Goal: Answer question/provide support: Share knowledge or assist other users

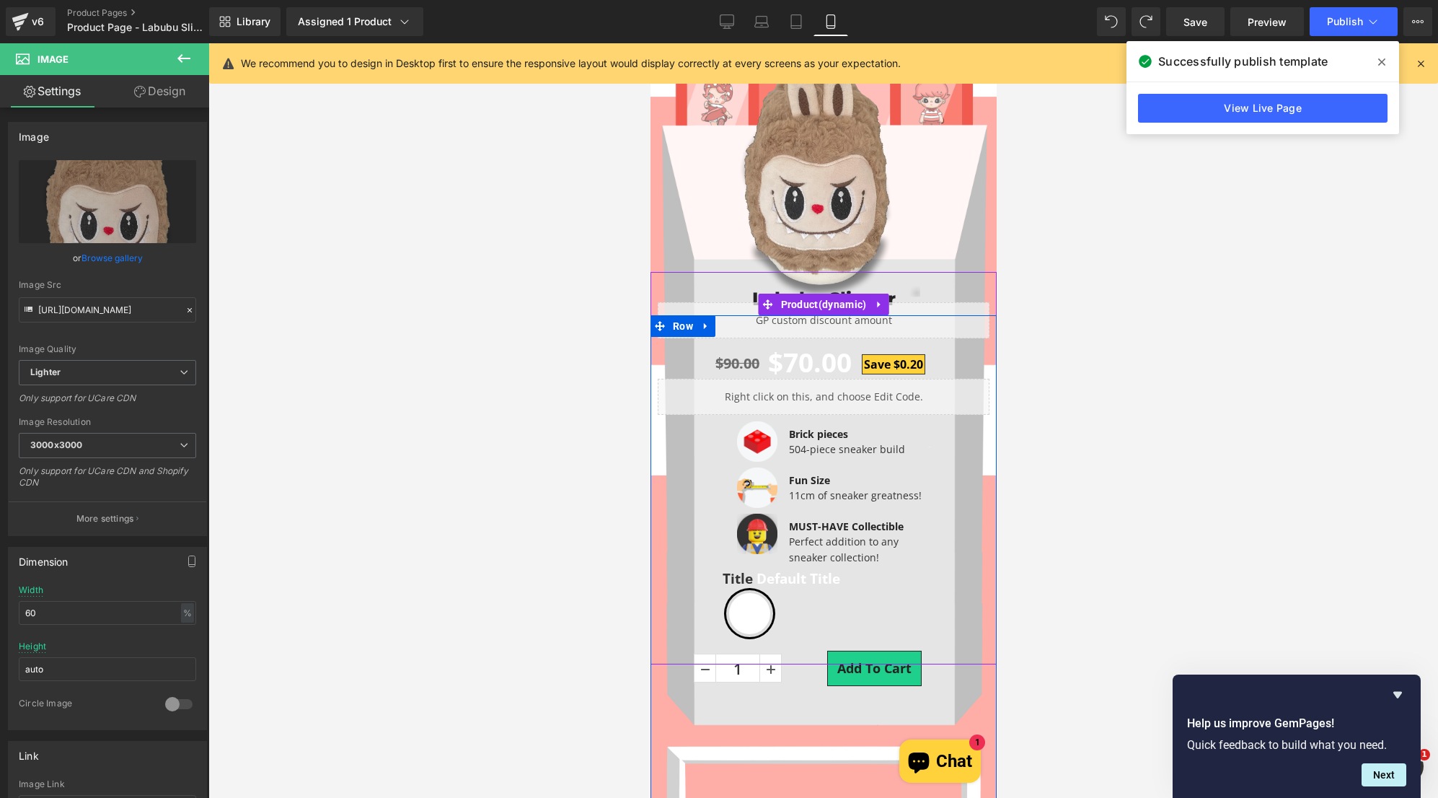
scroll to position [290, 0]
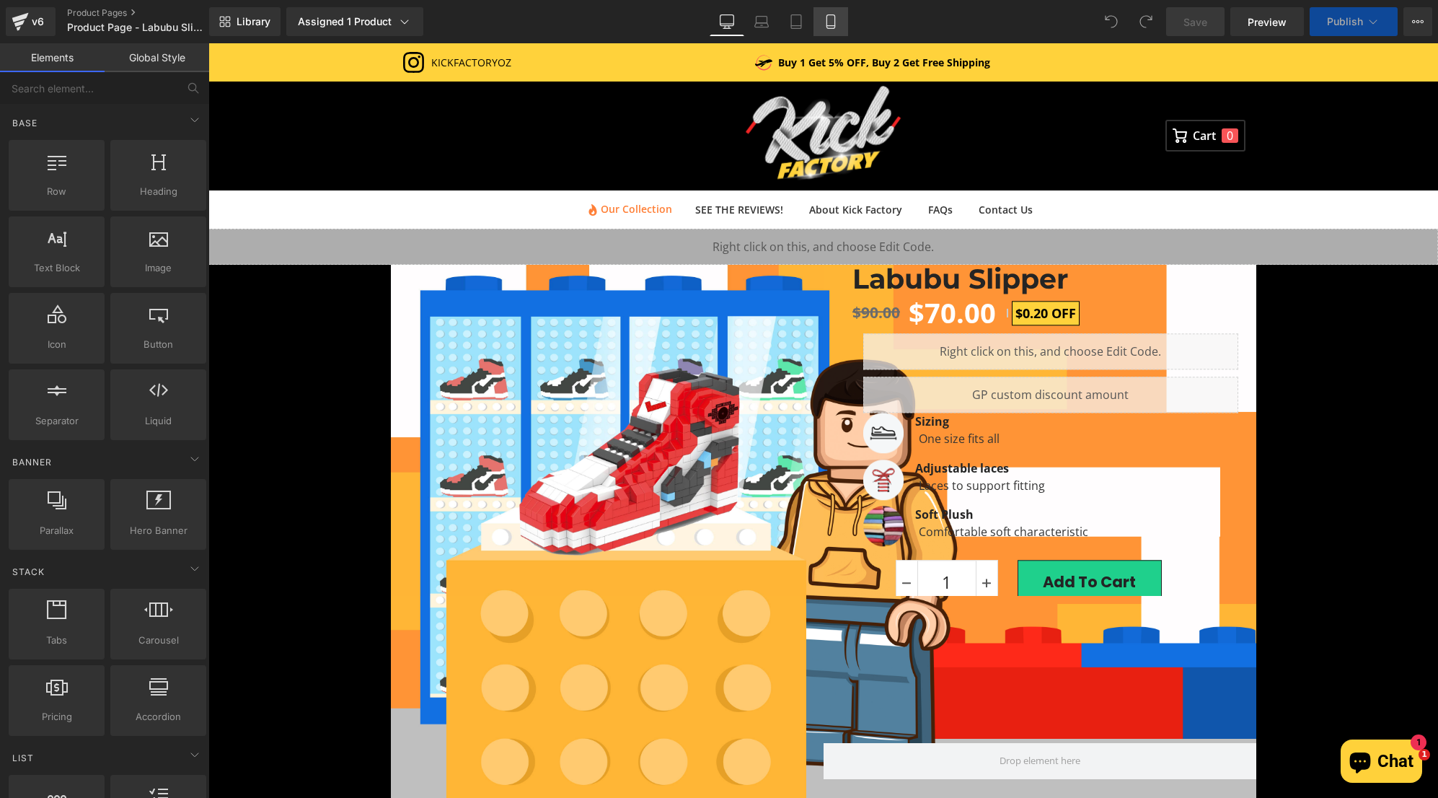
click at [832, 26] on icon at bounding box center [830, 26] width 8 height 0
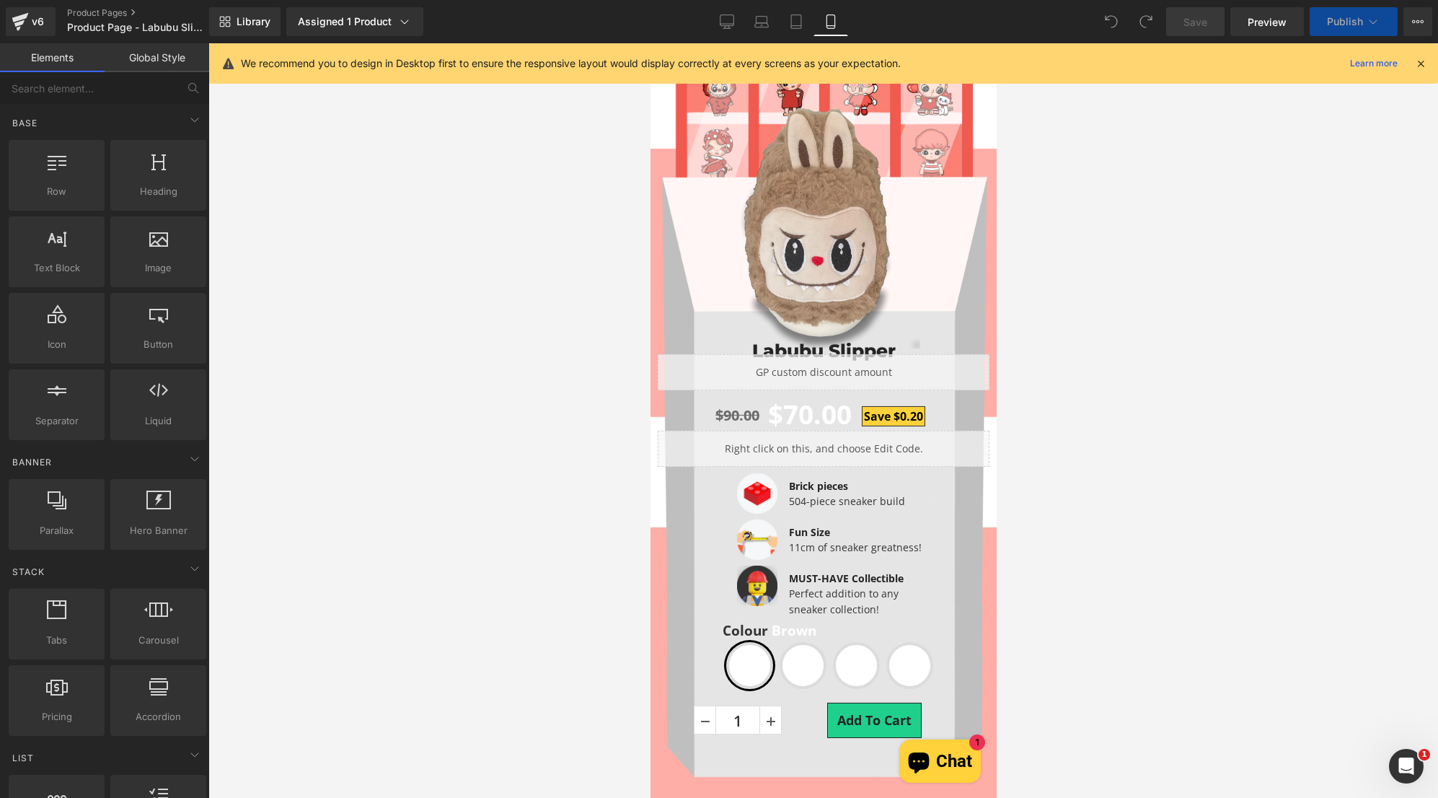
scroll to position [361, 0]
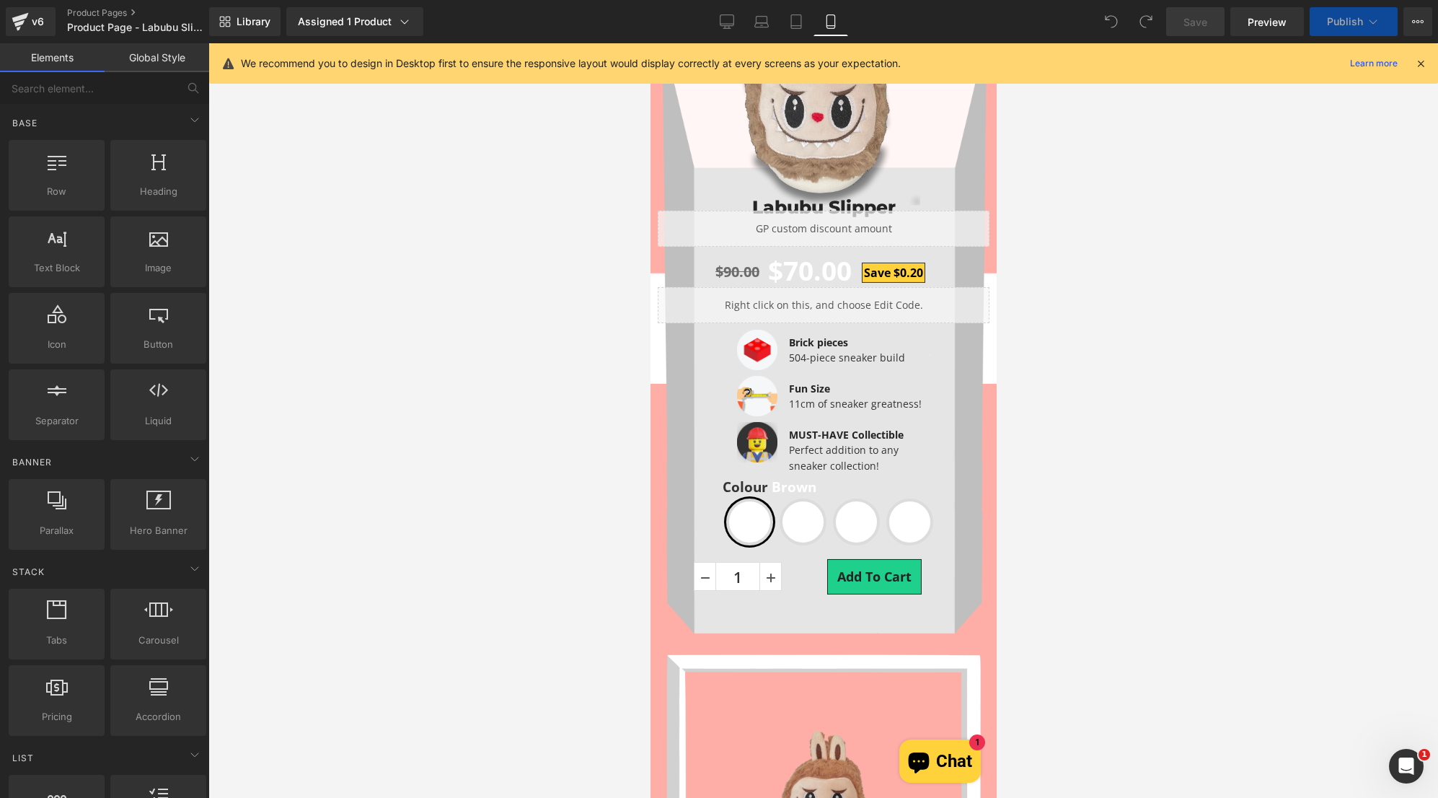
click at [801, 501] on div "Add To Cart" at bounding box center [844, 507] width 216 height 35
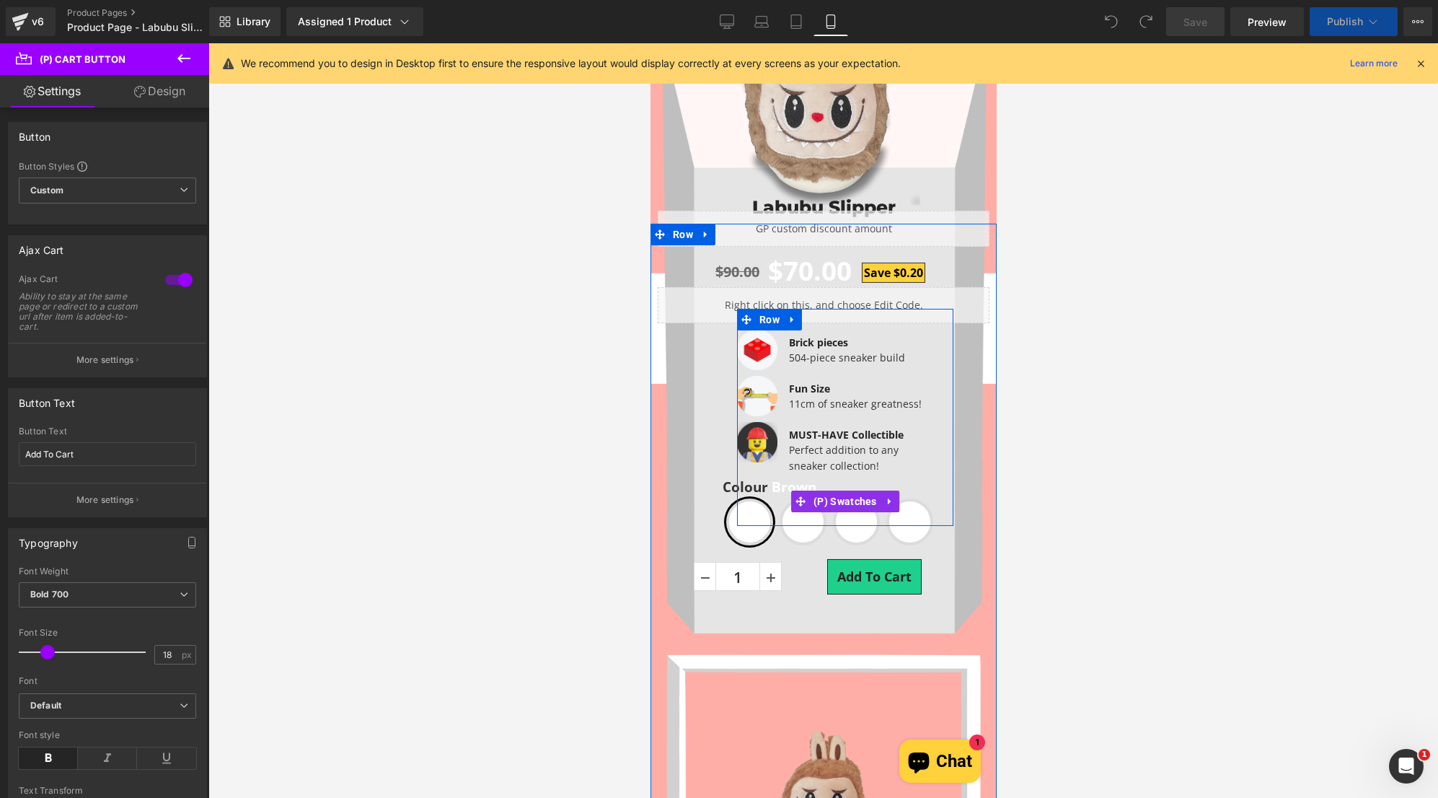
click at [798, 532] on span "Green" at bounding box center [802, 521] width 47 height 47
click at [832, 513] on div "Add To Cart (P) Cart Button" at bounding box center [844, 507] width 216 height 35
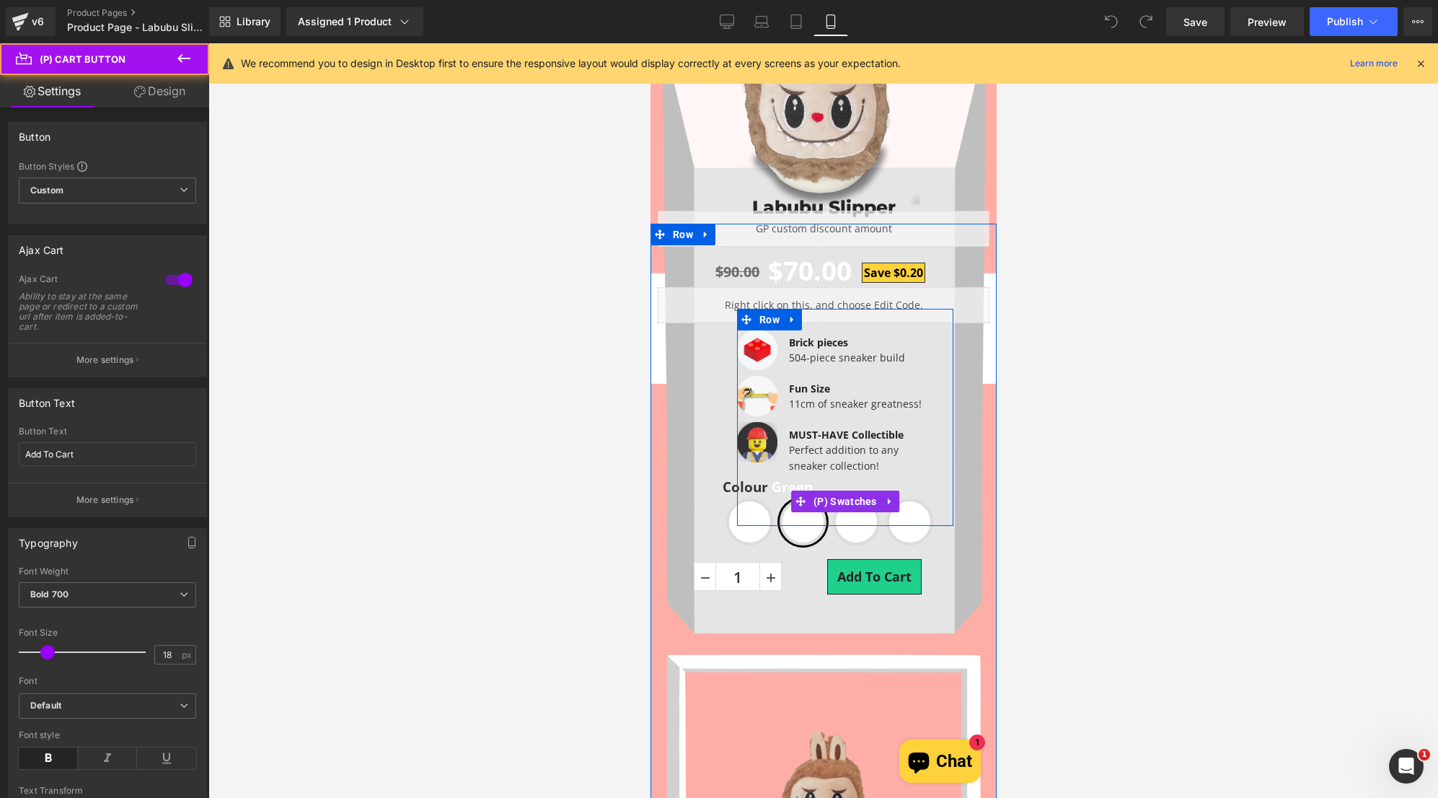
click at [814, 537] on span "Green" at bounding box center [802, 521] width 47 height 47
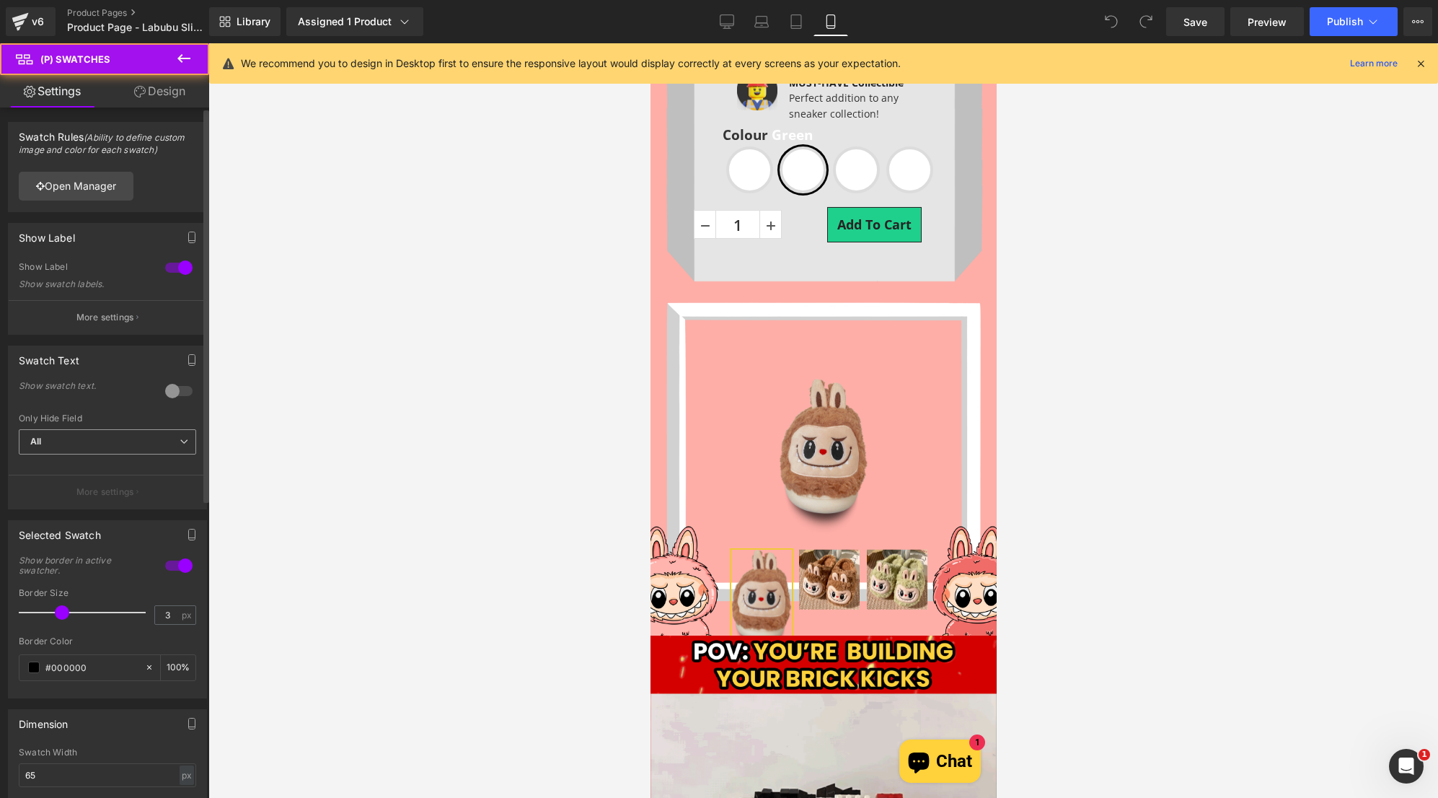
scroll to position [716, 0]
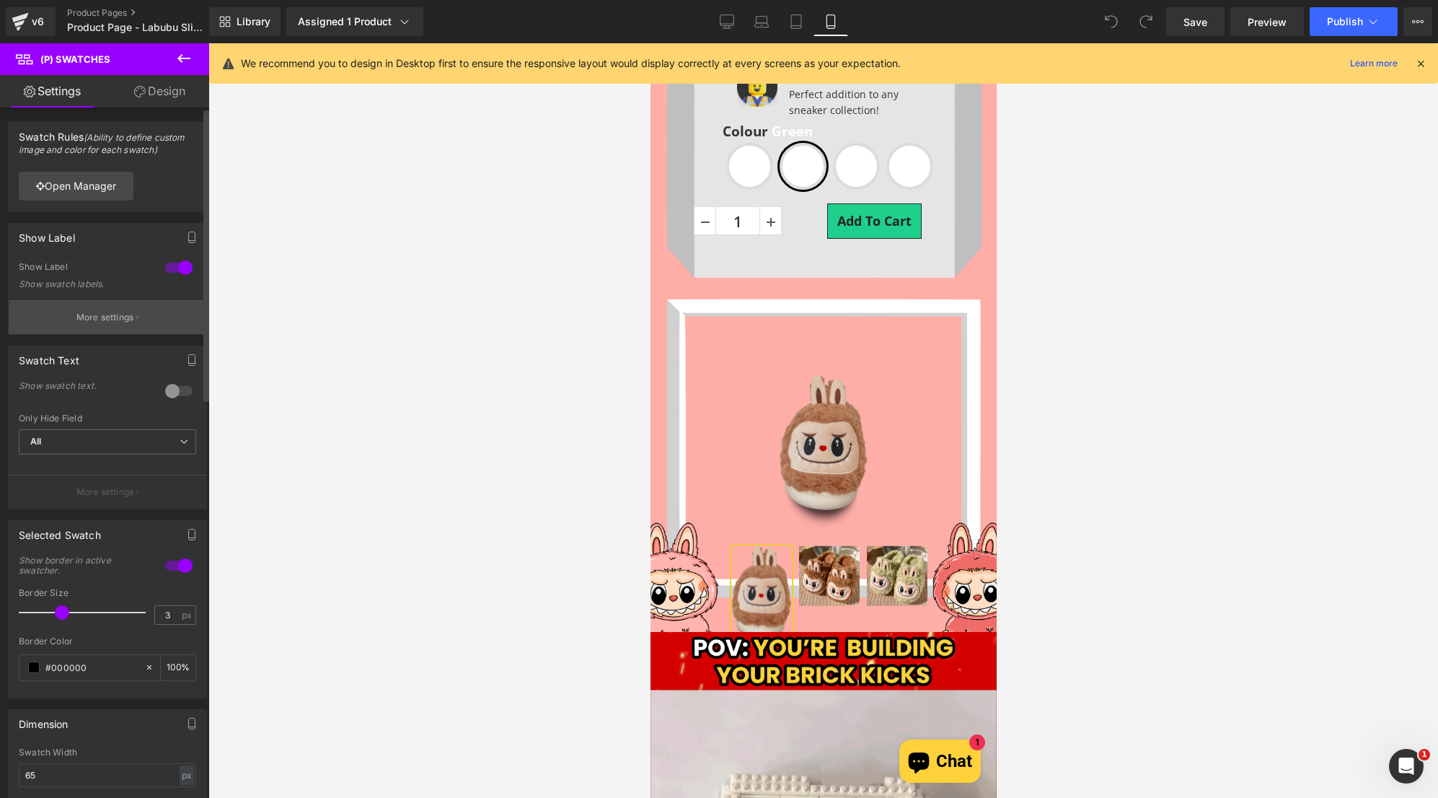
click at [94, 312] on p "More settings" at bounding box center [105, 317] width 58 height 13
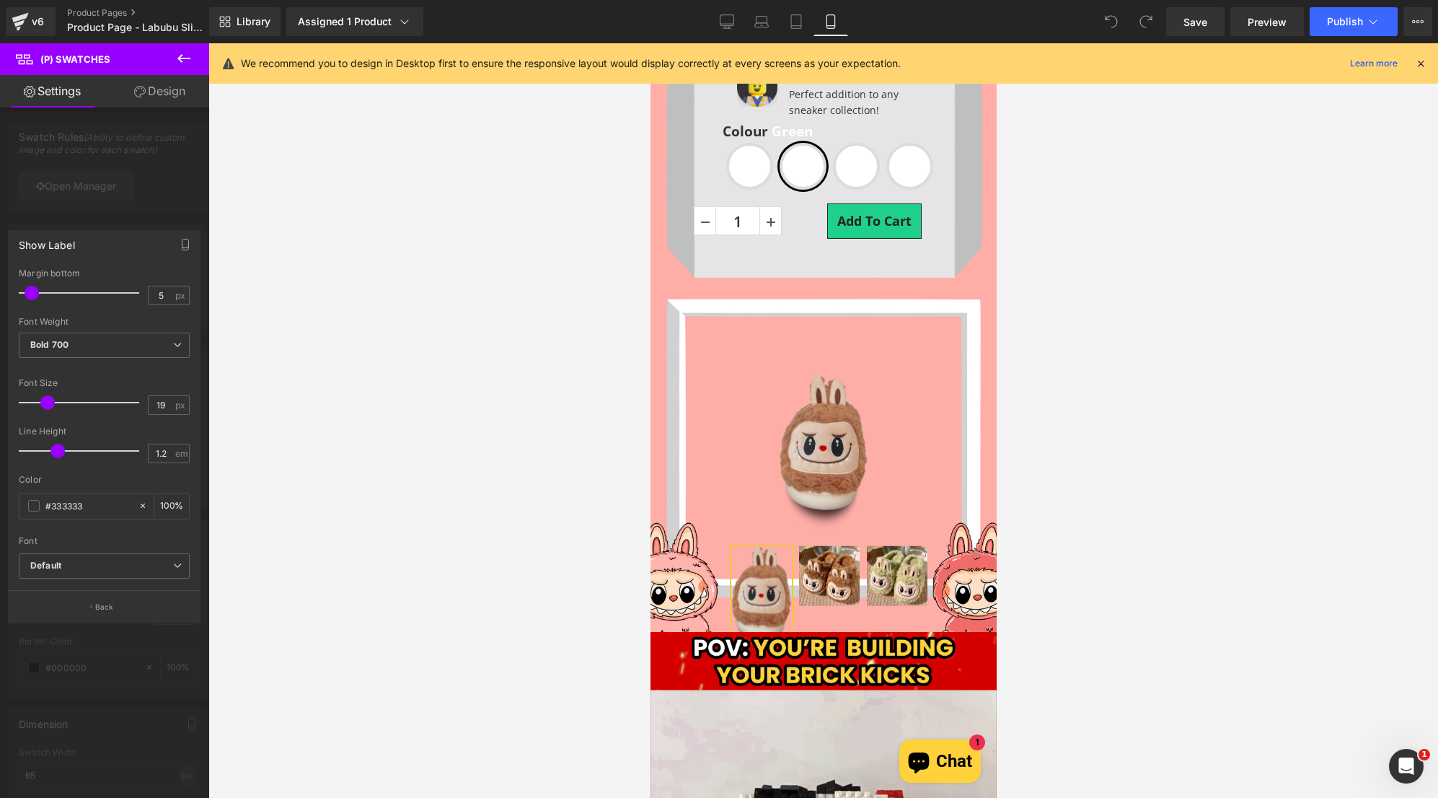
click at [101, 193] on div at bounding box center [104, 424] width 209 height 762
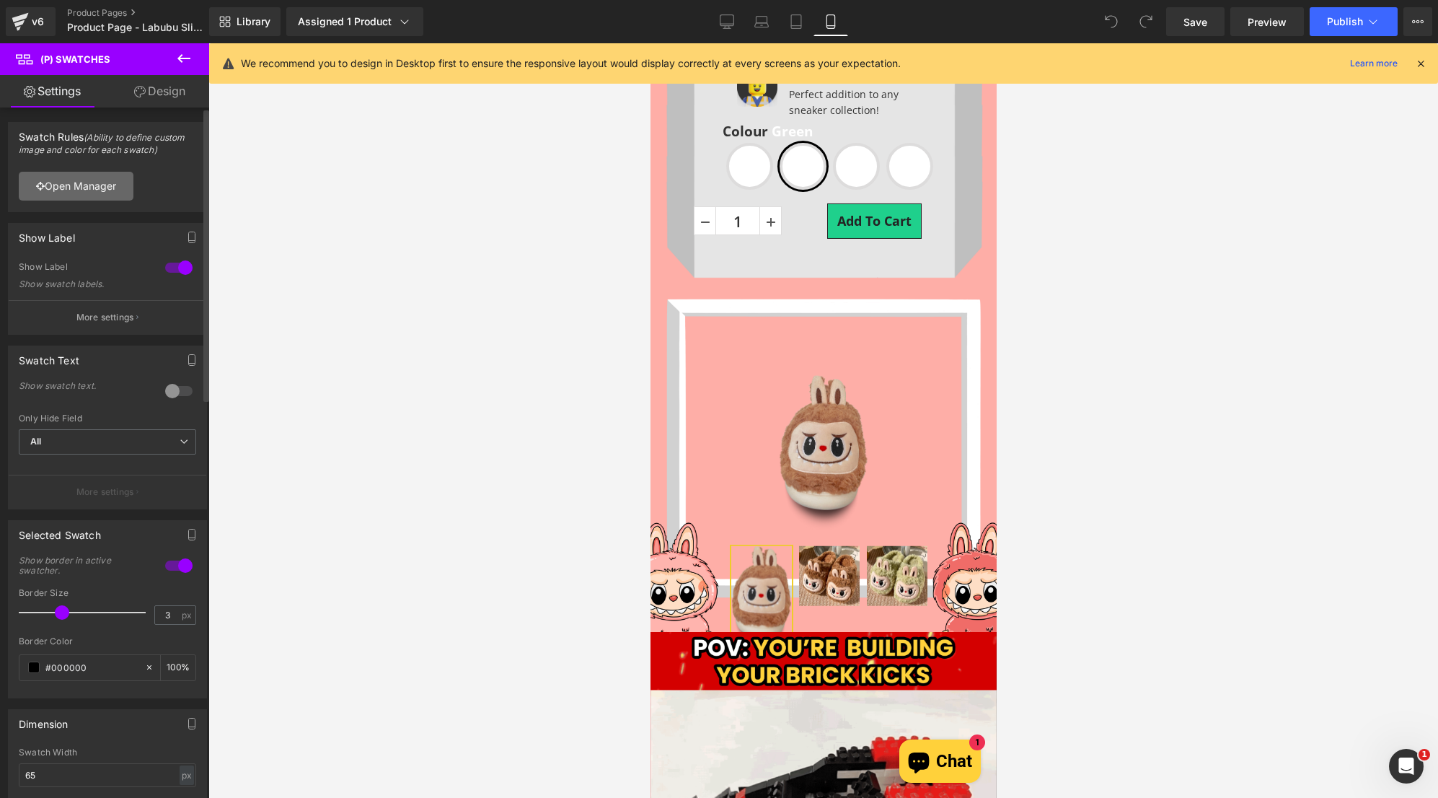
click at [100, 191] on link "Open Manager" at bounding box center [76, 186] width 115 height 29
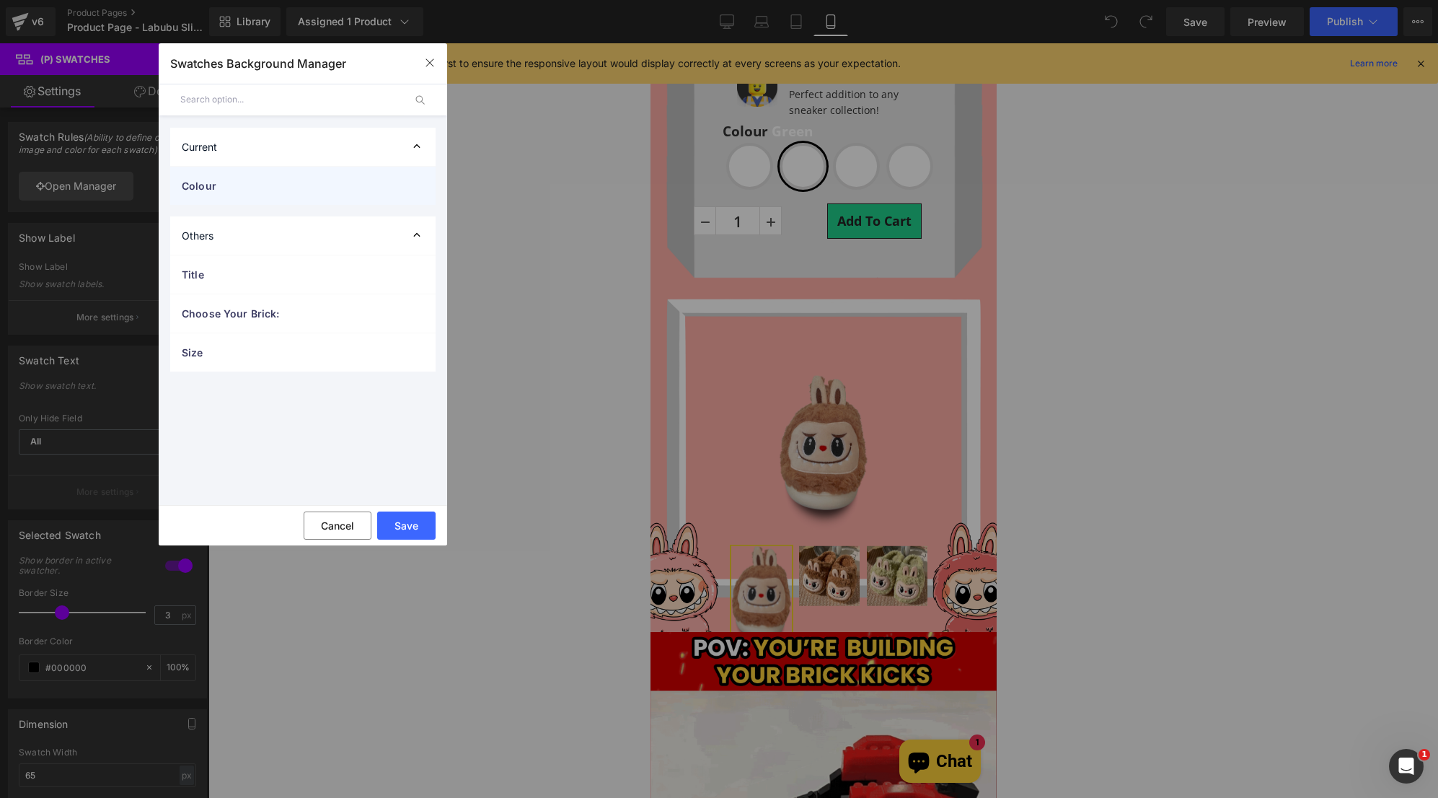
click at [407, 186] on div "Colour" at bounding box center [302, 186] width 265 height 38
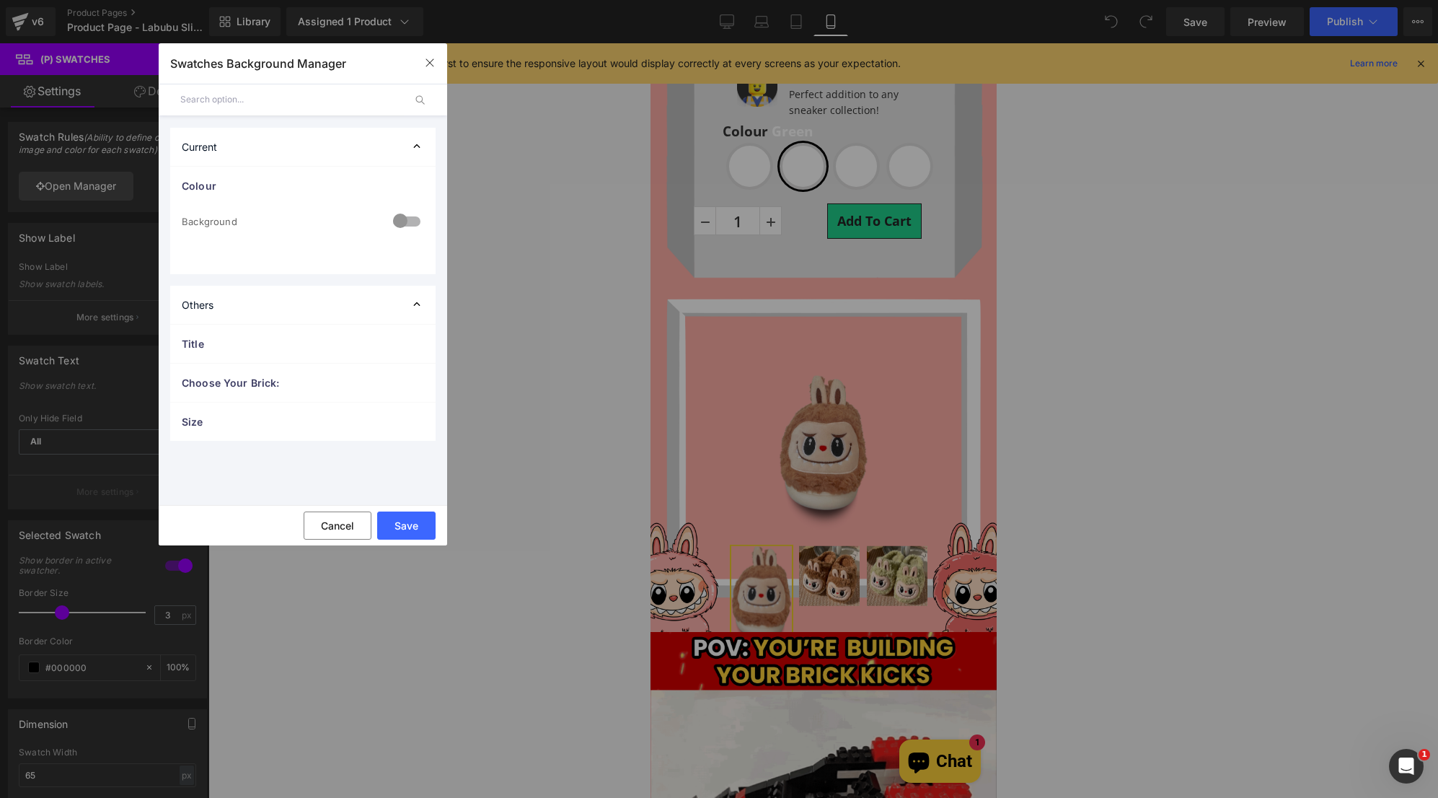
click at [402, 222] on div at bounding box center [406, 222] width 35 height 28
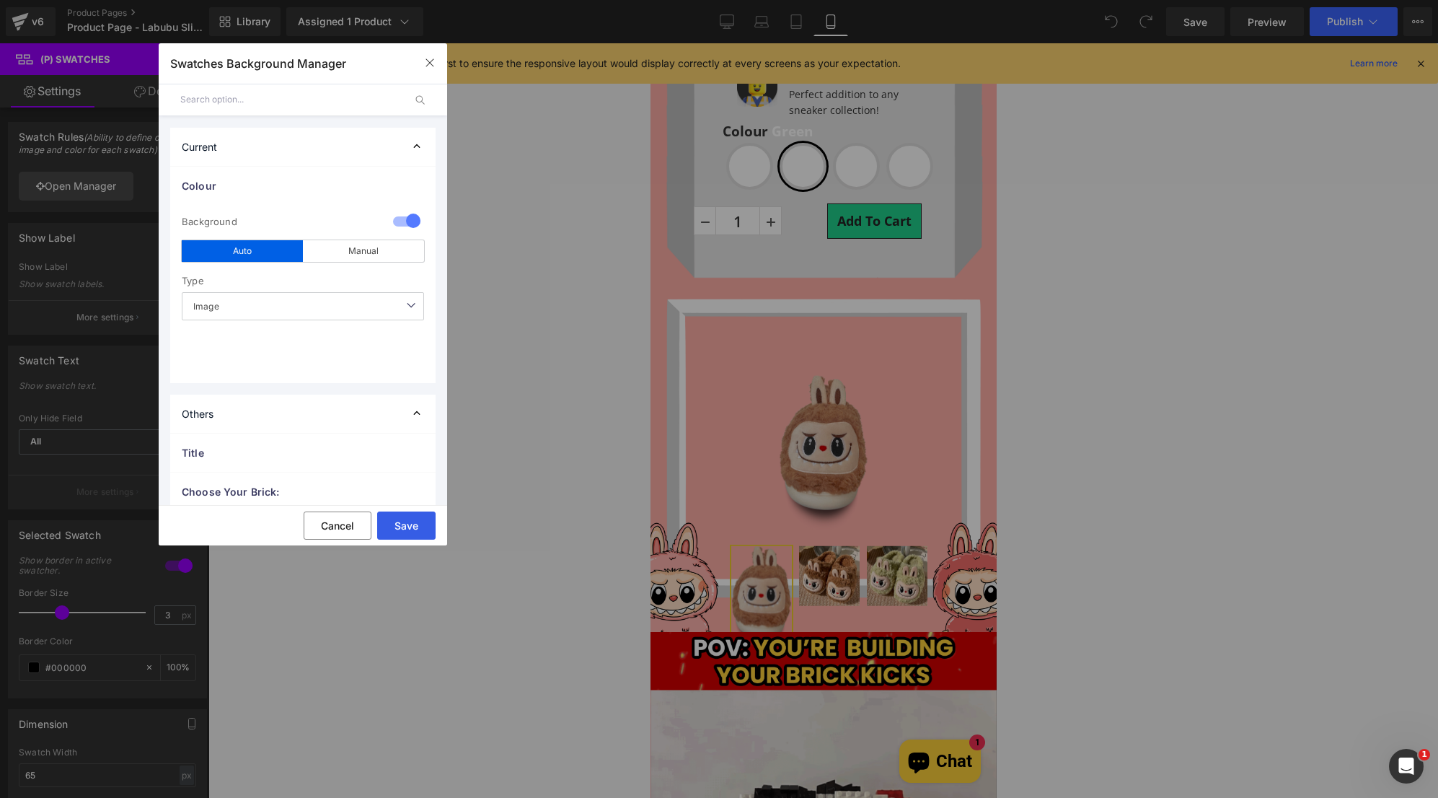
click at [405, 521] on button "Save" at bounding box center [406, 525] width 58 height 28
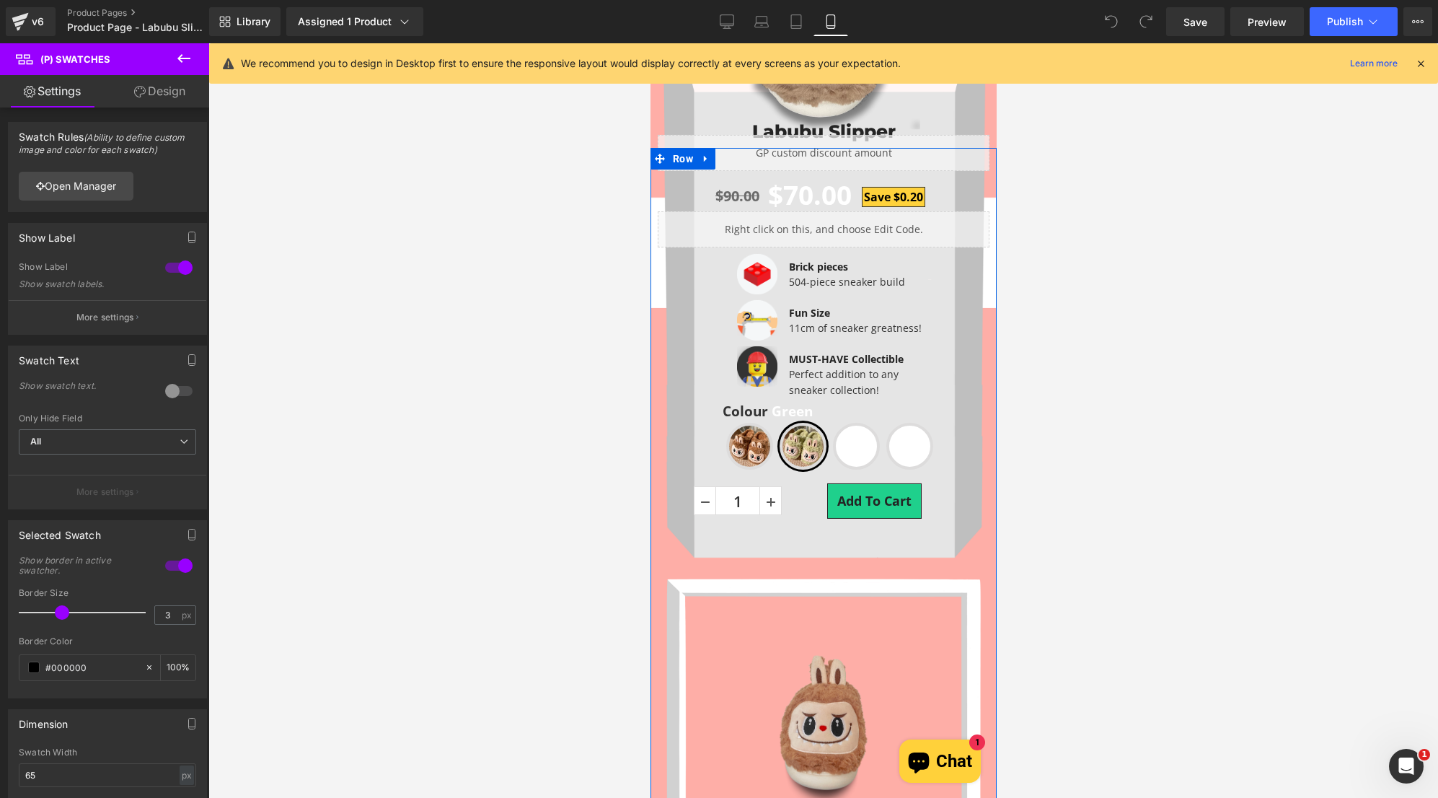
scroll to position [428, 0]
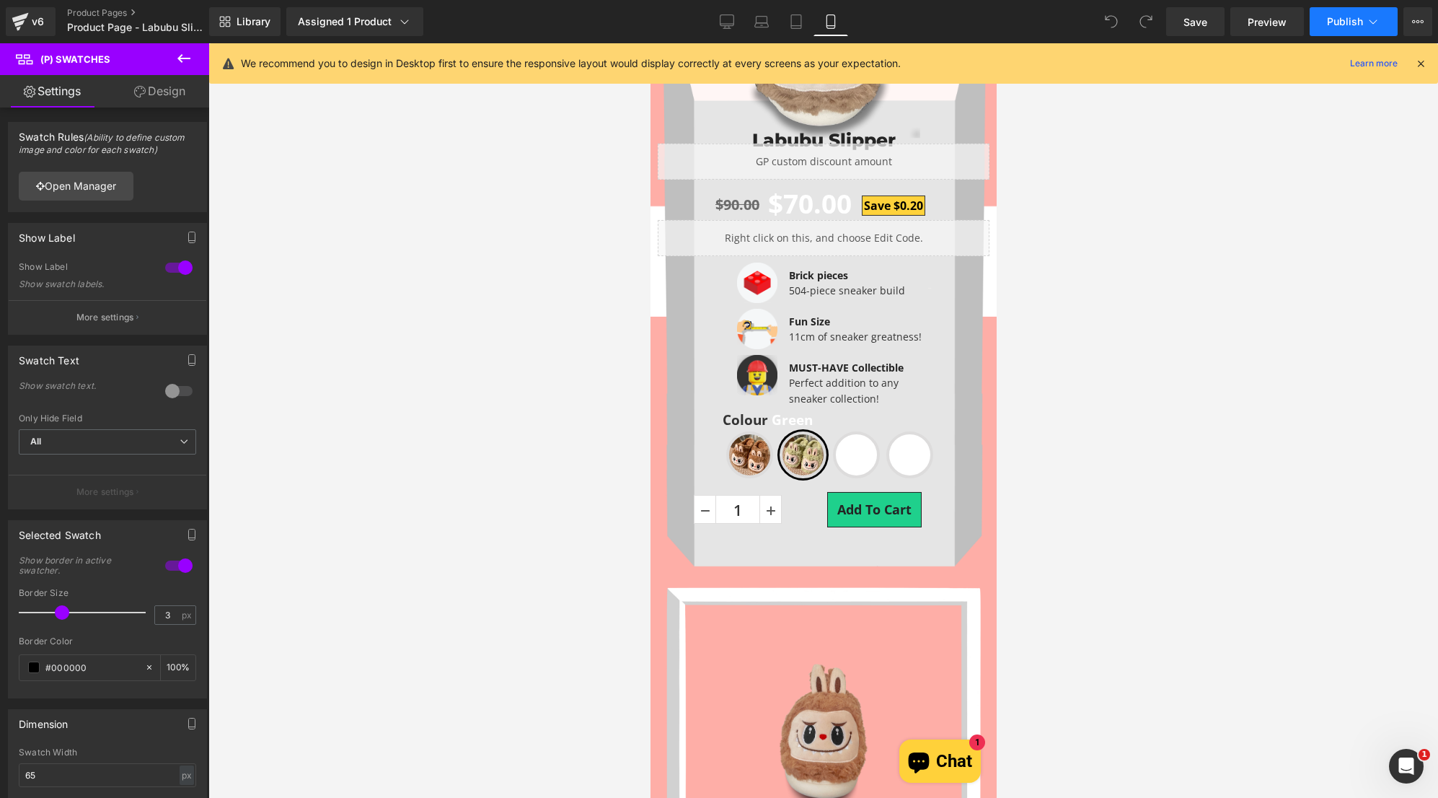
click at [1378, 24] on icon at bounding box center [1373, 21] width 14 height 14
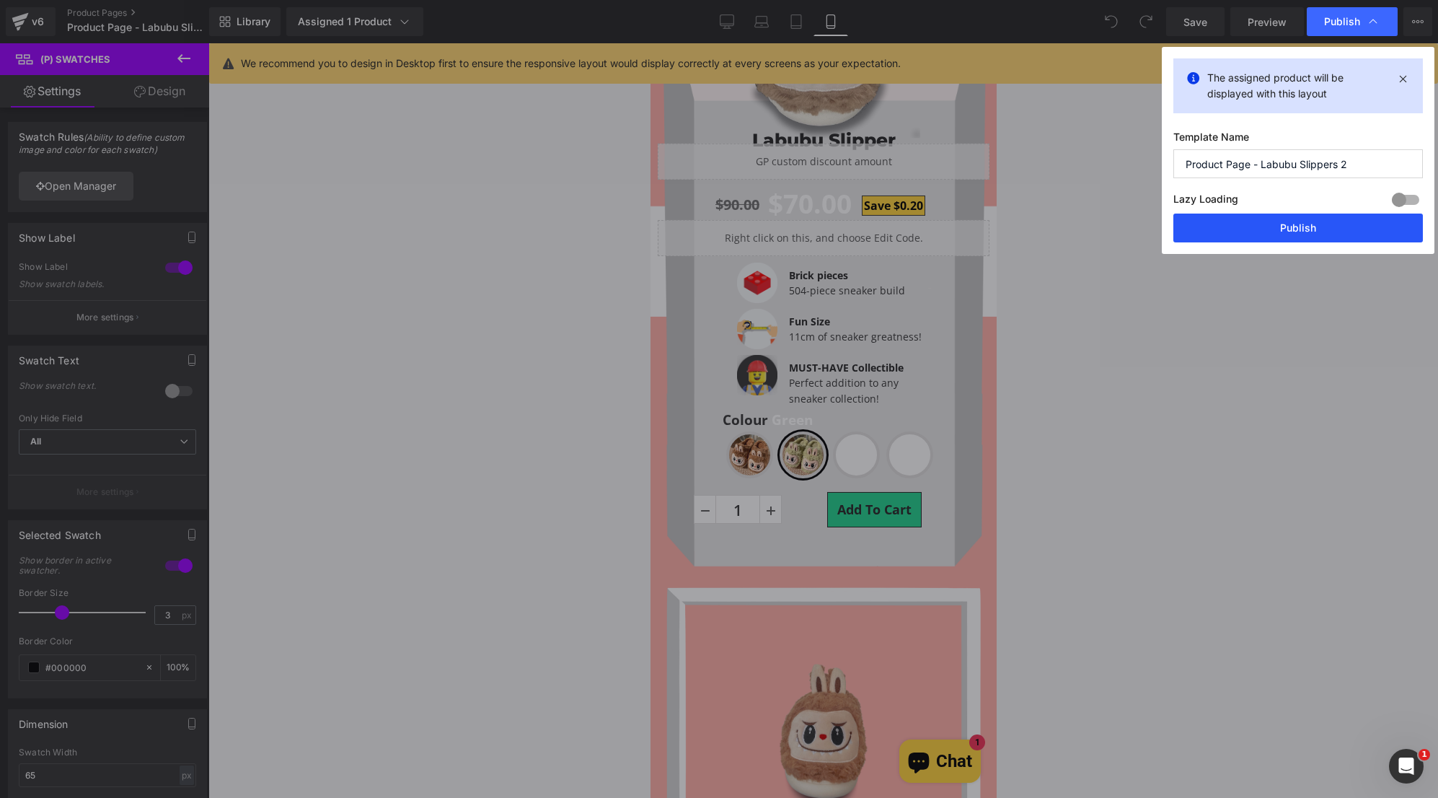
click at [1313, 226] on button "Publish" at bounding box center [1298, 227] width 250 height 29
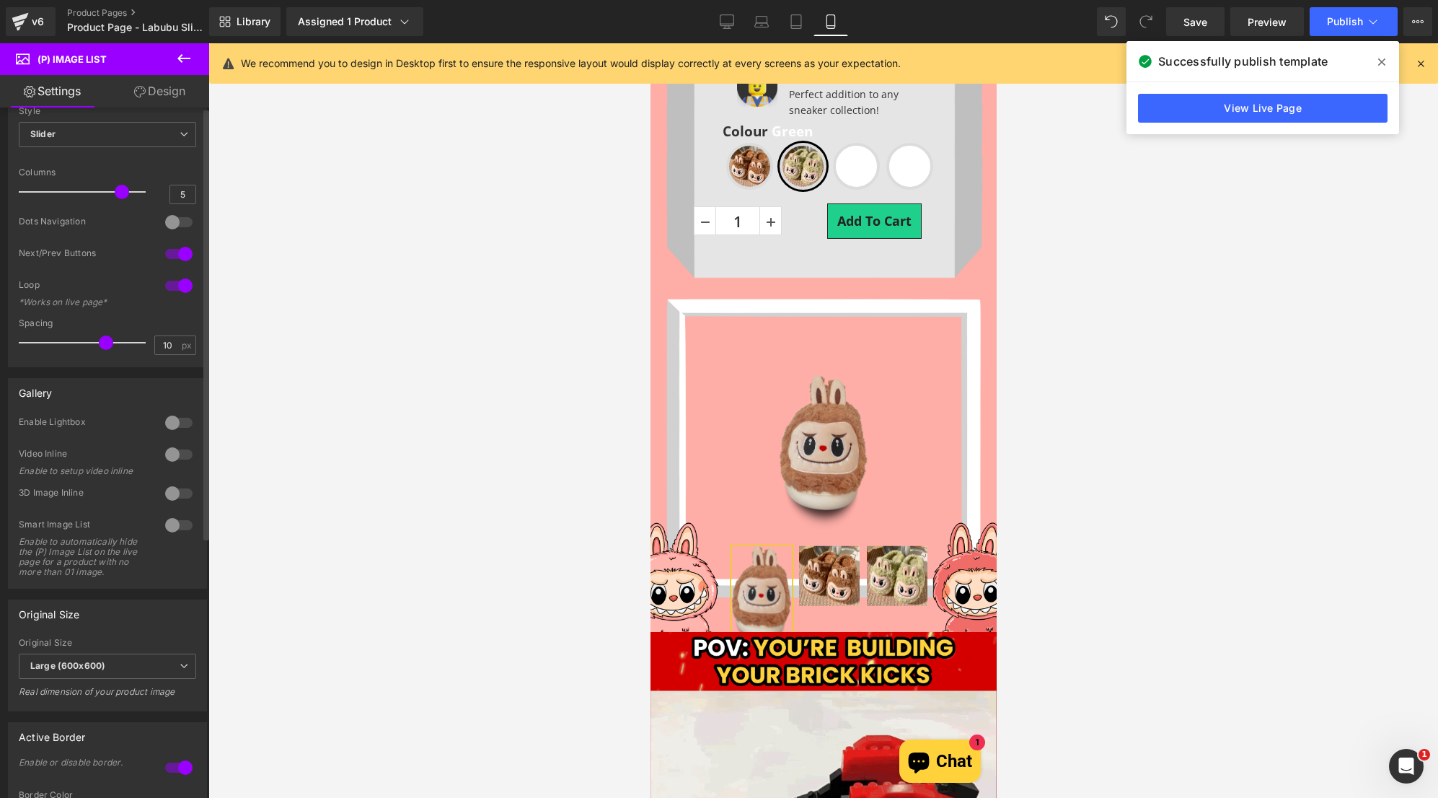
scroll to position [144, 0]
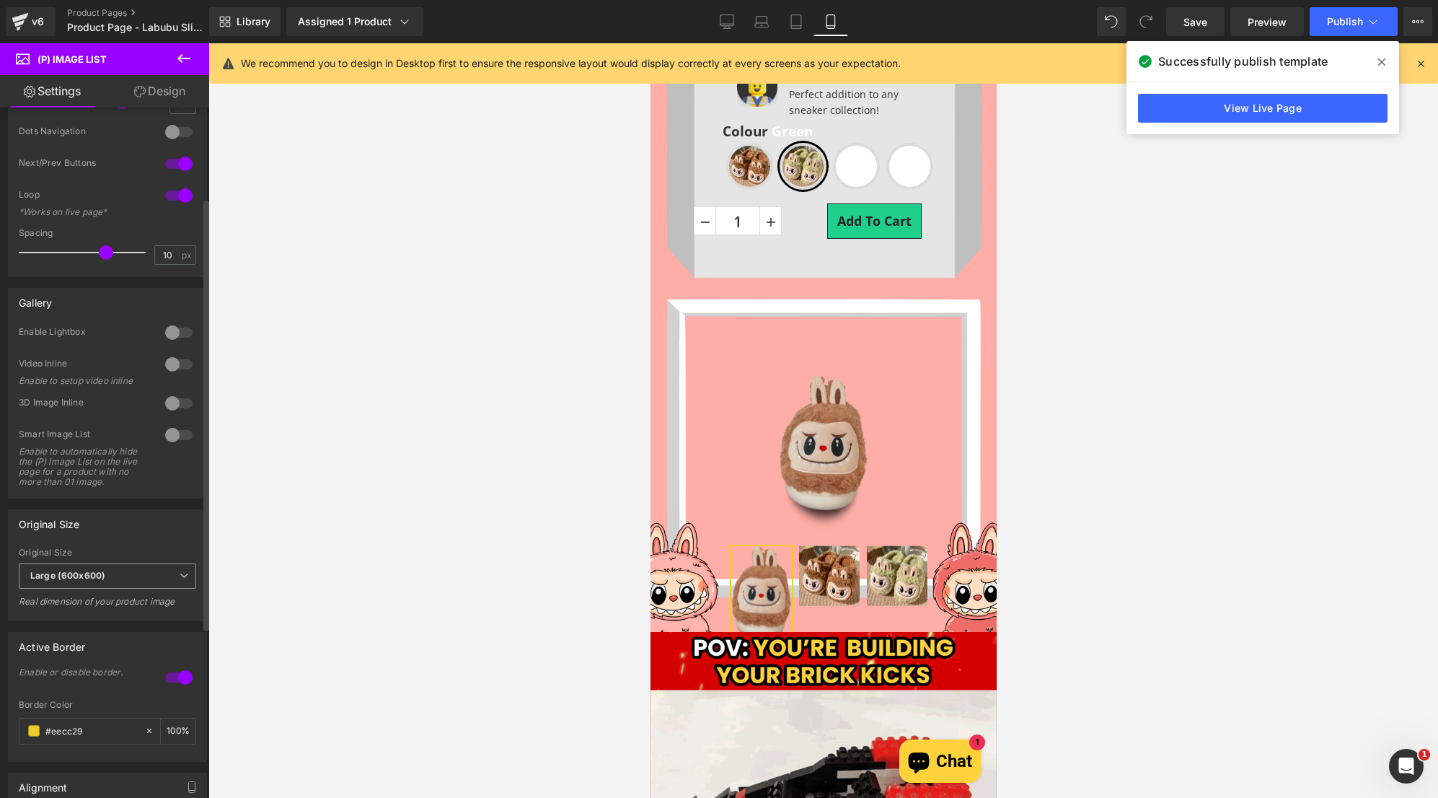
click at [136, 588] on span "Large (600x600)" at bounding box center [107, 575] width 177 height 25
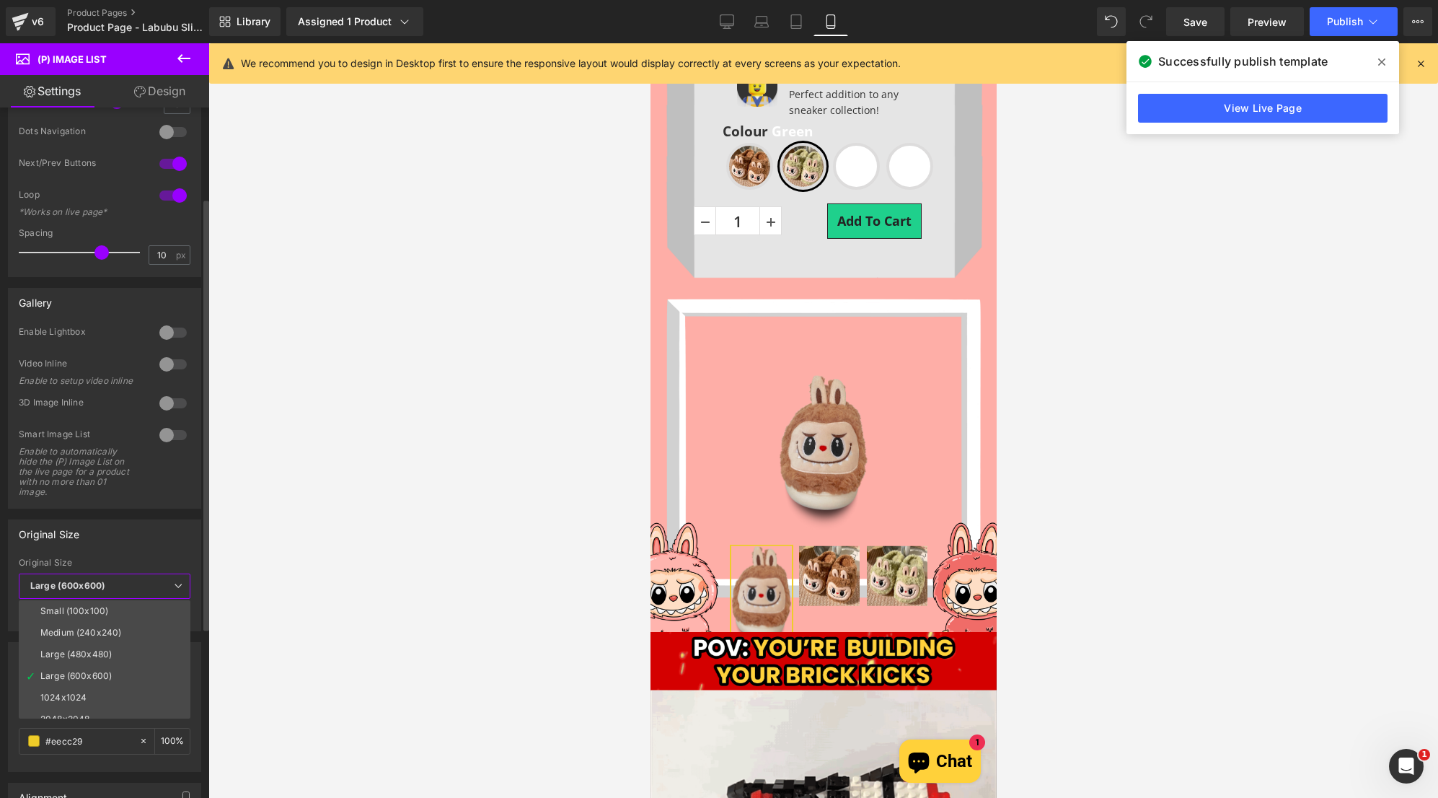
click at [117, 607] on li "Small (100x100)" at bounding box center [108, 611] width 178 height 22
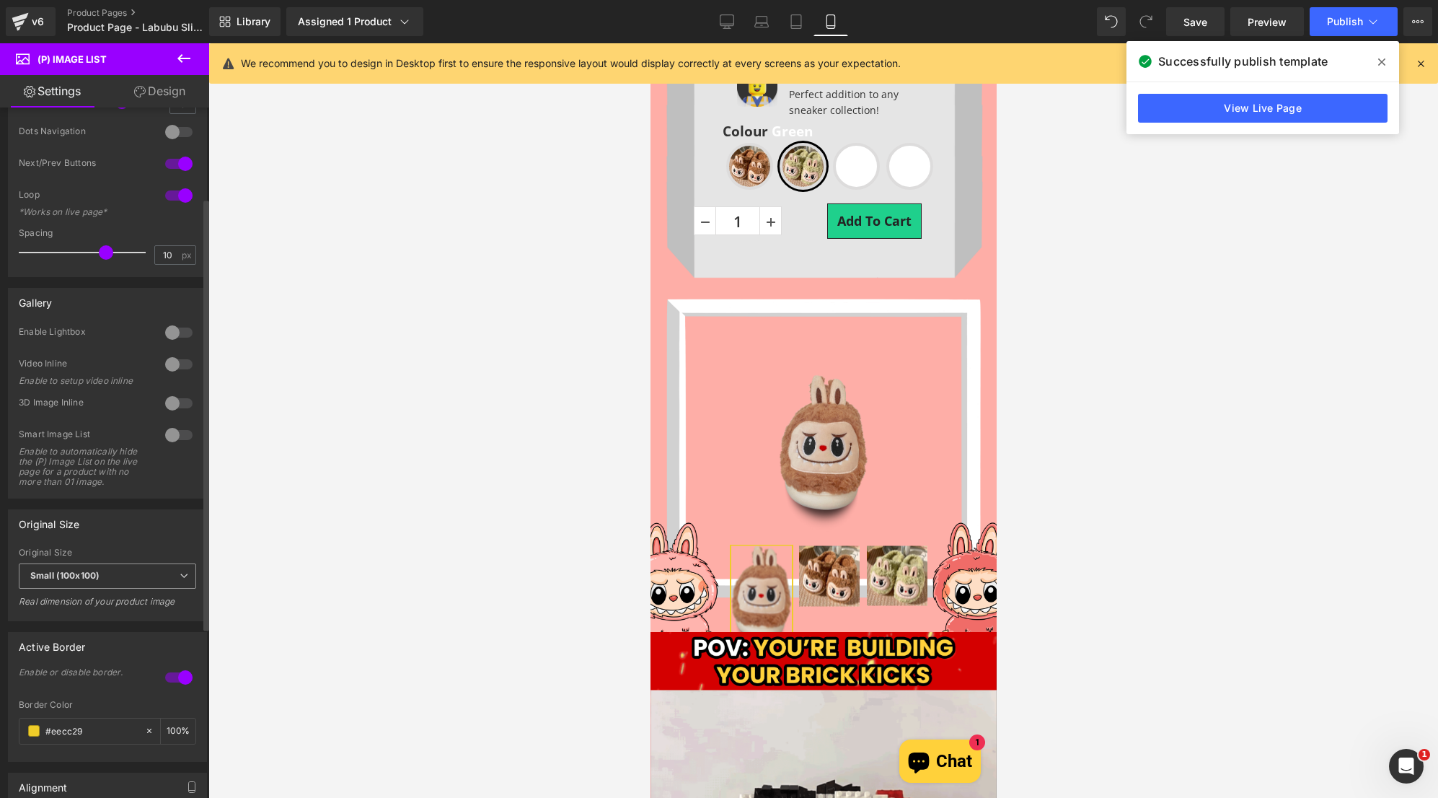
click at [125, 586] on span "Small (100x100)" at bounding box center [107, 575] width 177 height 25
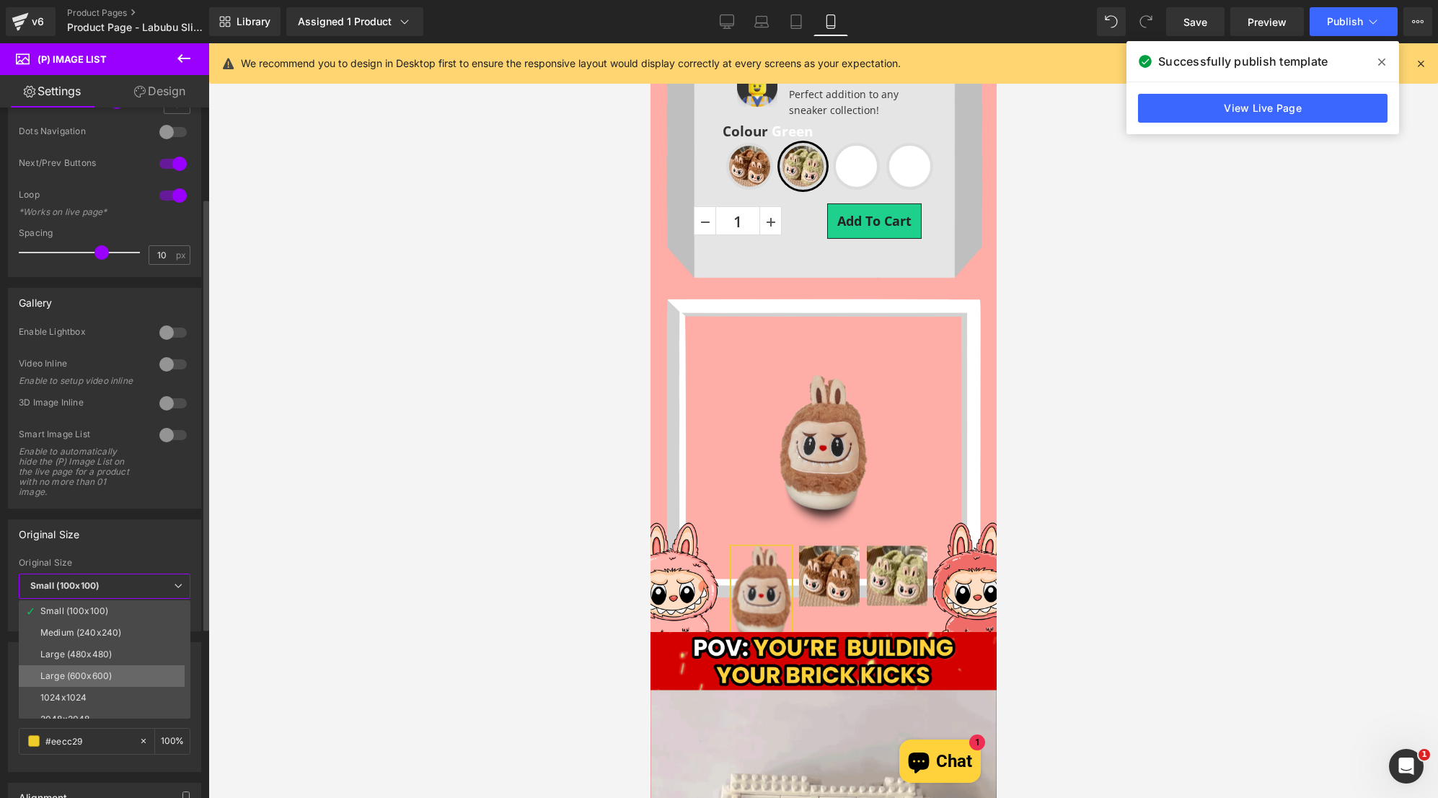
click at [94, 669] on li "Large (600x600)" at bounding box center [108, 676] width 178 height 22
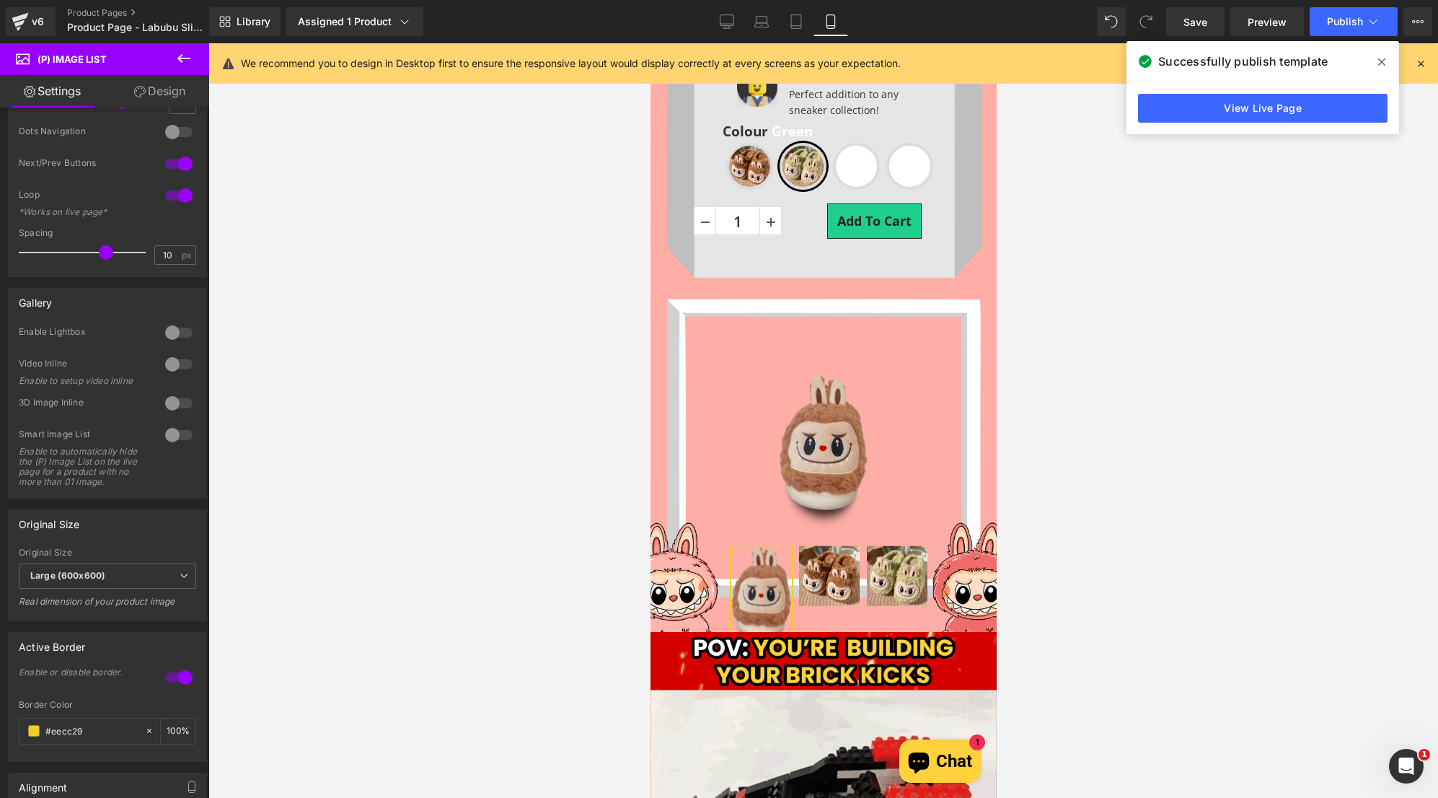
click at [1093, 19] on div "Library Assigned 1 Product Product Preview Labubu Slipper Manage assigned produ…" at bounding box center [823, 21] width 1229 height 29
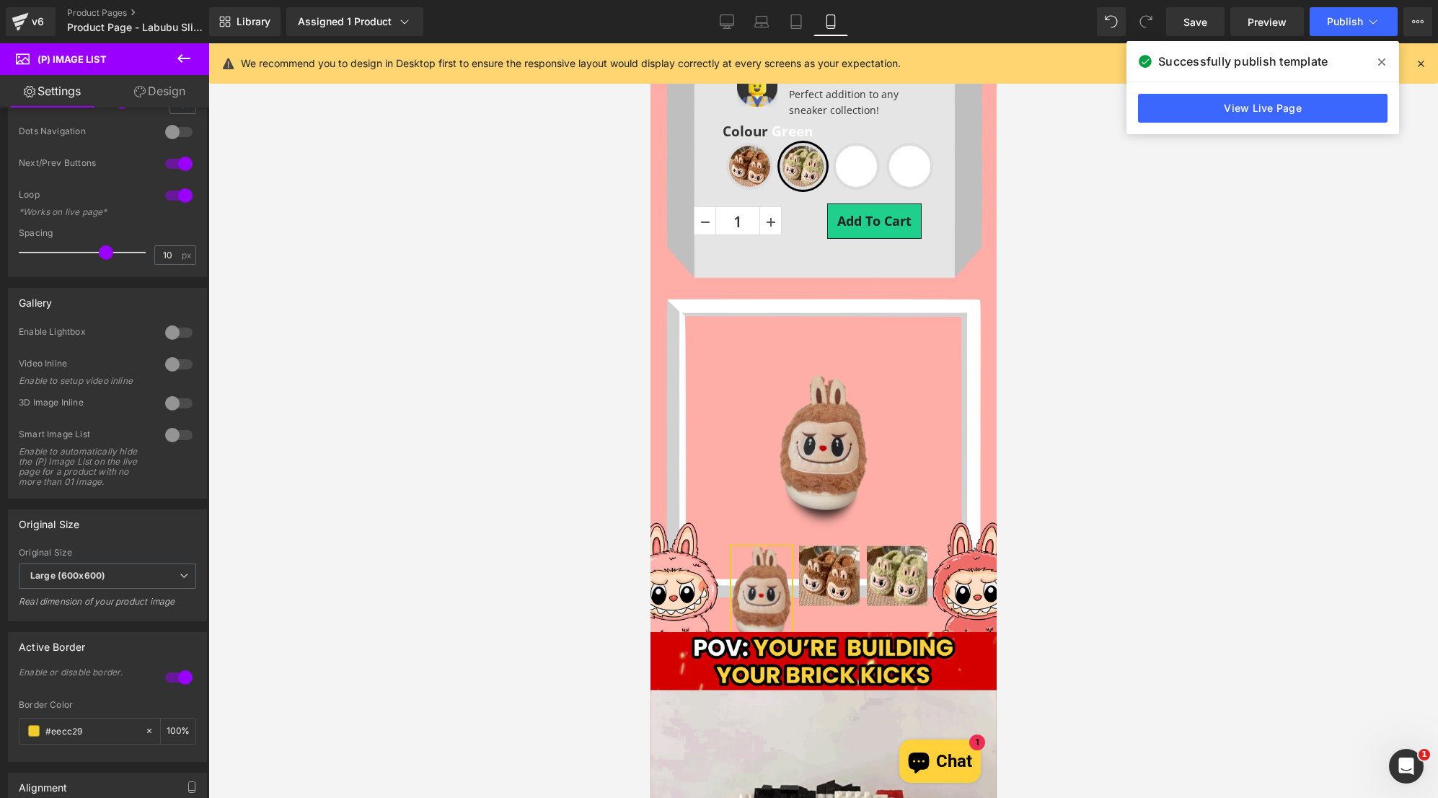
click at [1093, 19] on div "Library Assigned 1 Product Product Preview Labubu Slipper Manage assigned produ…" at bounding box center [823, 21] width 1229 height 29
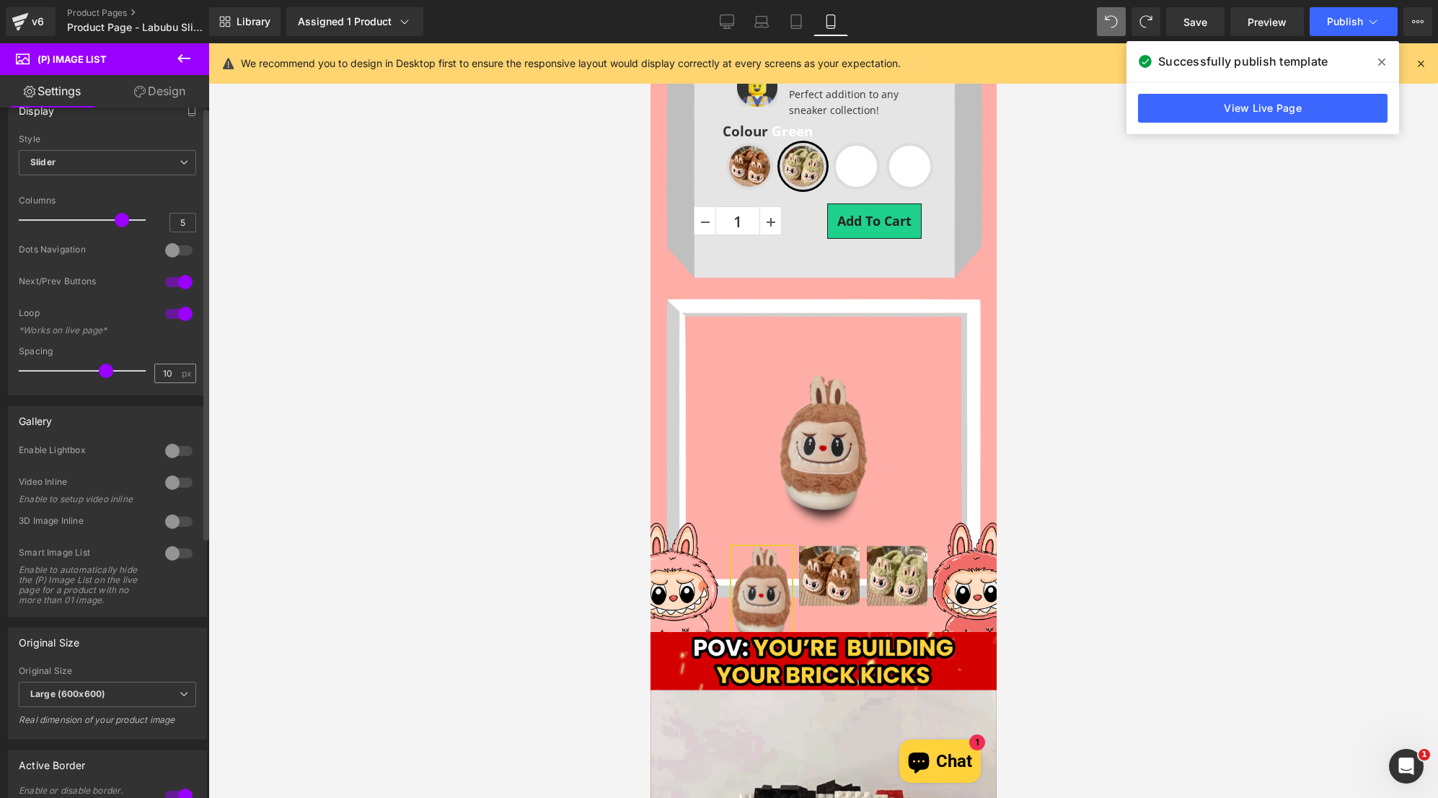
scroll to position [0, 0]
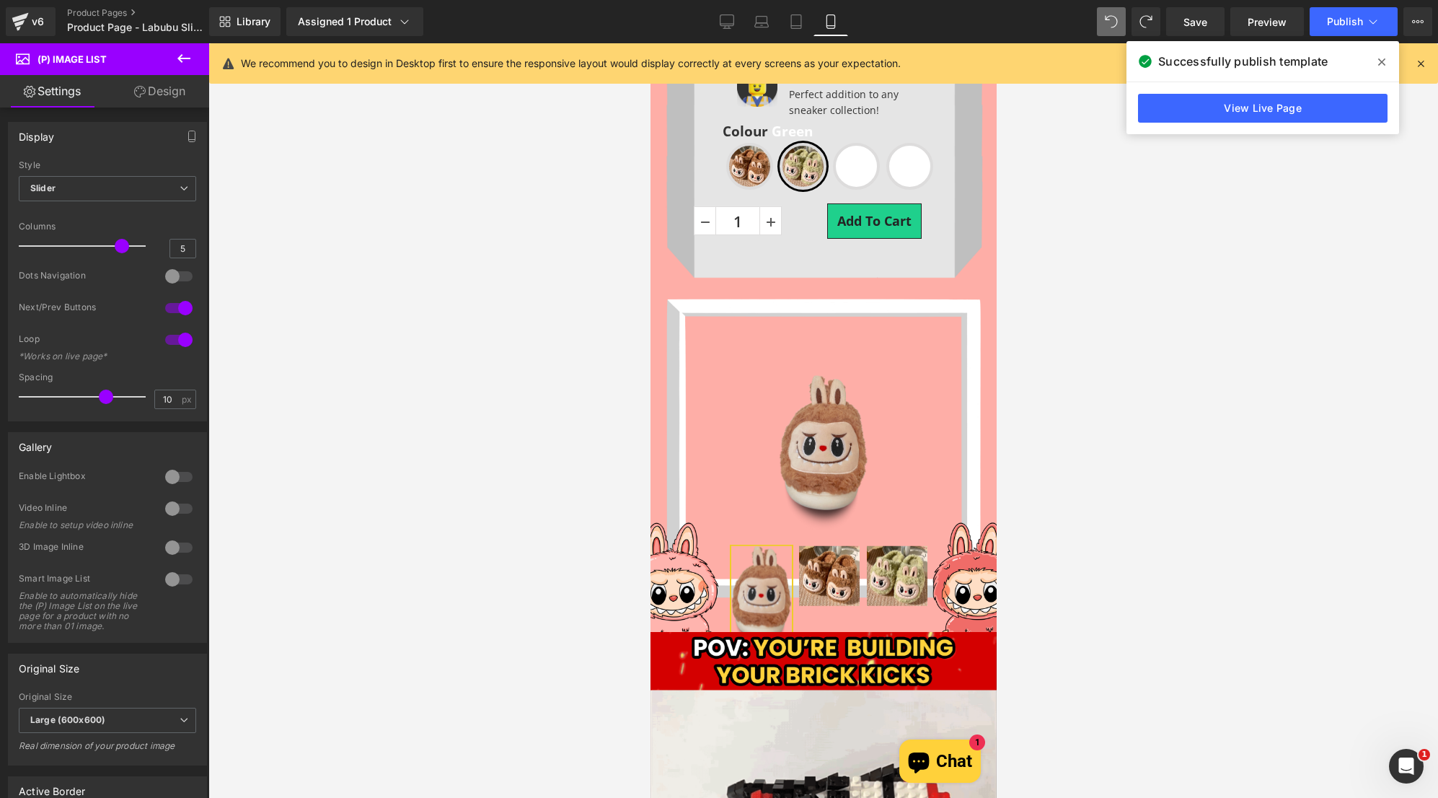
click at [159, 96] on link "Design" at bounding box center [159, 91] width 105 height 32
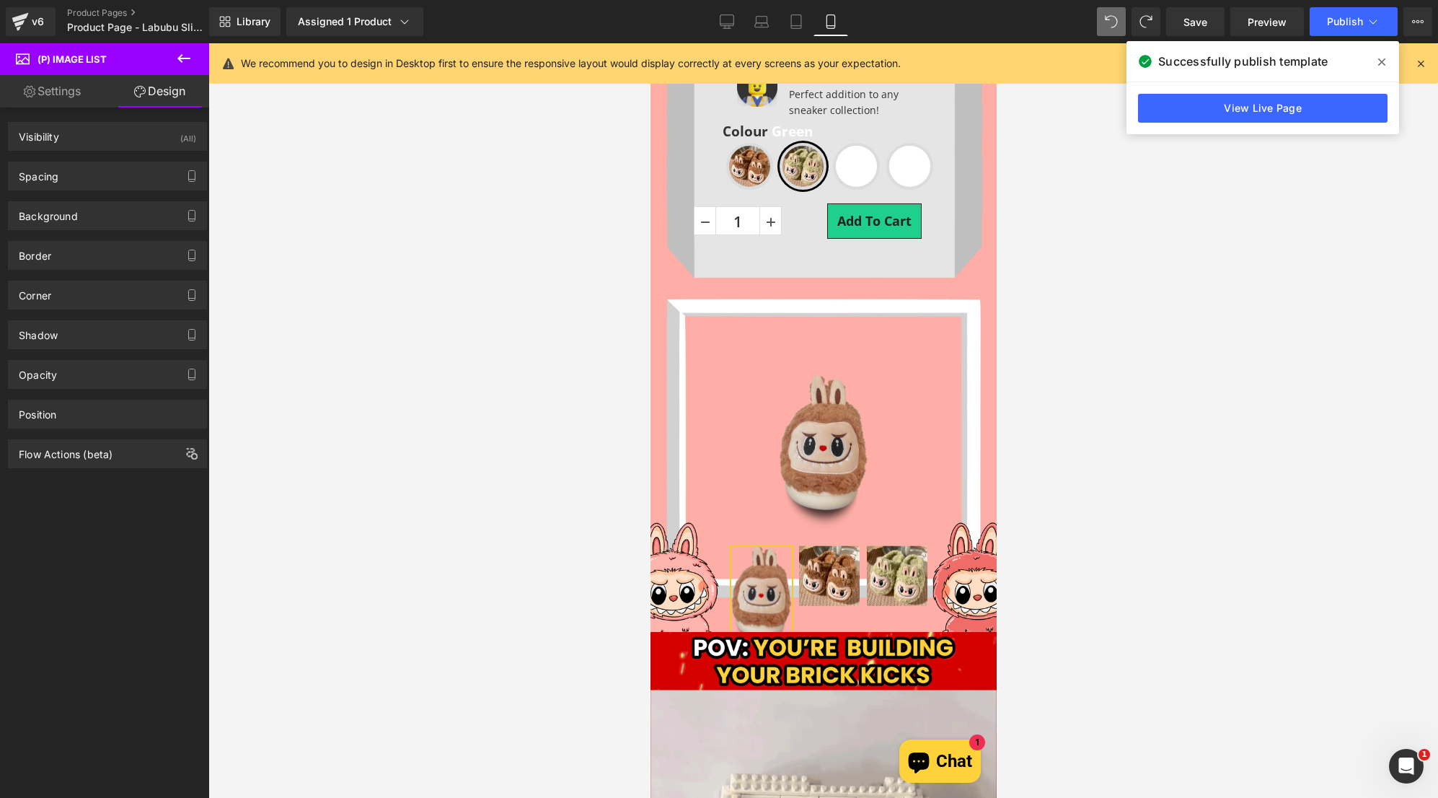
click at [66, 97] on link "Settings" at bounding box center [52, 91] width 105 height 32
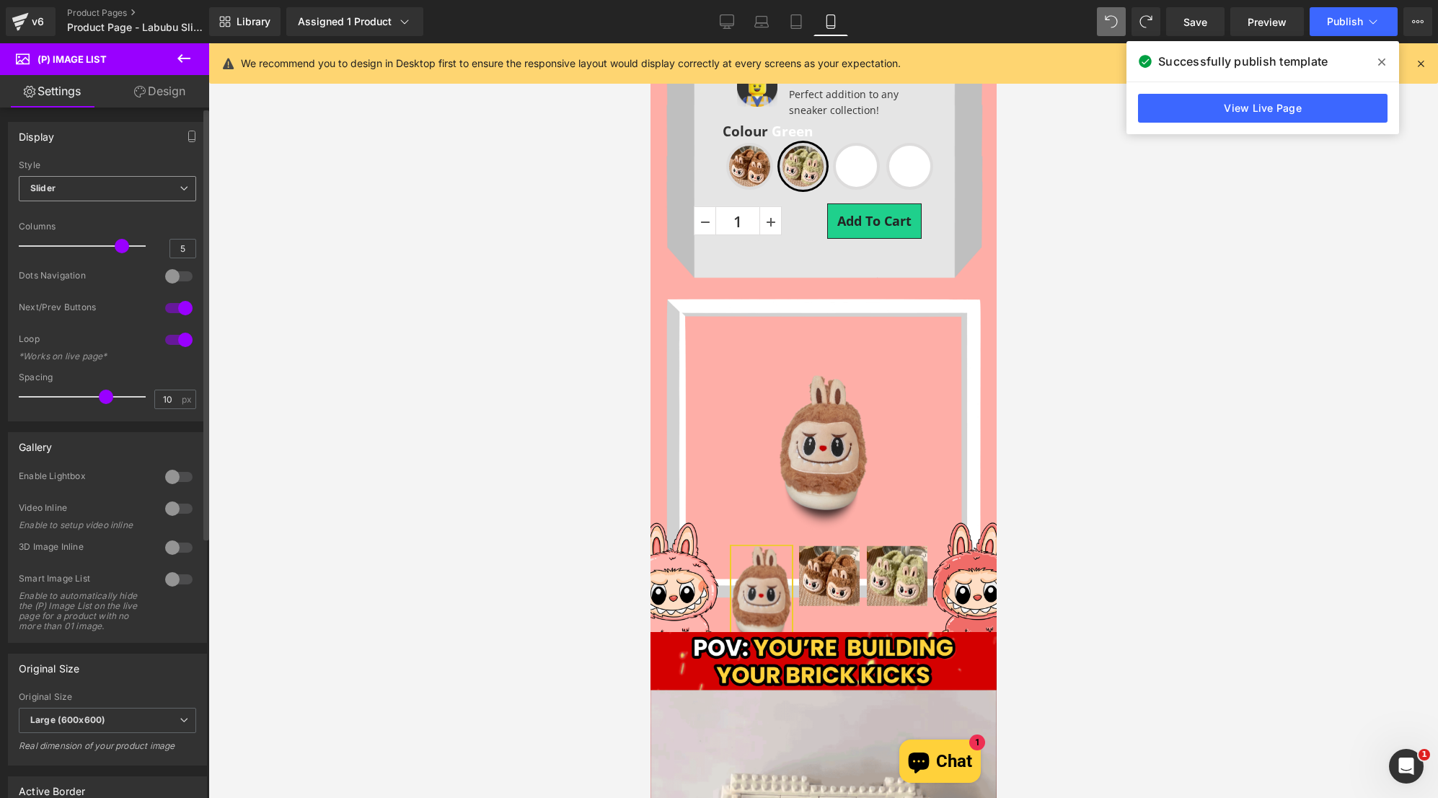
click at [118, 191] on span "Slider" at bounding box center [107, 188] width 177 height 25
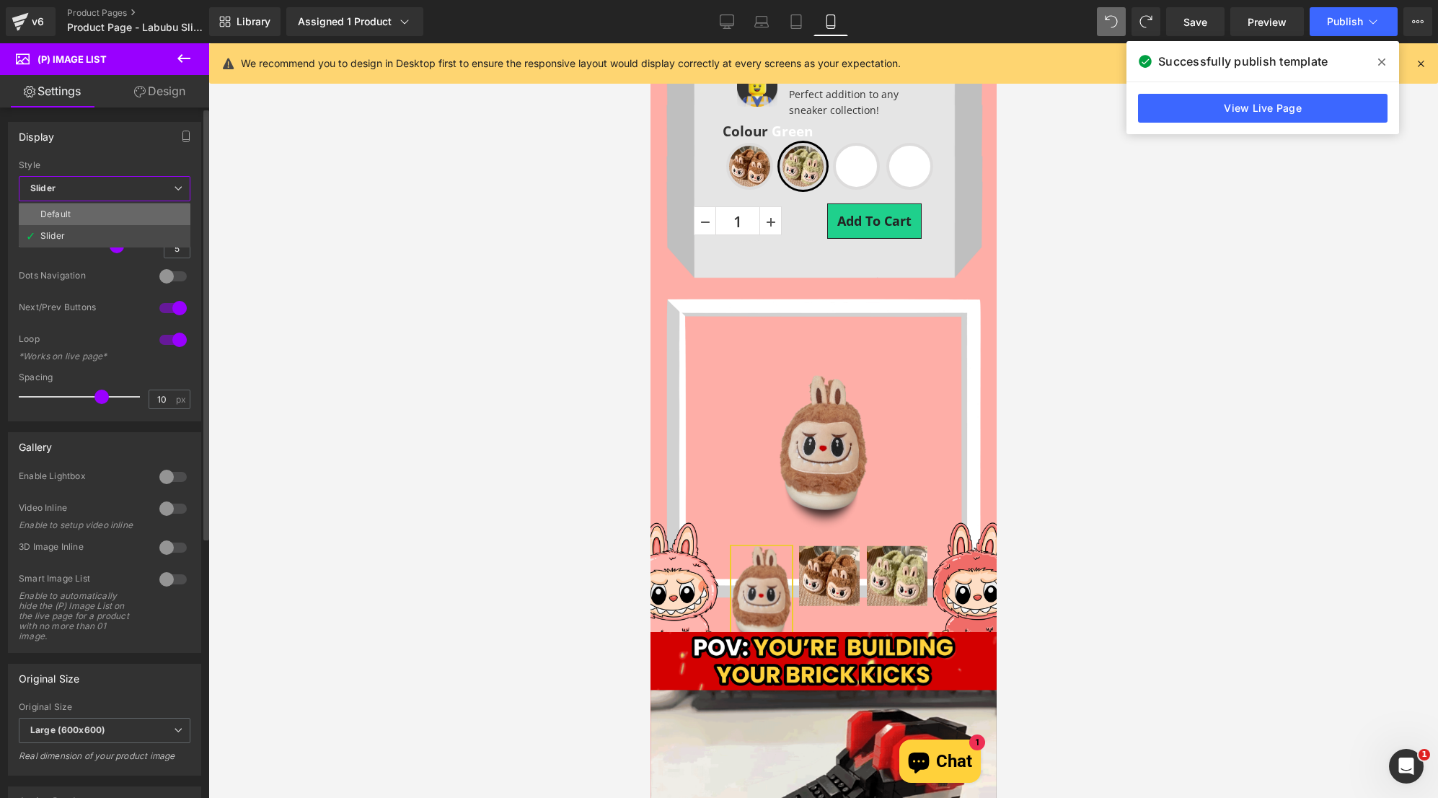
click at [113, 217] on li "Default" at bounding box center [105, 214] width 172 height 22
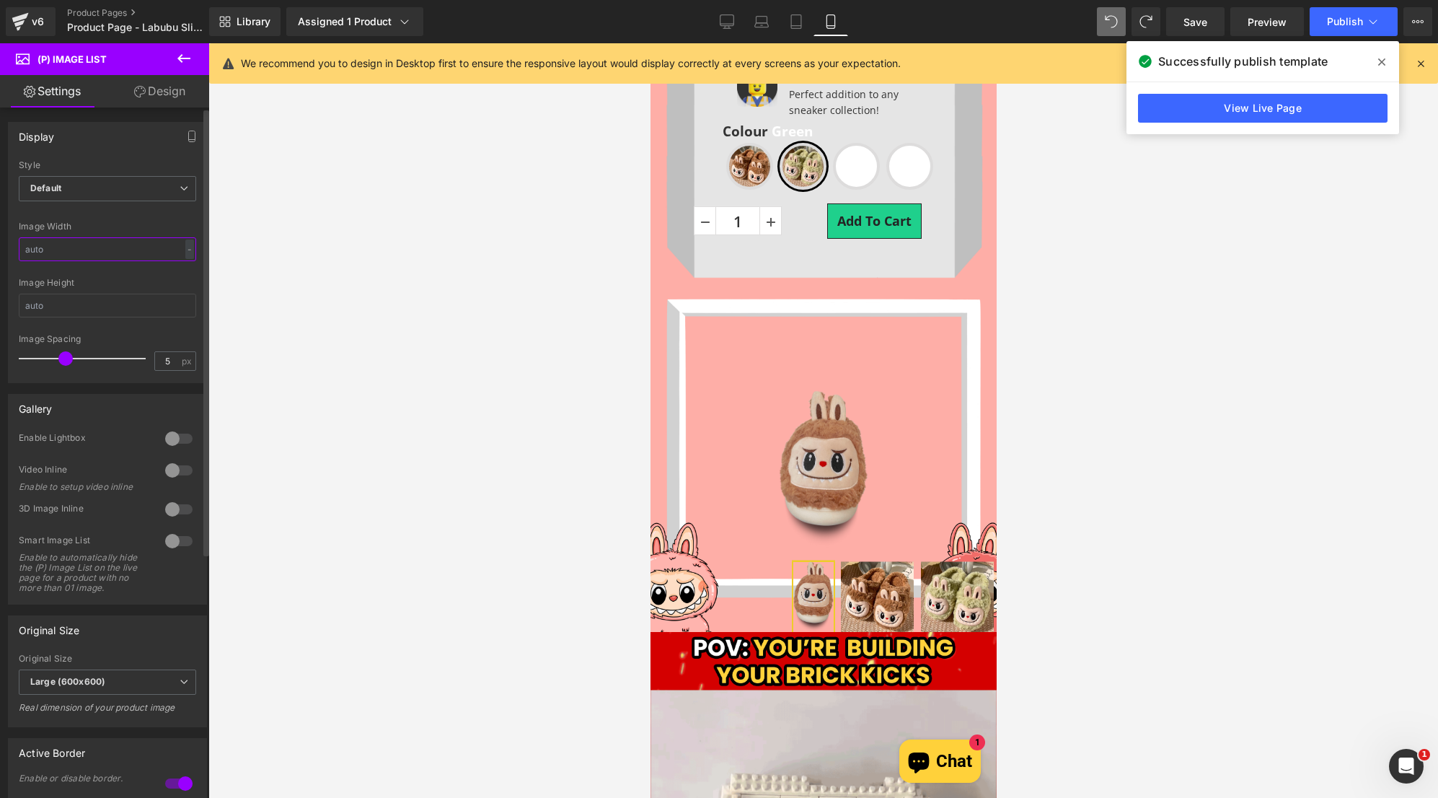
click at [84, 256] on input "text" at bounding box center [107, 249] width 177 height 24
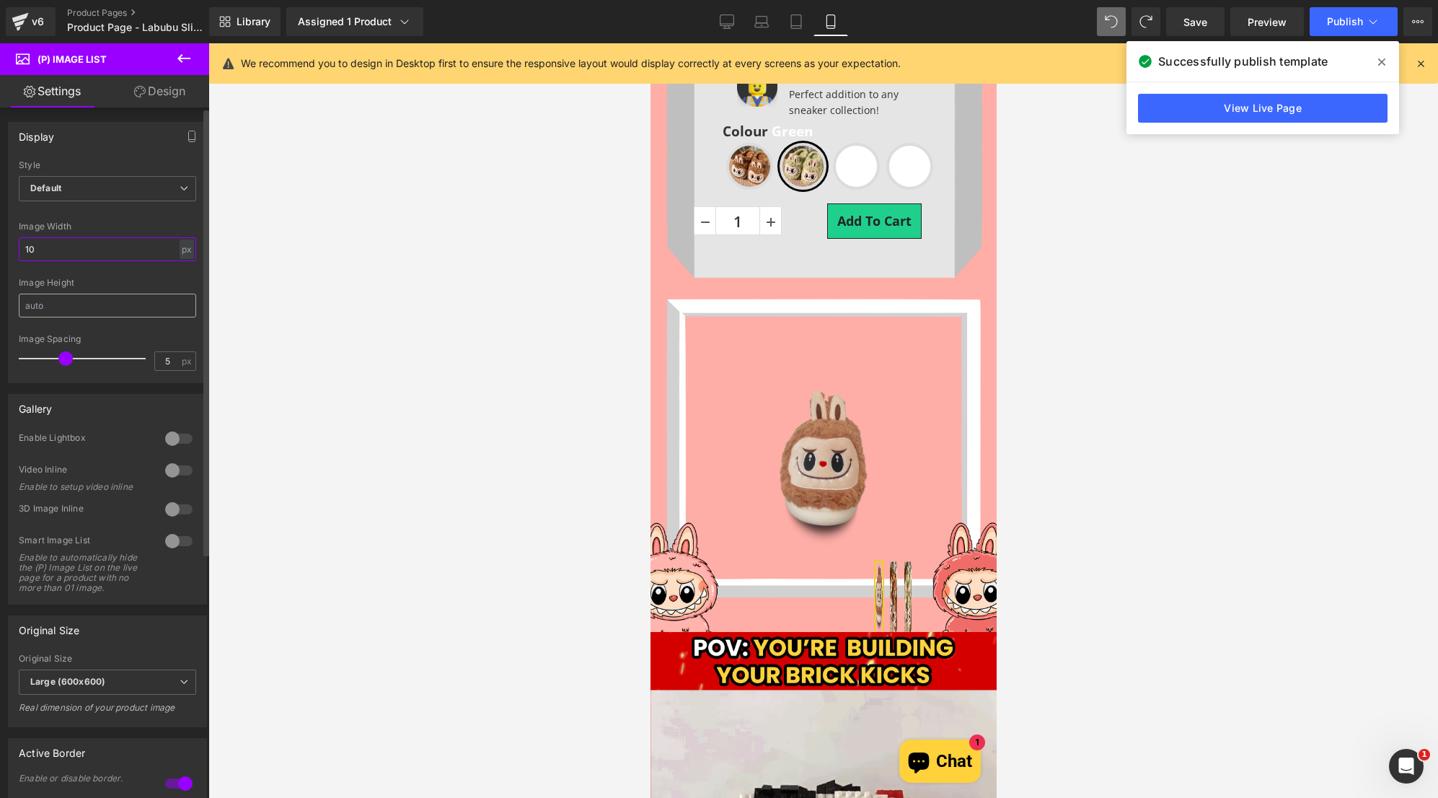
type input "10"
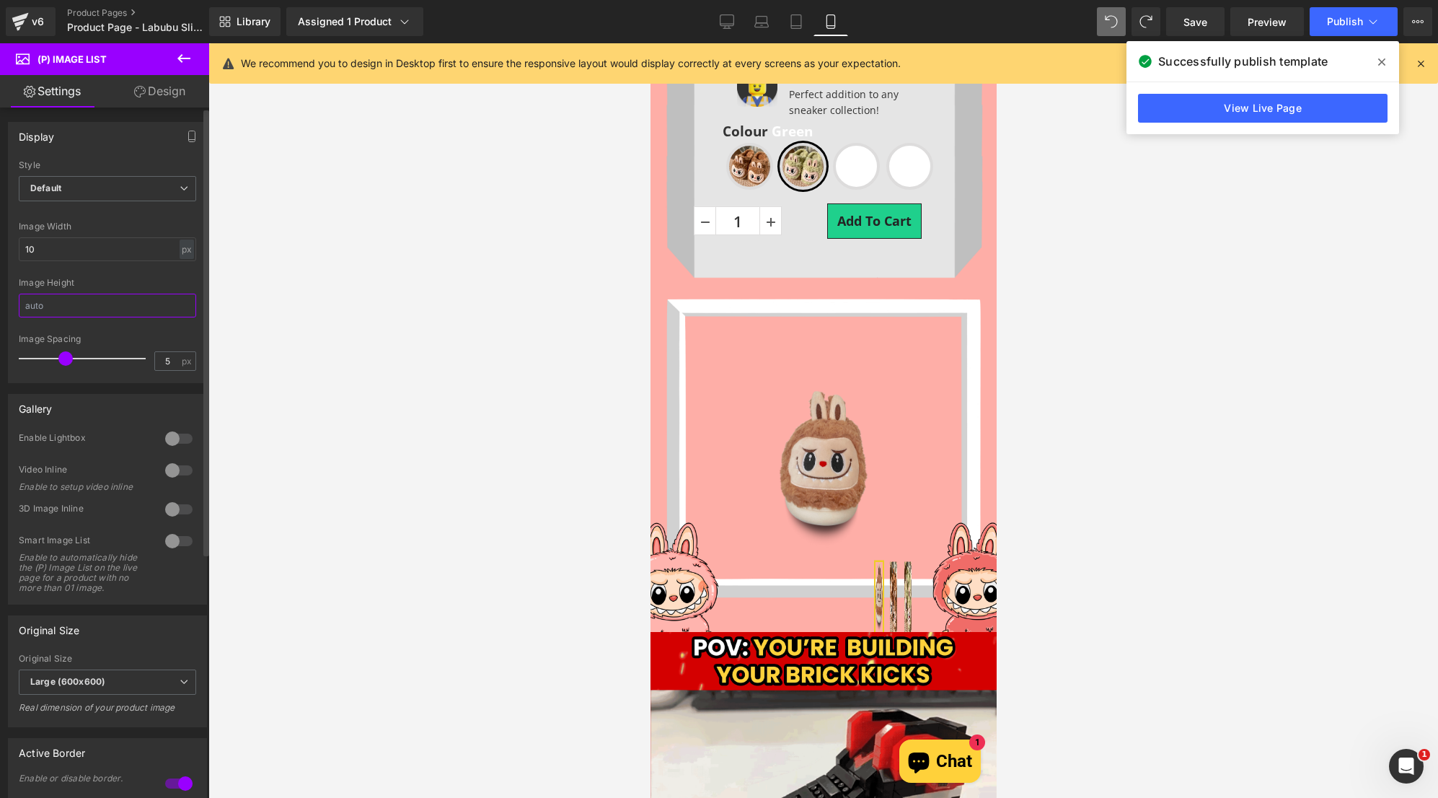
click at [94, 304] on input "text" at bounding box center [107, 306] width 177 height 24
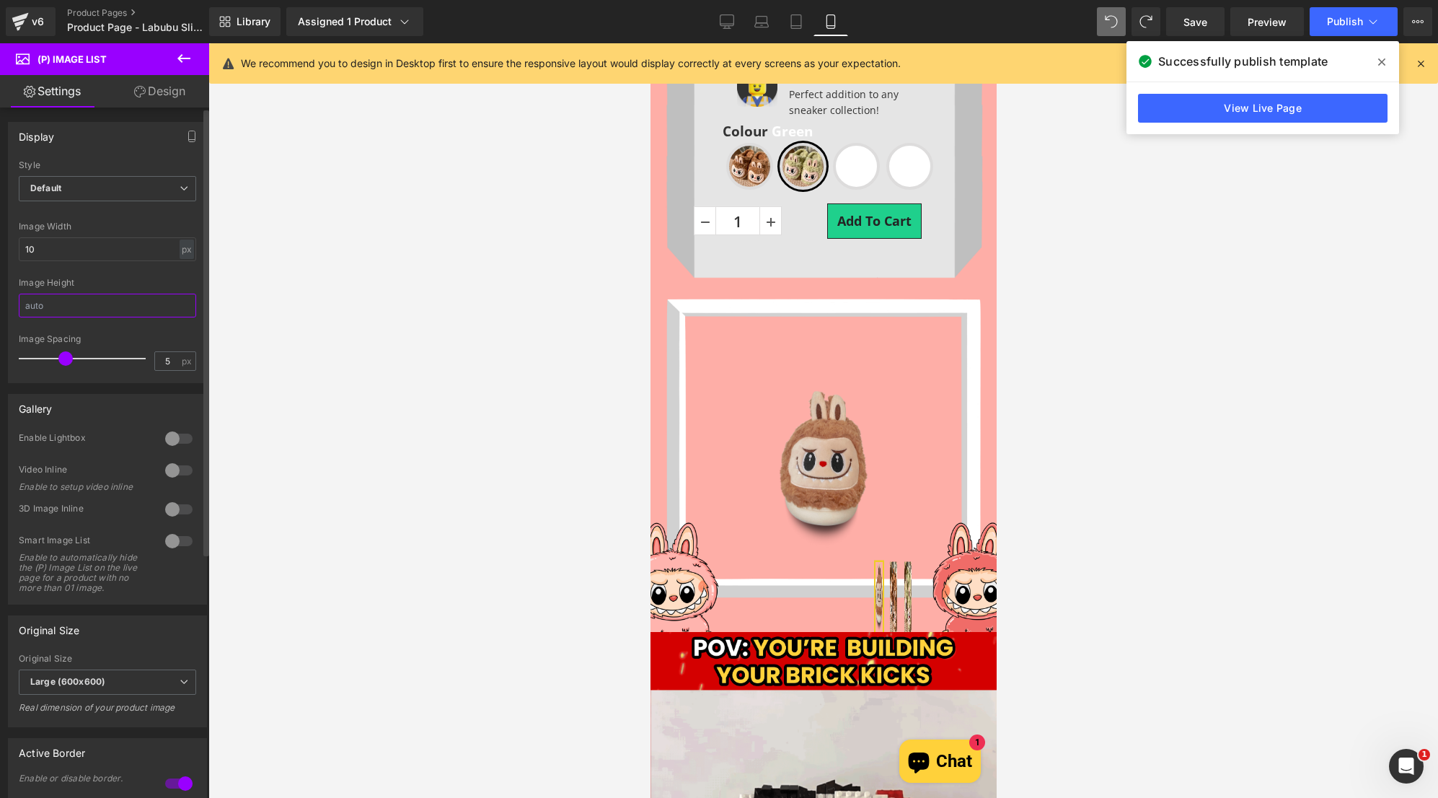
paste input "10"
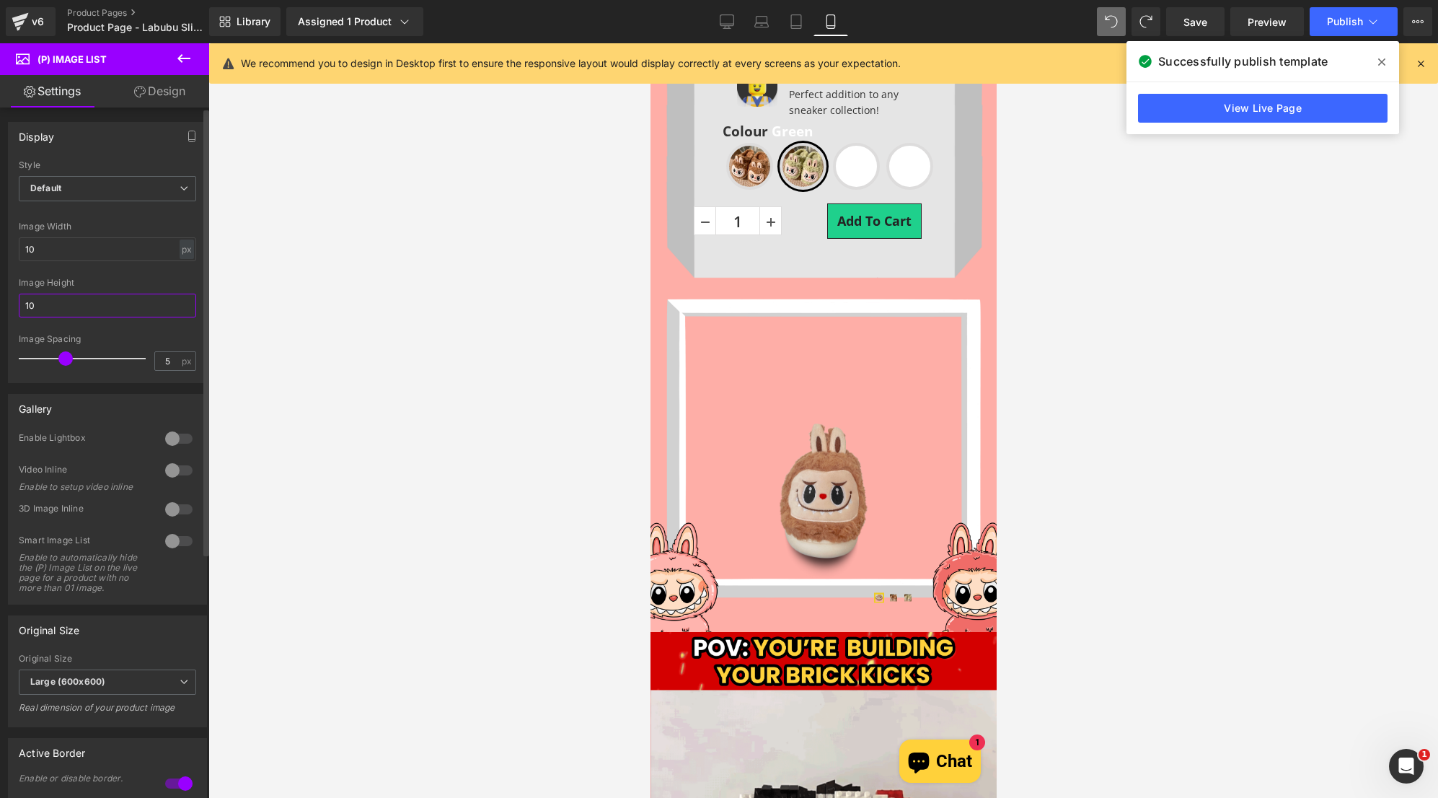
type input "10"
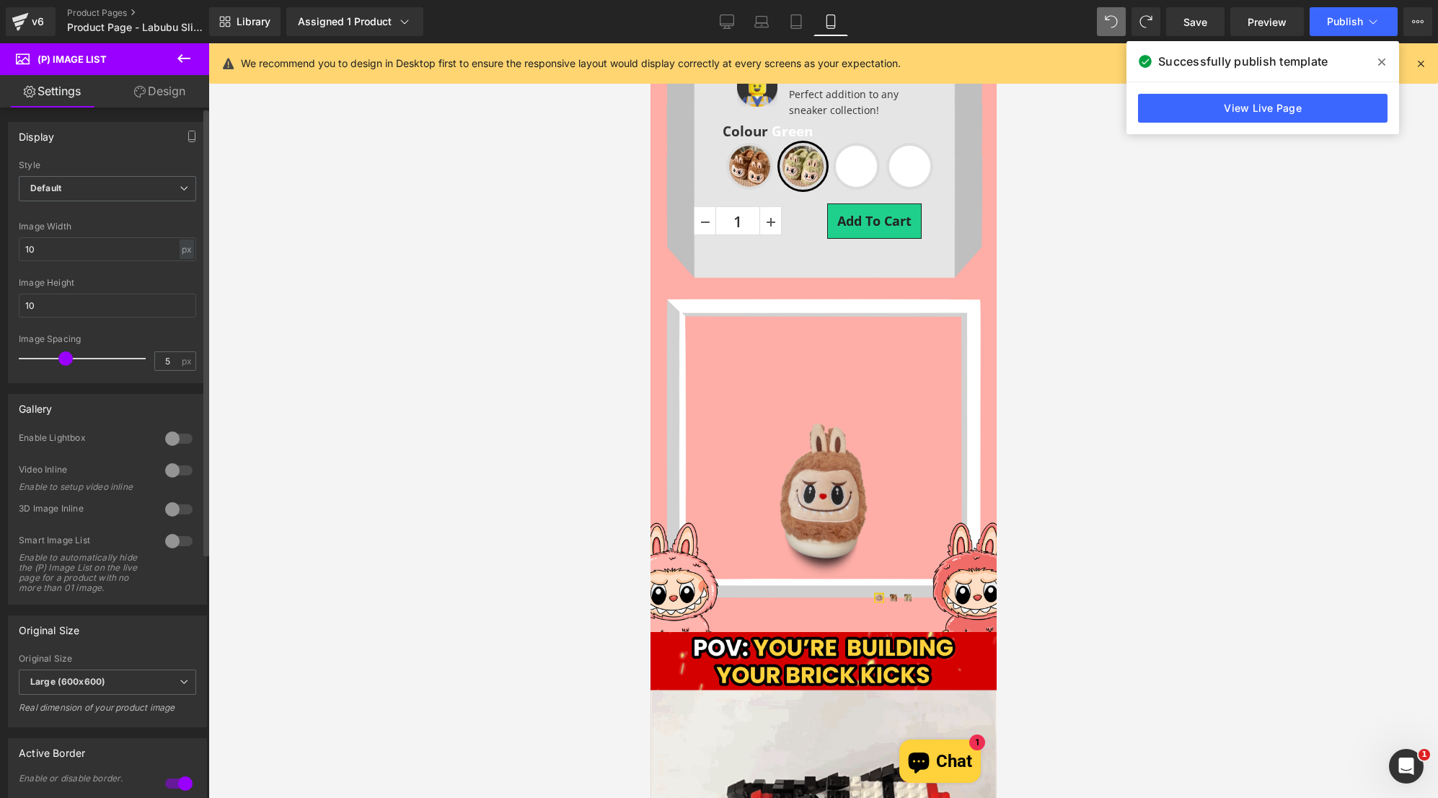
click at [107, 278] on div "Image Height" at bounding box center [107, 283] width 177 height 10
drag, startPoint x: 78, startPoint y: 250, endPoint x: -30, endPoint y: 243, distance: 107.7
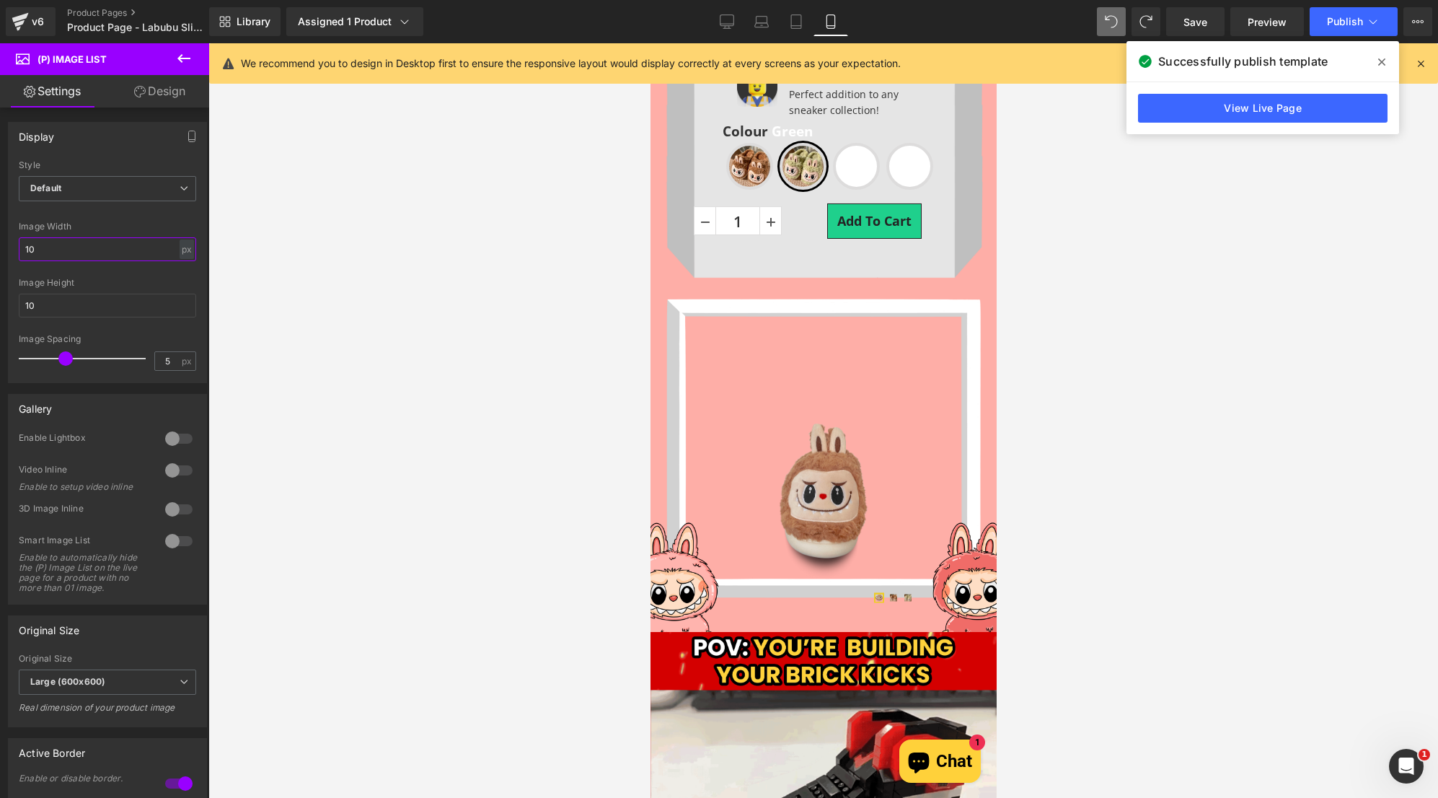
click at [0, 243] on html "(P) Image List You are previewing how the will restyle your page. You can not e…" at bounding box center [719, 399] width 1438 height 798
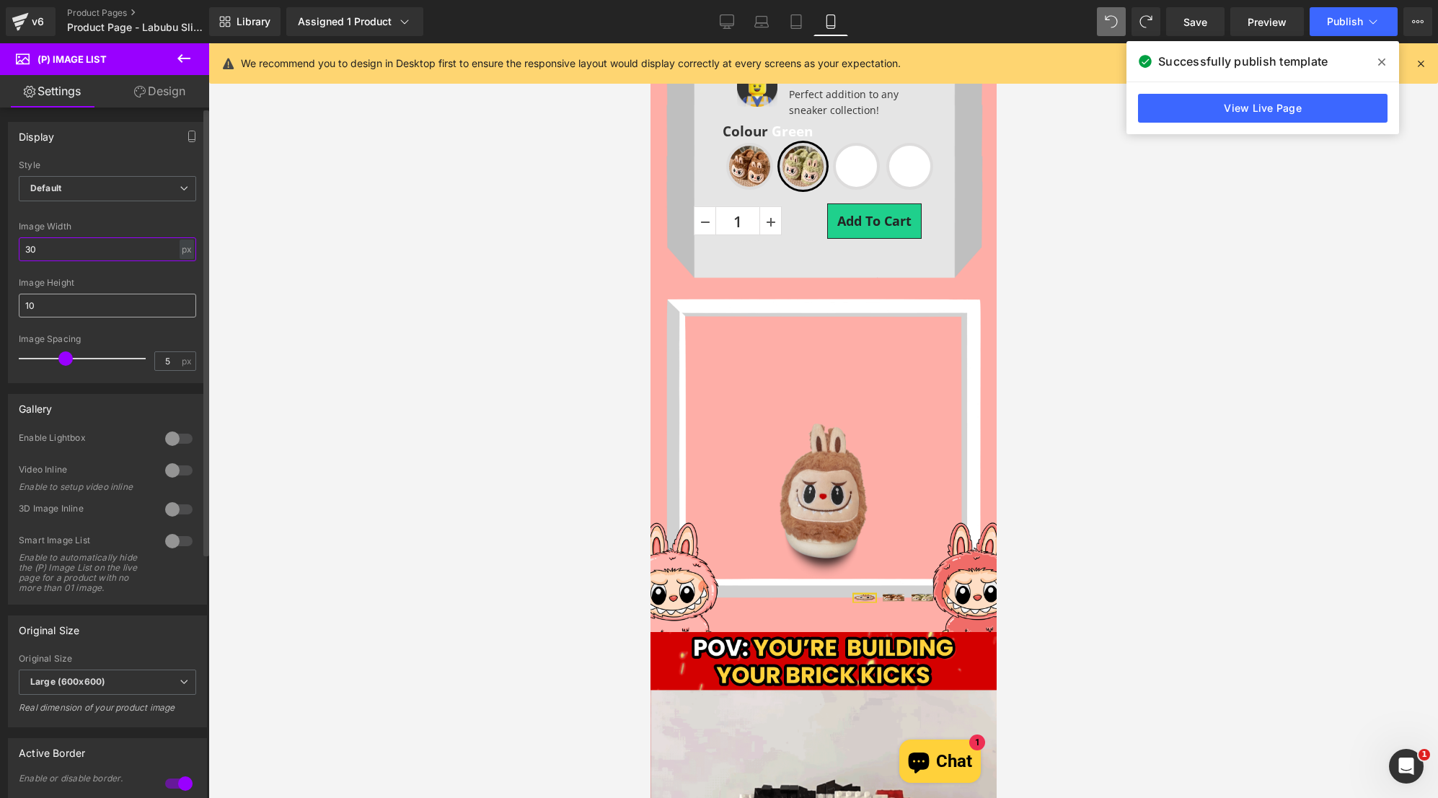
type input "30"
click at [60, 304] on input "10" at bounding box center [107, 306] width 177 height 24
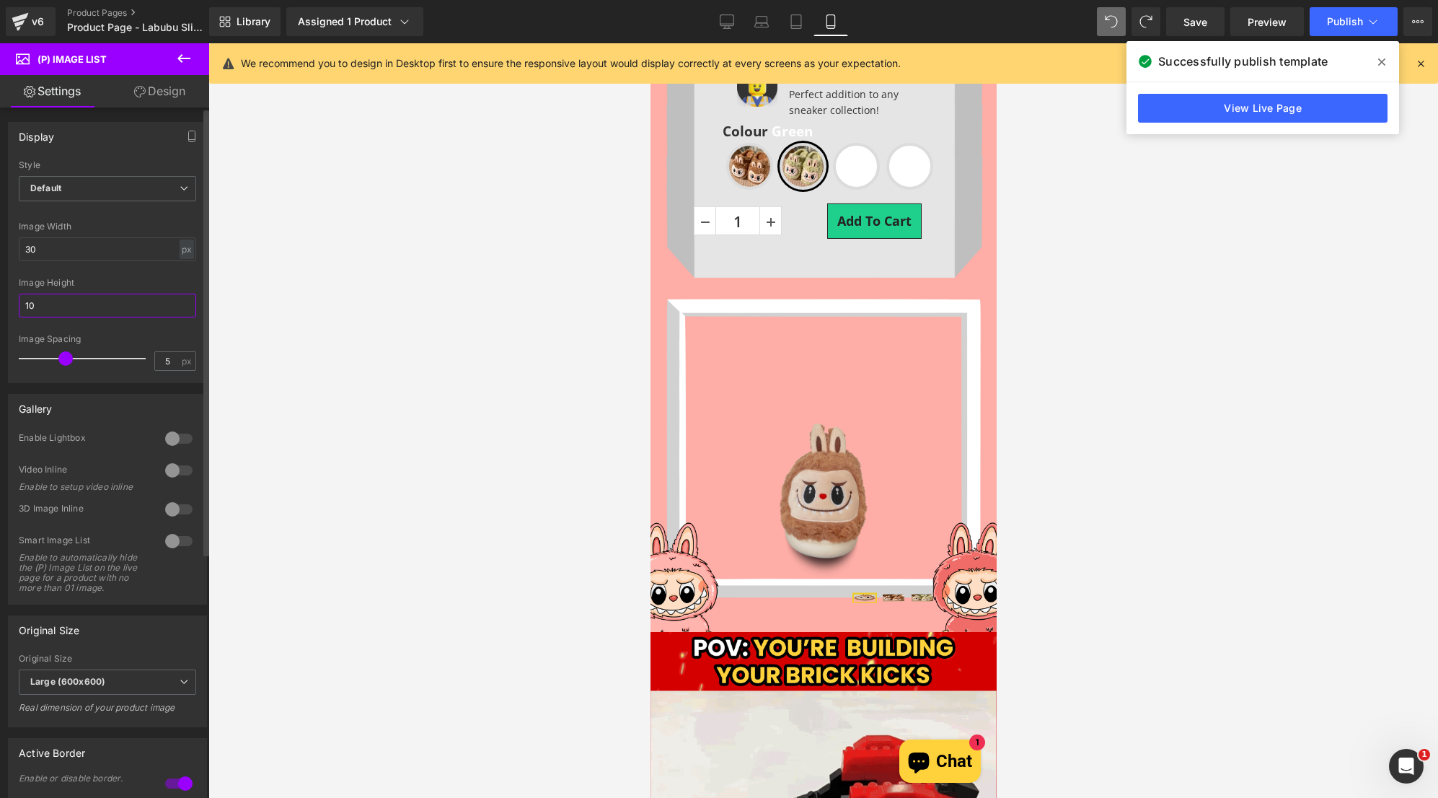
paste input "3"
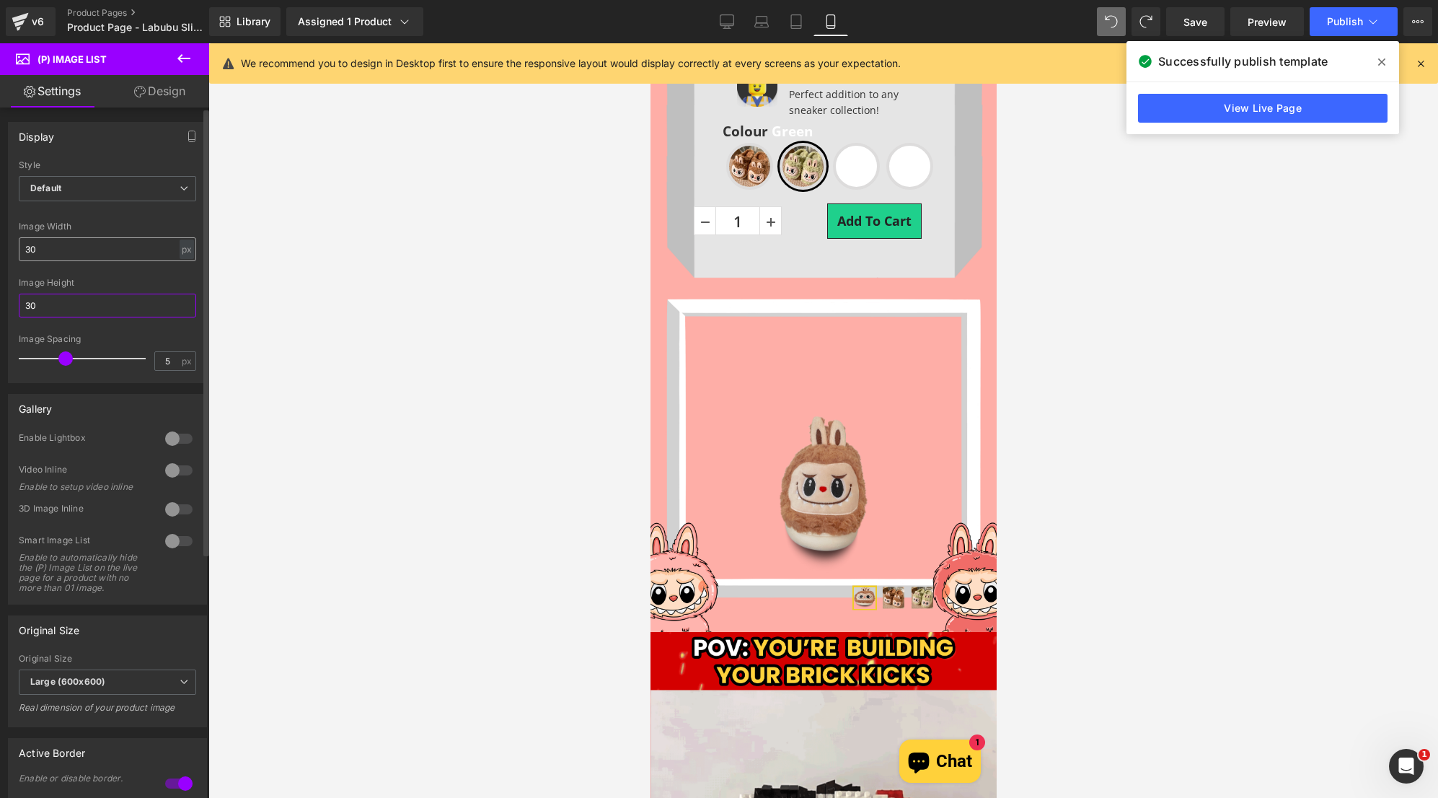
type input "30"
drag, startPoint x: 61, startPoint y: 249, endPoint x: -22, endPoint y: 260, distance: 83.0
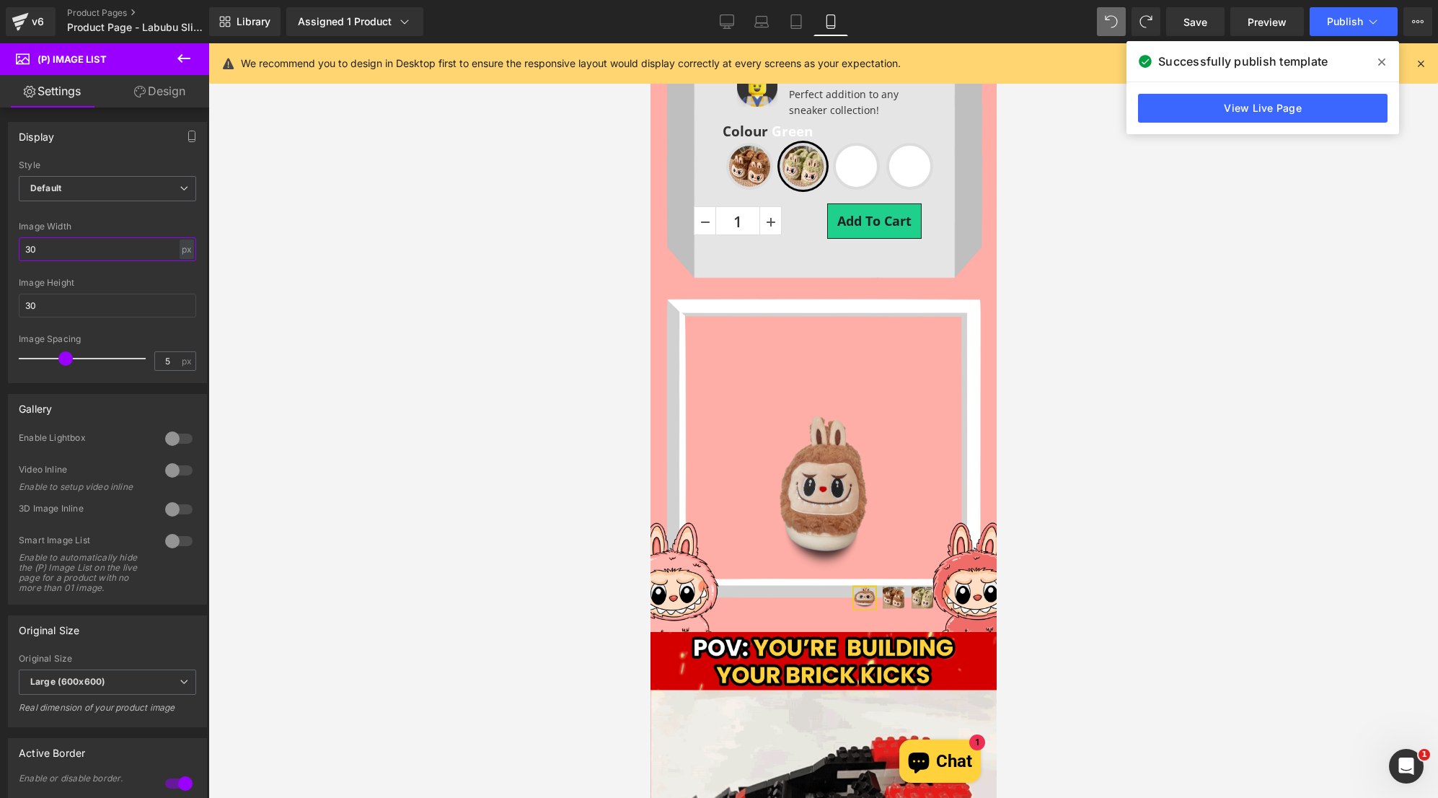
click at [0, 260] on html "(P) Image List You are previewing how the will restyle your page. You can not e…" at bounding box center [719, 399] width 1438 height 798
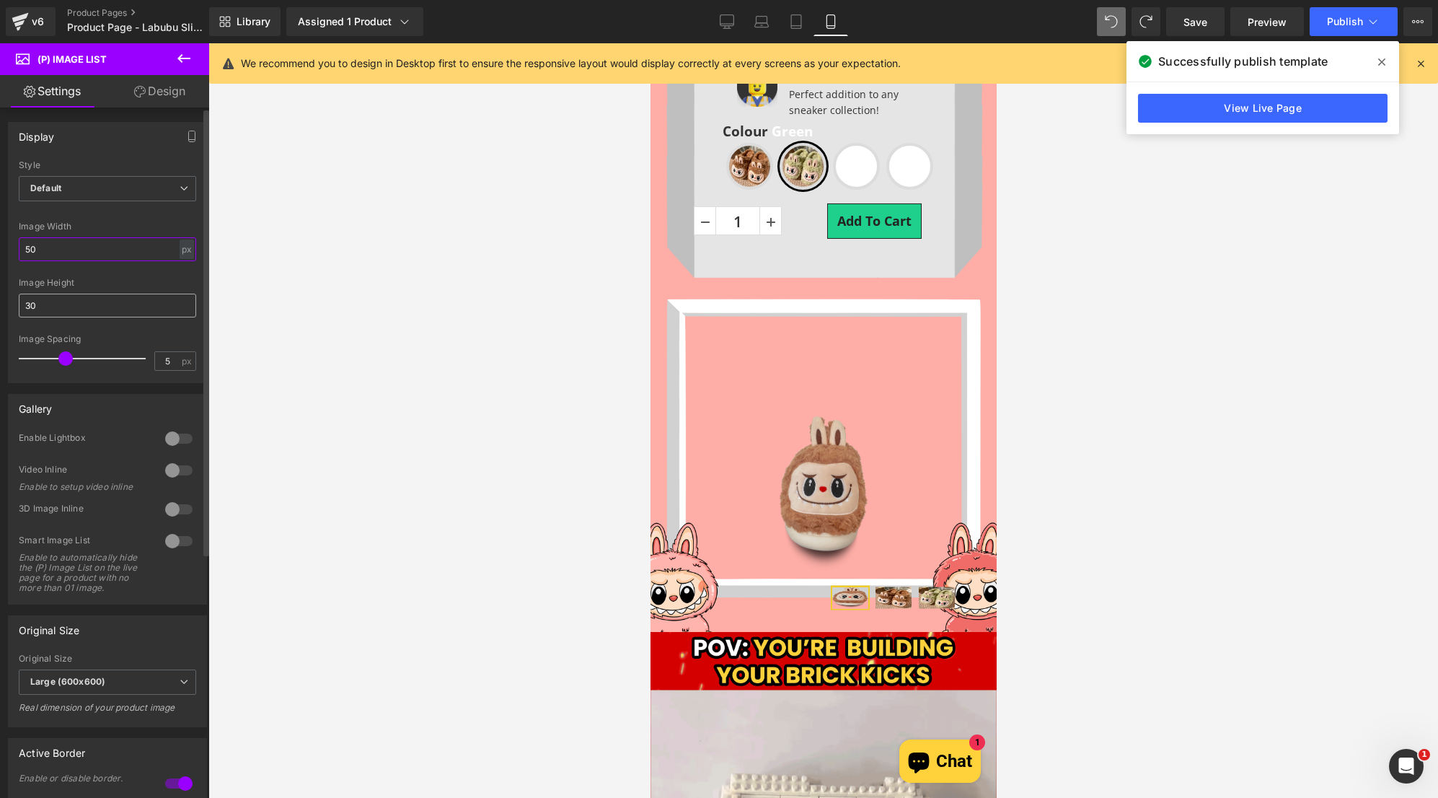
type input "50"
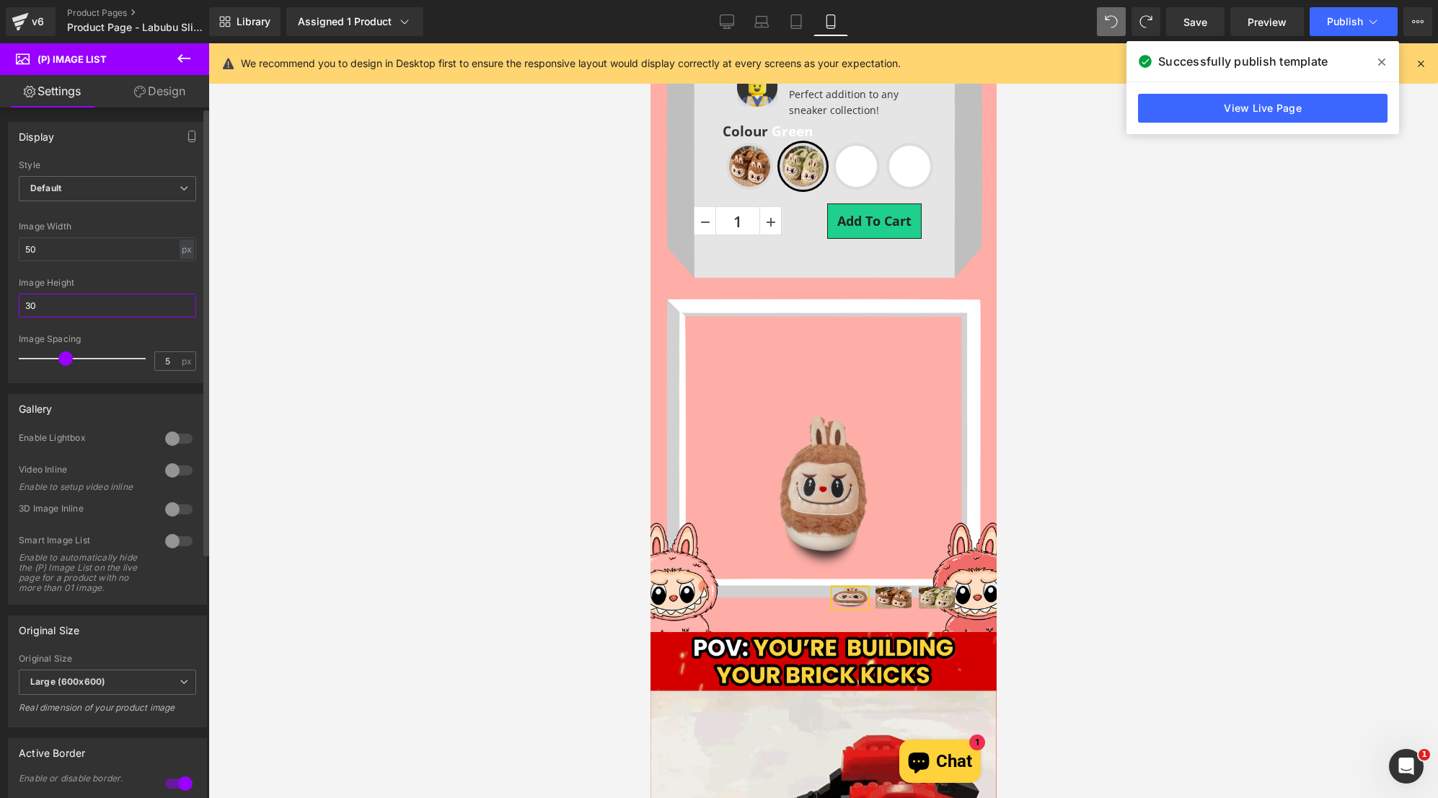
click at [61, 307] on input "30" at bounding box center [107, 306] width 177 height 24
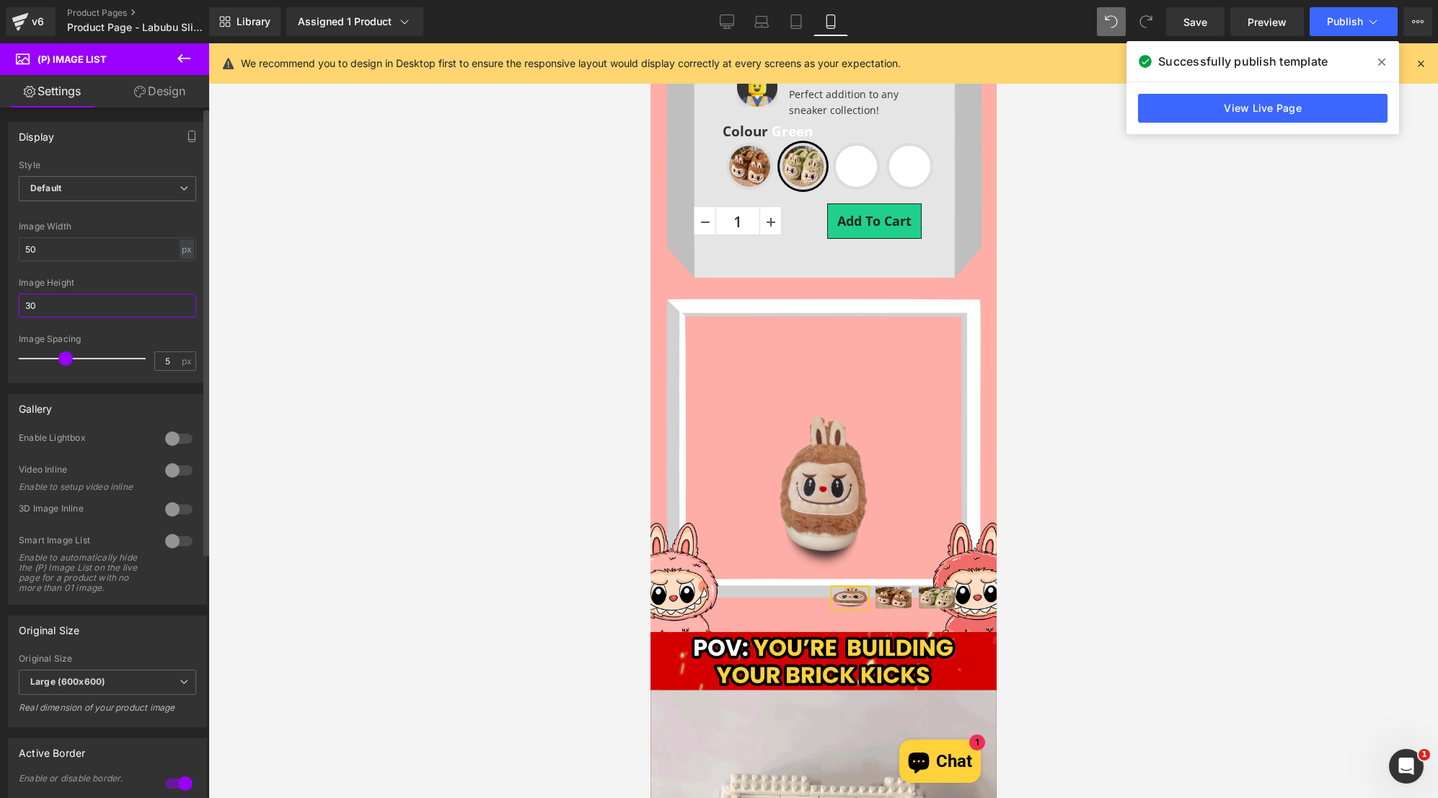
paste input "5"
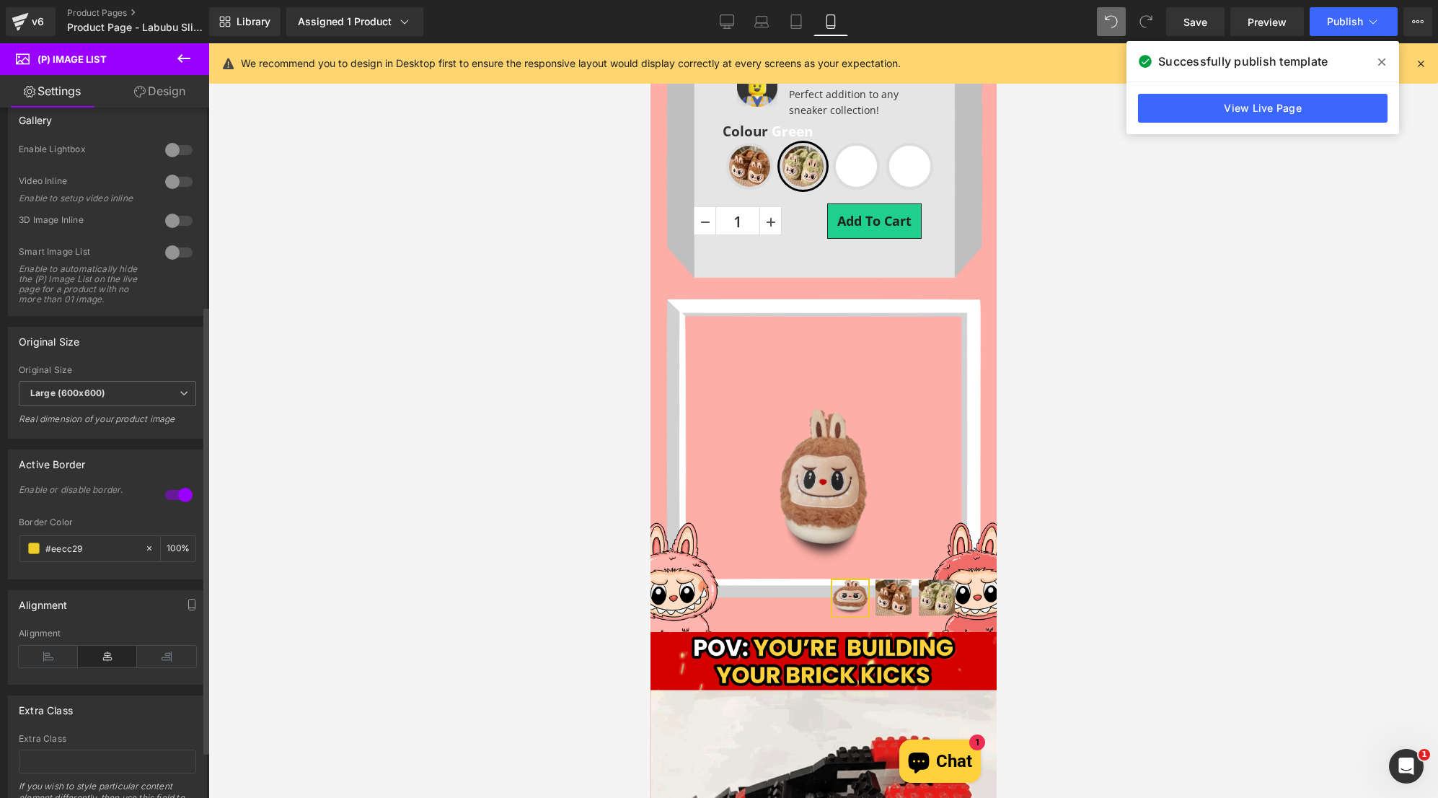
scroll to position [378, 0]
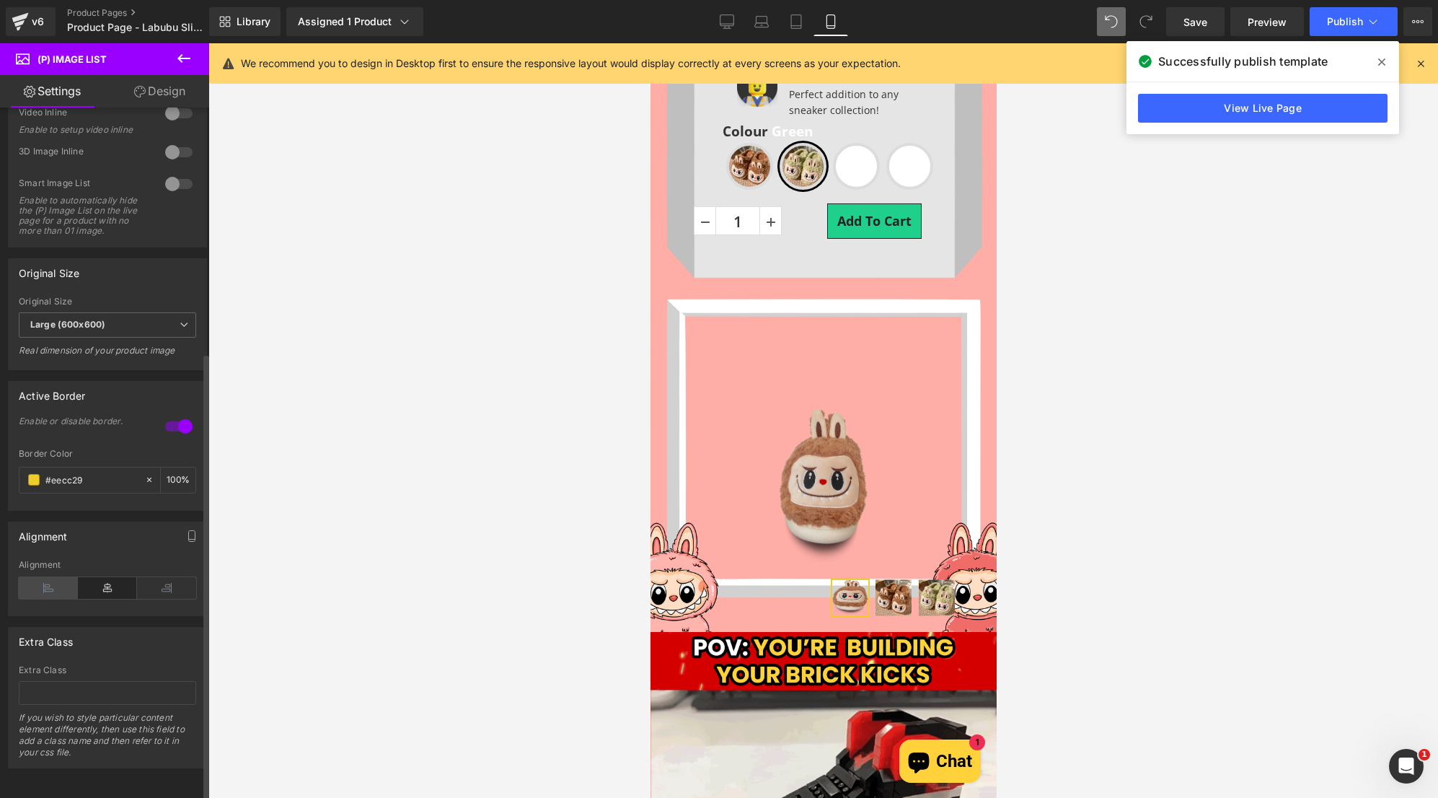
type input "50"
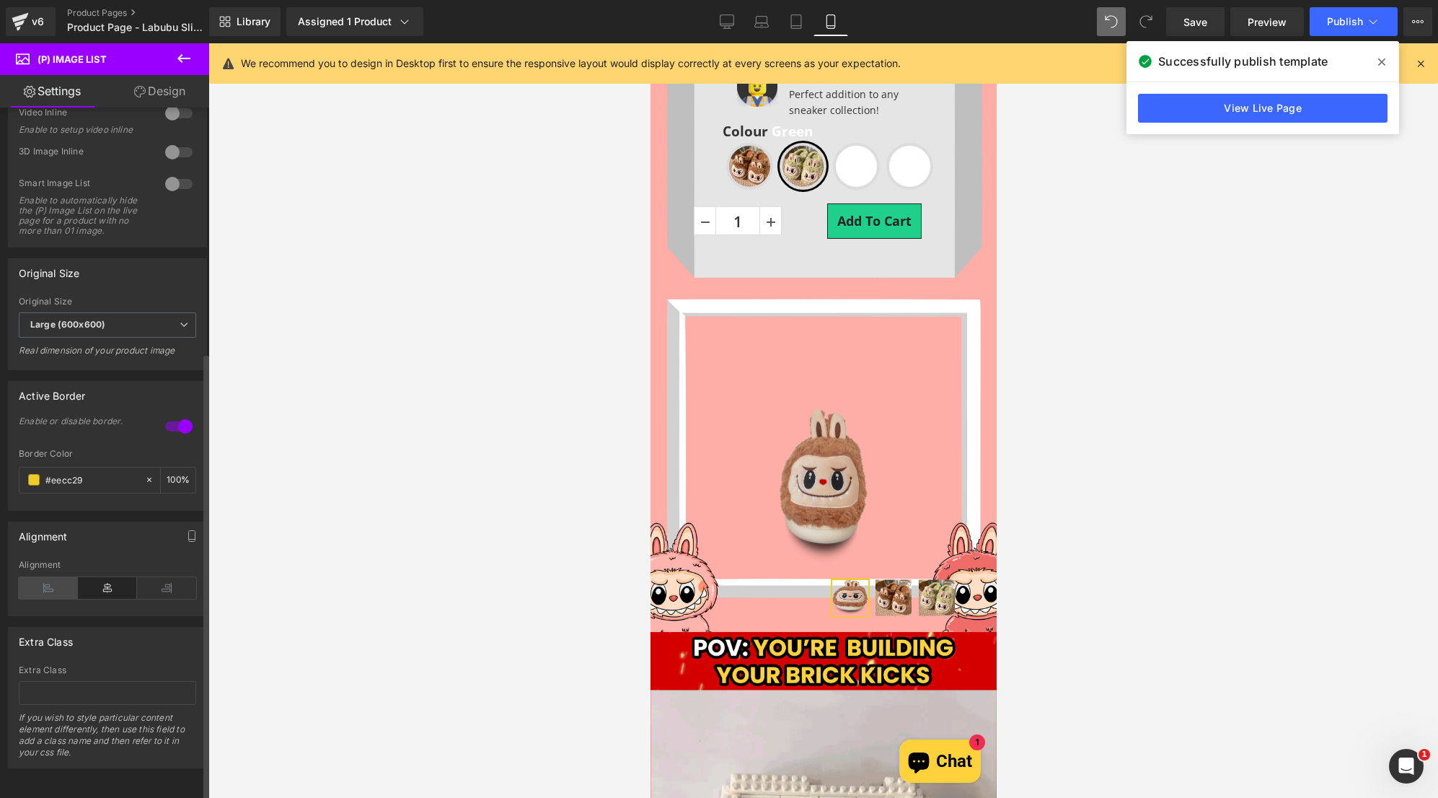
click at [52, 577] on icon at bounding box center [48, 588] width 59 height 22
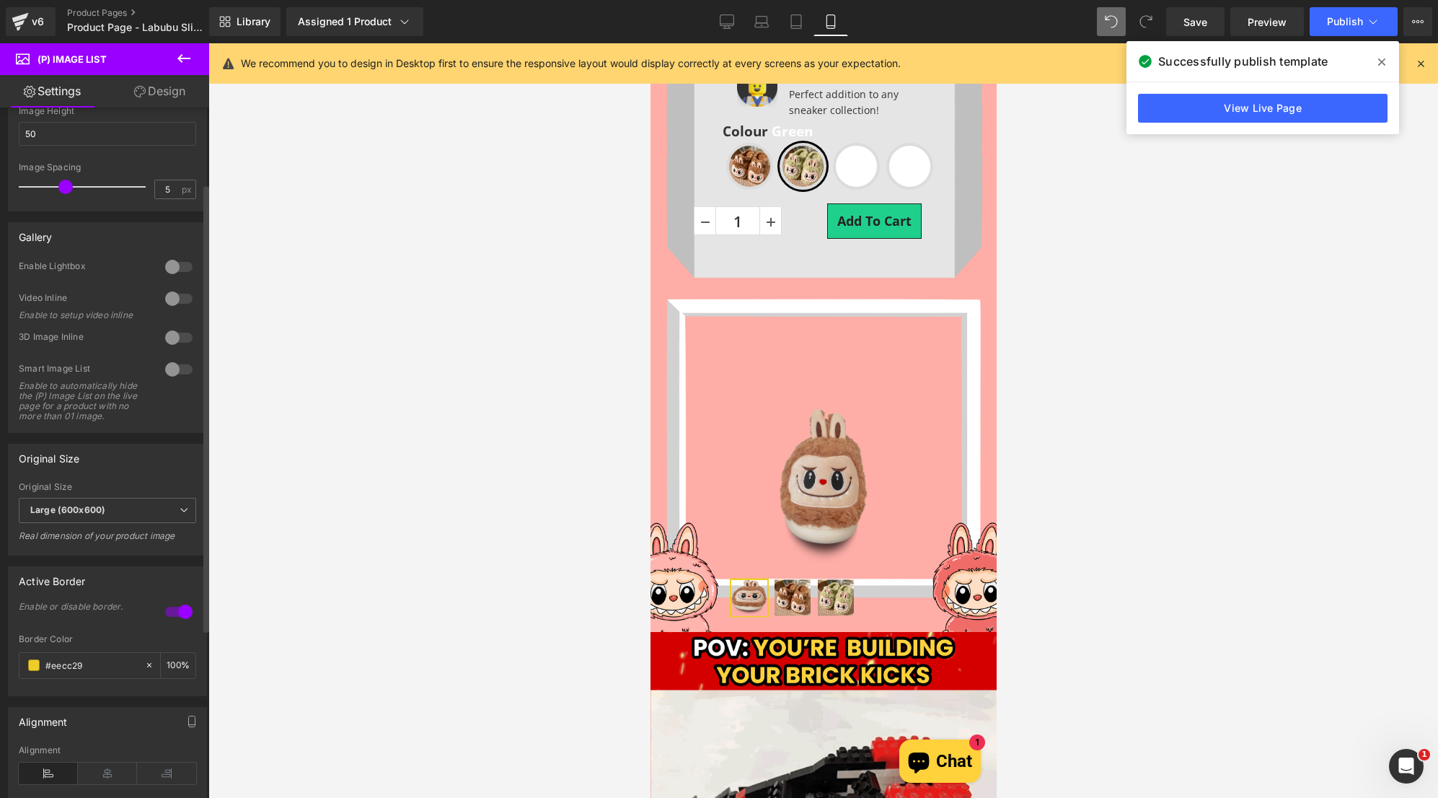
scroll to position [89, 0]
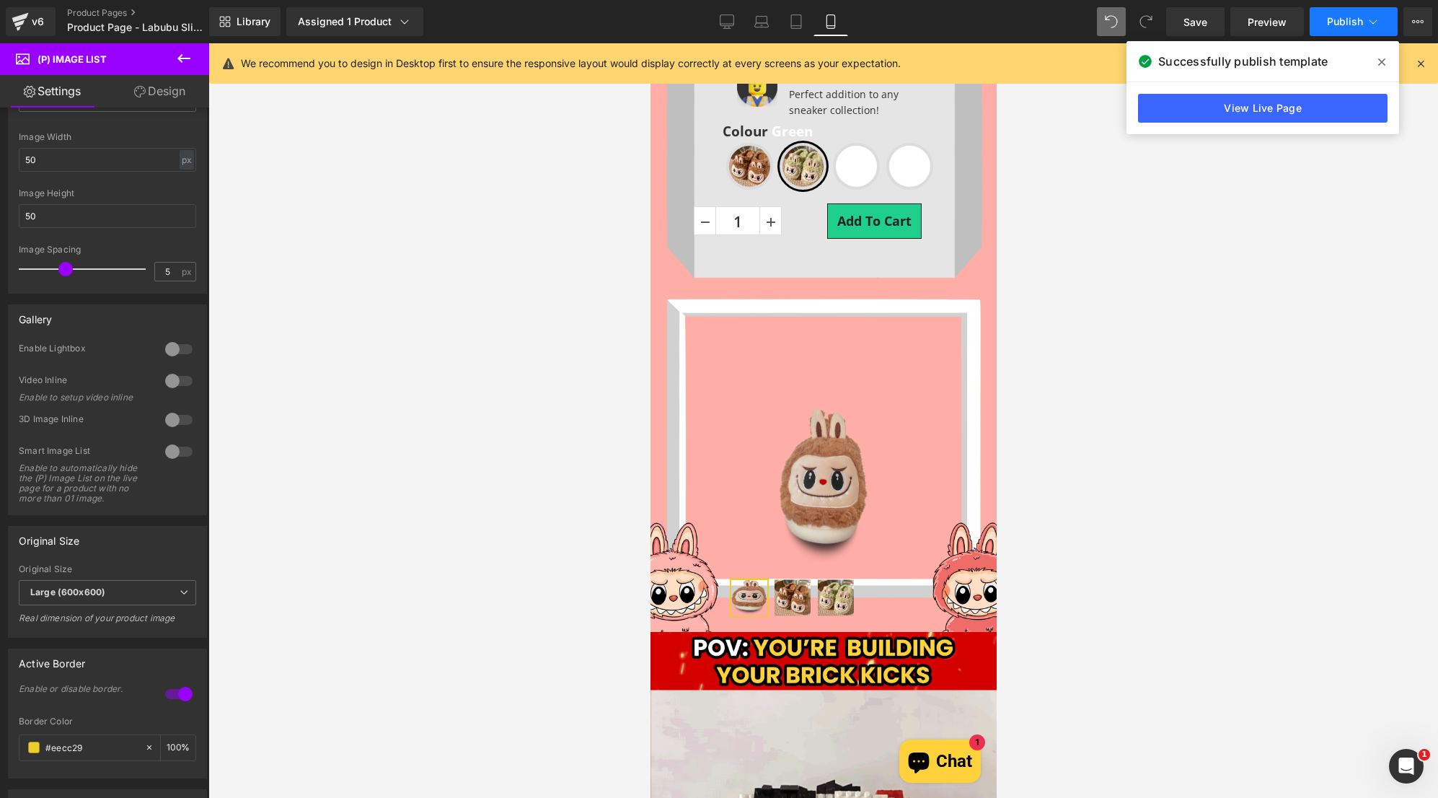
click at [1351, 25] on span "Publish" at bounding box center [1345, 22] width 36 height 12
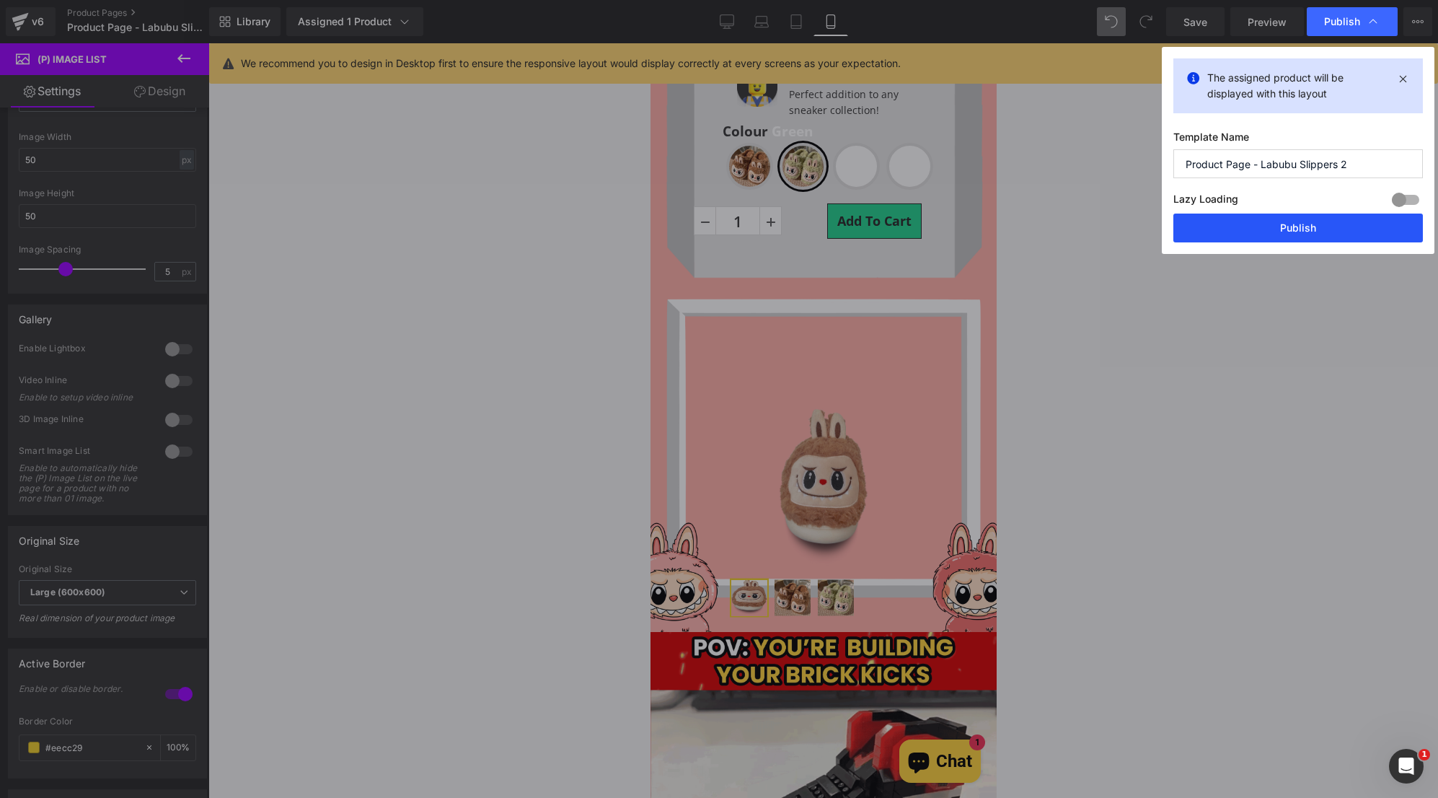
drag, startPoint x: 1279, startPoint y: 226, endPoint x: 114, endPoint y: 266, distance: 1166.1
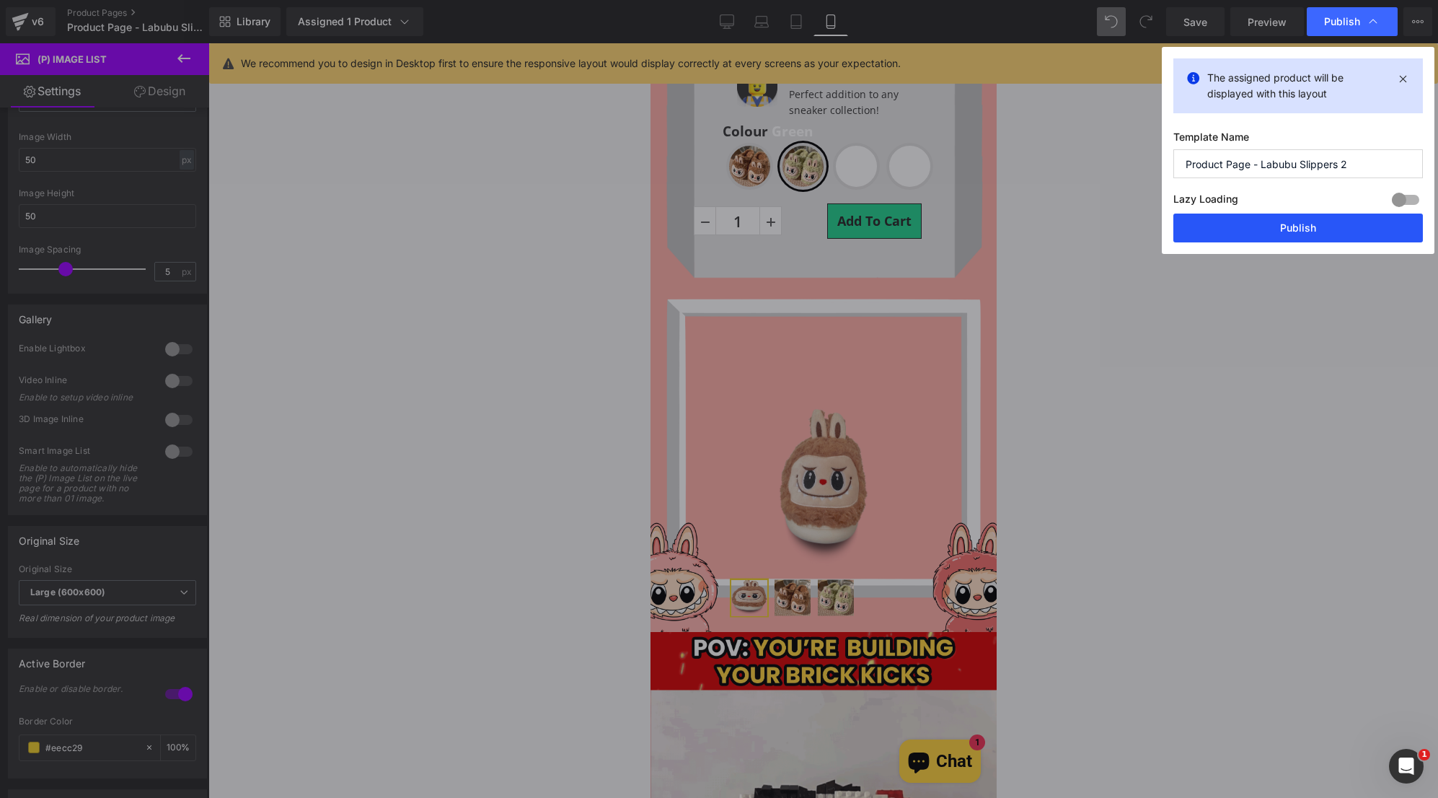
click at [1279, 226] on button "Publish" at bounding box center [1298, 227] width 250 height 29
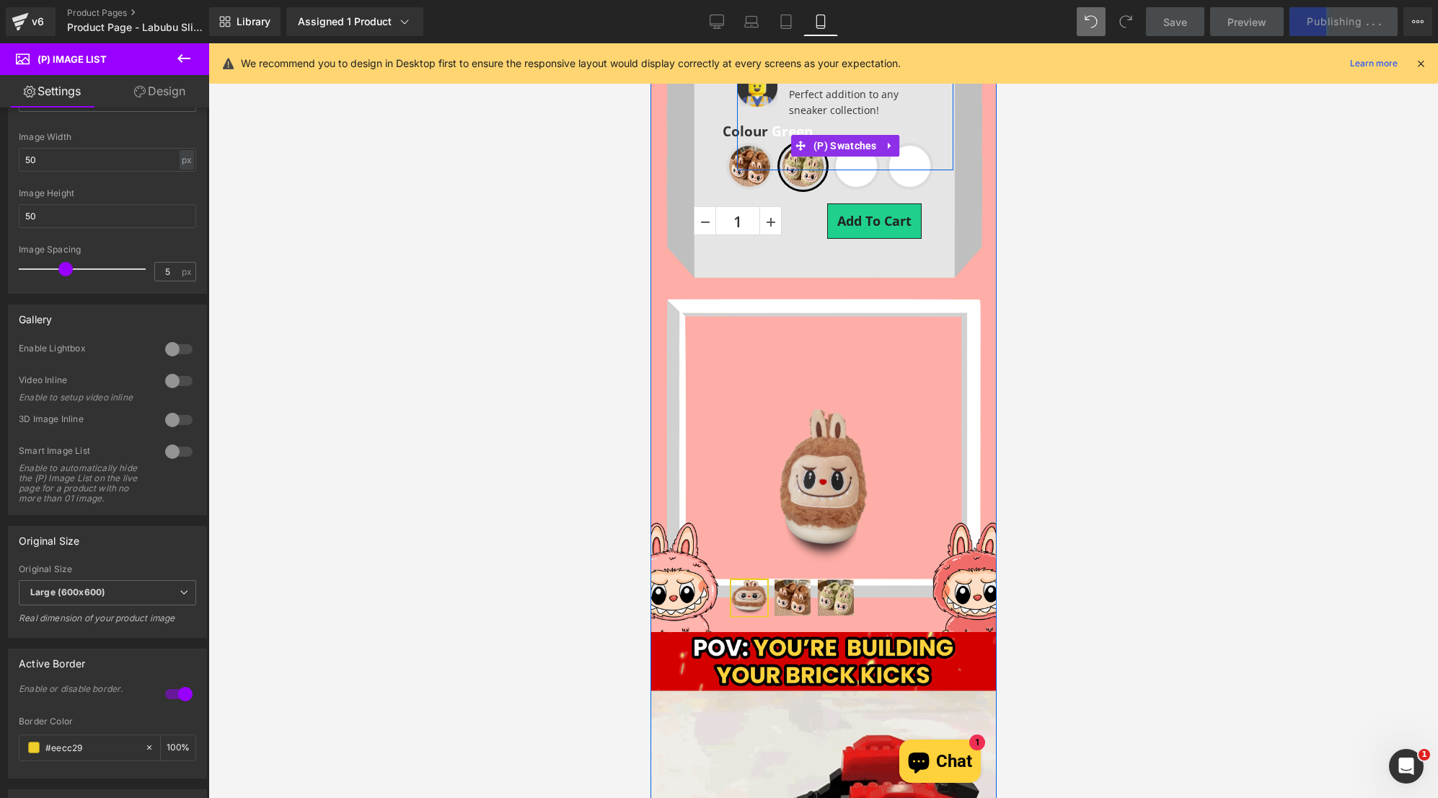
click at [842, 179] on span "Beige" at bounding box center [855, 166] width 47 height 47
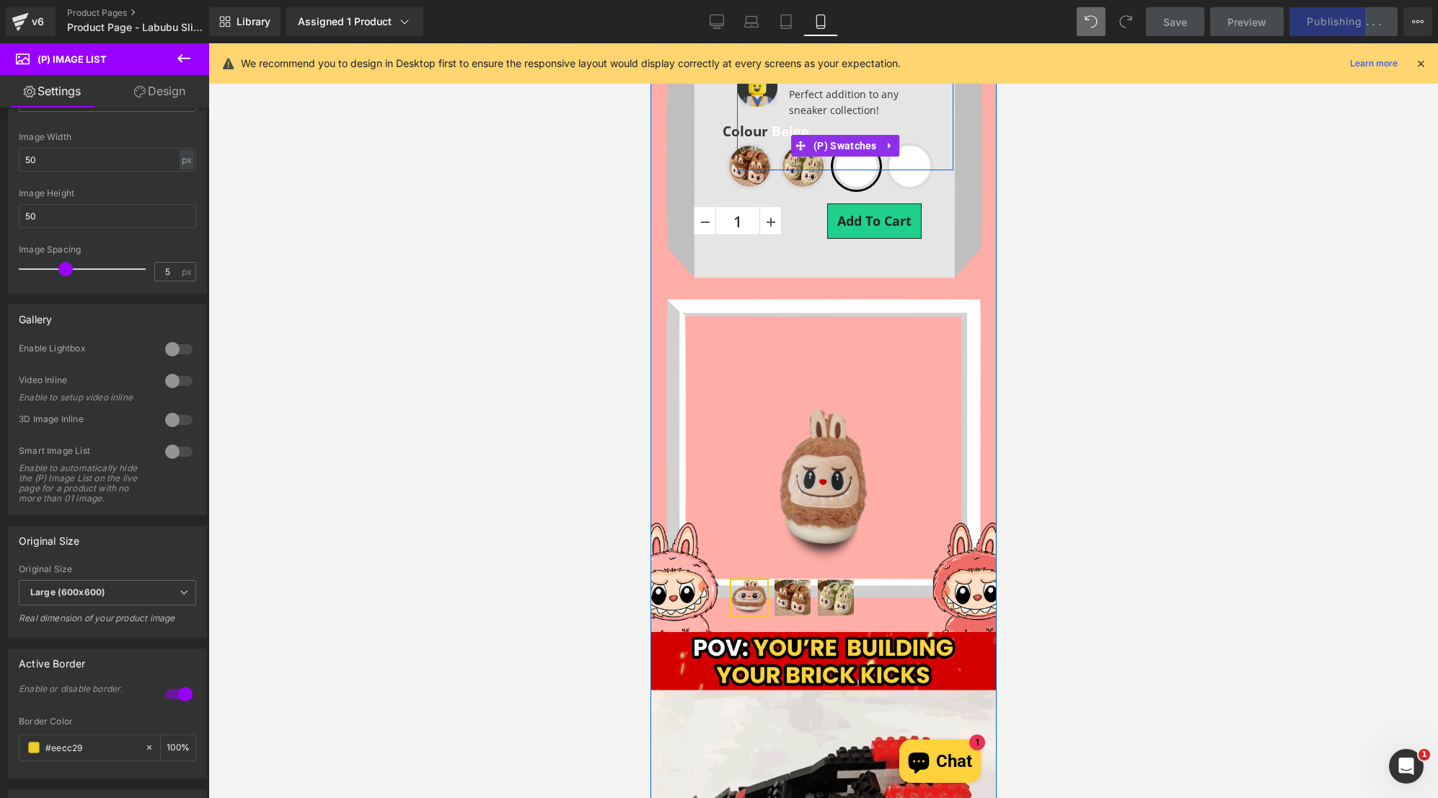
click at [832, 178] on span "Beige" at bounding box center [855, 166] width 47 height 47
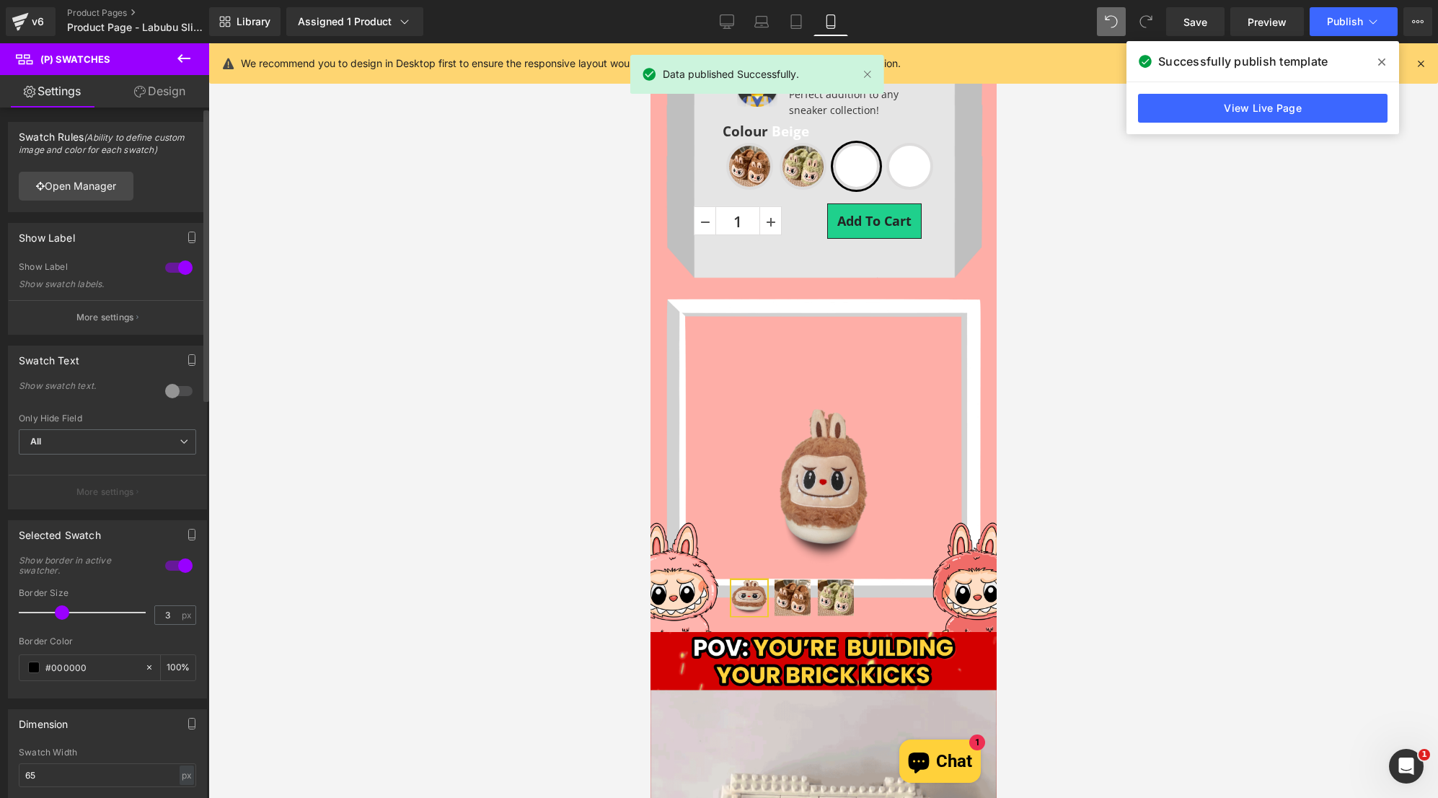
click at [107, 171] on div "Open Manager" at bounding box center [108, 185] width 198 height 51
click at [107, 179] on link "Open Manager" at bounding box center [76, 186] width 115 height 29
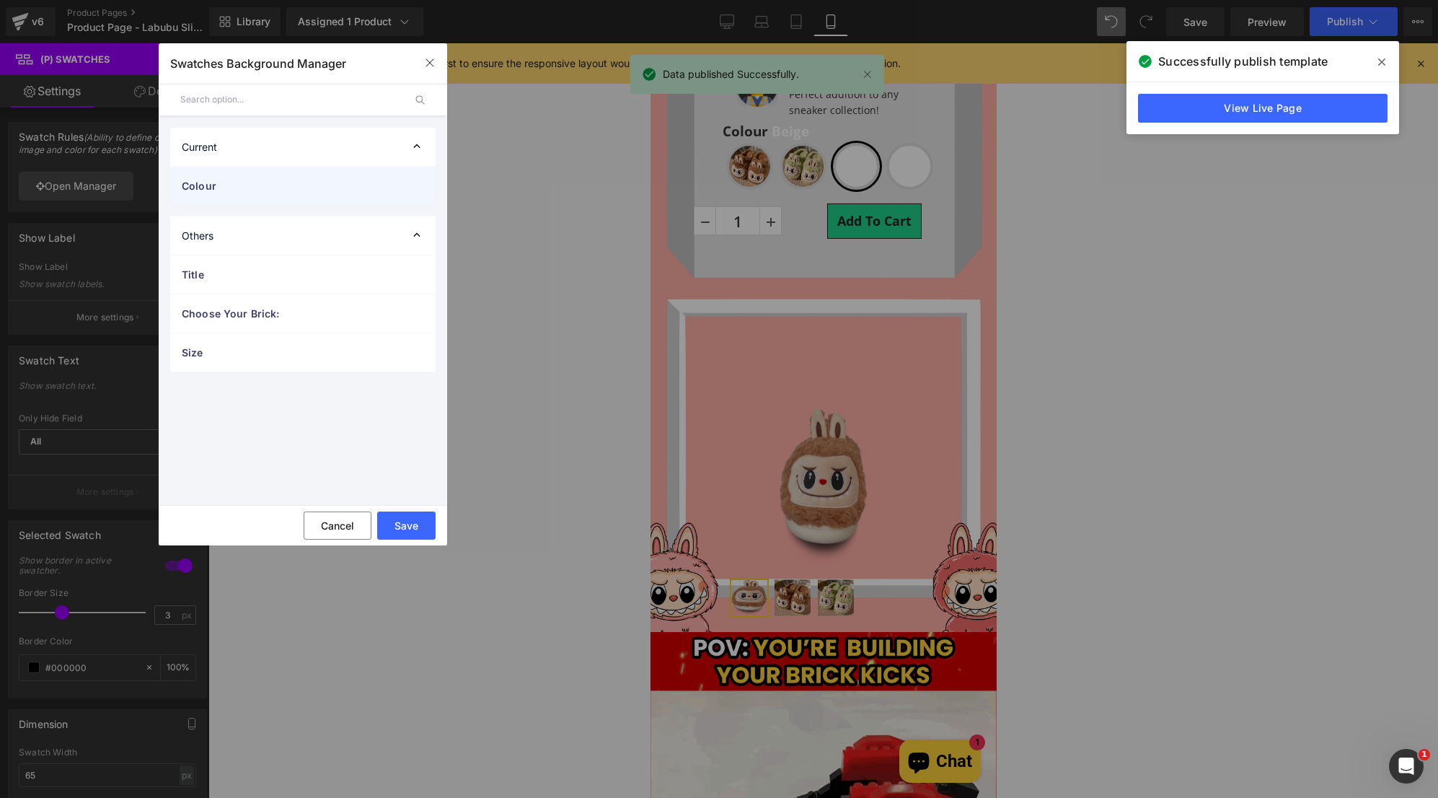
click at [288, 195] on div "Colour" at bounding box center [302, 186] width 265 height 38
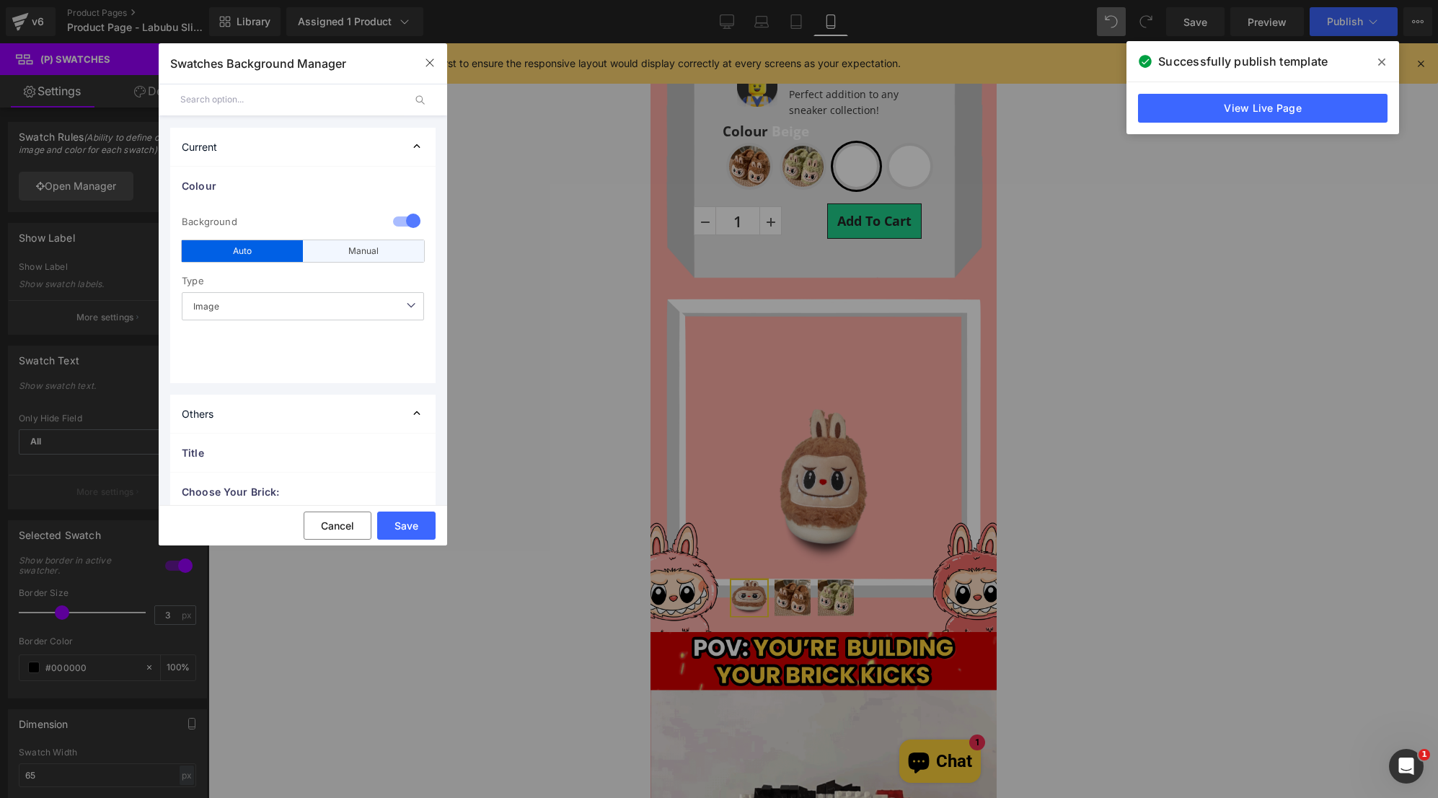
click at [348, 252] on div "Manual" at bounding box center [363, 251] width 121 height 22
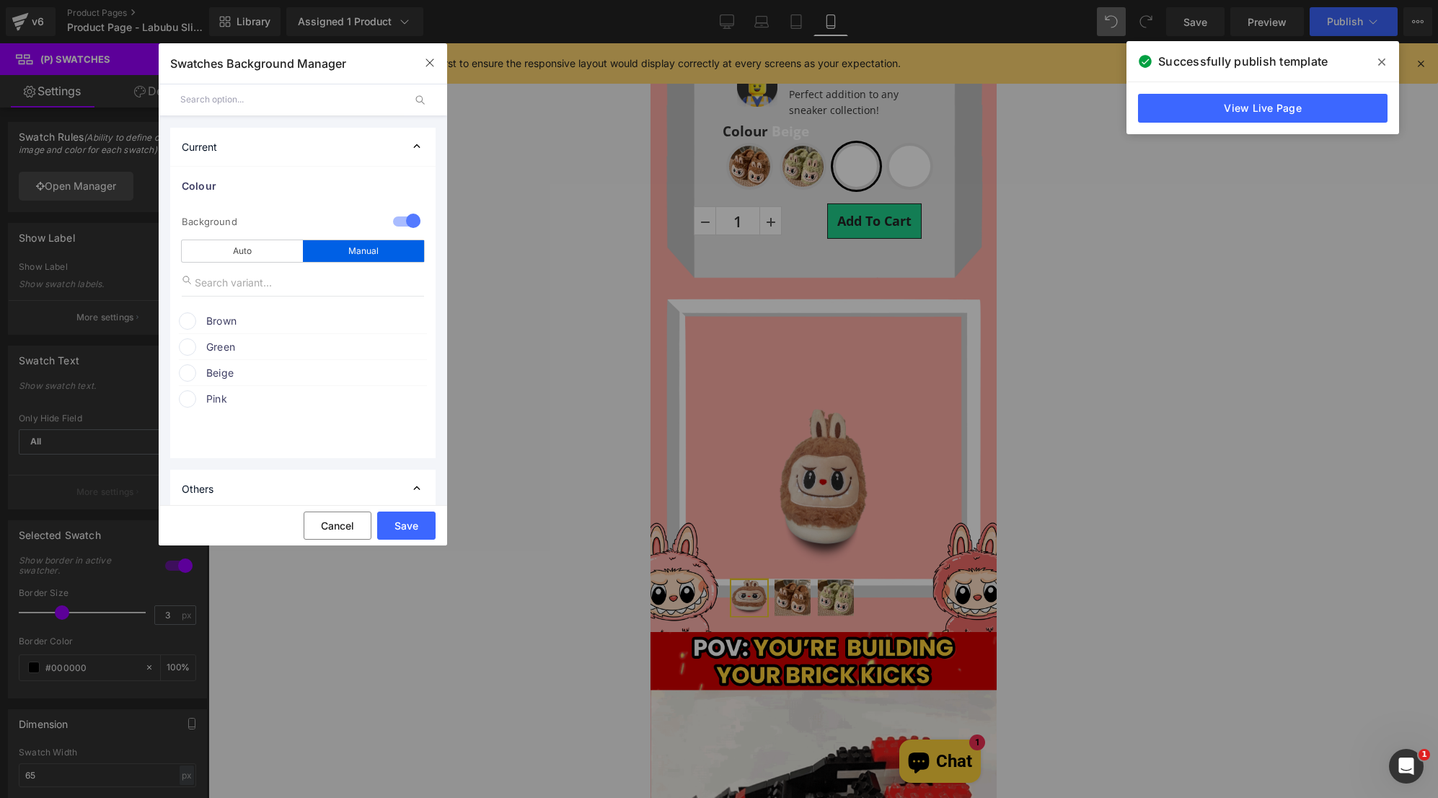
drag, startPoint x: 278, startPoint y: 252, endPoint x: 285, endPoint y: 268, distance: 17.4
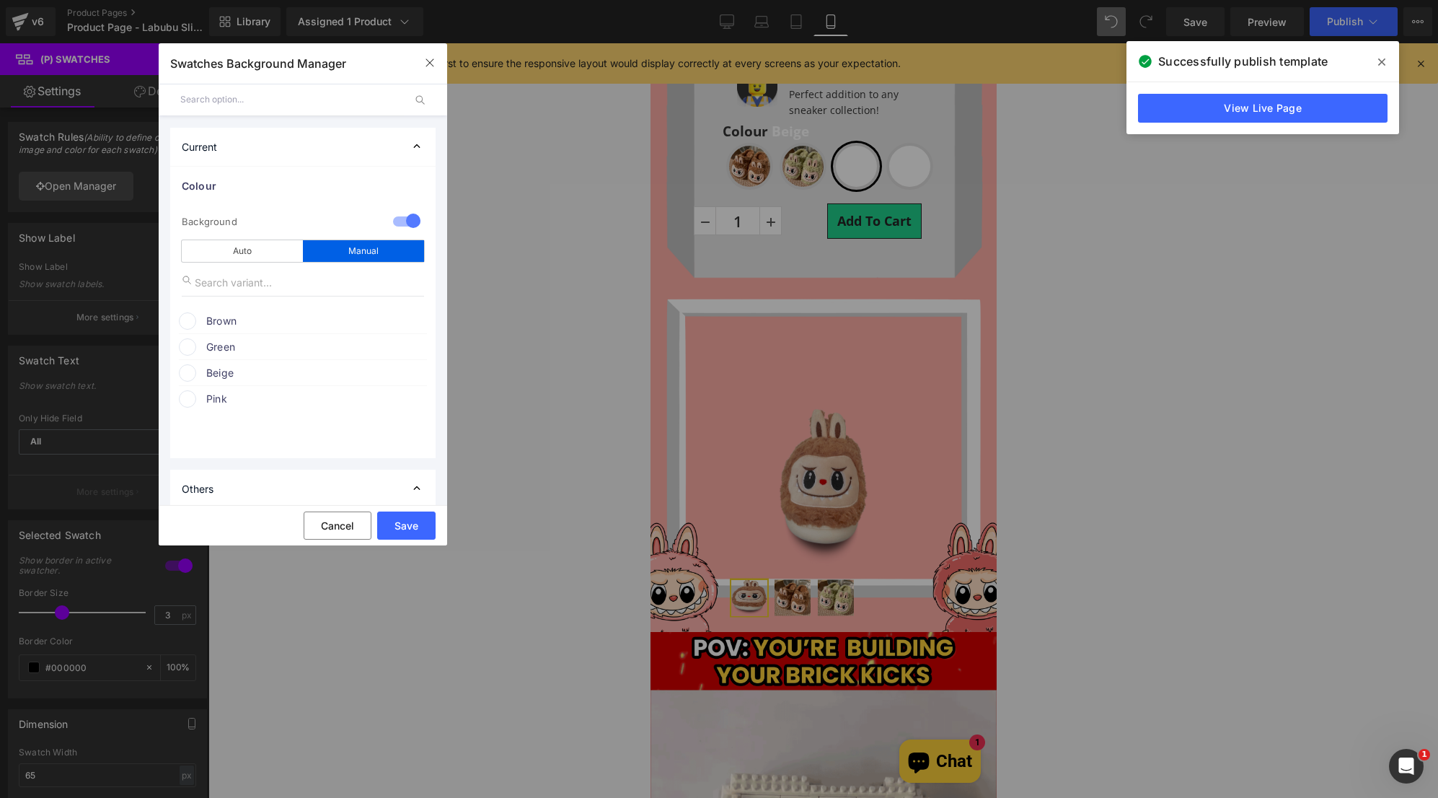
click at [277, 251] on div "Auto" at bounding box center [242, 251] width 121 height 22
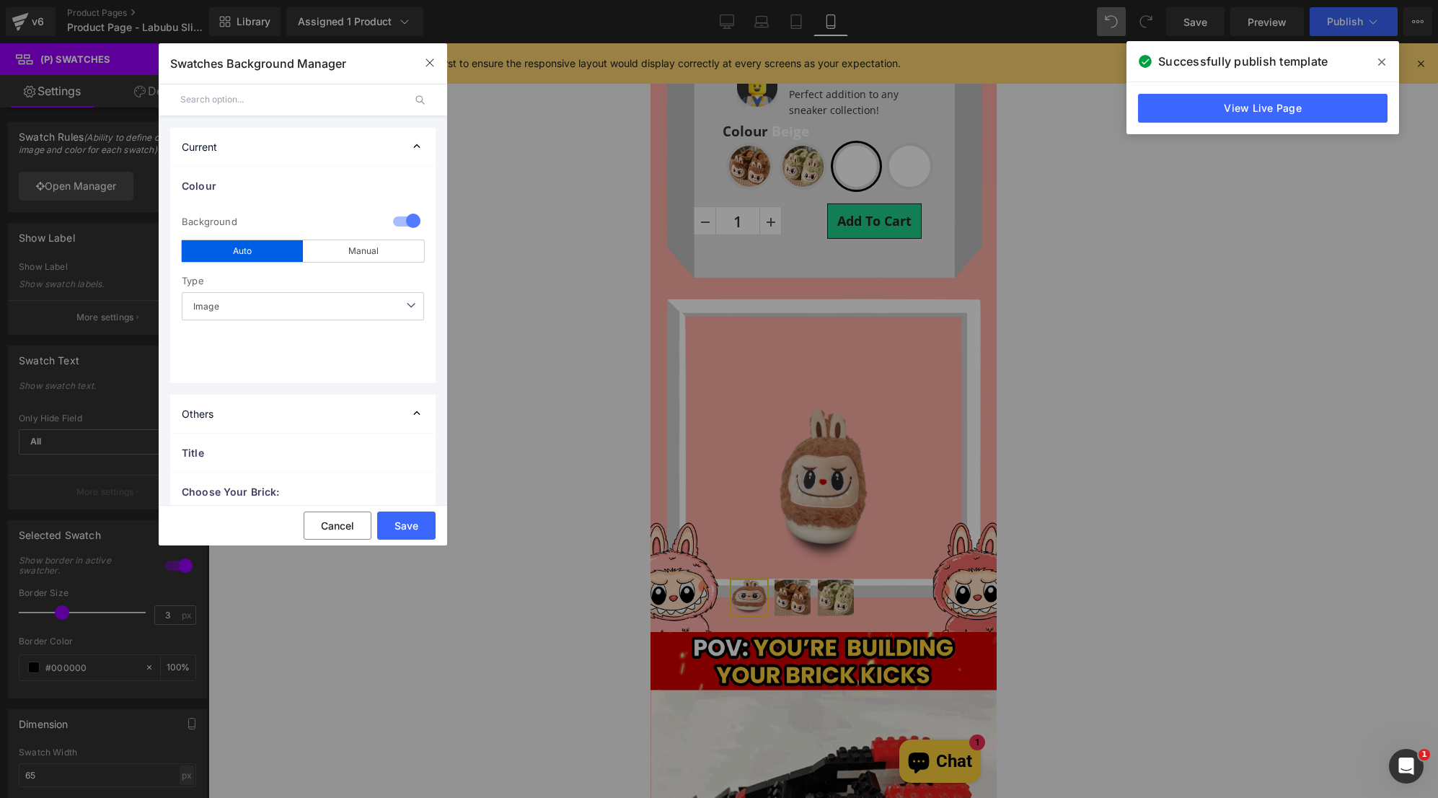
click at [343, 307] on span "Image" at bounding box center [303, 306] width 242 height 28
click at [423, 524] on button "Save" at bounding box center [406, 525] width 58 height 28
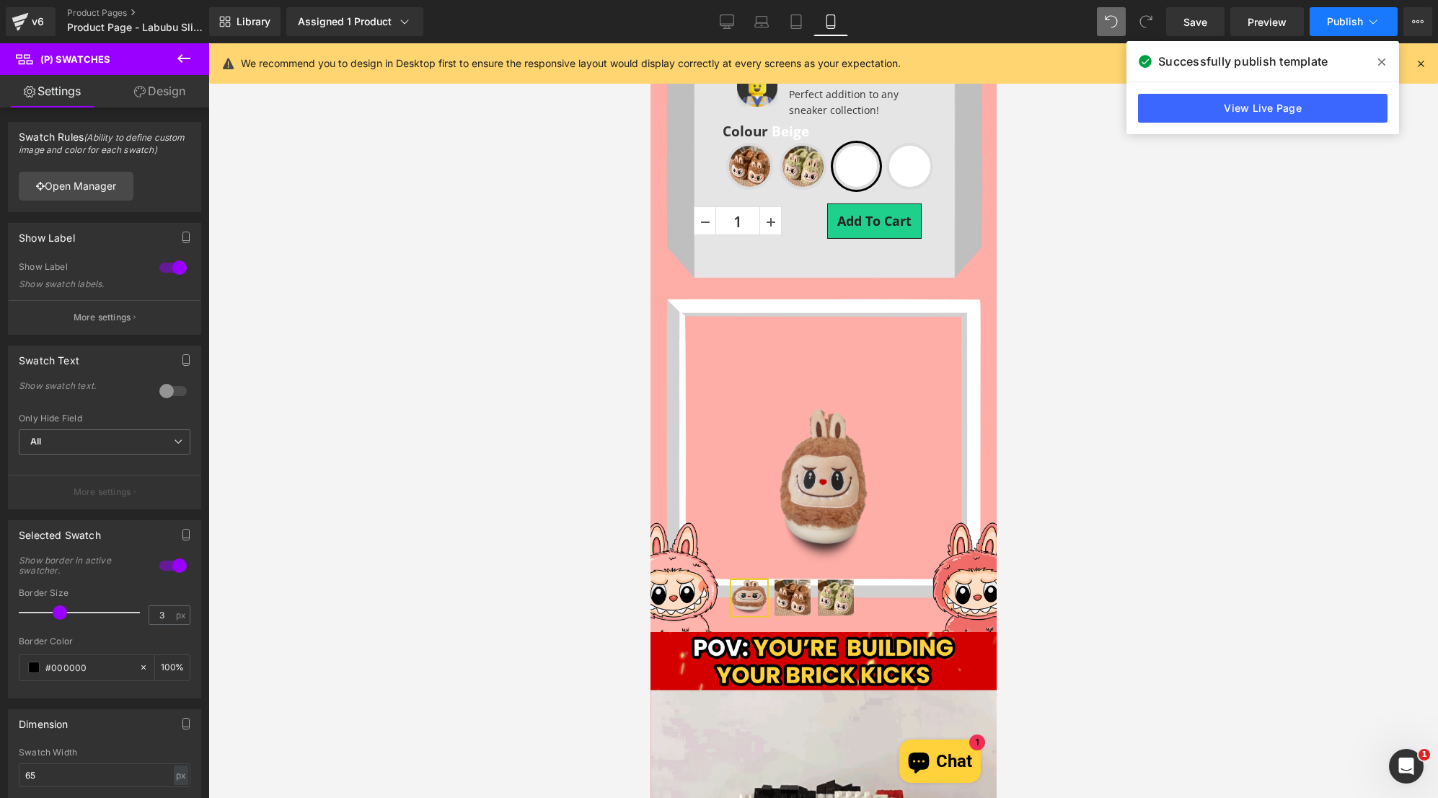
click at [1345, 27] on span "Publish" at bounding box center [1345, 22] width 36 height 12
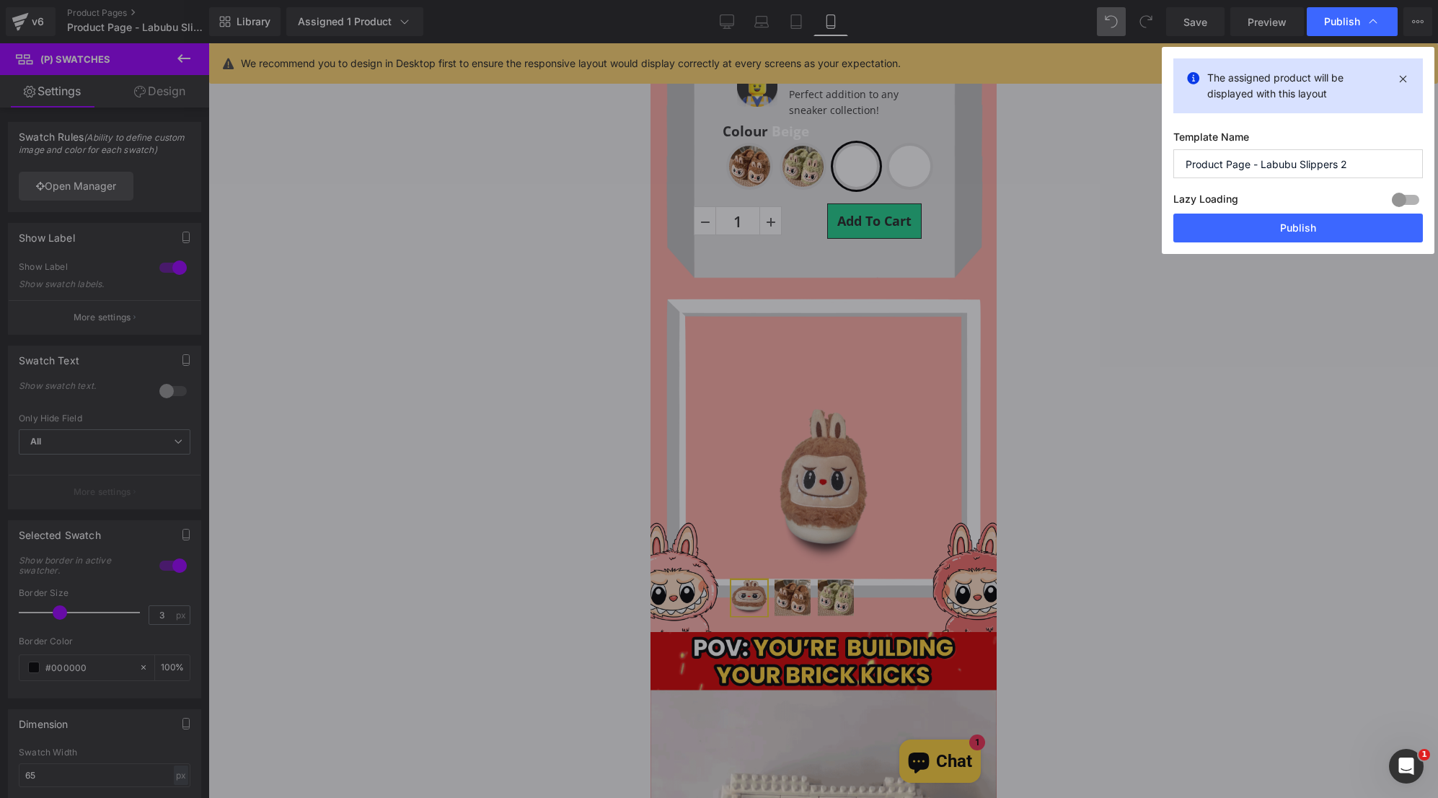
click at [1278, 223] on button "Publish" at bounding box center [1298, 227] width 250 height 29
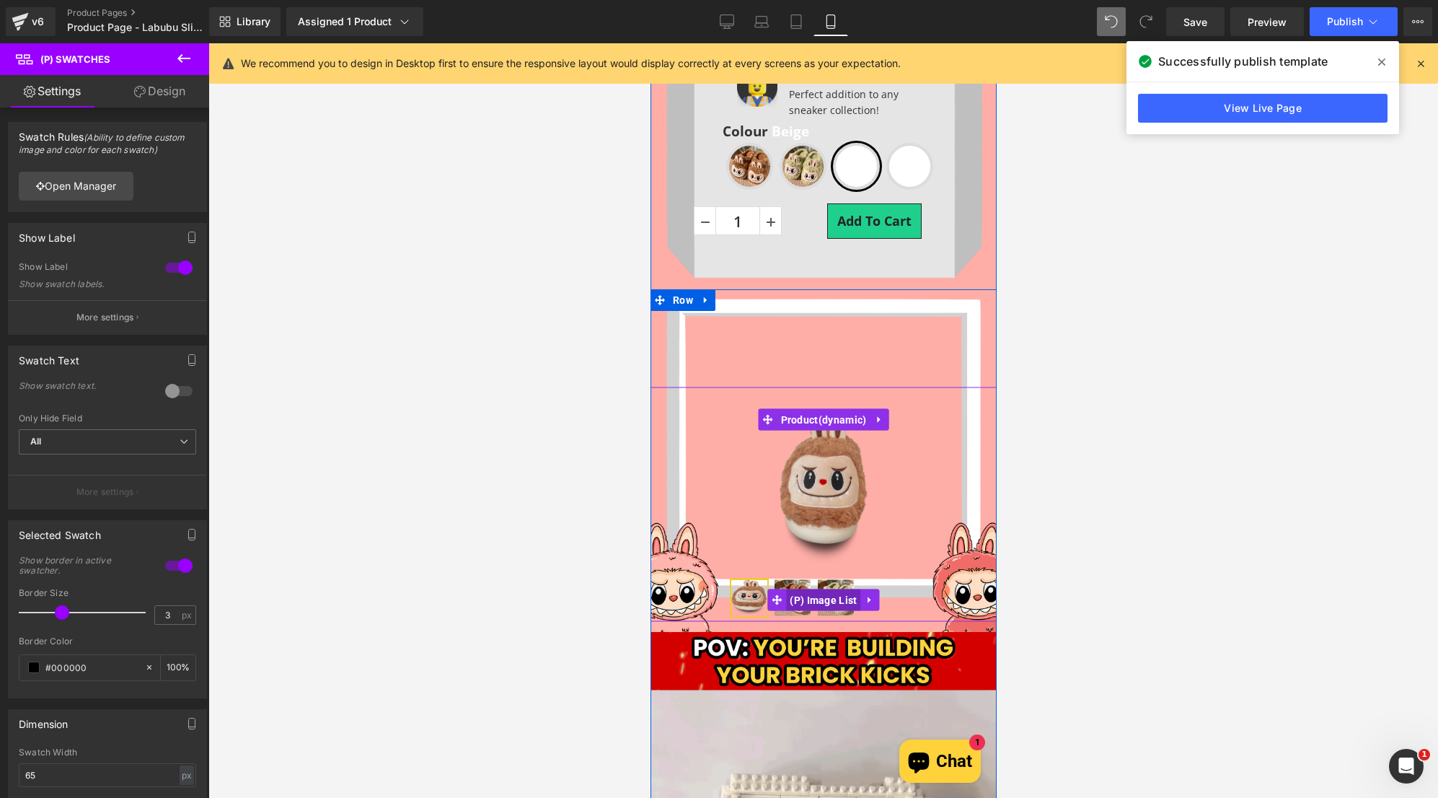
click at [789, 604] on span "(P) Image List" at bounding box center [822, 599] width 74 height 22
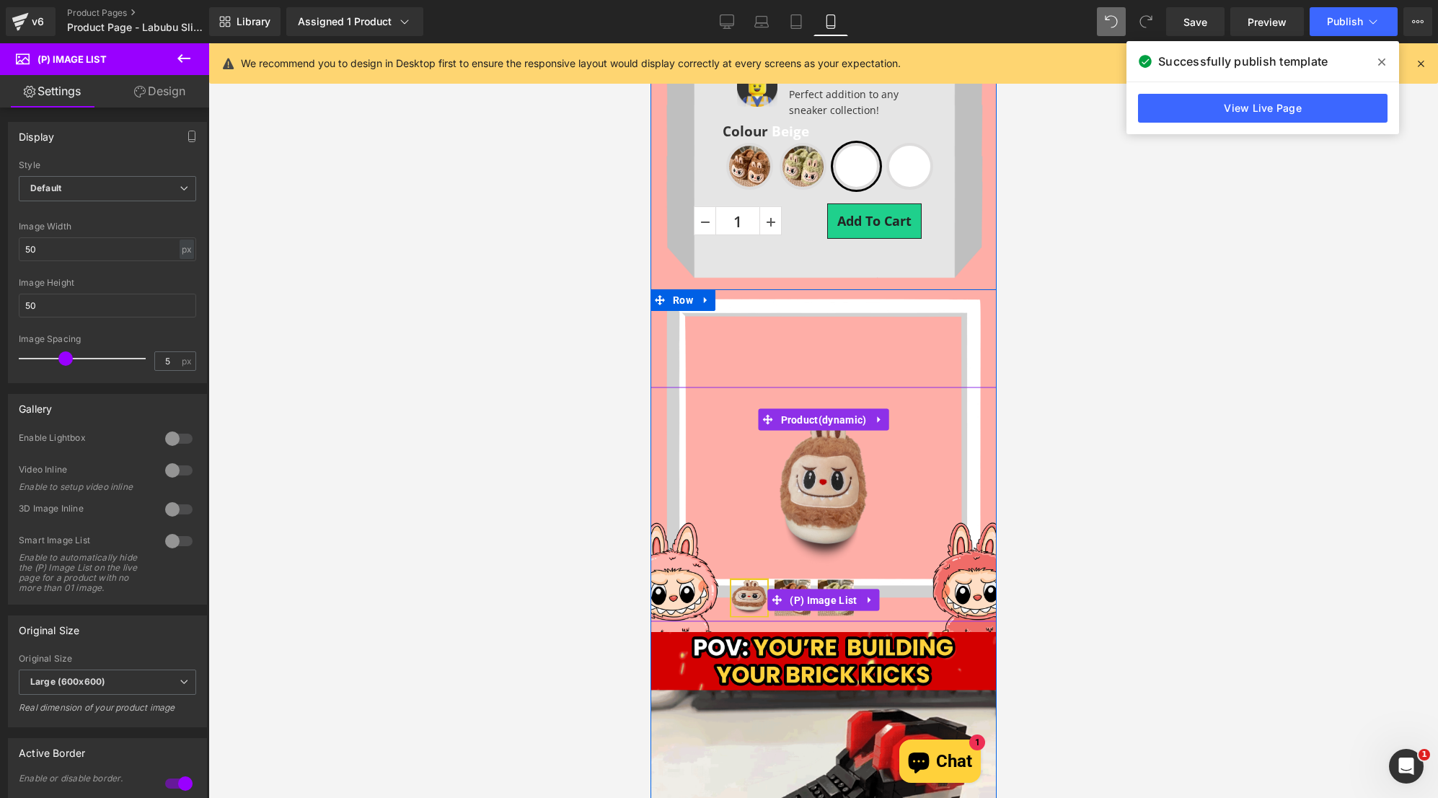
click at [787, 581] on img at bounding box center [792, 597] width 36 height 36
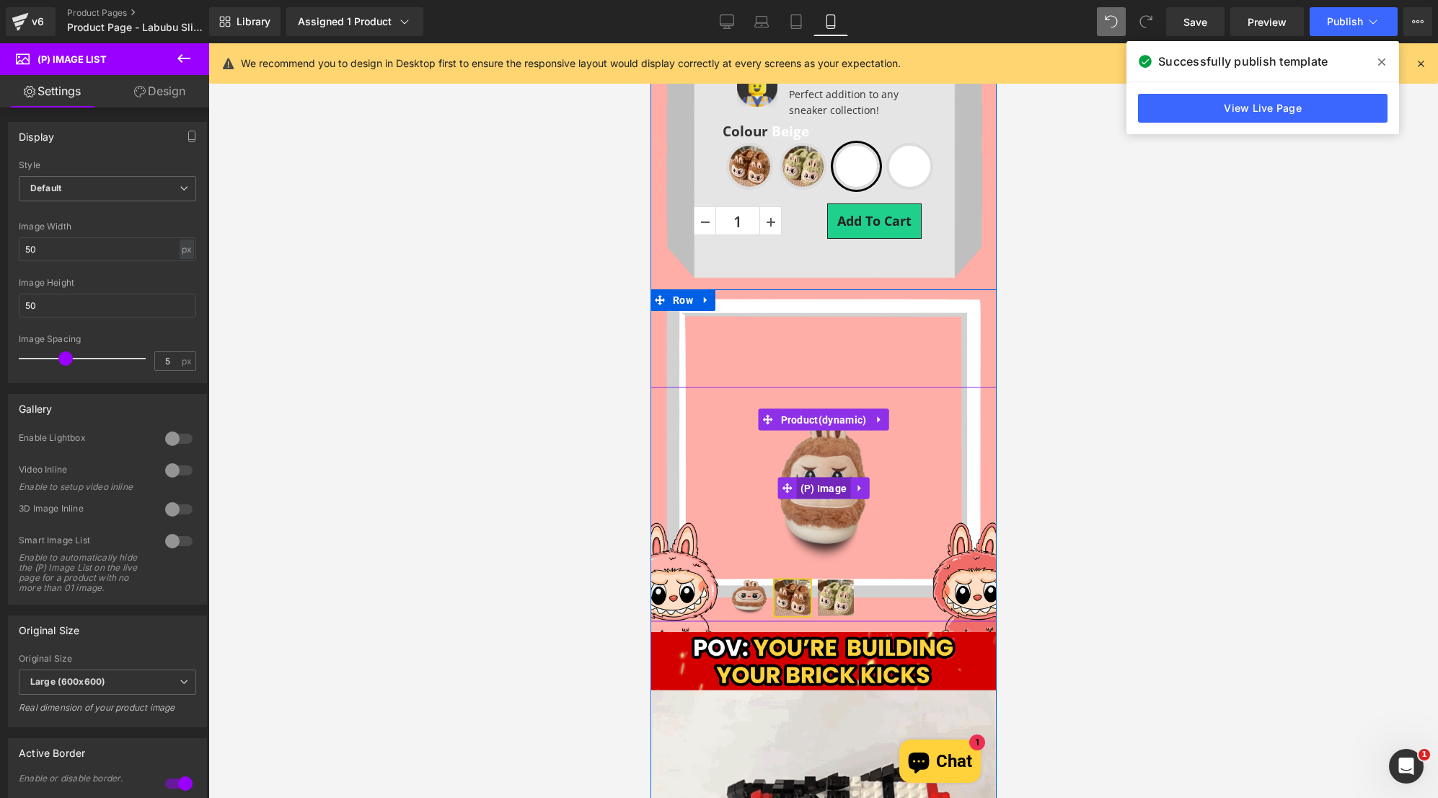
click at [815, 486] on span "(P) Image" at bounding box center [823, 488] width 54 height 22
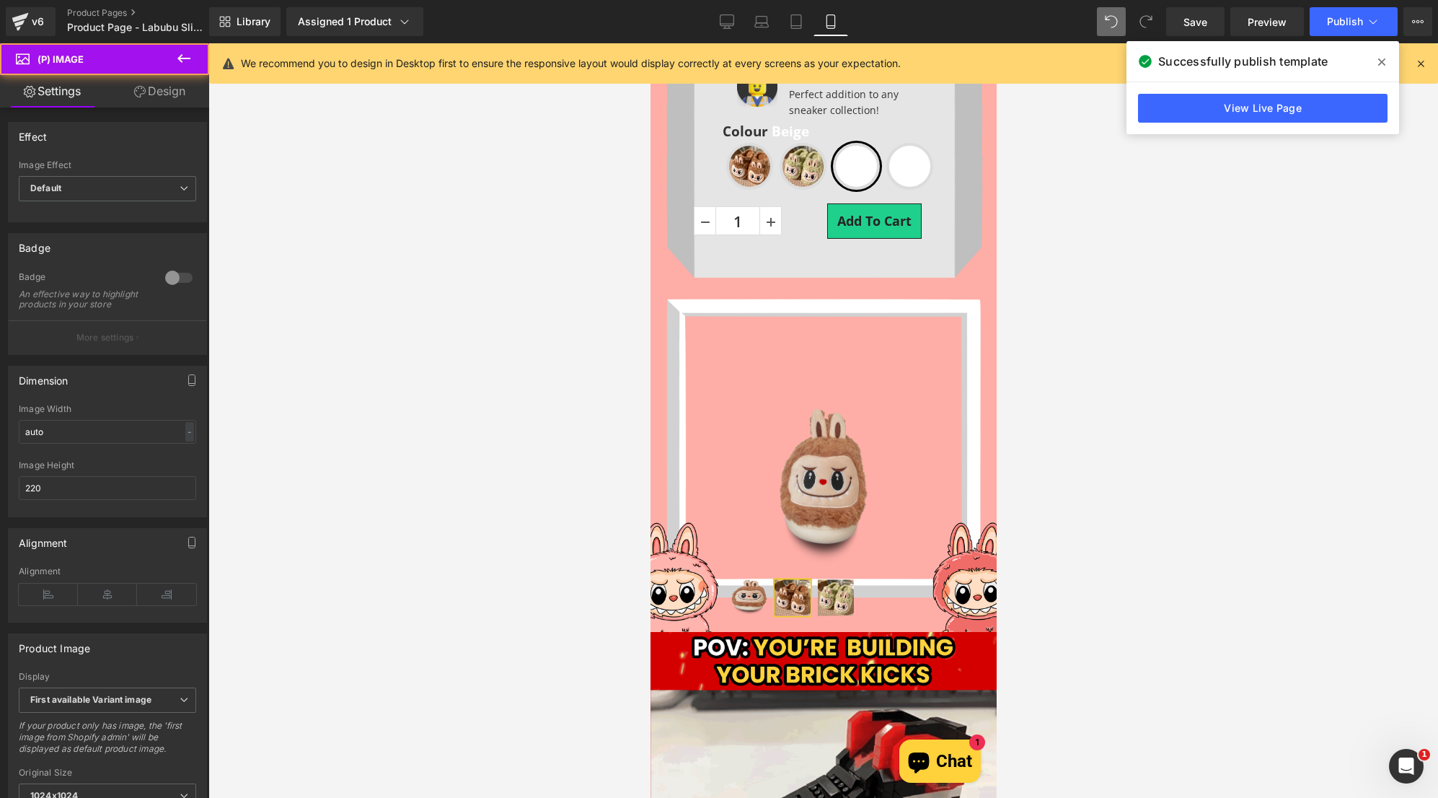
click at [178, 96] on link "Design" at bounding box center [159, 91] width 105 height 32
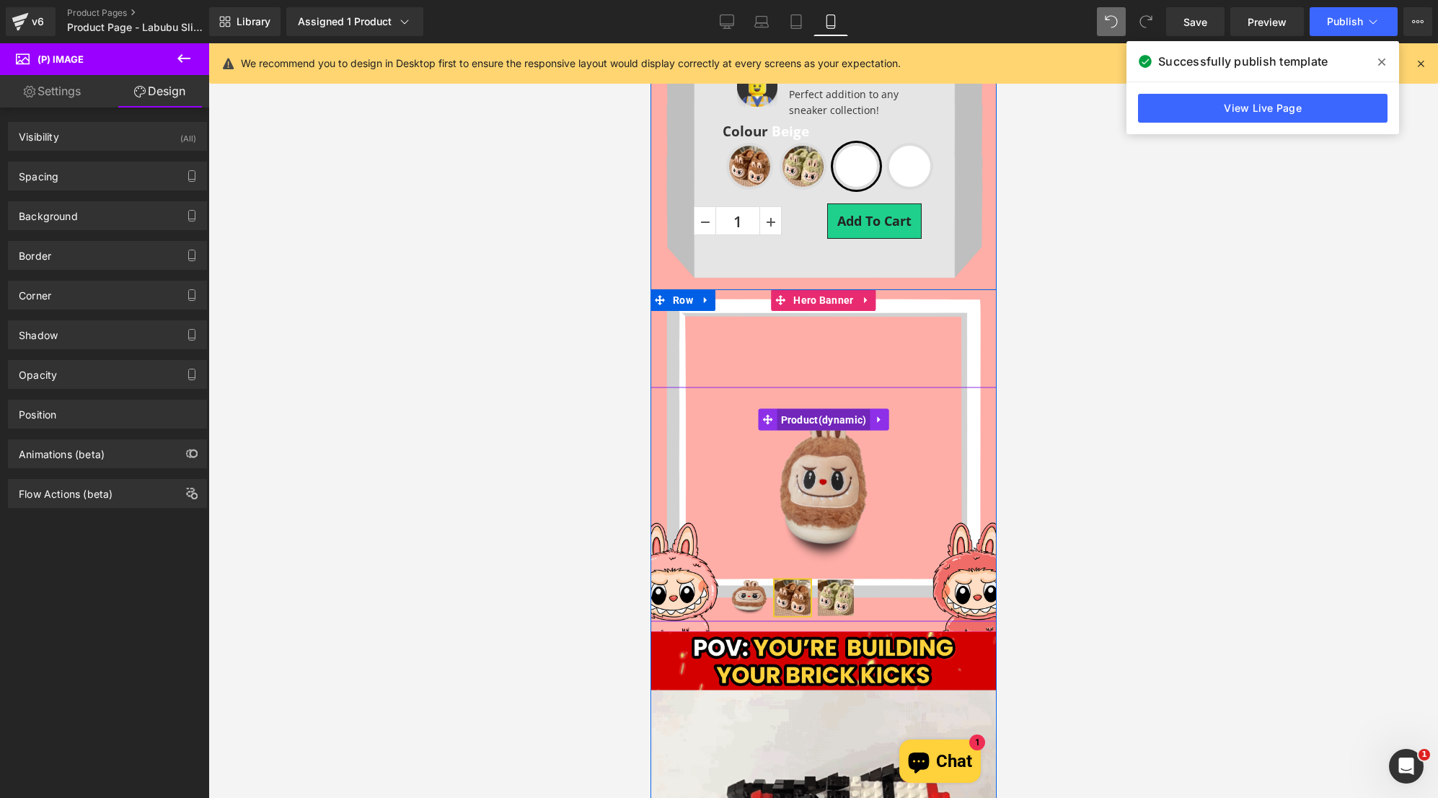
click at [824, 428] on span "Product" at bounding box center [823, 419] width 93 height 22
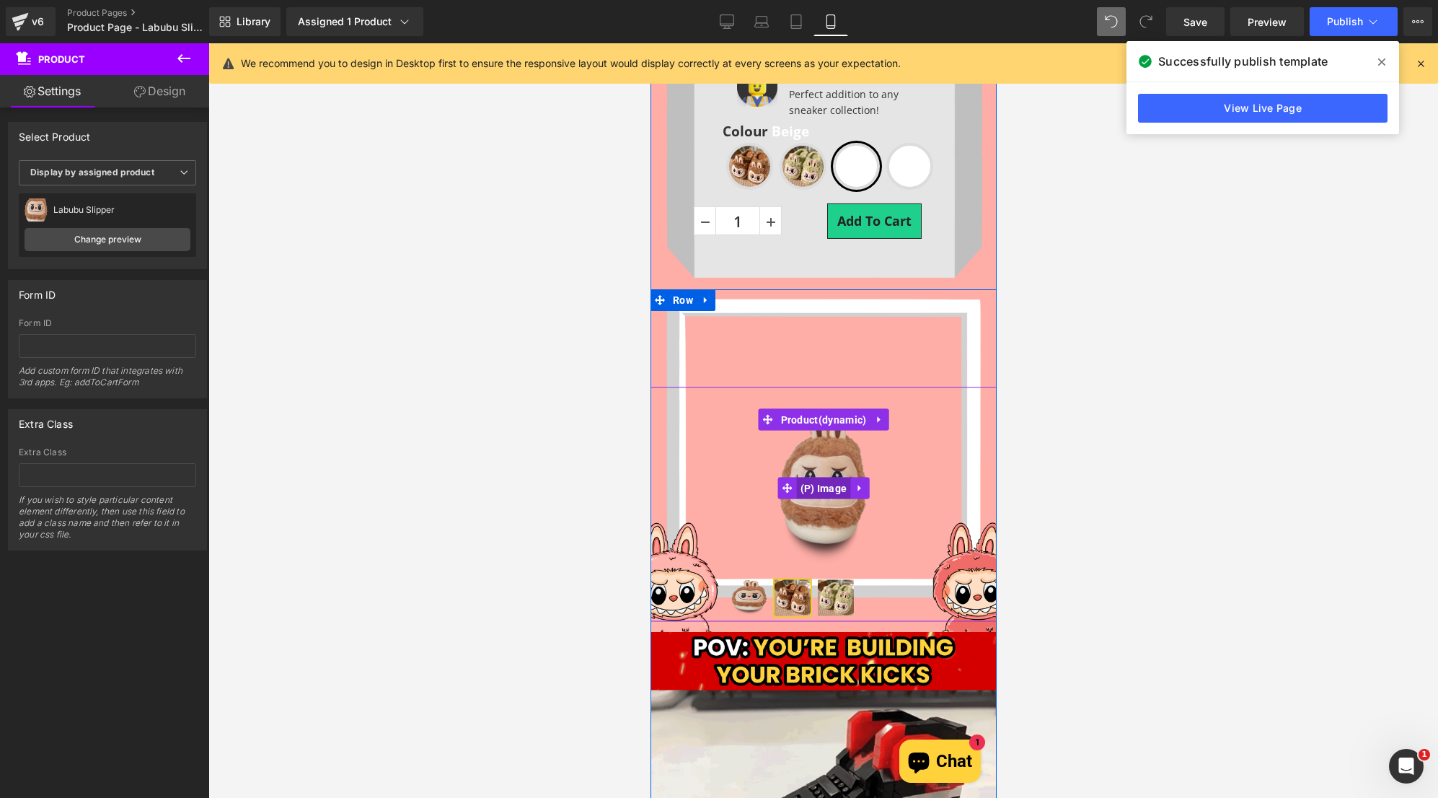
click at [812, 487] on span "(P) Image" at bounding box center [823, 488] width 54 height 22
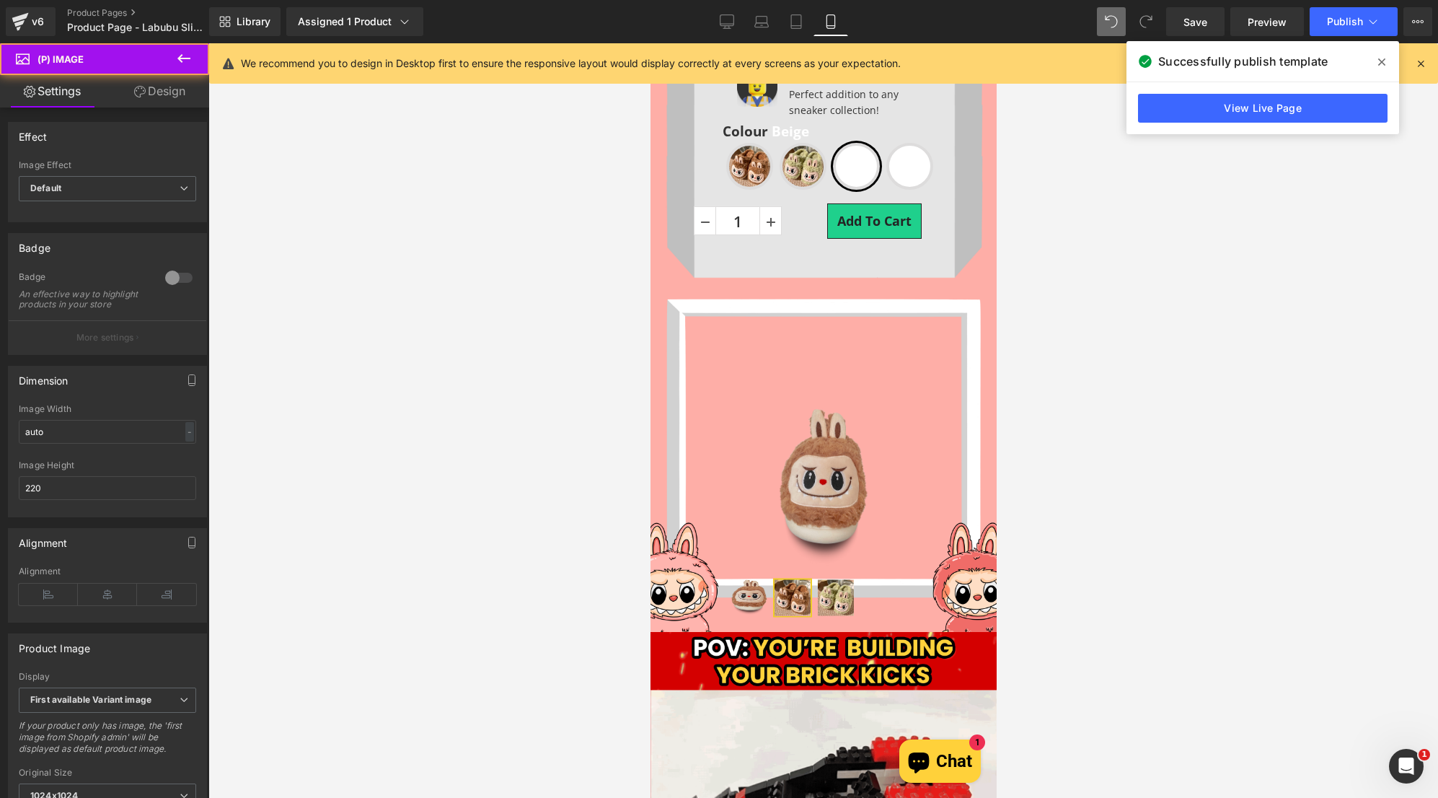
click at [159, 92] on link "Design" at bounding box center [159, 91] width 105 height 32
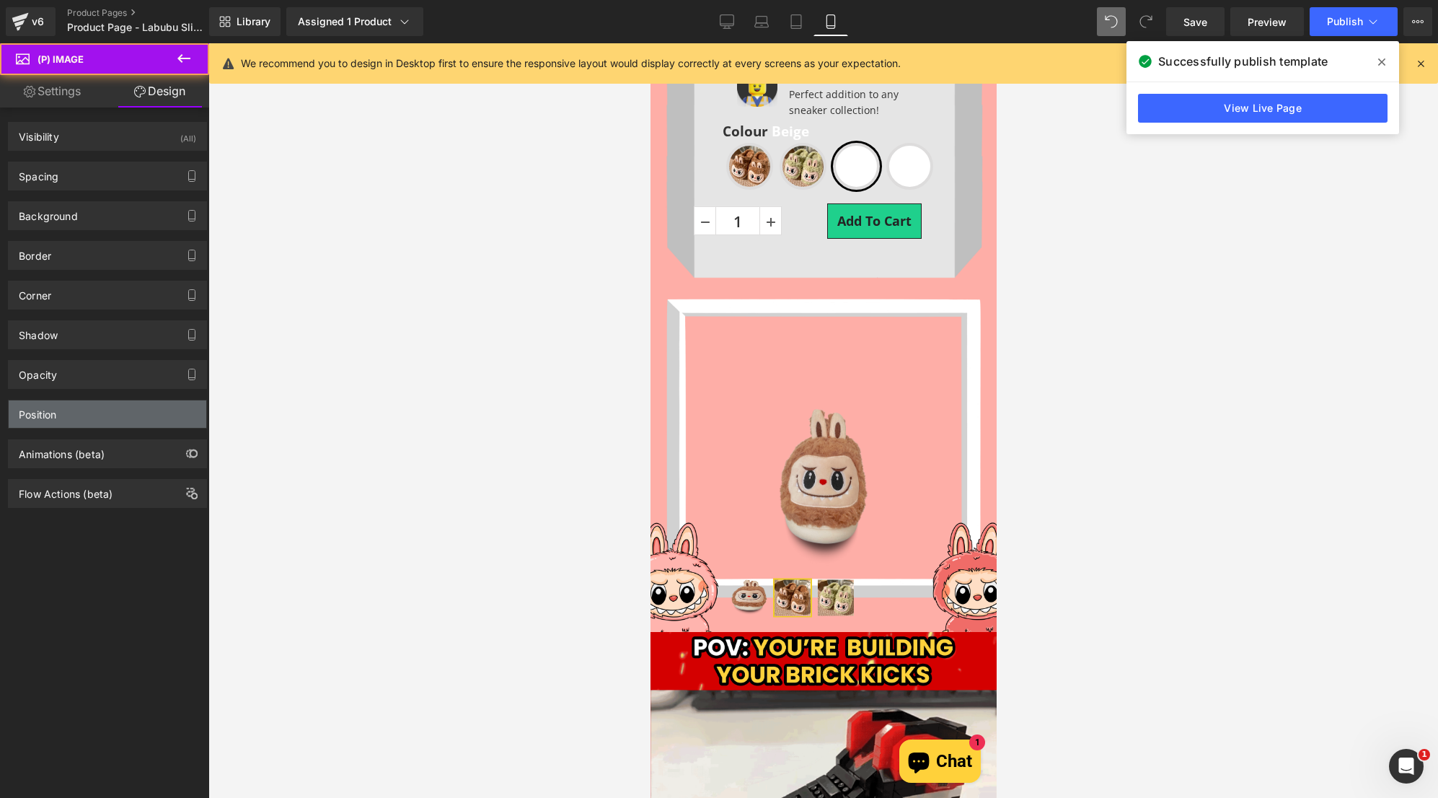
click at [119, 425] on div "Position" at bounding box center [108, 413] width 198 height 27
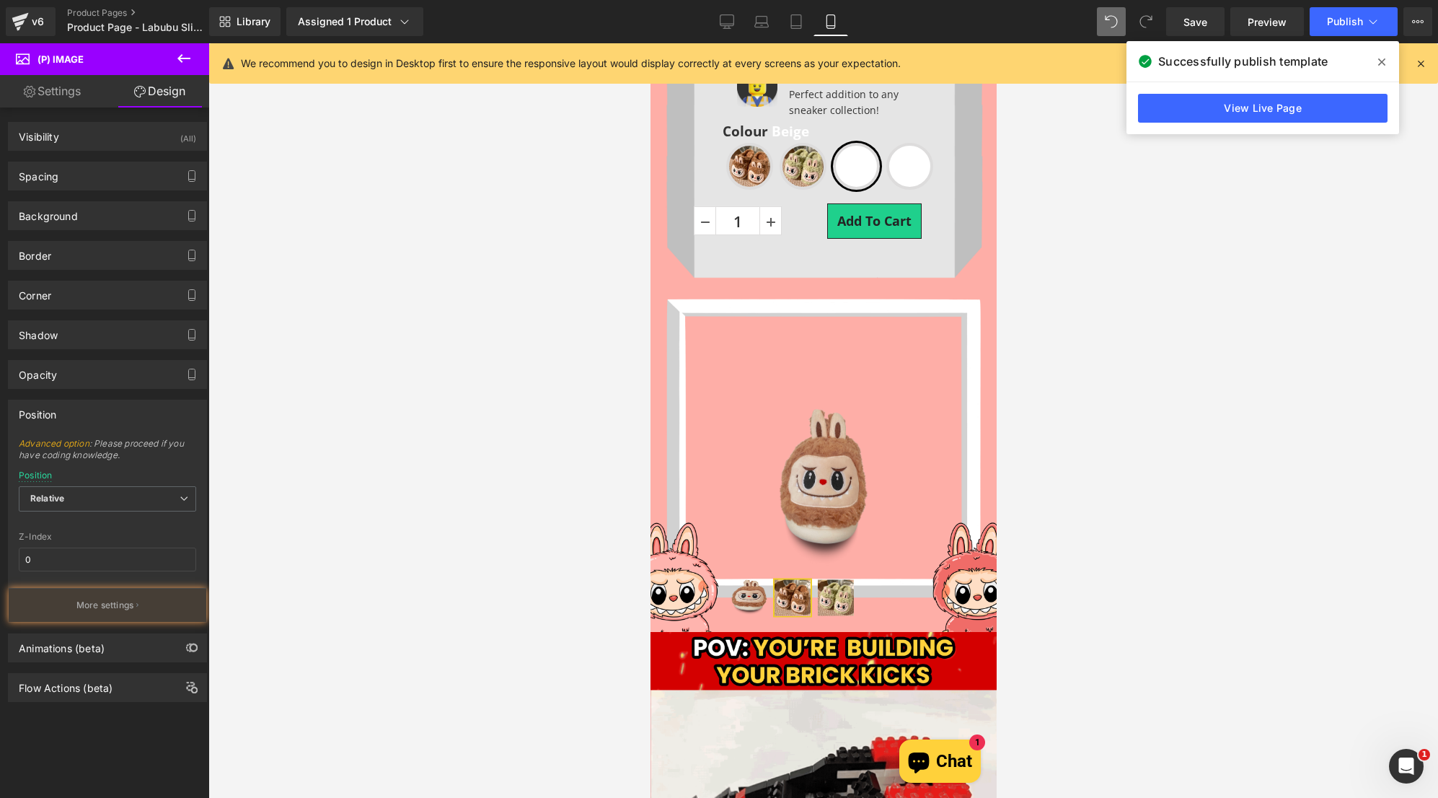
drag, startPoint x: 113, startPoint y: 607, endPoint x: 120, endPoint y: 592, distance: 16.5
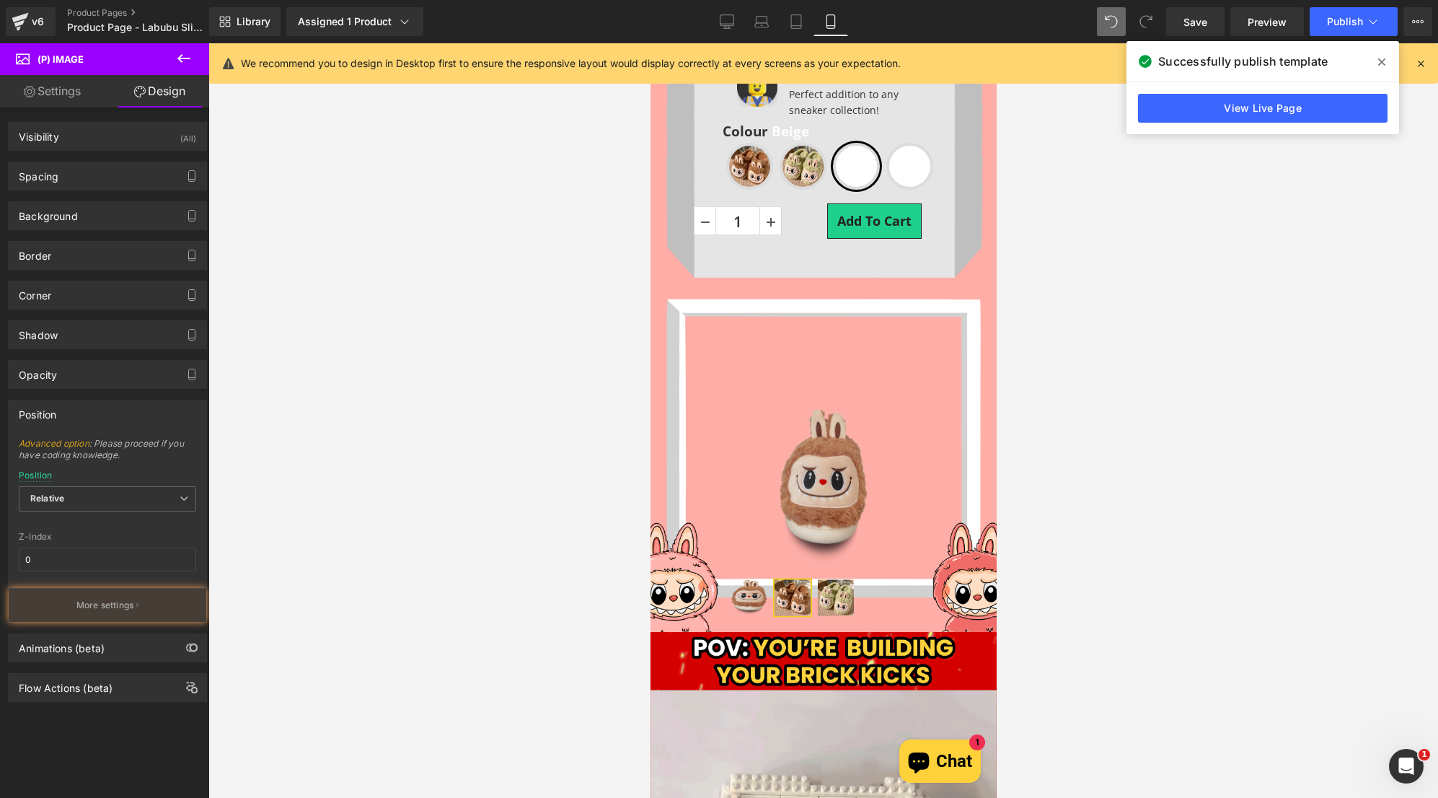
click at [114, 609] on p "More settings" at bounding box center [105, 605] width 58 height 13
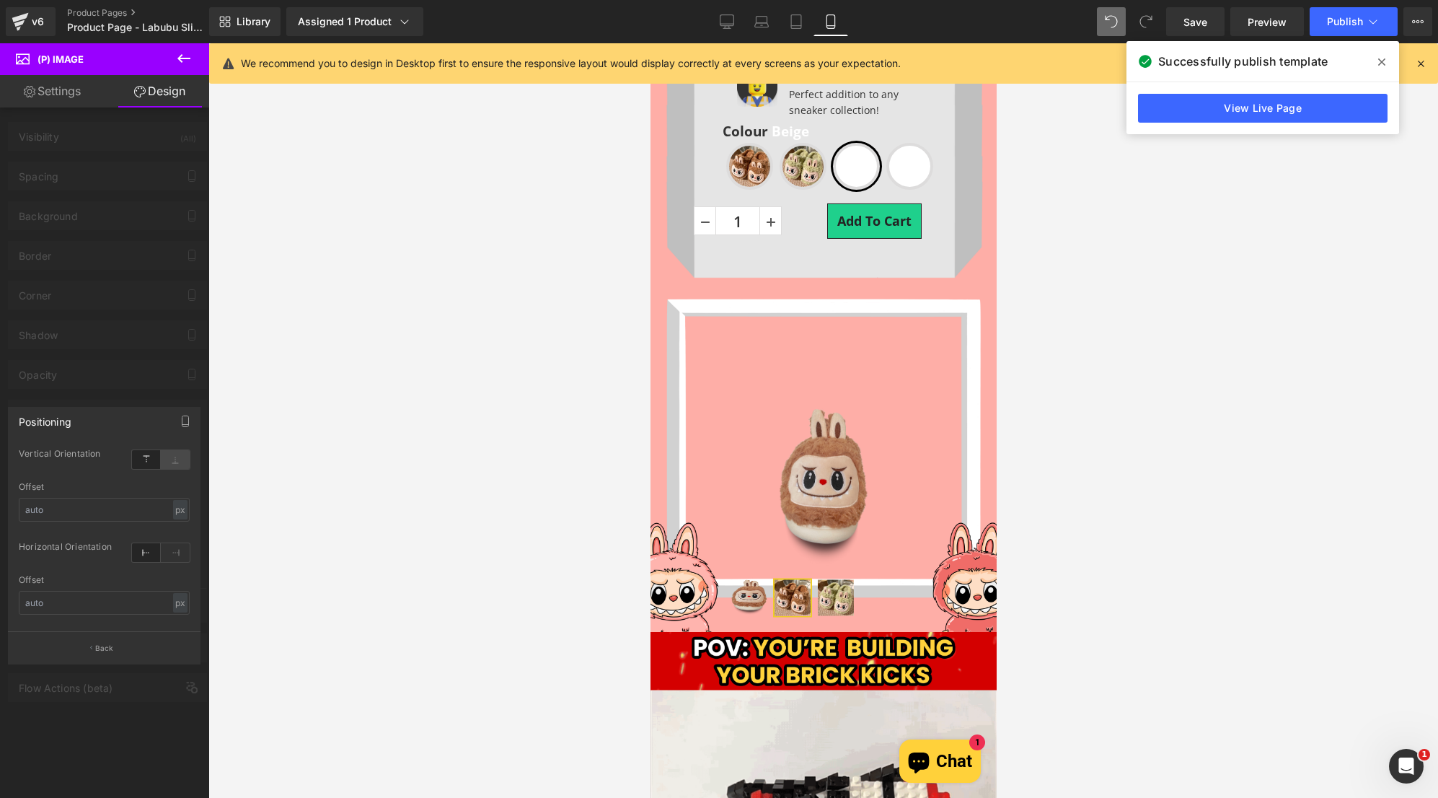
click at [179, 464] on icon at bounding box center [175, 459] width 29 height 19
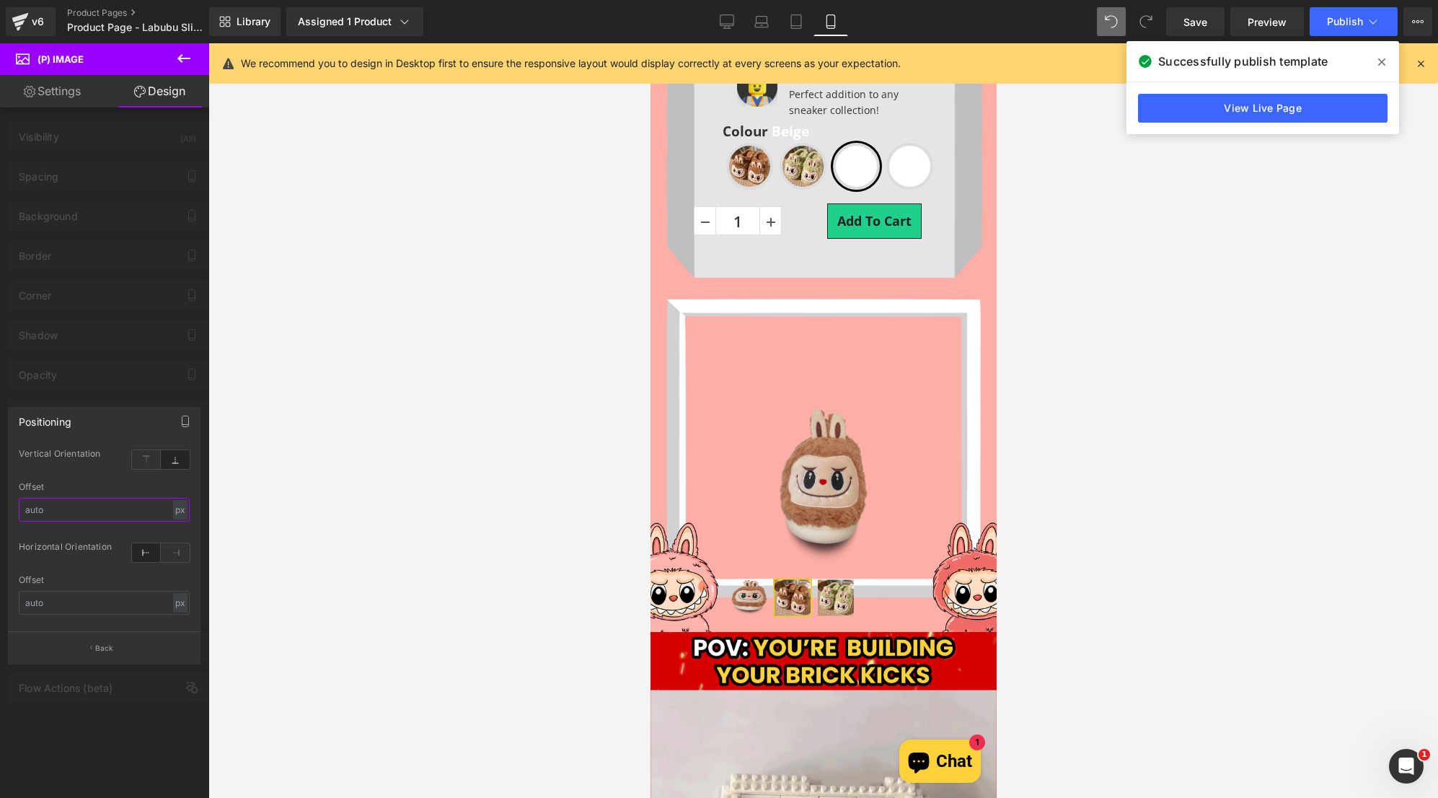
click at [119, 516] on input "text" at bounding box center [104, 510] width 171 height 24
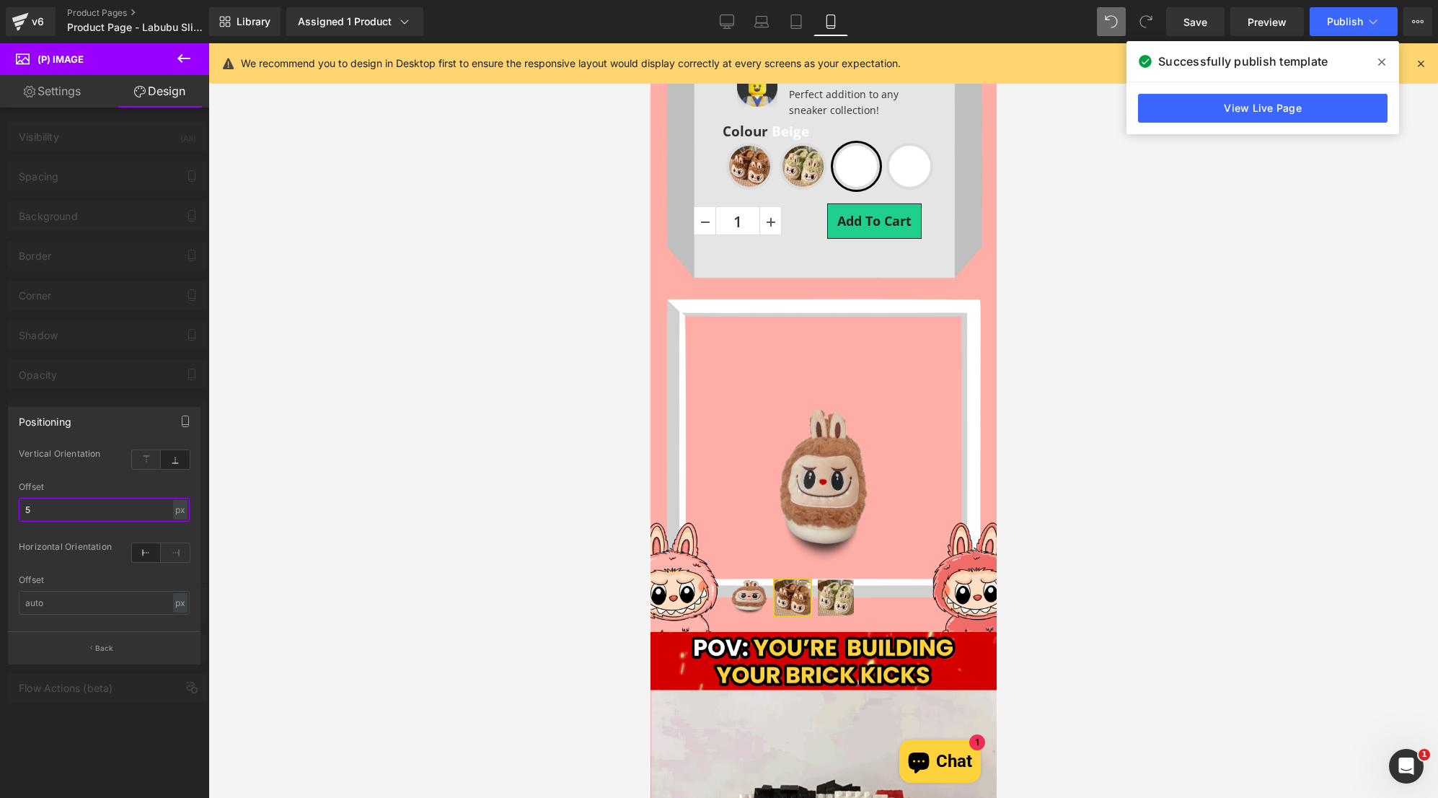
type input "50"
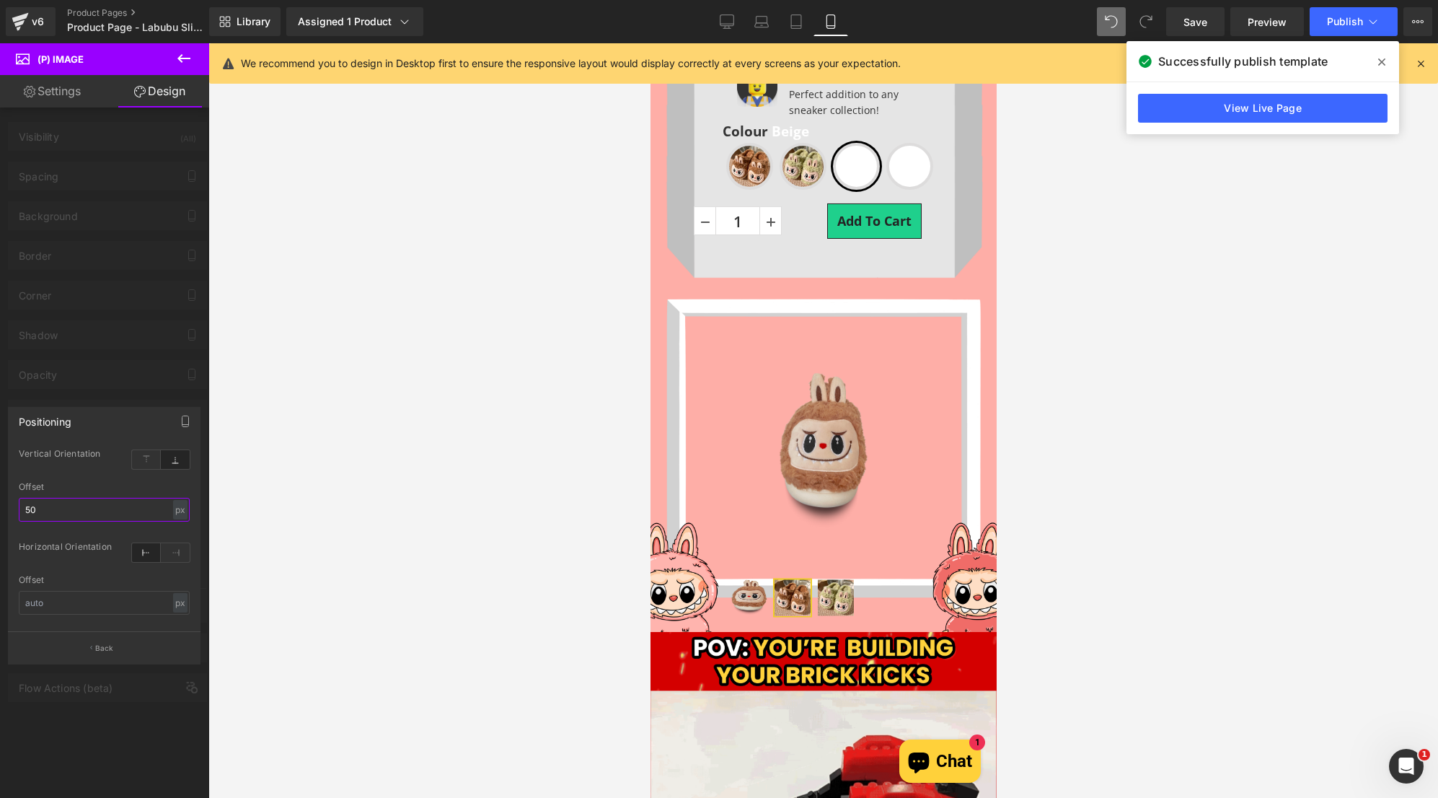
drag, startPoint x: 115, startPoint y: 507, endPoint x: -67, endPoint y: 511, distance: 181.8
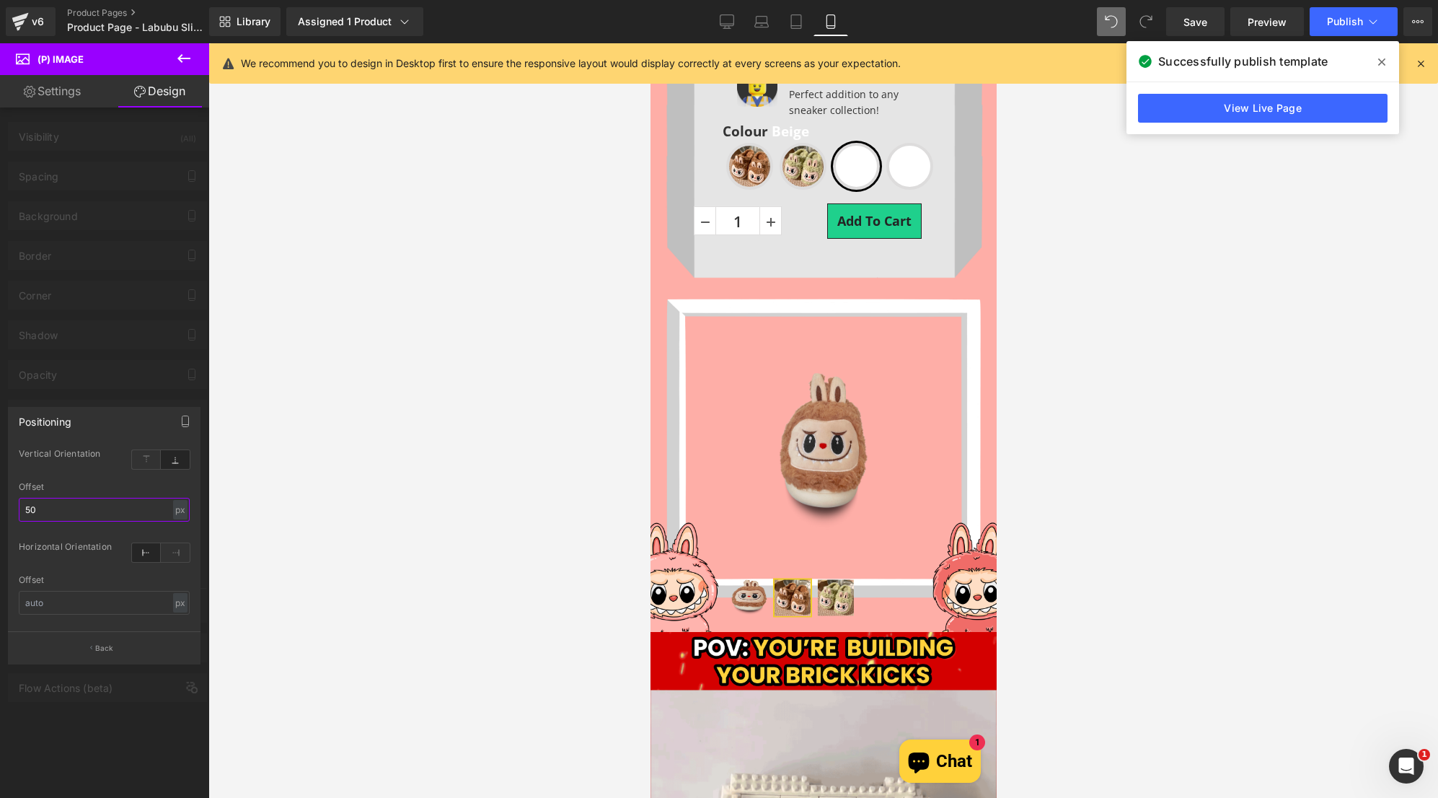
click at [0, 511] on html "(P) Image You are previewing how the will restyle your page. You can not edit E…" at bounding box center [719, 399] width 1438 height 798
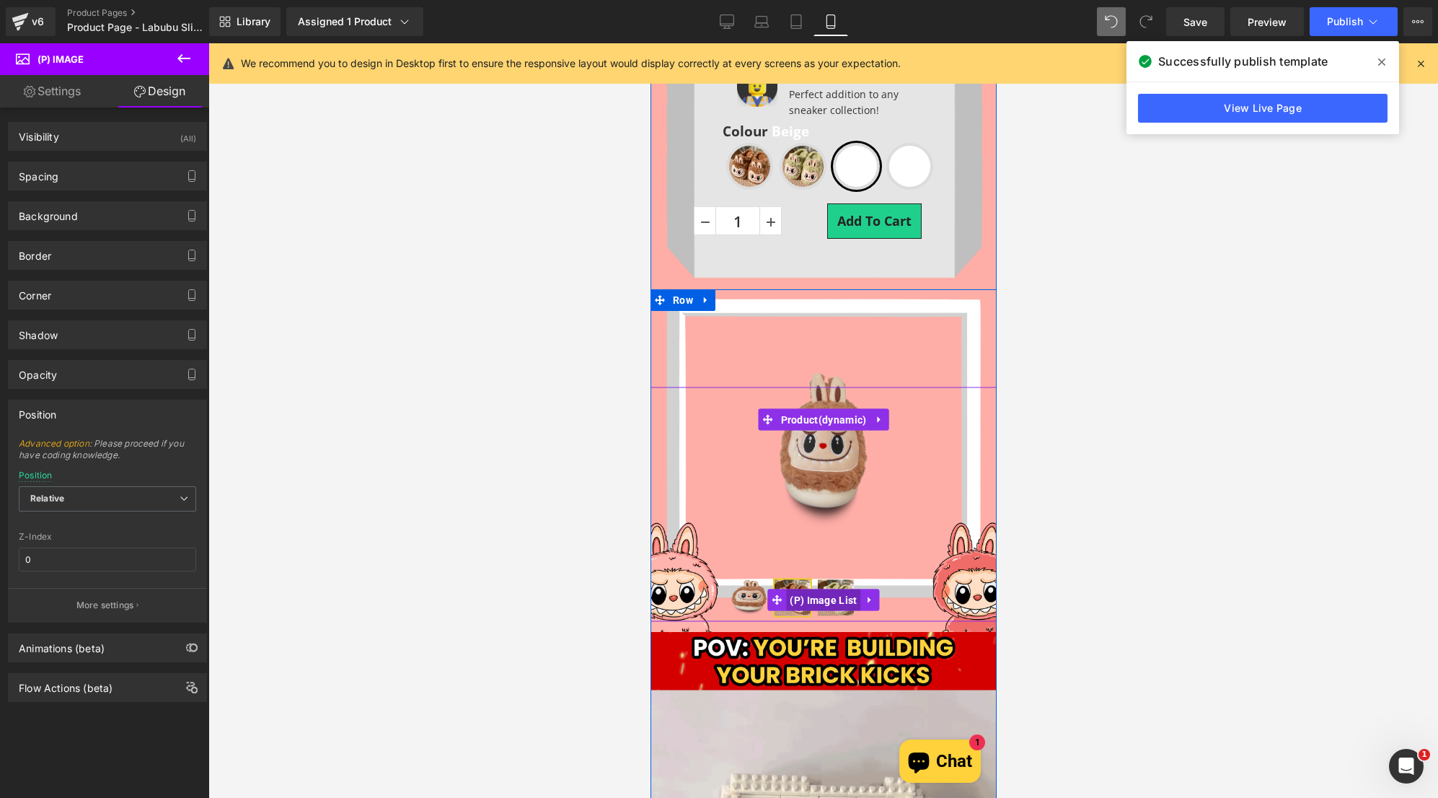
click at [790, 599] on span "(P) Image List" at bounding box center [822, 599] width 74 height 22
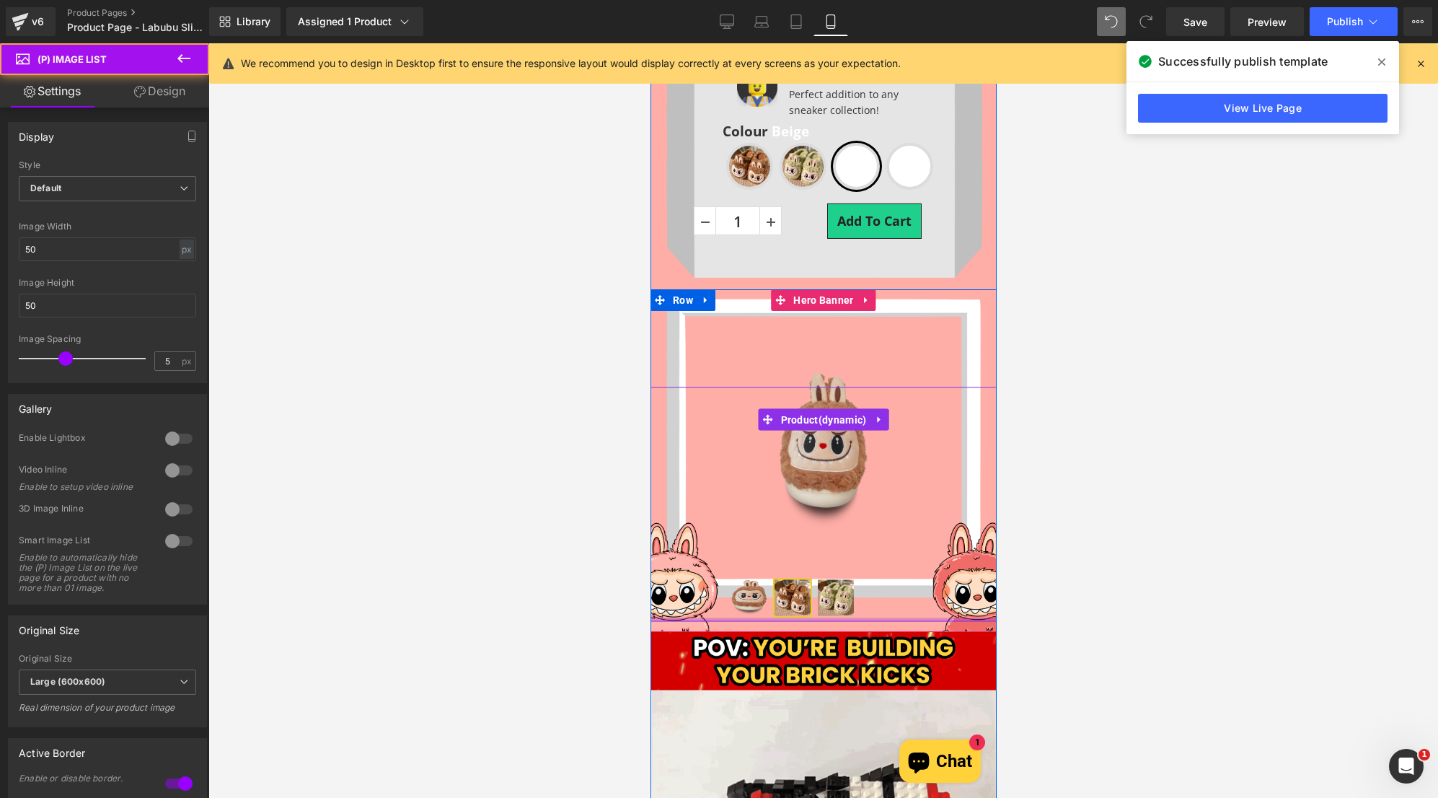
click at [788, 617] on div at bounding box center [823, 619] width 346 height 4
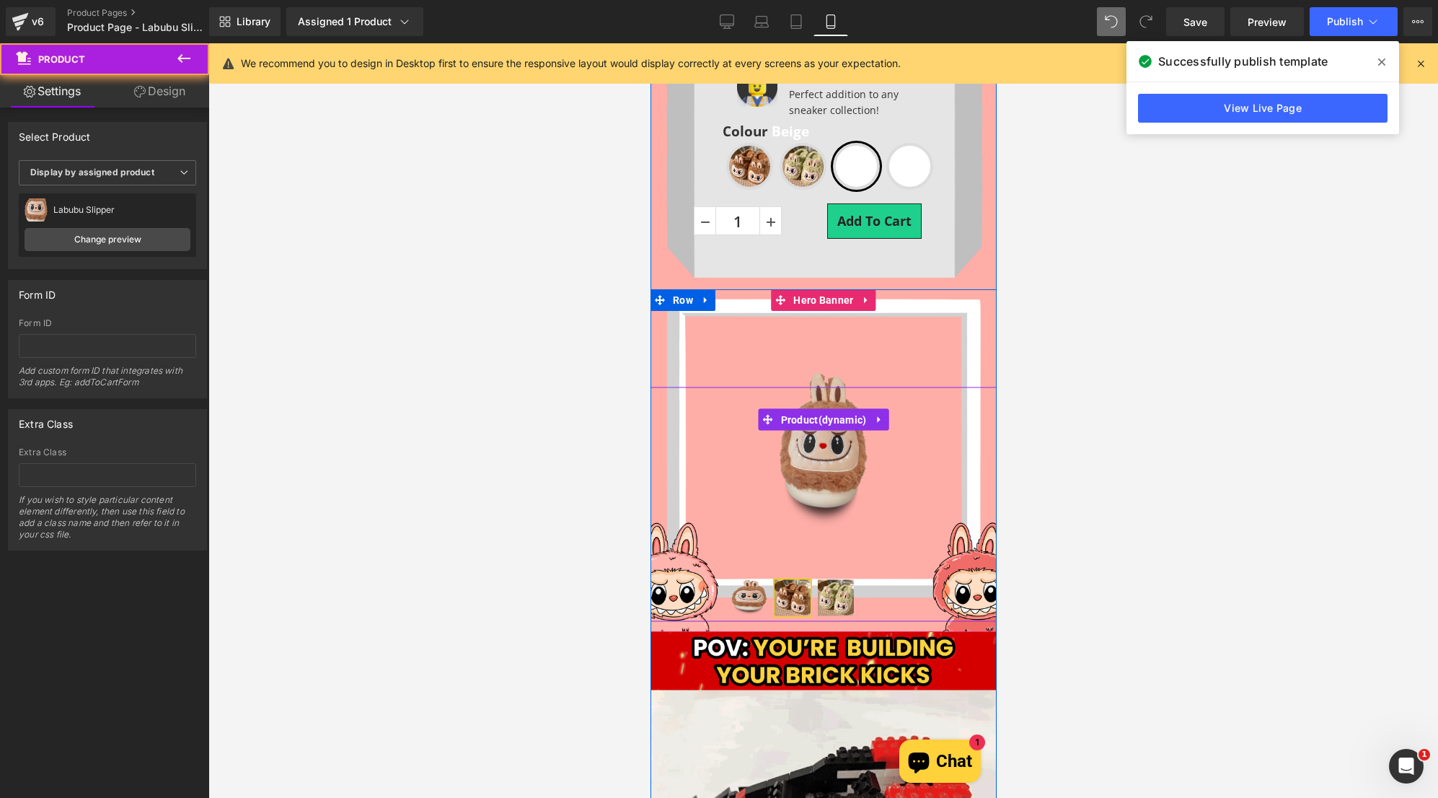
click at [793, 608] on span "(P) Image List" at bounding box center [823, 599] width 60 height 17
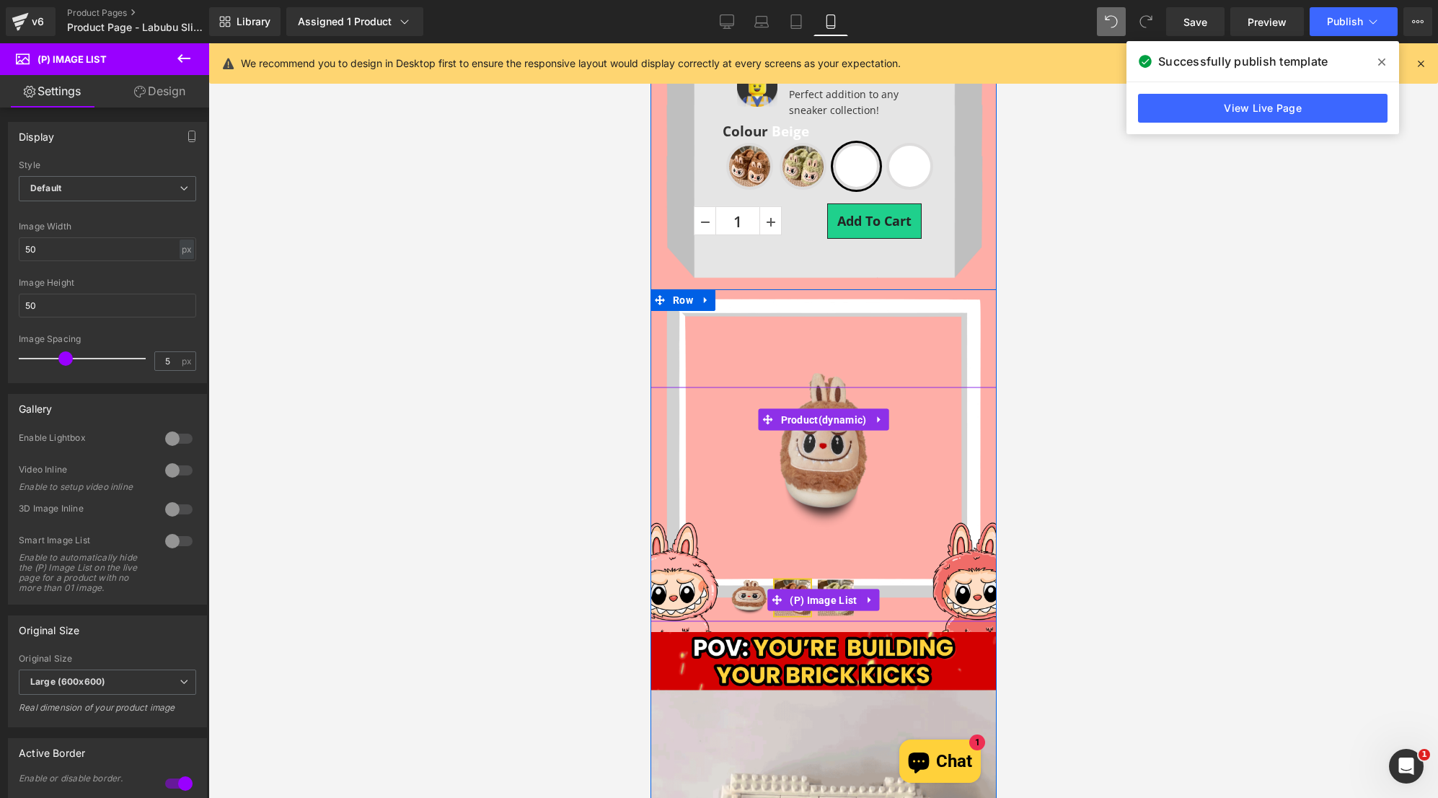
click at [832, 614] on img at bounding box center [835, 597] width 36 height 36
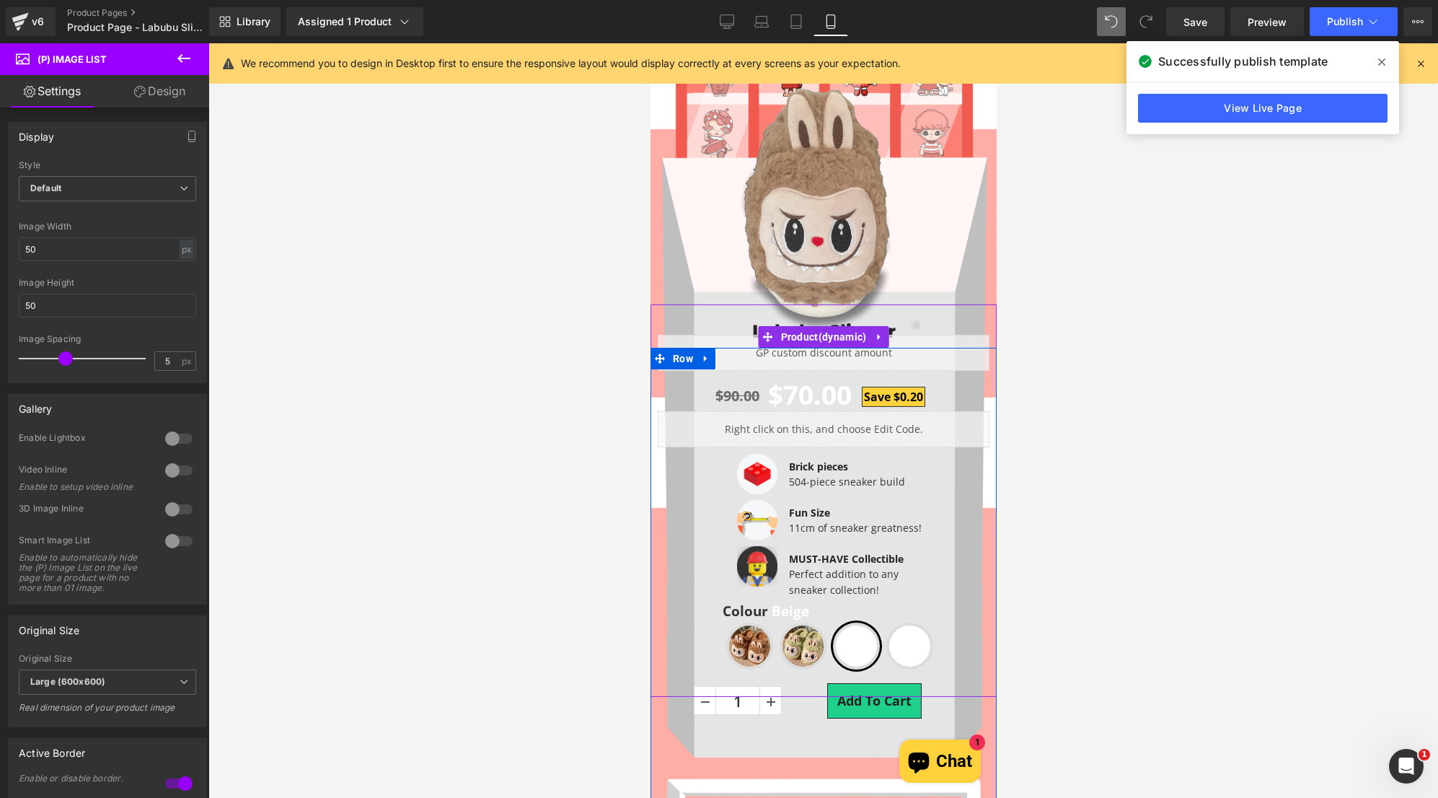
scroll to position [211, 0]
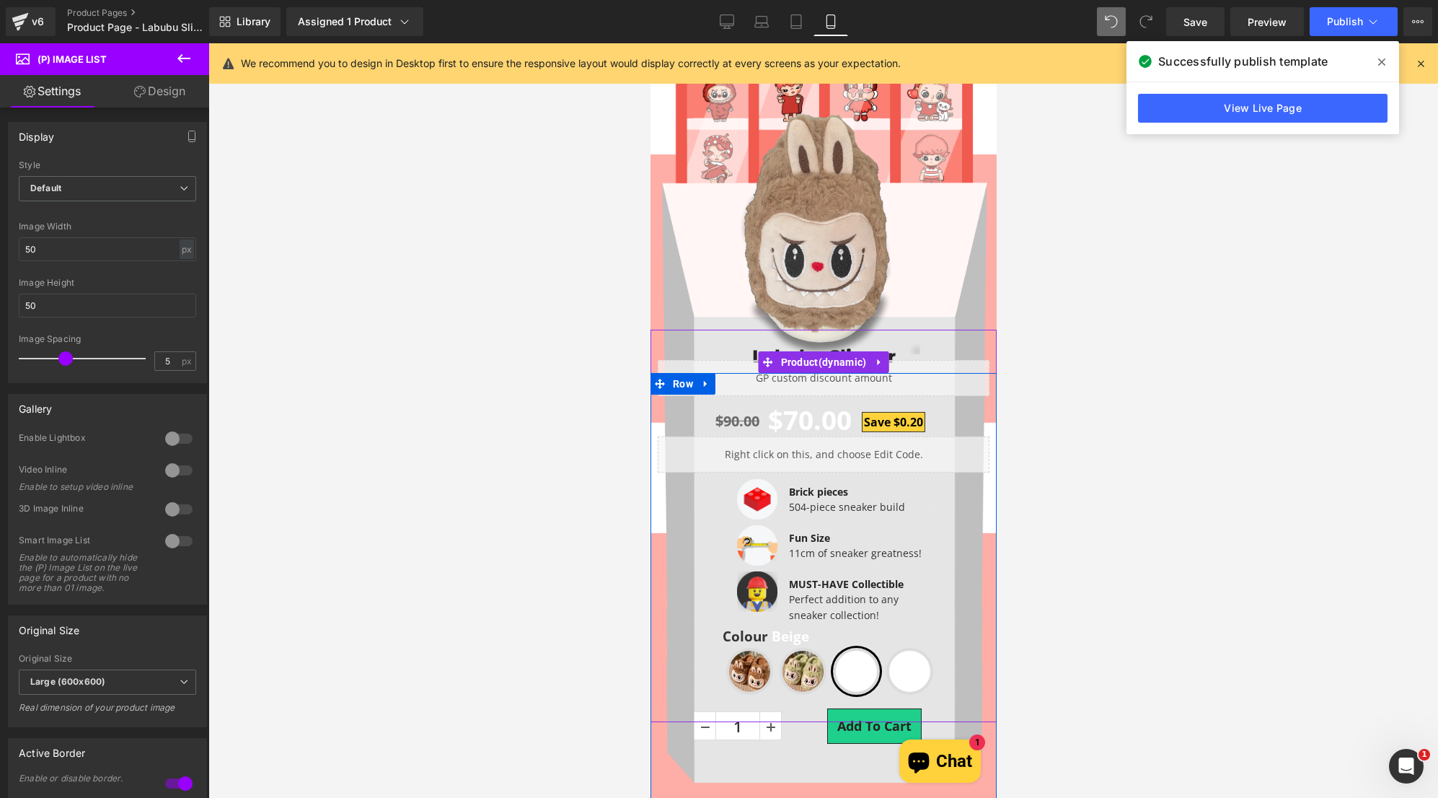
click at [746, 671] on div "Image Brick pieces Text Block 504-piece sneaker build Text Block Image Fun Size…" at bounding box center [844, 567] width 216 height 218
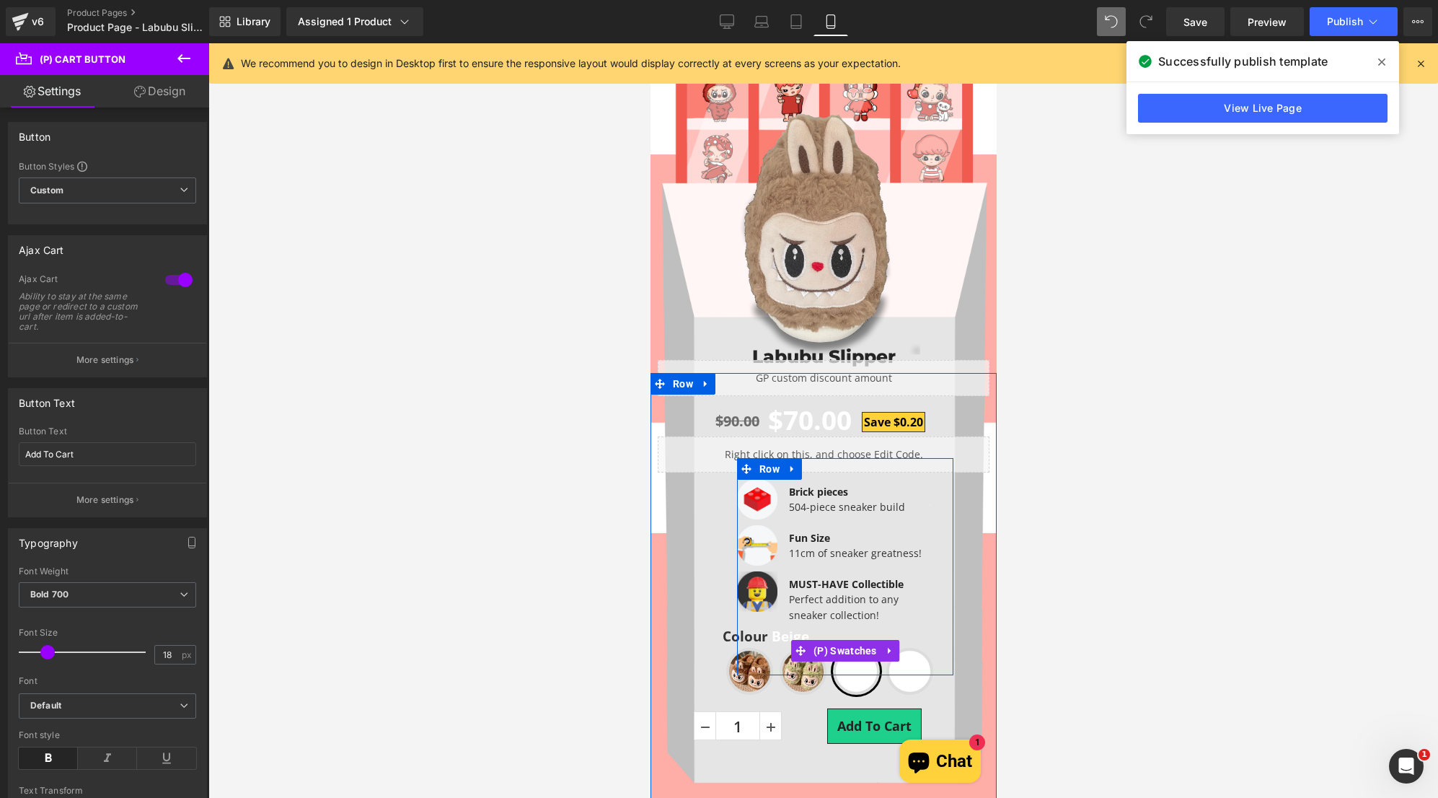
click at [818, 687] on div "Colour Beige Brown Green Beige Pink" at bounding box center [844, 660] width 216 height 67
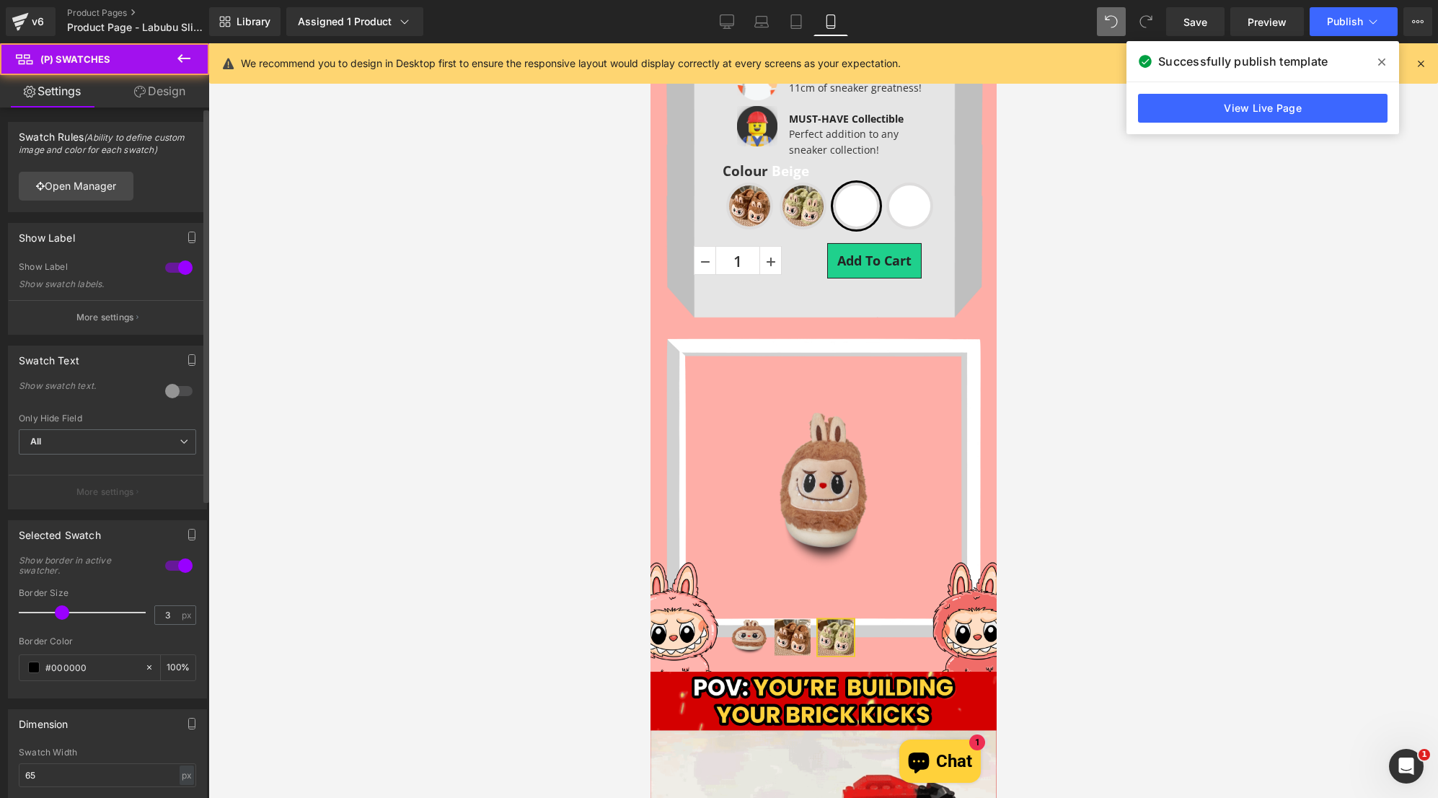
scroll to position [716, 0]
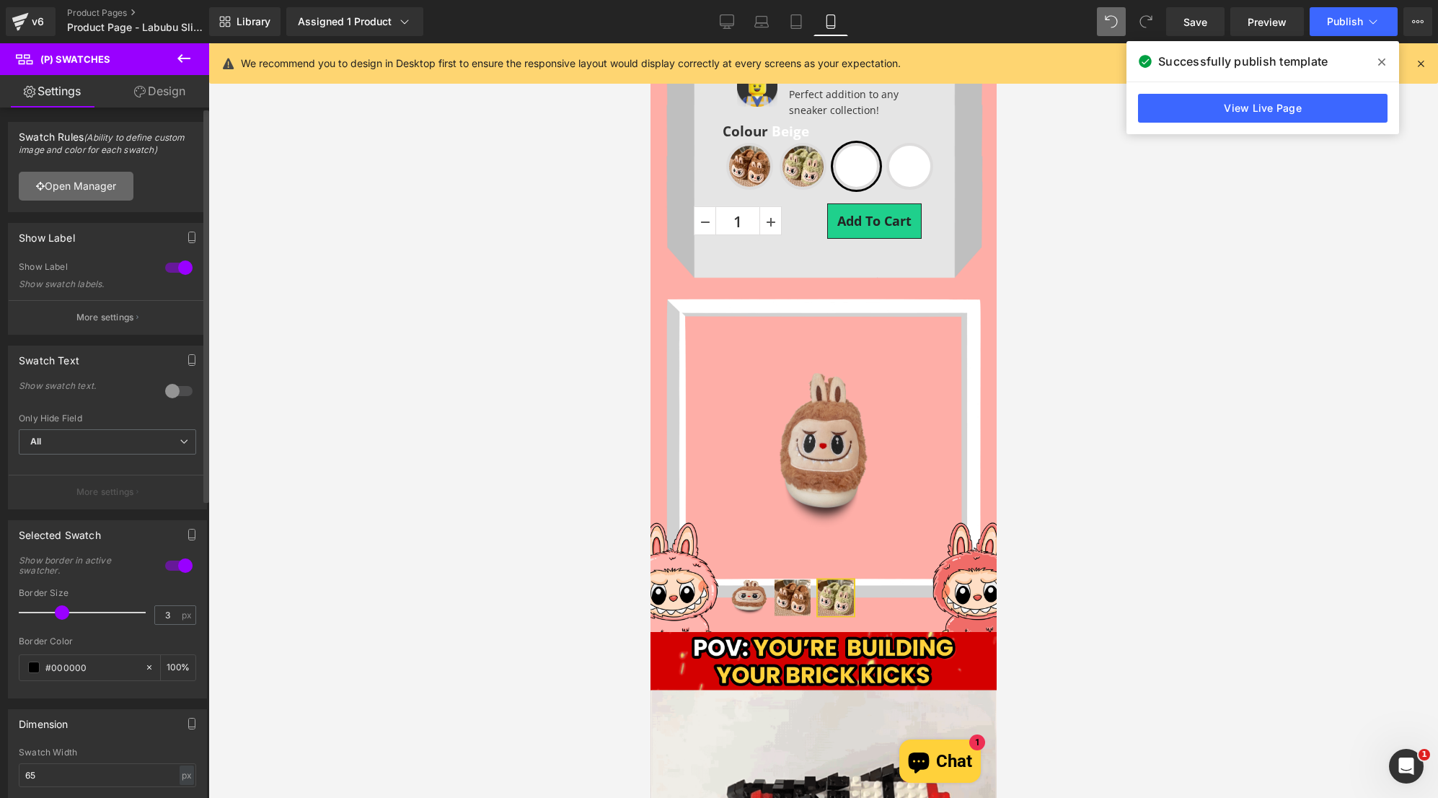
click at [85, 189] on link "Open Manager" at bounding box center [76, 186] width 115 height 29
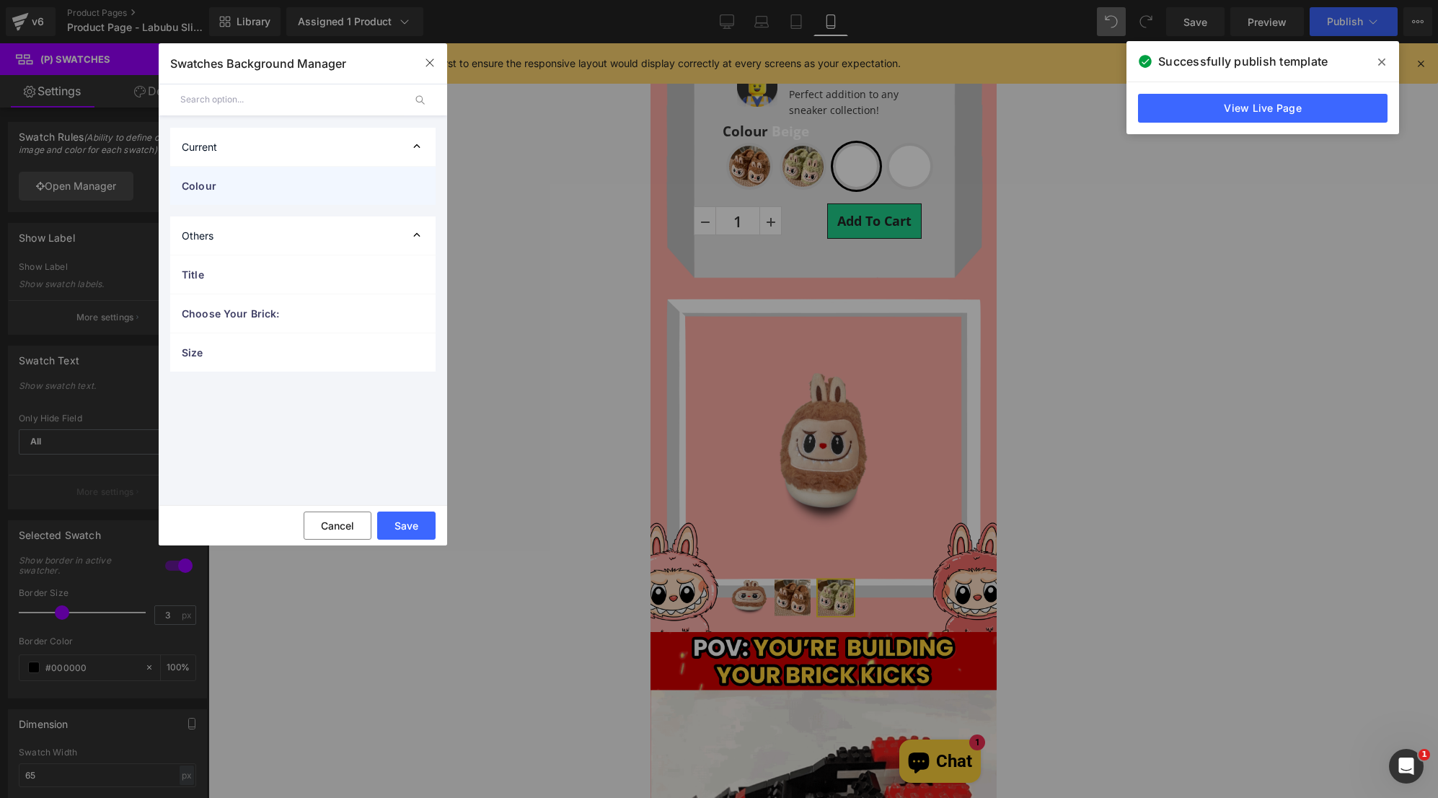
click at [270, 185] on span "Colour" at bounding box center [288, 185] width 213 height 15
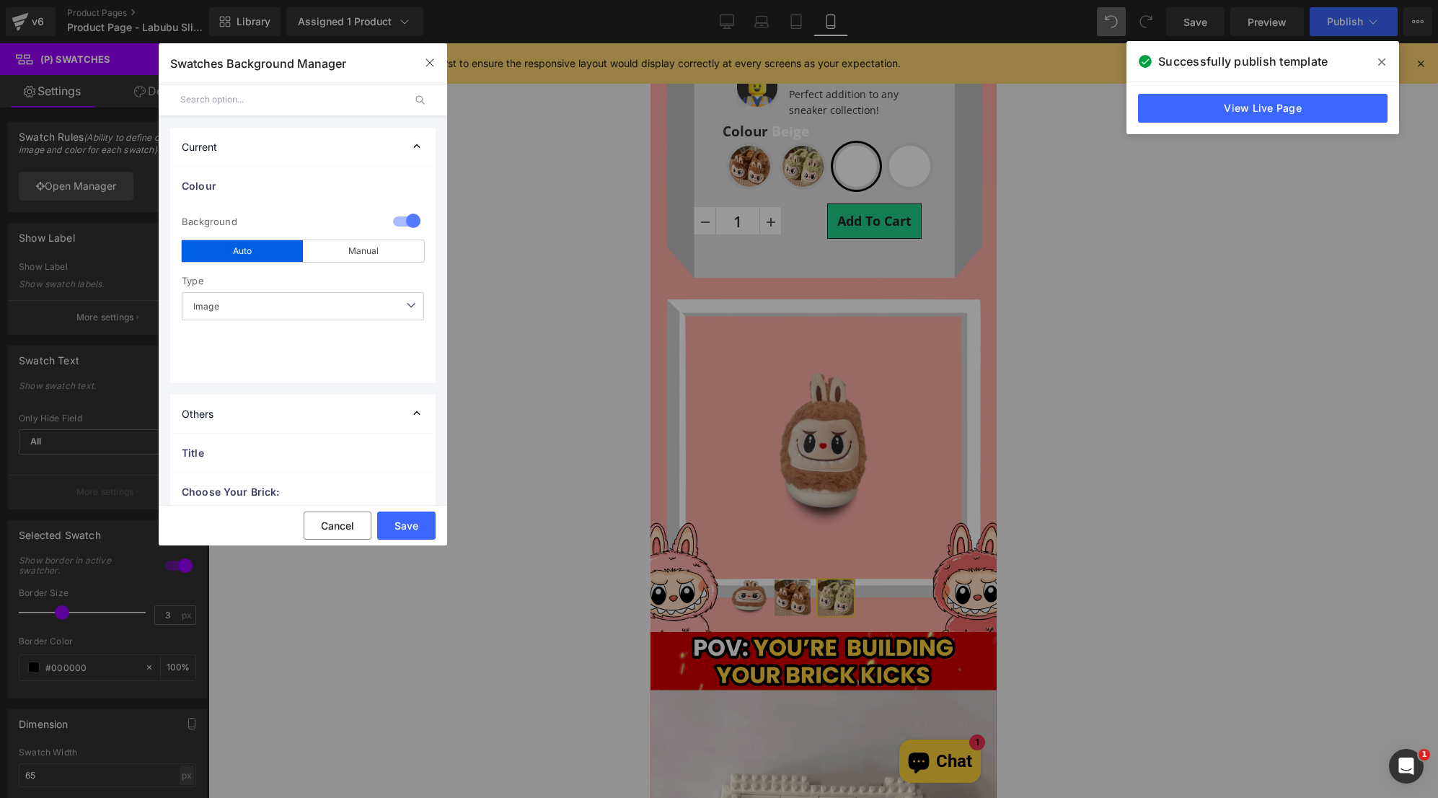
click at [230, 295] on span "Image" at bounding box center [303, 306] width 242 height 28
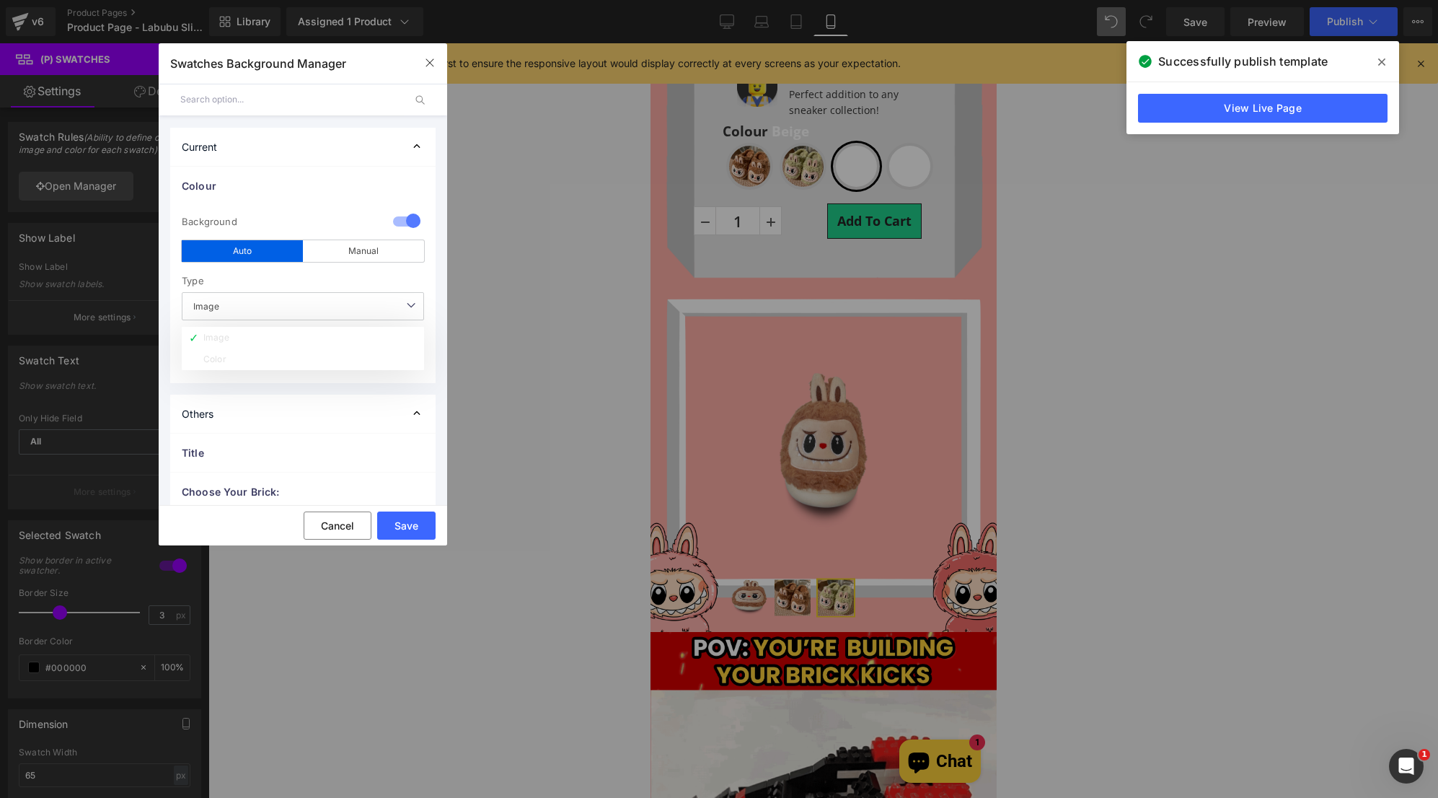
click at [231, 338] on li "Image" at bounding box center [303, 338] width 242 height 22
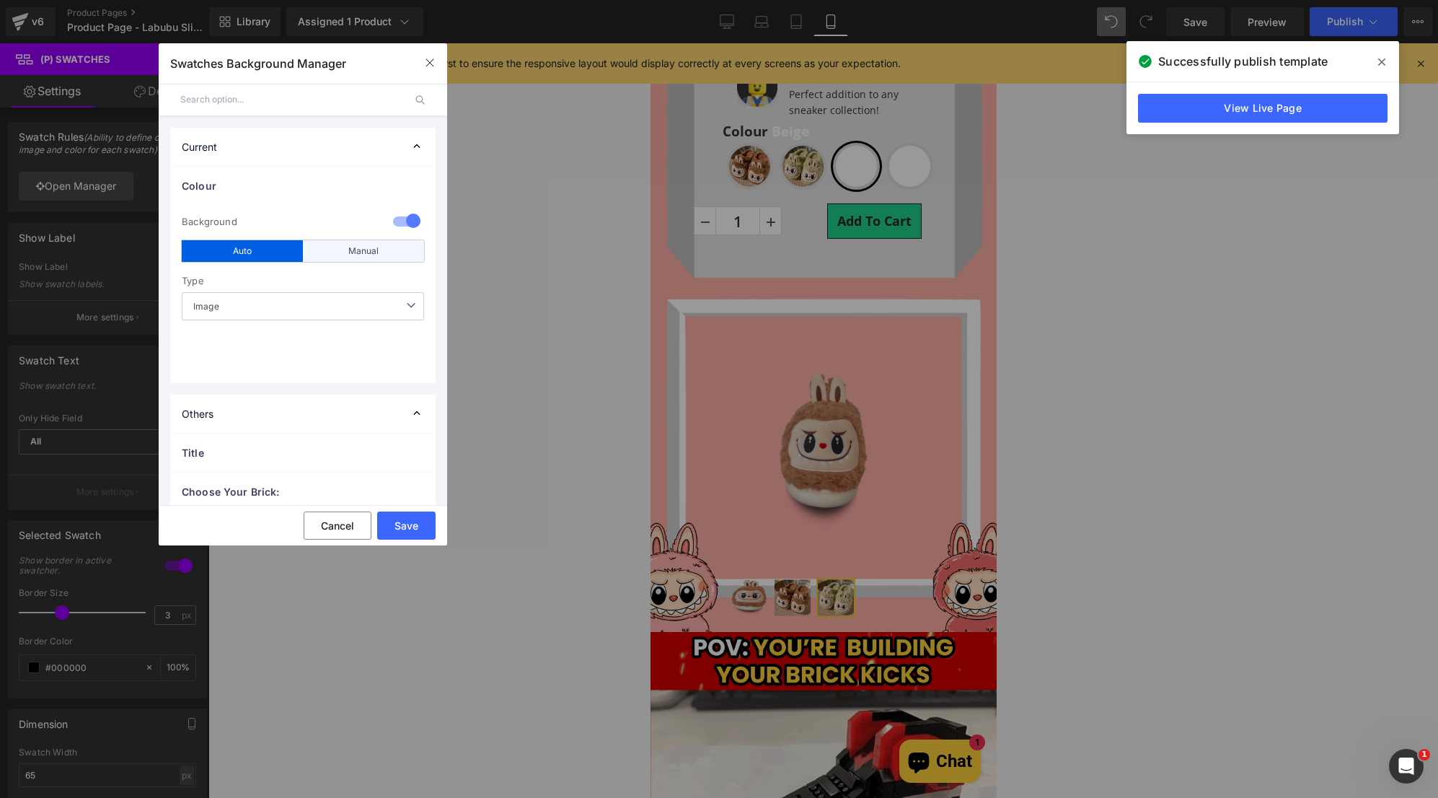
click at [348, 242] on div "Manual" at bounding box center [363, 251] width 121 height 22
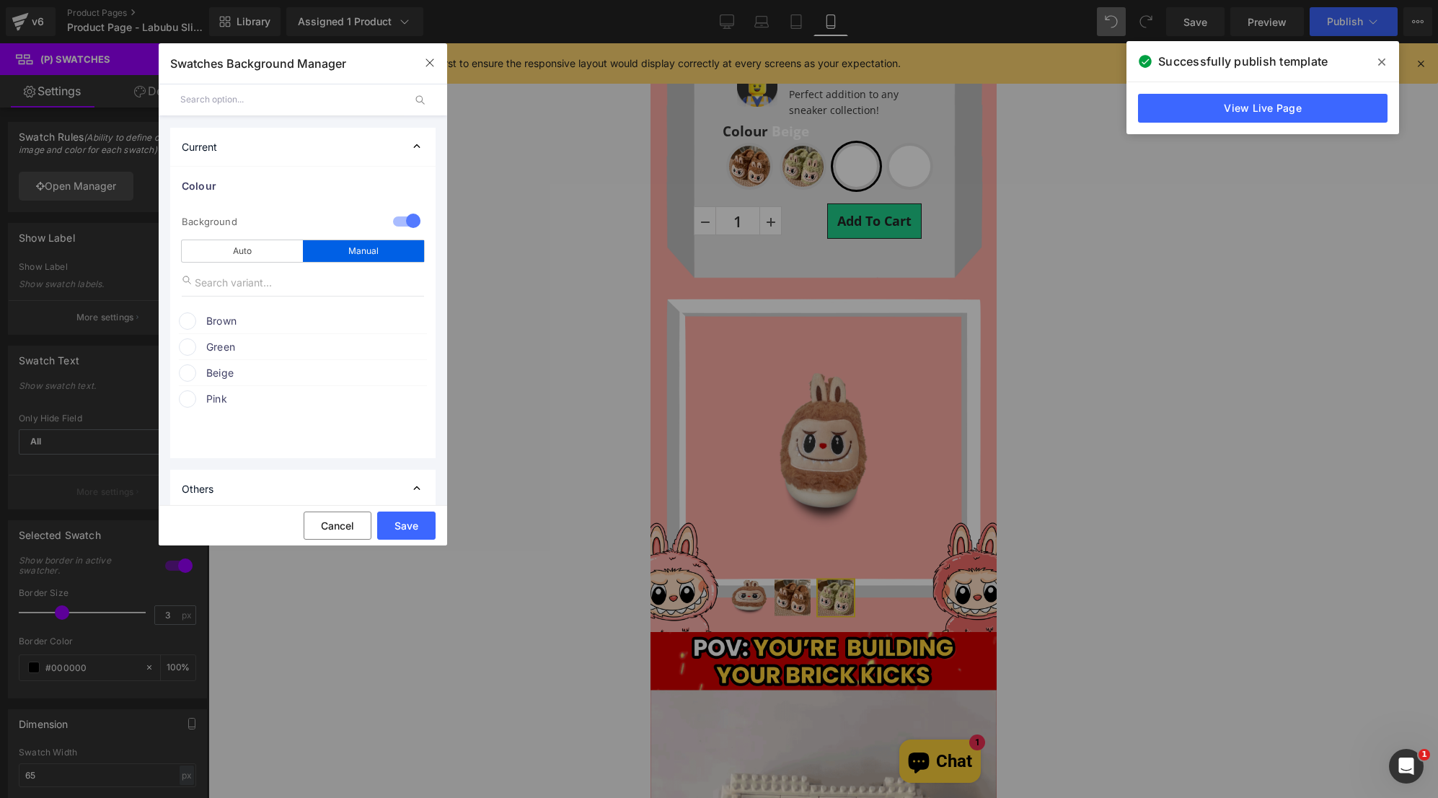
click at [181, 328] on div "Brown" at bounding box center [303, 319] width 248 height 22
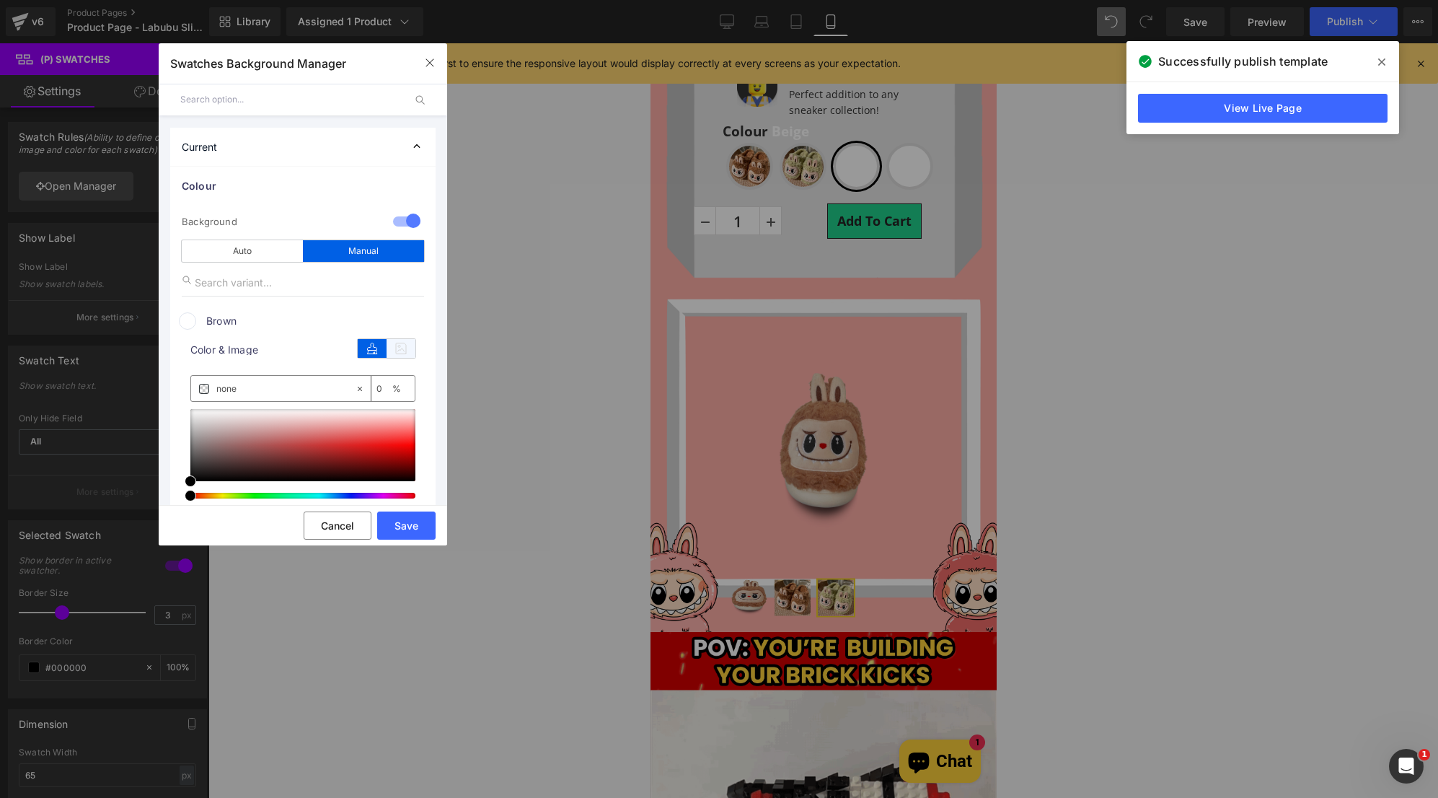
click at [394, 352] on icon at bounding box center [401, 348] width 29 height 19
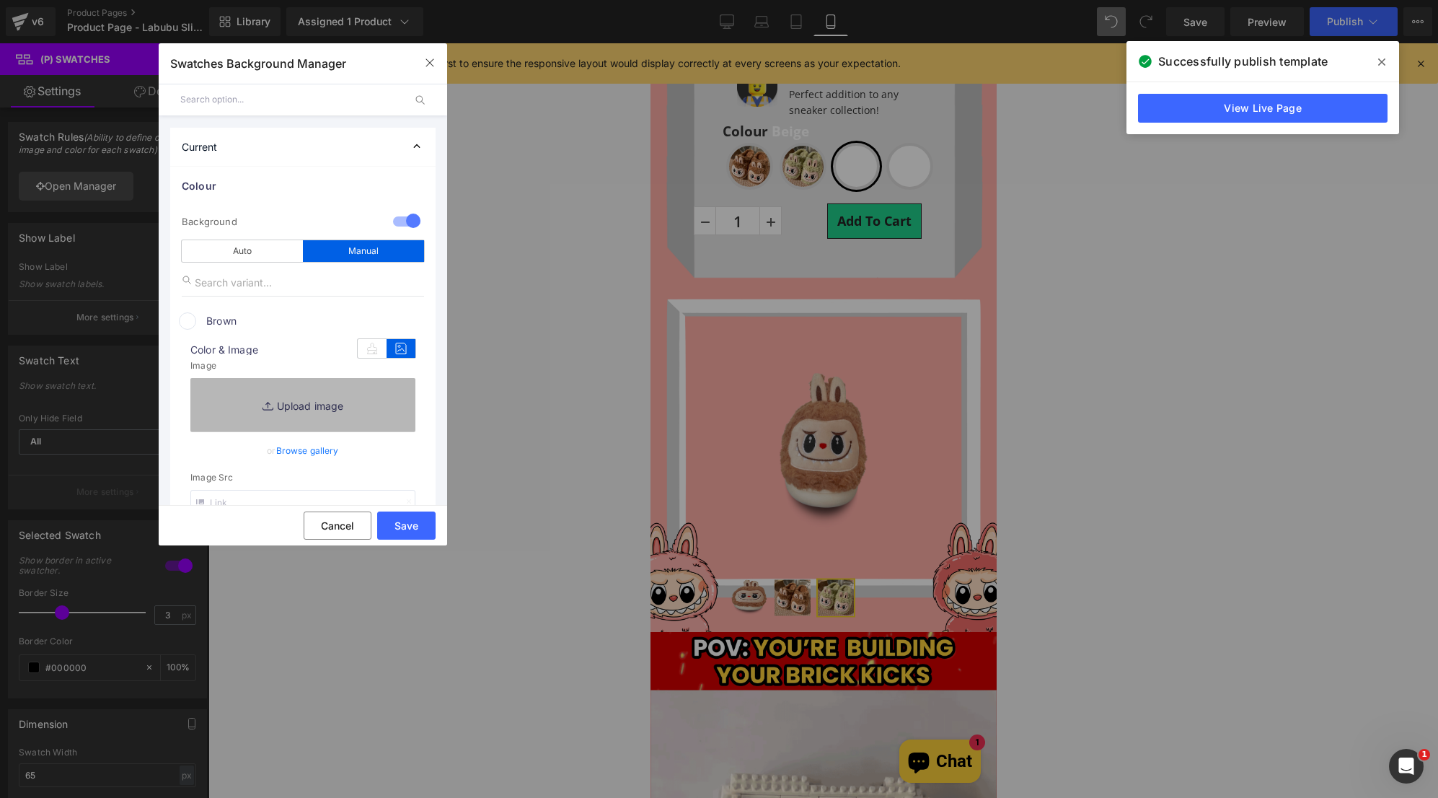
click at [257, 392] on link "Replace Image" at bounding box center [302, 404] width 225 height 53
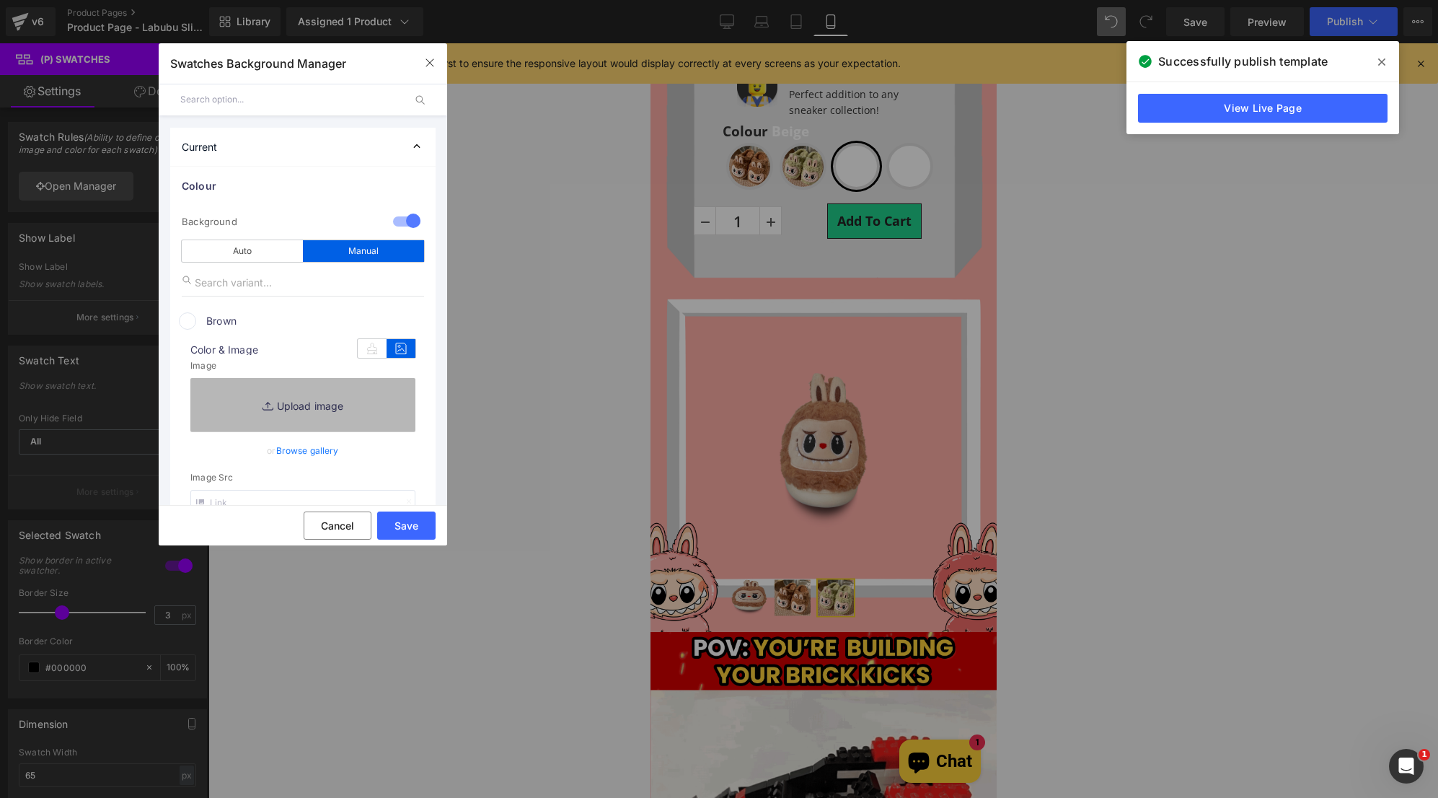
type input "C:\fakepath\IMG_3852.PNG"
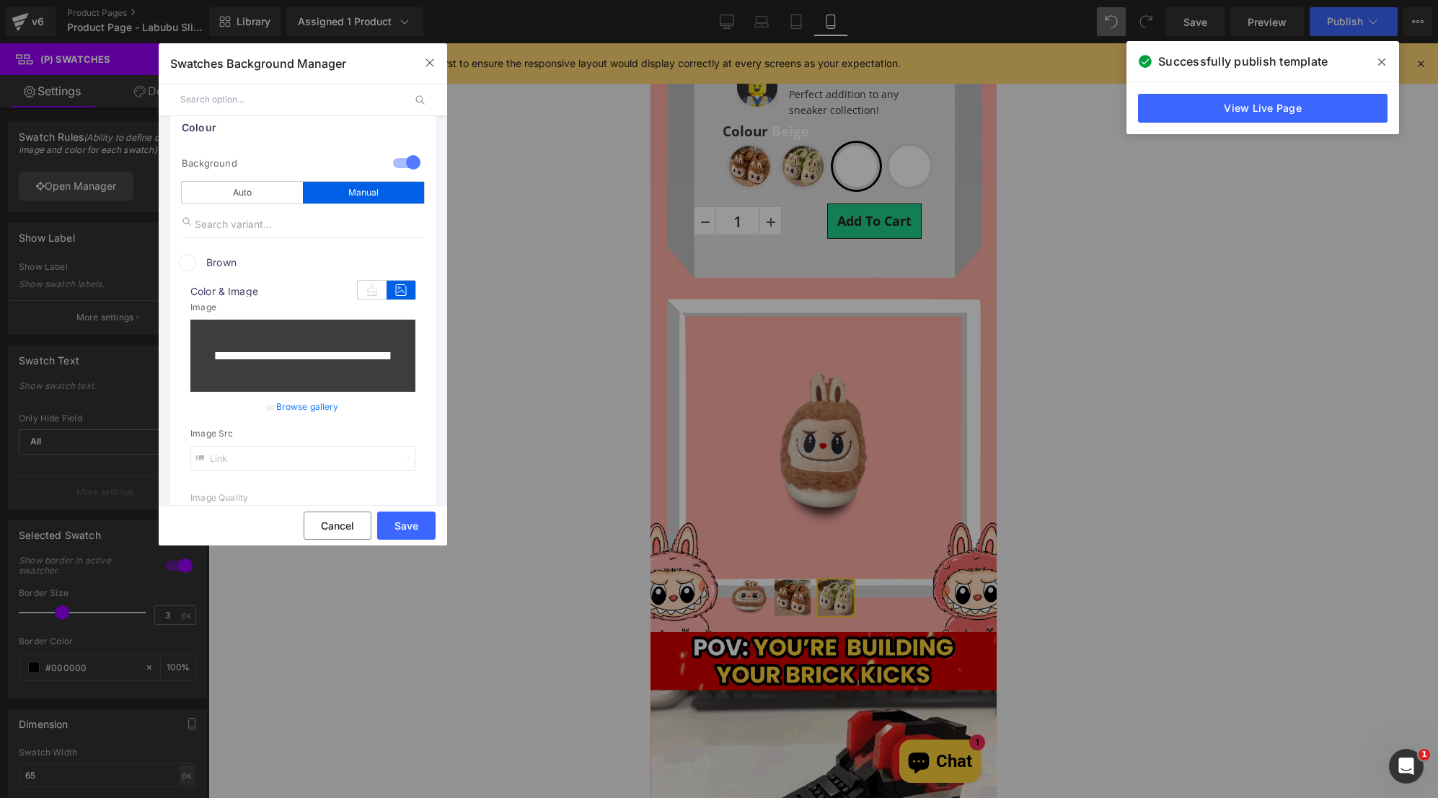
scroll to position [144, 0]
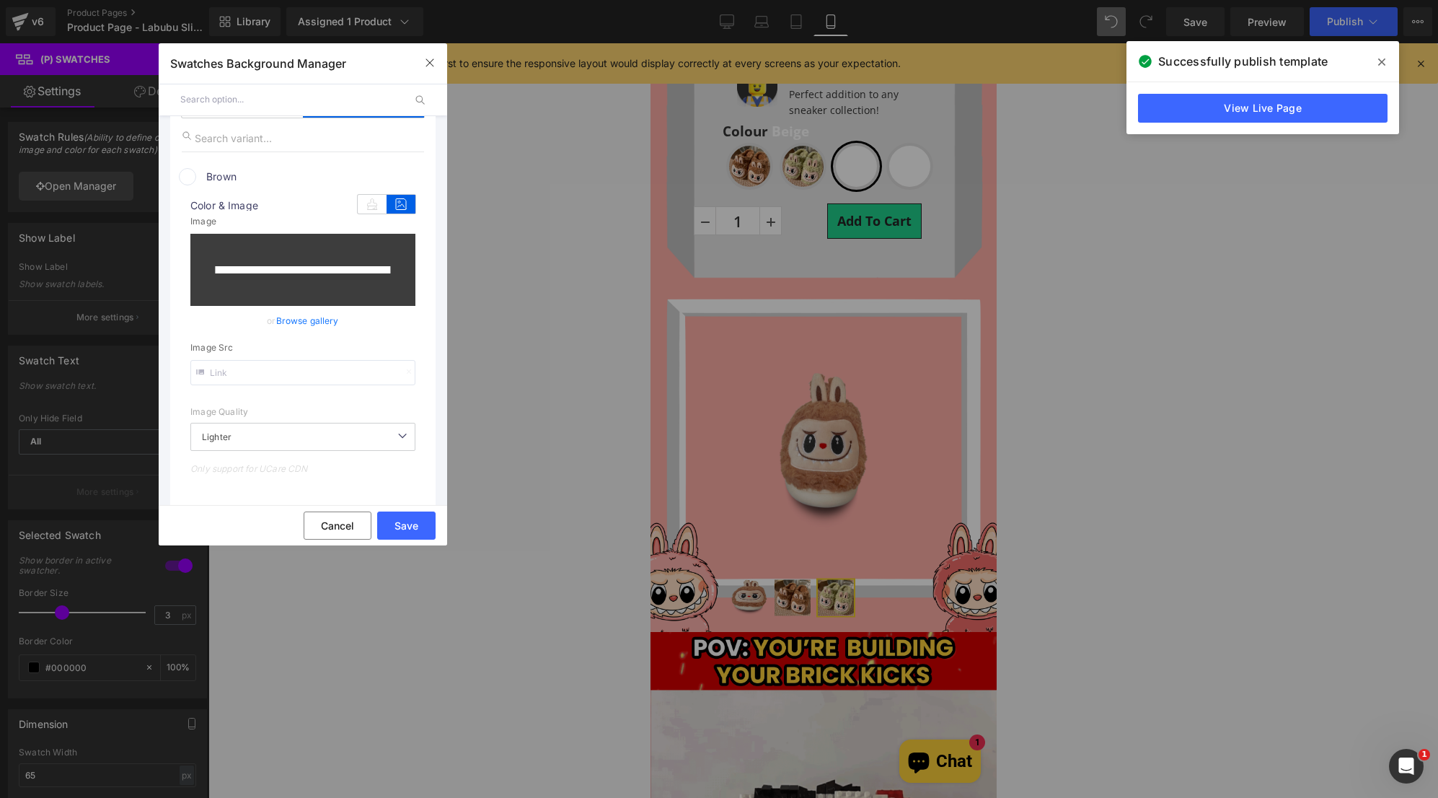
click at [339, 436] on span "Lighter" at bounding box center [302, 437] width 225 height 28
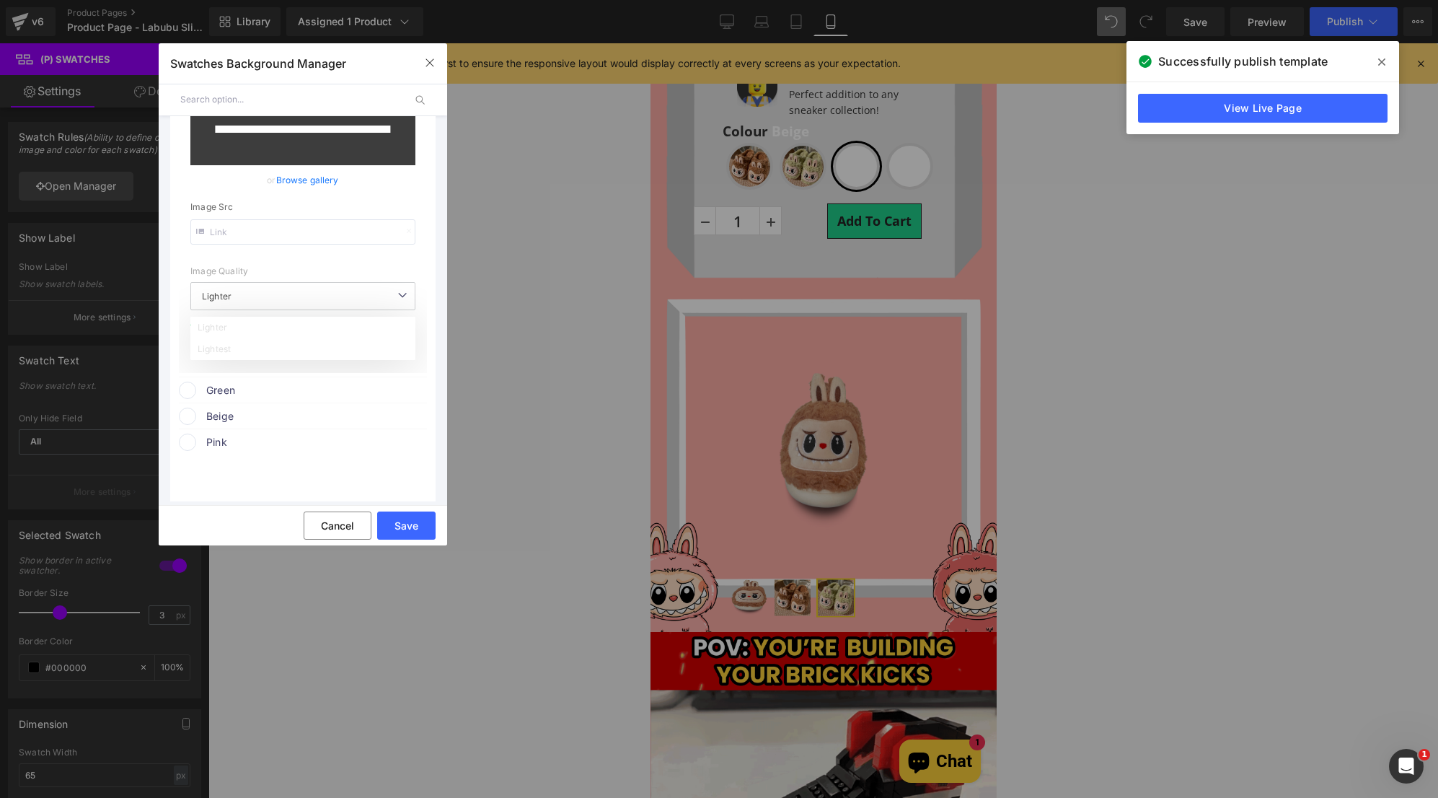
scroll to position [288, 0]
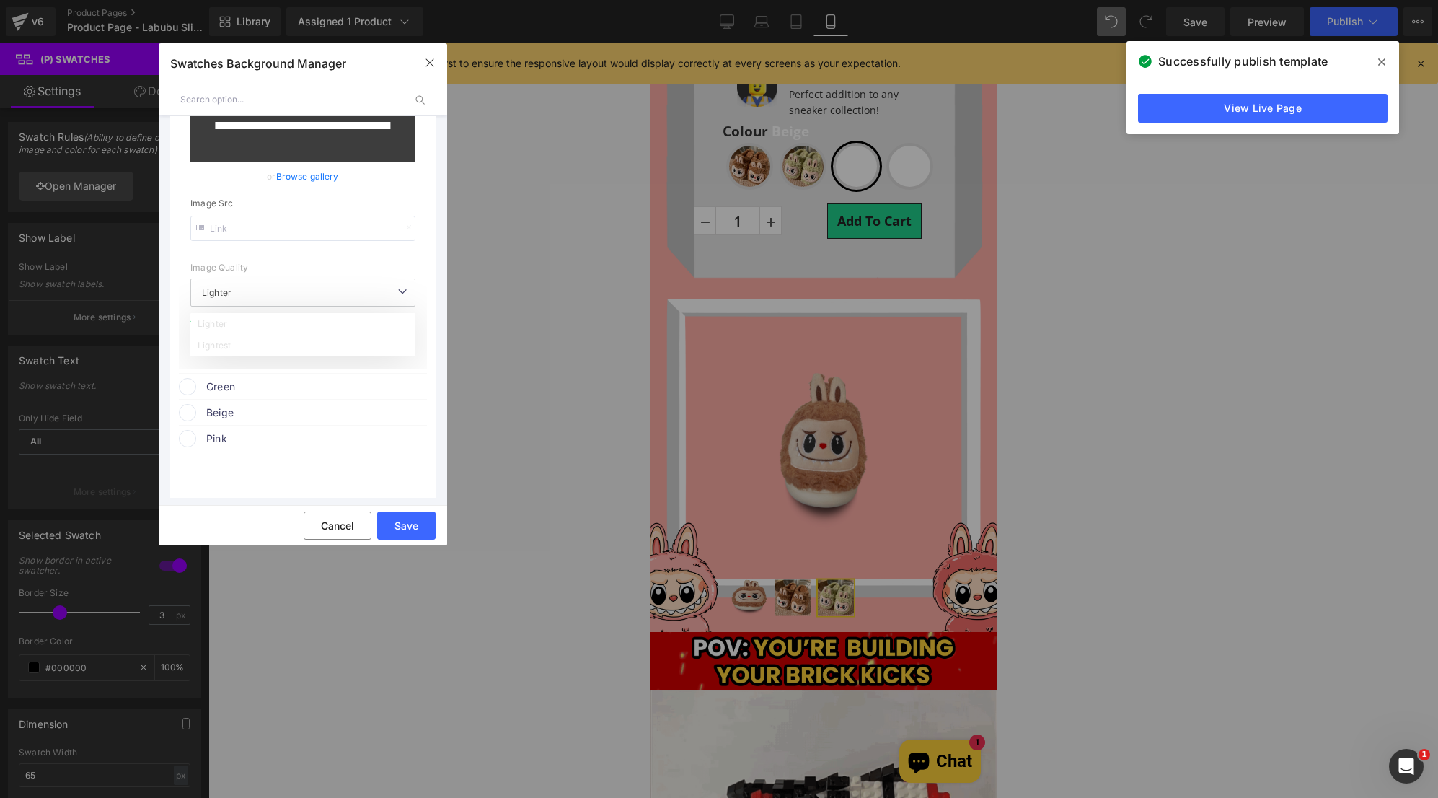
click at [290, 294] on span "Lighter" at bounding box center [302, 292] width 225 height 28
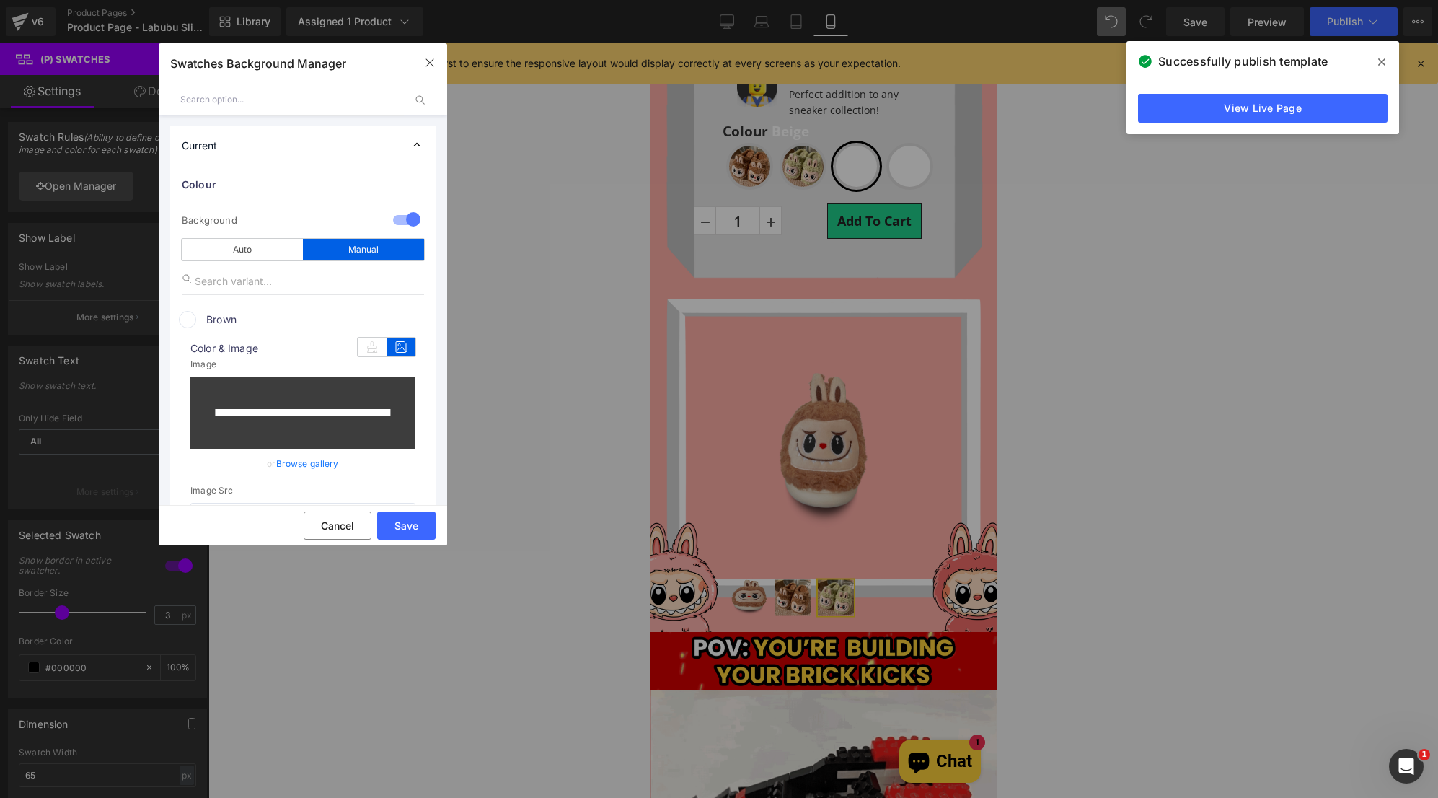
scroll to position [0, 0]
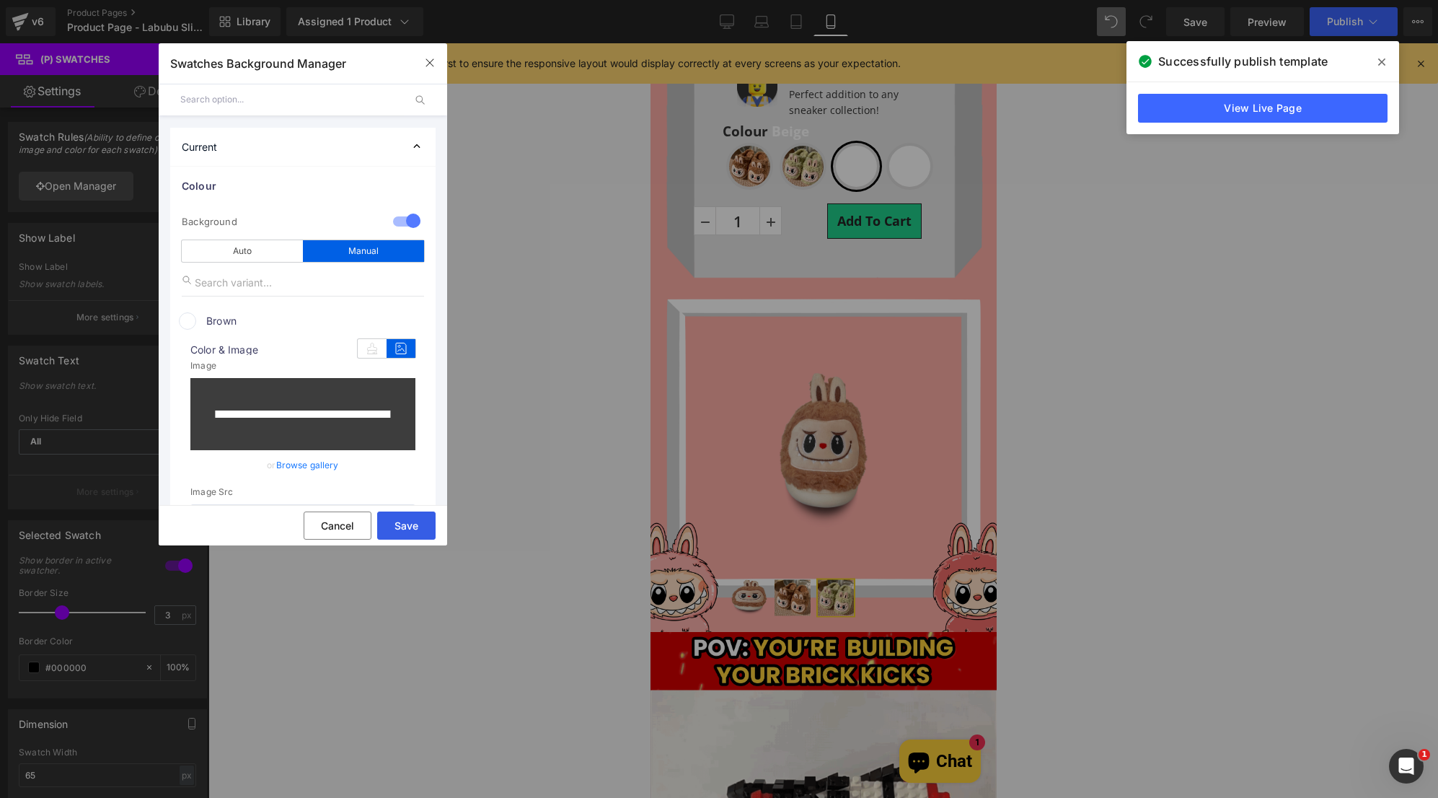
click at [401, 524] on button "Save" at bounding box center [406, 525] width 58 height 28
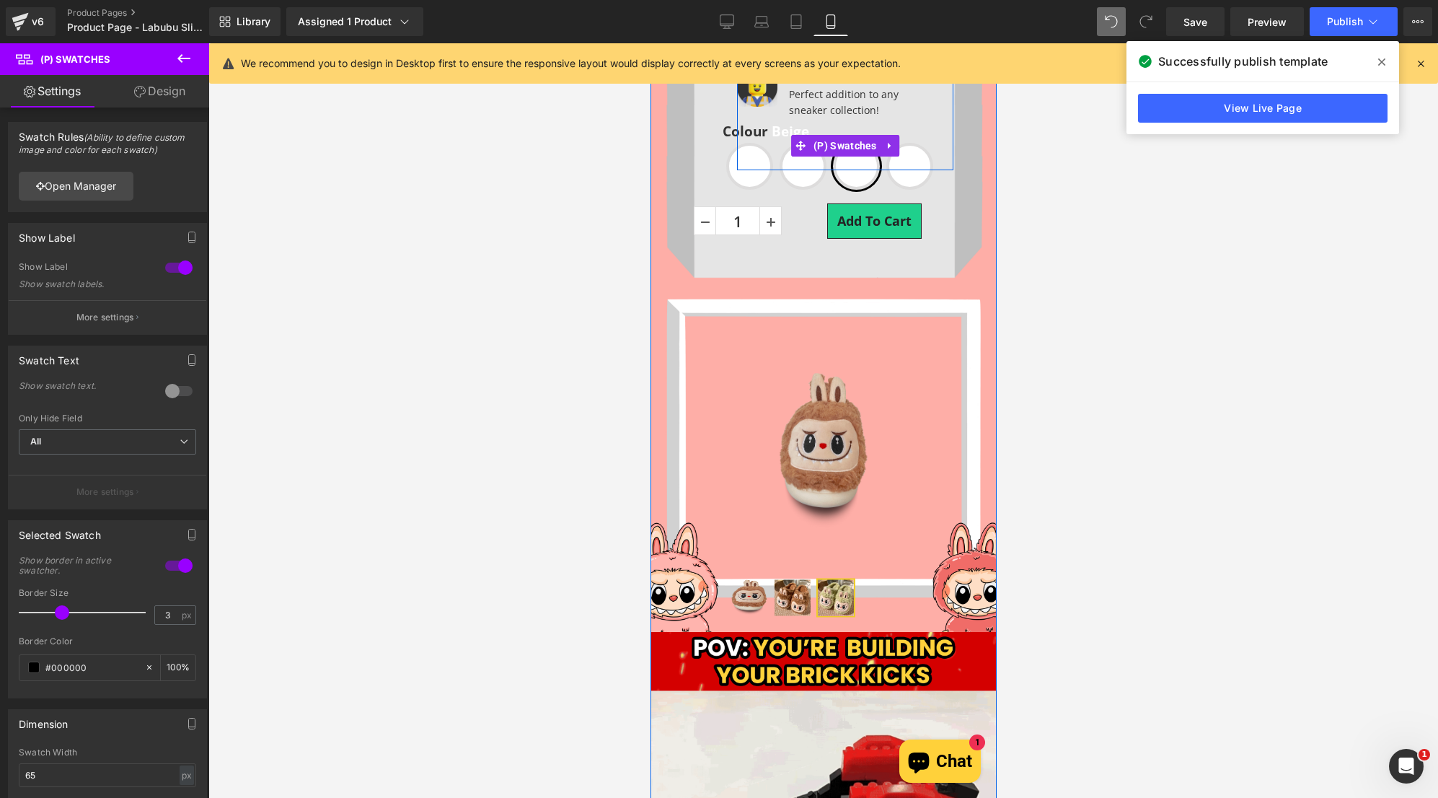
scroll to position [644, 0]
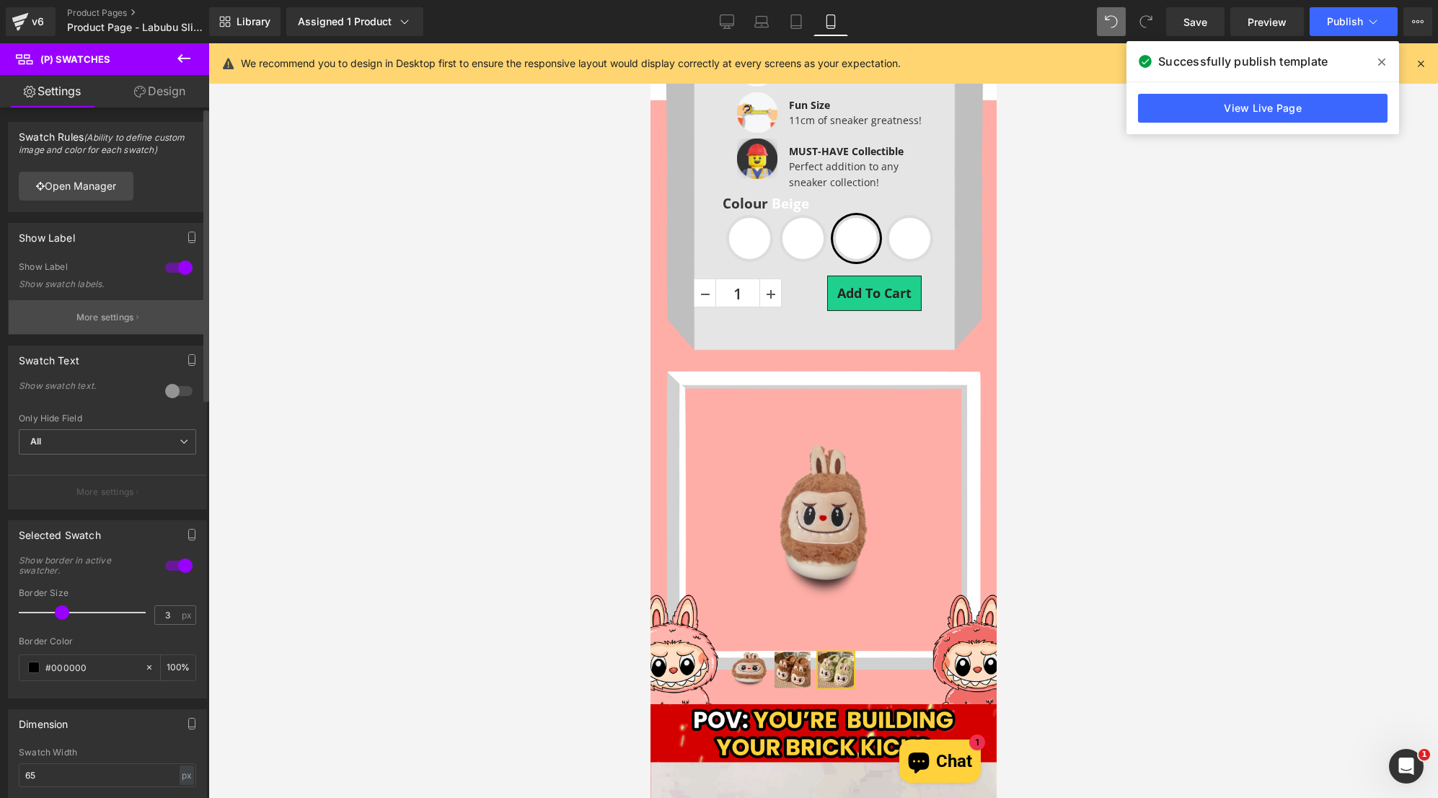
click at [119, 319] on p "More settings" at bounding box center [105, 317] width 58 height 13
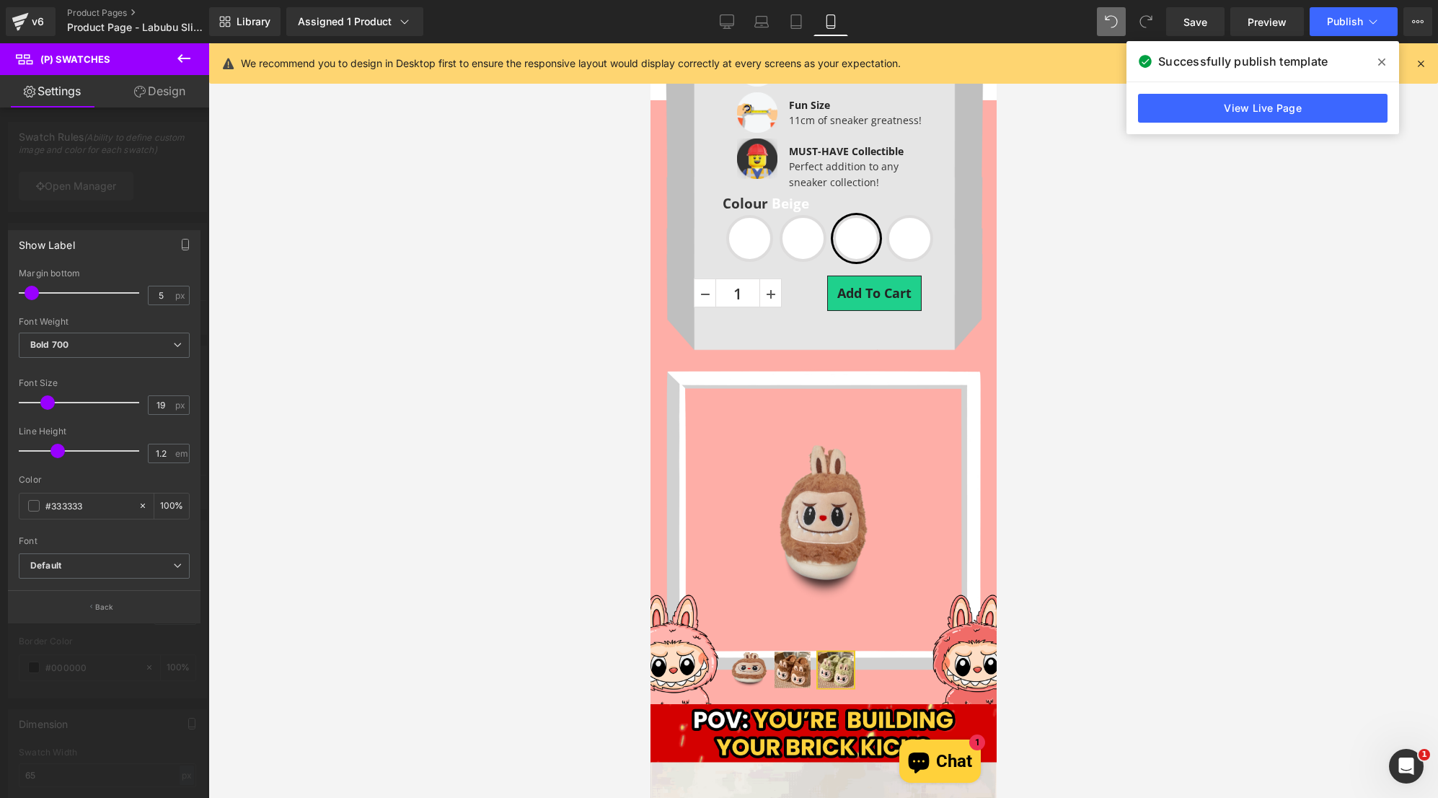
click at [109, 207] on div at bounding box center [104, 424] width 209 height 762
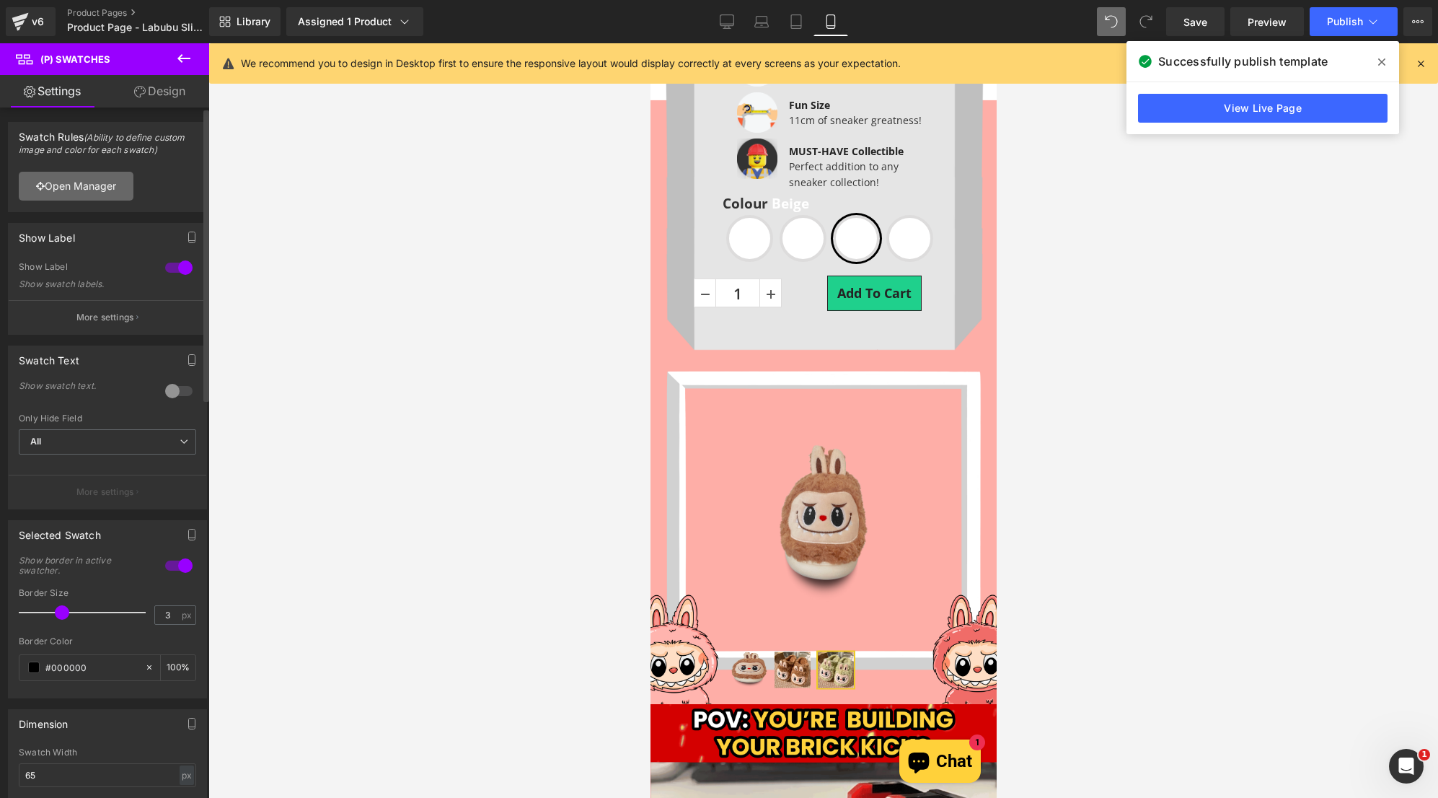
click at [94, 191] on link "Open Manager" at bounding box center [76, 186] width 115 height 29
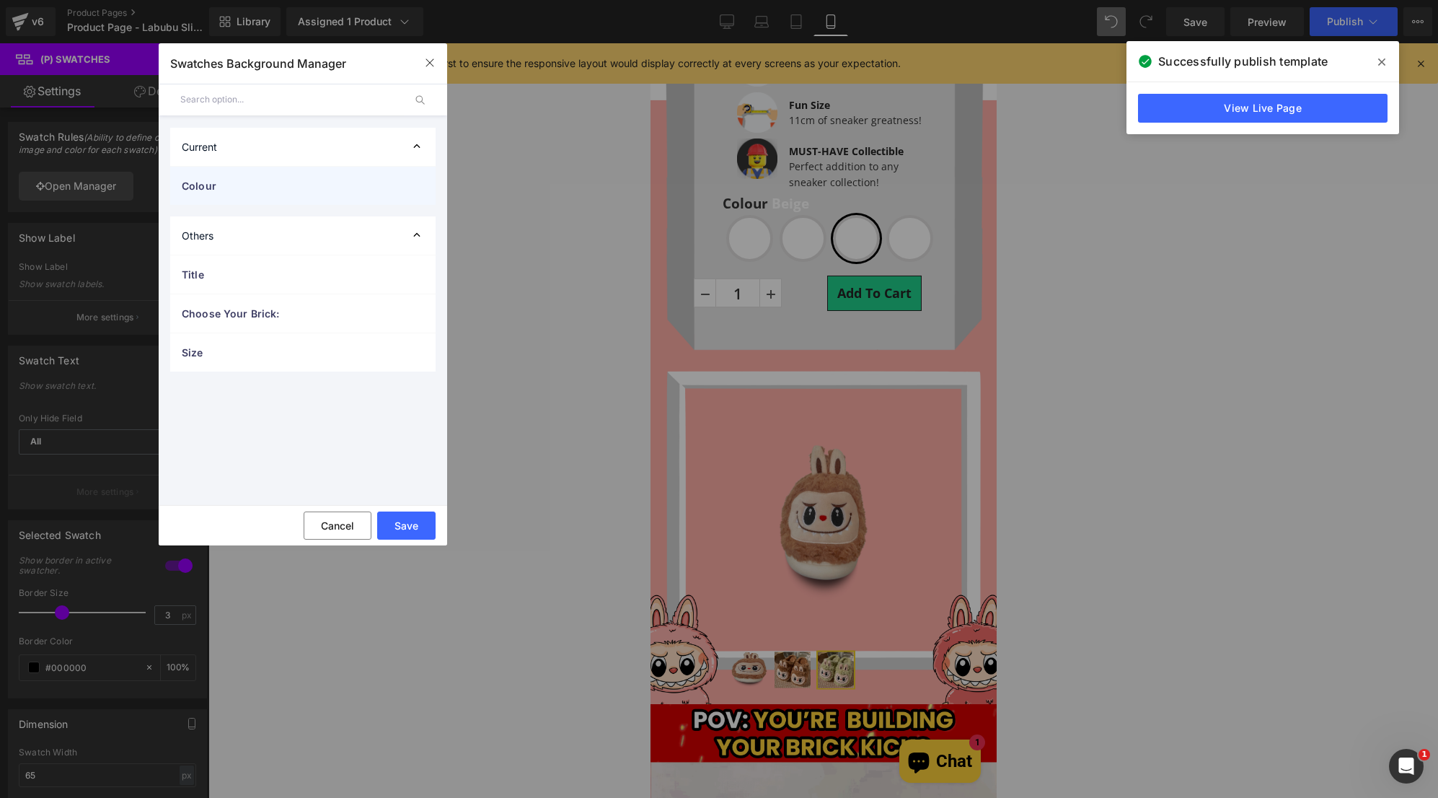
click at [278, 195] on div "Colour" at bounding box center [302, 186] width 265 height 38
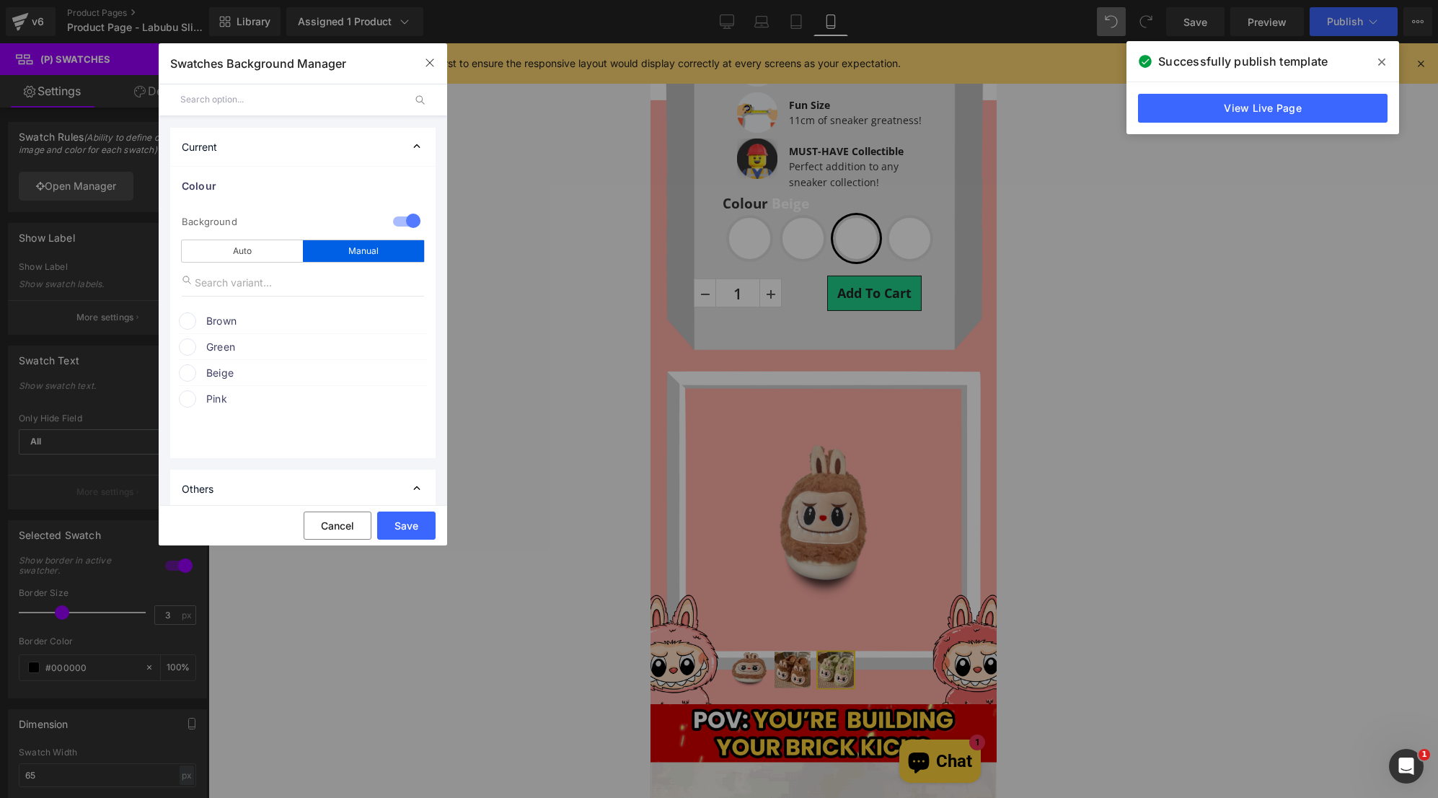
click at [188, 318] on span at bounding box center [187, 320] width 17 height 17
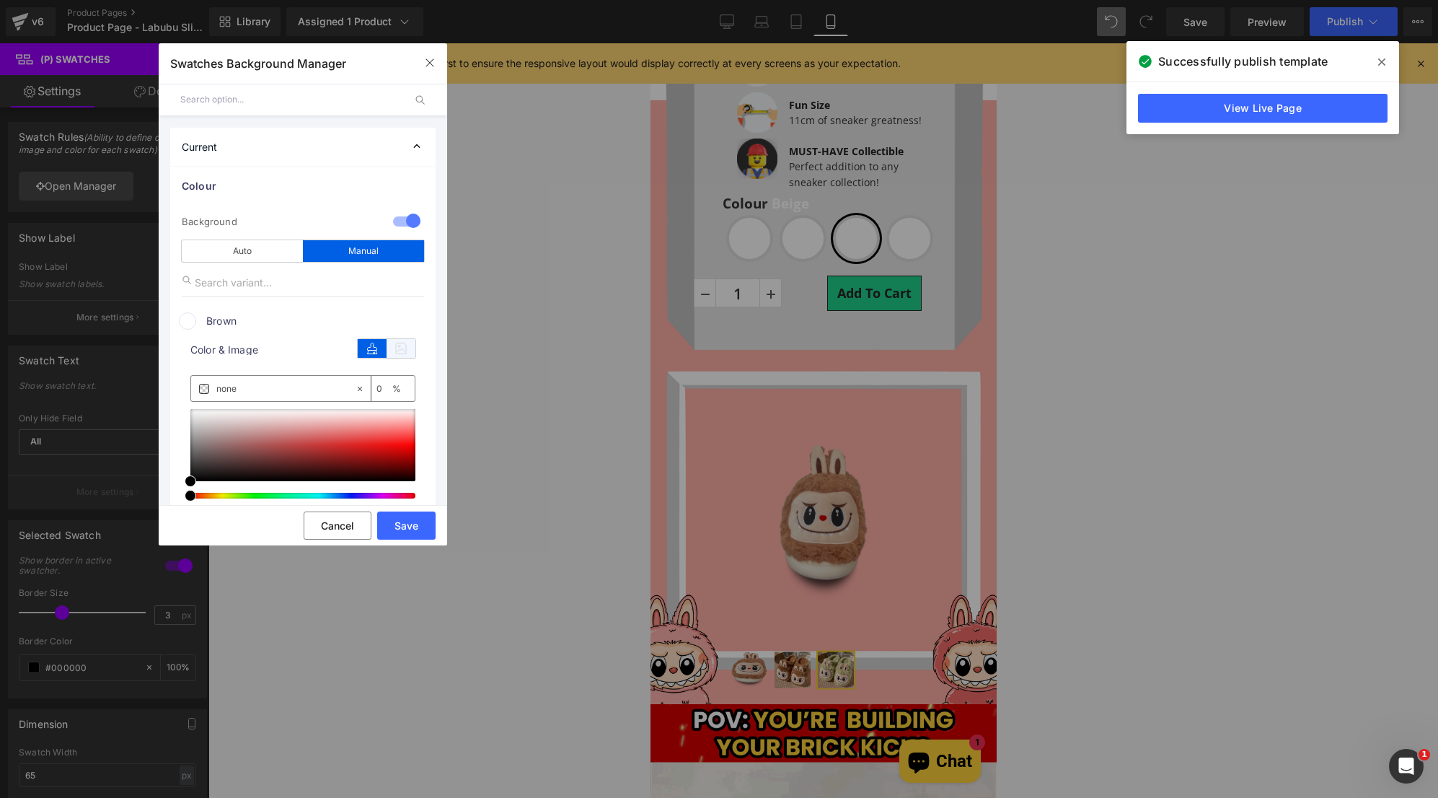
click at [401, 343] on icon at bounding box center [401, 348] width 29 height 19
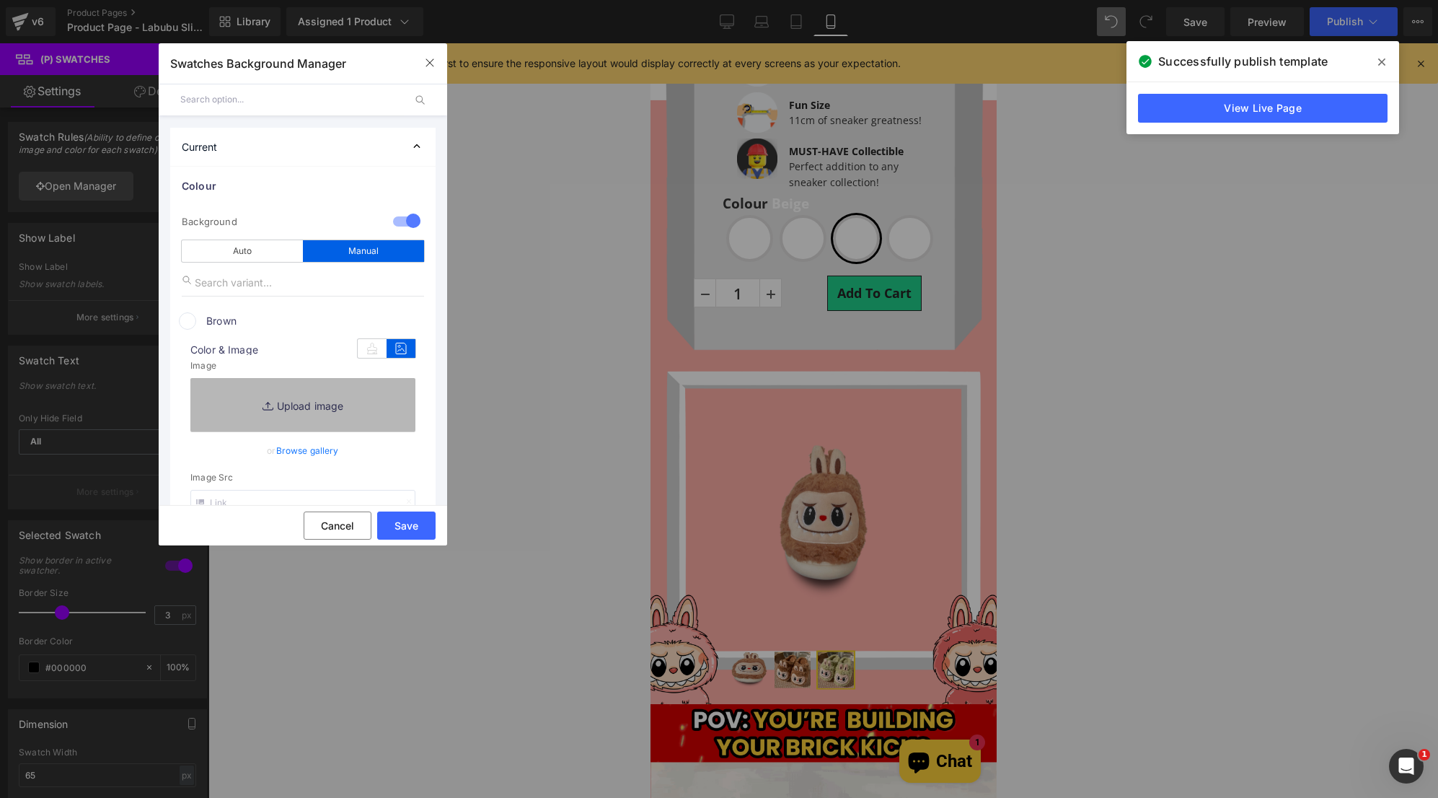
click at [286, 392] on link "Replace Image" at bounding box center [302, 404] width 225 height 53
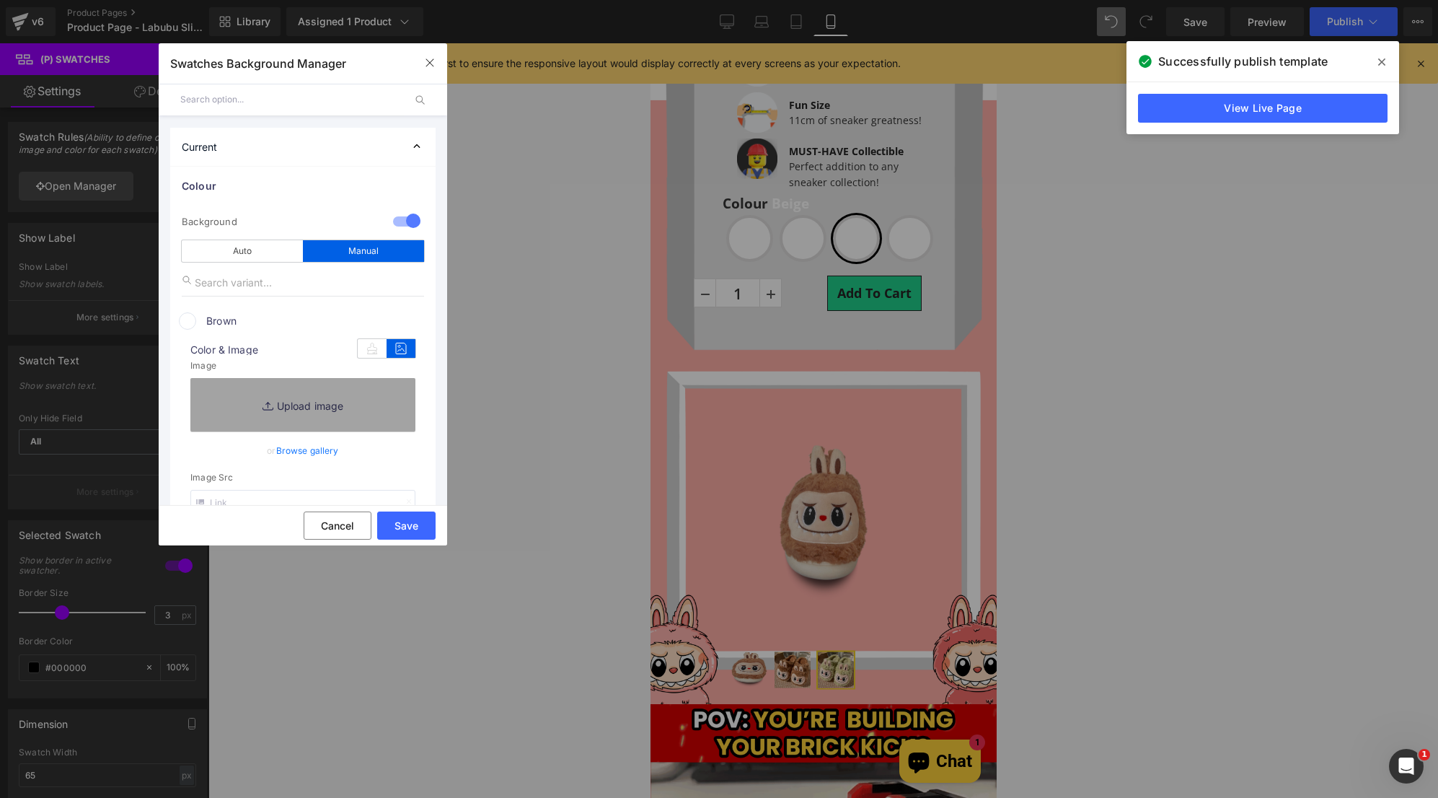
click at [327, 451] on link "Browse gallery" at bounding box center [307, 450] width 63 height 25
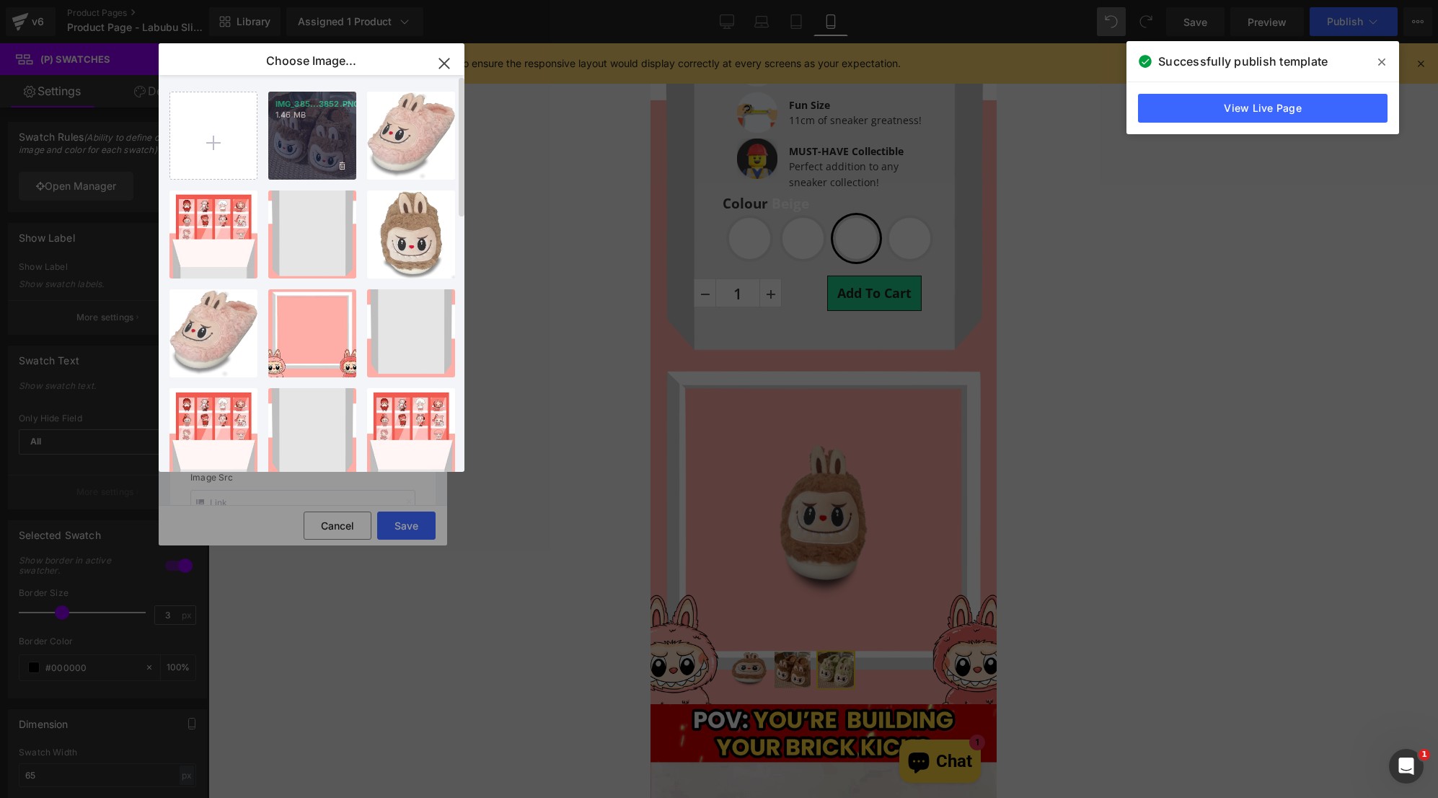
click at [306, 150] on div "IMG_385...3852.PNG 1.46 MB" at bounding box center [312, 136] width 88 height 88
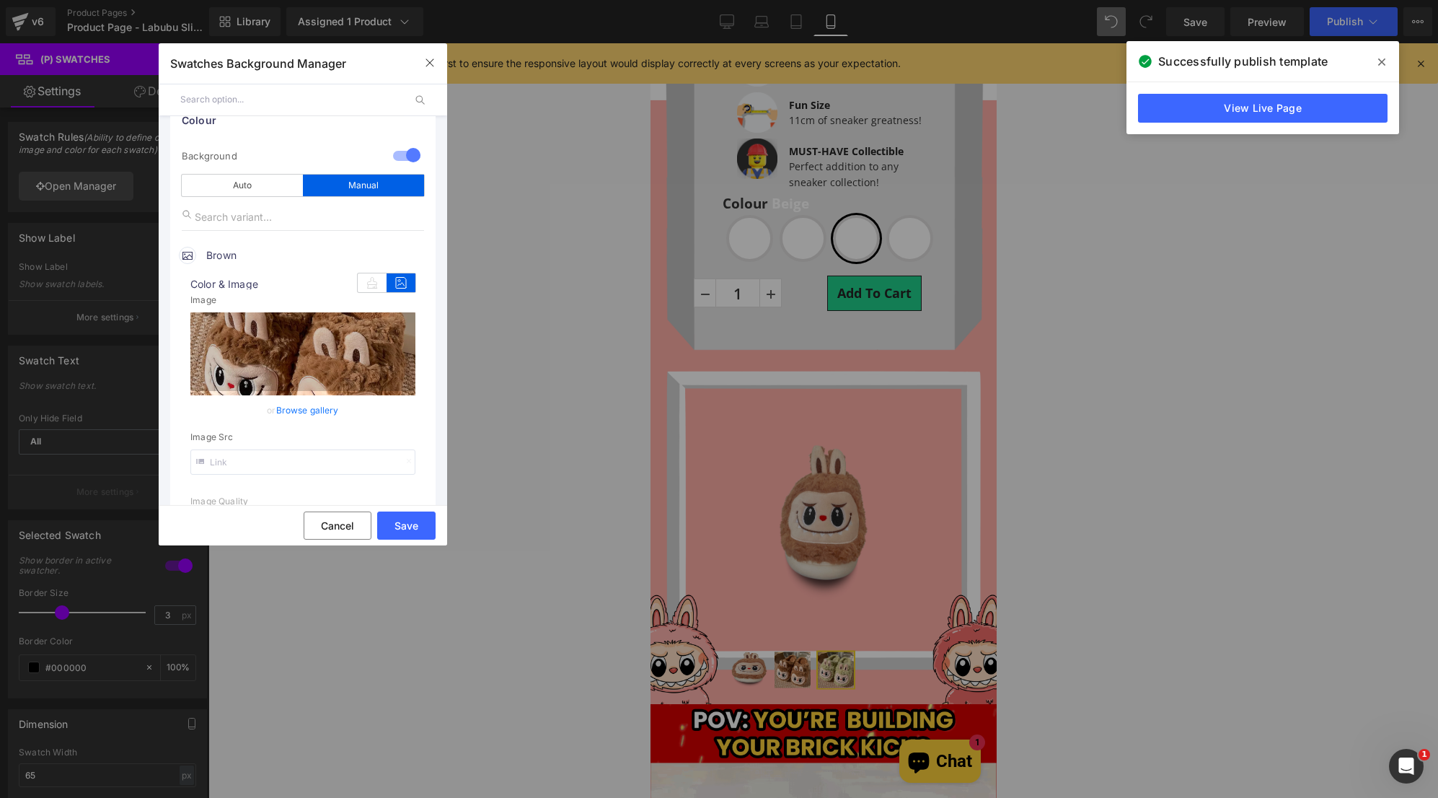
scroll to position [144, 0]
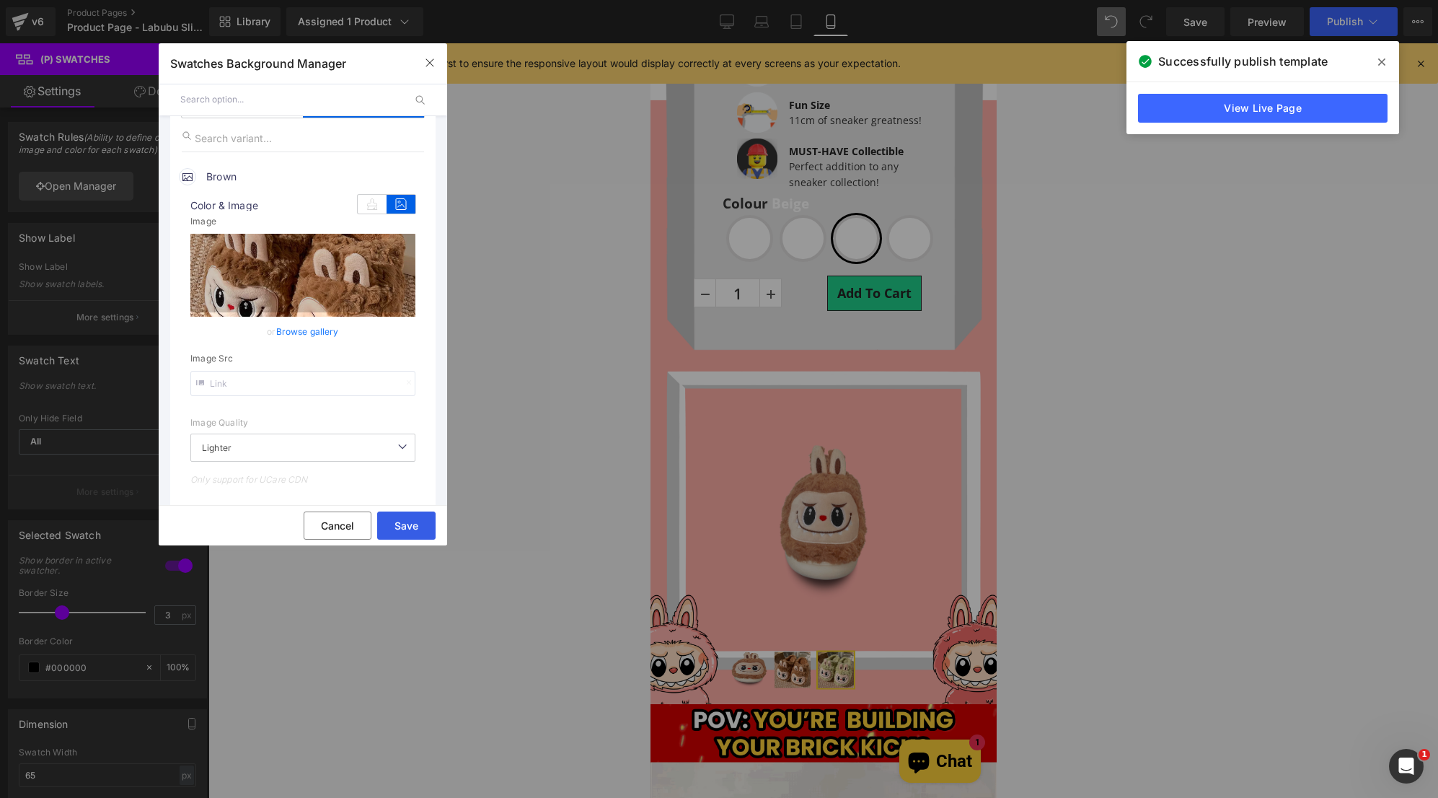
click at [418, 520] on button "Save" at bounding box center [406, 525] width 58 height 28
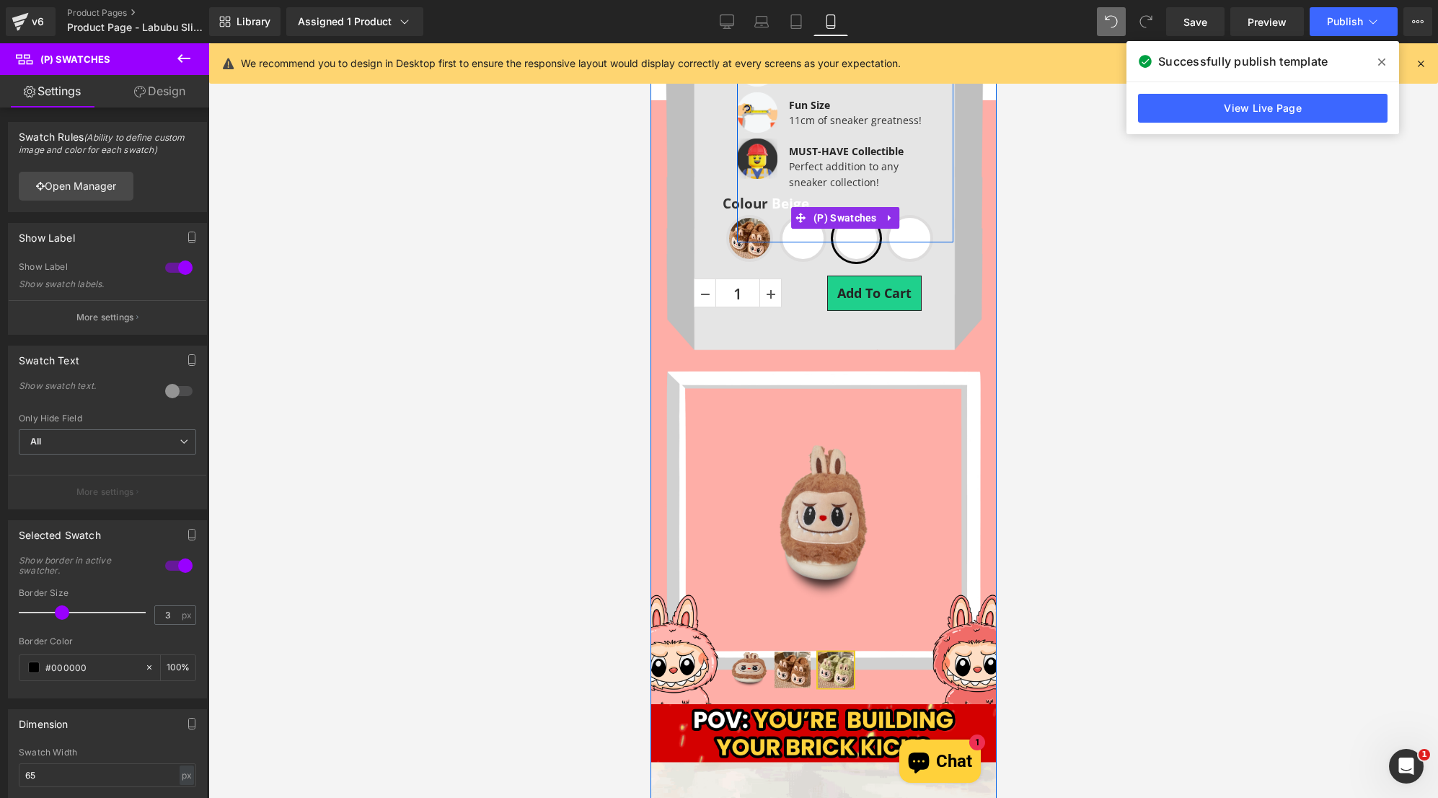
click at [795, 255] on span "Green" at bounding box center [802, 238] width 47 height 47
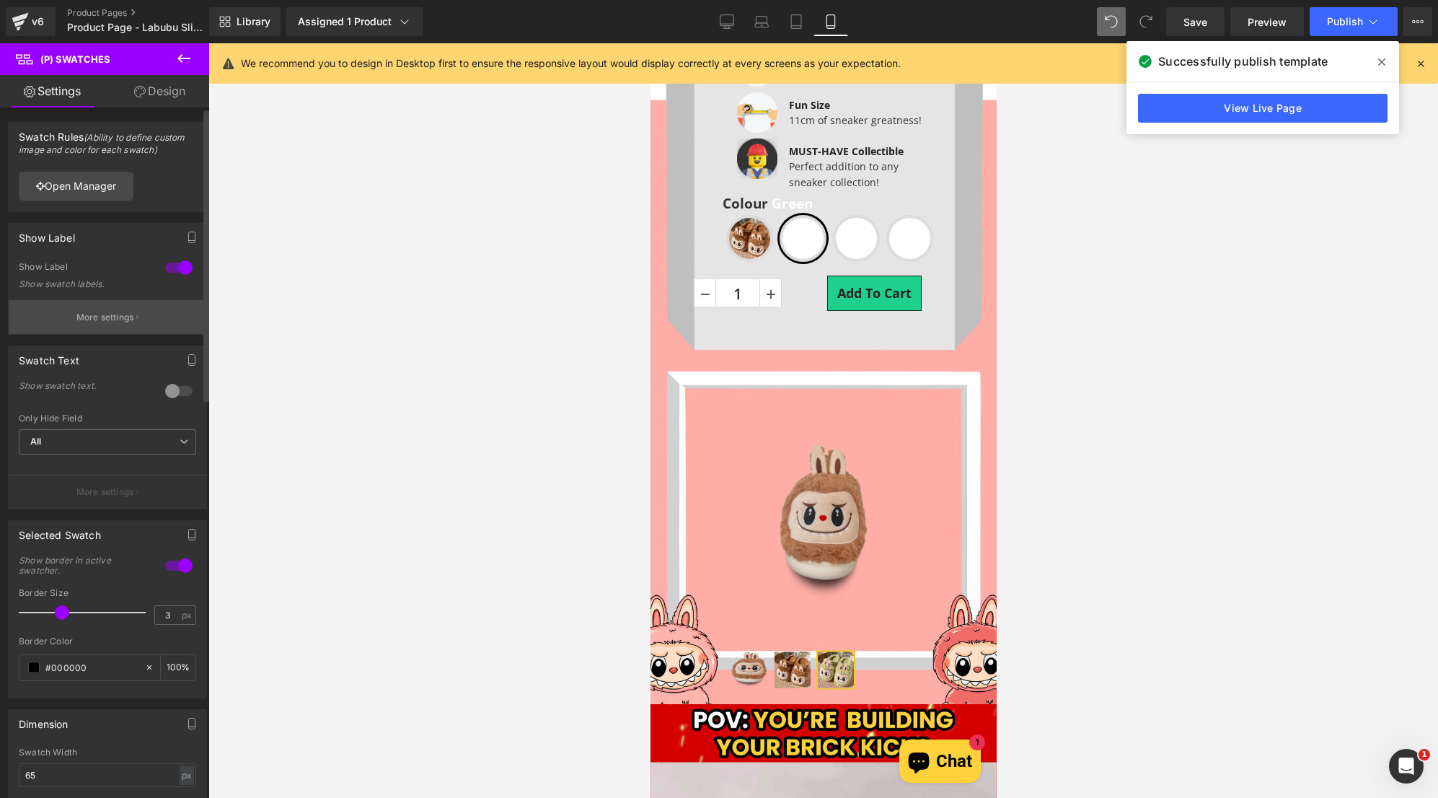
click at [133, 317] on button "More settings" at bounding box center [108, 317] width 198 height 34
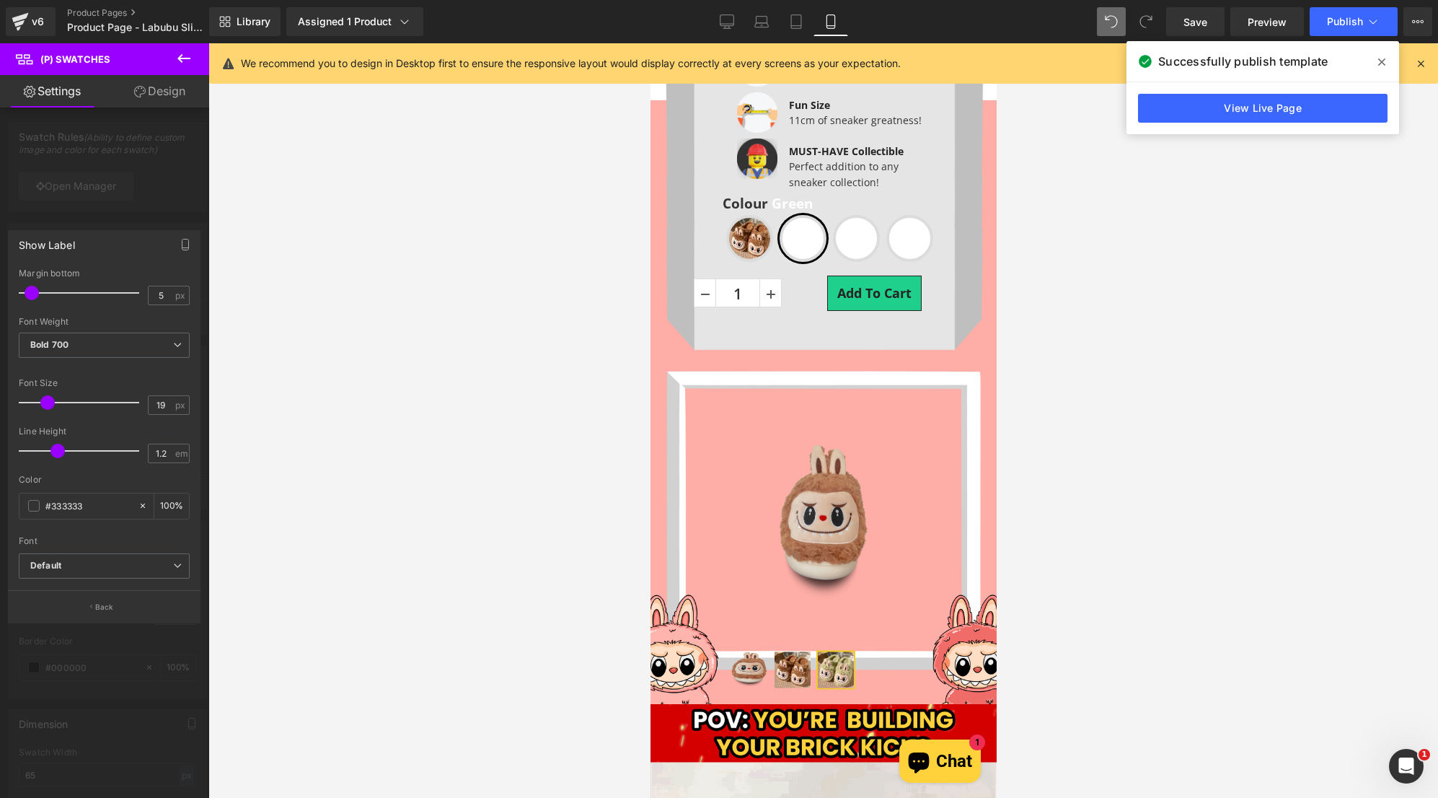
click at [120, 206] on div at bounding box center [104, 424] width 209 height 762
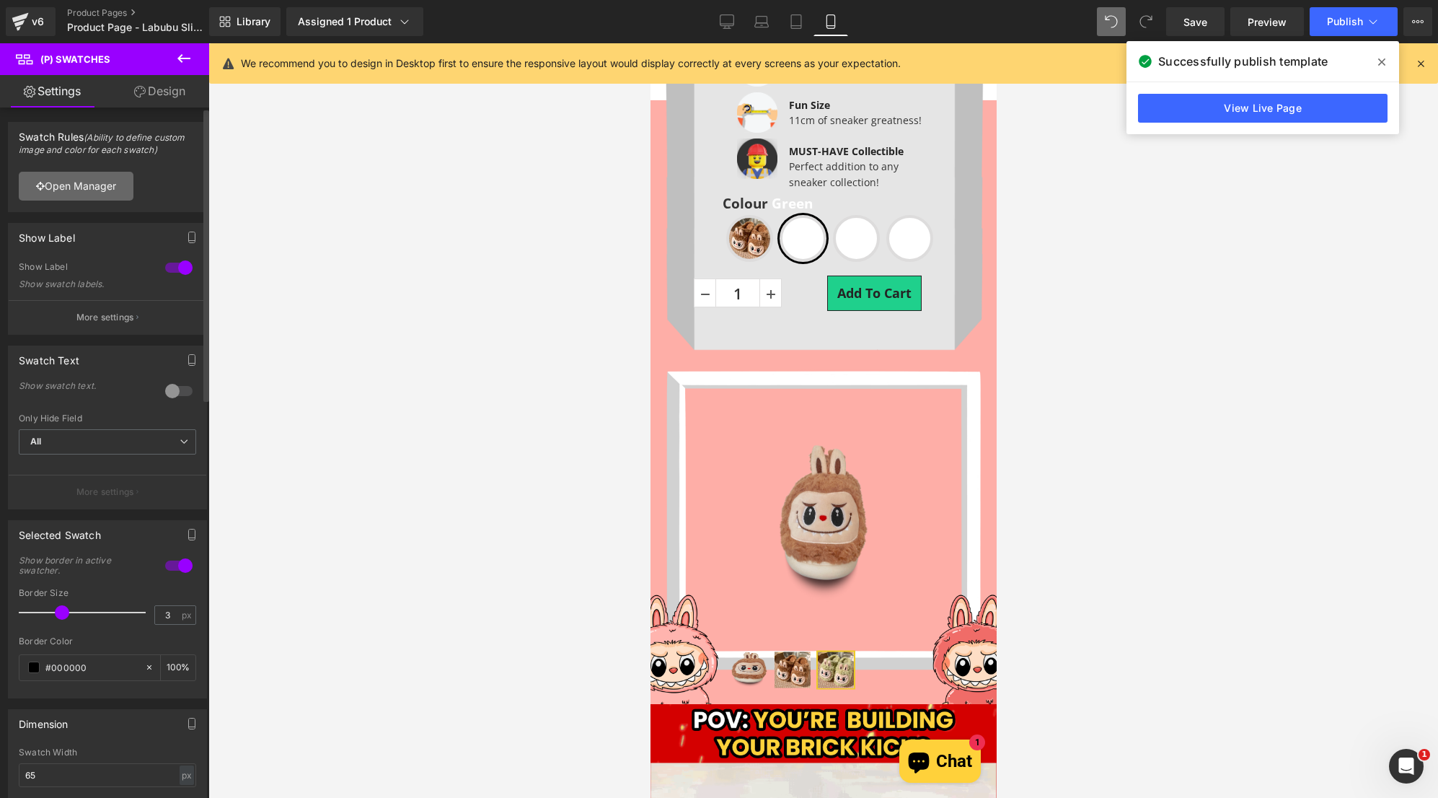
click at [109, 193] on link "Open Manager" at bounding box center [76, 186] width 115 height 29
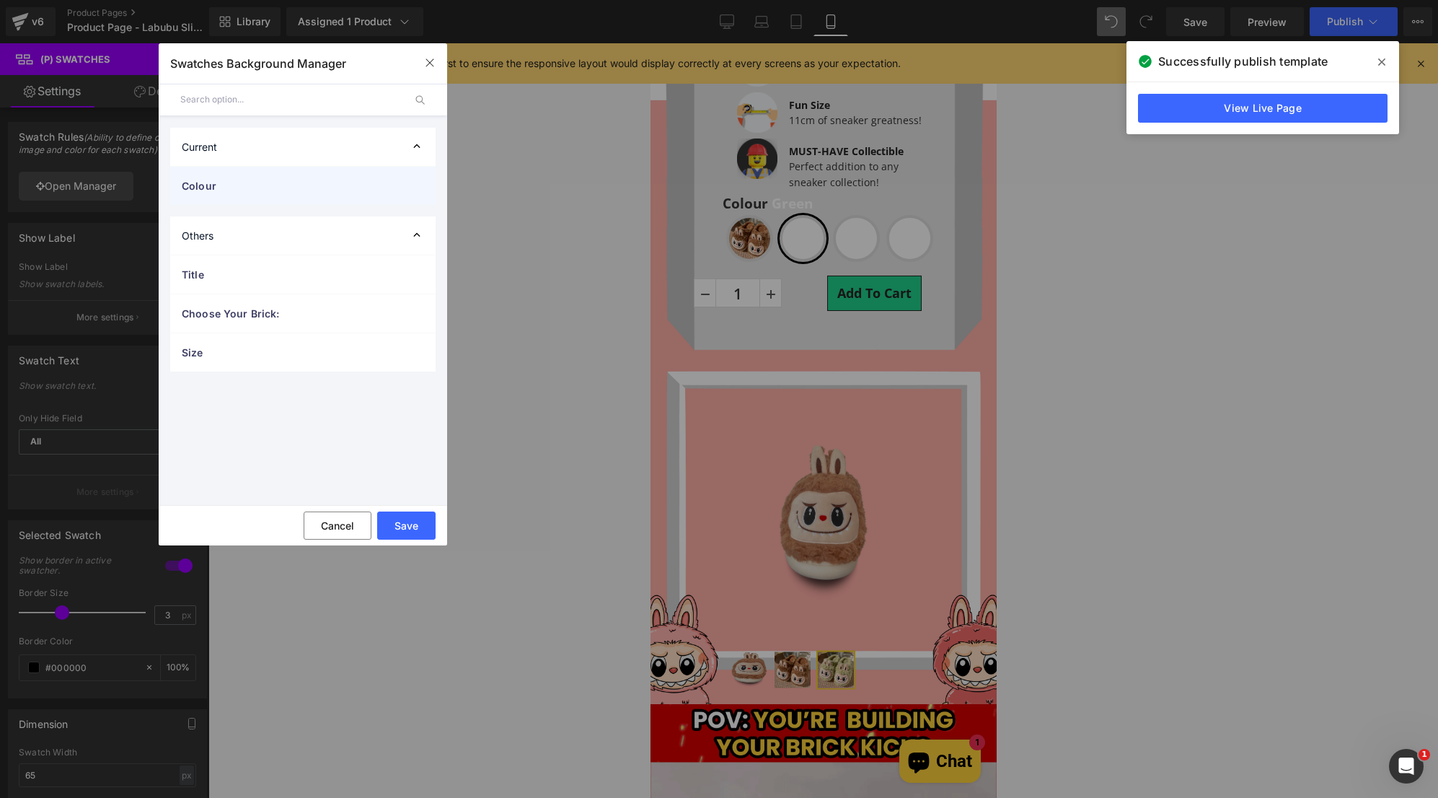
click at [268, 198] on div "Colour" at bounding box center [302, 186] width 265 height 38
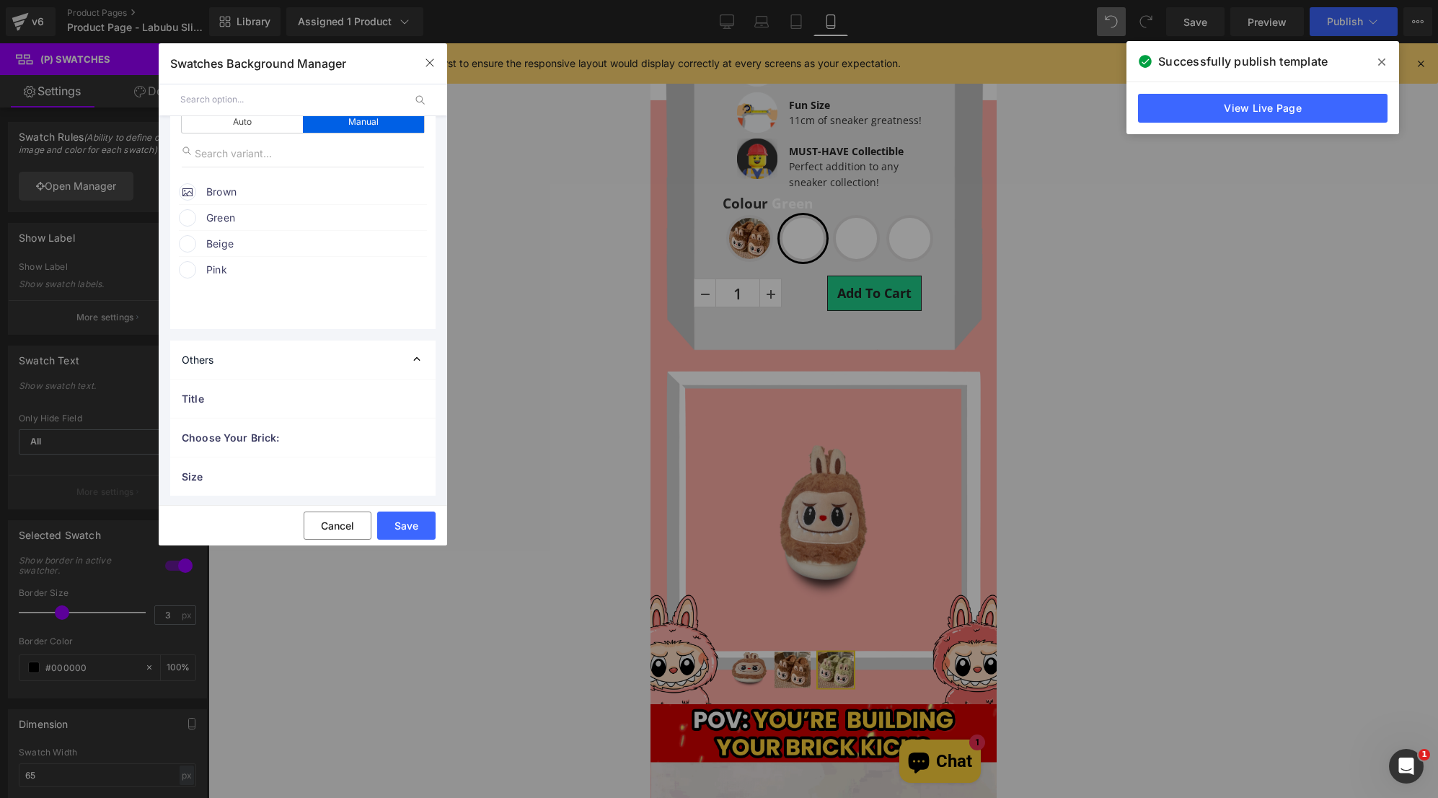
scroll to position [131, 0]
click at [200, 213] on div "Green" at bounding box center [303, 214] width 248 height 22
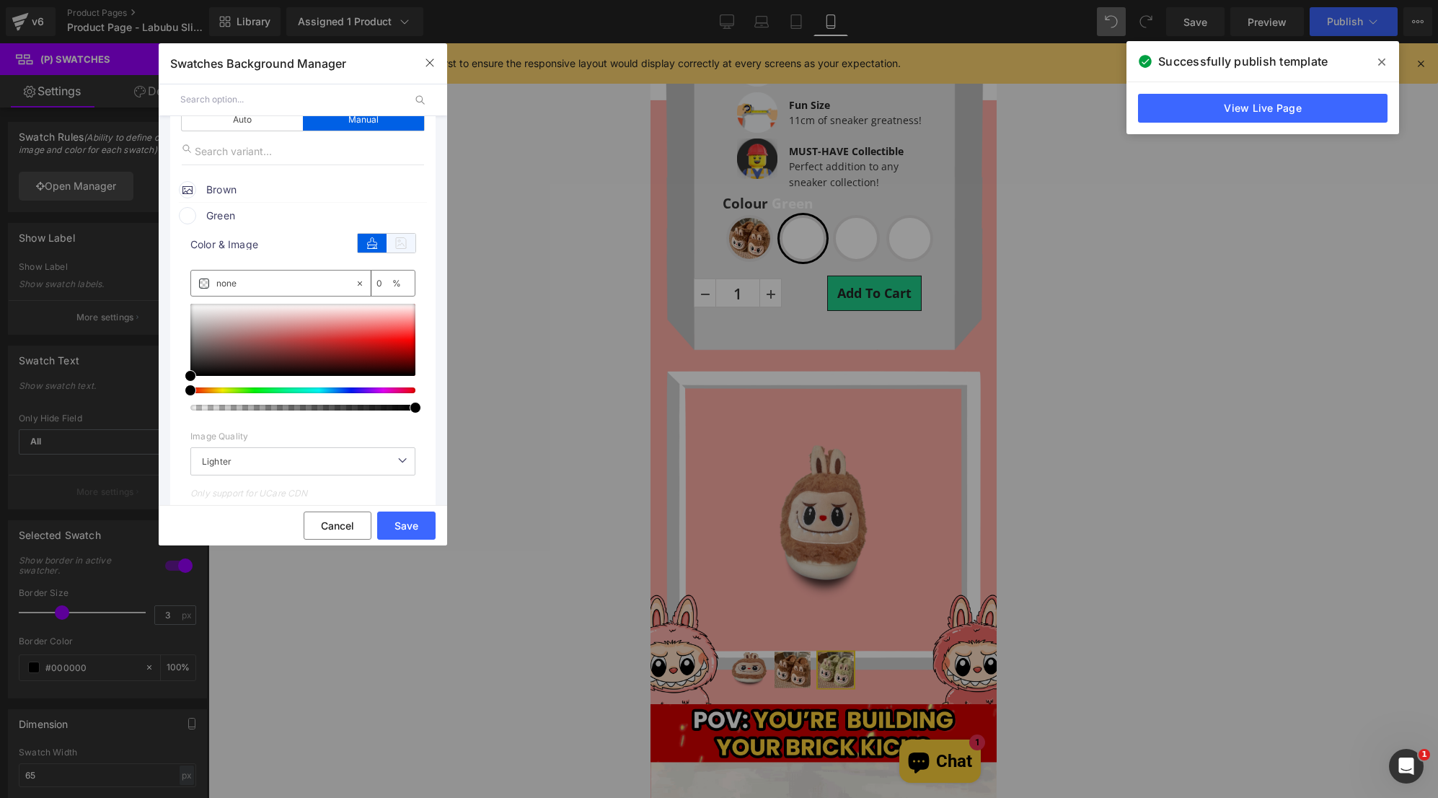
click at [393, 240] on icon at bounding box center [401, 243] width 29 height 19
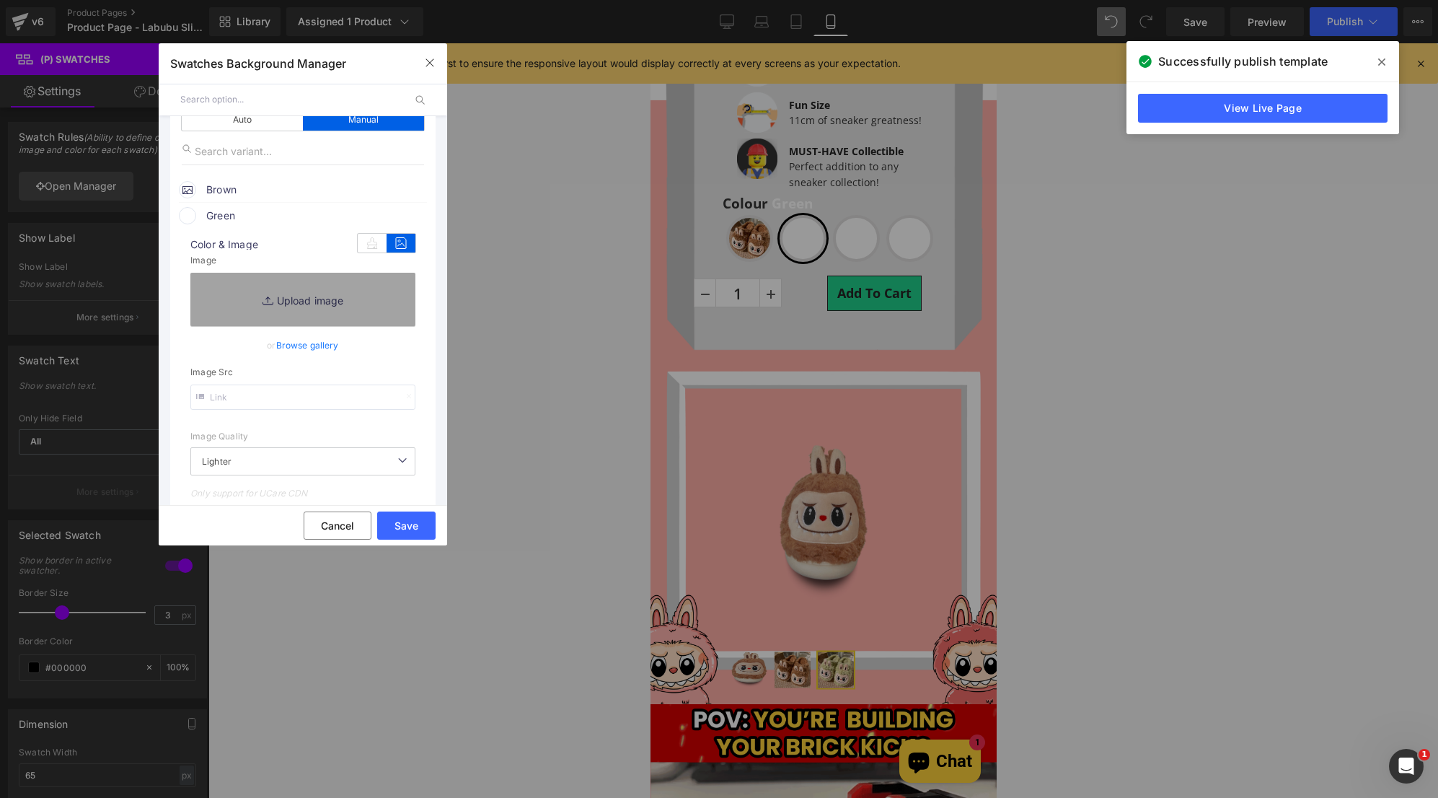
click at [311, 340] on link "Browse gallery" at bounding box center [307, 344] width 63 height 25
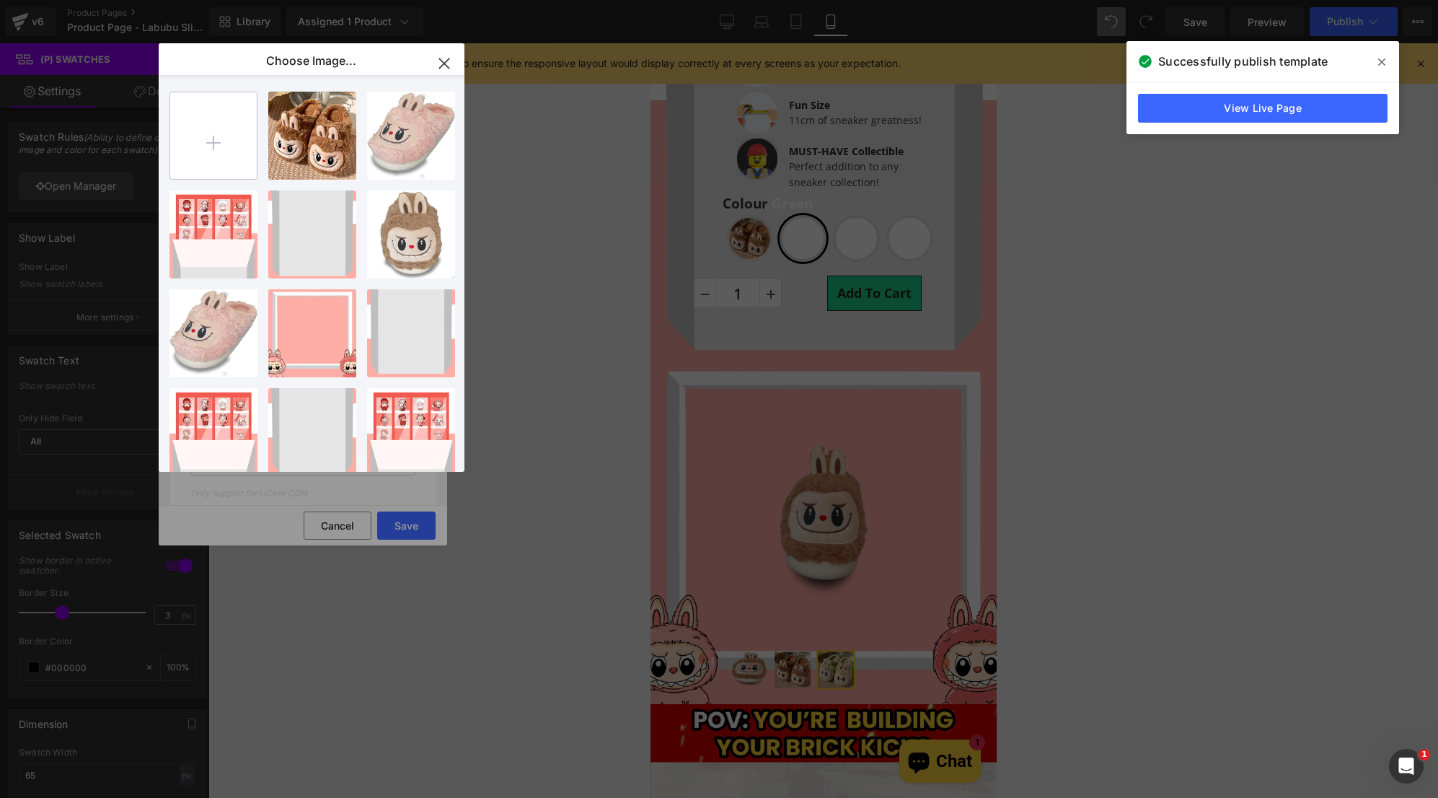
click at [234, 167] on input "file" at bounding box center [213, 135] width 87 height 87
type input "C:\fakepath\IMG_3851.PNG"
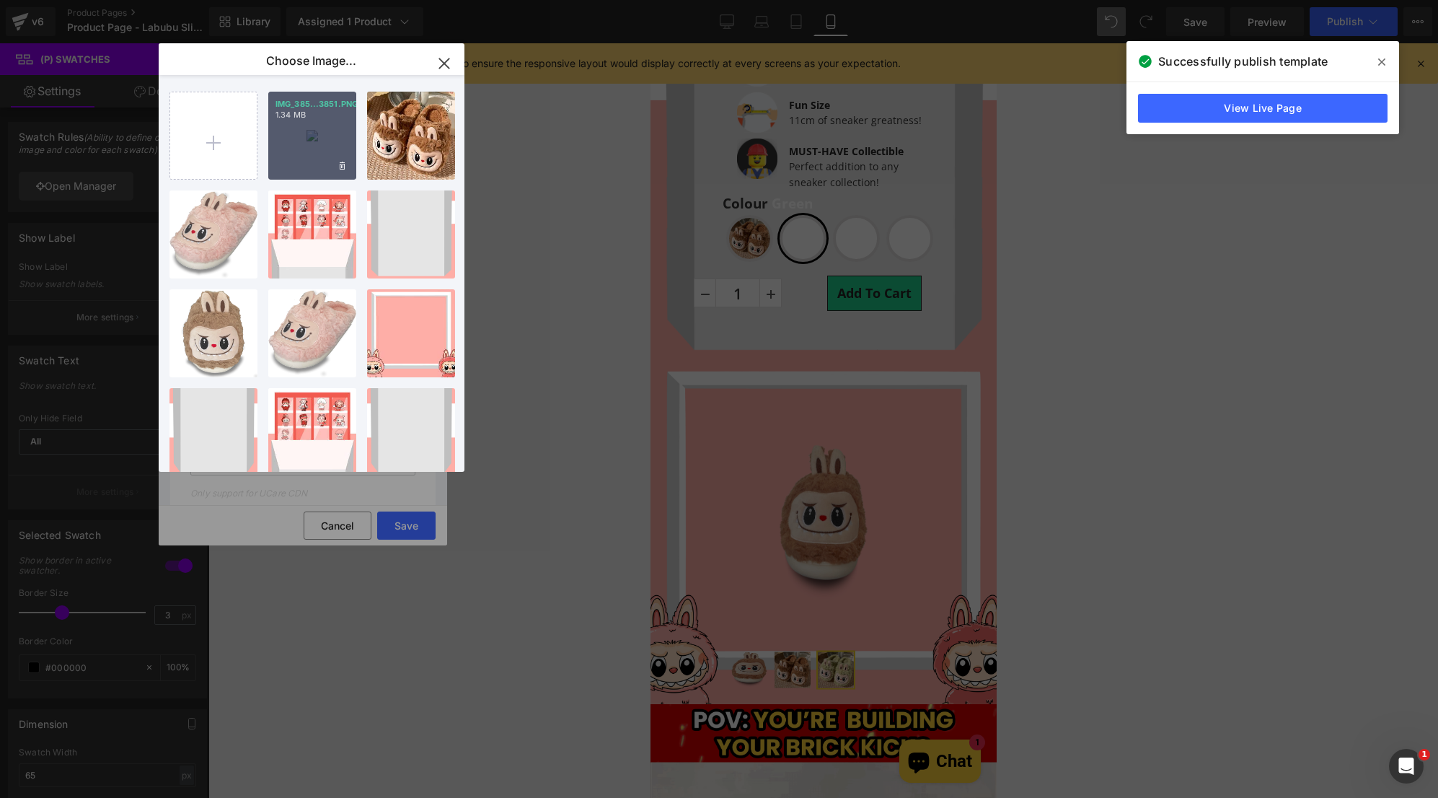
click at [303, 130] on div "IMG_385...3851.PNG 1.34 MB" at bounding box center [312, 136] width 88 height 88
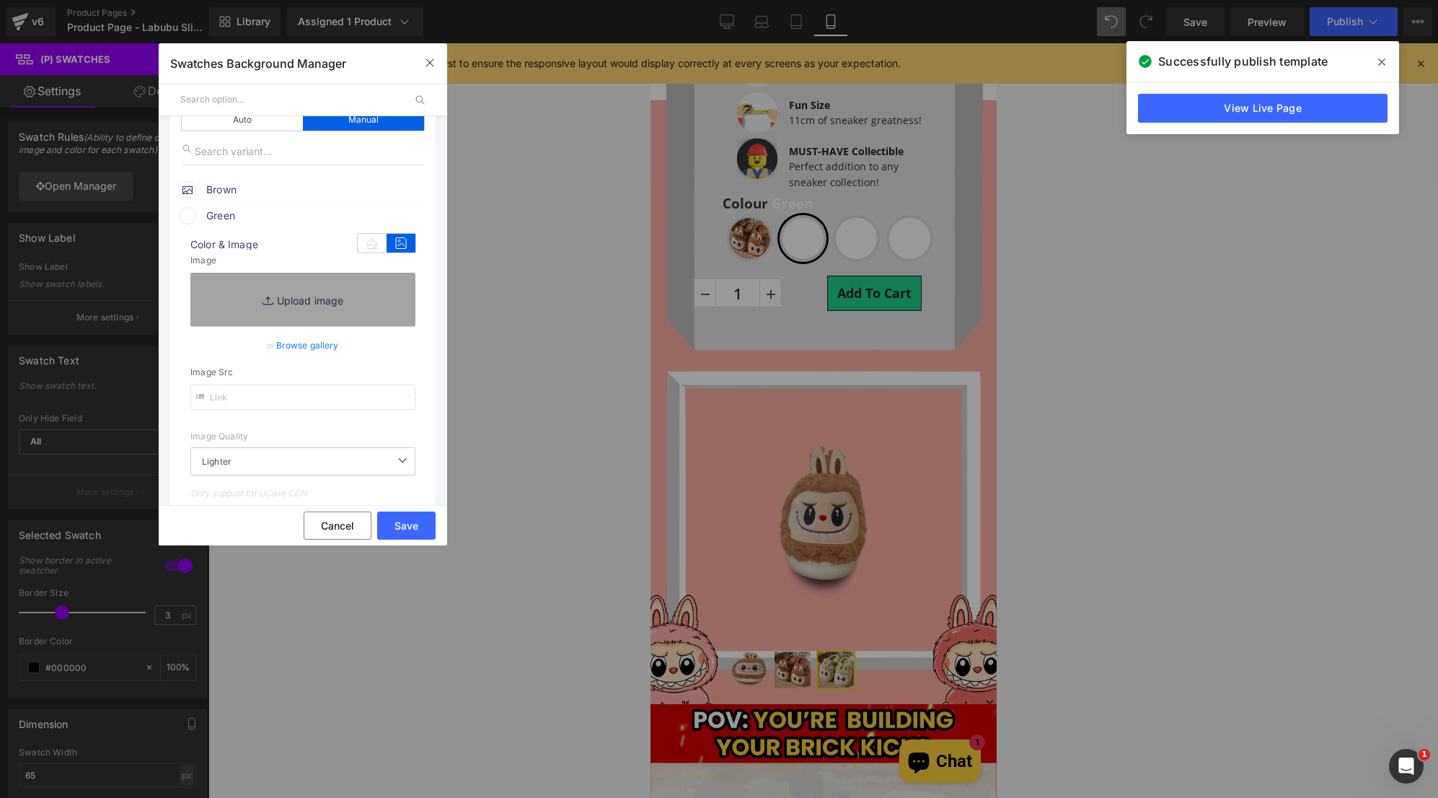
click at [314, 349] on link "Browse gallery" at bounding box center [307, 344] width 63 height 25
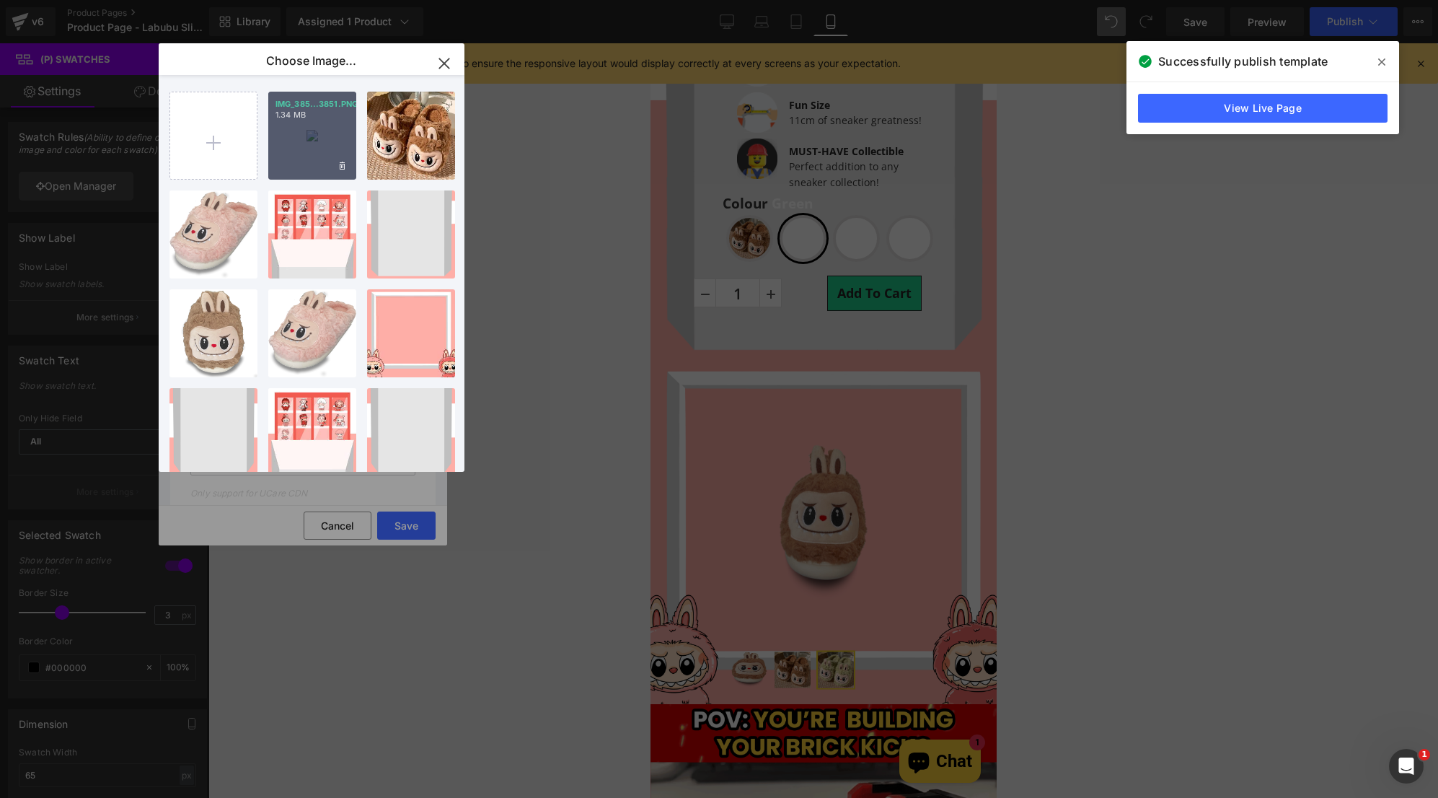
click at [312, 132] on div "IMG_385...3851.PNG 1.34 MB" at bounding box center [312, 136] width 88 height 88
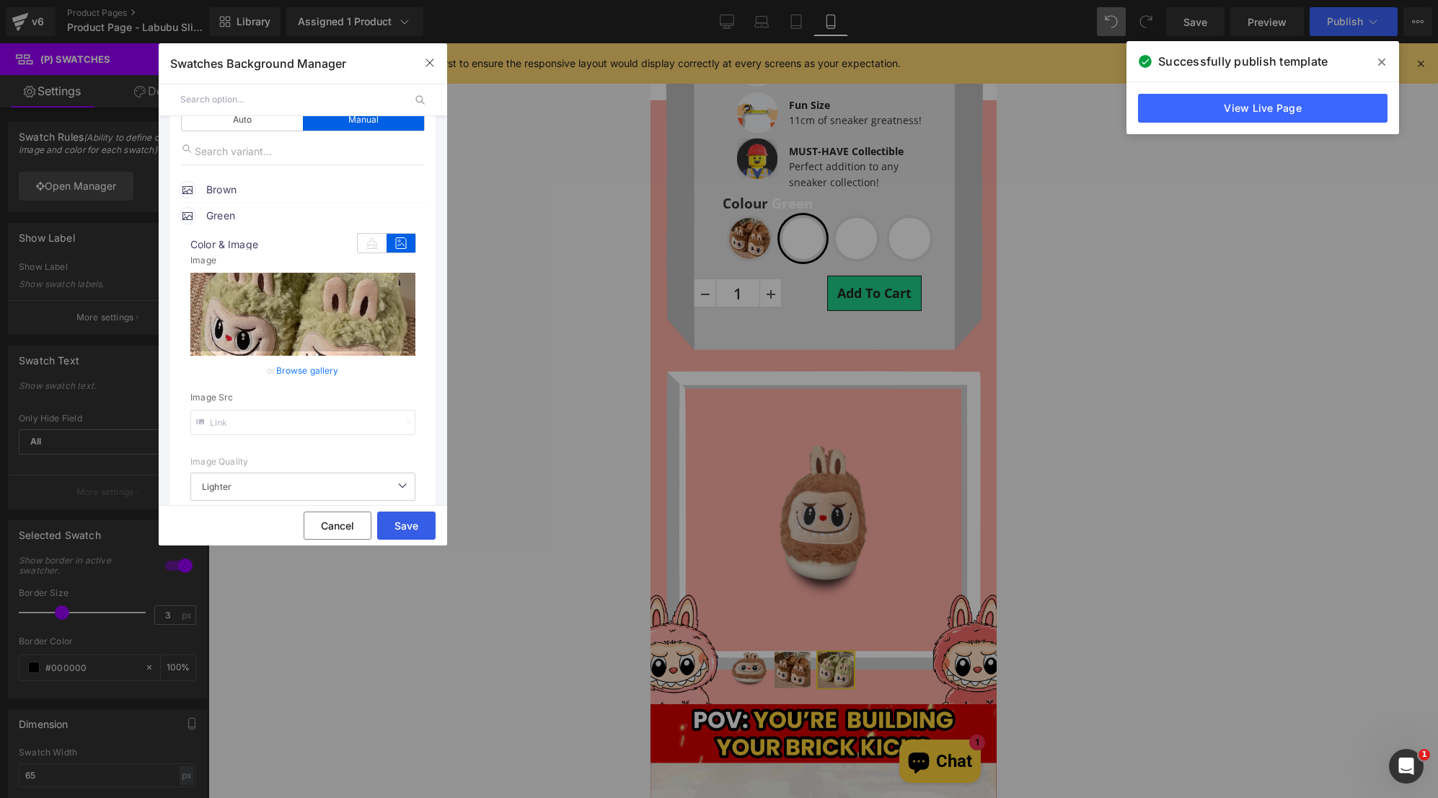
click at [404, 521] on button "Save" at bounding box center [406, 525] width 58 height 28
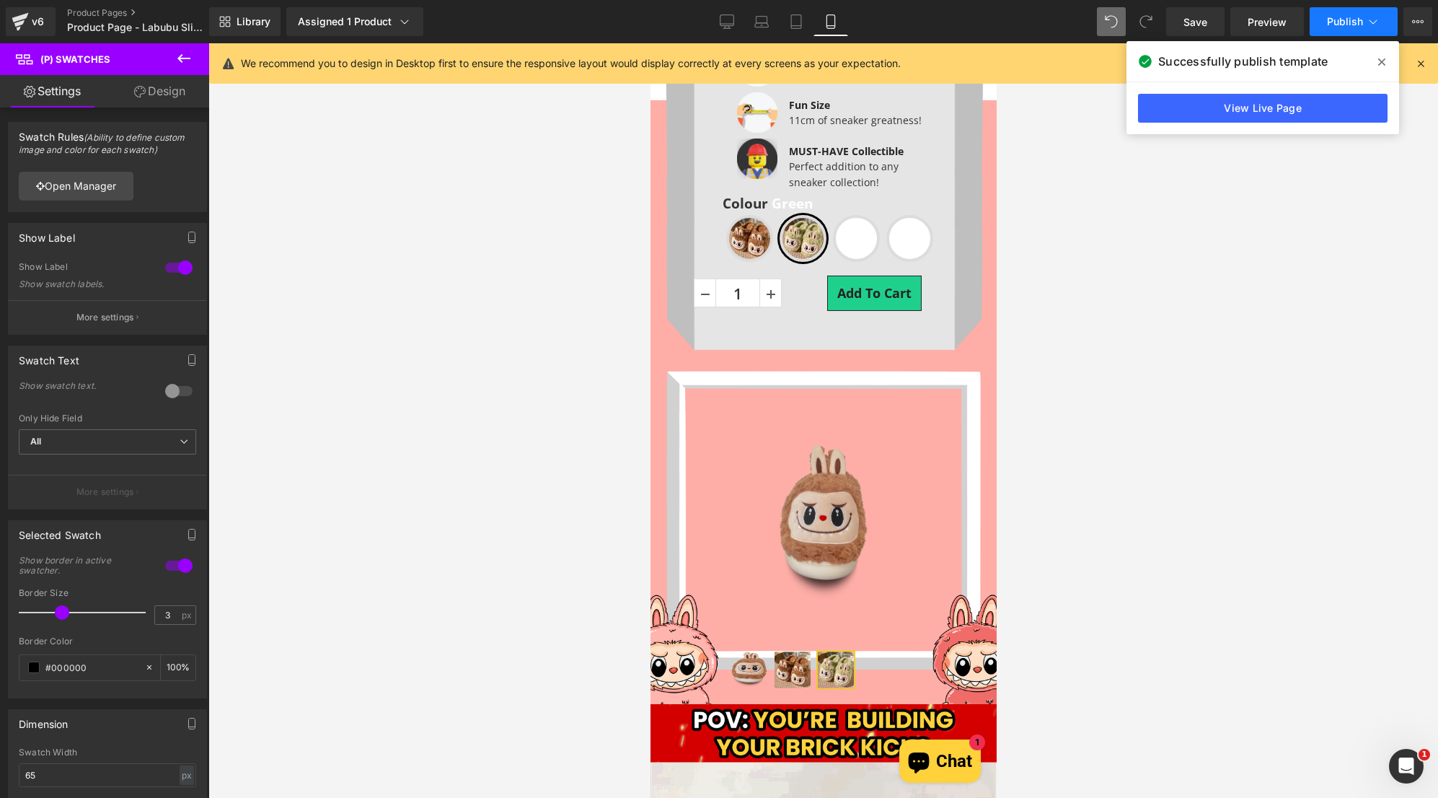
click at [1338, 31] on button "Publish" at bounding box center [1354, 21] width 88 height 29
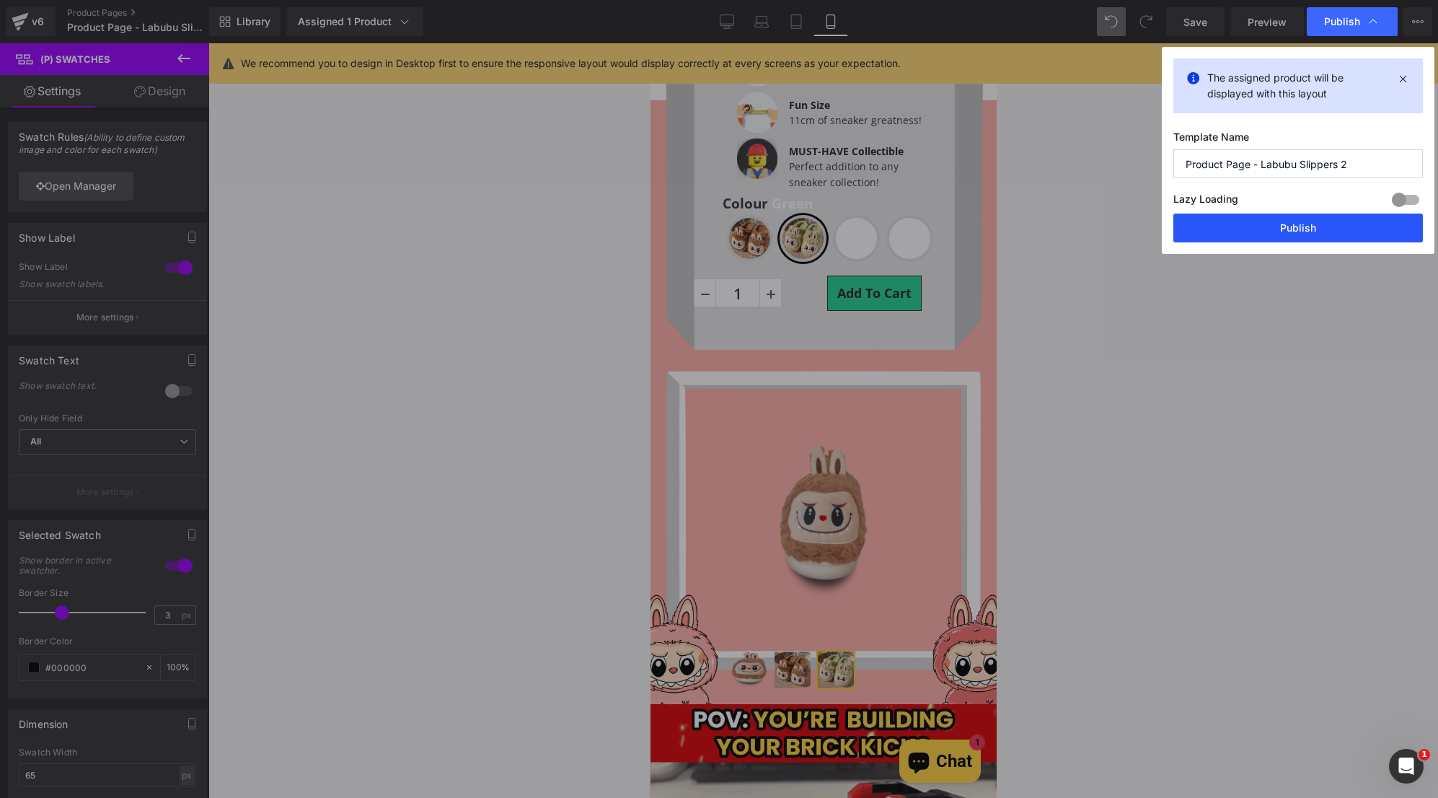
click at [1296, 225] on button "Publish" at bounding box center [1298, 227] width 250 height 29
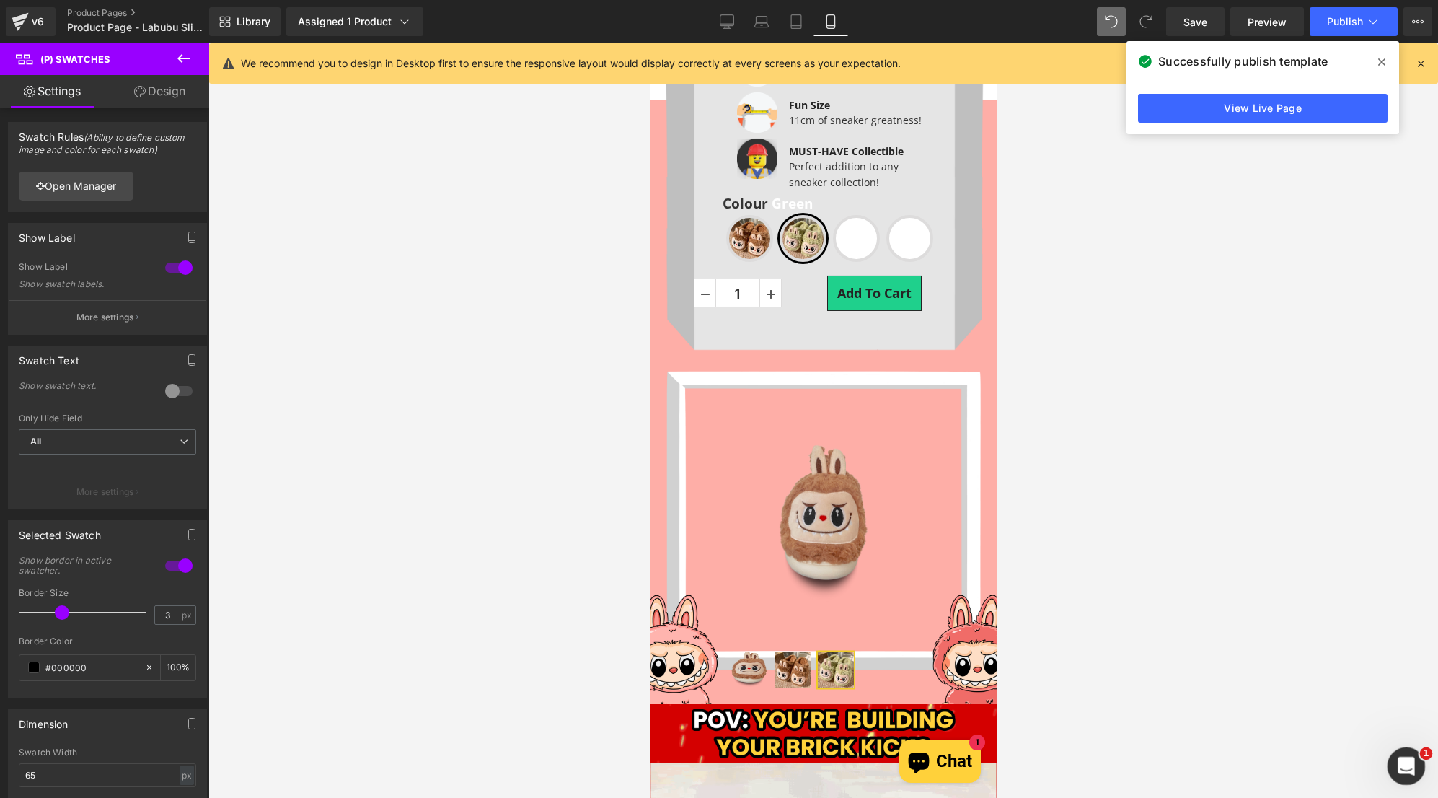
click at [1415, 760] on icon "Open Intercom Messenger" at bounding box center [1405, 764] width 24 height 24
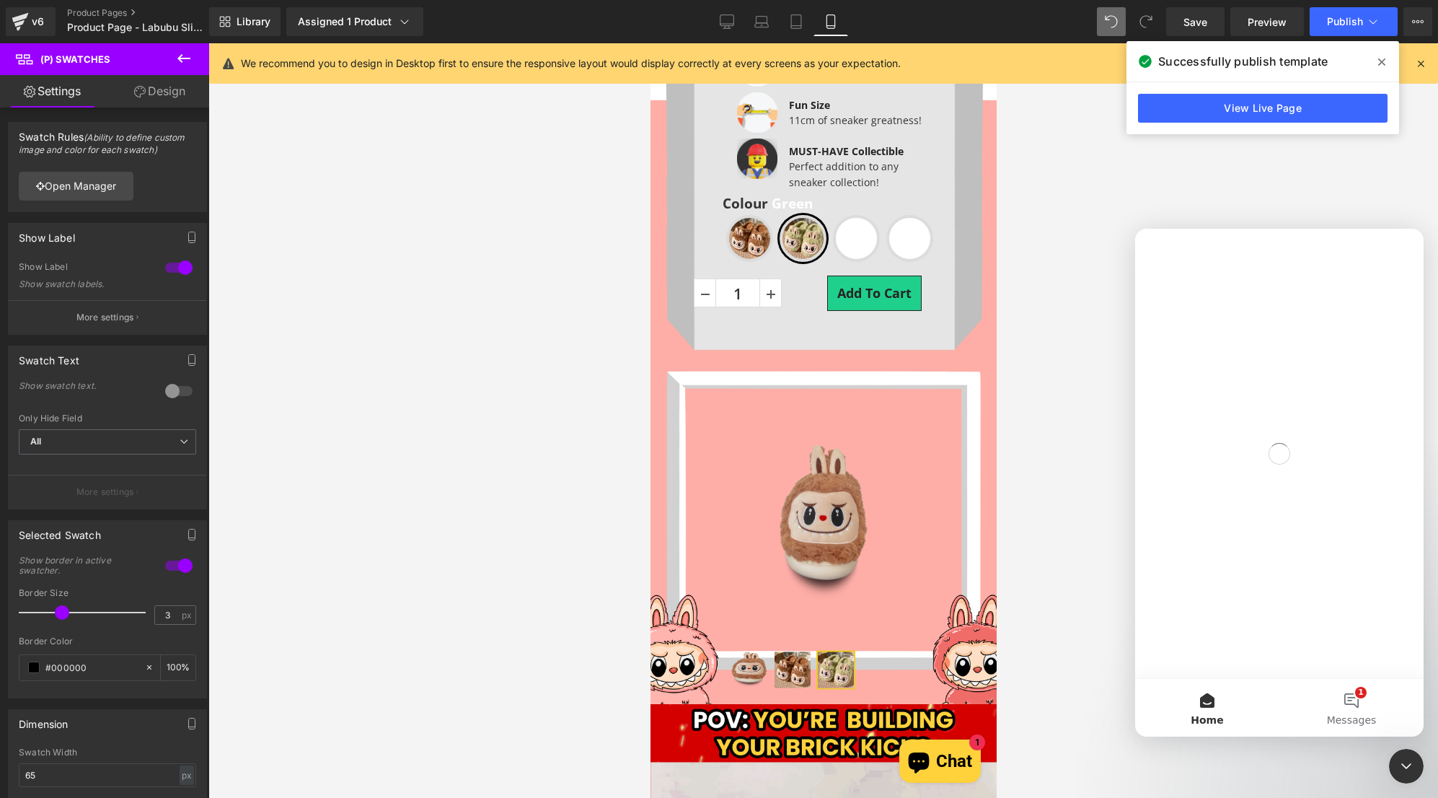
scroll to position [0, 0]
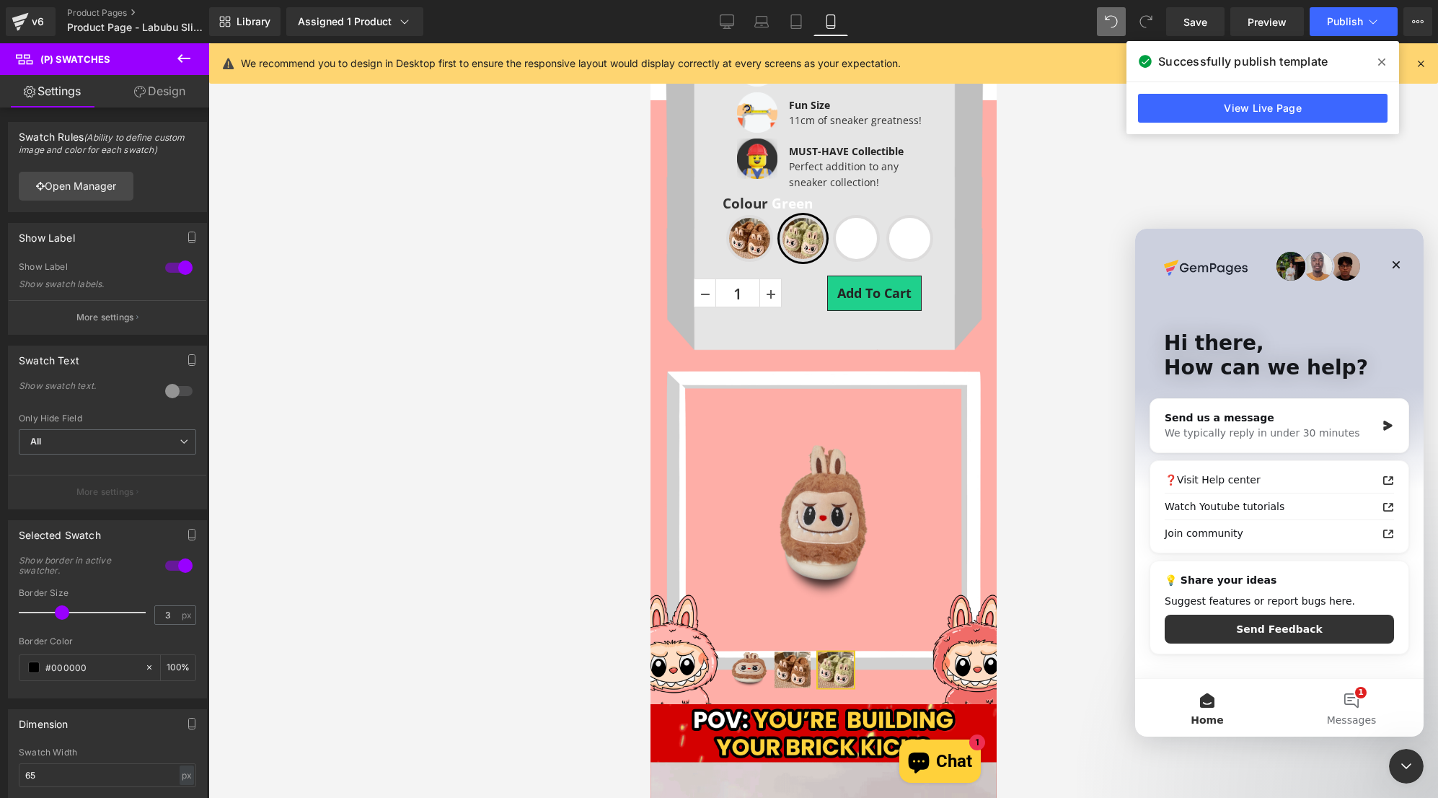
click at [839, 684] on div at bounding box center [719, 377] width 1438 height 754
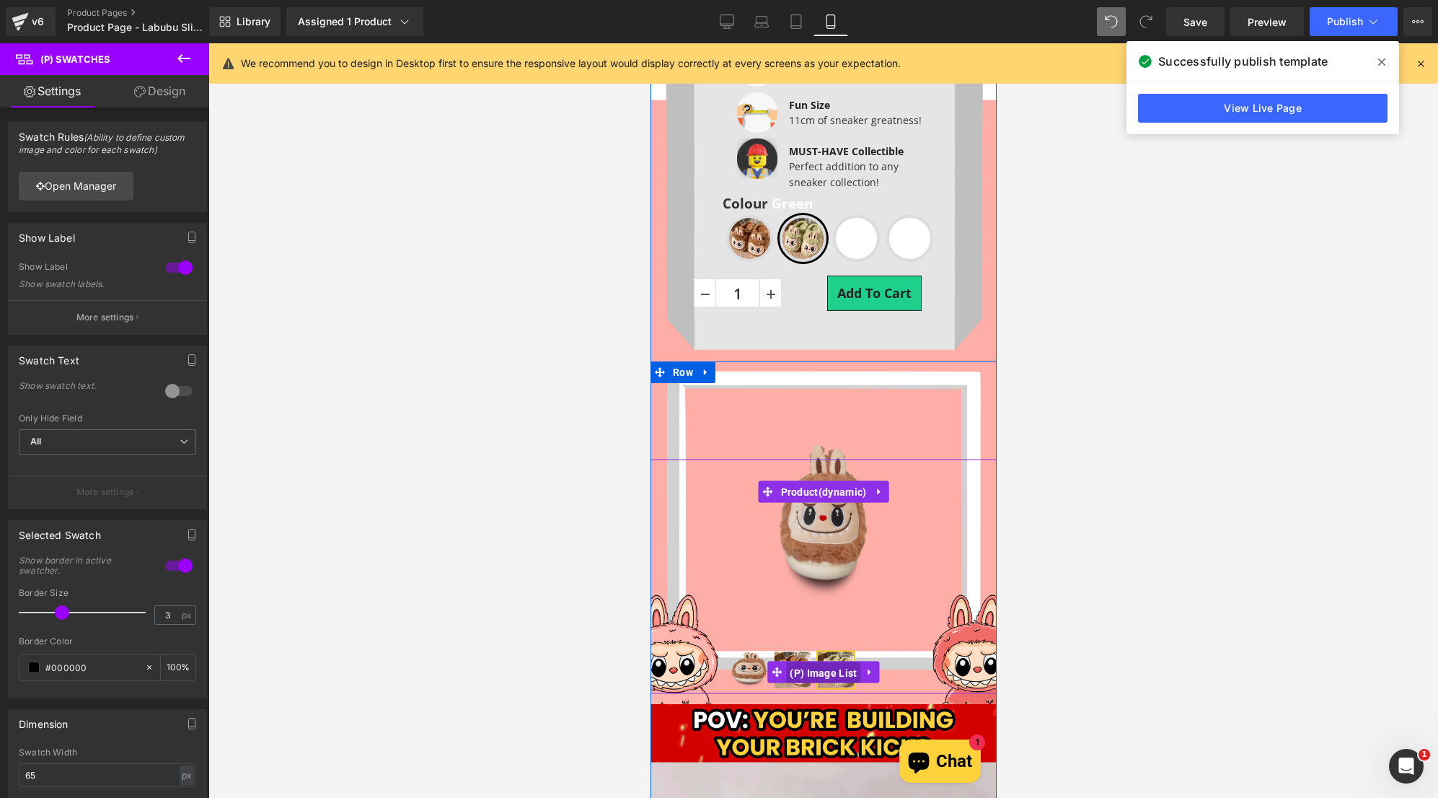
click at [828, 677] on span "(P) Image List" at bounding box center [822, 672] width 74 height 22
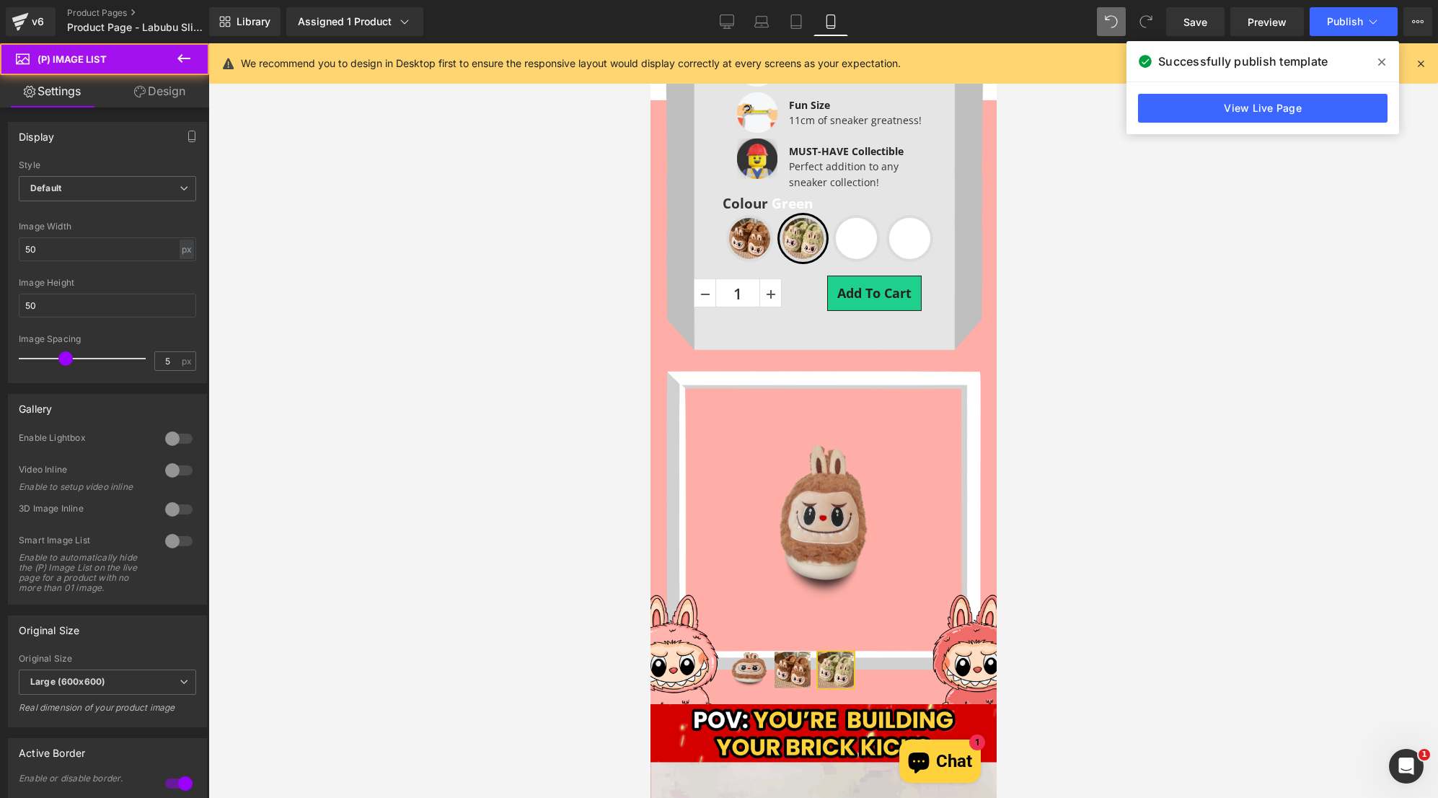
click at [162, 97] on link "Design" at bounding box center [159, 91] width 105 height 32
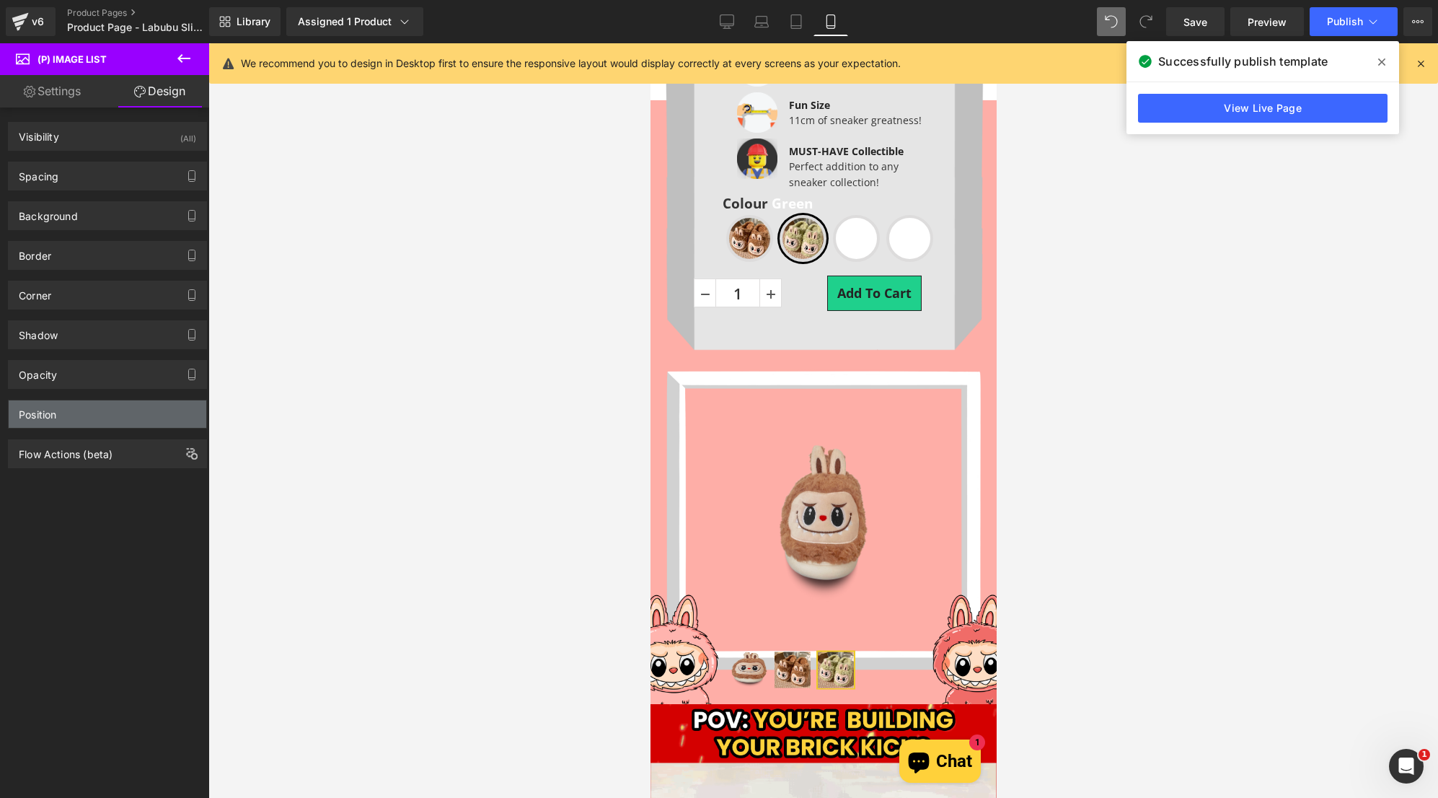
click at [102, 410] on div "Position" at bounding box center [108, 413] width 198 height 27
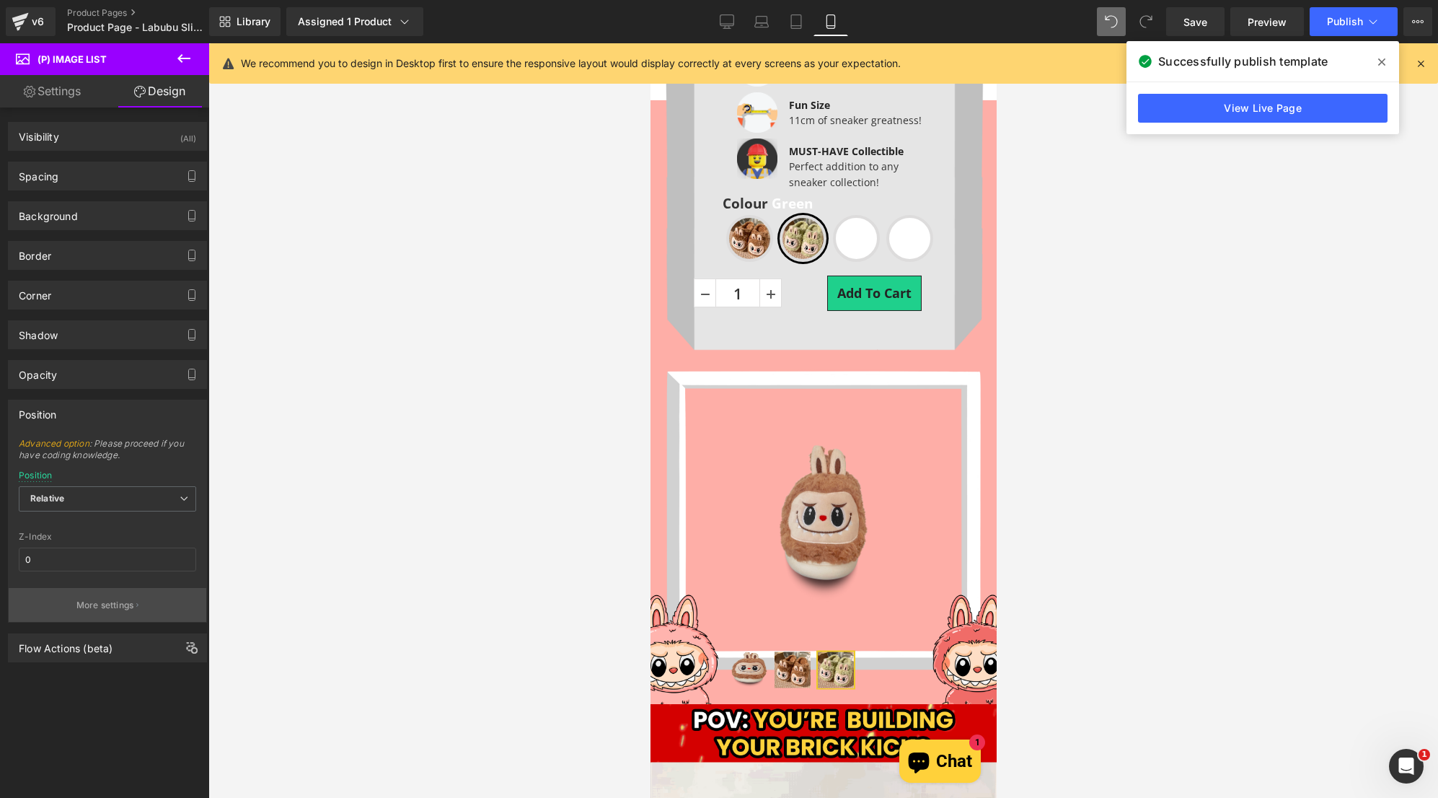
click at [106, 608] on p "More settings" at bounding box center [105, 605] width 58 height 13
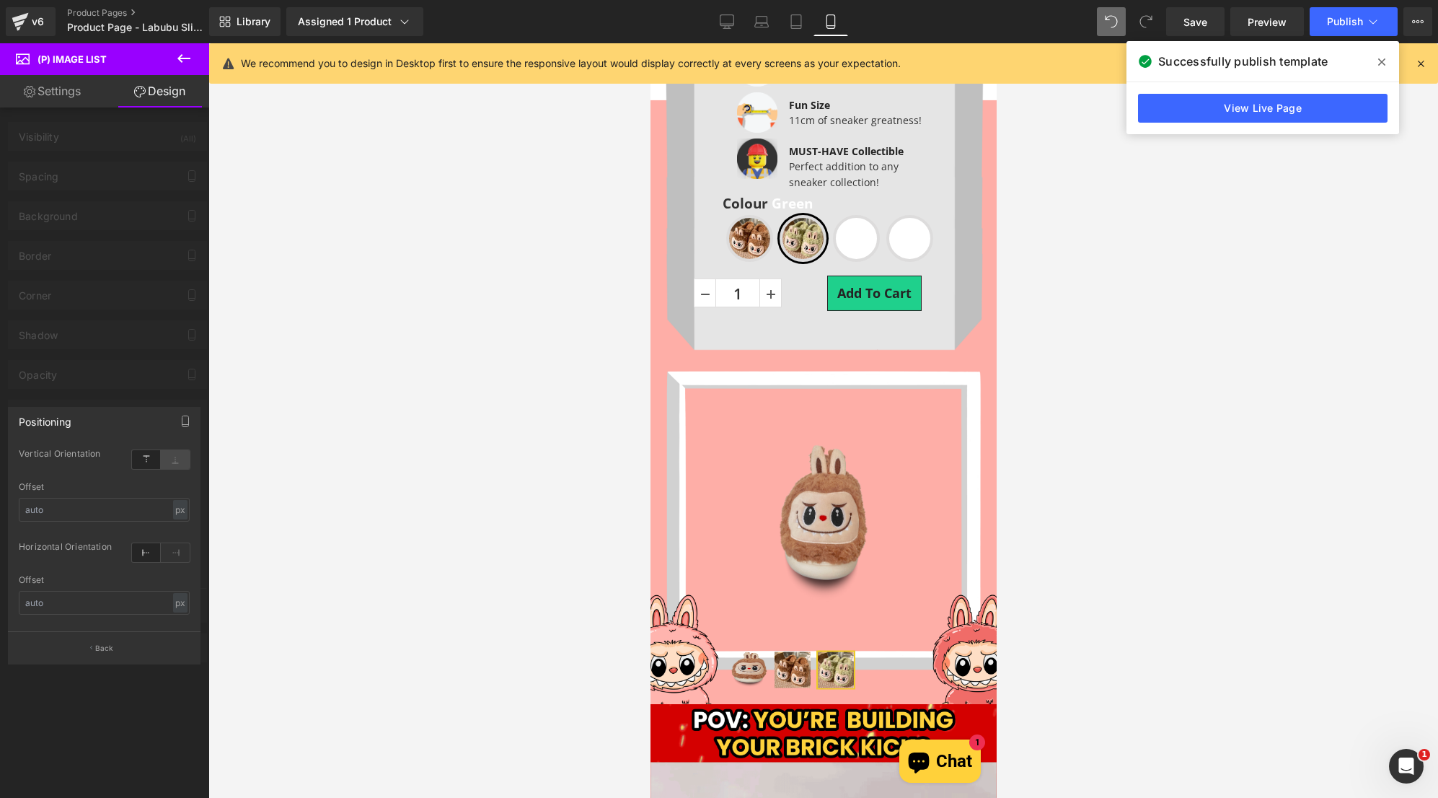
click at [177, 462] on icon at bounding box center [175, 459] width 29 height 19
click at [79, 506] on input "text" at bounding box center [104, 510] width 171 height 24
type input "10"
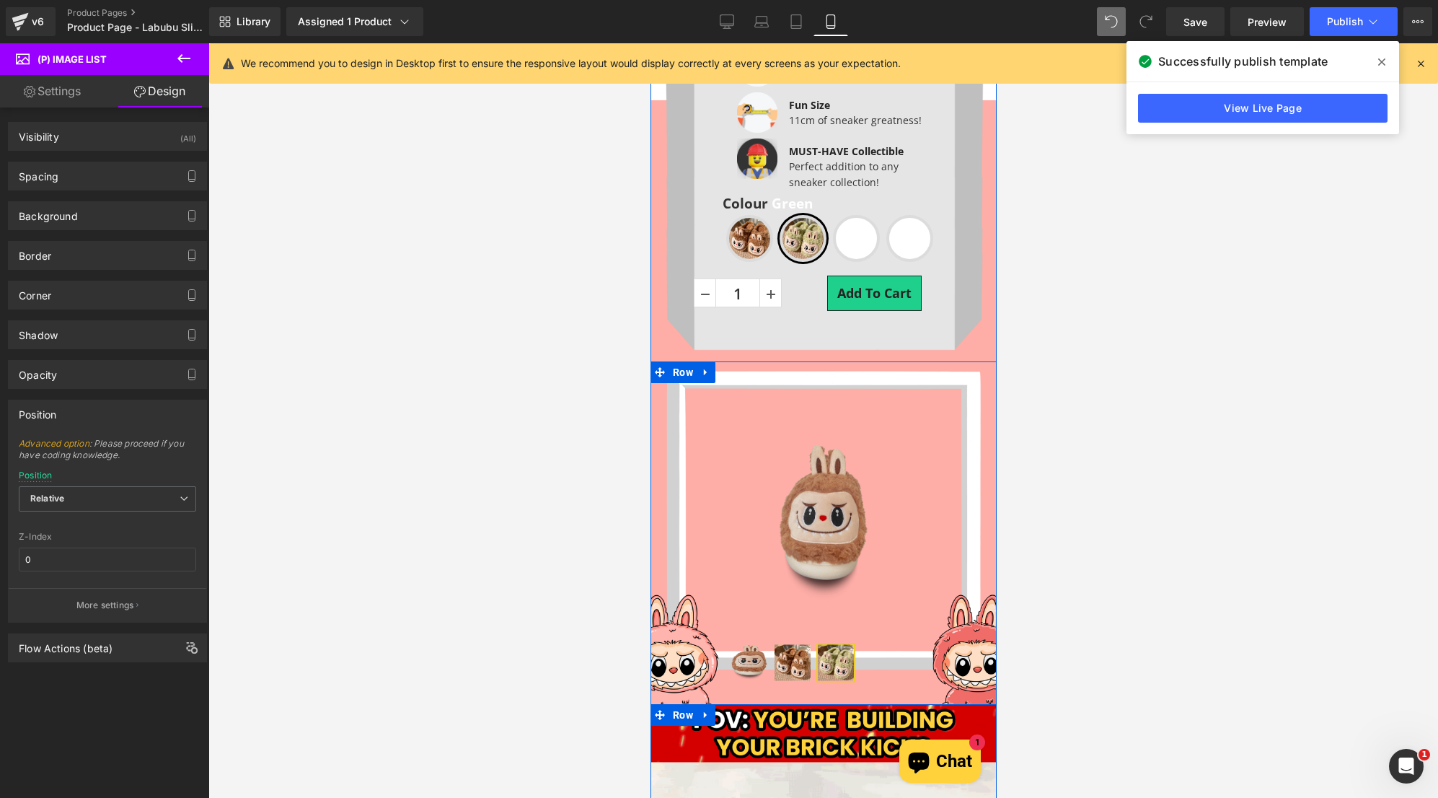
click at [680, 710] on span "Row" at bounding box center [682, 715] width 27 height 22
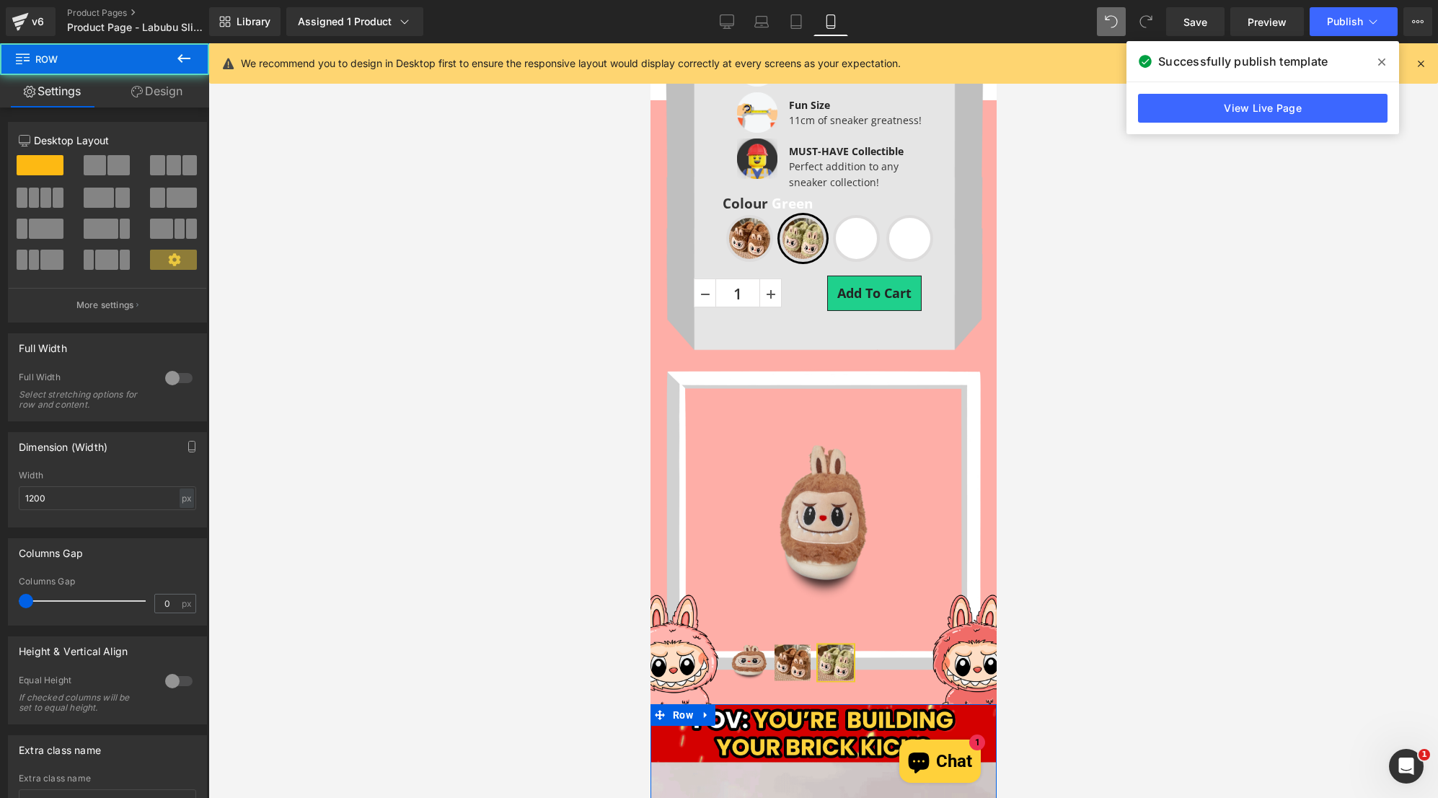
click at [171, 94] on link "Design" at bounding box center [157, 91] width 105 height 32
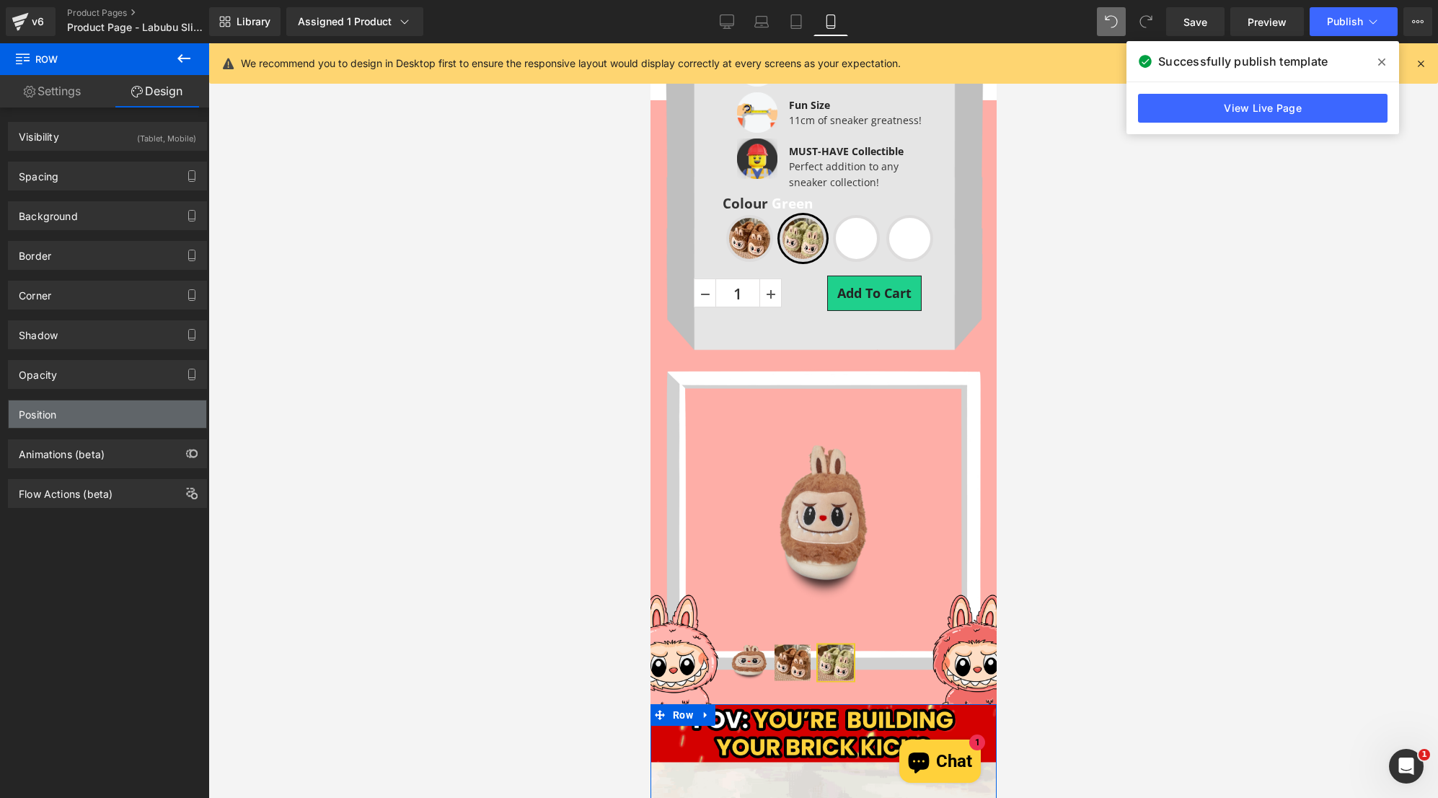
click at [121, 414] on div "Position" at bounding box center [108, 413] width 198 height 27
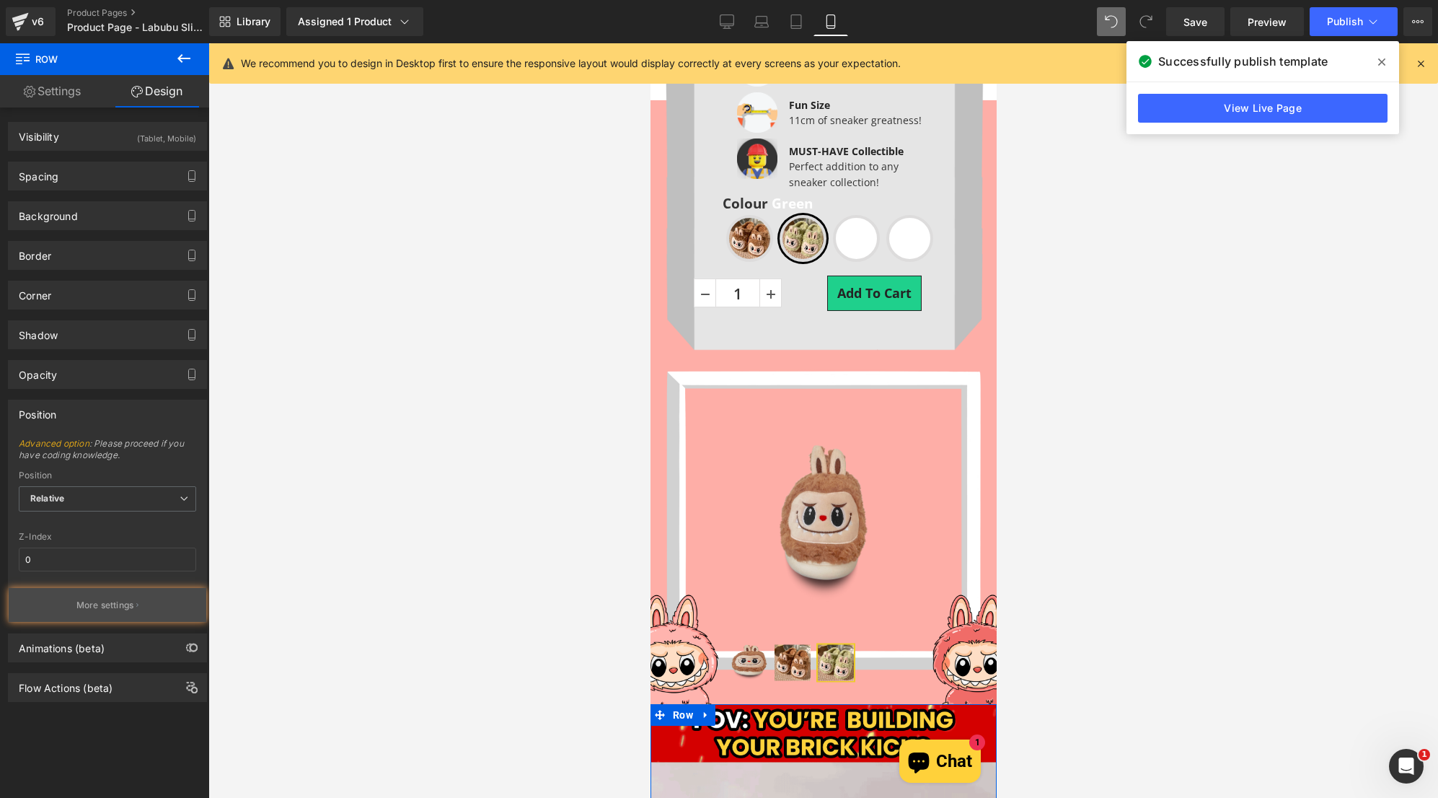
click at [115, 604] on p "More settings" at bounding box center [105, 605] width 58 height 13
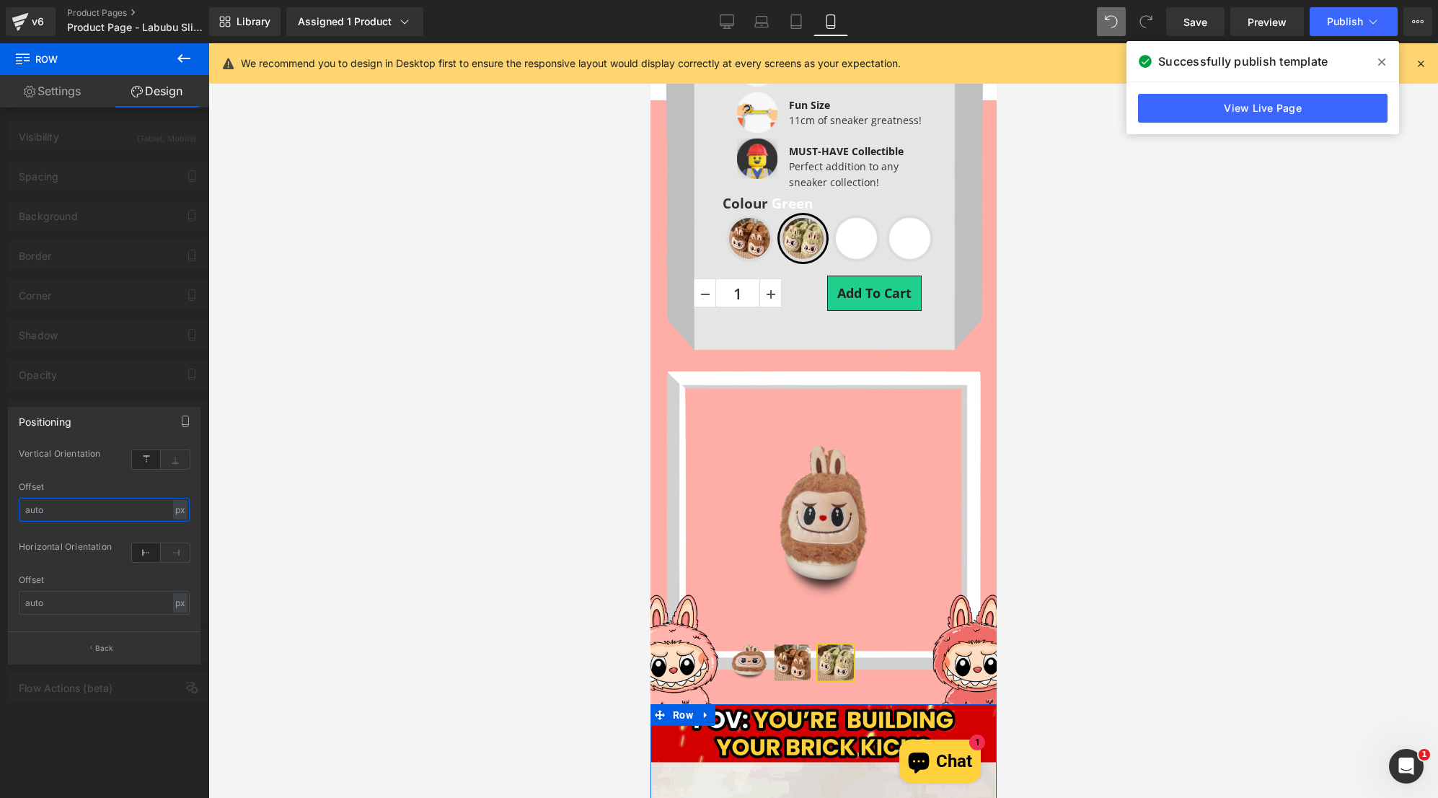
click at [129, 514] on input "text" at bounding box center [104, 510] width 171 height 24
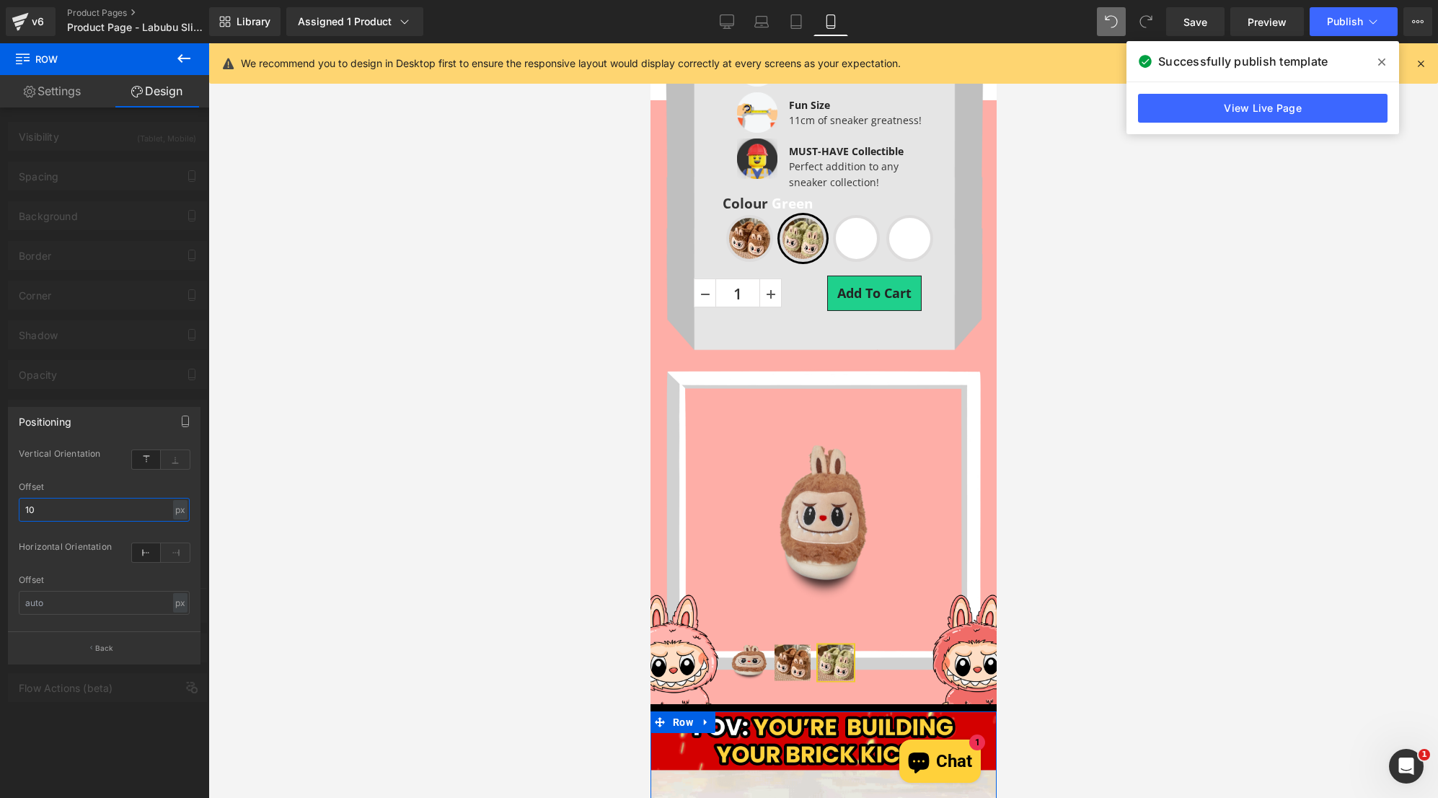
type input "1"
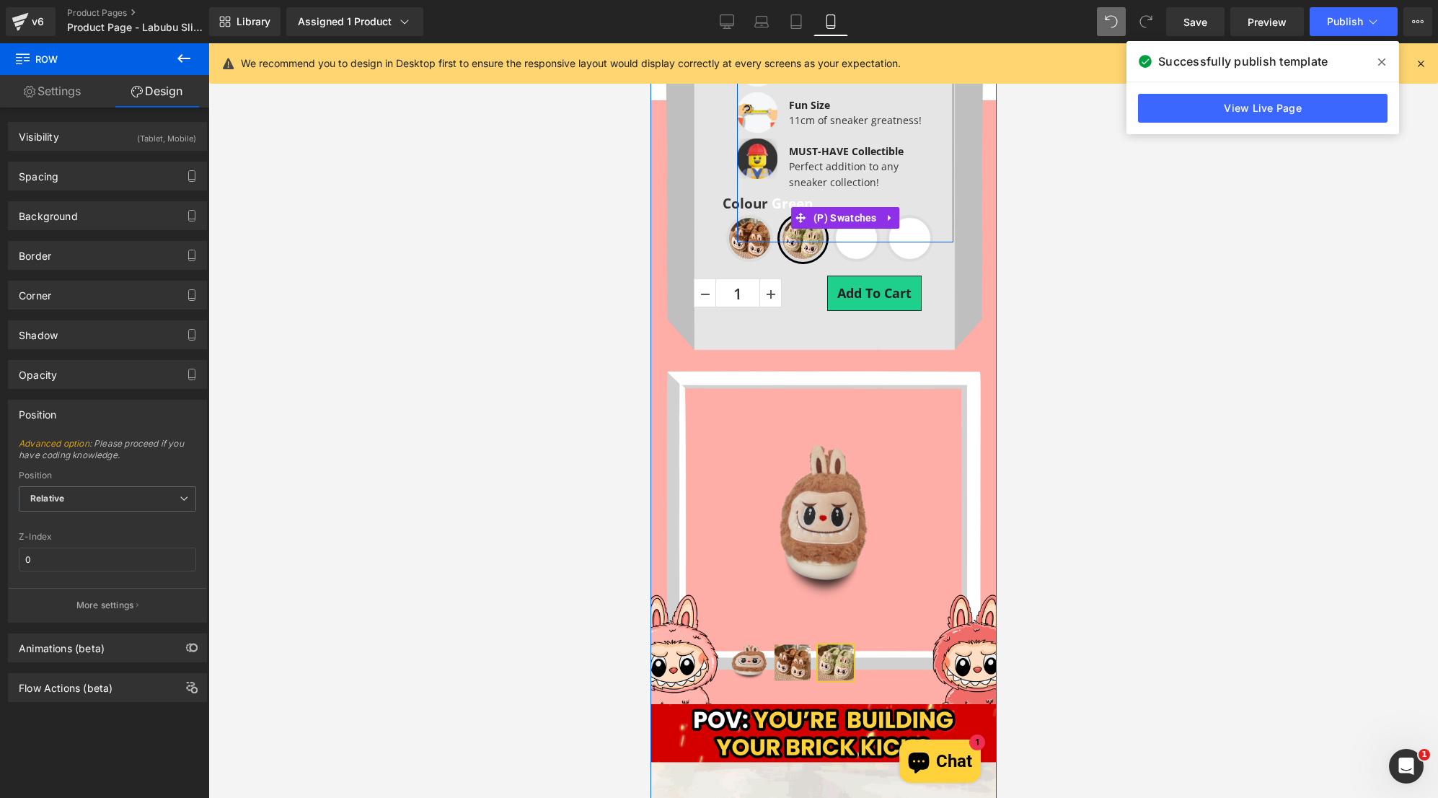
click at [798, 252] on span "Green" at bounding box center [802, 238] width 47 height 47
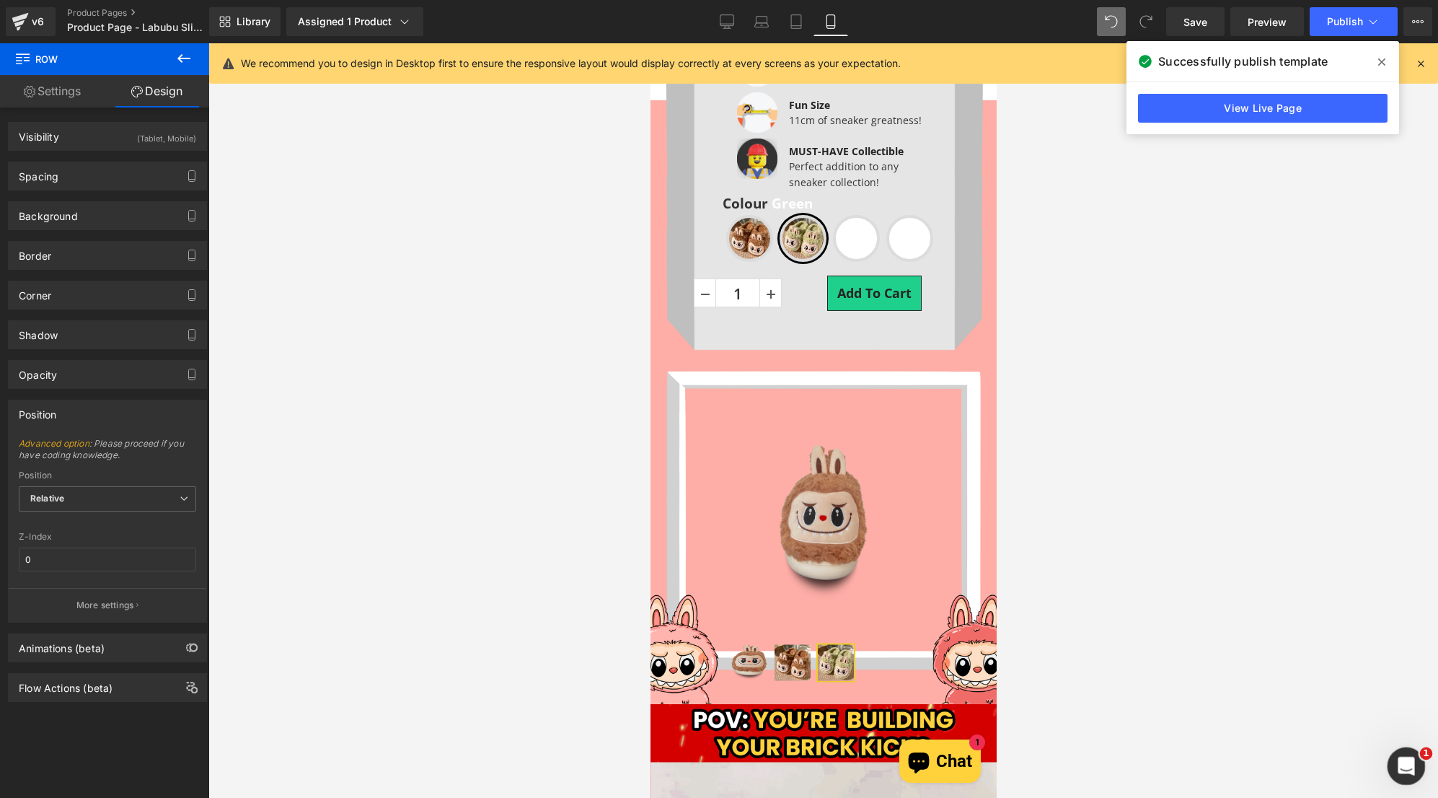
click at [1406, 766] on icon "Open Intercom Messenger" at bounding box center [1405, 764] width 24 height 24
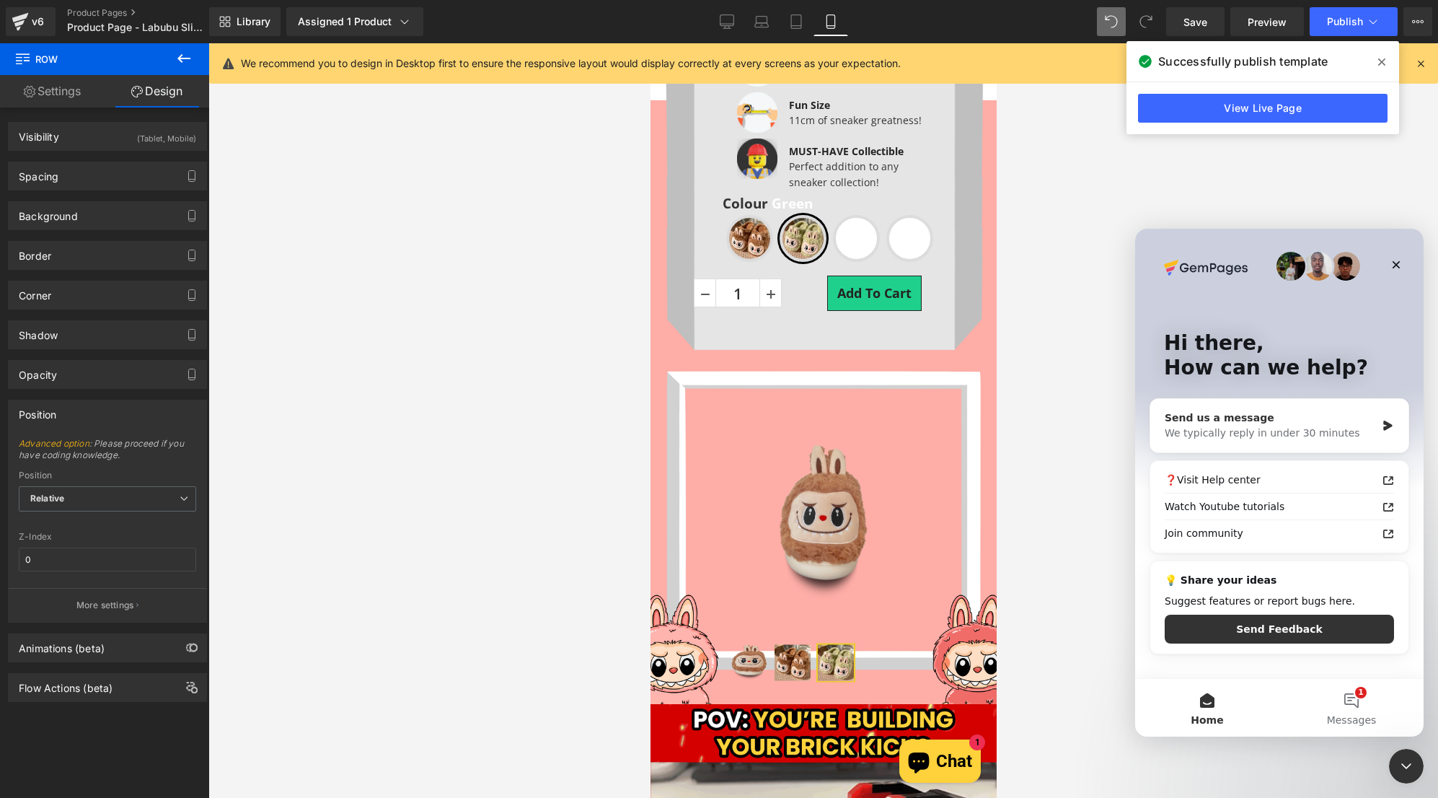
click at [1321, 439] on div "We typically reply in under 30 minutes" at bounding box center [1270, 432] width 211 height 15
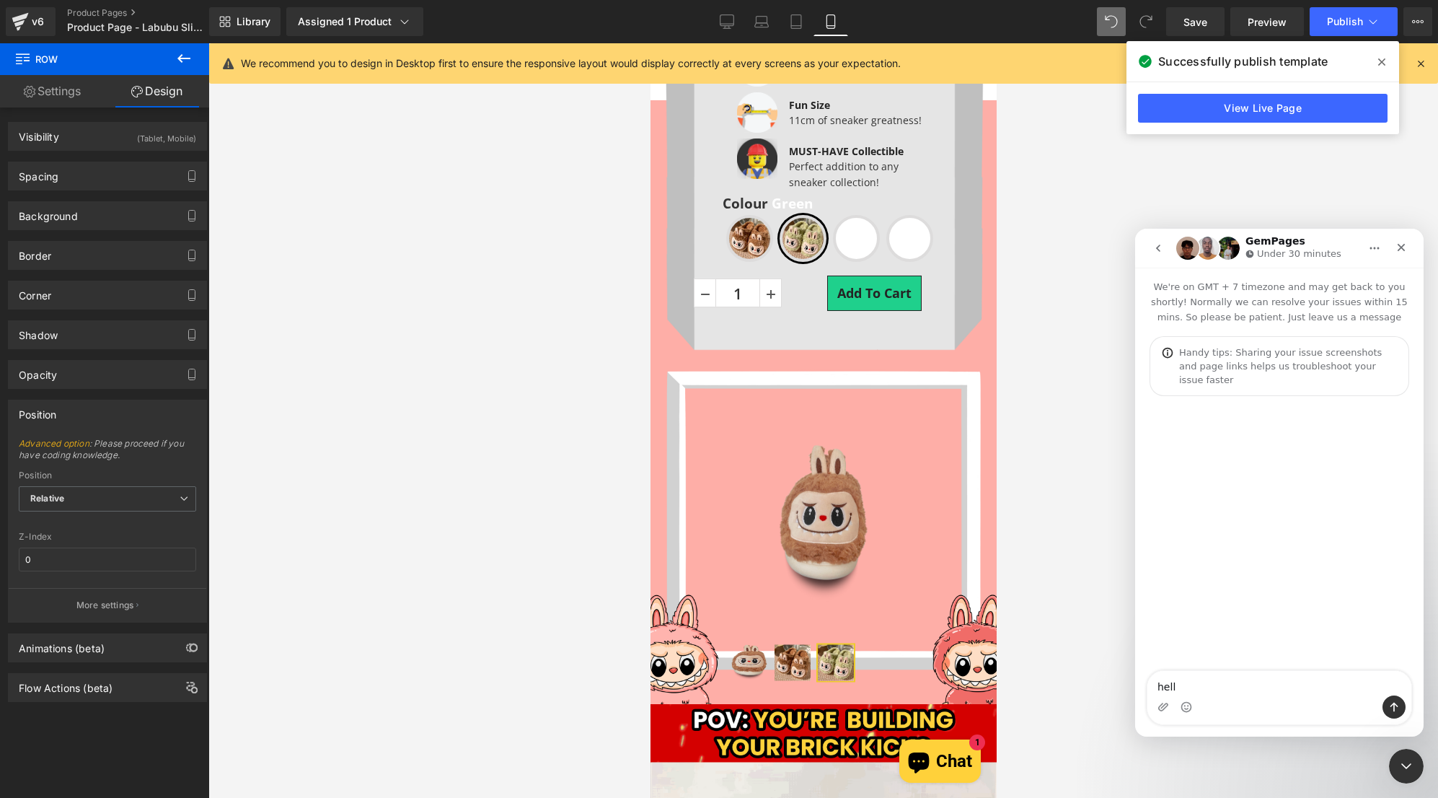
type textarea "hello"
type textarea "my swatch im"
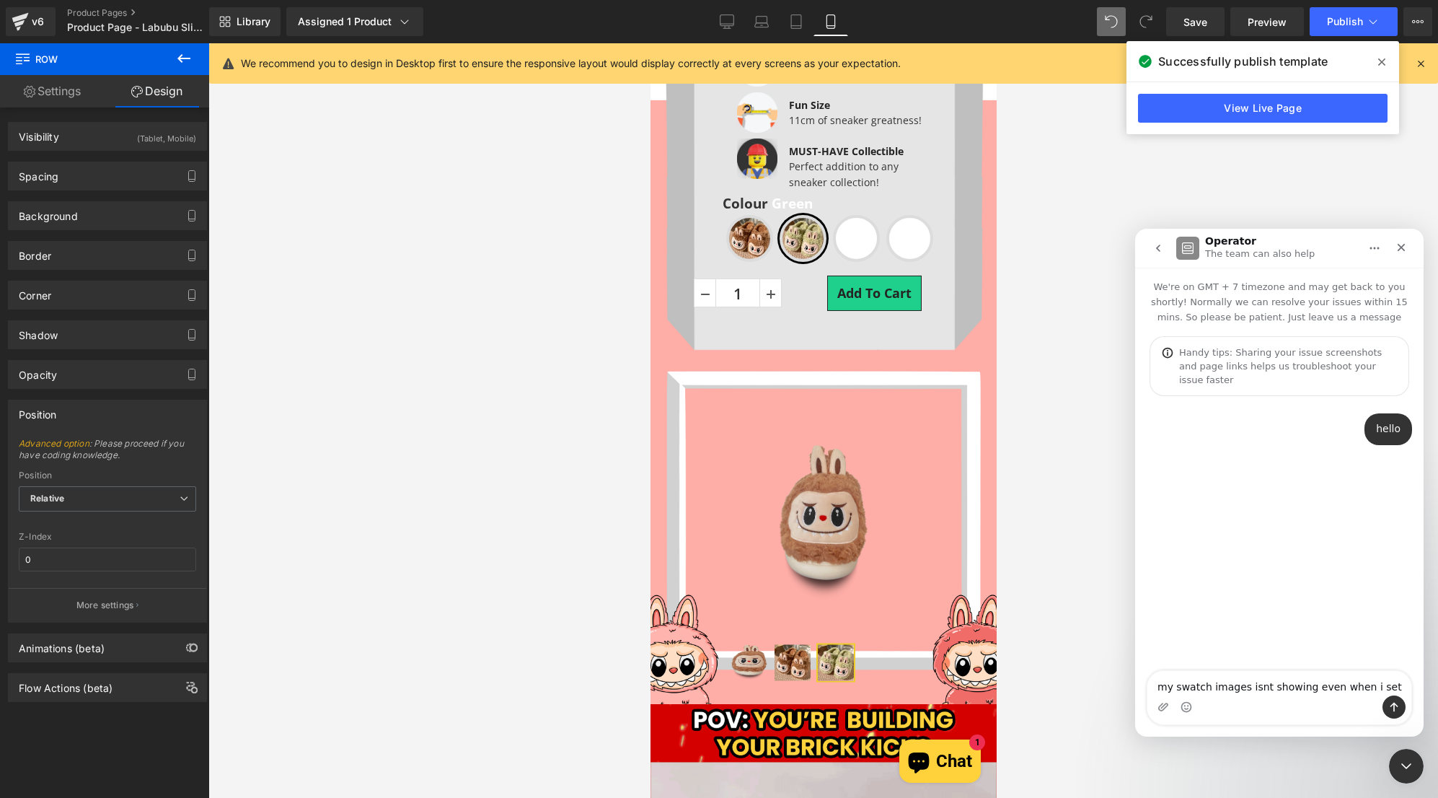
type textarea "my swatch images isnt showing even when i set it"
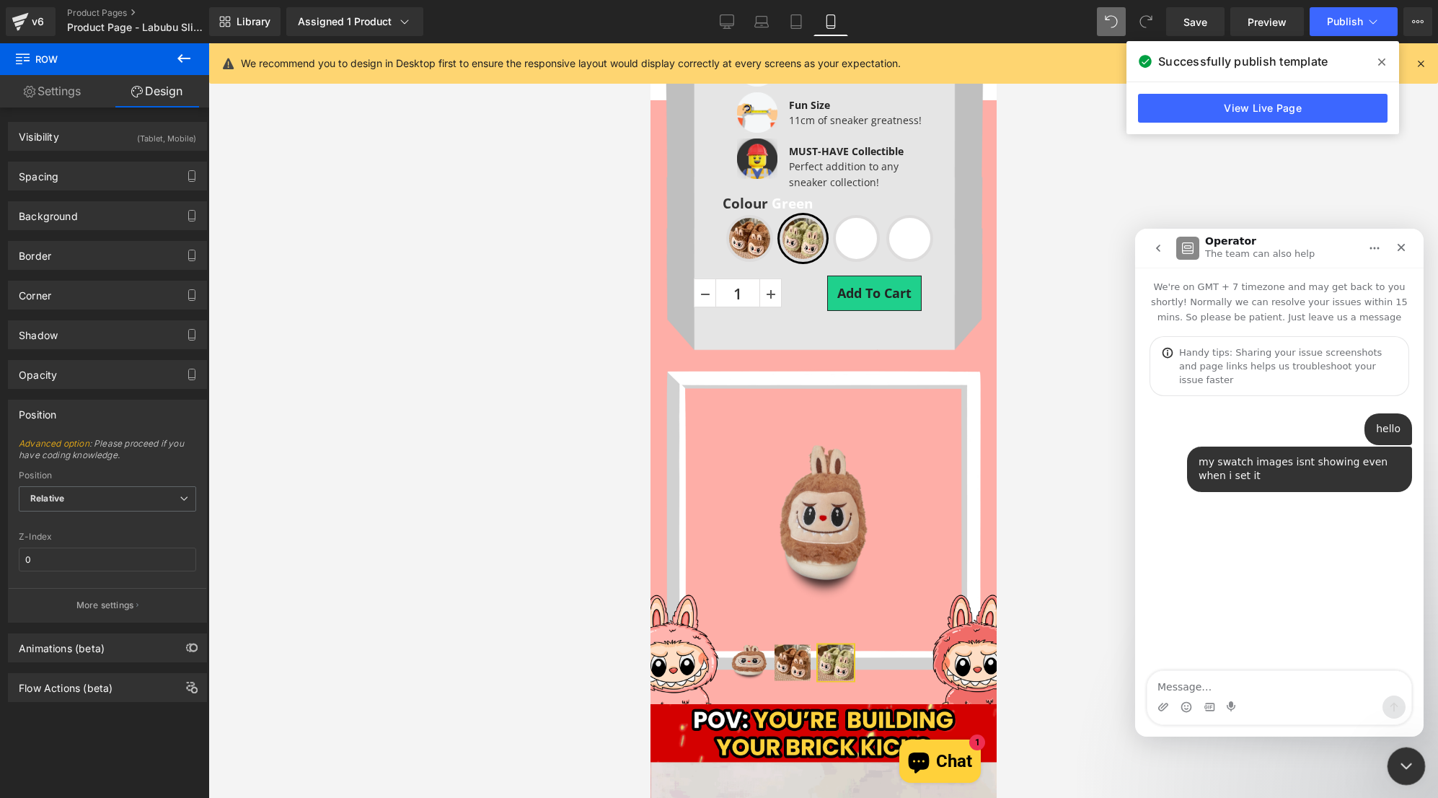
click at [1404, 751] on div "Close Intercom Messenger" at bounding box center [1404, 763] width 35 height 35
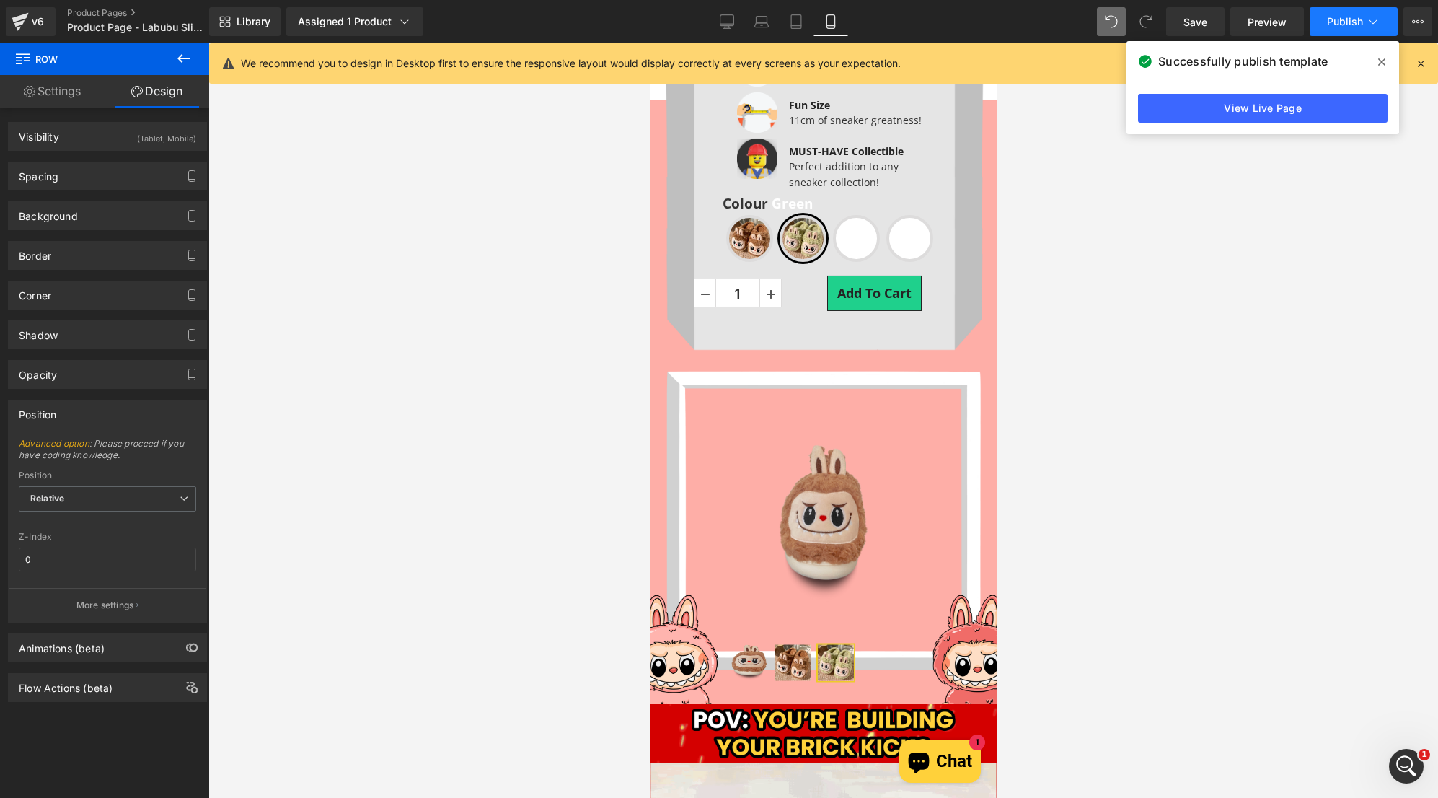
click at [1346, 17] on span "Publish" at bounding box center [1345, 22] width 36 height 12
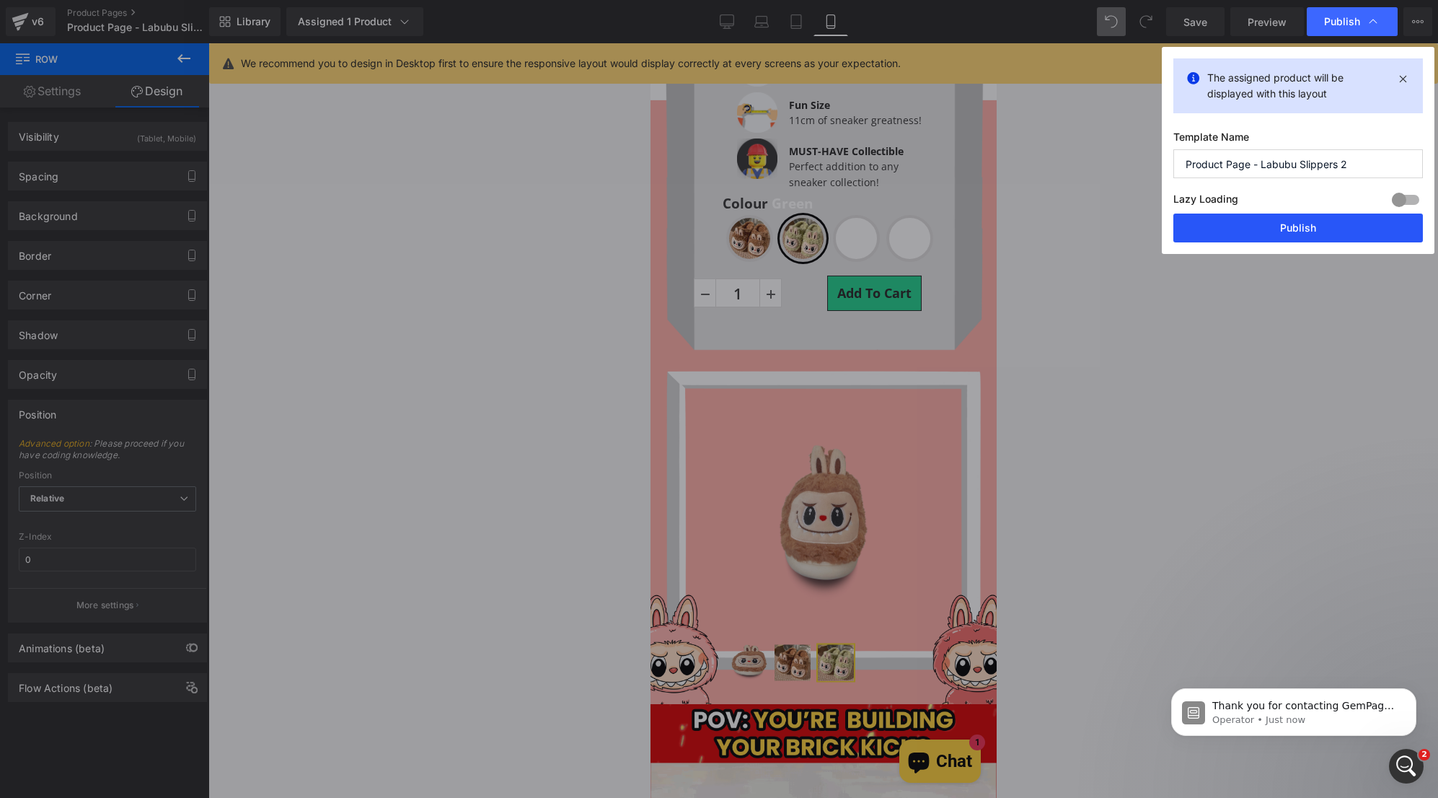
click at [1318, 235] on button "Publish" at bounding box center [1298, 227] width 250 height 29
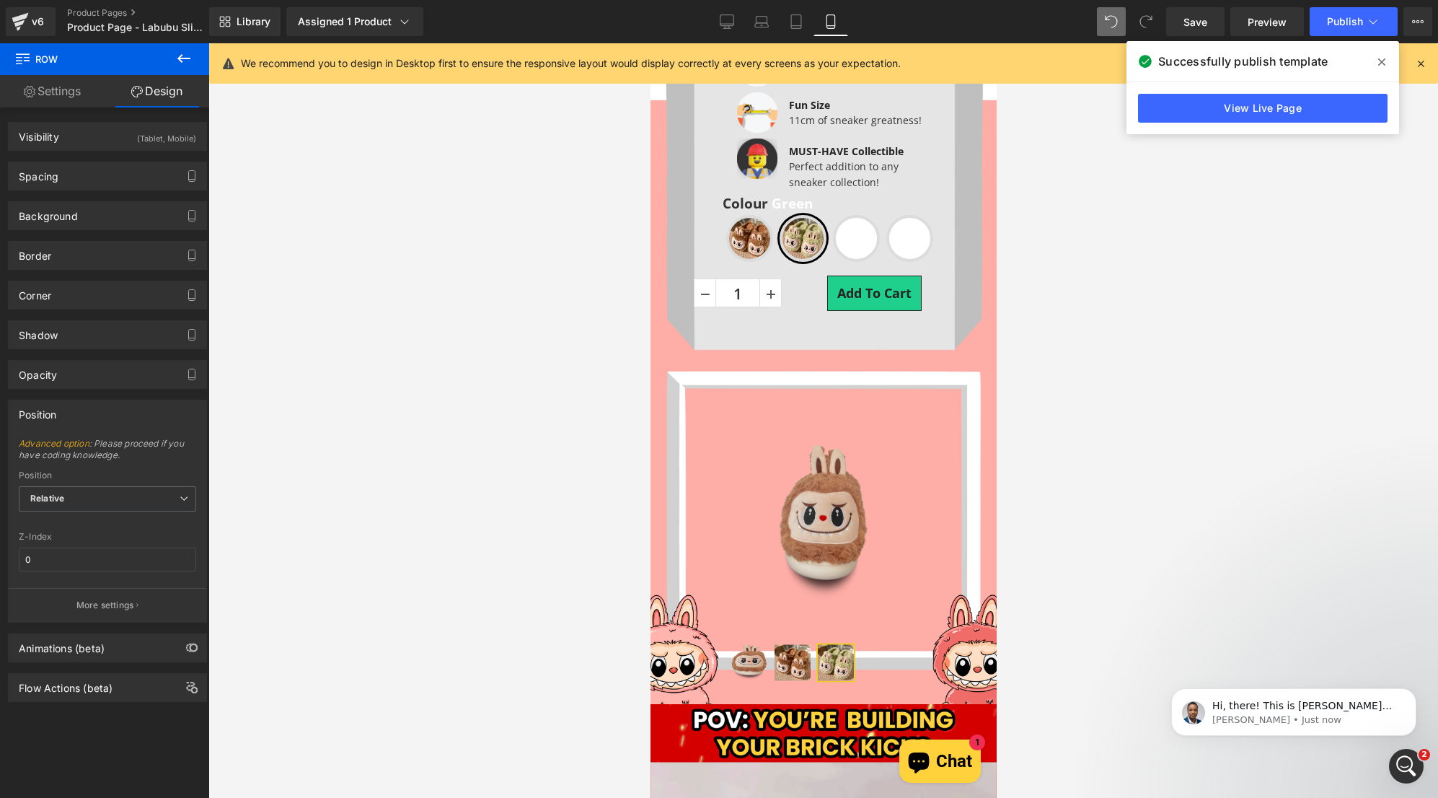
scroll to position [105, 0]
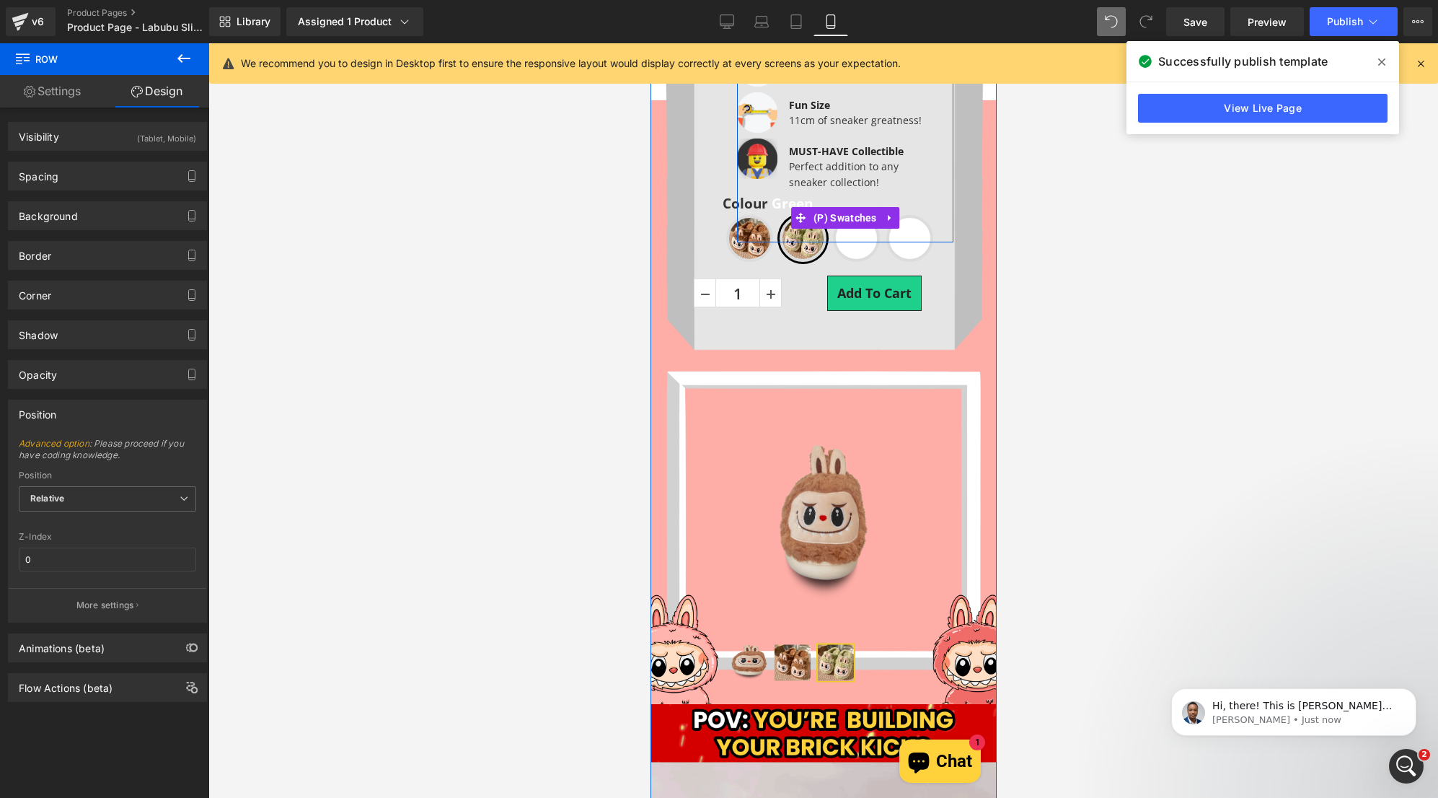
click at [819, 249] on div "Colour Green Brown Green Beige Pink" at bounding box center [844, 228] width 216 height 67
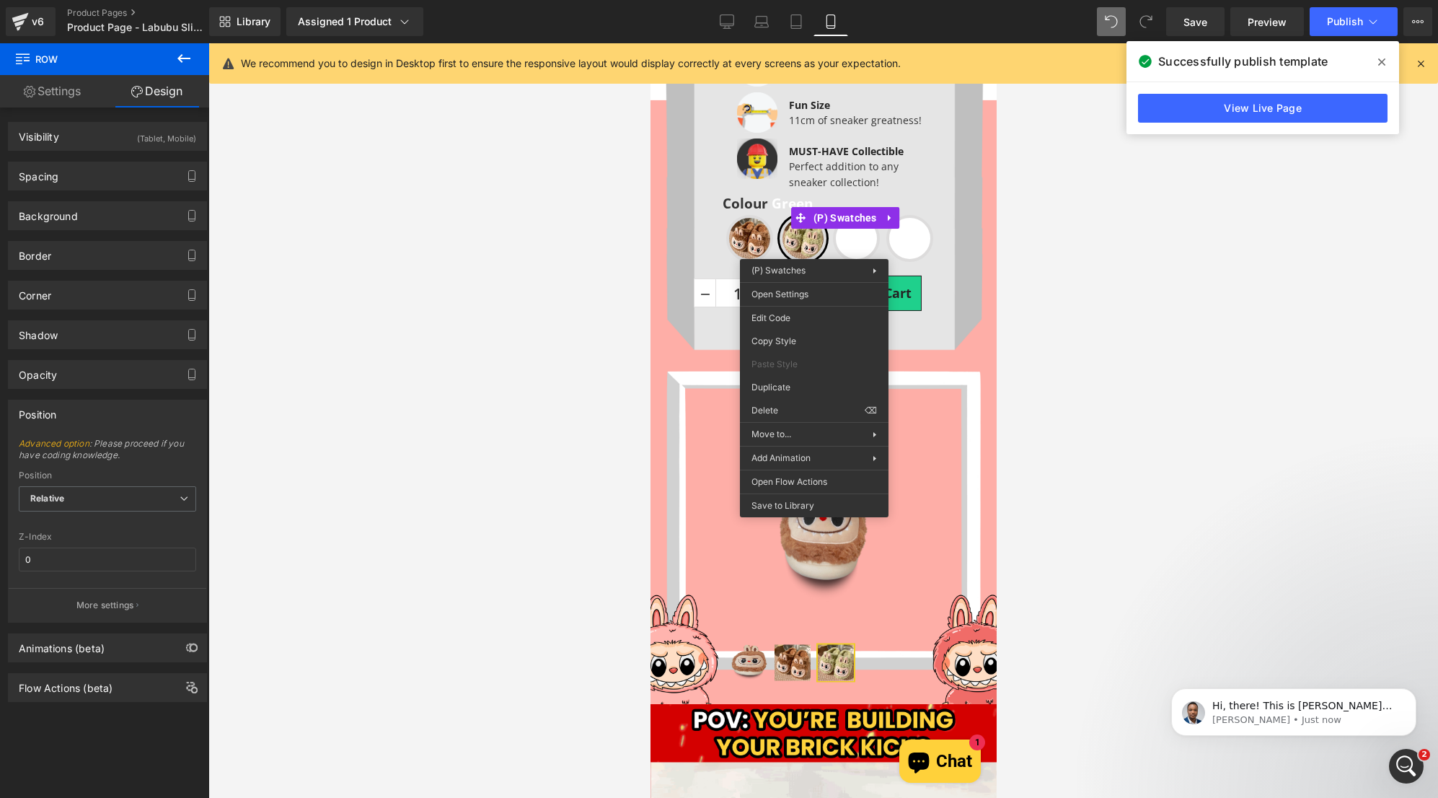
drag, startPoint x: 1078, startPoint y: 307, endPoint x: 888, endPoint y: 269, distance: 194.2
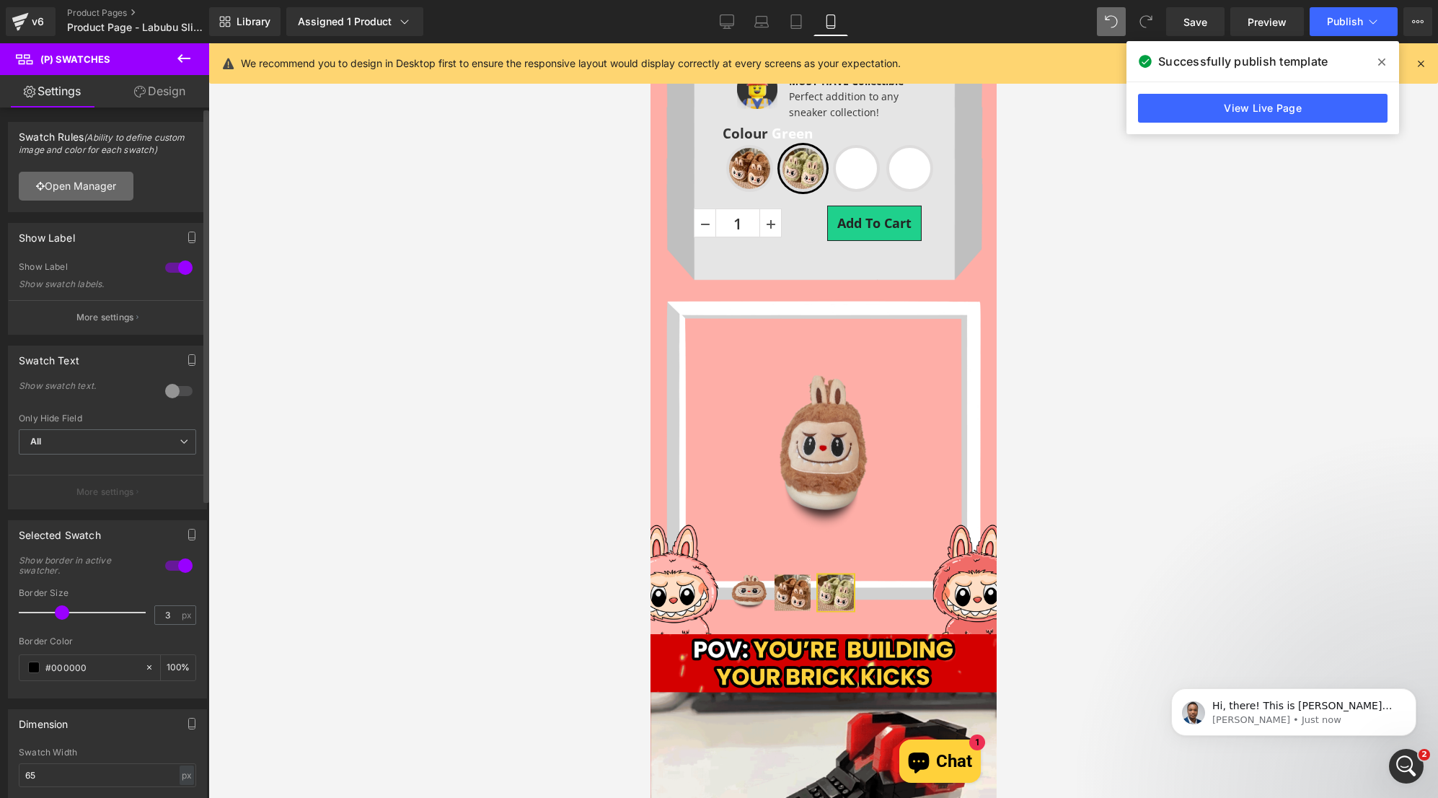
scroll to position [716, 0]
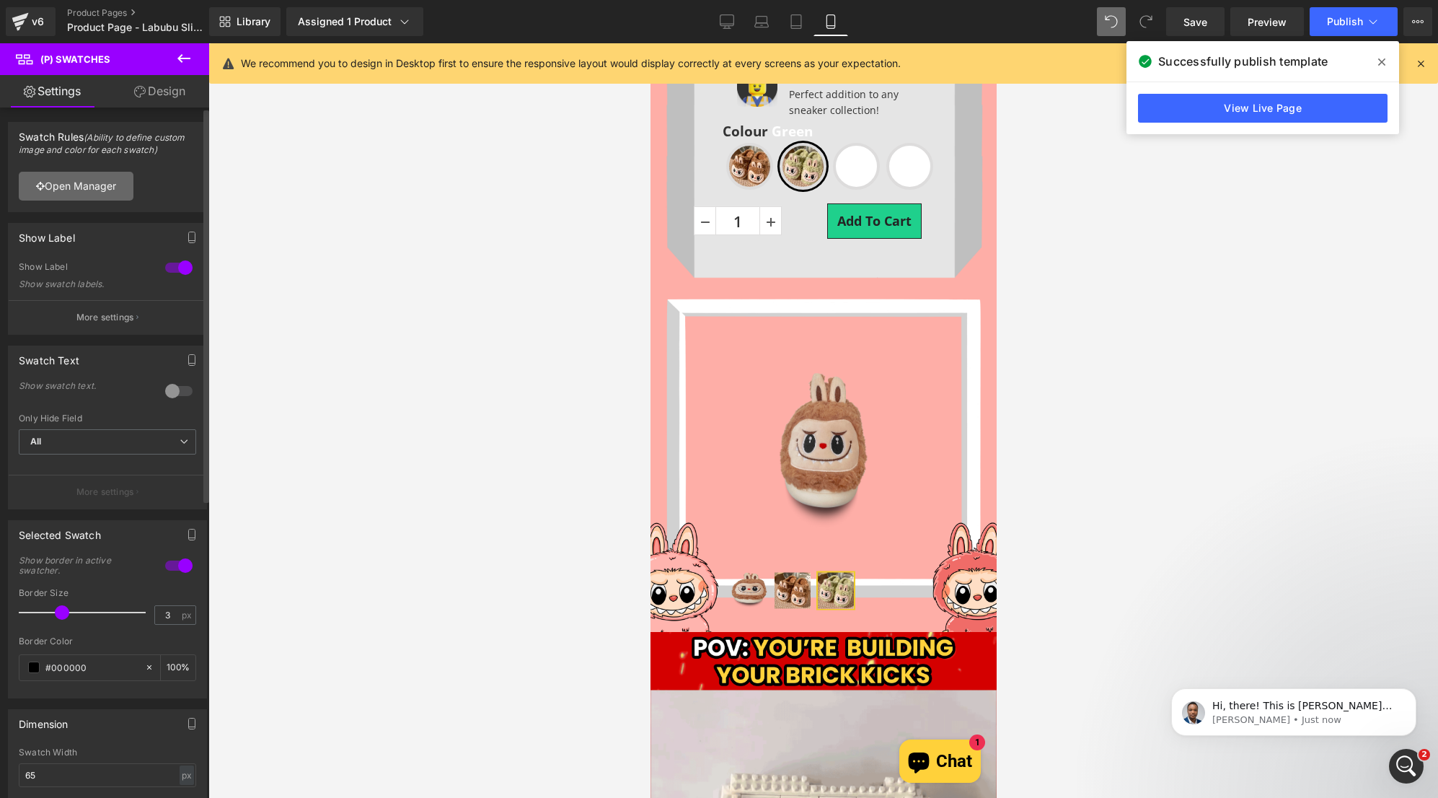
click at [84, 189] on link "Open Manager" at bounding box center [76, 186] width 115 height 29
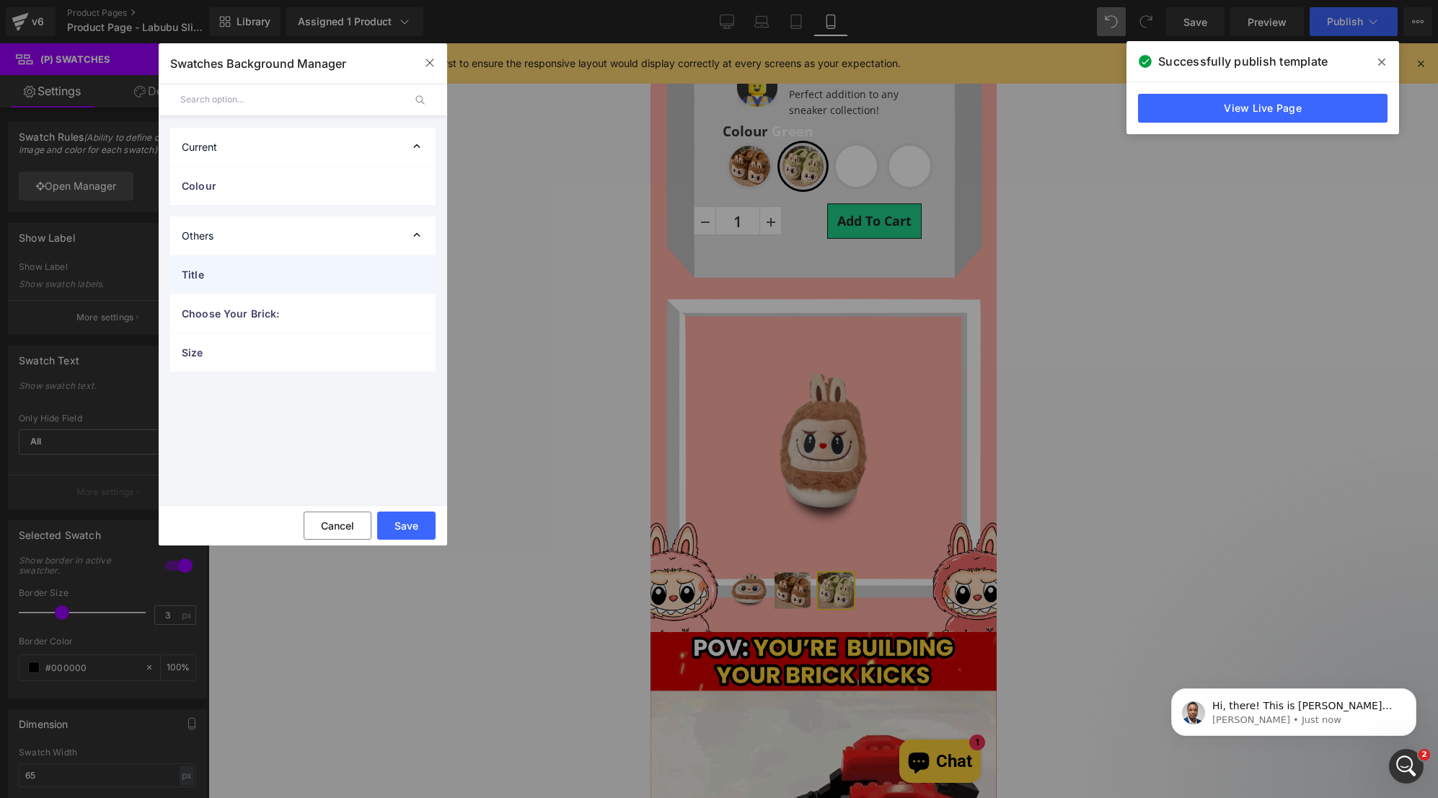
click at [352, 273] on span "Title" at bounding box center [288, 274] width 213 height 15
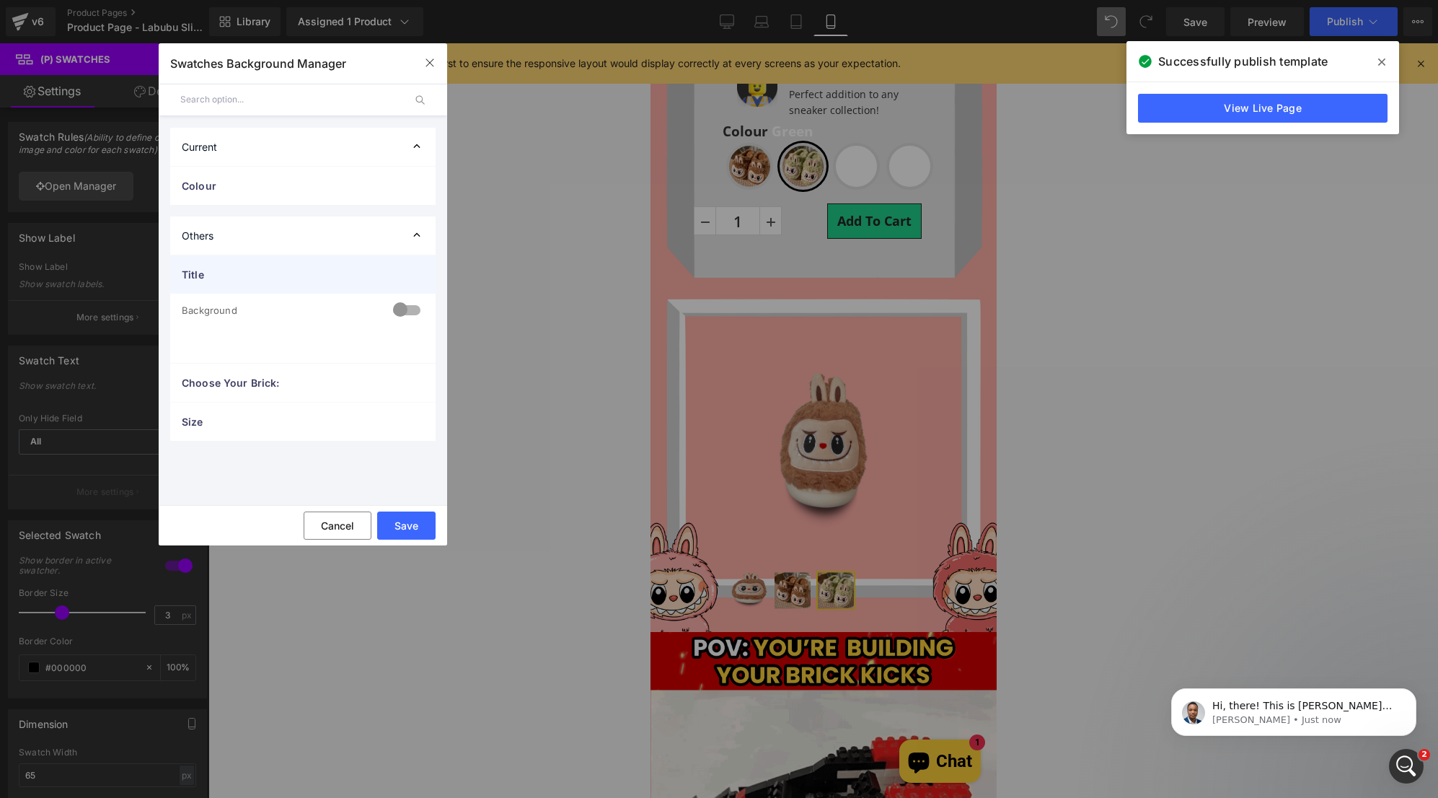
click at [352, 273] on span "Title" at bounding box center [288, 274] width 213 height 15
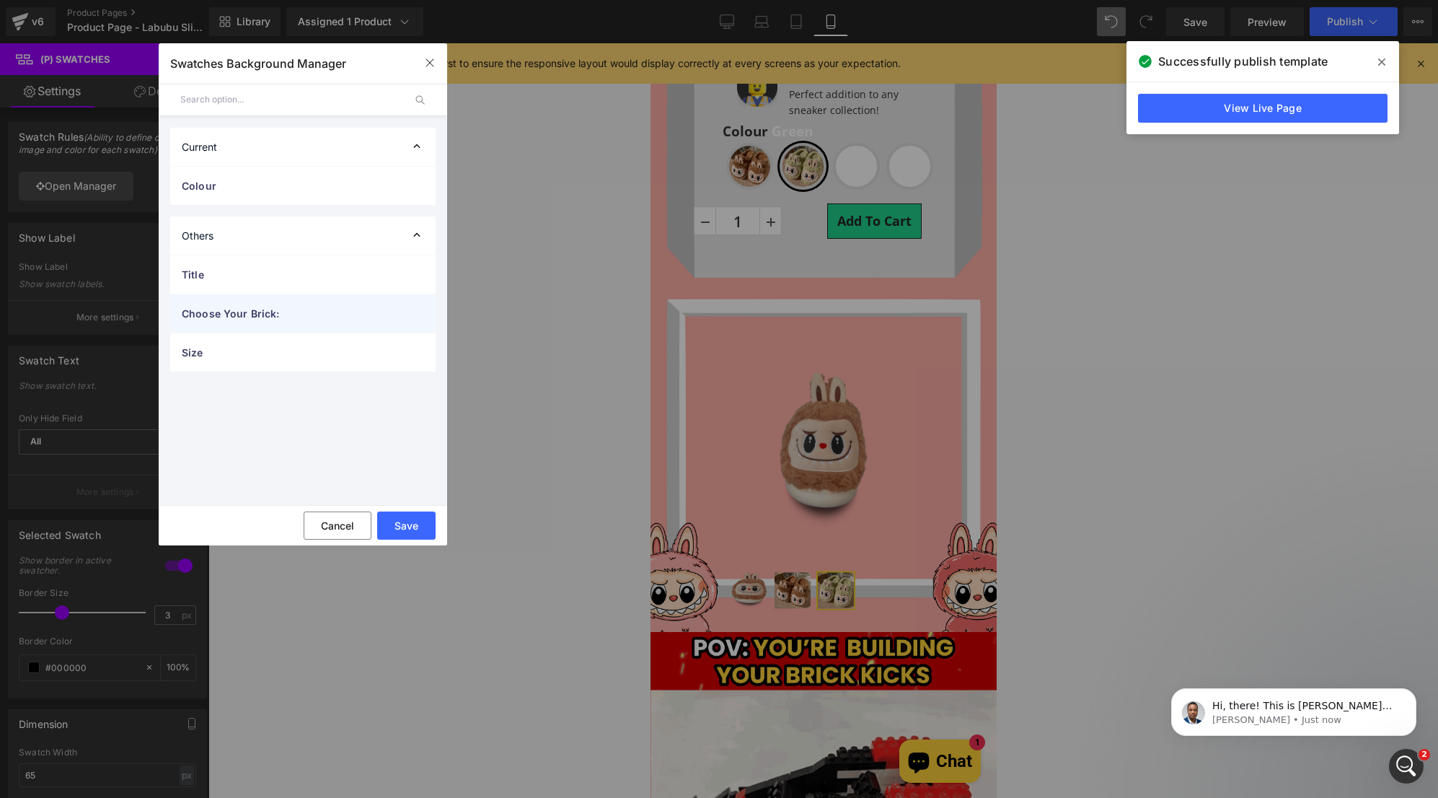
click at [351, 307] on span "Choose Your Brick:" at bounding box center [288, 313] width 213 height 15
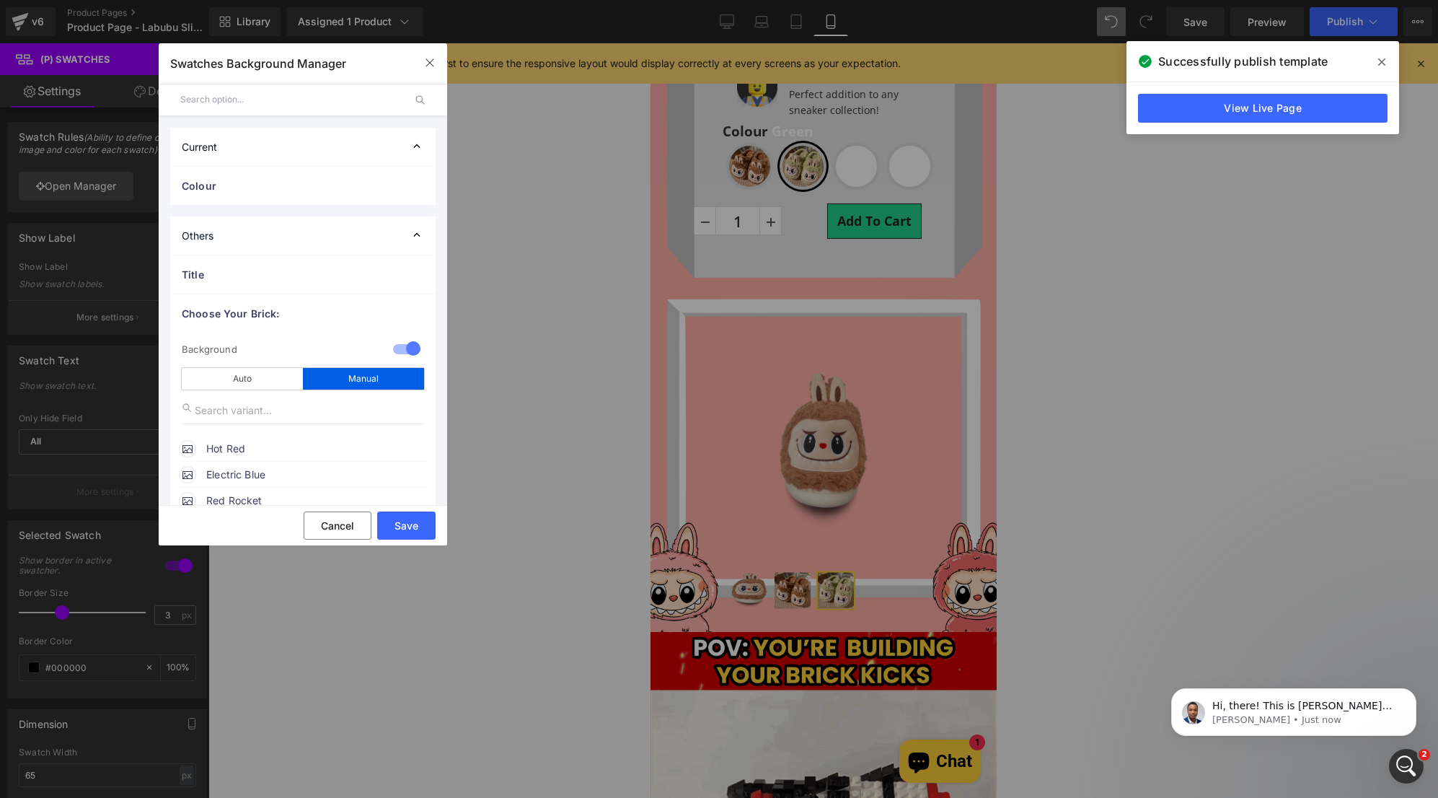
click at [355, 229] on div "Others" at bounding box center [302, 235] width 265 height 38
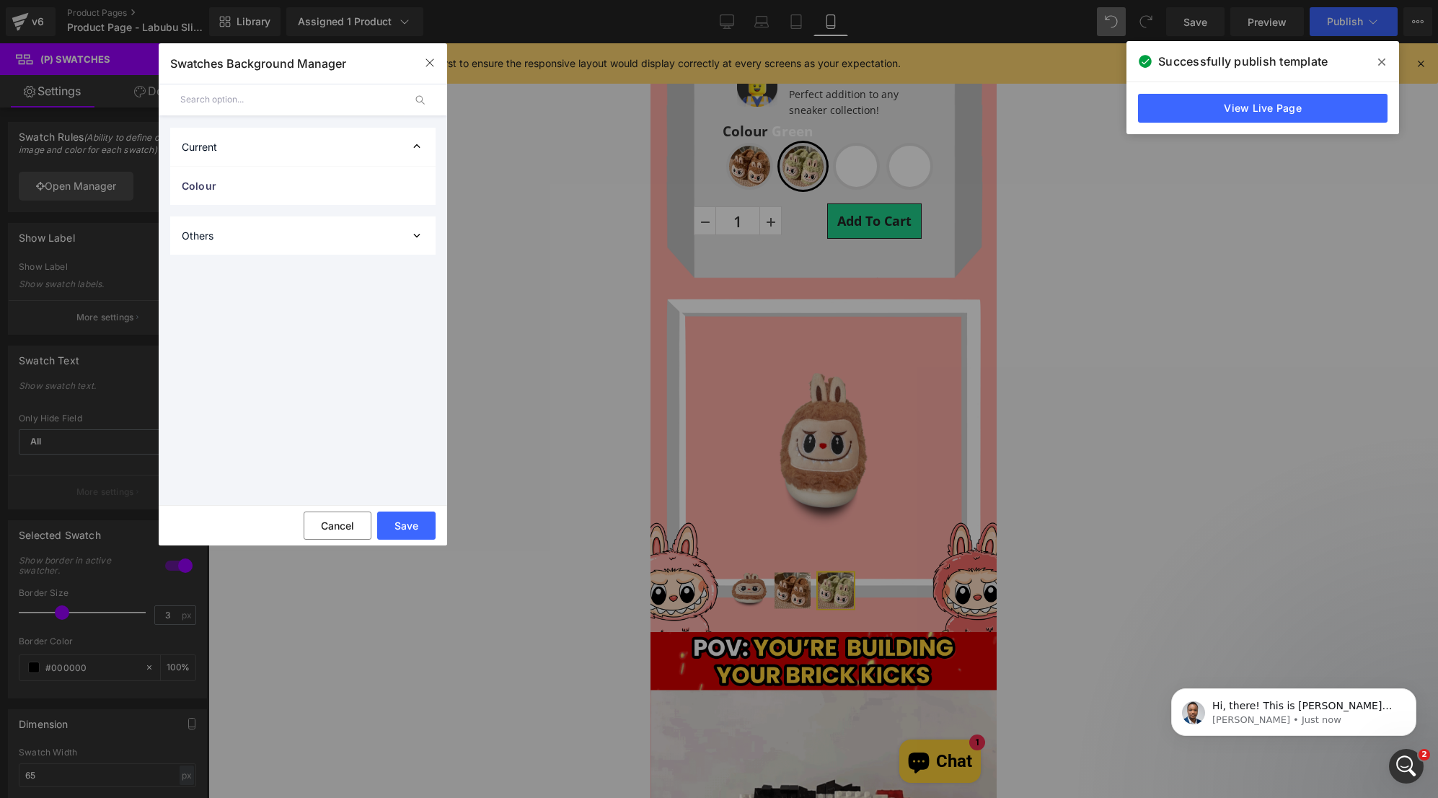
click at [354, 249] on div "Others" at bounding box center [302, 235] width 265 height 38
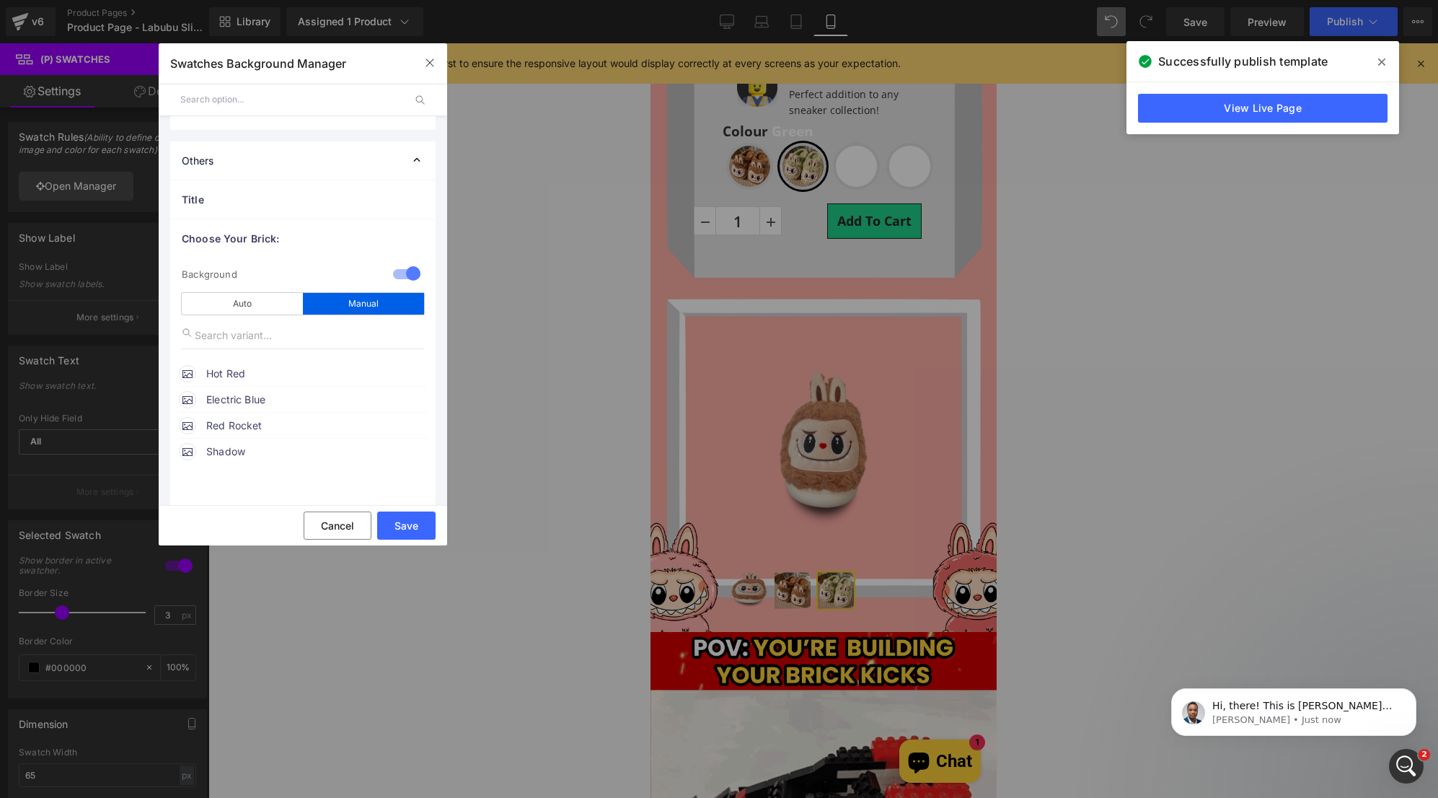
scroll to position [0, 0]
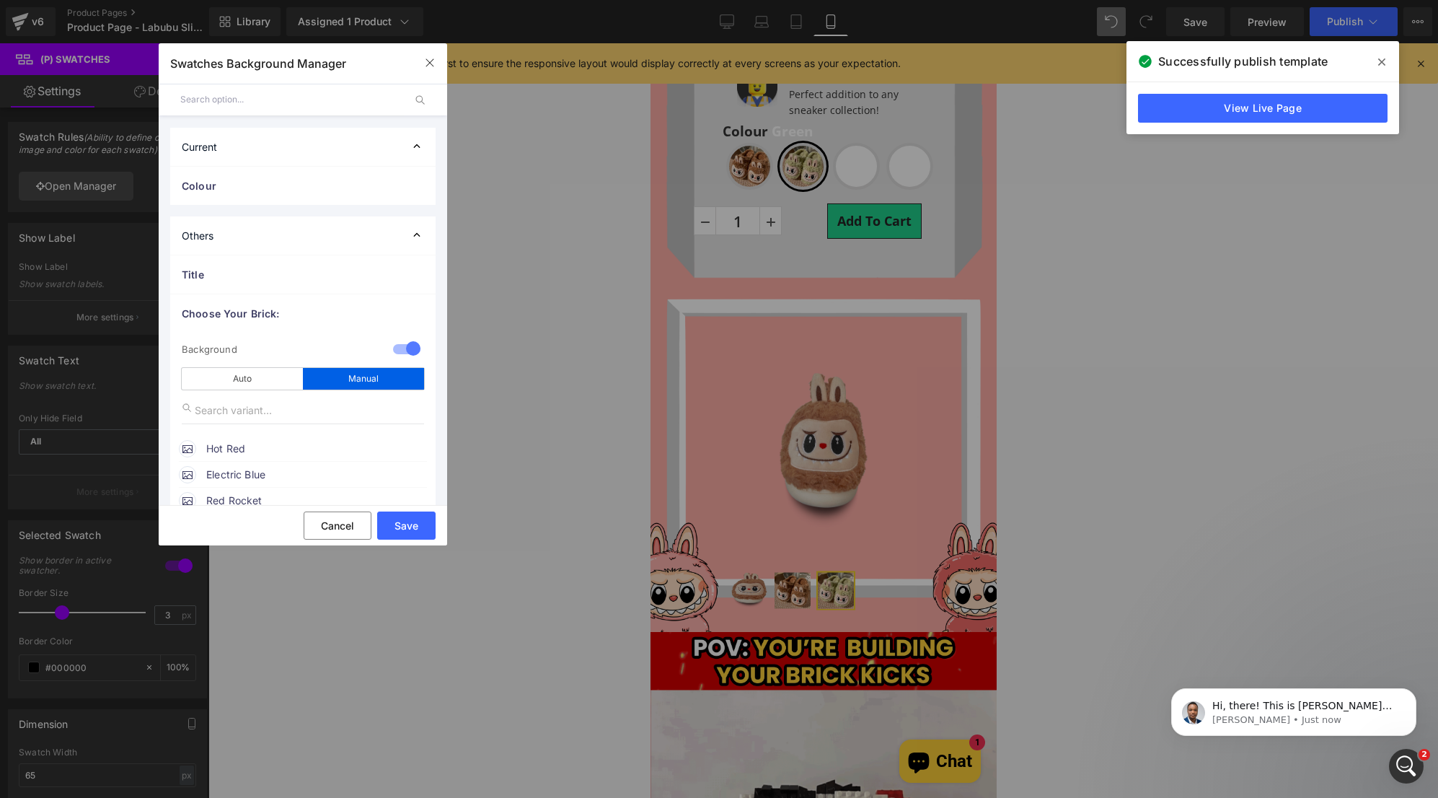
click at [376, 215] on div "Current Colour 1 manual Image Color Brown image https://ucarecdn.com/32fa95dc-a…" at bounding box center [303, 310] width 288 height 389
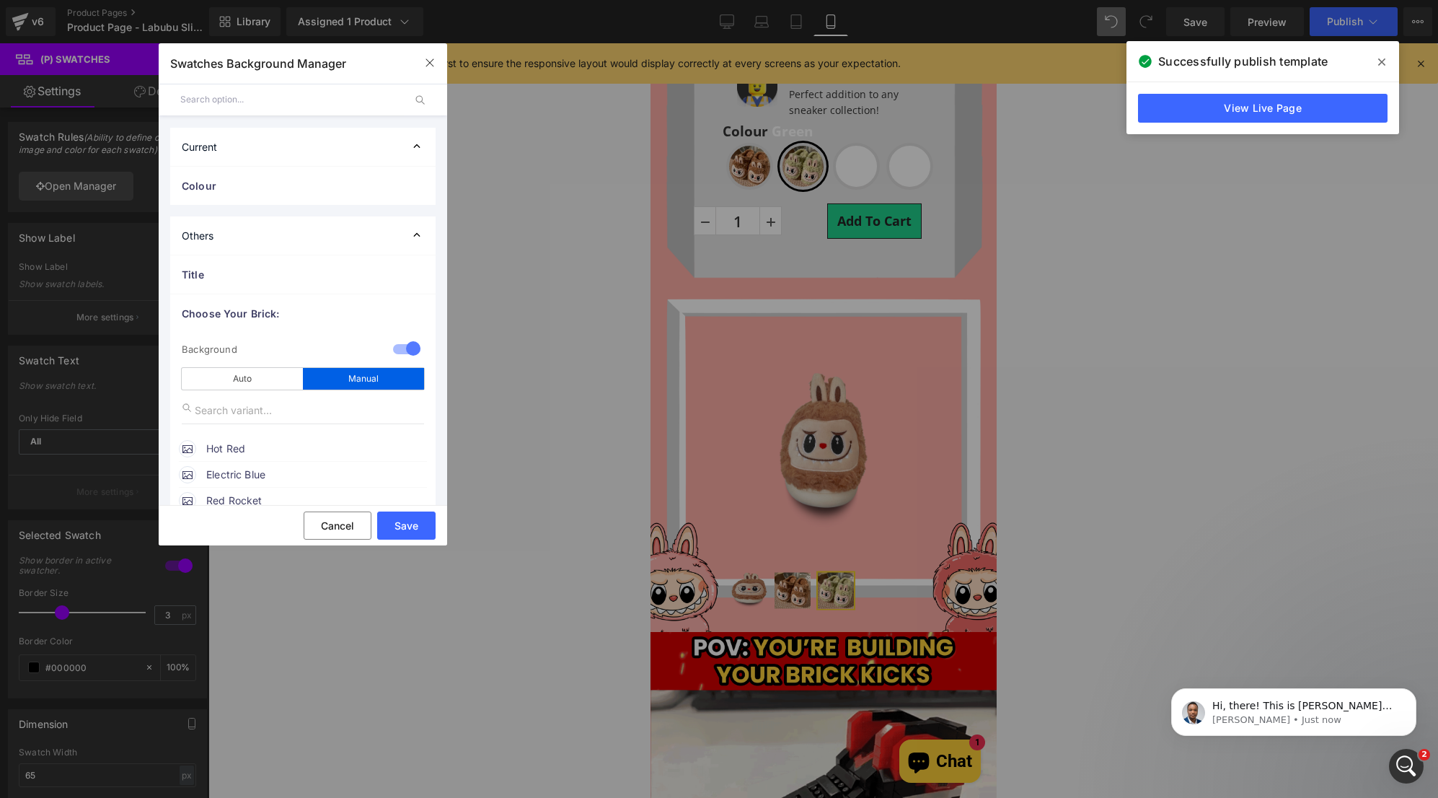
click at [375, 227] on div "Others" at bounding box center [302, 235] width 265 height 38
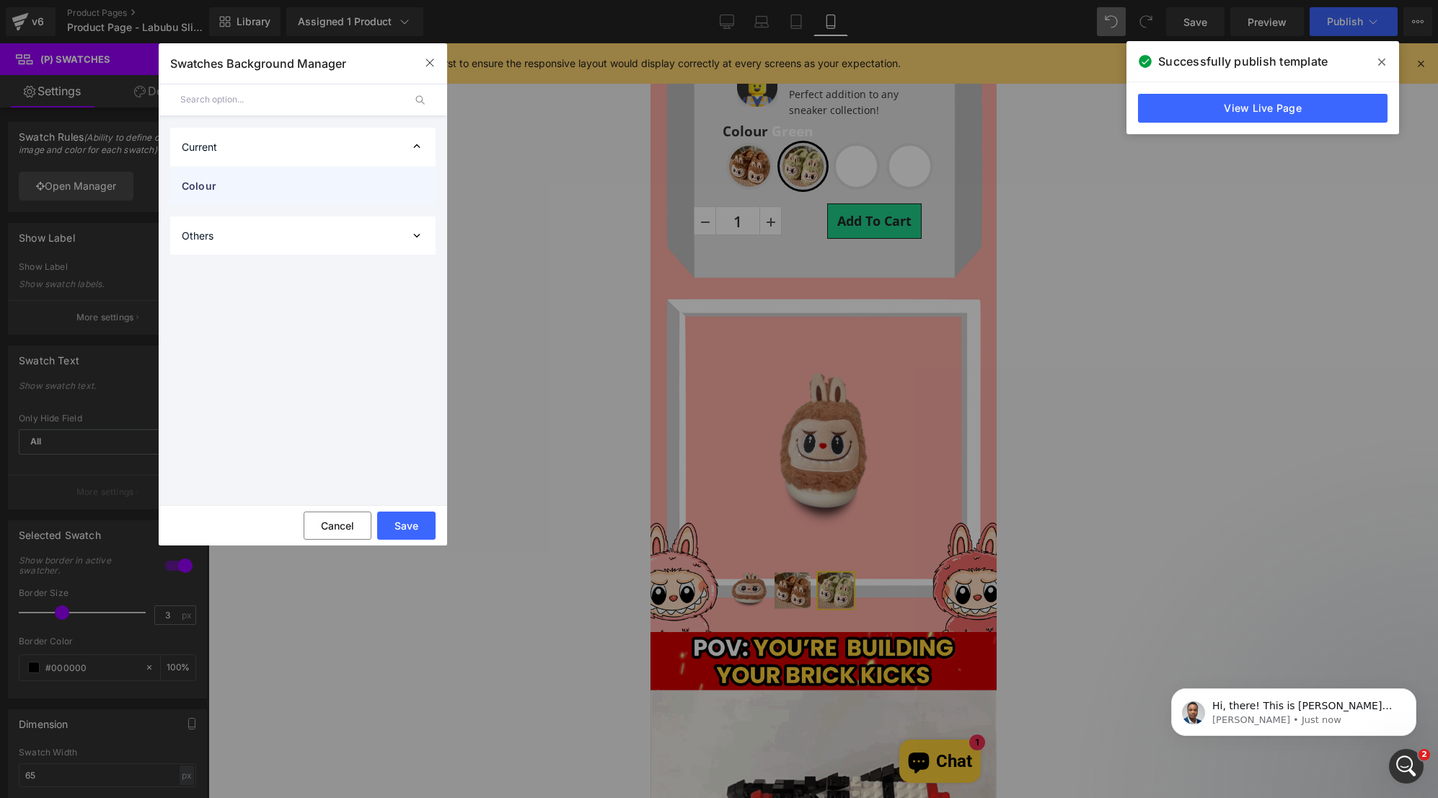
click at [349, 191] on span "Colour" at bounding box center [288, 185] width 213 height 15
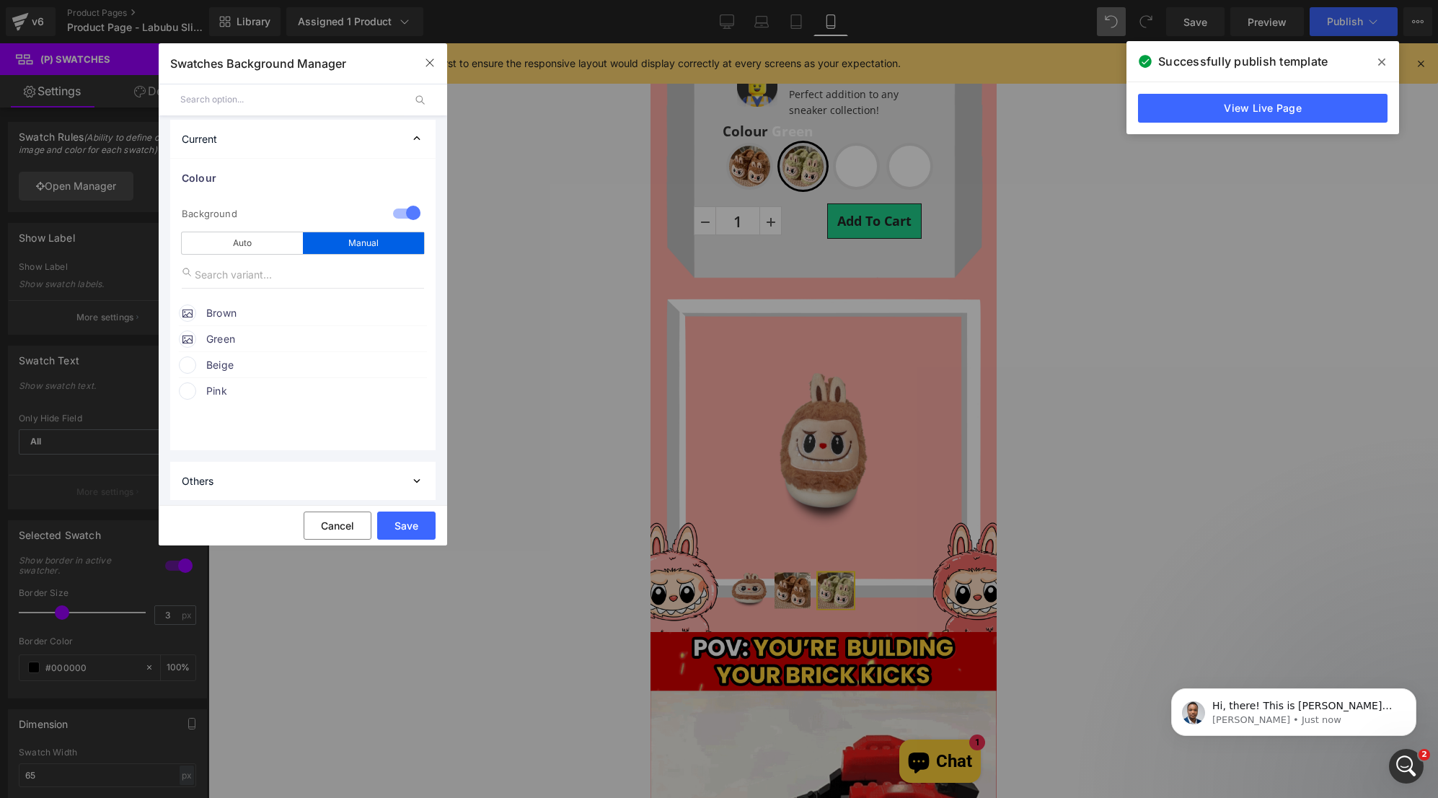
scroll to position [14, 0]
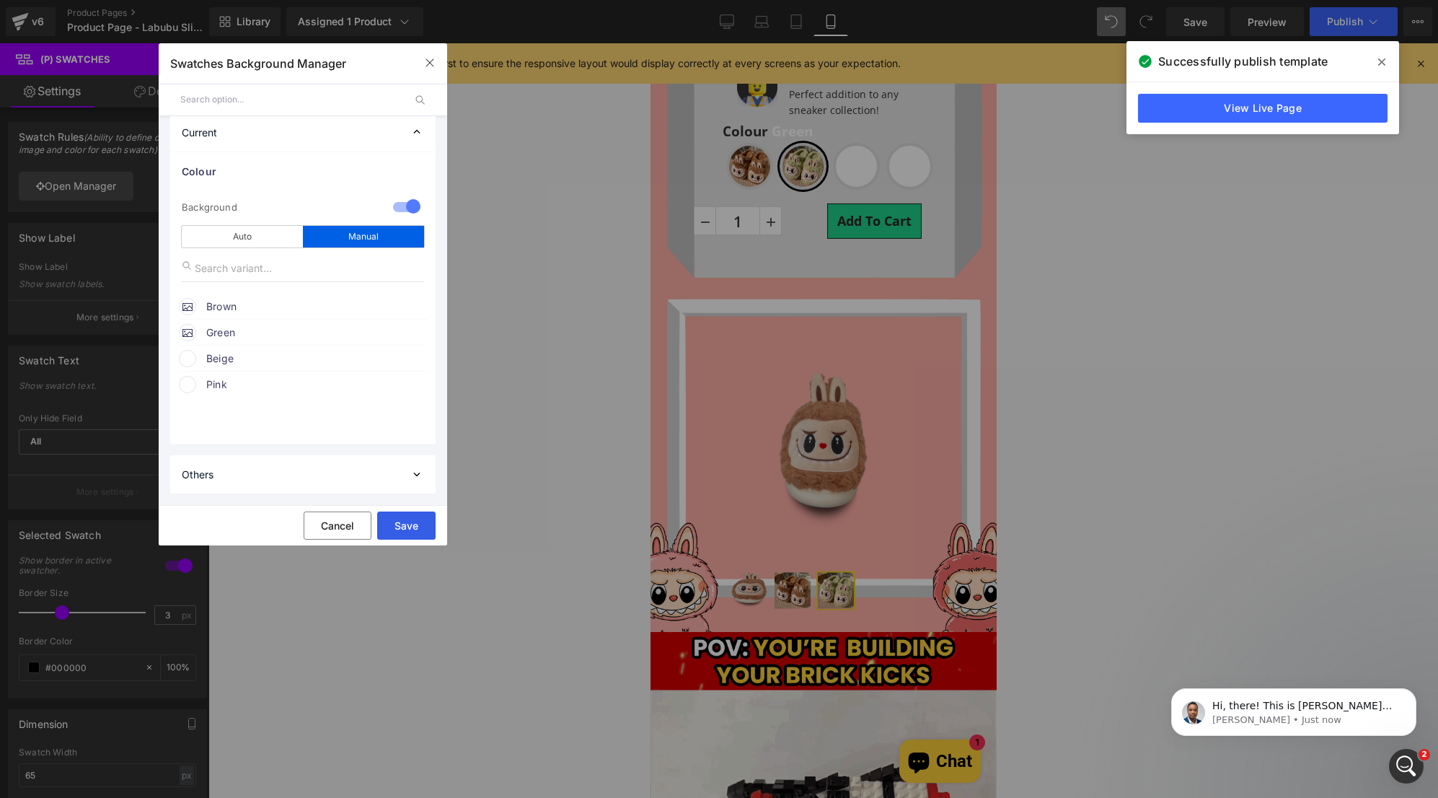
click at [410, 528] on button "Save" at bounding box center [406, 525] width 58 height 28
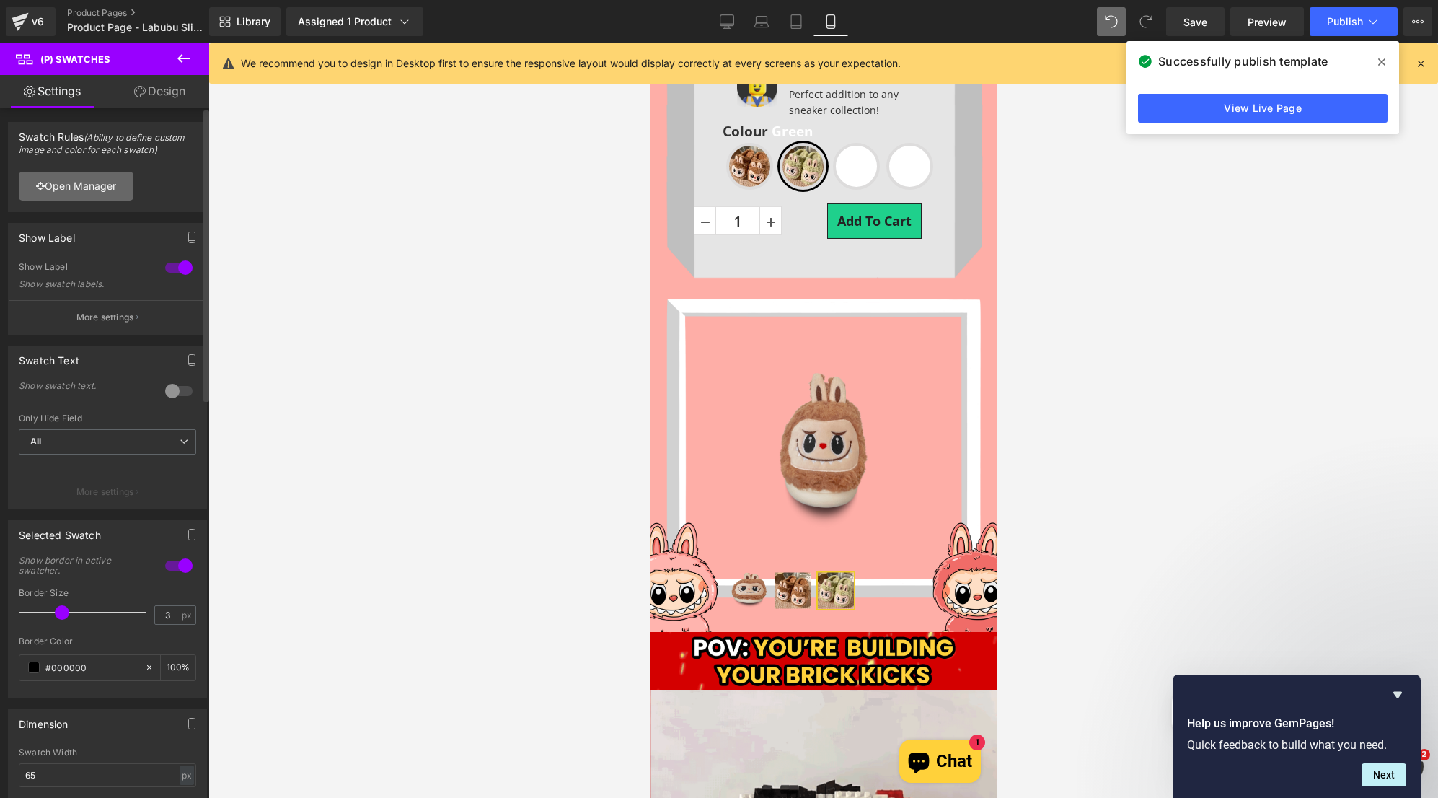
click at [103, 191] on link "Open Manager" at bounding box center [76, 186] width 115 height 29
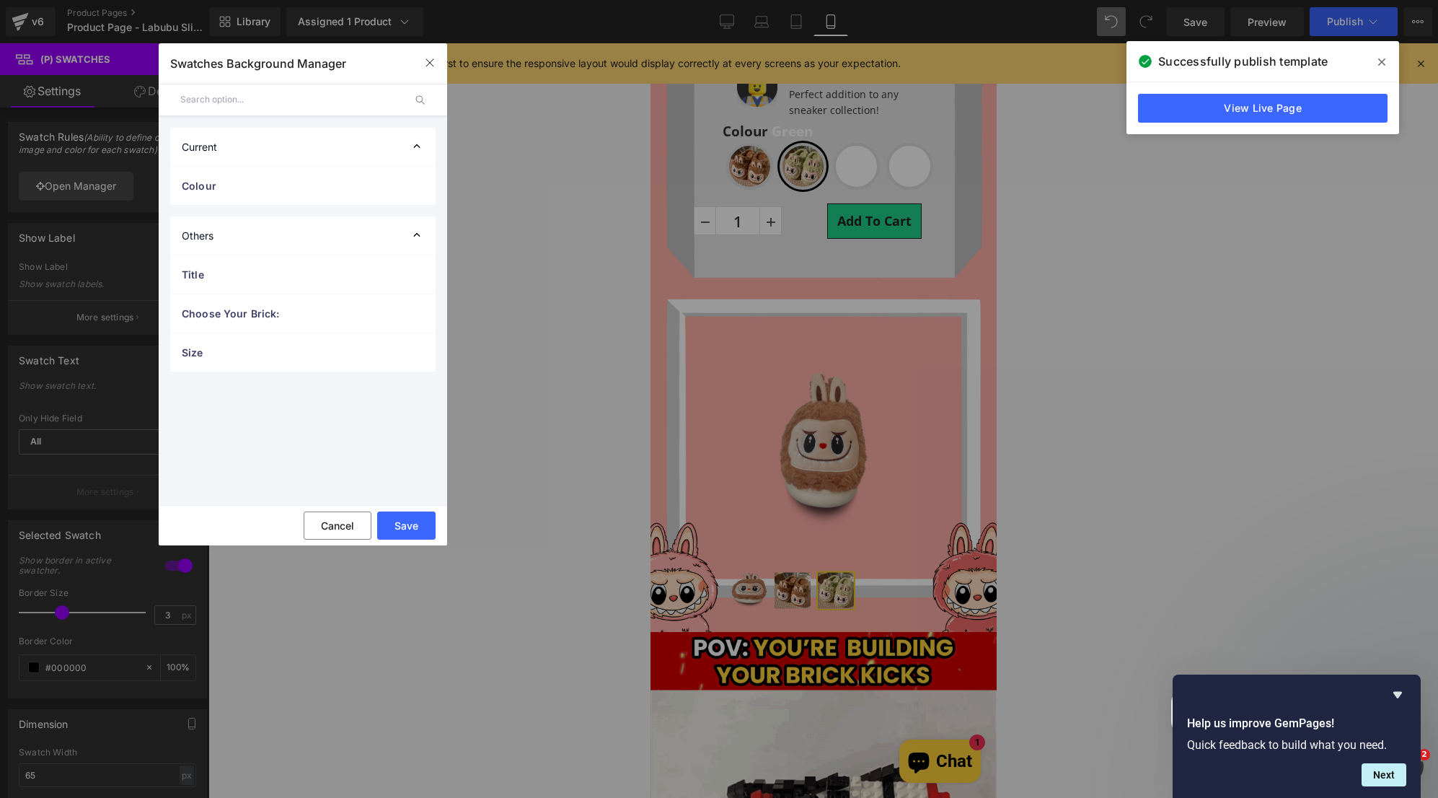
scroll to position [161, 0]
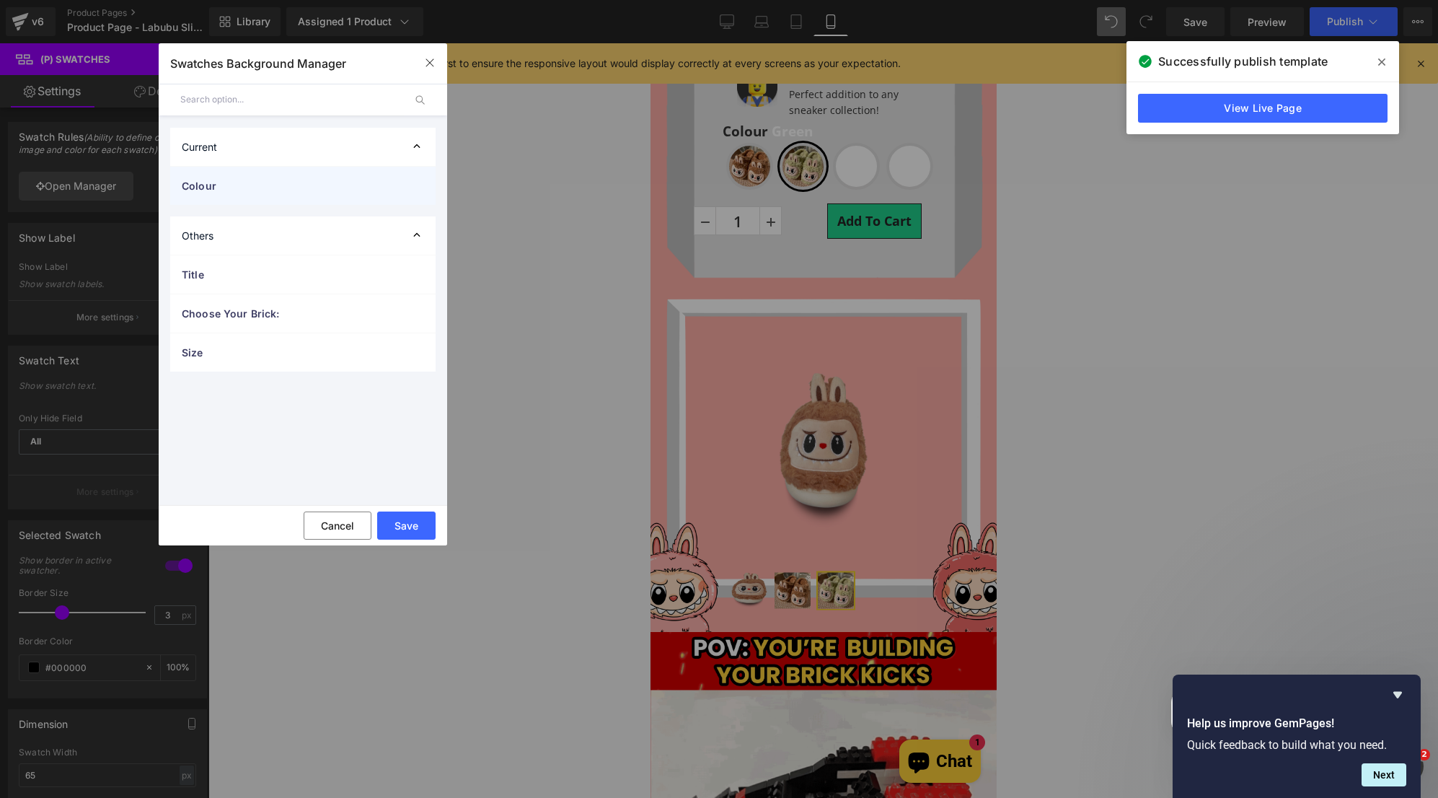
click at [262, 186] on span "Colour" at bounding box center [288, 185] width 213 height 15
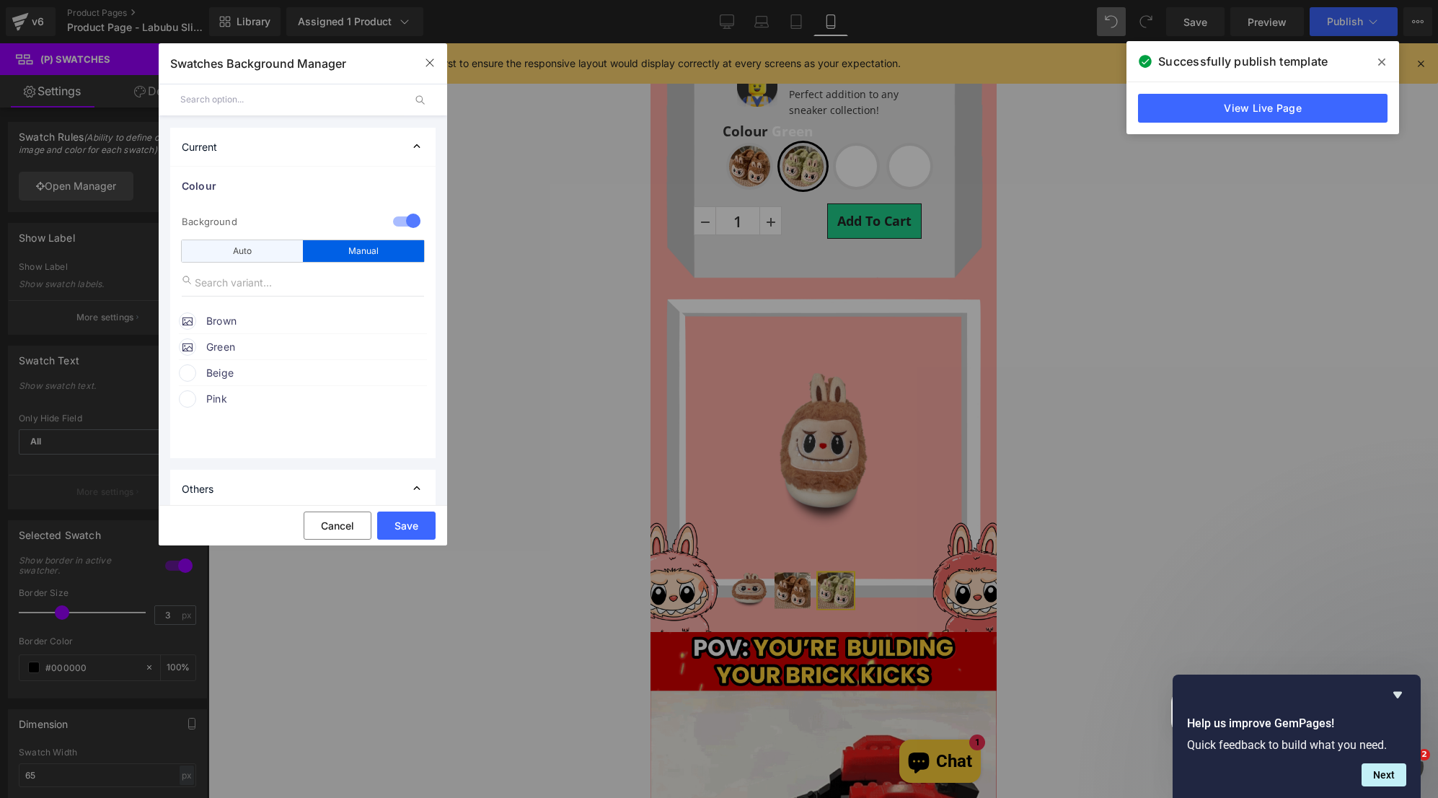
click at [268, 256] on div "Auto" at bounding box center [242, 251] width 121 height 22
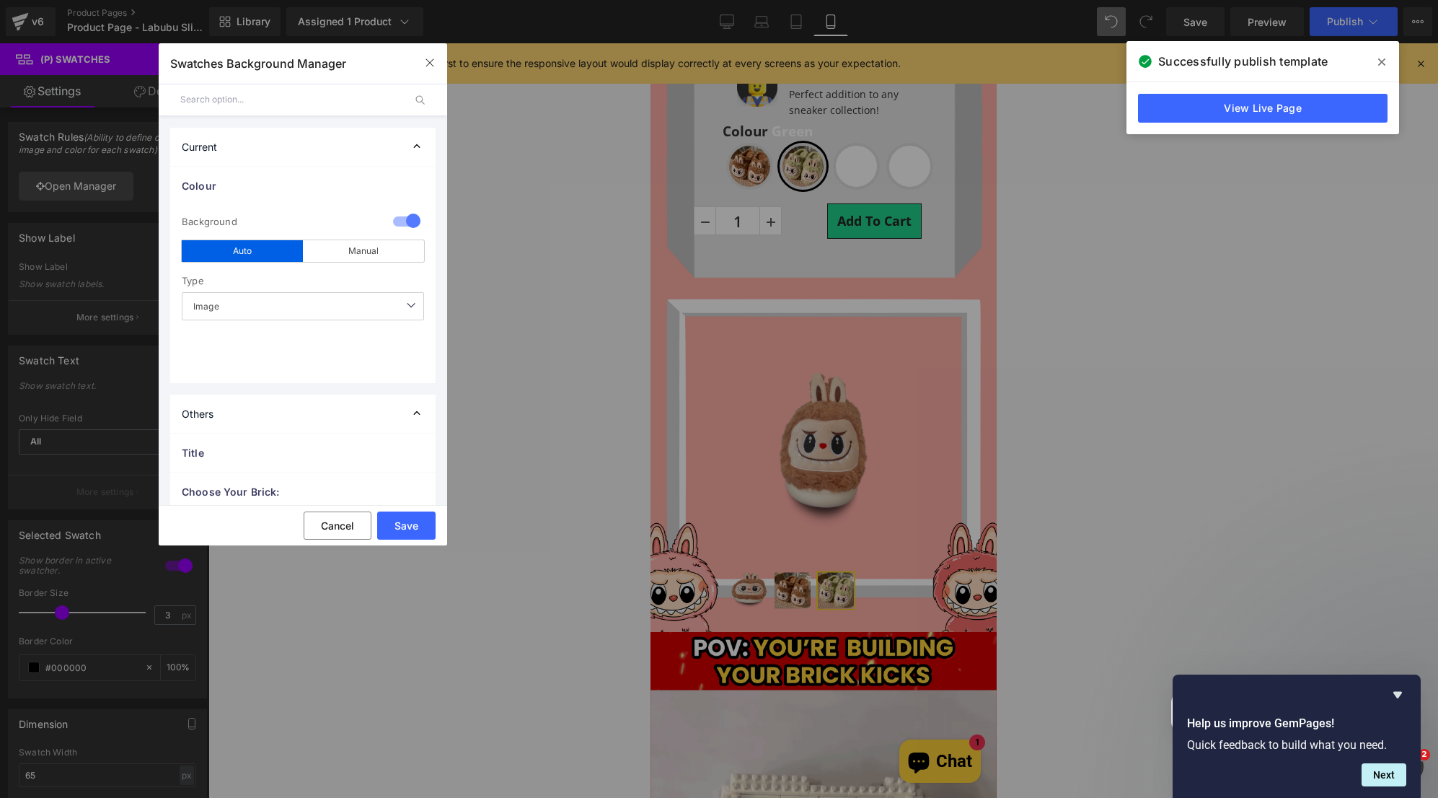
click at [342, 309] on span "Image" at bounding box center [303, 306] width 242 height 28
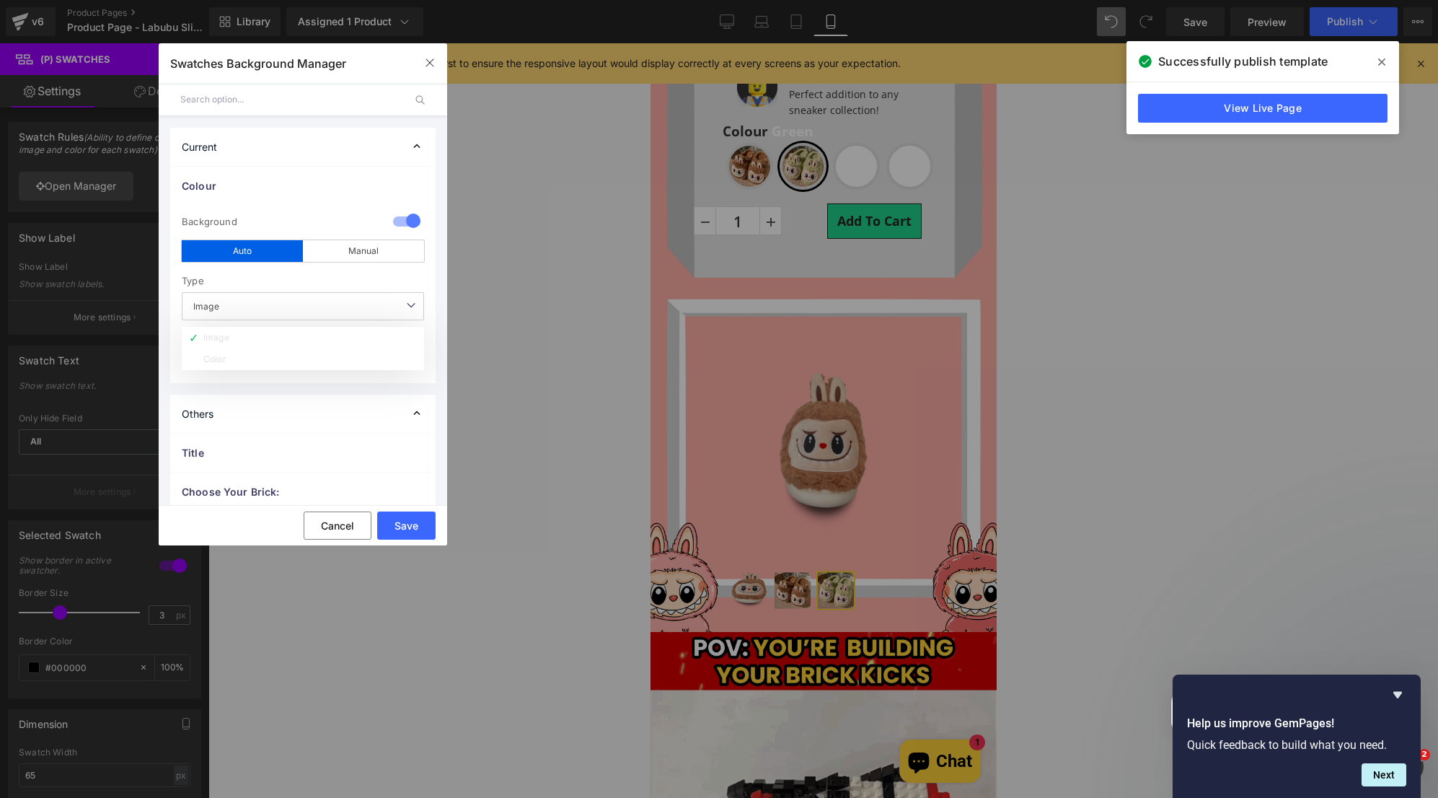
click at [342, 309] on span "Image" at bounding box center [303, 306] width 242 height 28
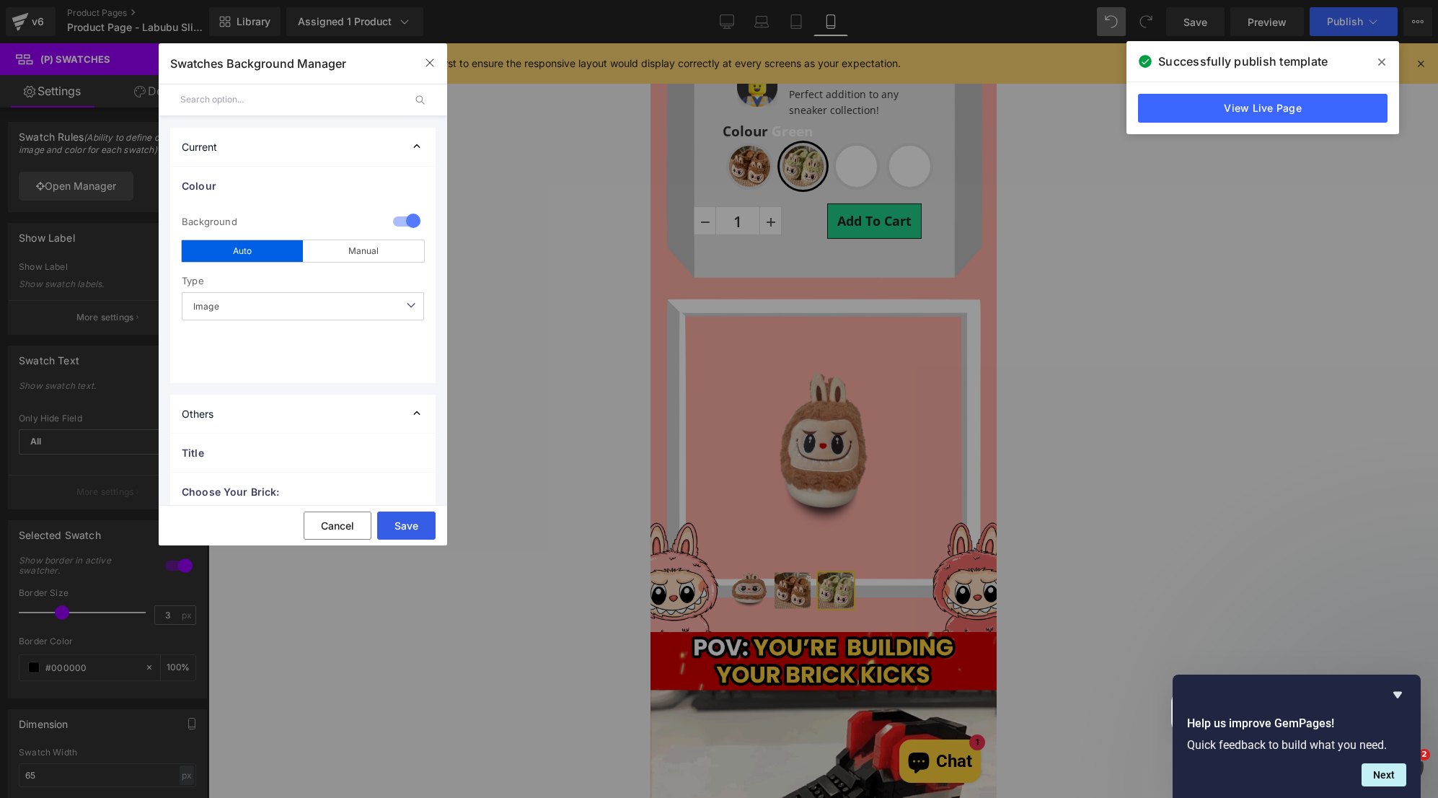
click at [416, 514] on button "Save" at bounding box center [406, 525] width 58 height 28
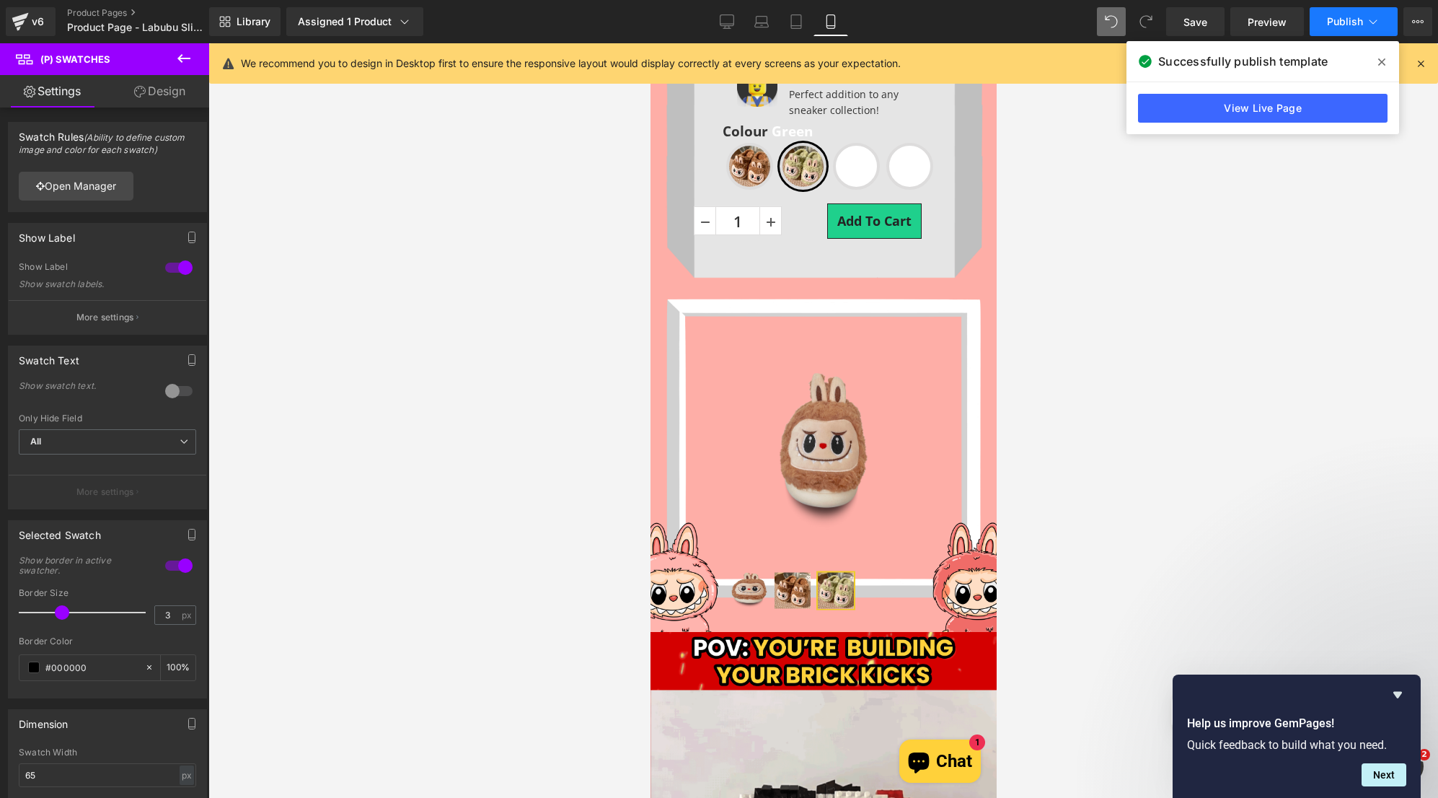
click at [1346, 25] on span "Publish" at bounding box center [1345, 22] width 36 height 12
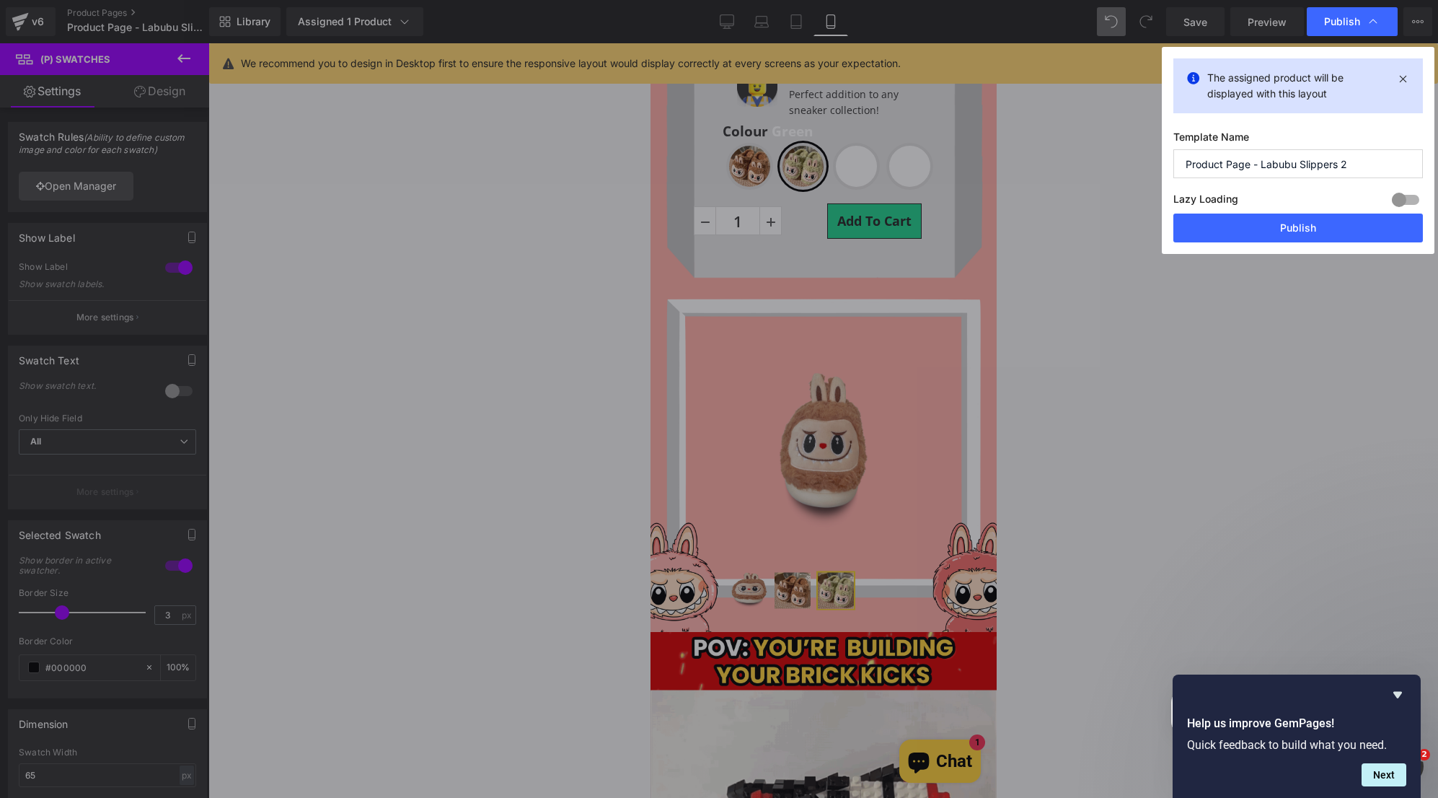
click at [1295, 237] on button "Publish" at bounding box center [1298, 227] width 250 height 29
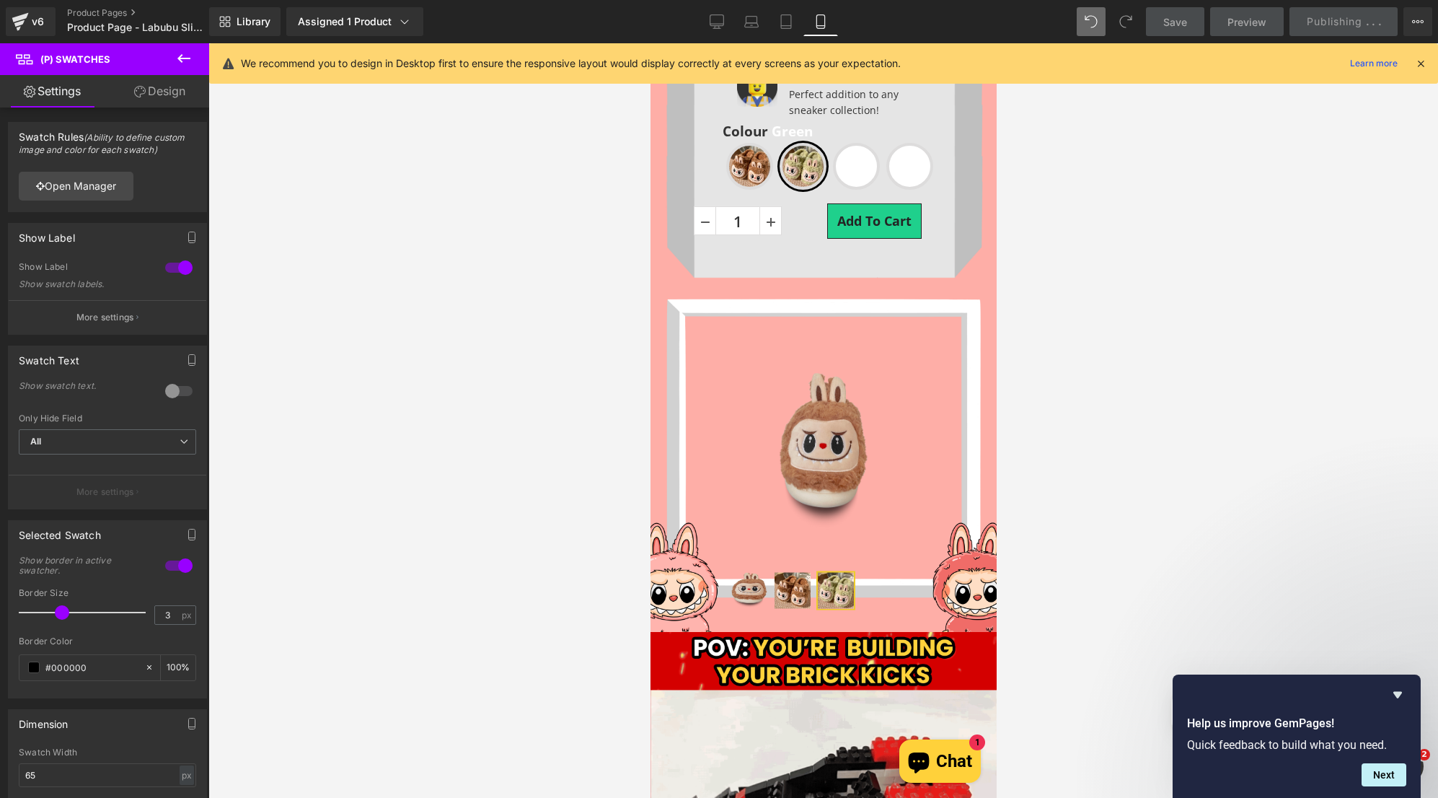
click at [1403, 707] on div "Help us improve GemPages! Quick feedback to build what you need. Next" at bounding box center [1296, 736] width 219 height 100
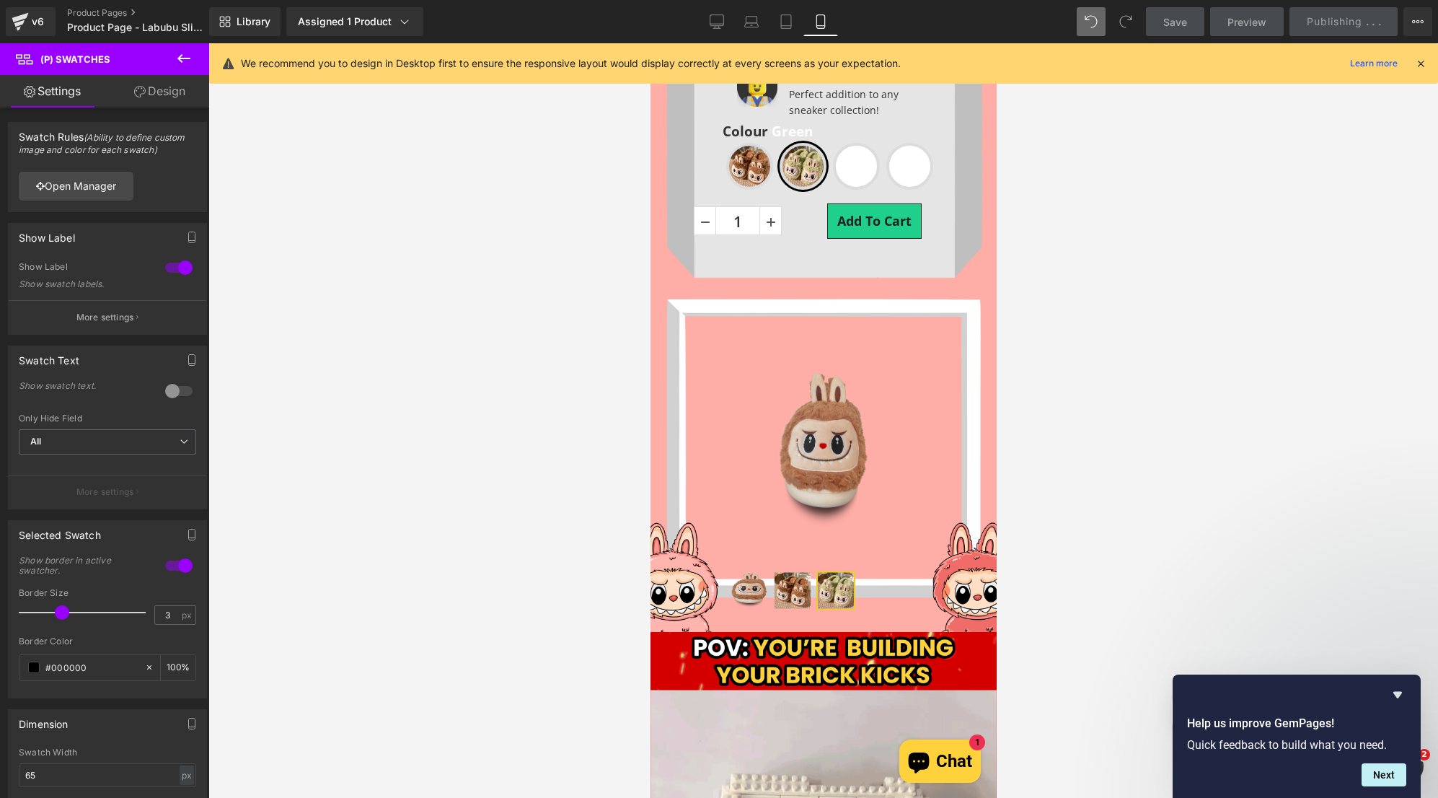
click at [1398, 696] on icon "Hide survey" at bounding box center [1397, 695] width 9 height 6
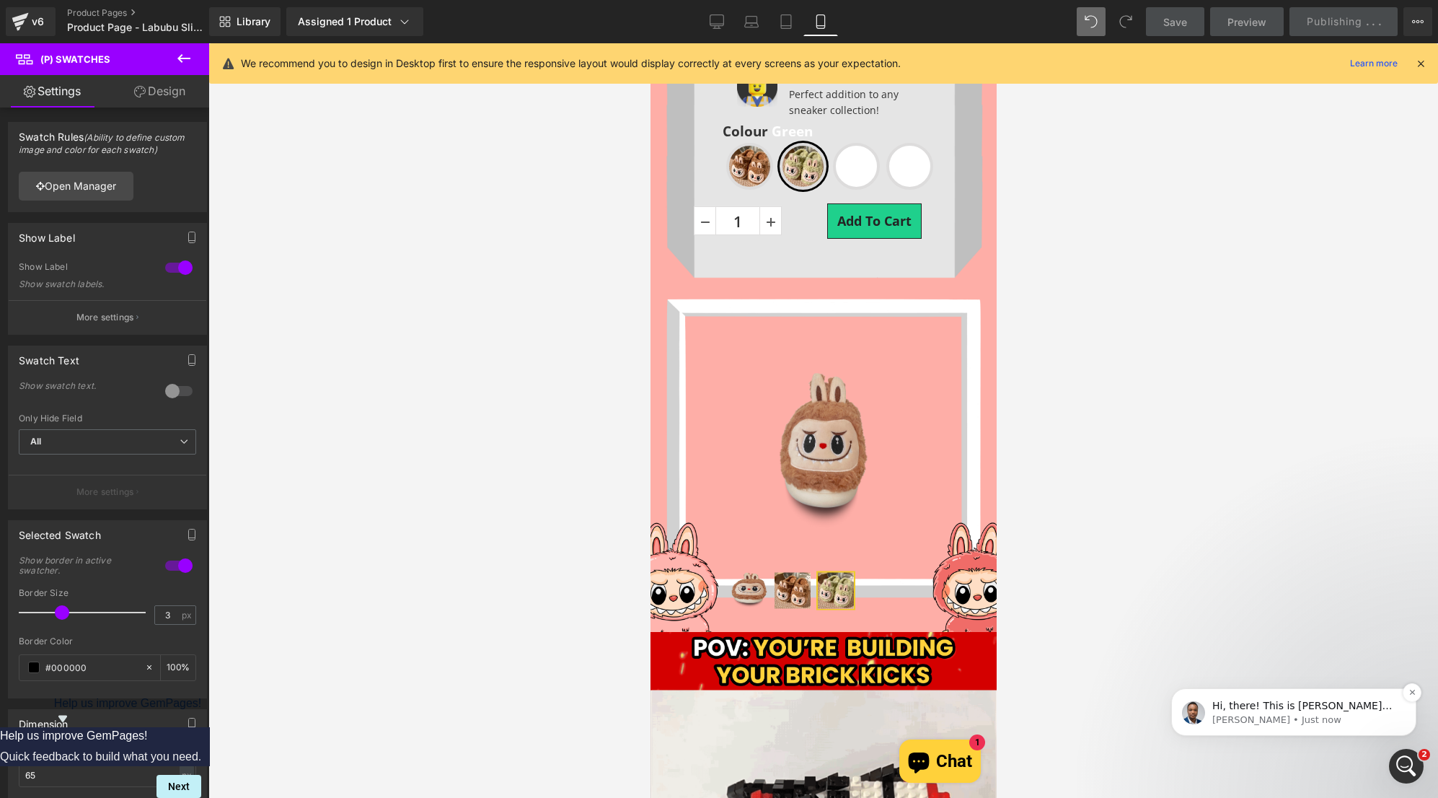
scroll to position [105, 0]
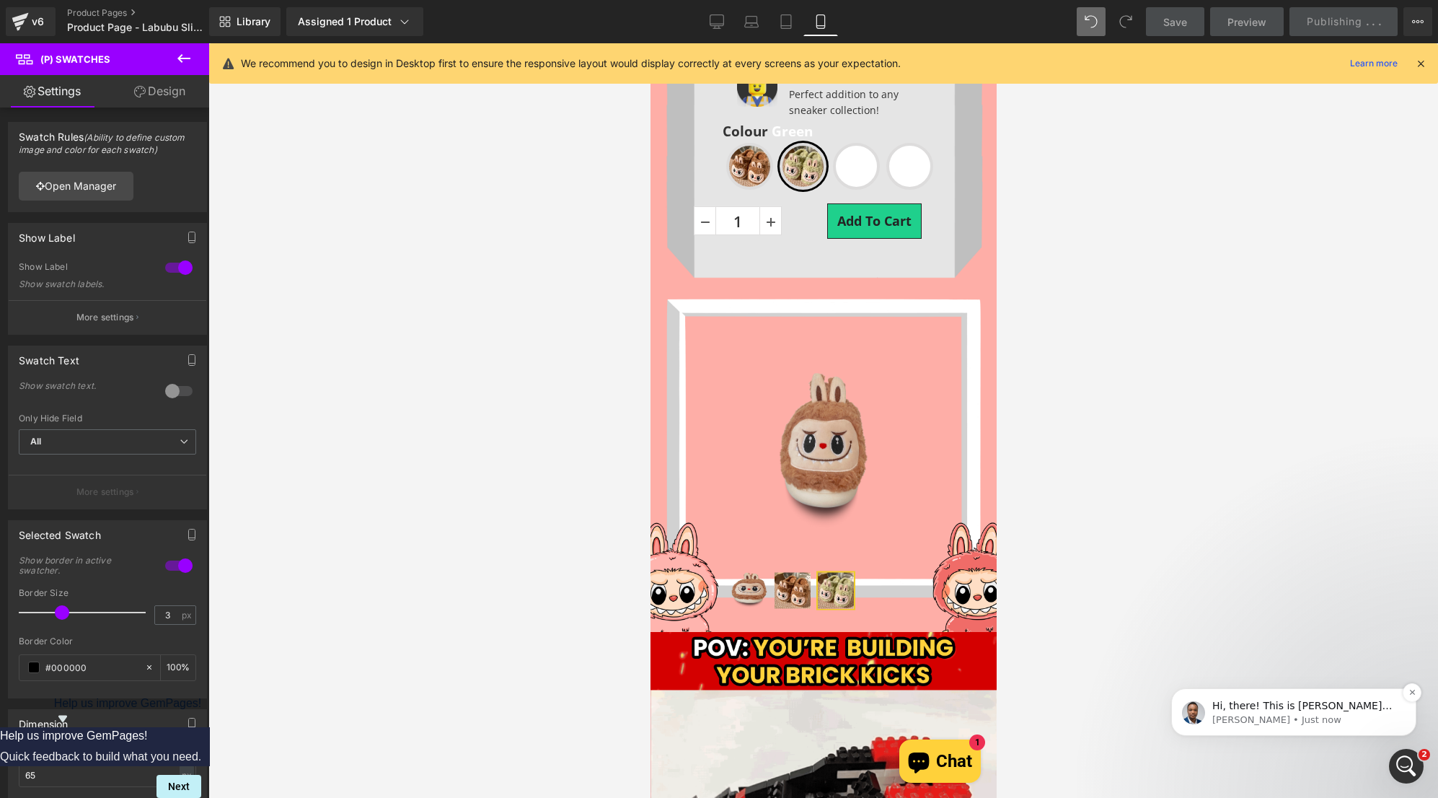
click at [1392, 691] on div "Hi, there! This is Sinclair from Gempages, and I am here to assist you with you…" at bounding box center [1293, 712] width 245 height 48
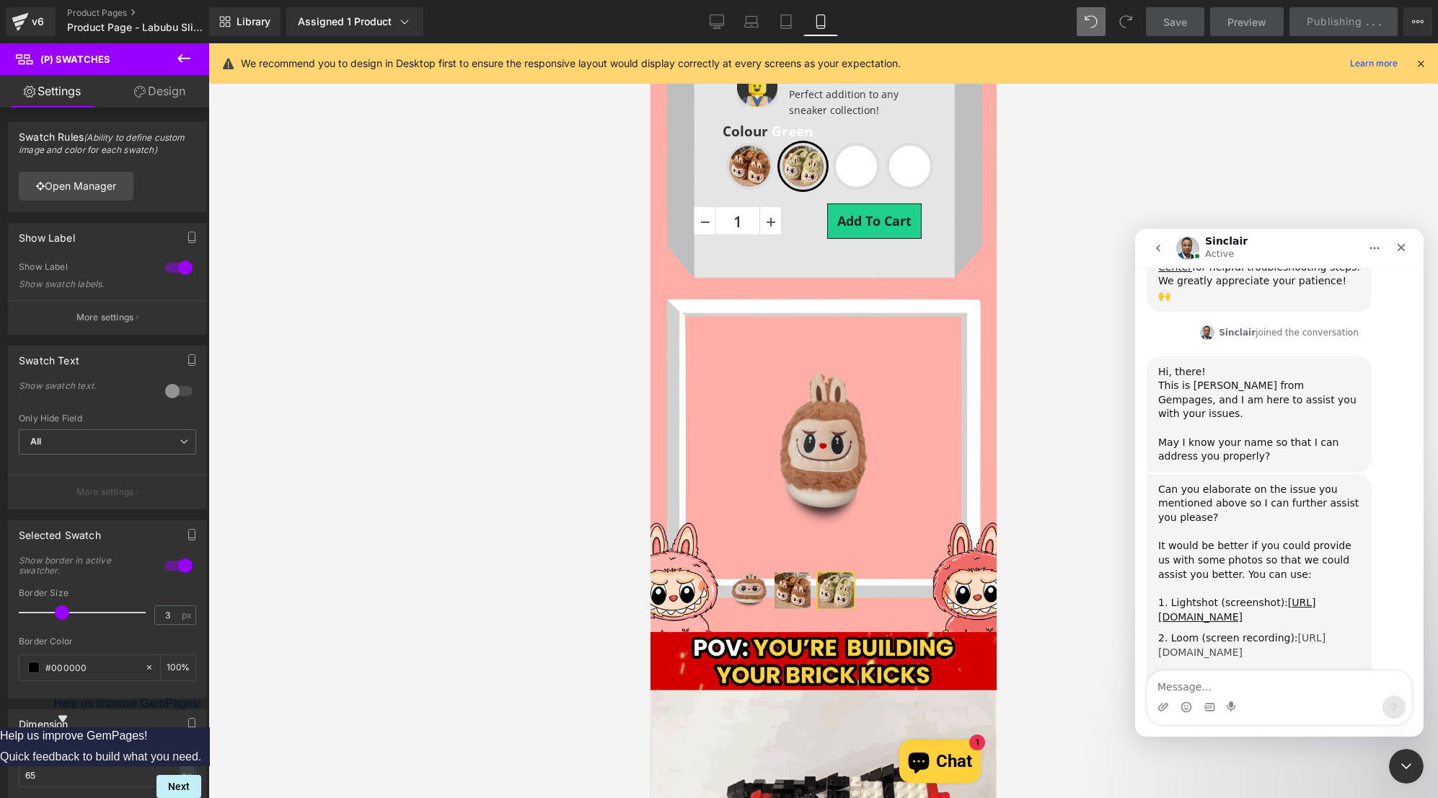
scroll to position [353, 0]
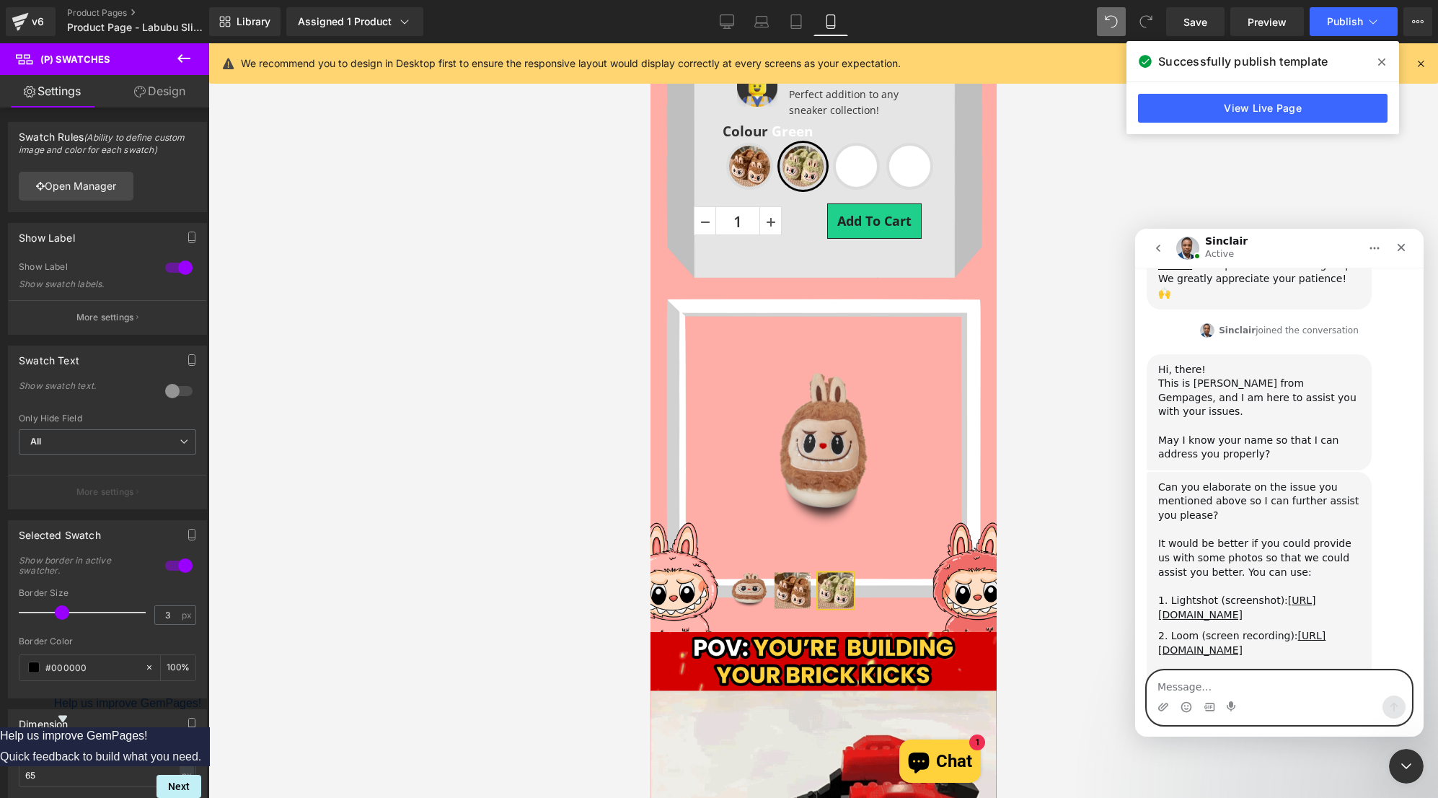
click at [1241, 676] on textarea "Message…" at bounding box center [1279, 683] width 264 height 25
paste textarea "https://app.gempages.net/editor?id=1759751748&type=template-product&page=produc…"
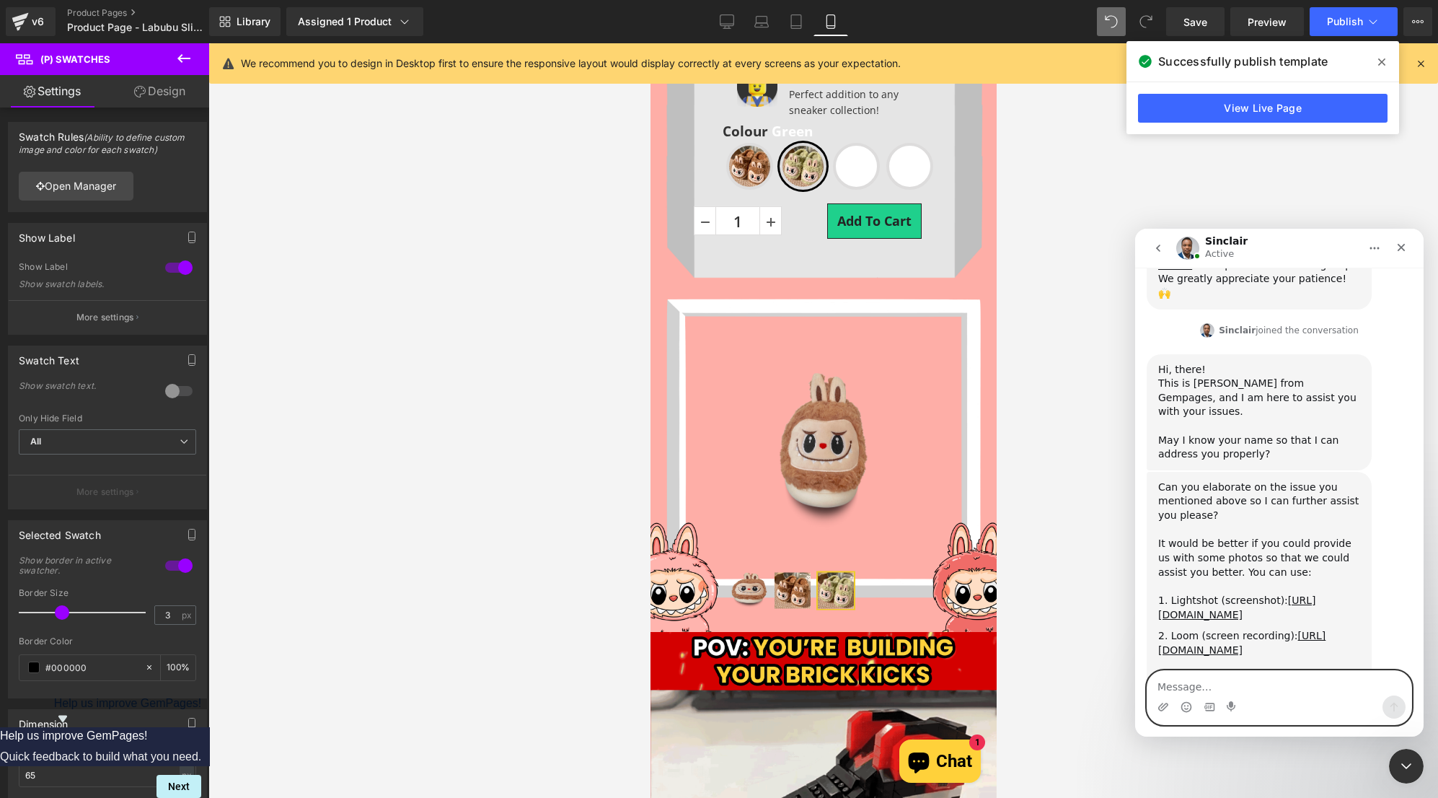
type textarea "https://app.gempages.net/editor?id=1759751748&type=template-product&page=produc…"
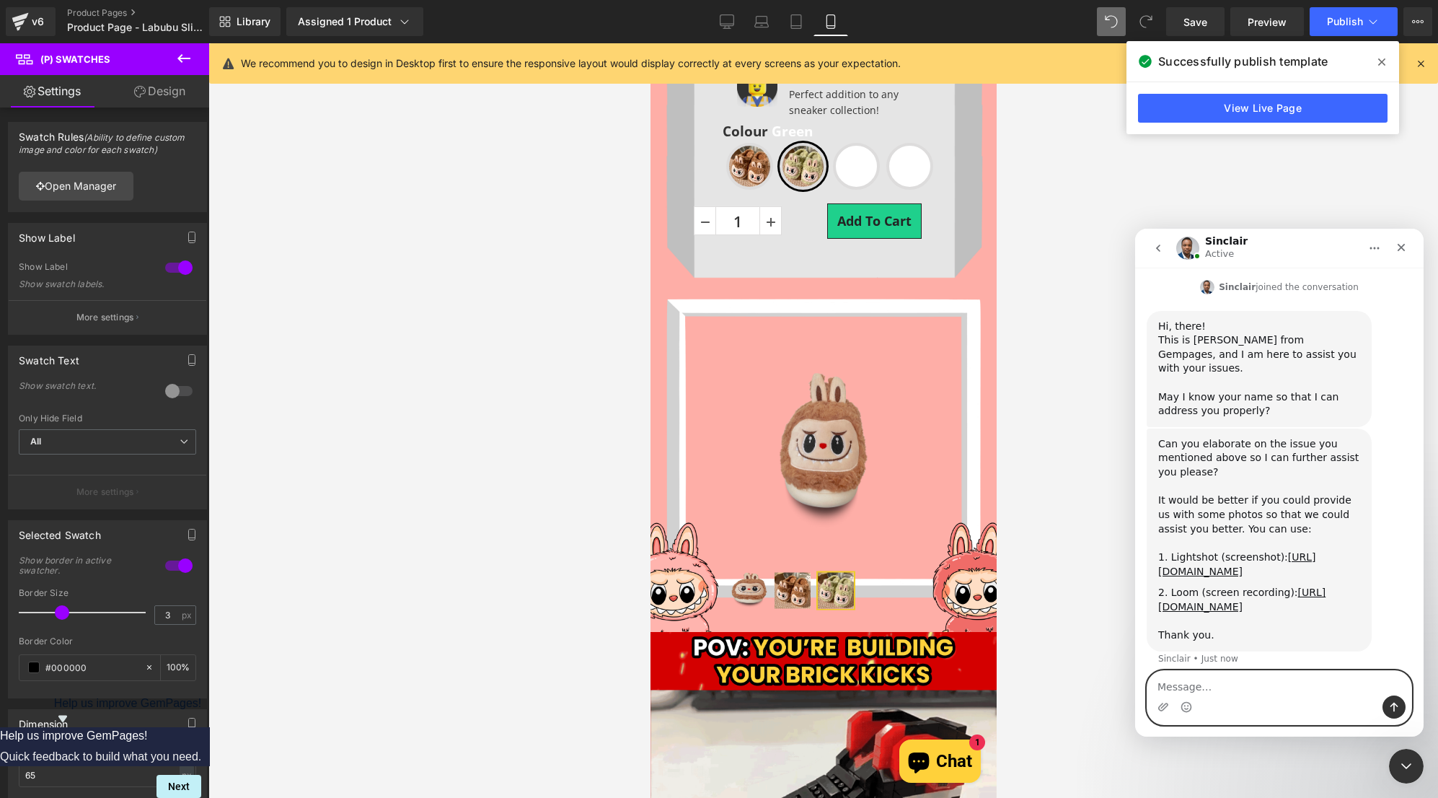
scroll to position [415, 0]
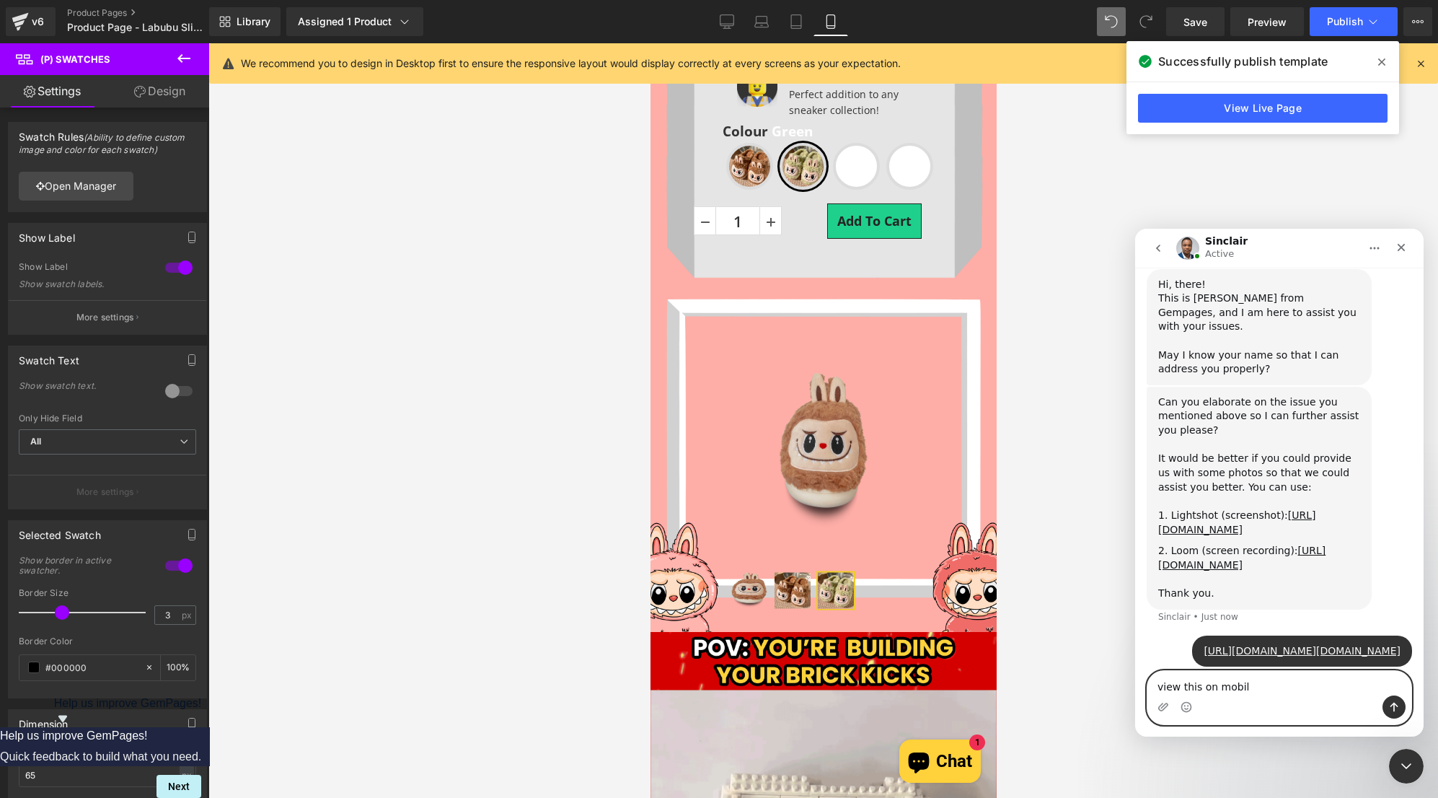
type textarea "view this on mobile"
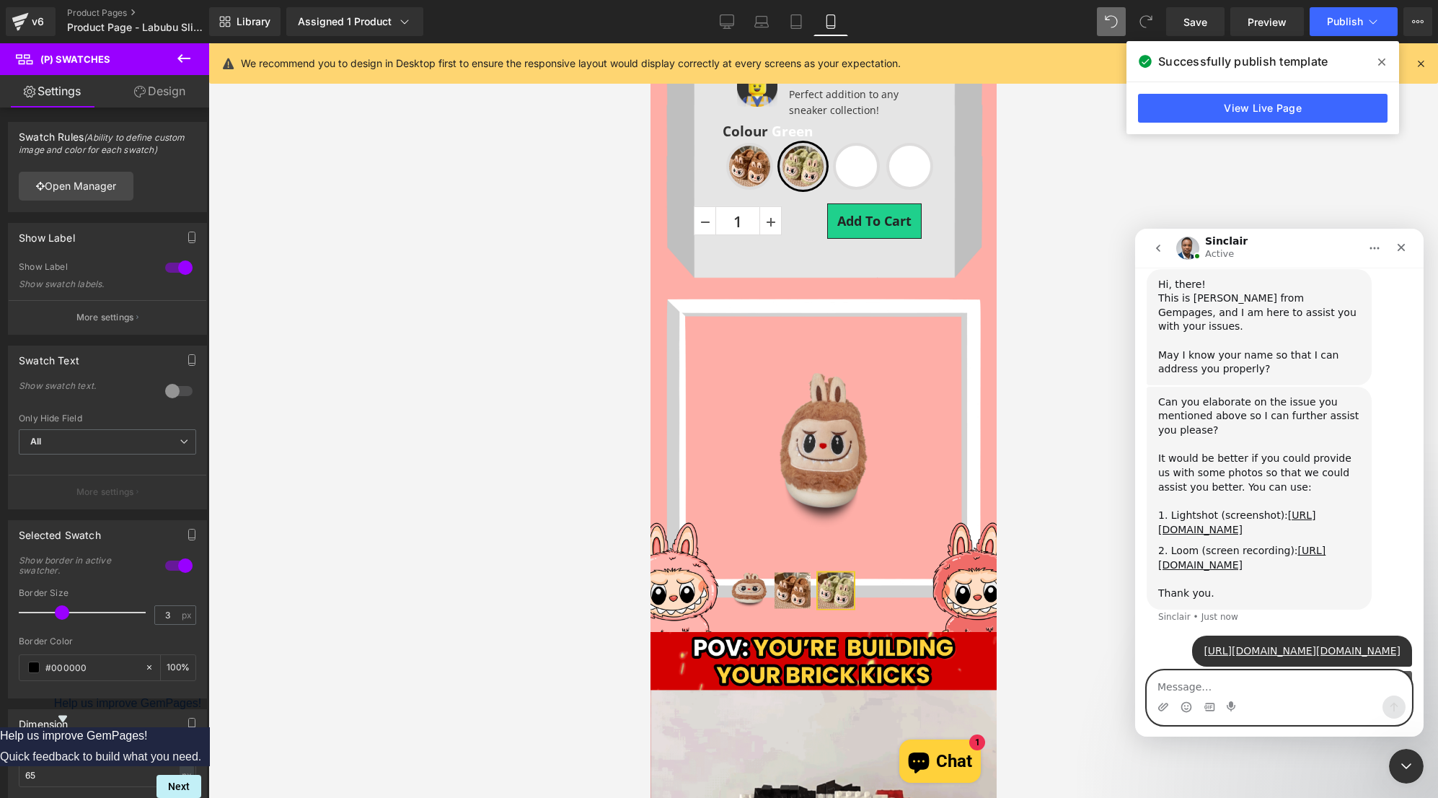
scroll to position [448, 0]
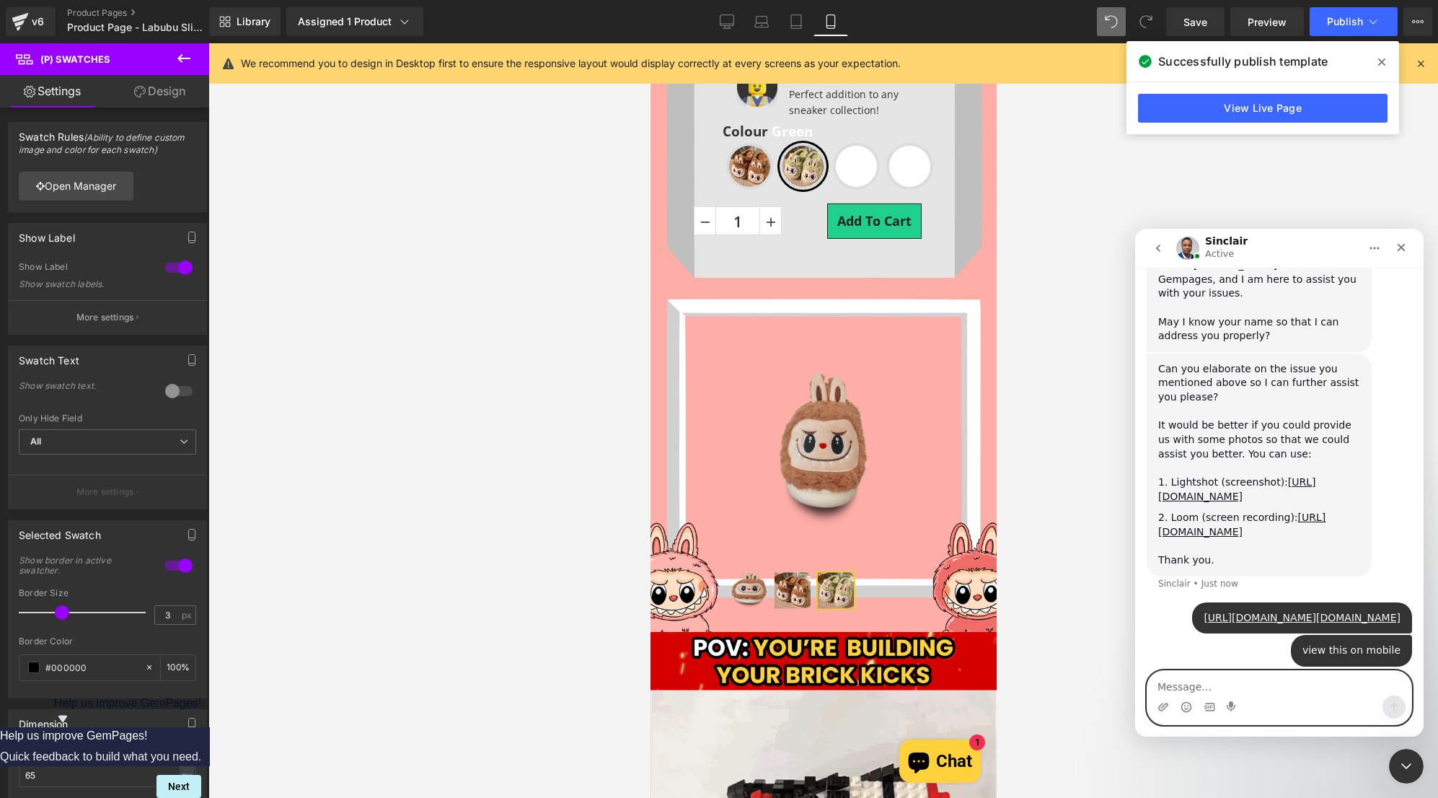
type textarea "y"
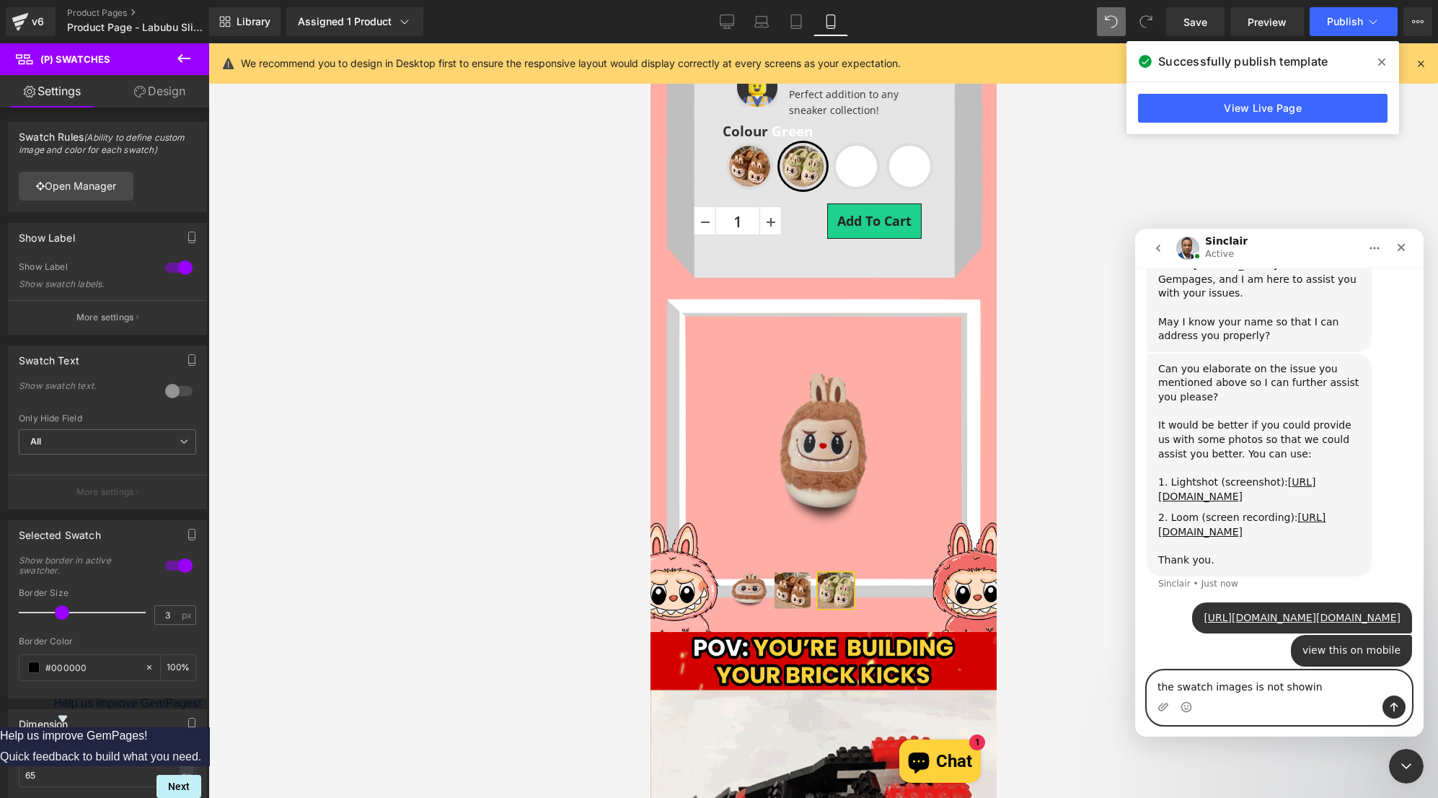
type textarea "the swatch images is not showing"
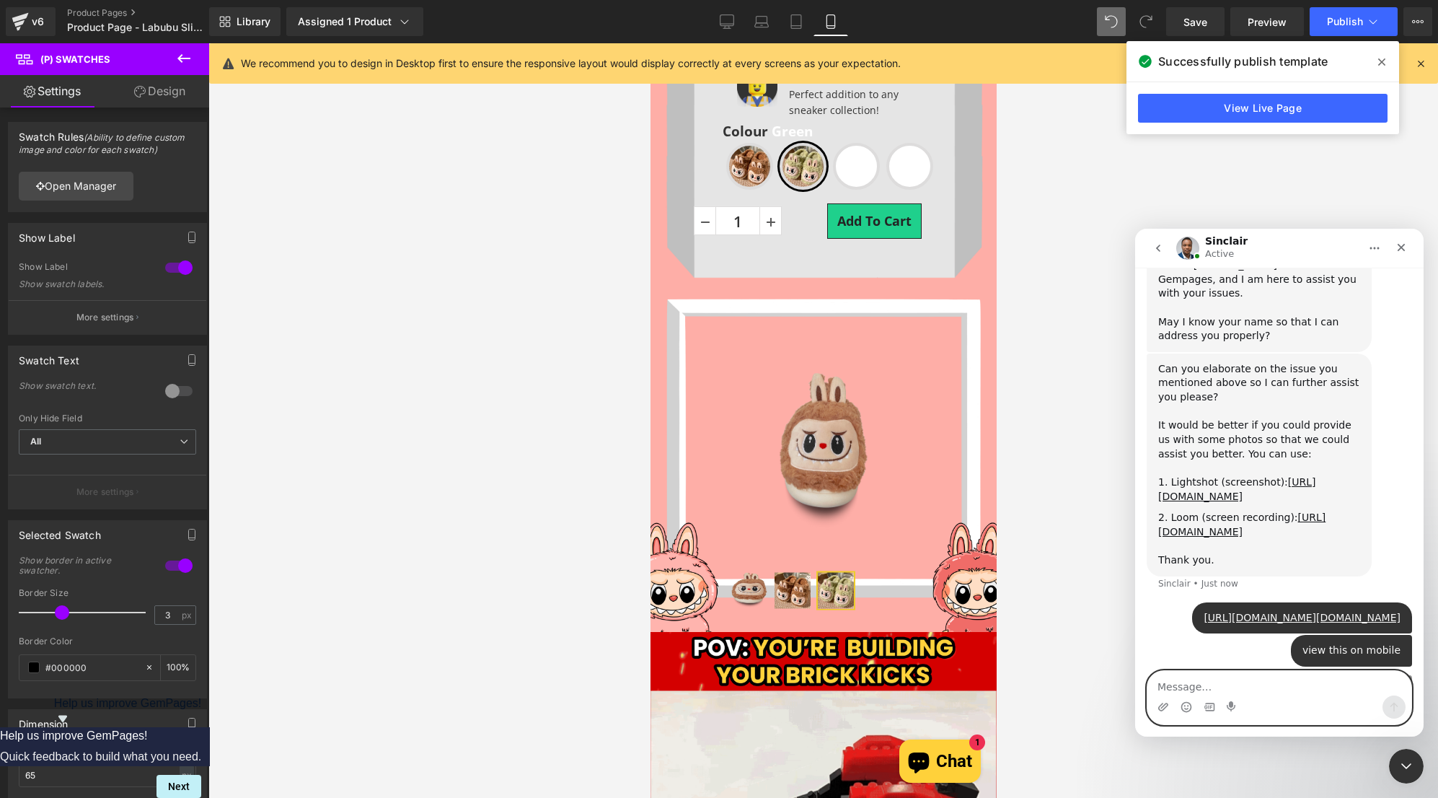
scroll to position [481, 0]
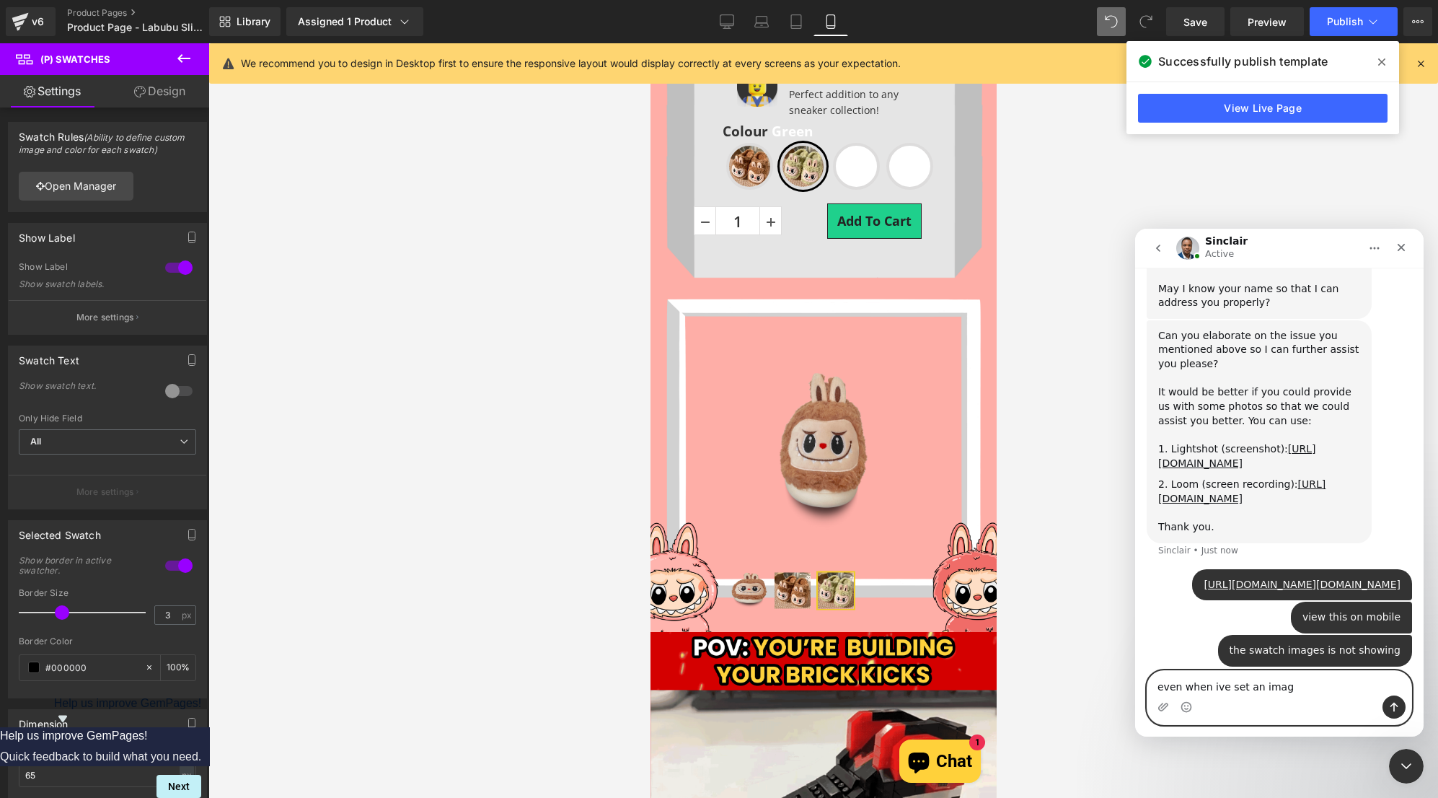
type textarea "even when ive set an image"
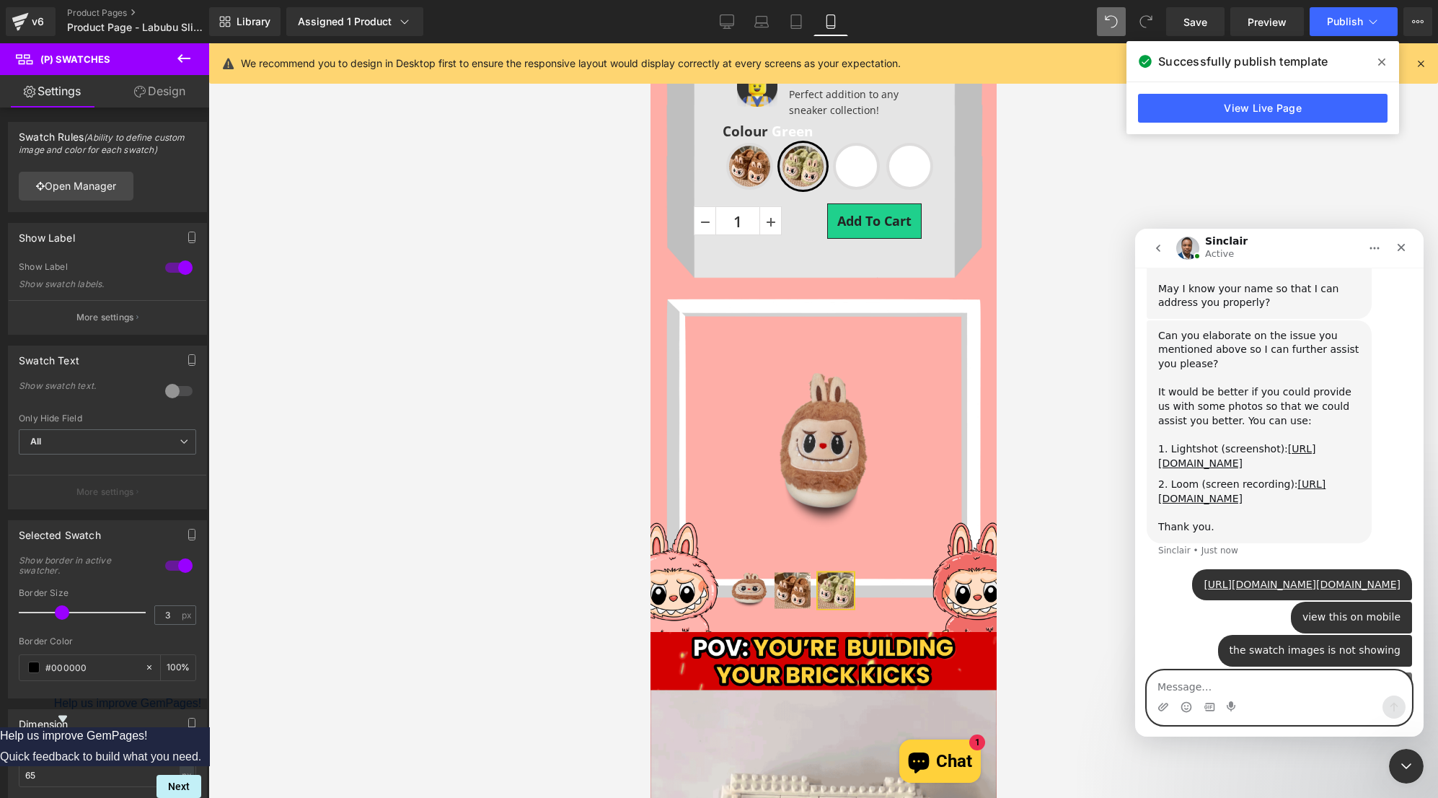
scroll to position [513, 0]
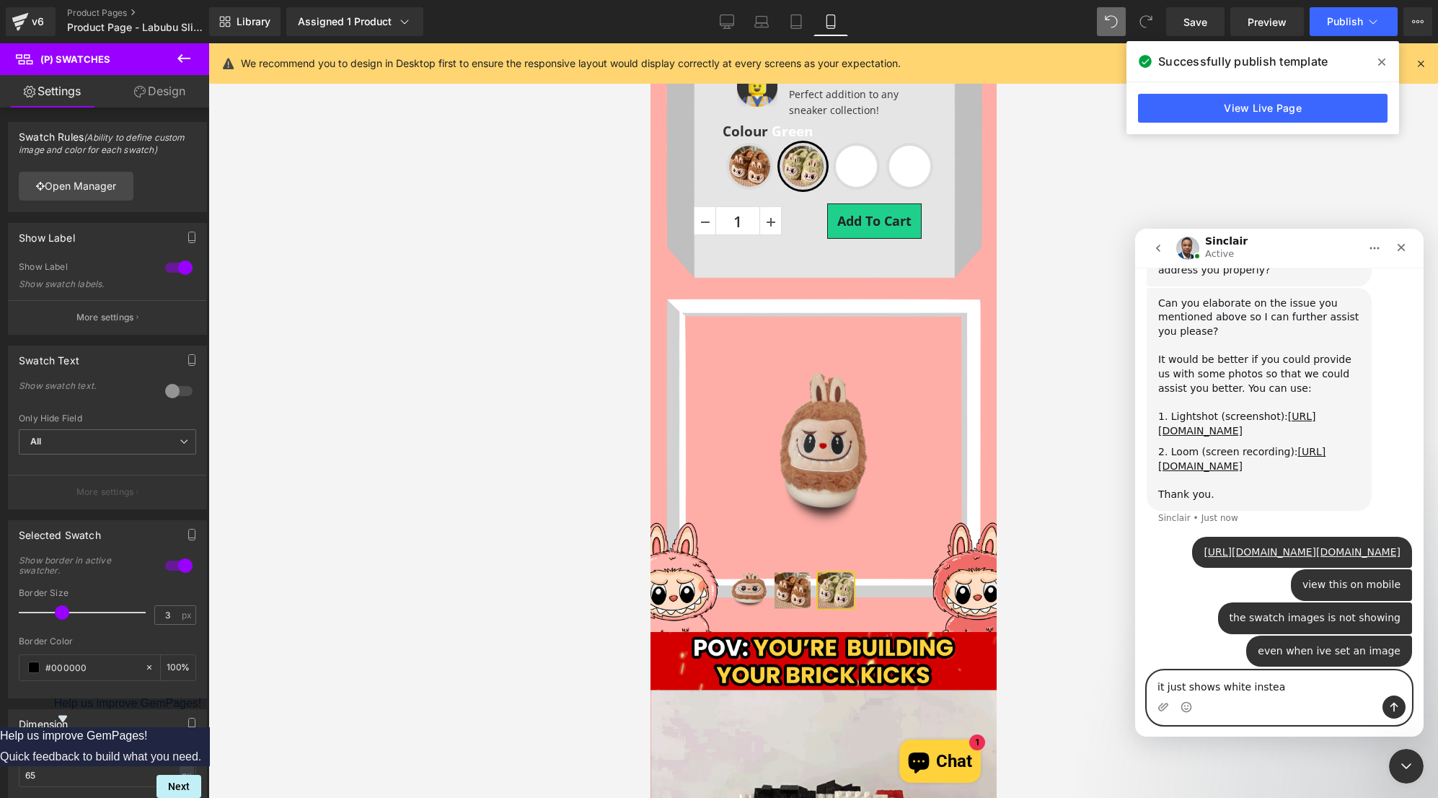
type textarea "it just shows white instead"
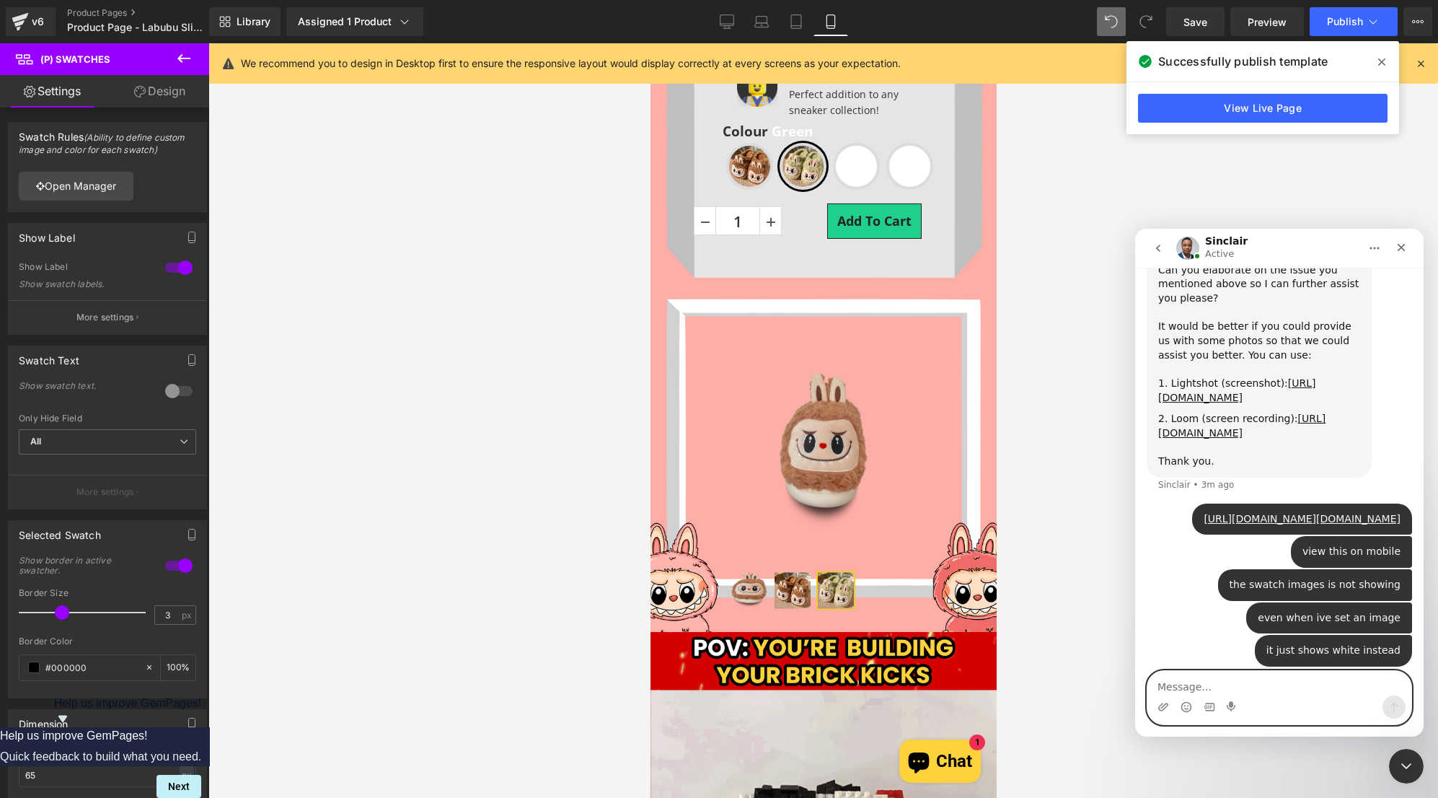
scroll to position [602, 0]
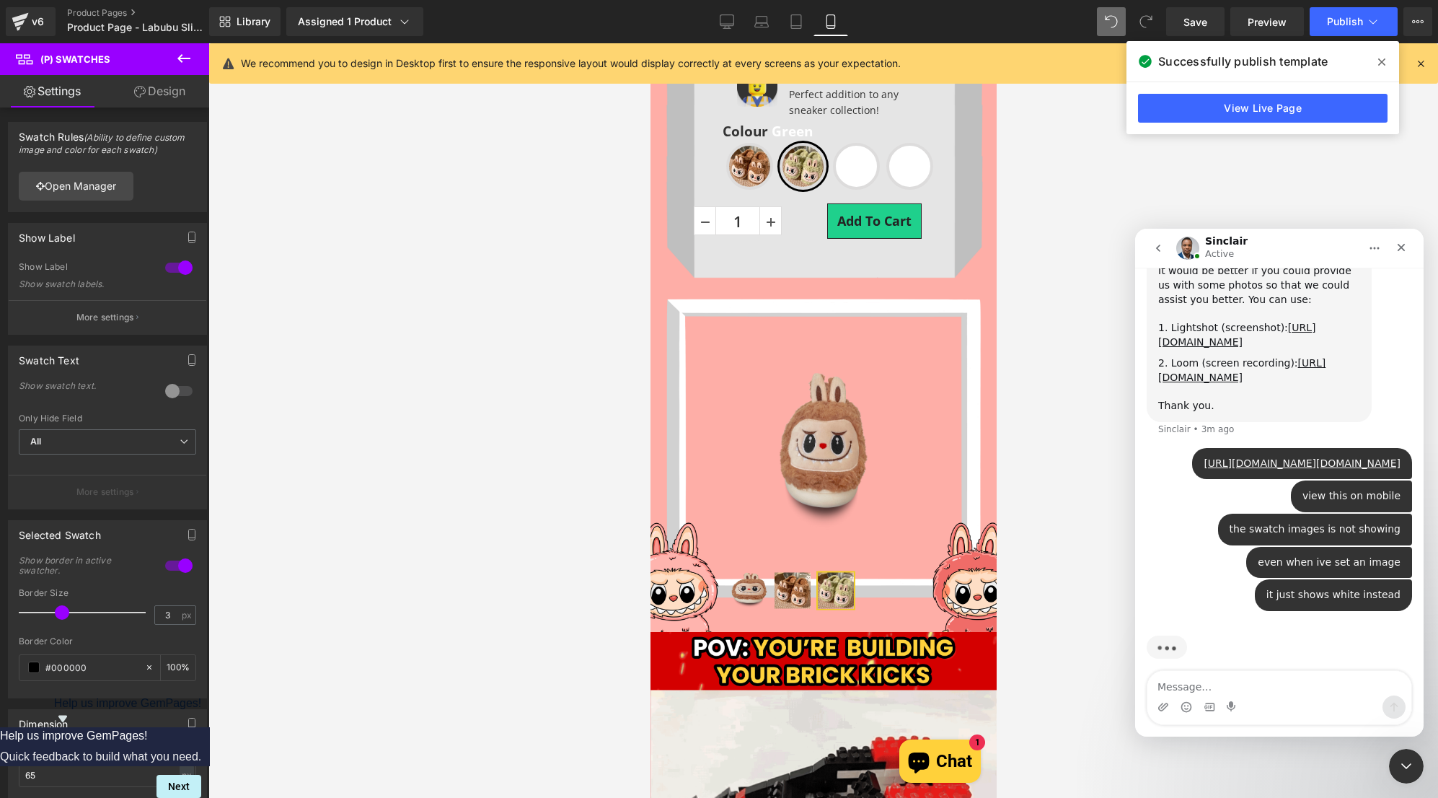
click at [867, 326] on div at bounding box center [719, 377] width 1438 height 754
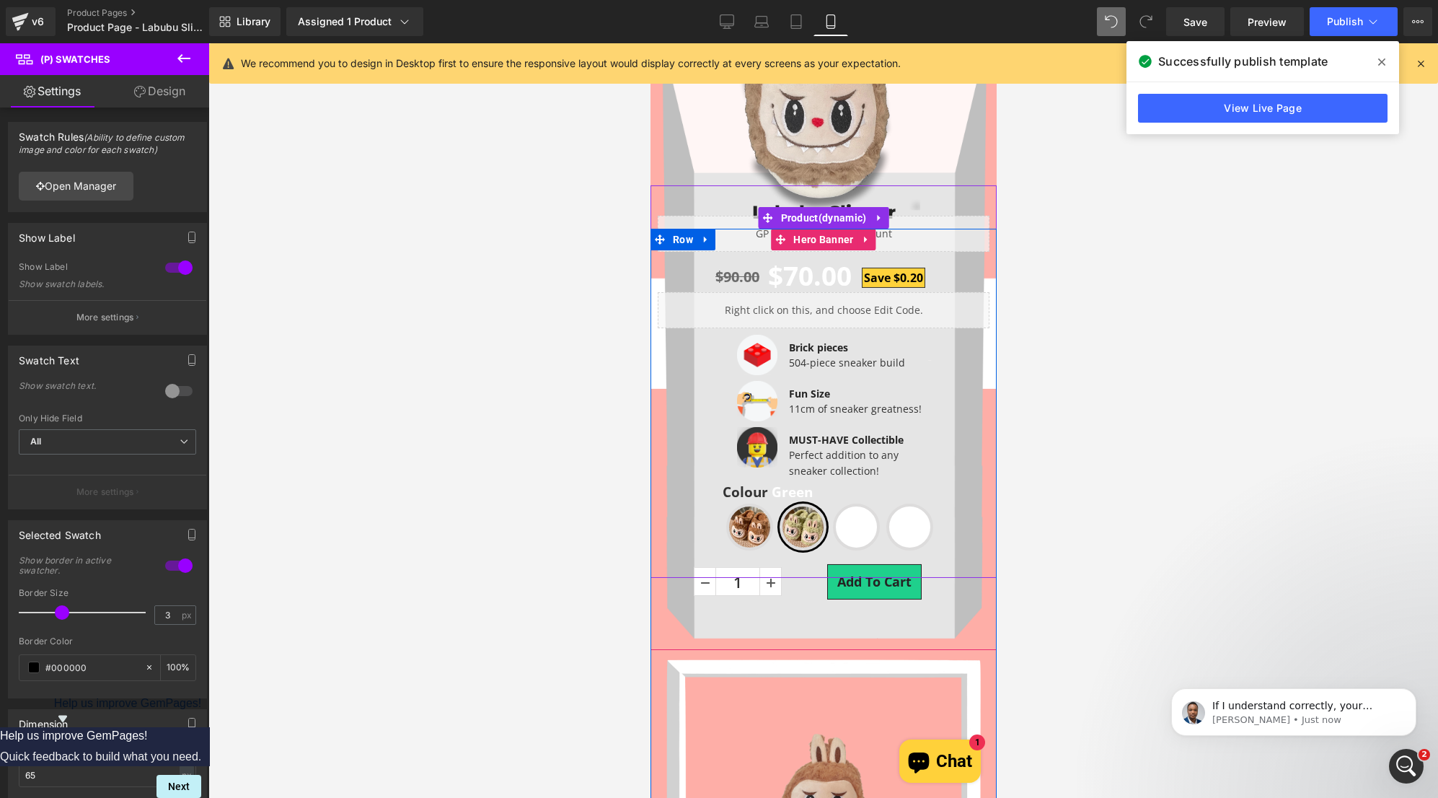
scroll to position [738, 0]
click at [825, 208] on span "Product" at bounding box center [823, 218] width 93 height 22
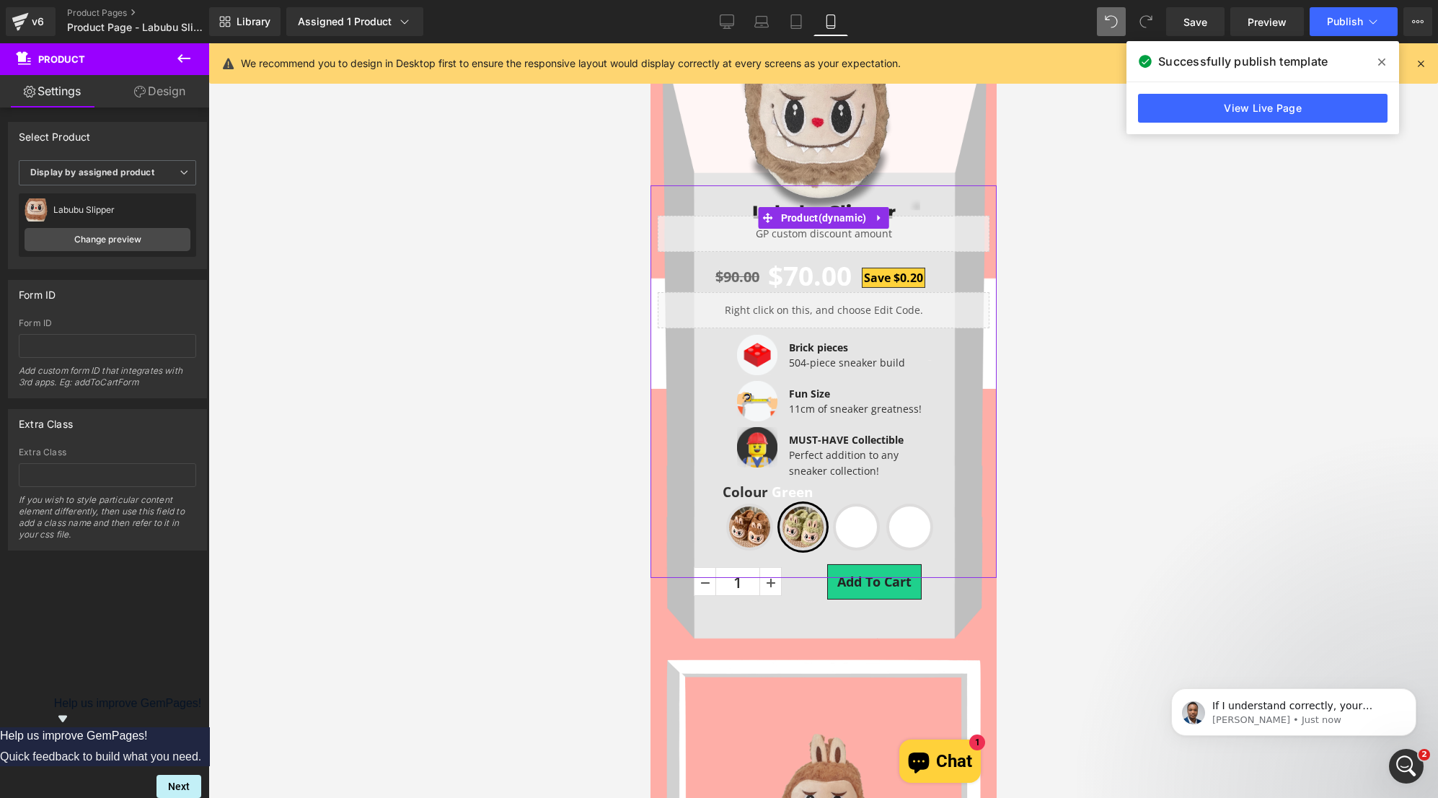
drag, startPoint x: 154, startPoint y: 99, endPoint x: 117, endPoint y: 406, distance: 309.4
click at [154, 99] on link "Design" at bounding box center [159, 91] width 105 height 32
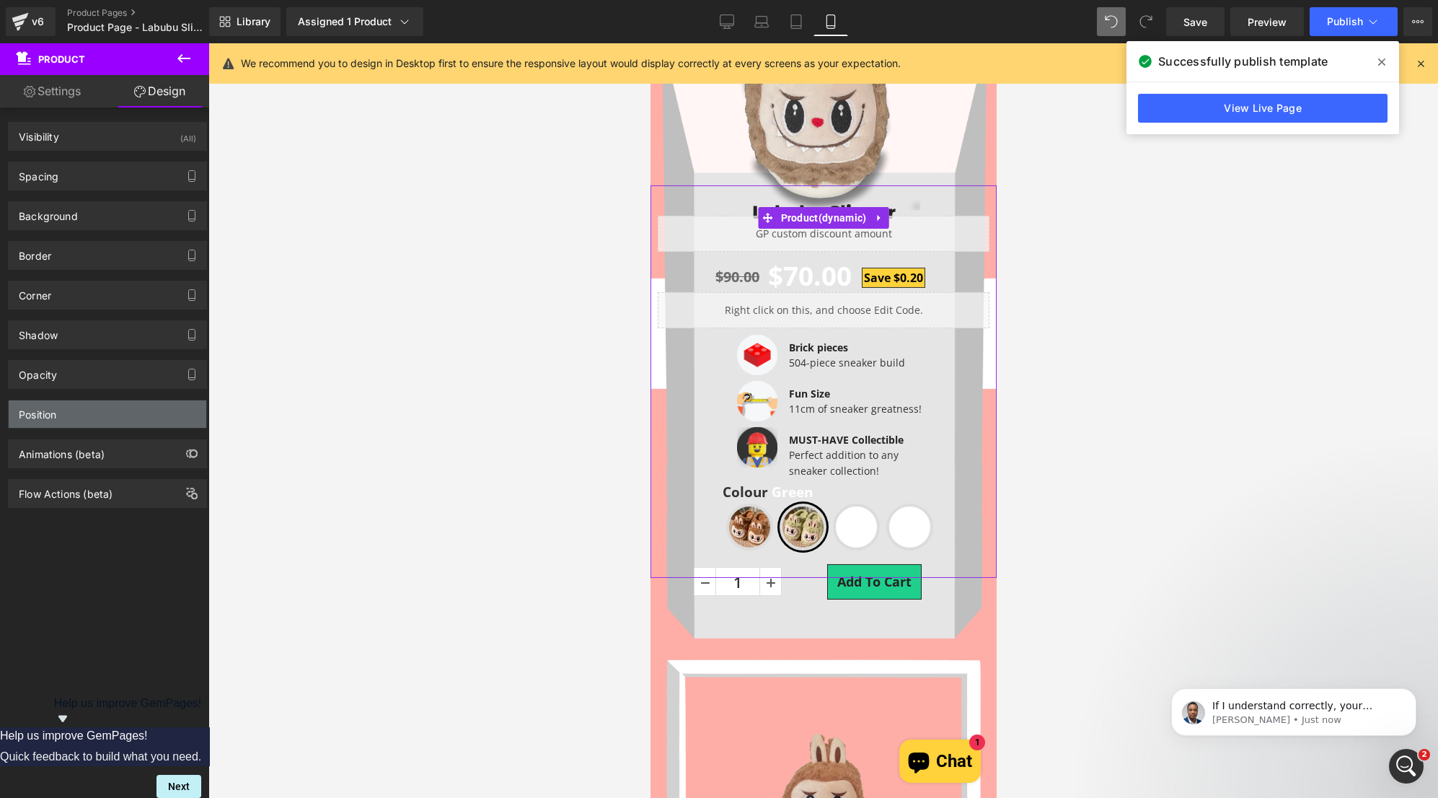
click at [116, 420] on div "Position" at bounding box center [108, 413] width 198 height 27
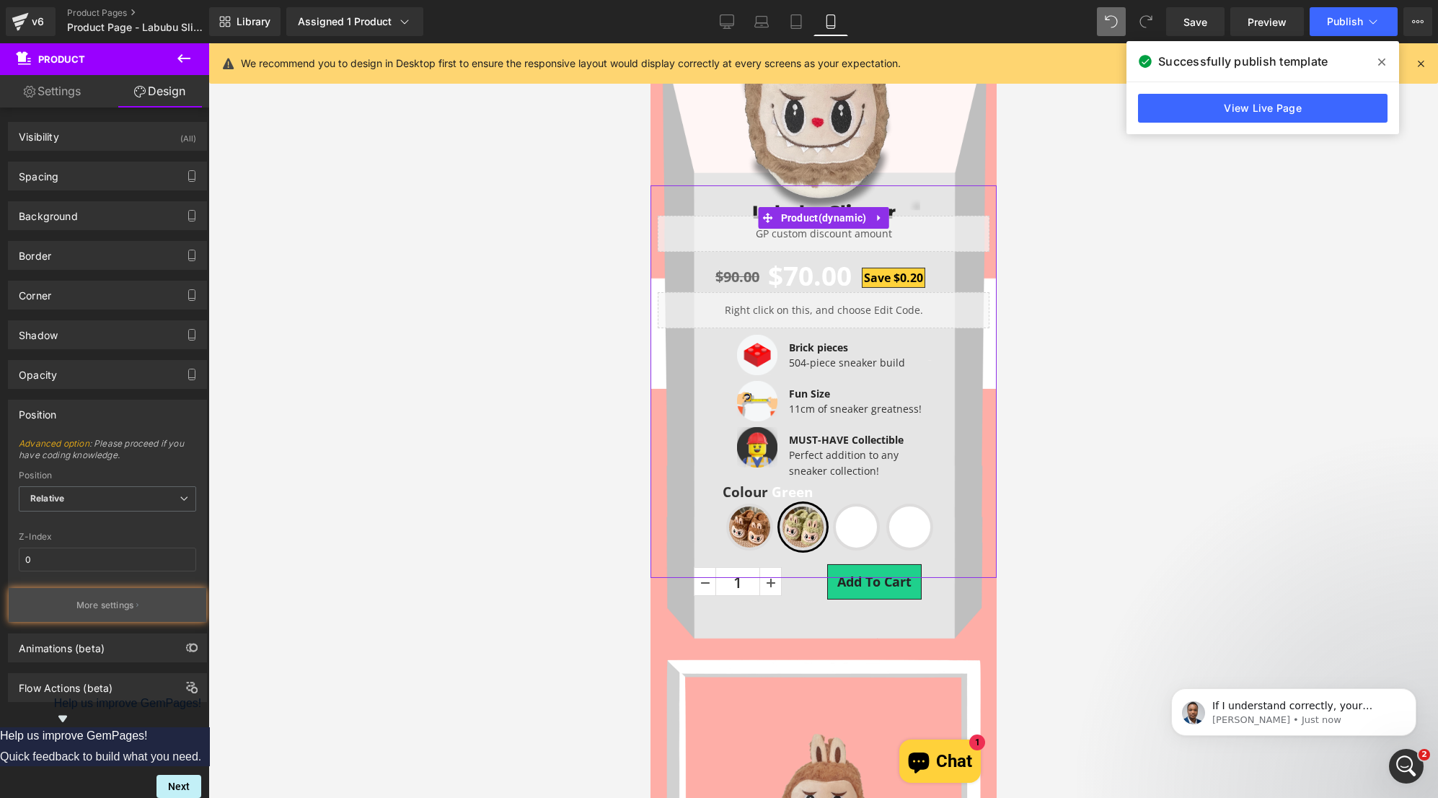
click at [125, 602] on p "More settings" at bounding box center [105, 605] width 58 height 13
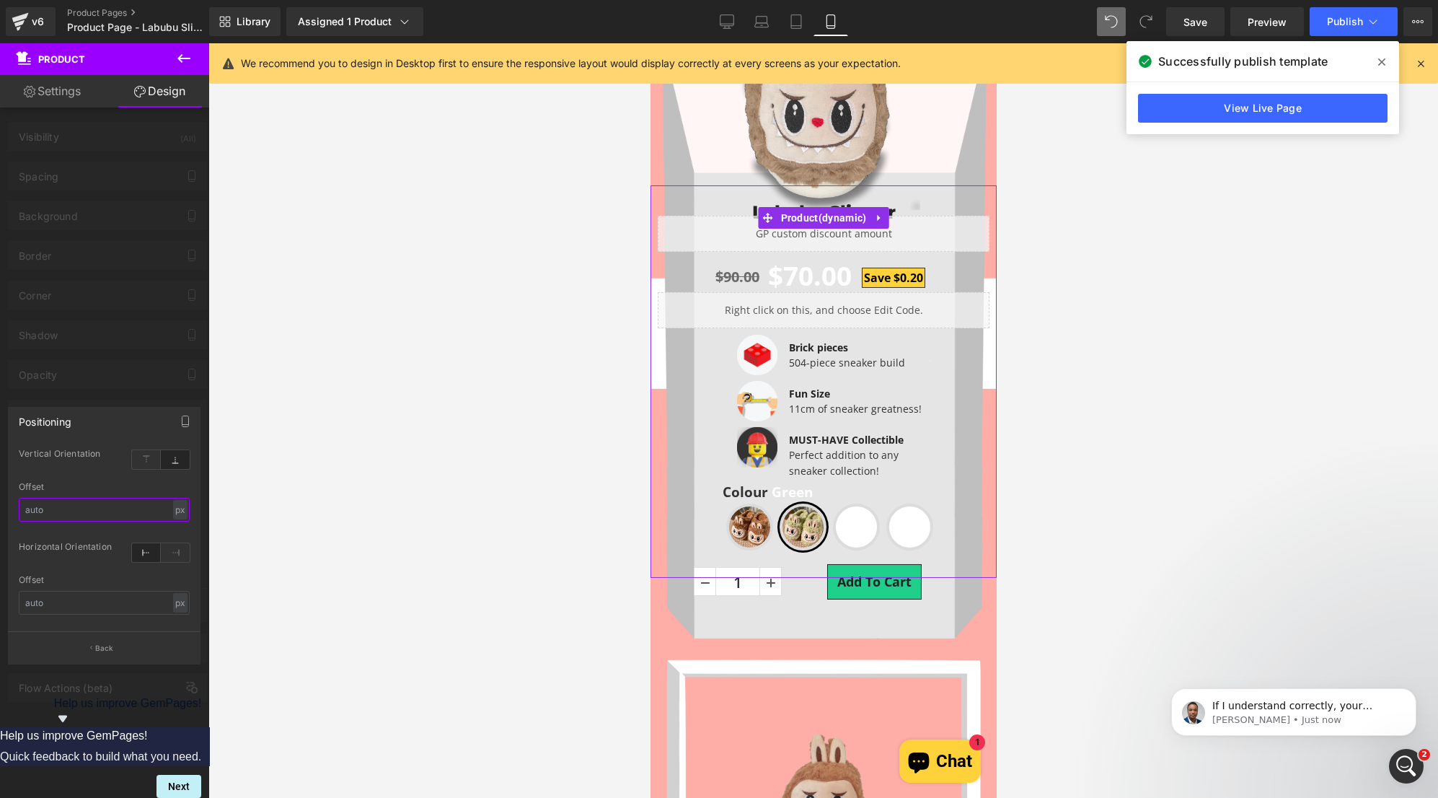
click at [102, 509] on input "text" at bounding box center [104, 510] width 171 height 24
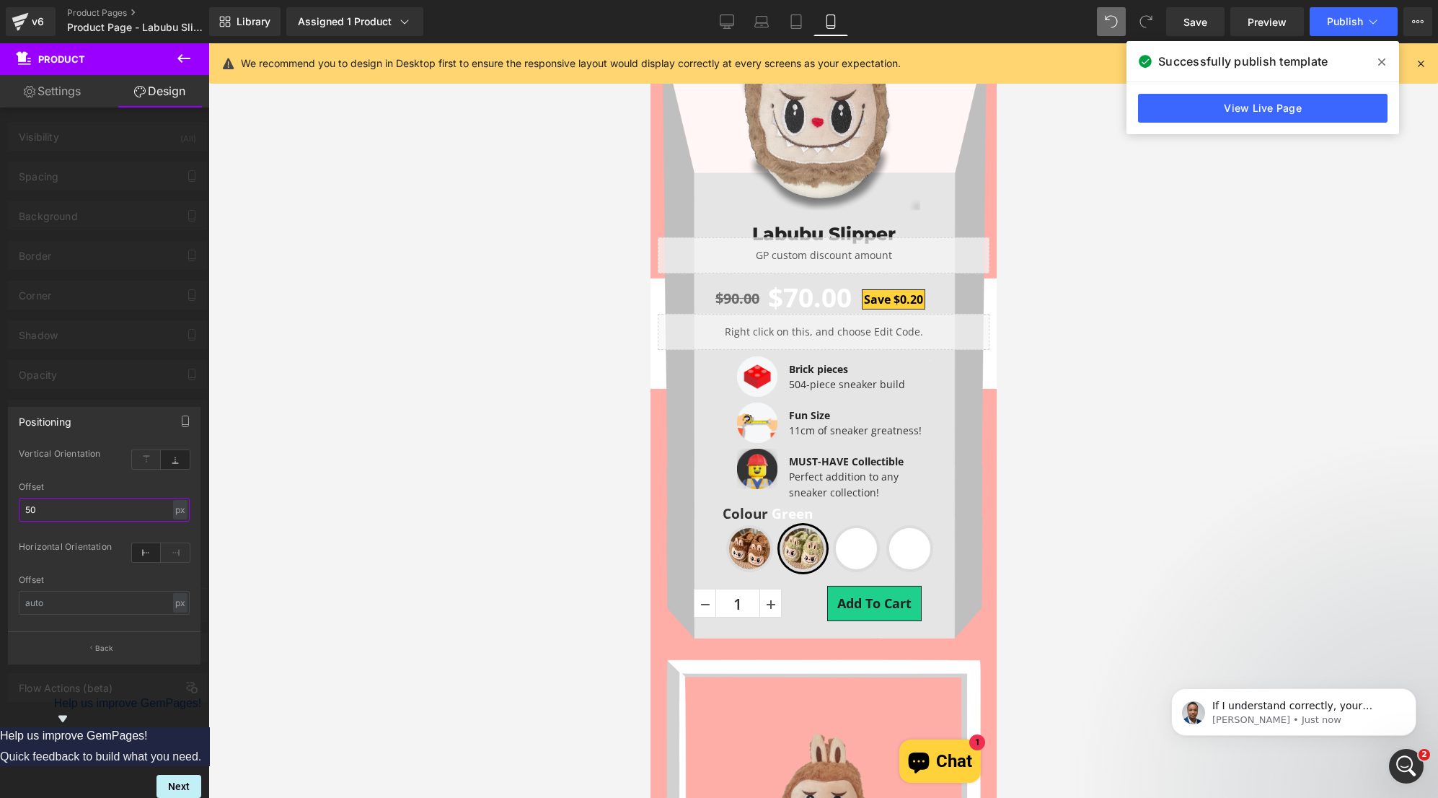
type input "5"
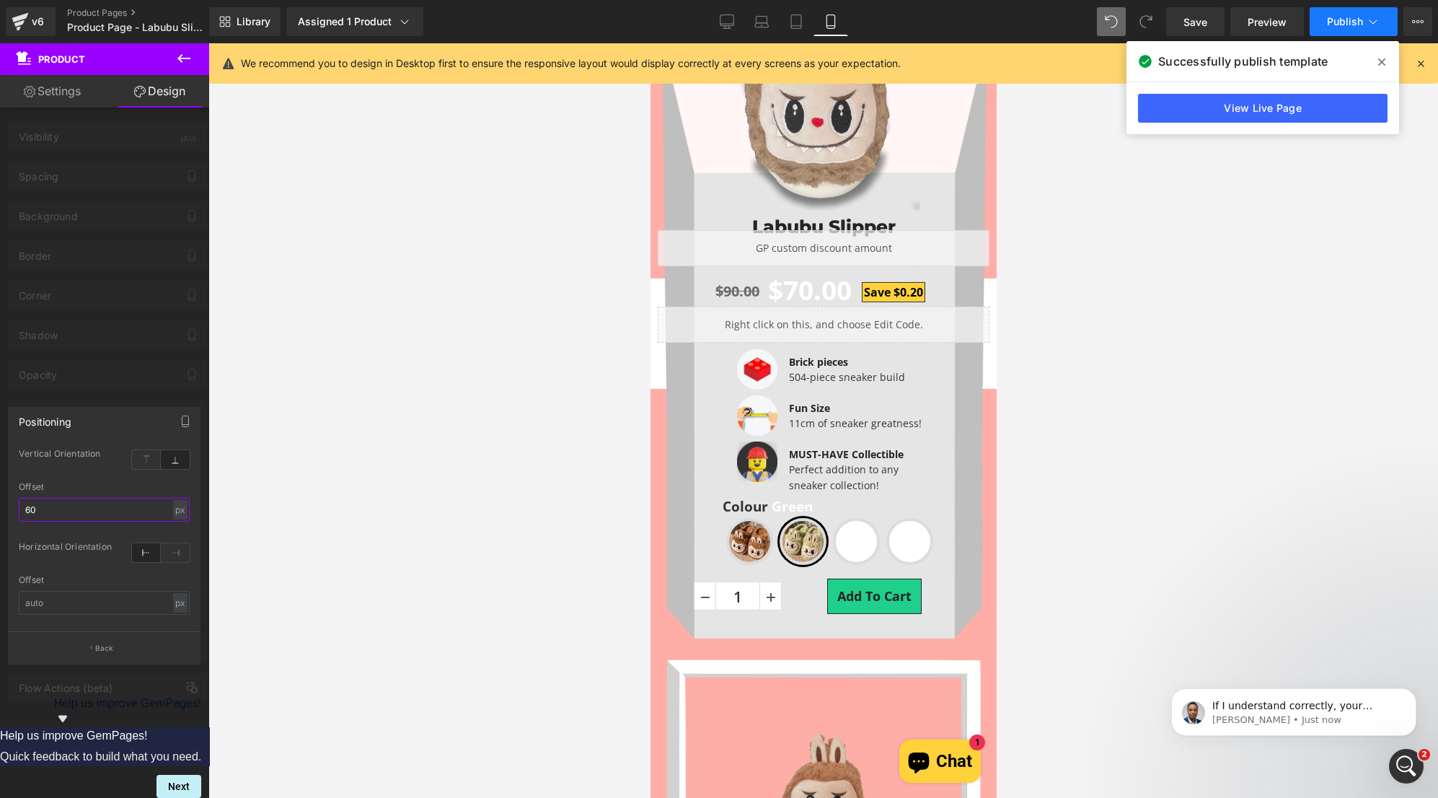
type input "60"
click at [1341, 30] on button "Publish" at bounding box center [1354, 21] width 88 height 29
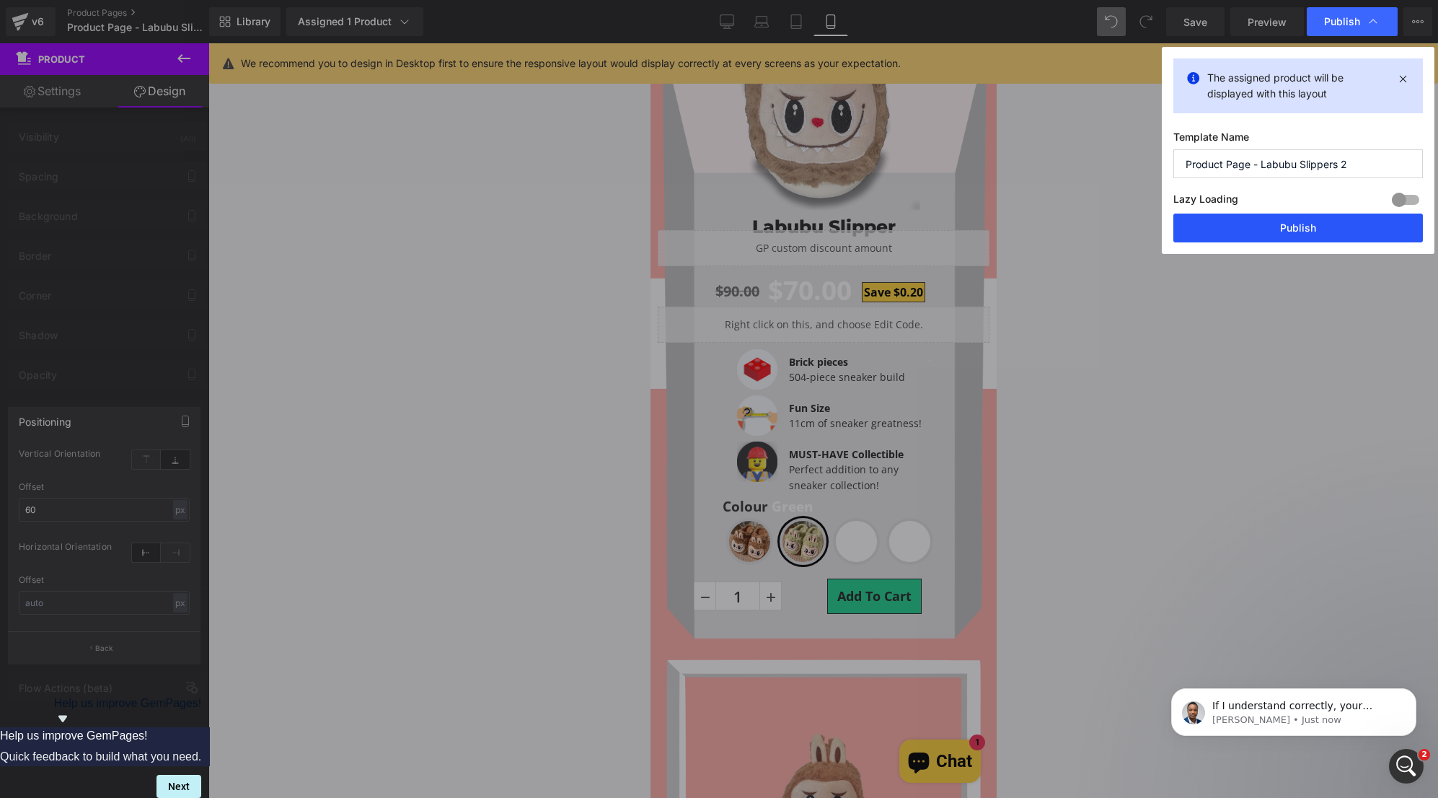
click at [1263, 229] on button "Publish" at bounding box center [1298, 227] width 250 height 29
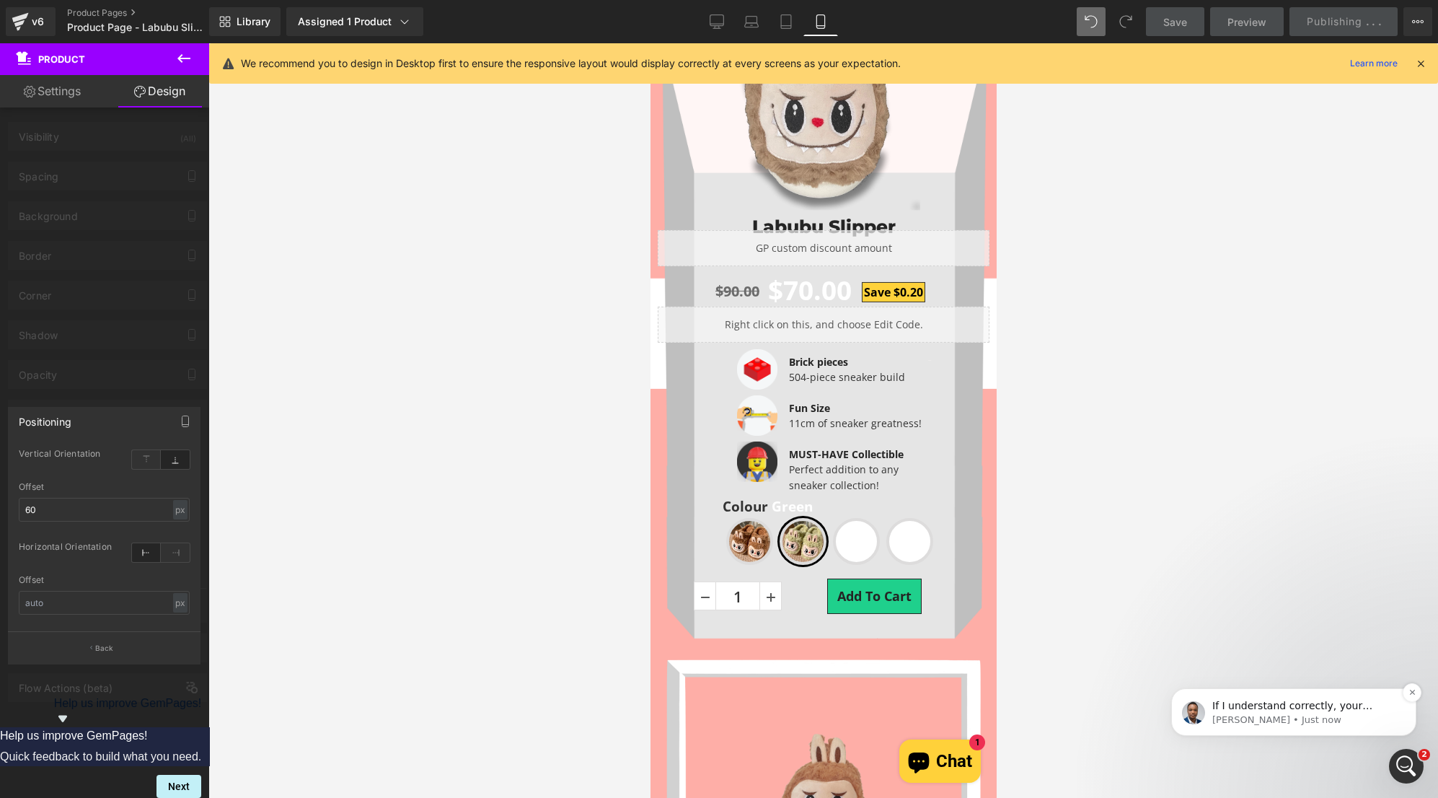
click at [1293, 709] on span "If I understand correctly, your swatch images are not showing in the editor eve…" at bounding box center [1304, 792] width 185 height 184
click at [1409, 755] on div "Open Intercom Messenger" at bounding box center [1404, 764] width 48 height 48
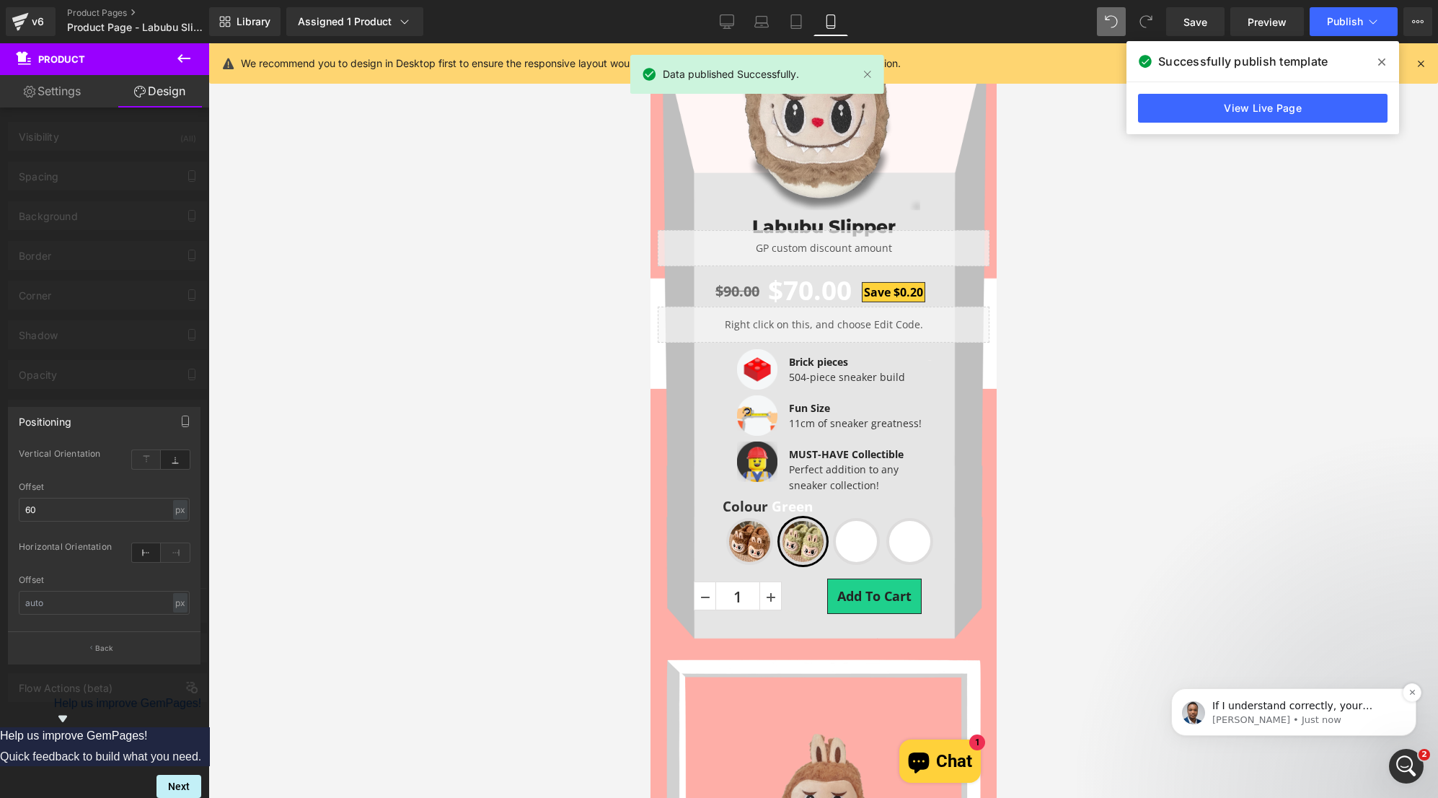
click at [1282, 720] on p "Sinclair • Just now" at bounding box center [1305, 719] width 186 height 13
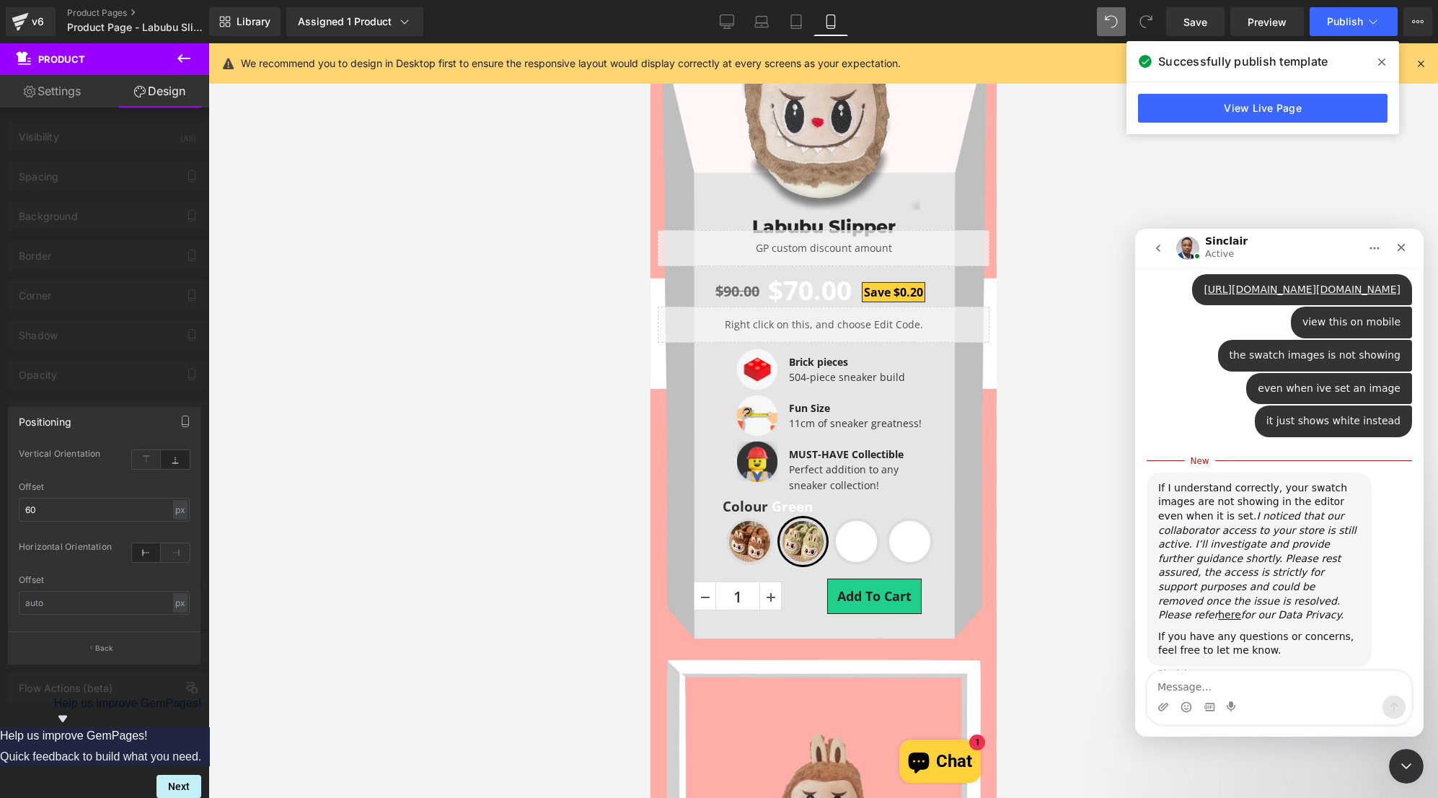
click at [1253, 679] on textarea "Message…" at bounding box center [1279, 683] width 264 height 25
type textarea "thaks"
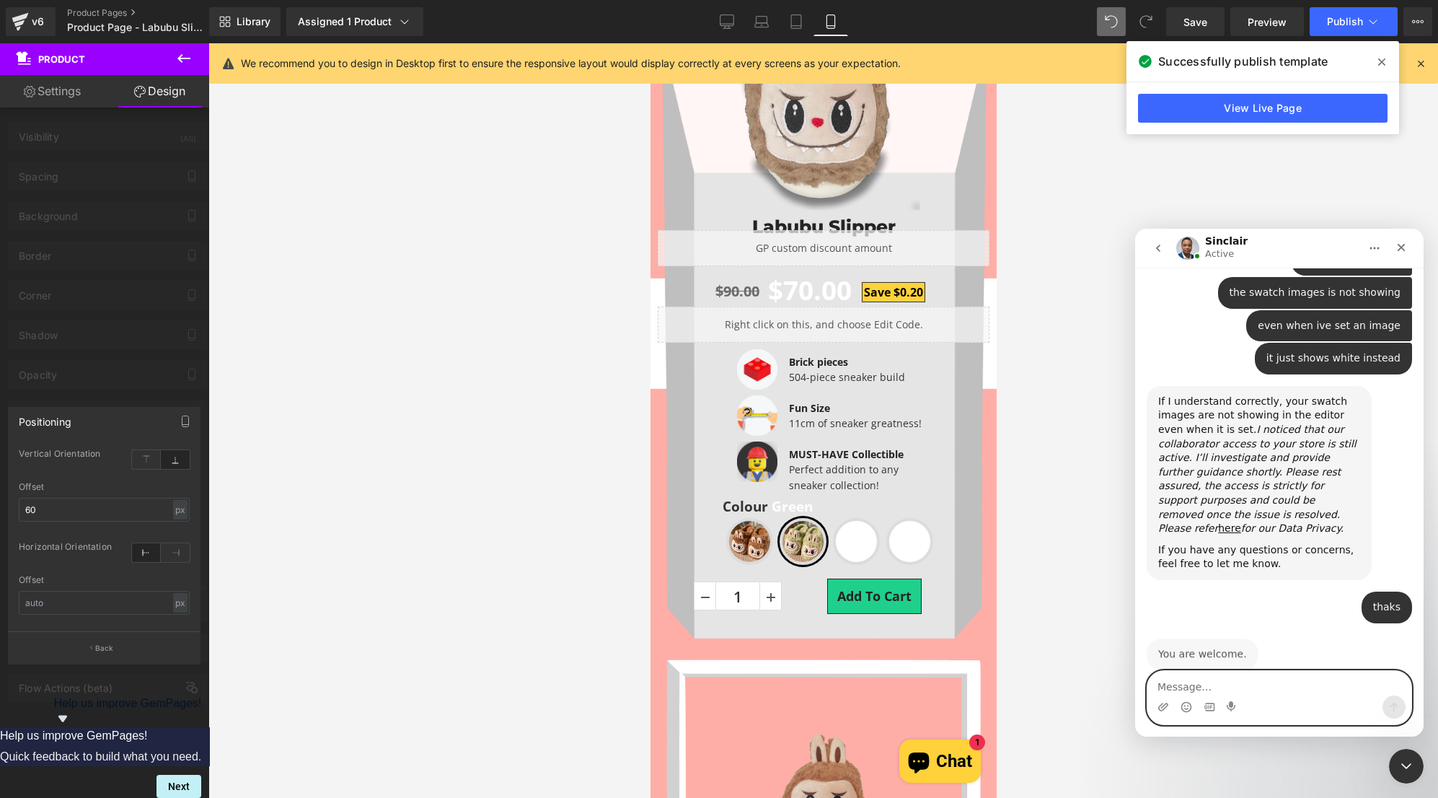
scroll to position [824, 0]
click at [800, 124] on div at bounding box center [719, 377] width 1438 height 754
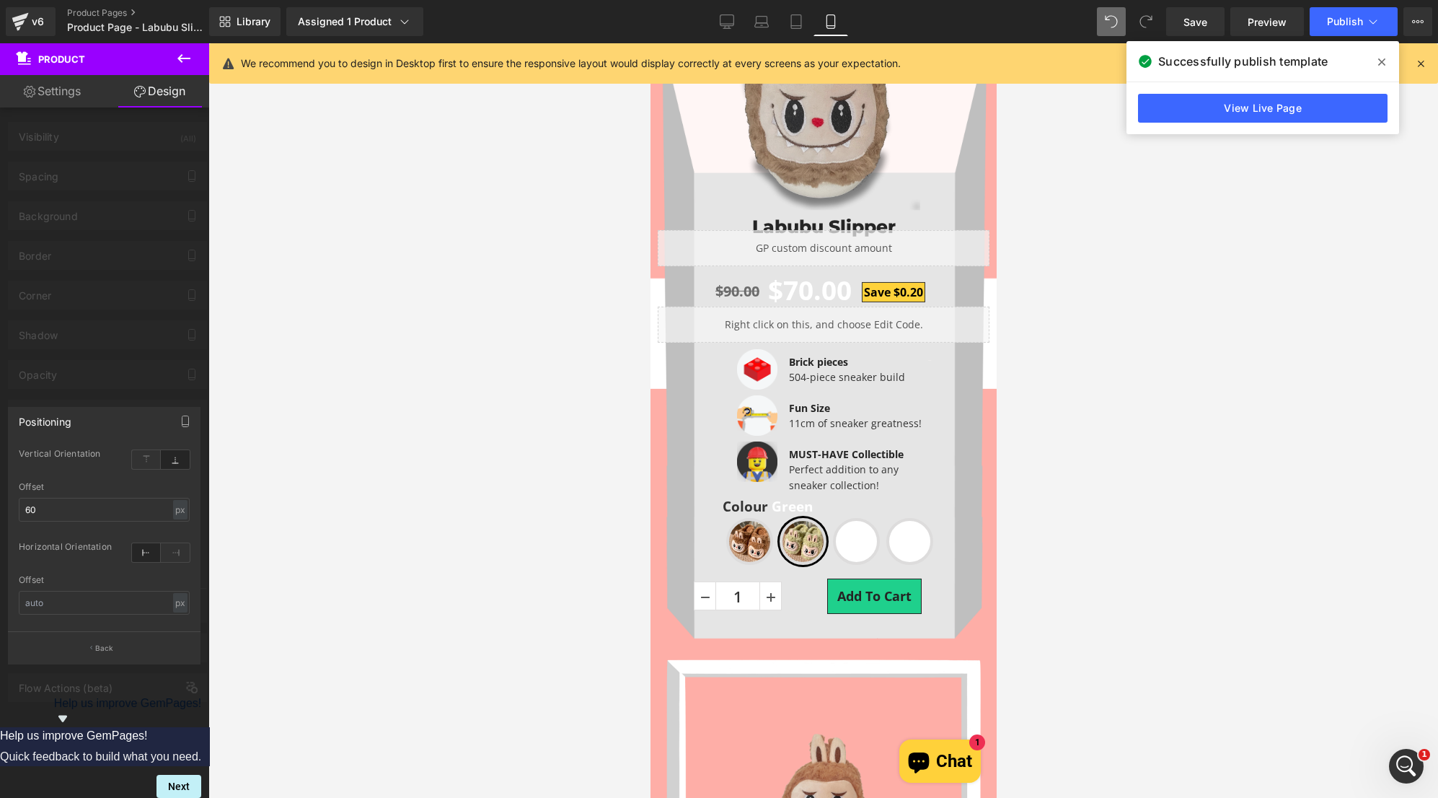
drag, startPoint x: 819, startPoint y: 136, endPoint x: 820, endPoint y: 149, distance: 13.1
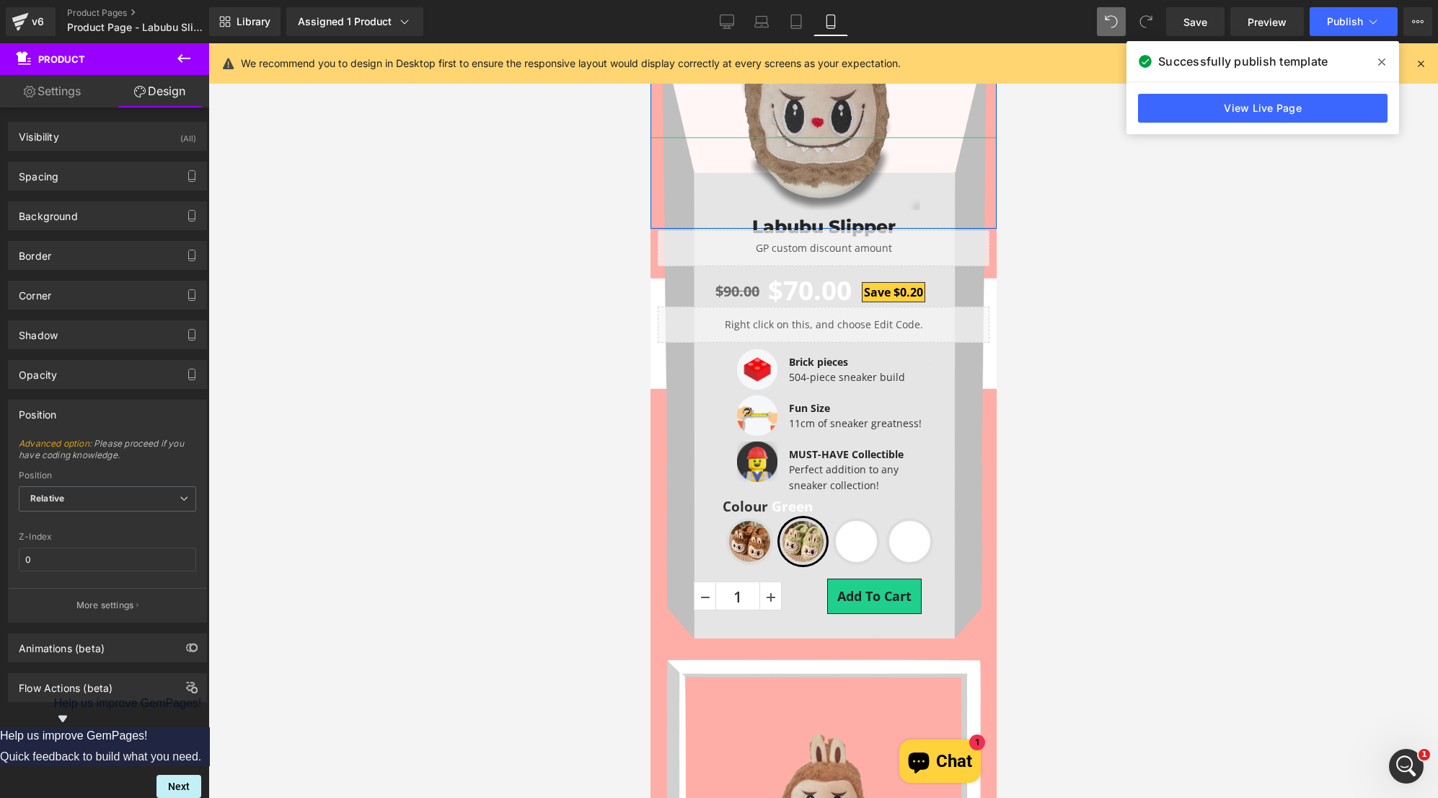
click at [824, 115] on img at bounding box center [816, 88] width 208 height 243
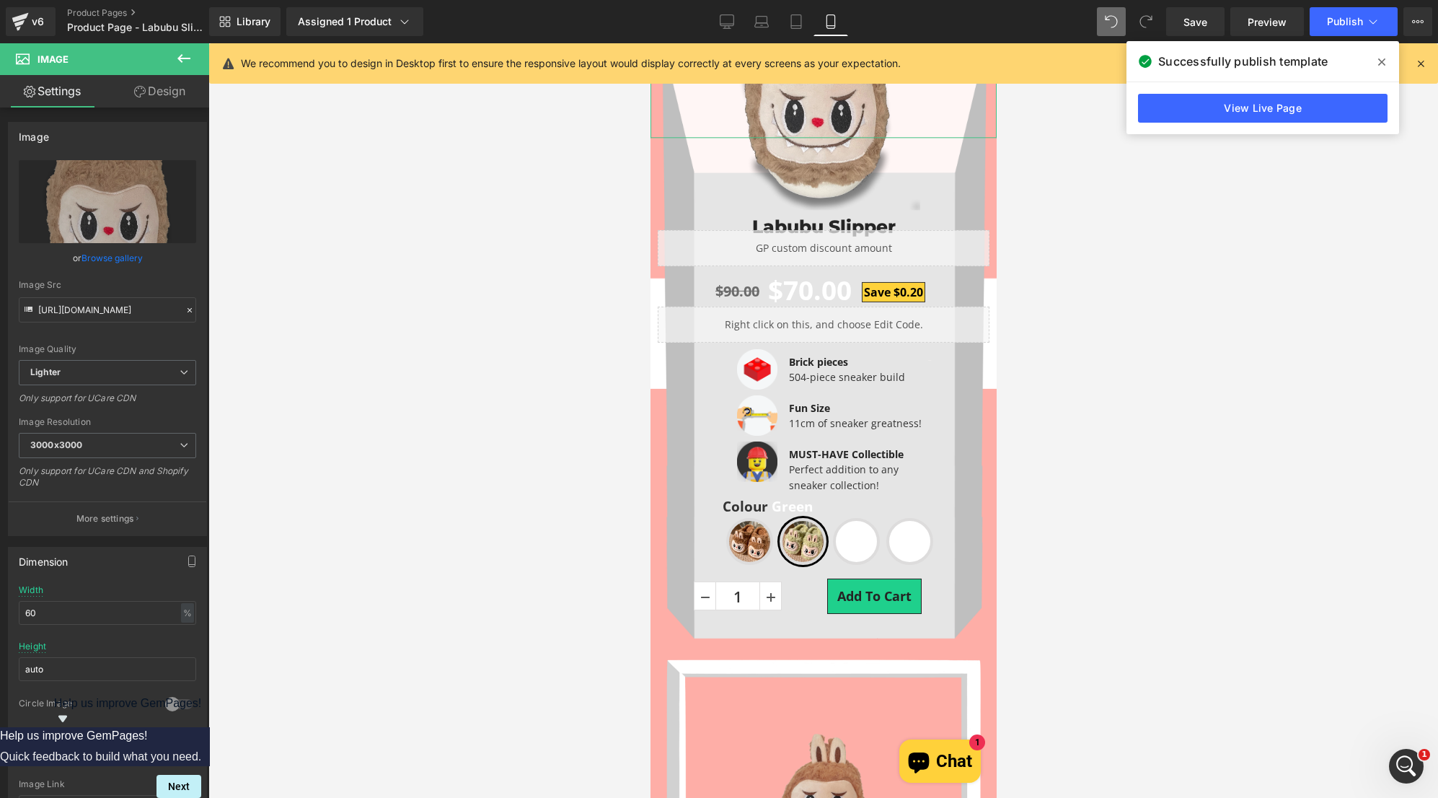
drag, startPoint x: 171, startPoint y: 95, endPoint x: 69, endPoint y: 389, distance: 310.6
click at [171, 95] on link "Design" at bounding box center [159, 91] width 105 height 32
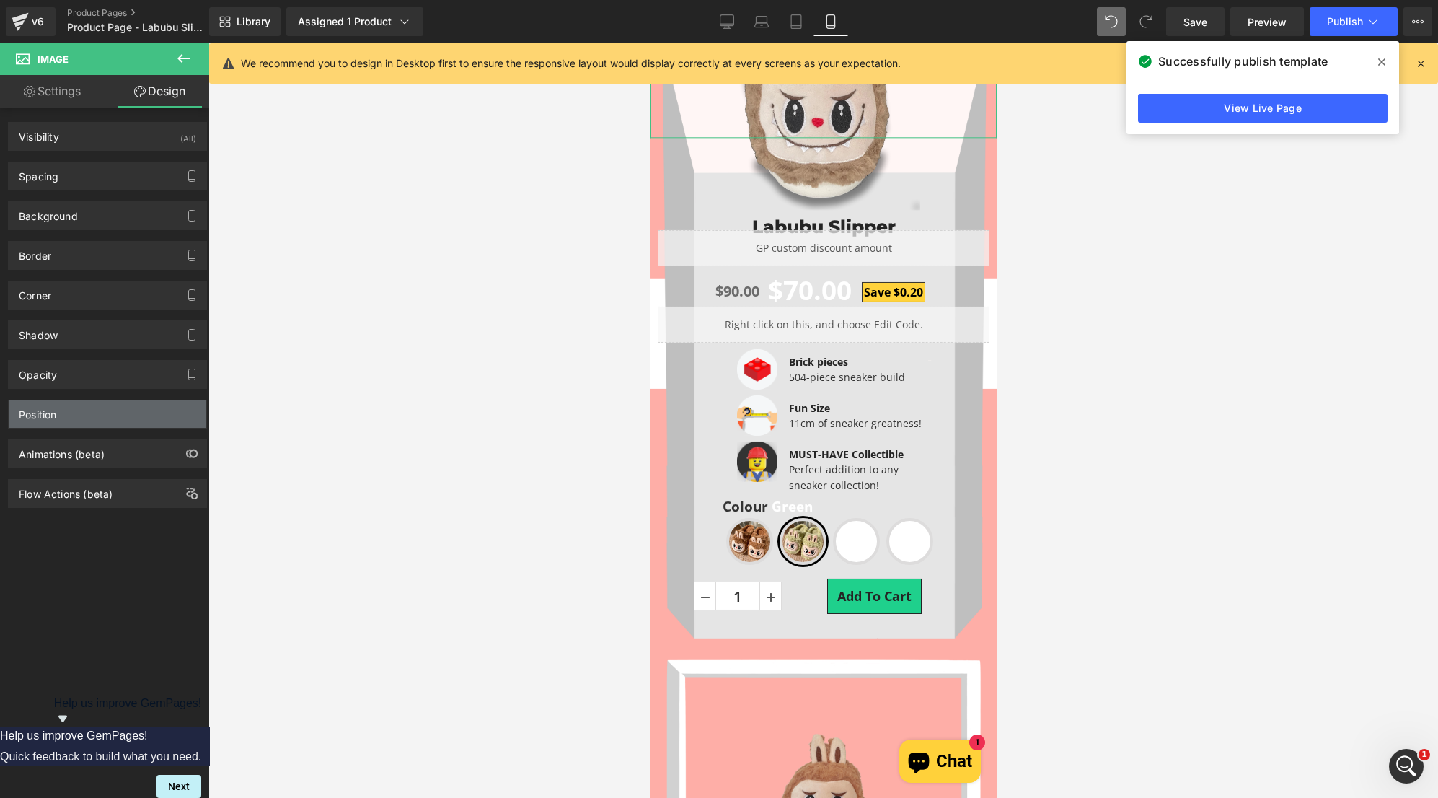
click at [66, 413] on div "Position" at bounding box center [108, 413] width 198 height 27
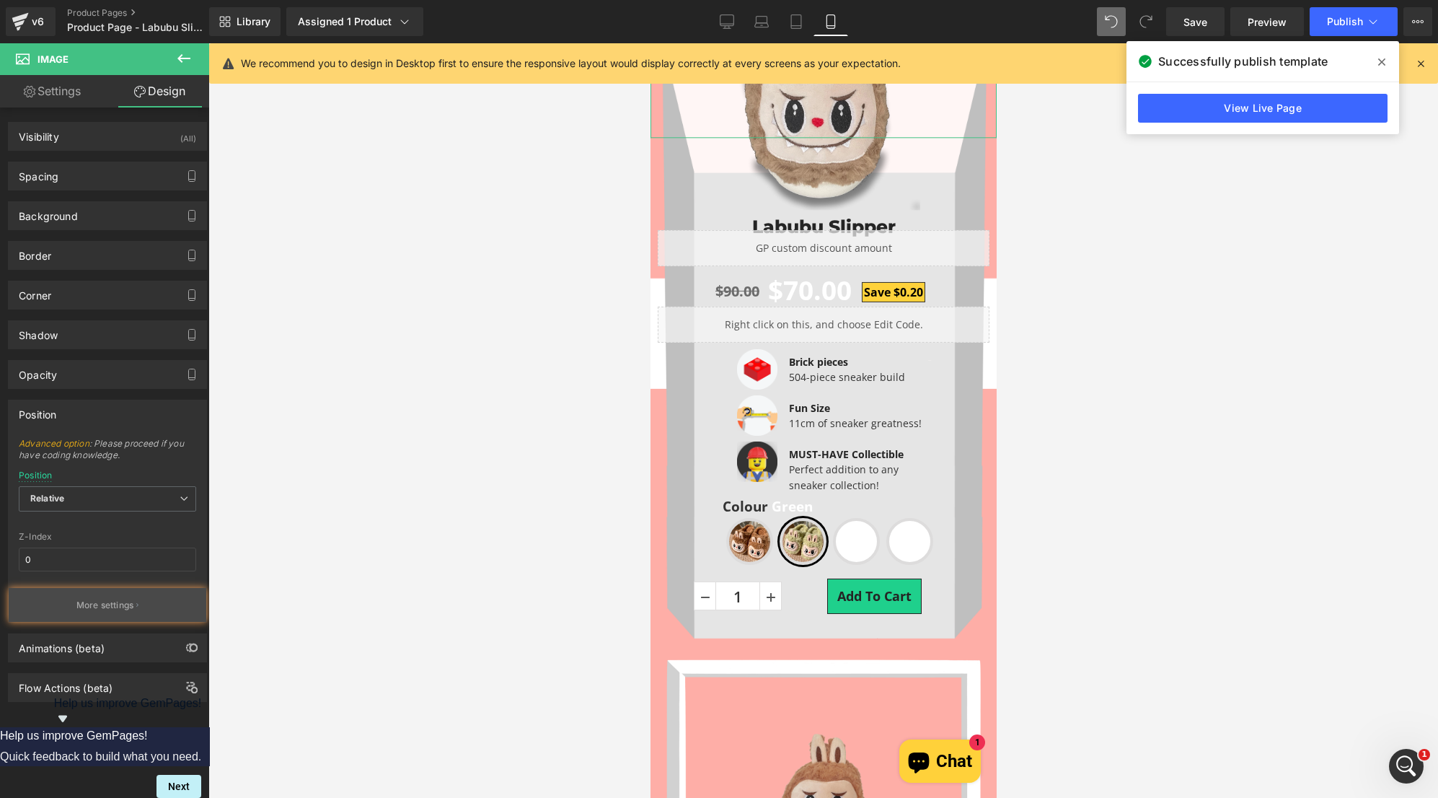
click at [97, 602] on p "More settings" at bounding box center [105, 605] width 58 height 13
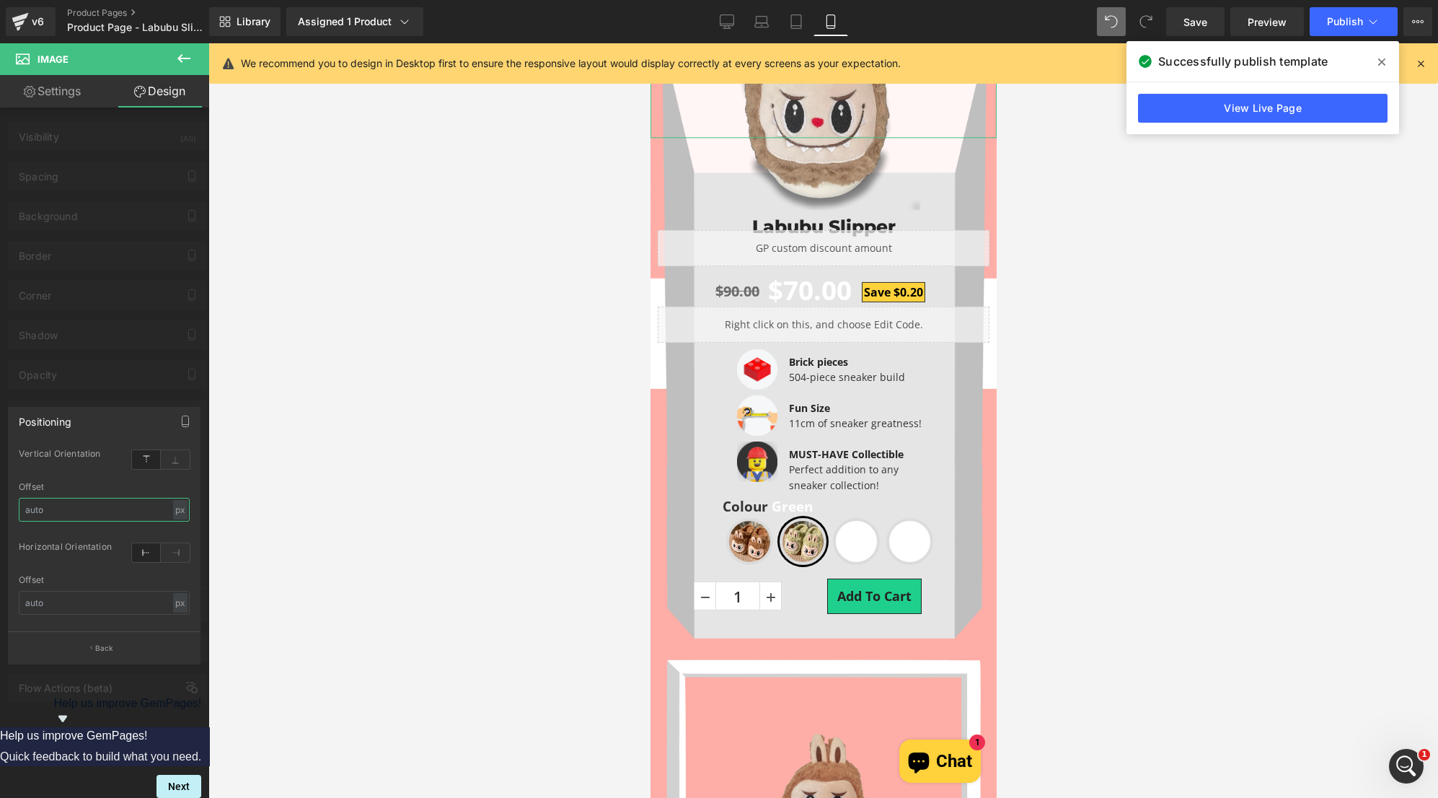
click at [109, 514] on input "text" at bounding box center [104, 510] width 171 height 24
type input "90"
click at [1337, 18] on span "Publish" at bounding box center [1345, 22] width 36 height 12
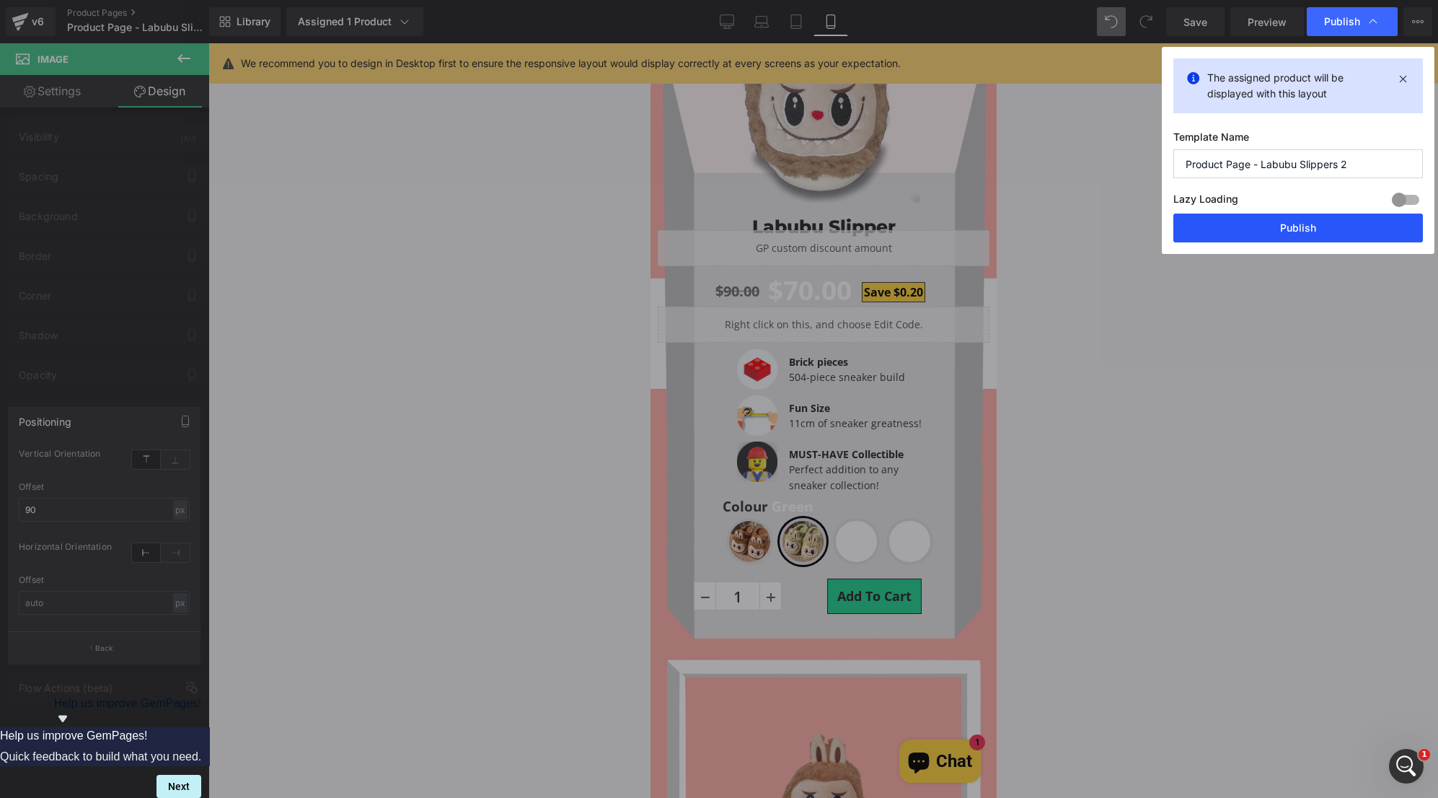
click at [1282, 224] on button "Publish" at bounding box center [1298, 227] width 250 height 29
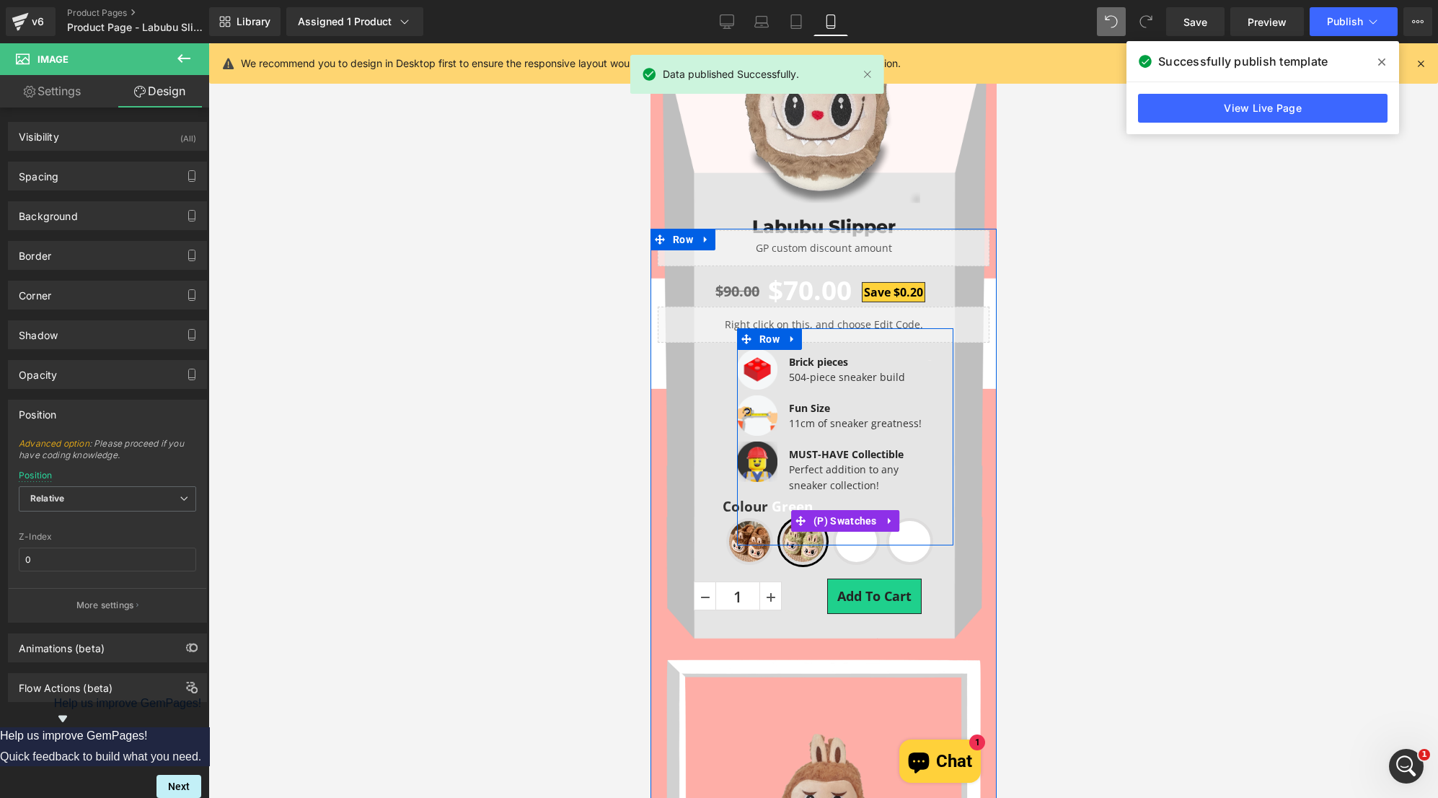
click at [843, 550] on span "Beige" at bounding box center [855, 541] width 47 height 47
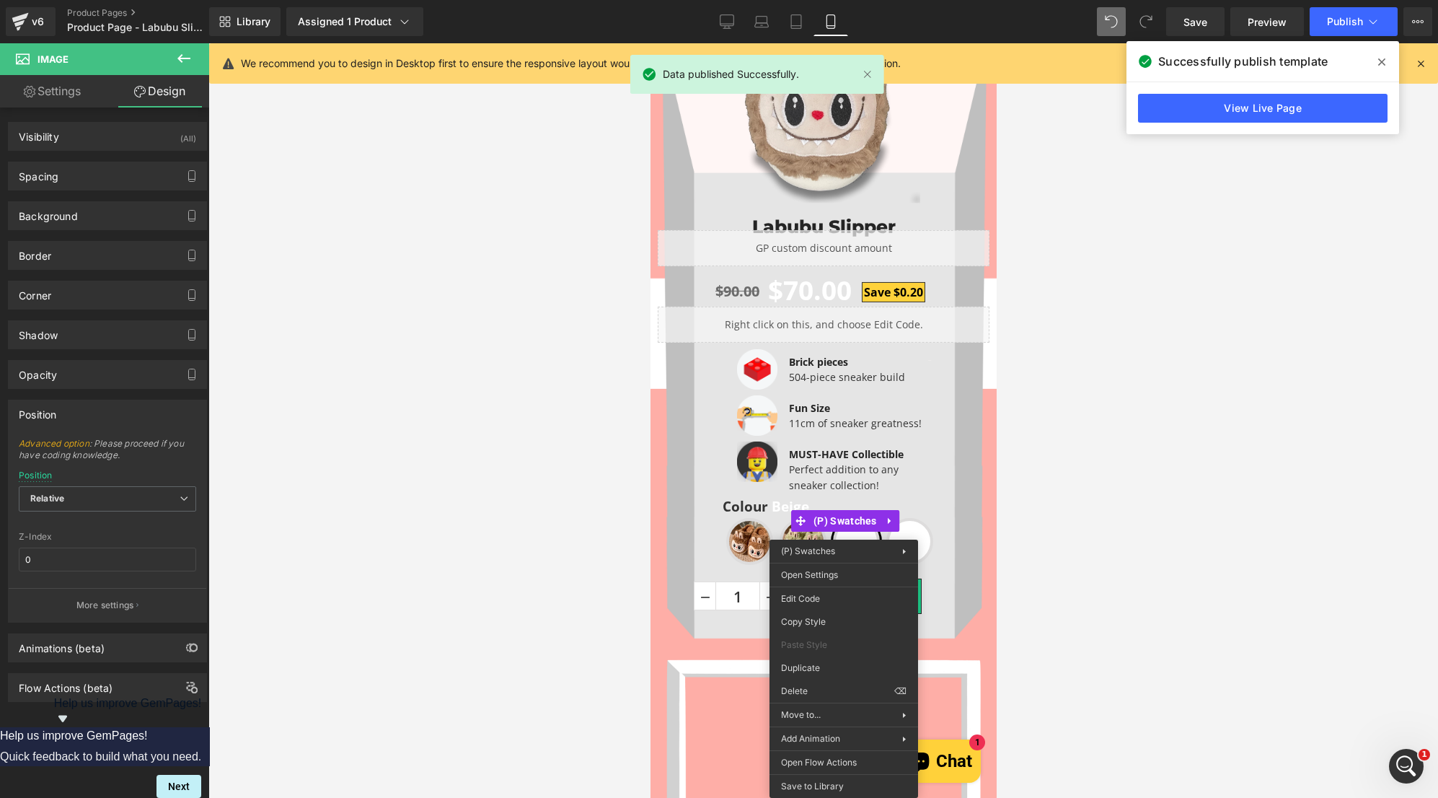
drag, startPoint x: 966, startPoint y: 338, endPoint x: 915, endPoint y: 301, distance: 62.6
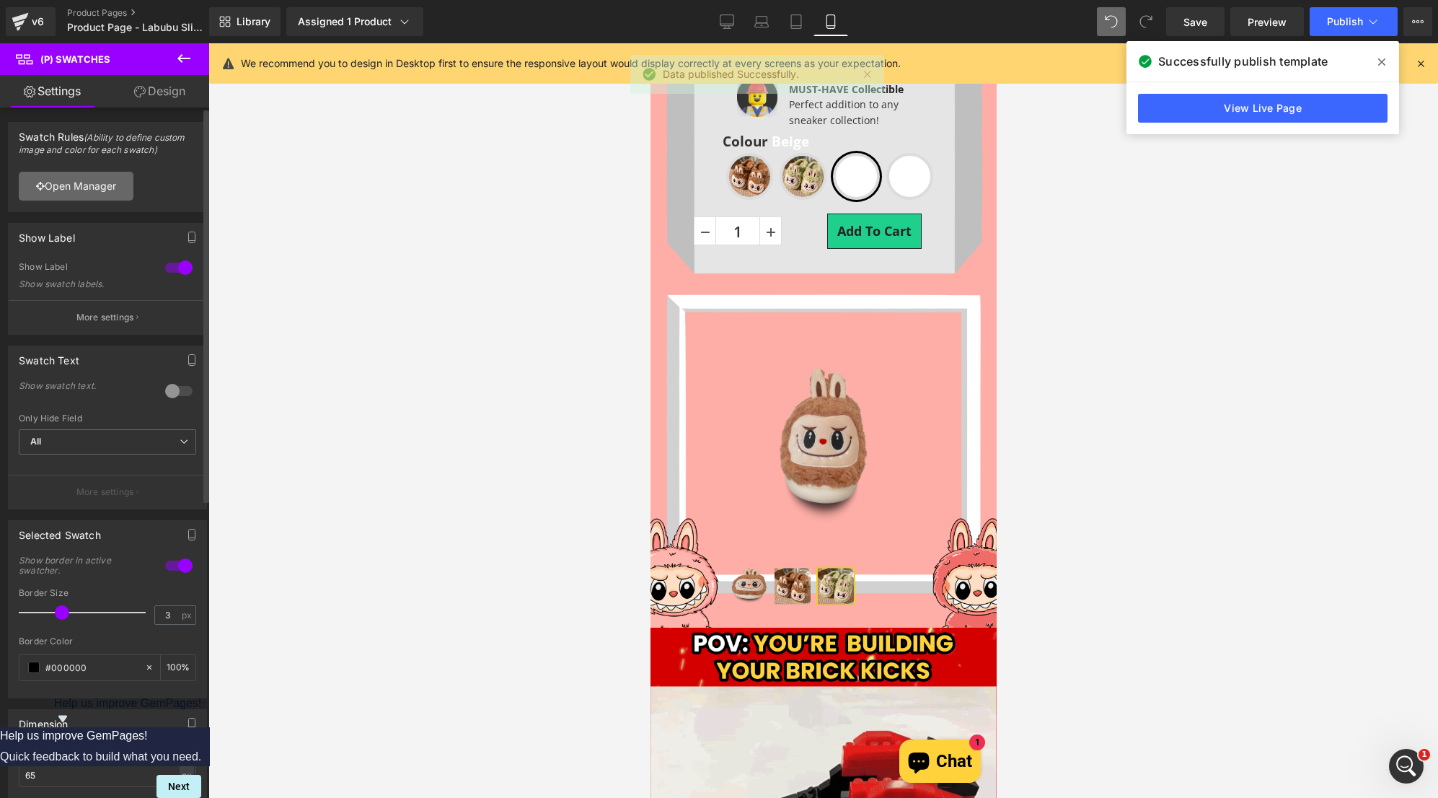
scroll to position [731, 0]
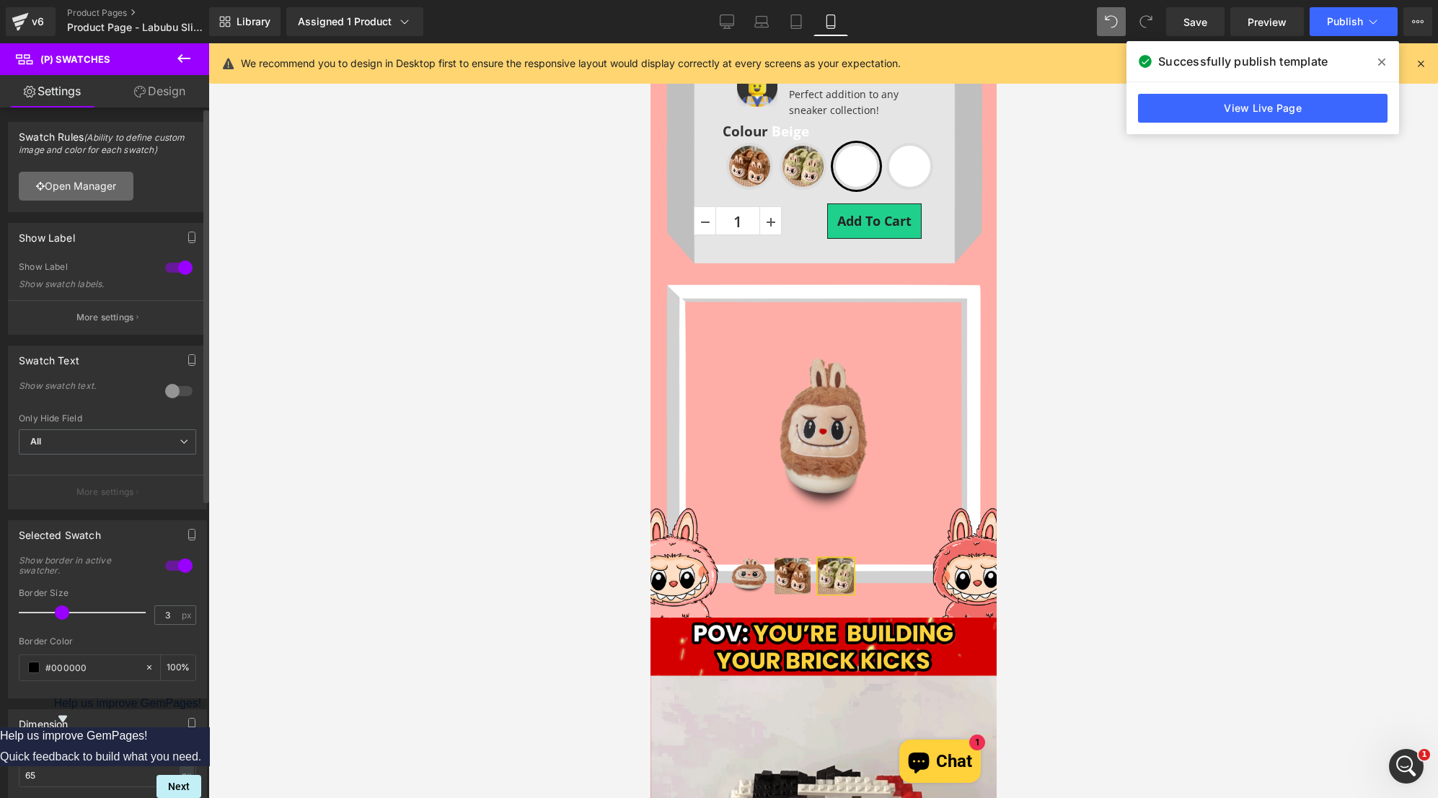
click at [83, 187] on link "Open Manager" at bounding box center [76, 186] width 115 height 29
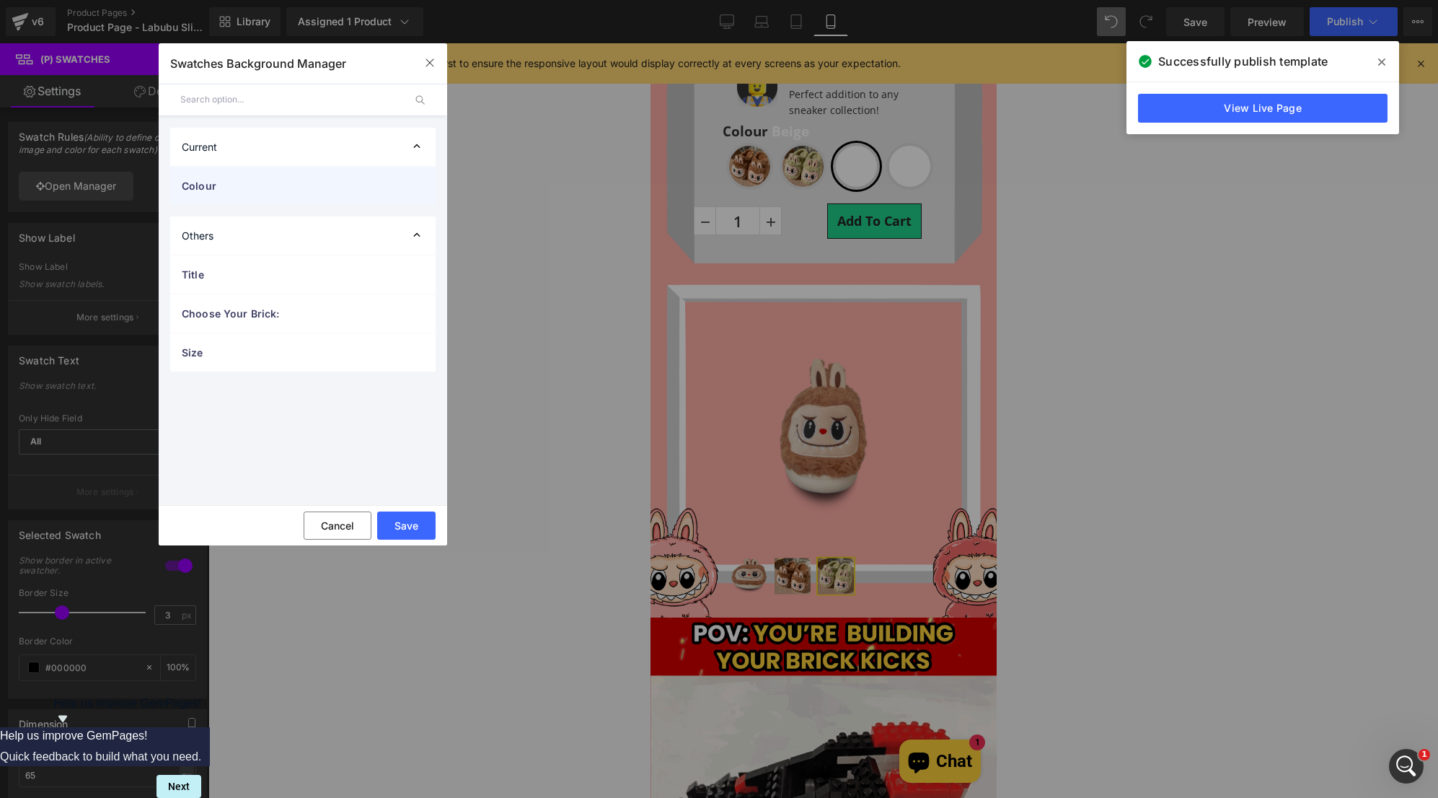
click at [281, 196] on div "Colour" at bounding box center [302, 186] width 265 height 38
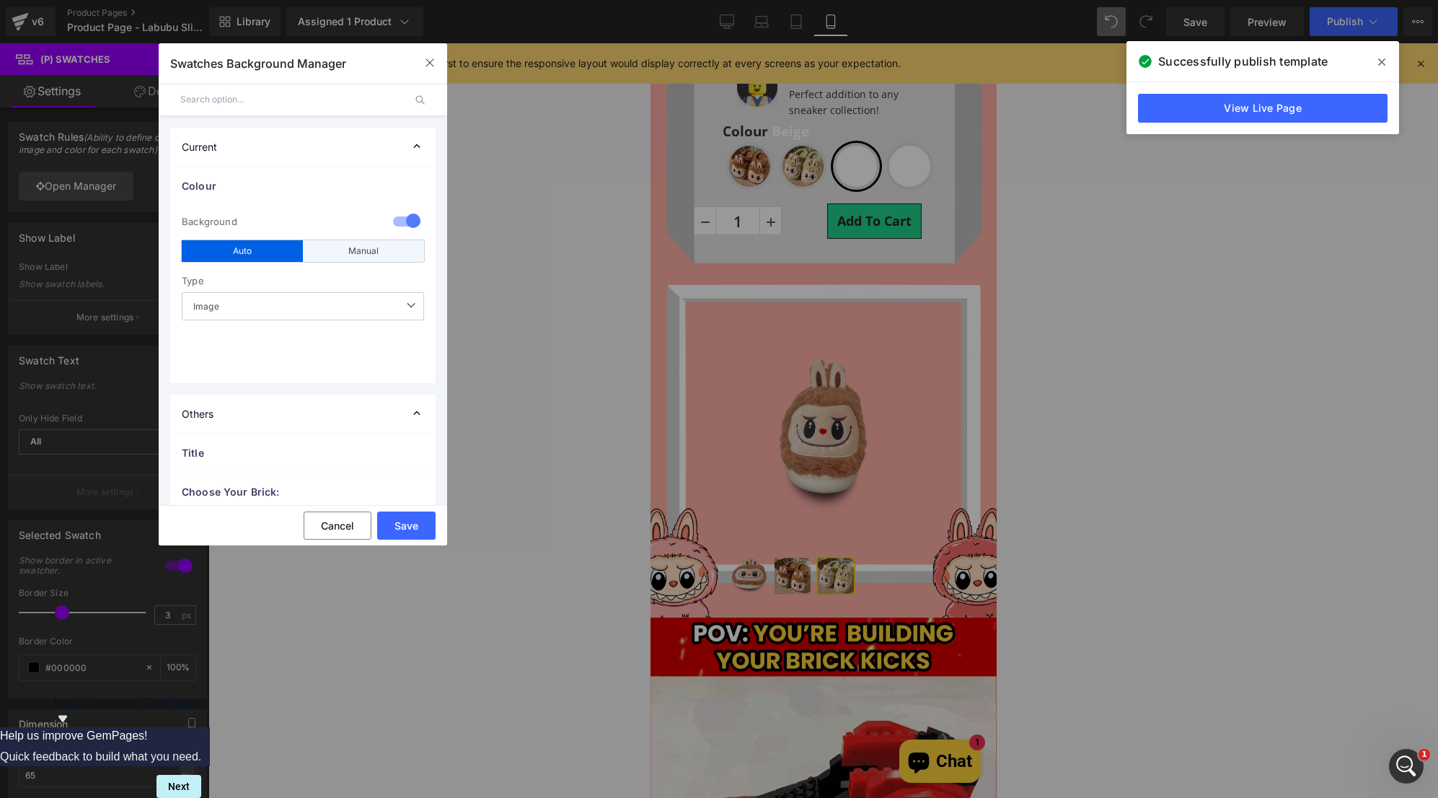
click at [351, 257] on div "Manual" at bounding box center [363, 251] width 121 height 22
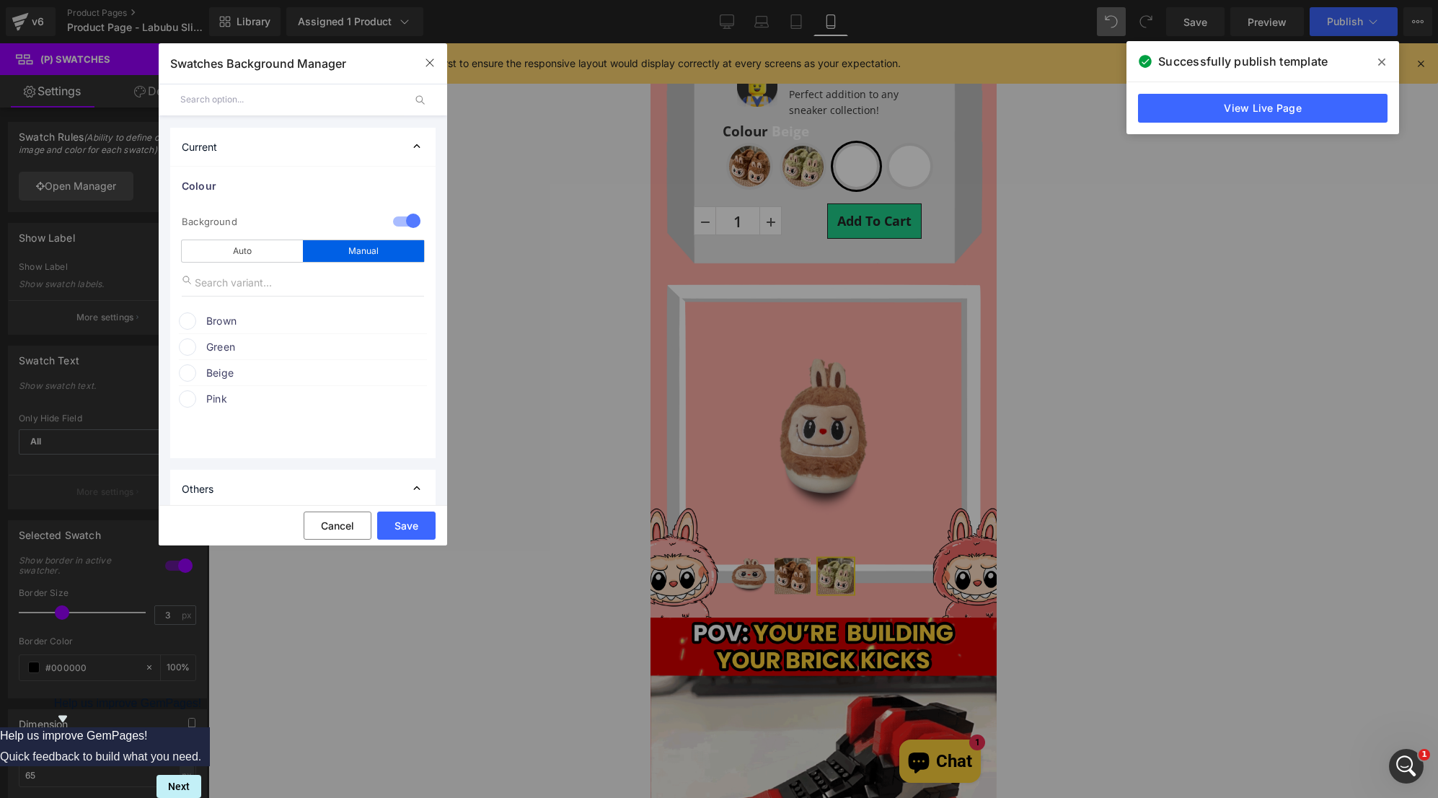
click at [270, 304] on div "1 Background auto Auto Manual Image Color Type Image Image Color Brown color Gr…" at bounding box center [302, 331] width 265 height 253
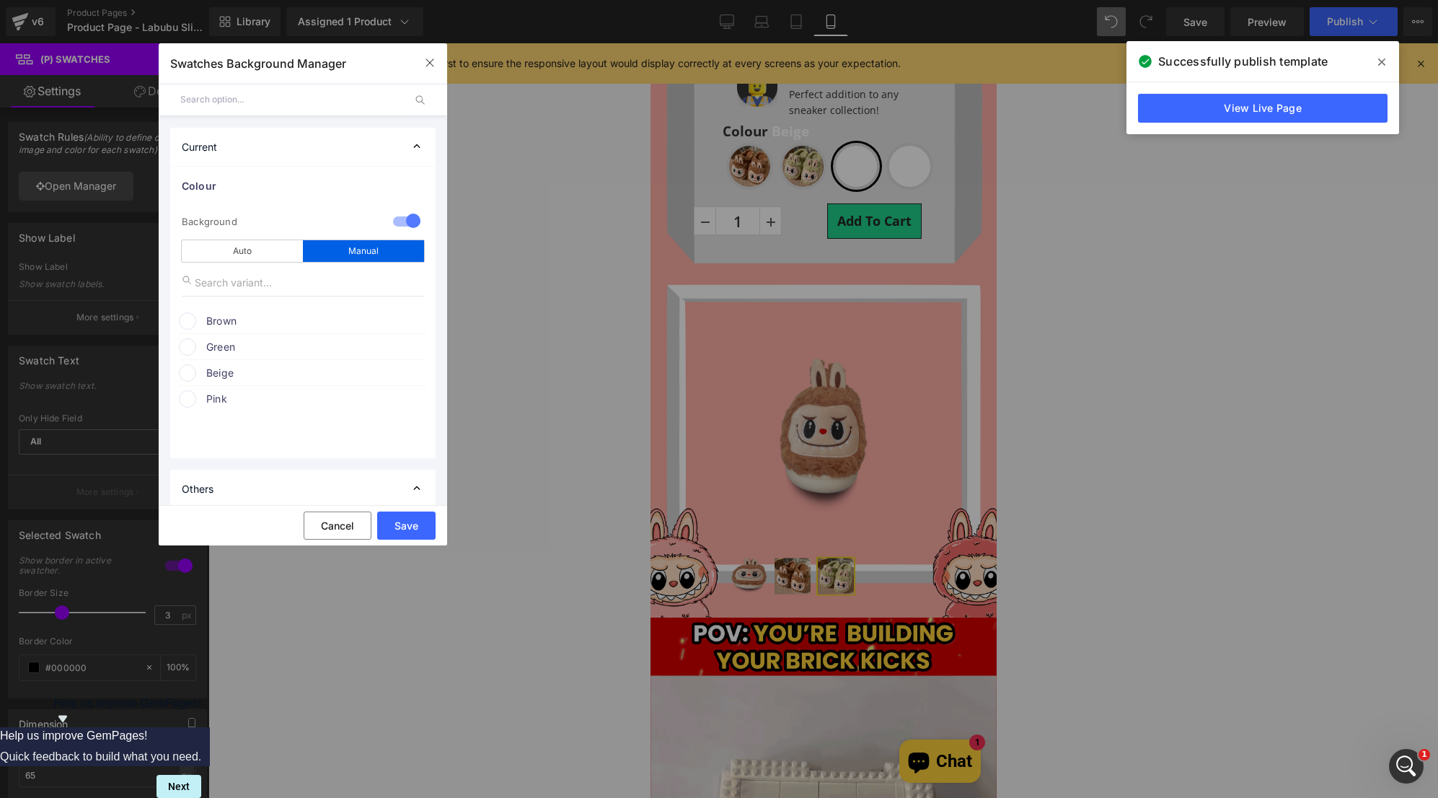
click at [190, 322] on span at bounding box center [187, 320] width 17 height 17
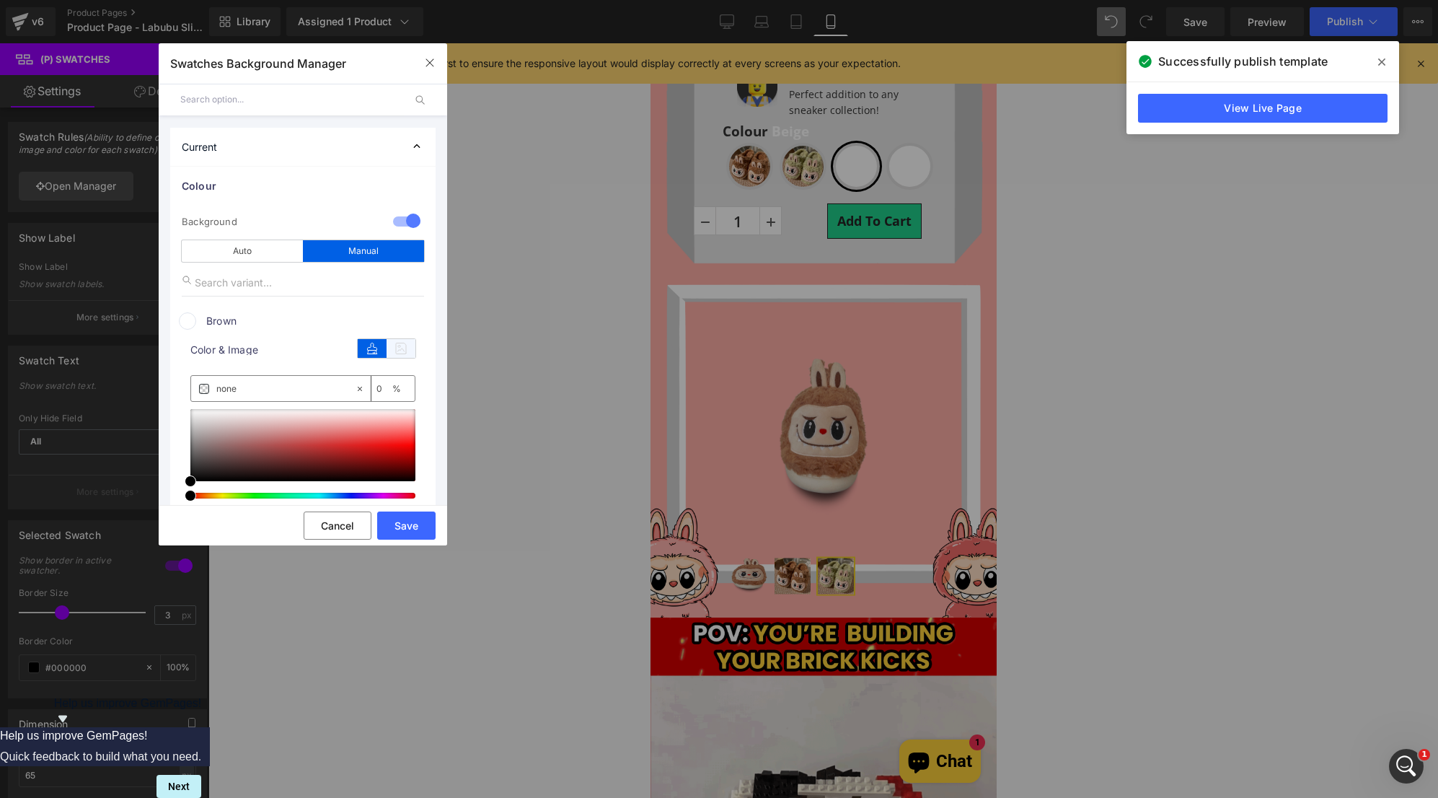
click at [397, 343] on icon at bounding box center [401, 348] width 29 height 19
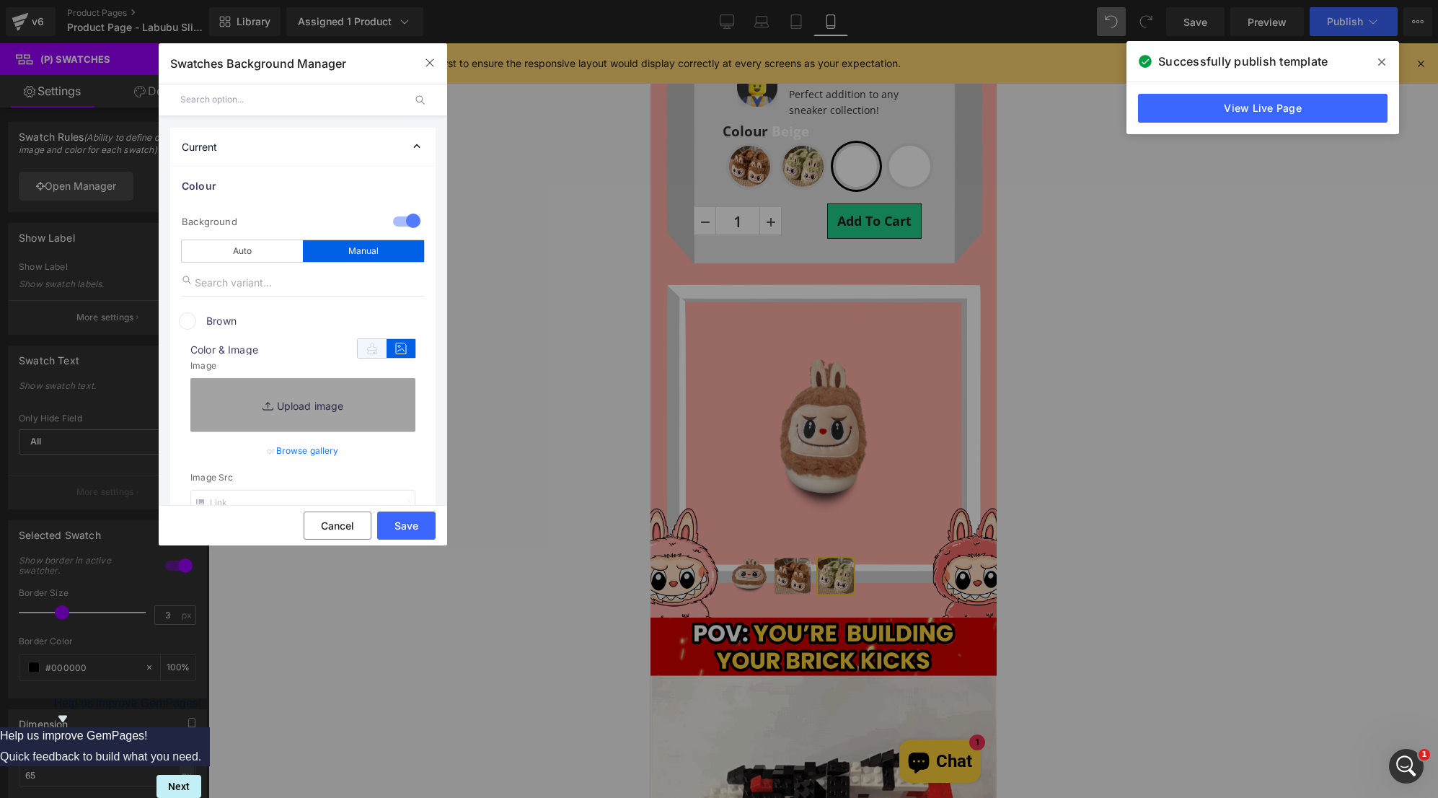
click at [361, 348] on icon at bounding box center [372, 348] width 29 height 19
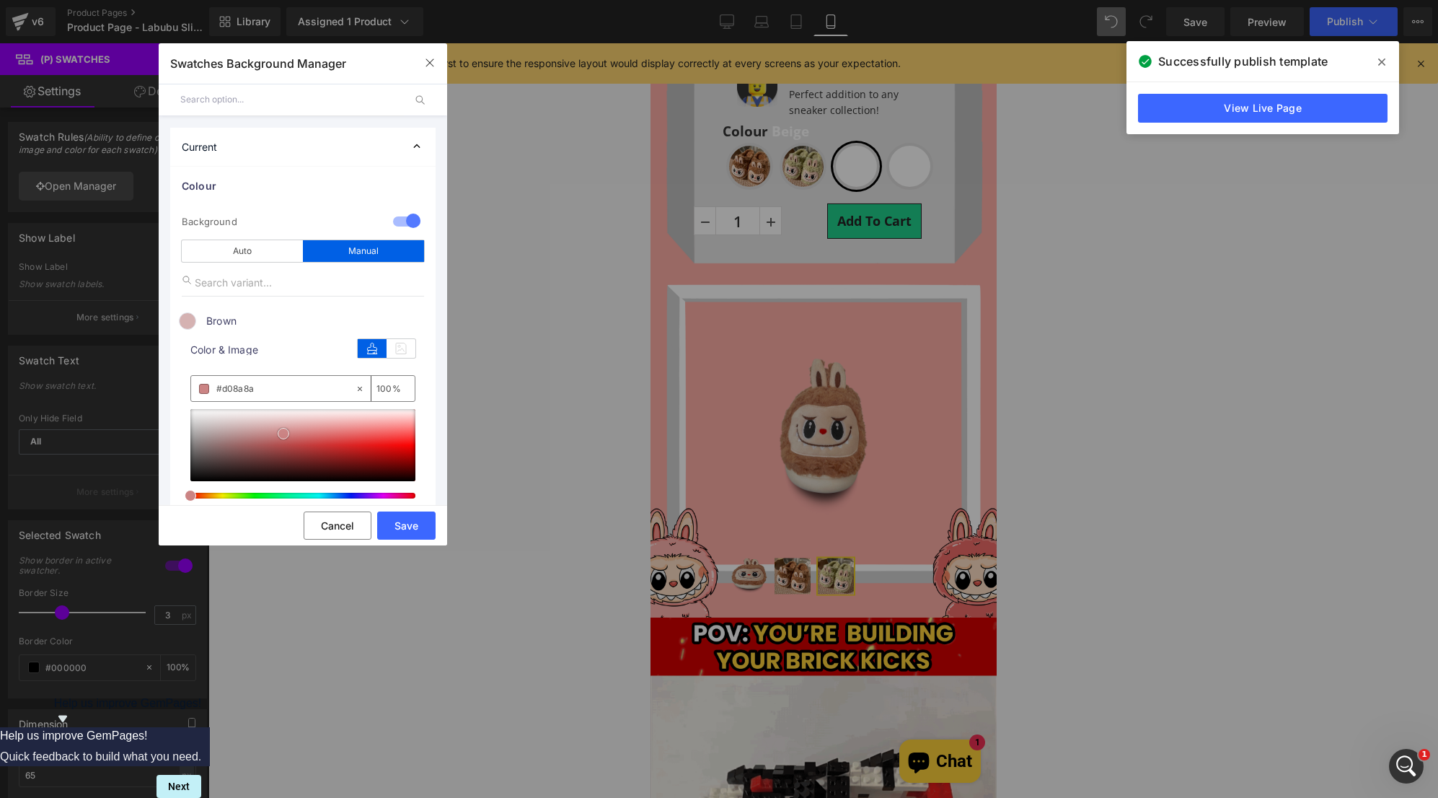
drag, startPoint x: 256, startPoint y: 425, endPoint x: 277, endPoint y: 434, distance: 22.6
click at [278, 434] on div at bounding box center [302, 445] width 225 height 72
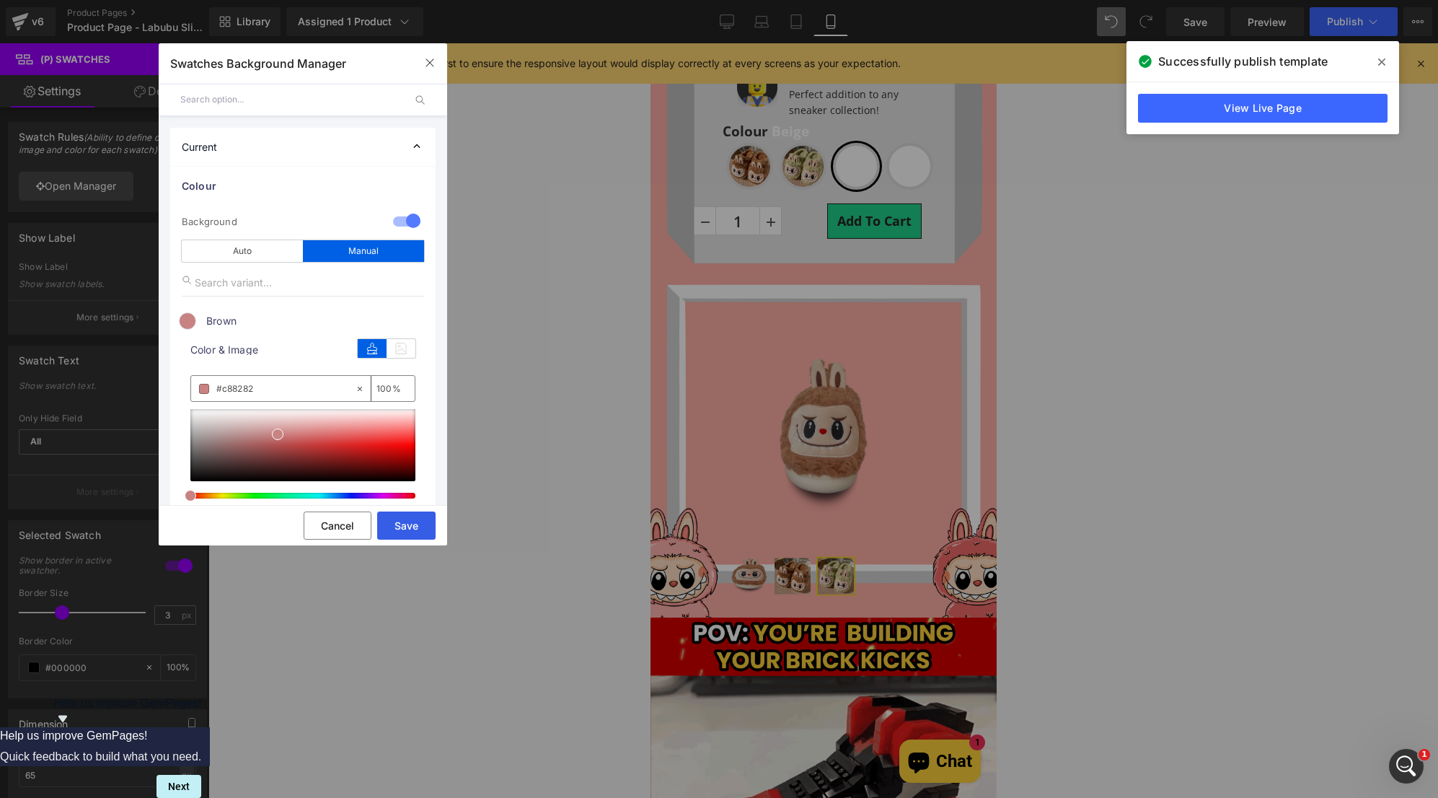
click at [403, 524] on button "Save" at bounding box center [406, 525] width 58 height 28
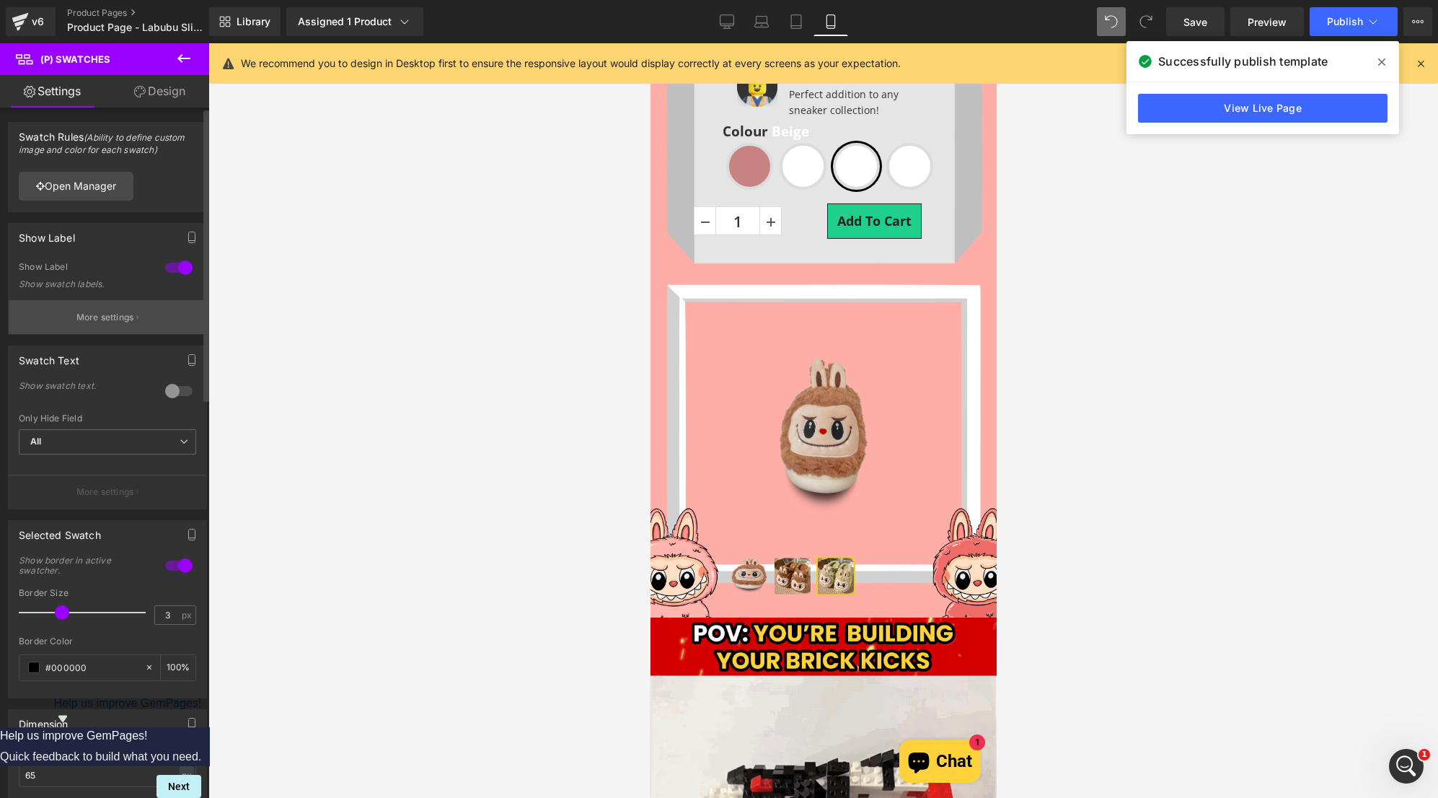
click at [115, 314] on p "More settings" at bounding box center [105, 317] width 58 height 13
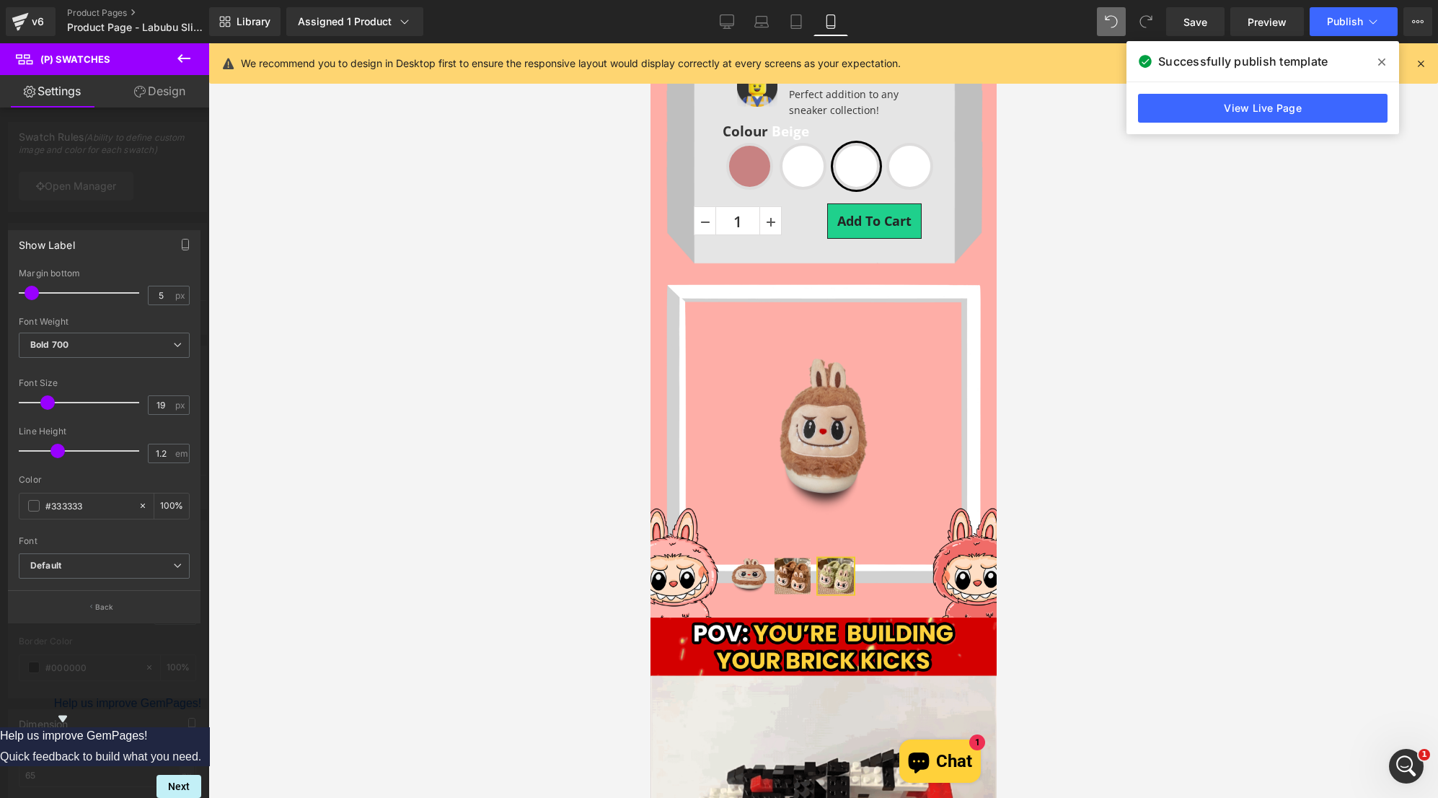
click at [123, 202] on div at bounding box center [104, 424] width 209 height 762
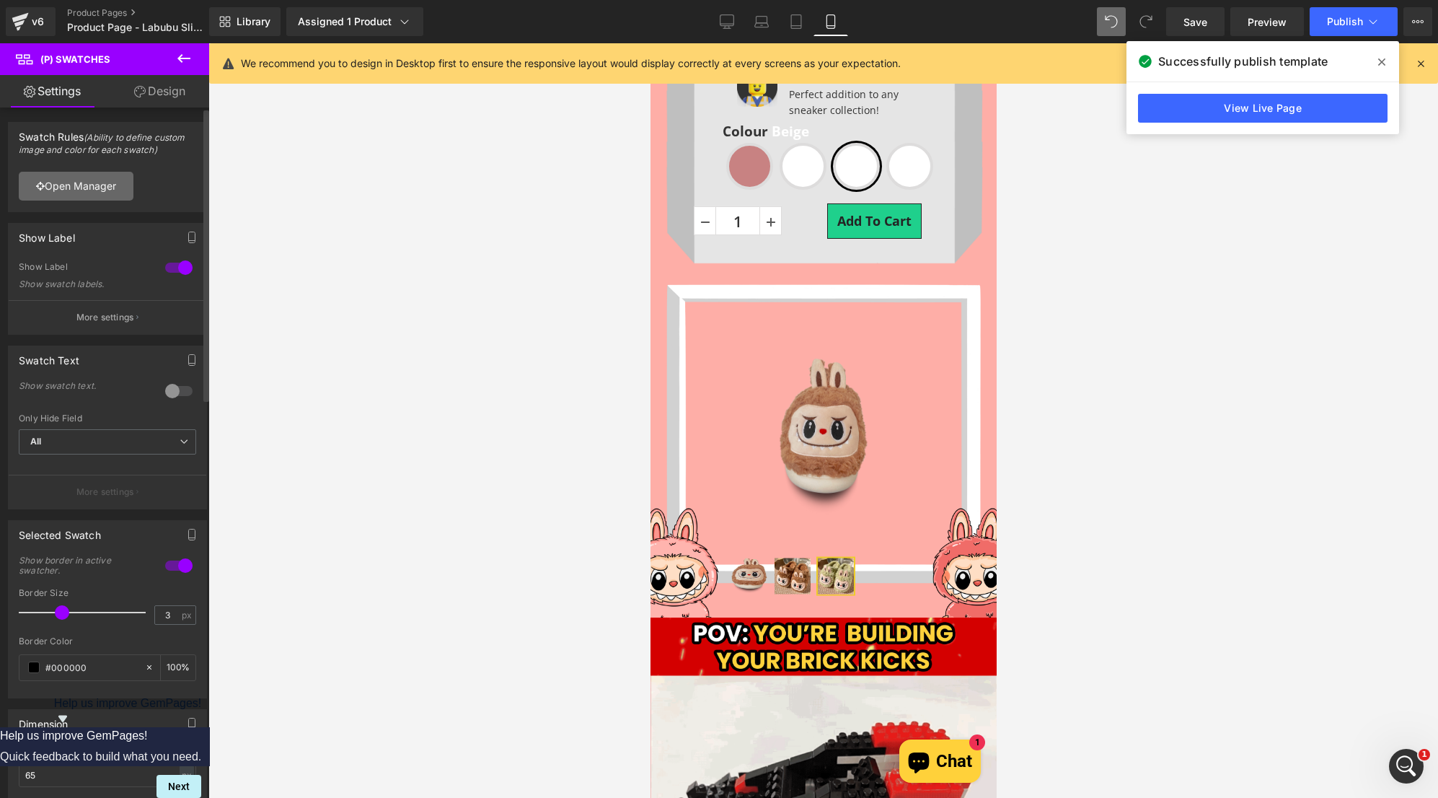
click at [99, 184] on link "Open Manager" at bounding box center [76, 186] width 115 height 29
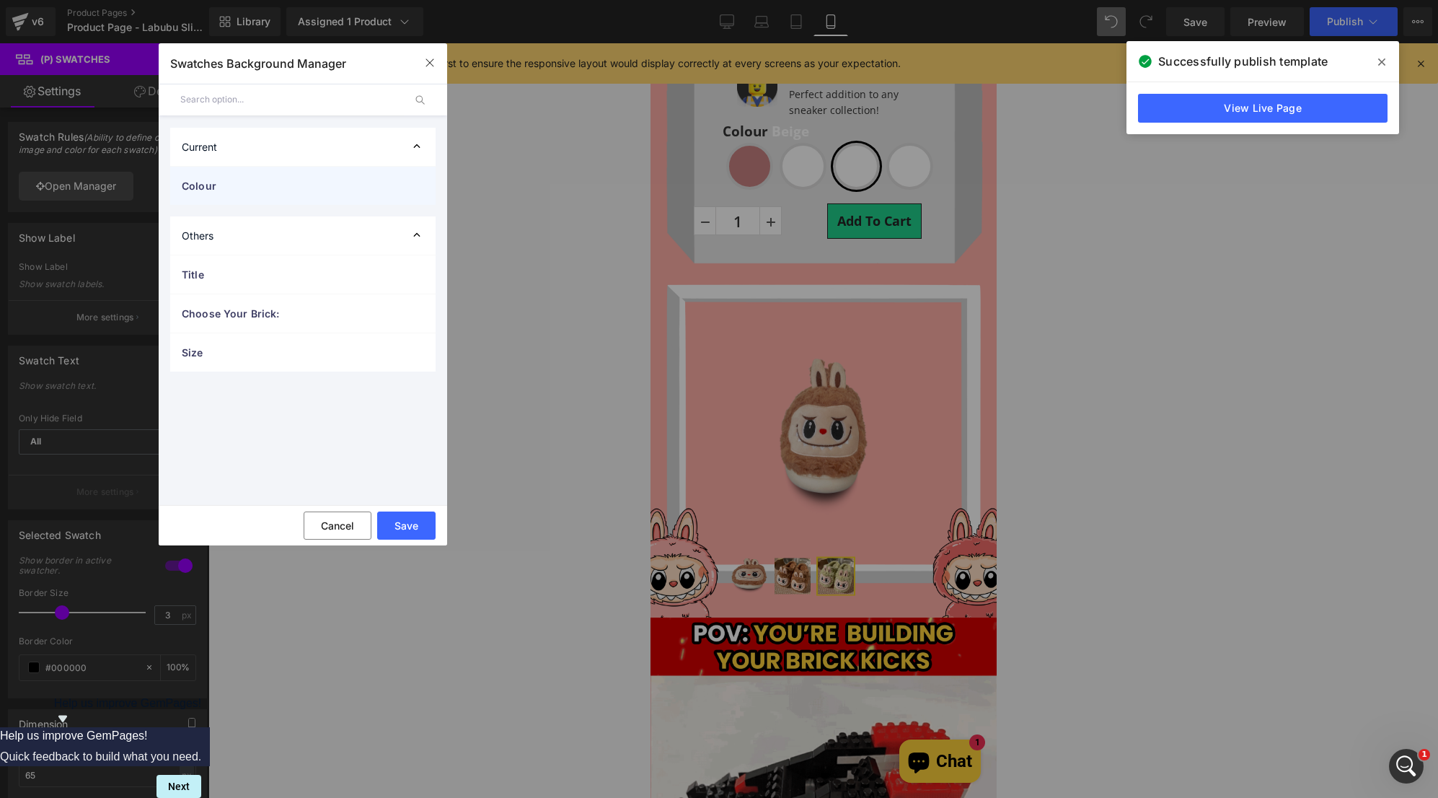
click at [306, 195] on div "Colour" at bounding box center [302, 186] width 265 height 38
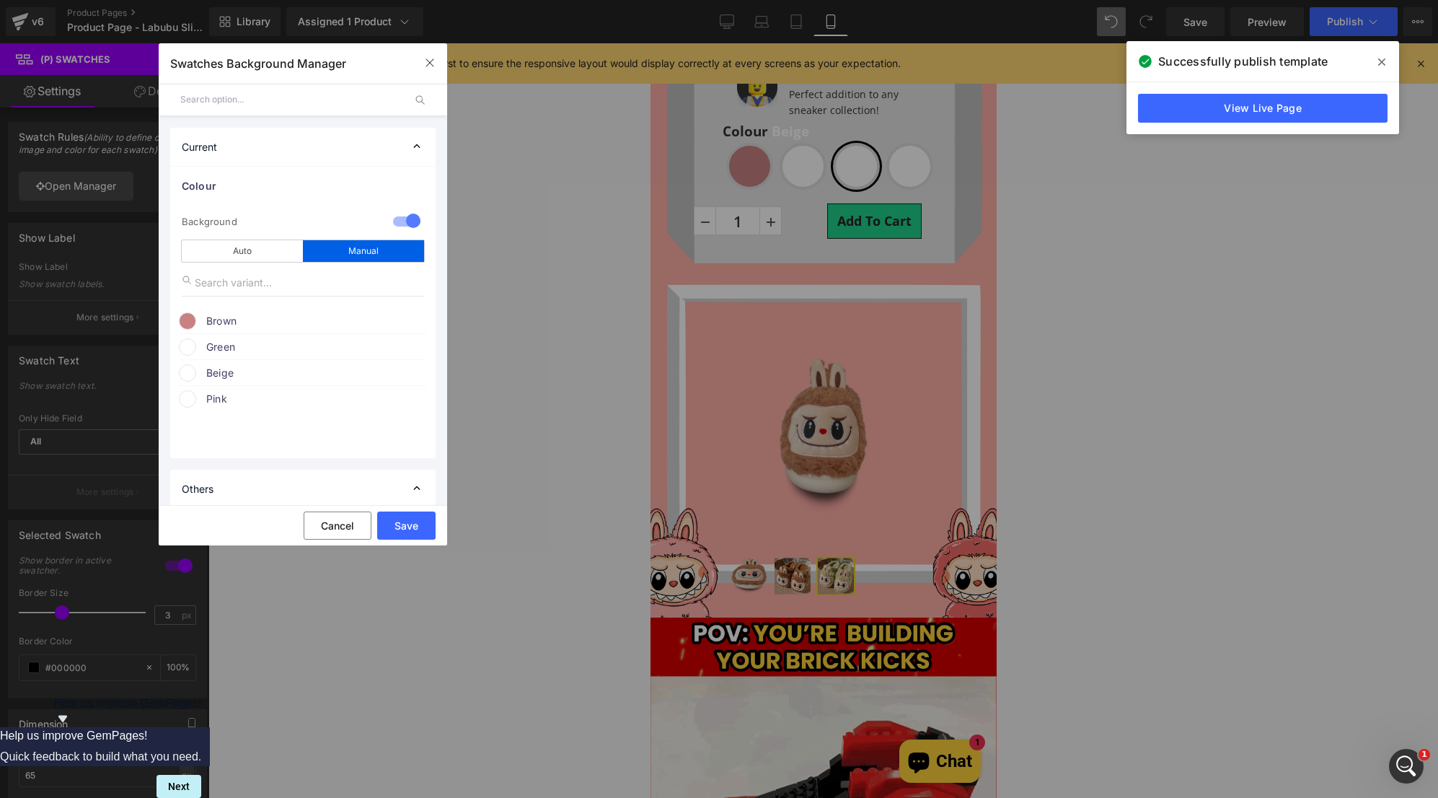
click at [188, 321] on span at bounding box center [187, 320] width 17 height 17
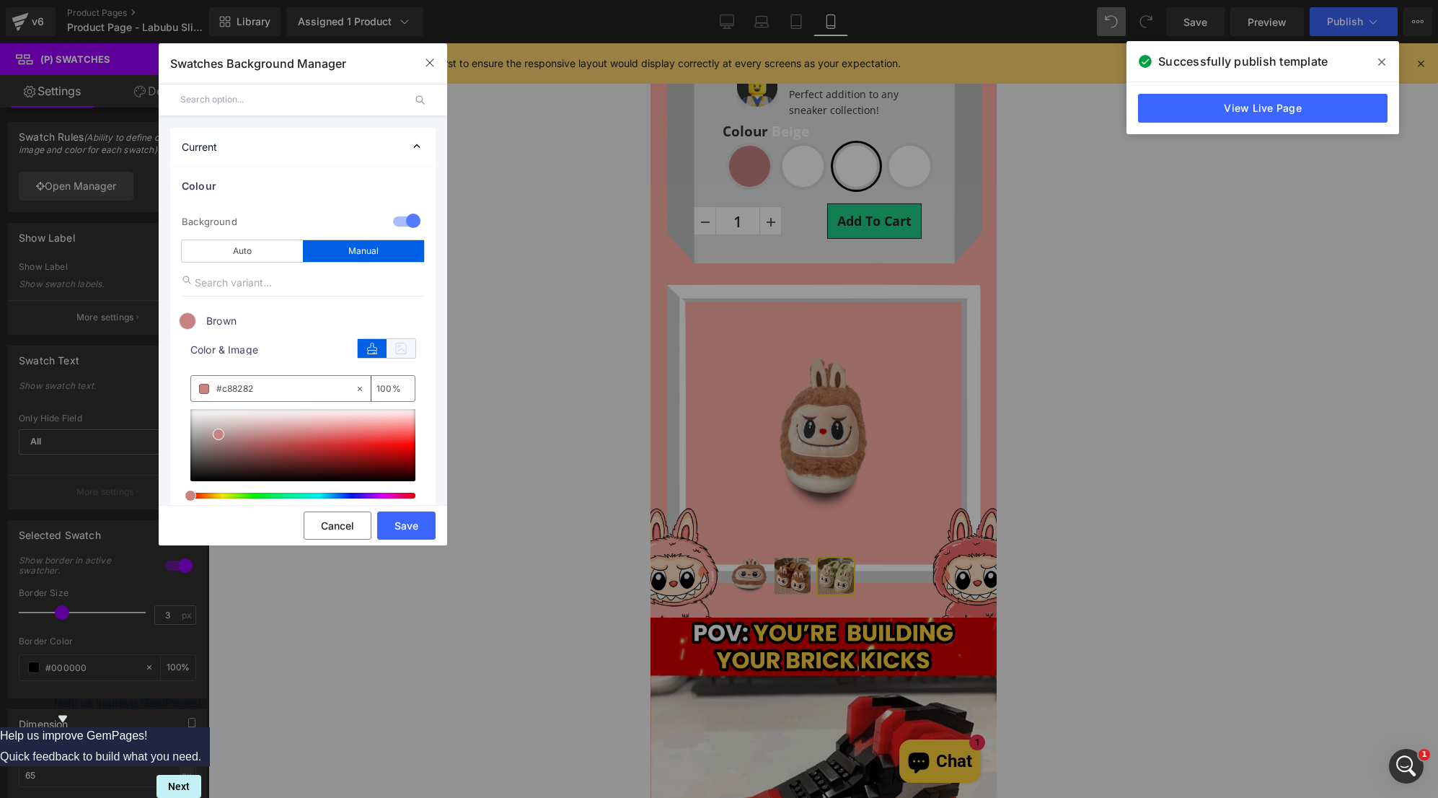
click at [403, 340] on icon at bounding box center [401, 348] width 29 height 19
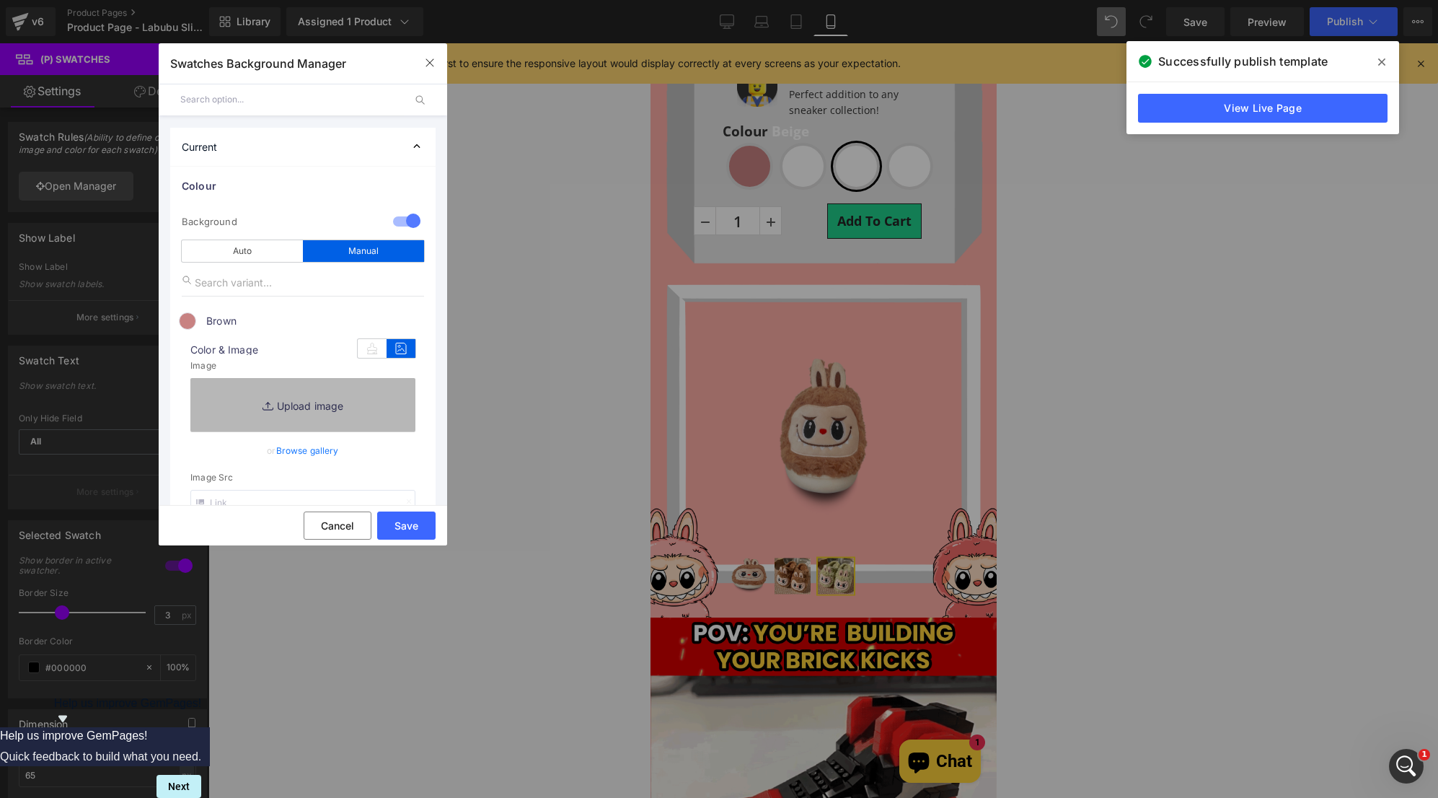
click at [281, 402] on link "Replace Image" at bounding box center [302, 404] width 225 height 53
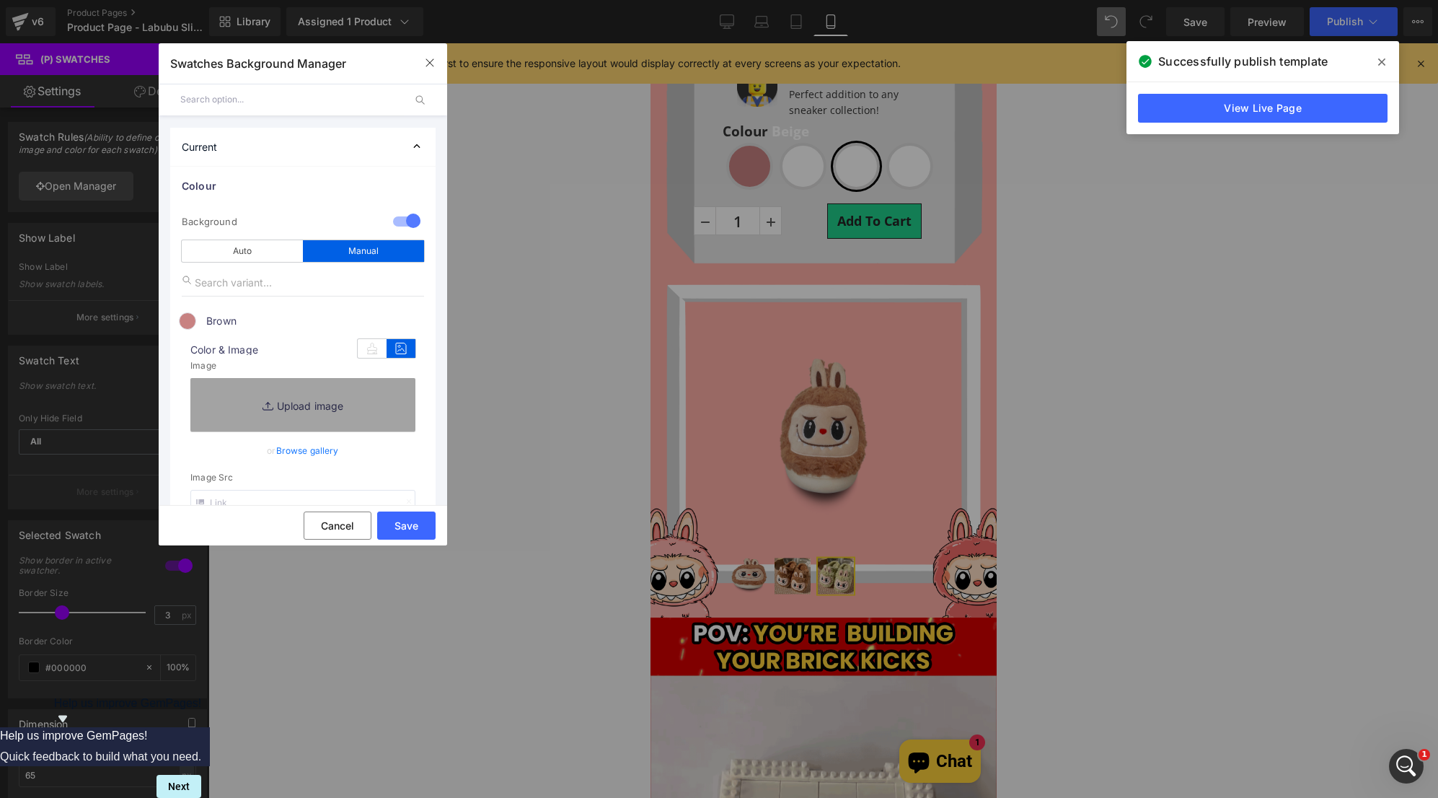
click at [301, 451] on link "Browse gallery" at bounding box center [307, 450] width 63 height 25
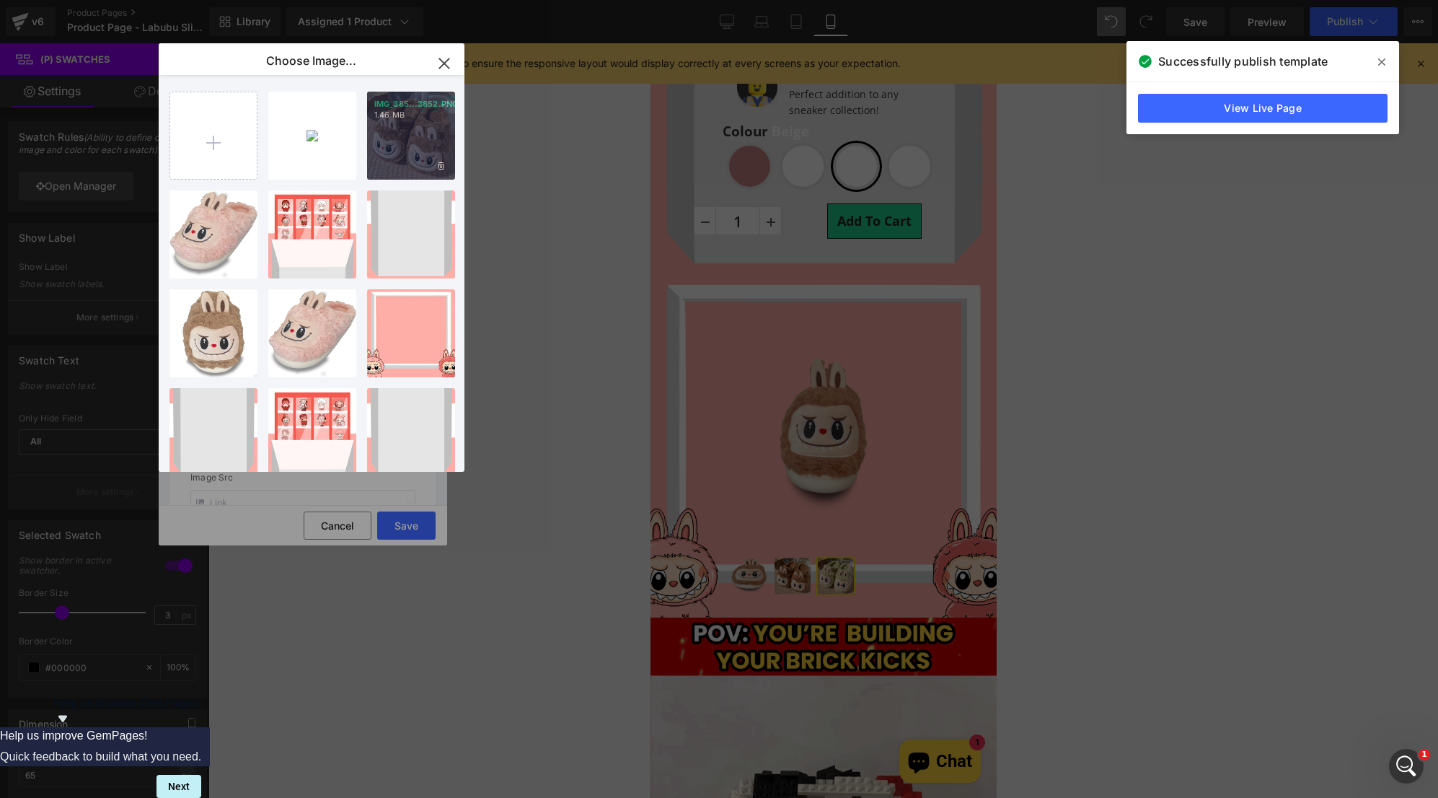
click at [383, 135] on div "IMG_385...3852.PNG 1.46 MB" at bounding box center [411, 136] width 88 height 88
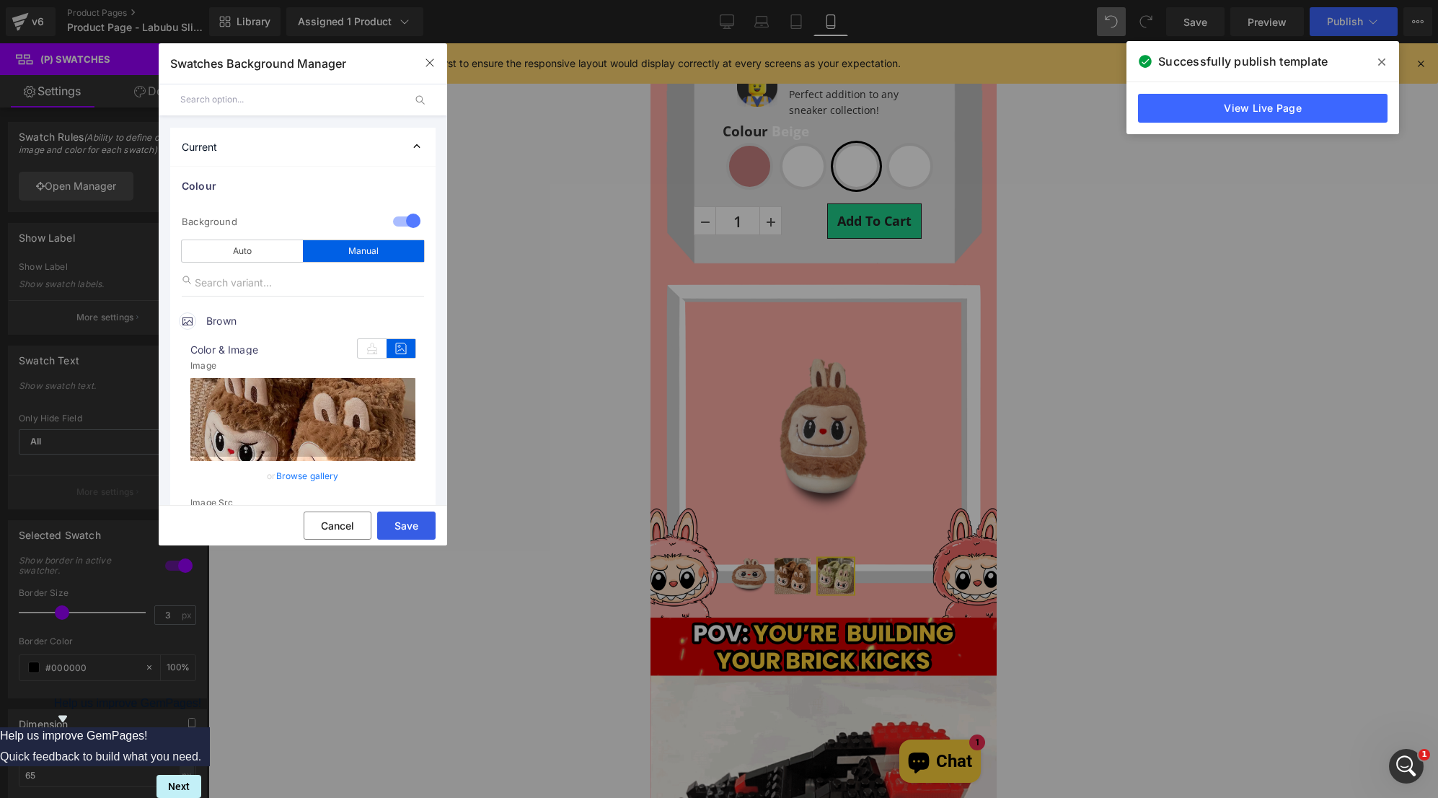
click at [402, 527] on button "Save" at bounding box center [406, 525] width 58 height 28
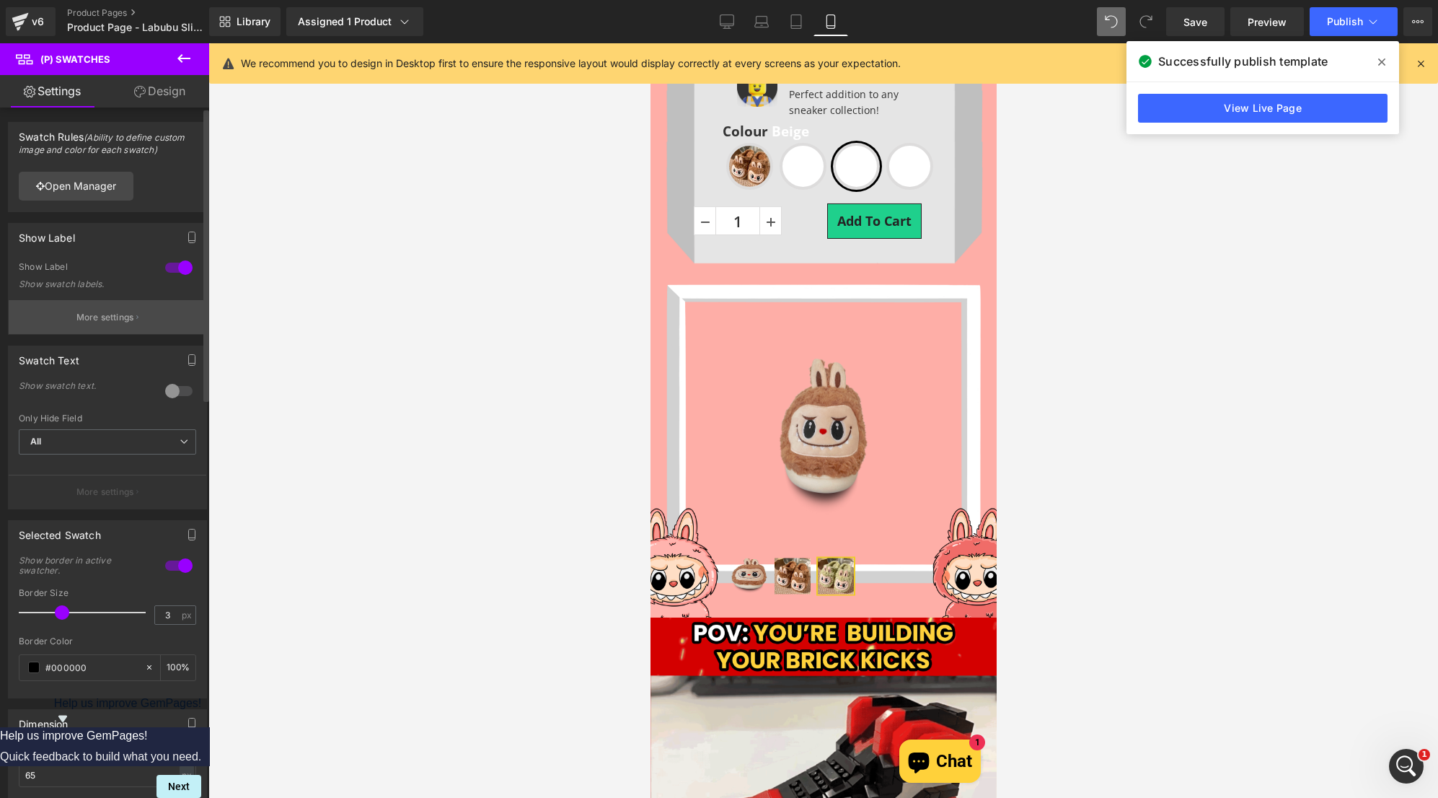
click at [113, 317] on p "More settings" at bounding box center [105, 317] width 58 height 13
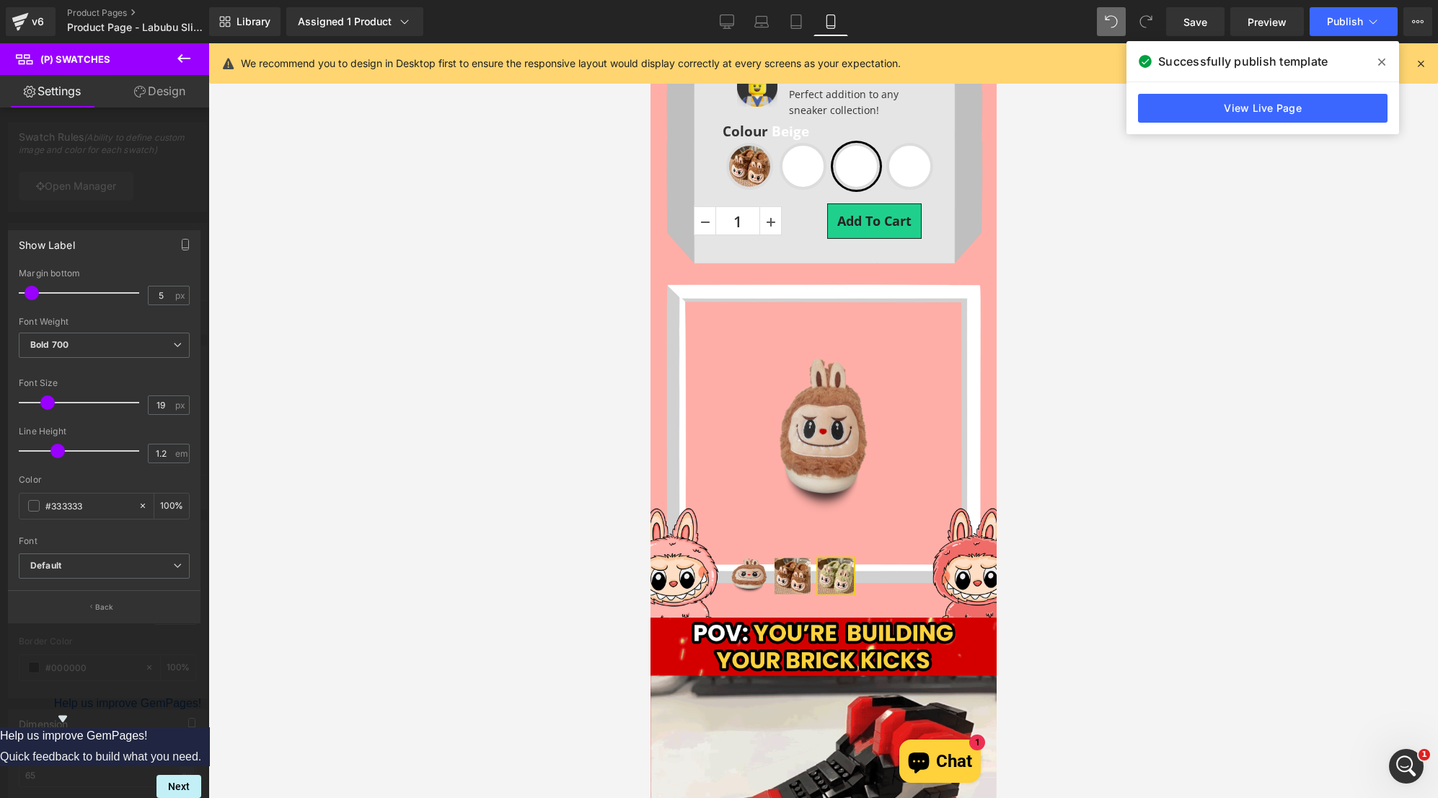
click at [132, 170] on div at bounding box center [104, 424] width 209 height 762
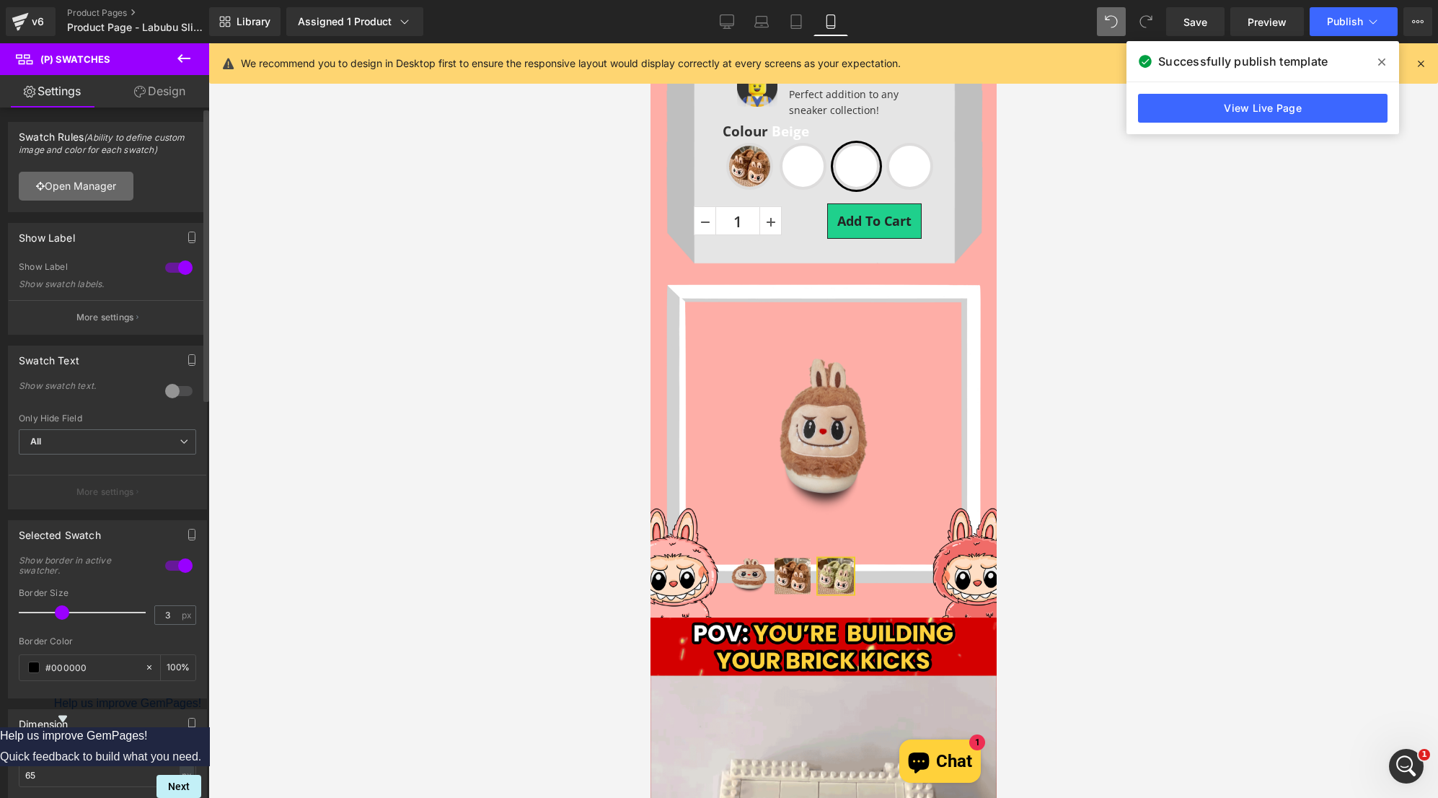
click at [97, 194] on link "Open Manager" at bounding box center [76, 186] width 115 height 29
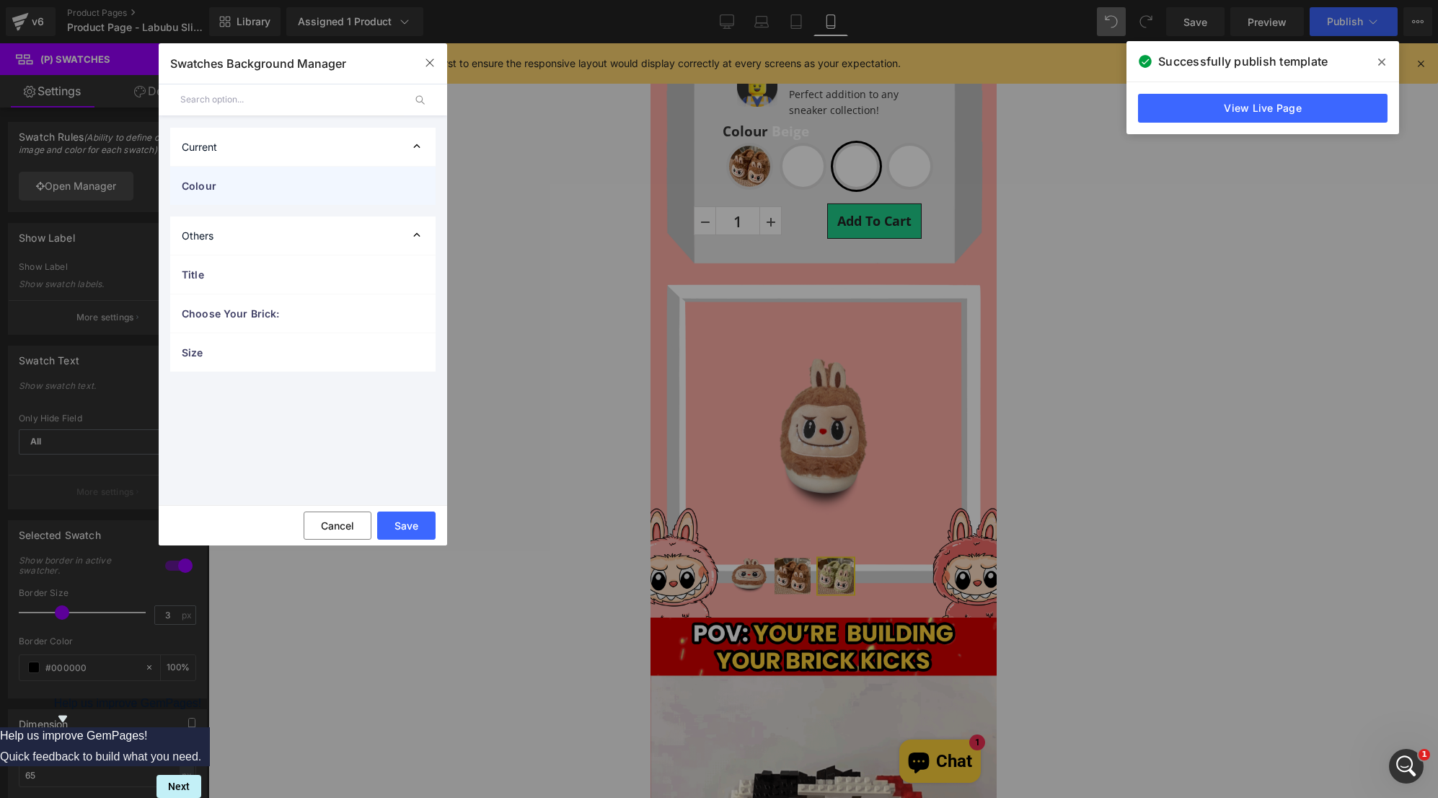
click at [338, 191] on span "Colour" at bounding box center [288, 185] width 213 height 15
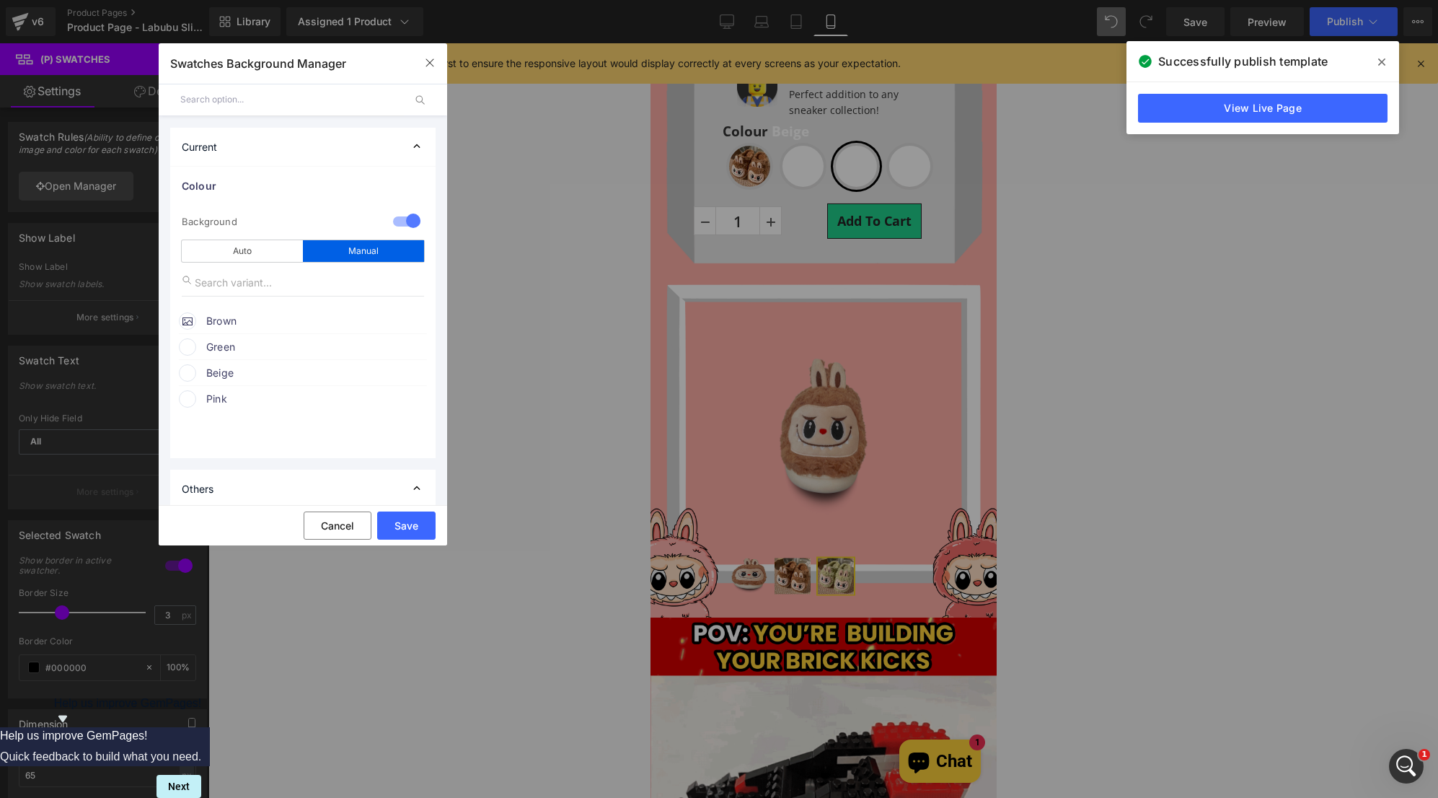
click at [185, 347] on span at bounding box center [187, 346] width 17 height 17
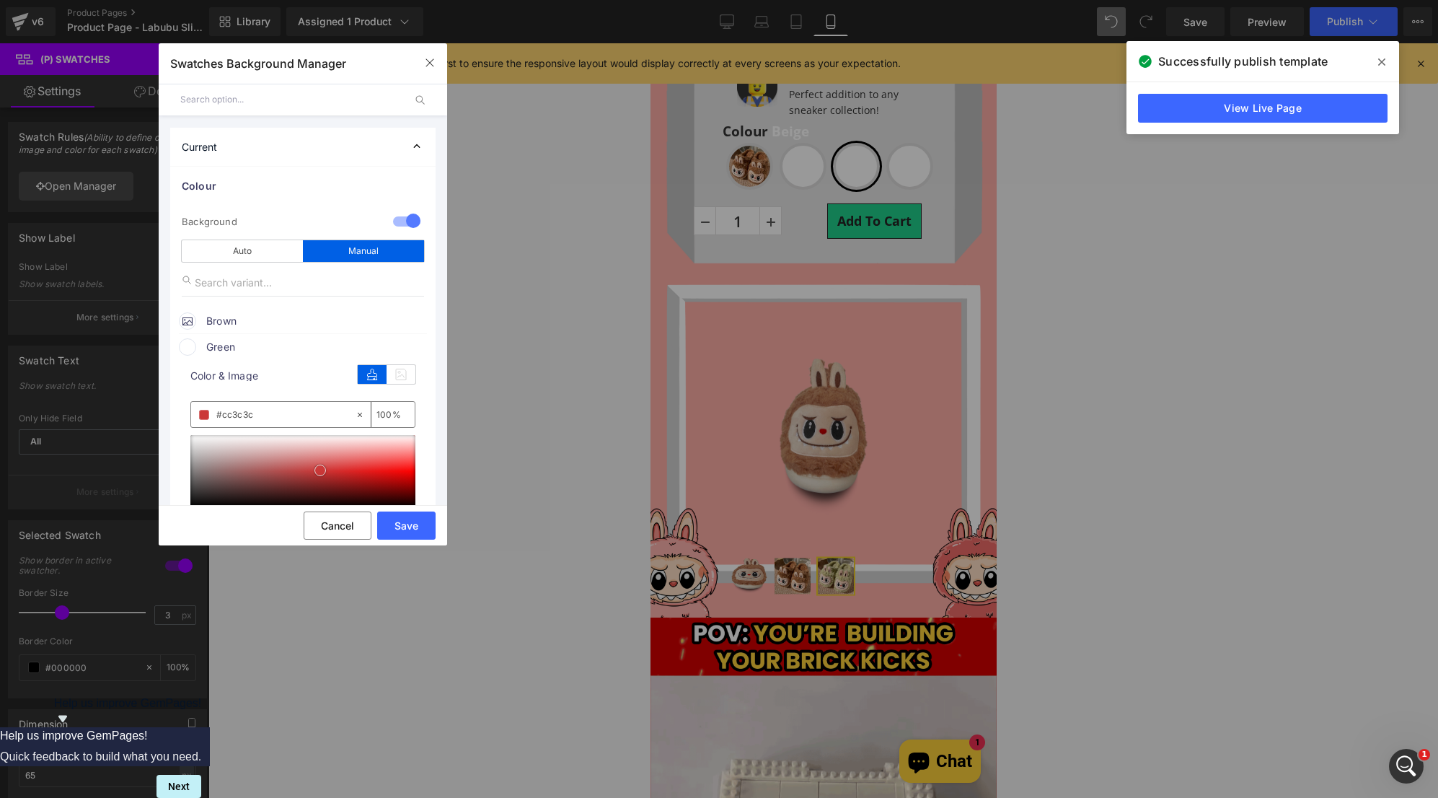
drag, startPoint x: 299, startPoint y: 466, endPoint x: 333, endPoint y: 475, distance: 35.9
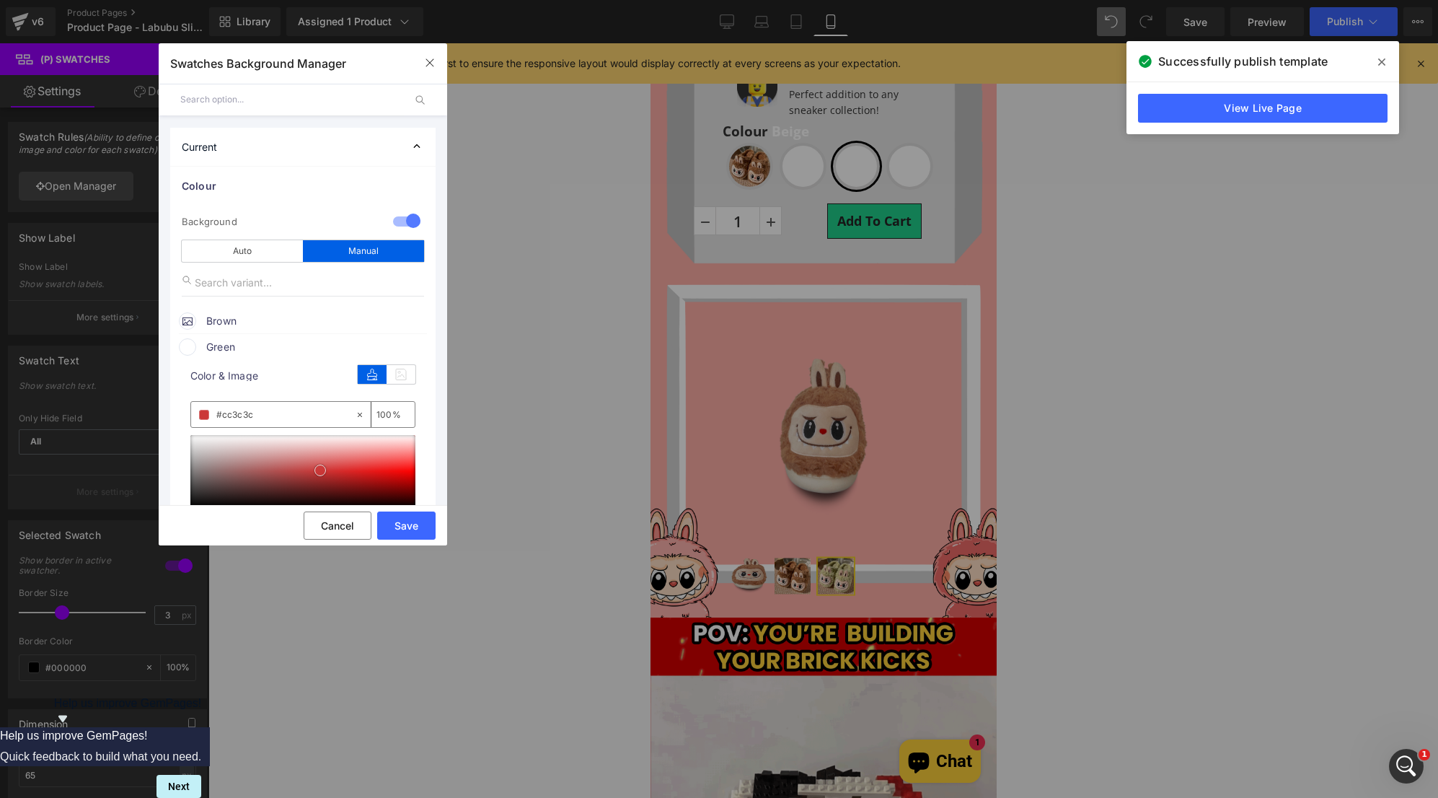
click at [332, 475] on div at bounding box center [302, 471] width 225 height 72
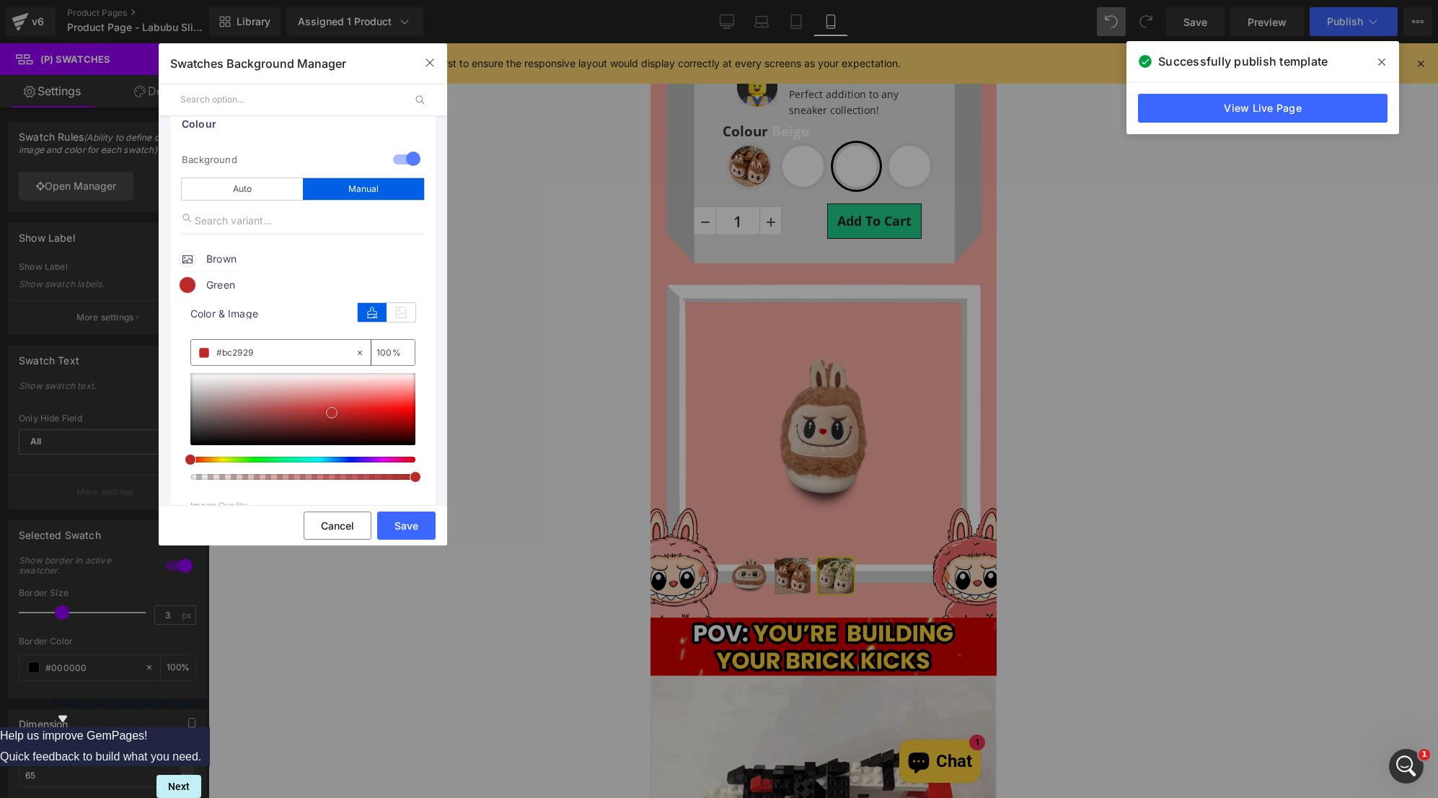
scroll to position [144, 0]
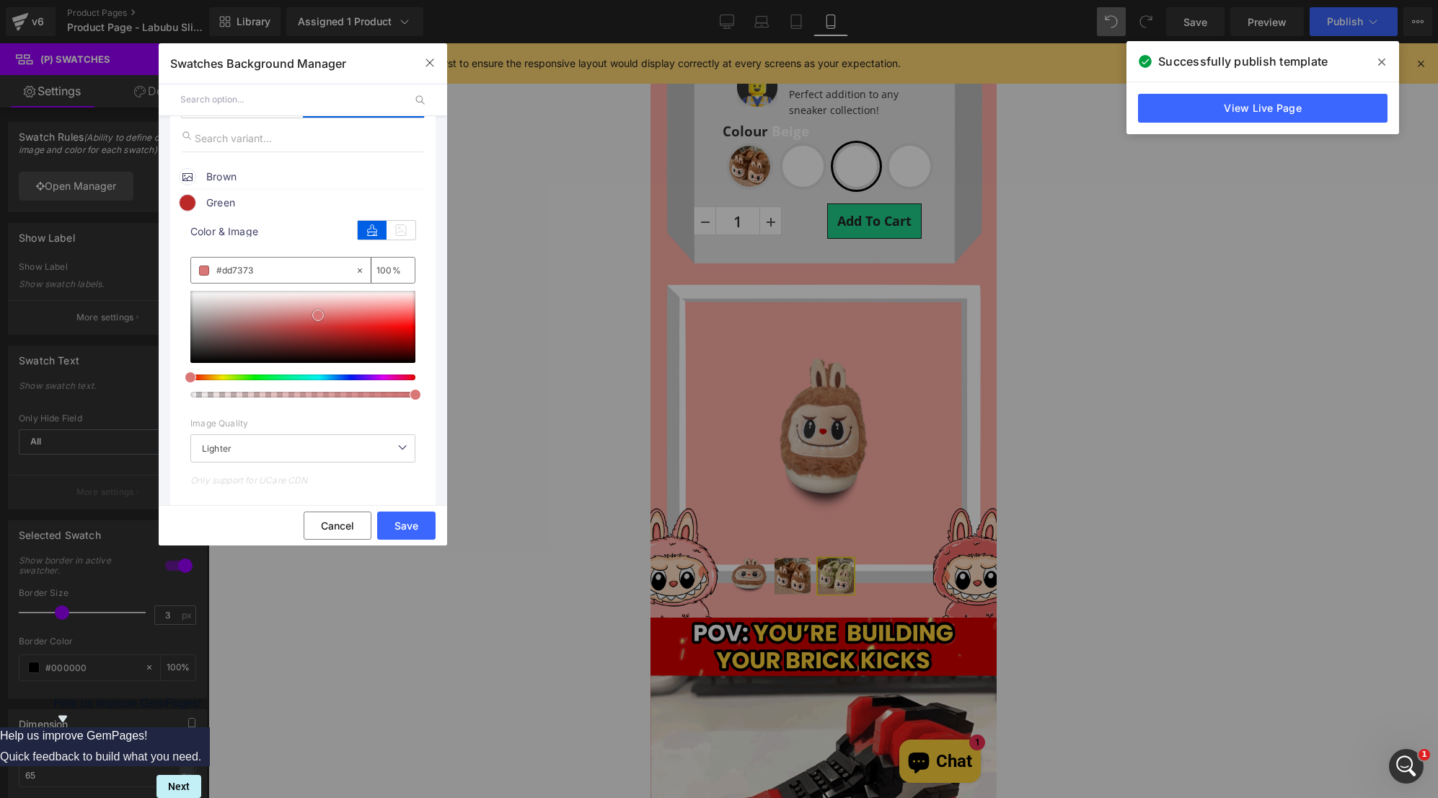
drag, startPoint x: 318, startPoint y: 315, endPoint x: 307, endPoint y: 314, distance: 10.8
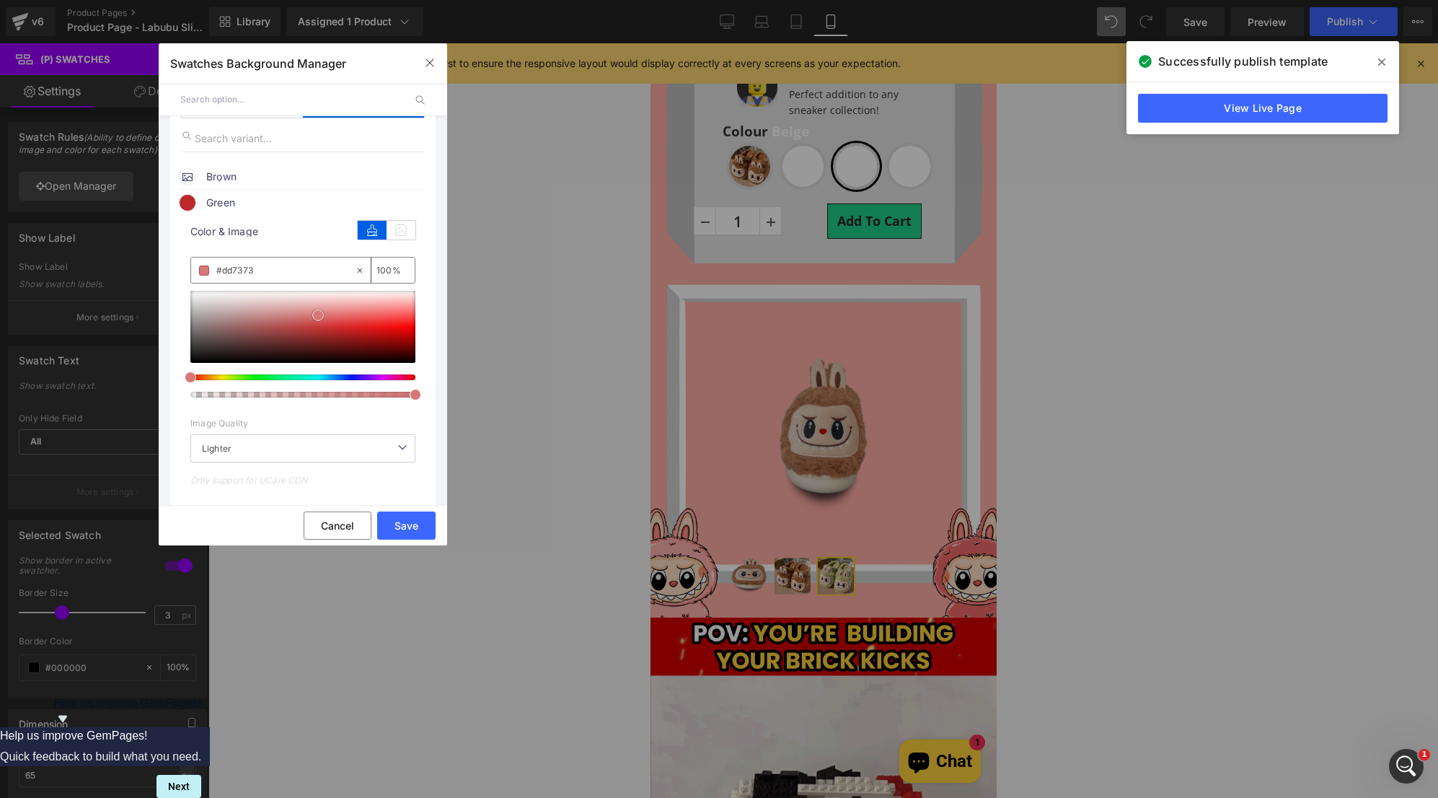
click at [307, 314] on div at bounding box center [302, 327] width 225 height 72
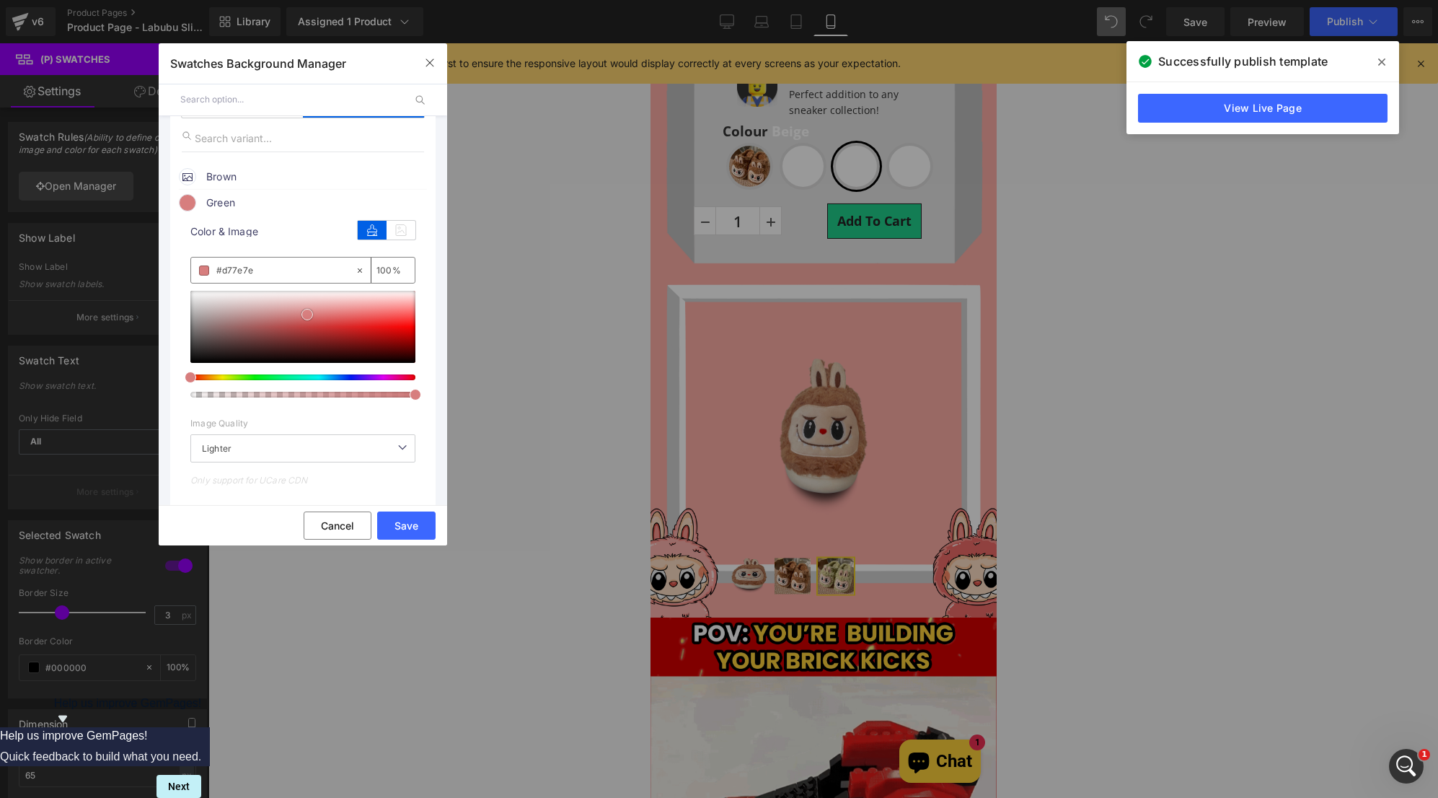
drag, startPoint x: 279, startPoint y: 327, endPoint x: 287, endPoint y: 325, distance: 8.4
click at [279, 327] on div at bounding box center [302, 327] width 225 height 72
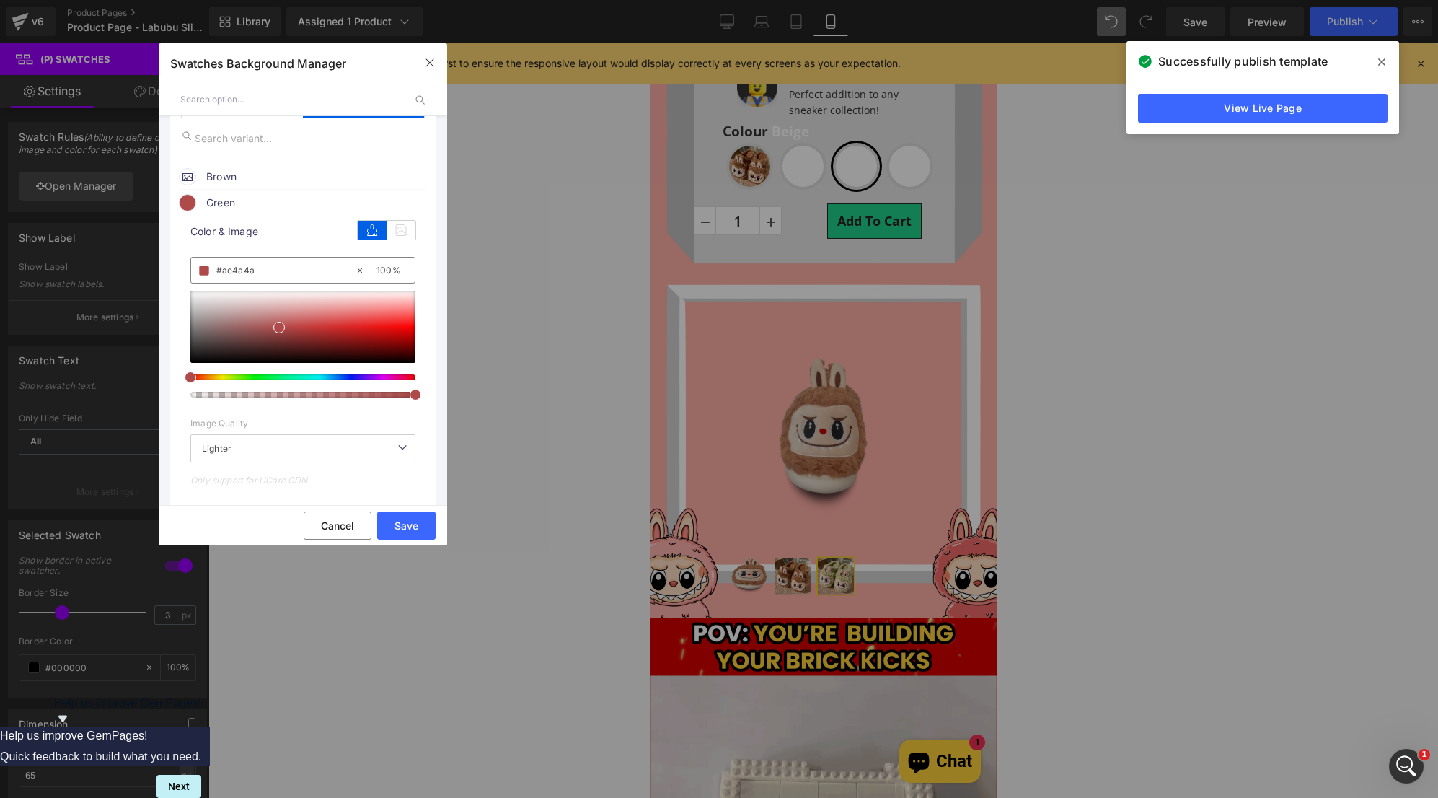
click at [268, 375] on div at bounding box center [297, 377] width 225 height 6
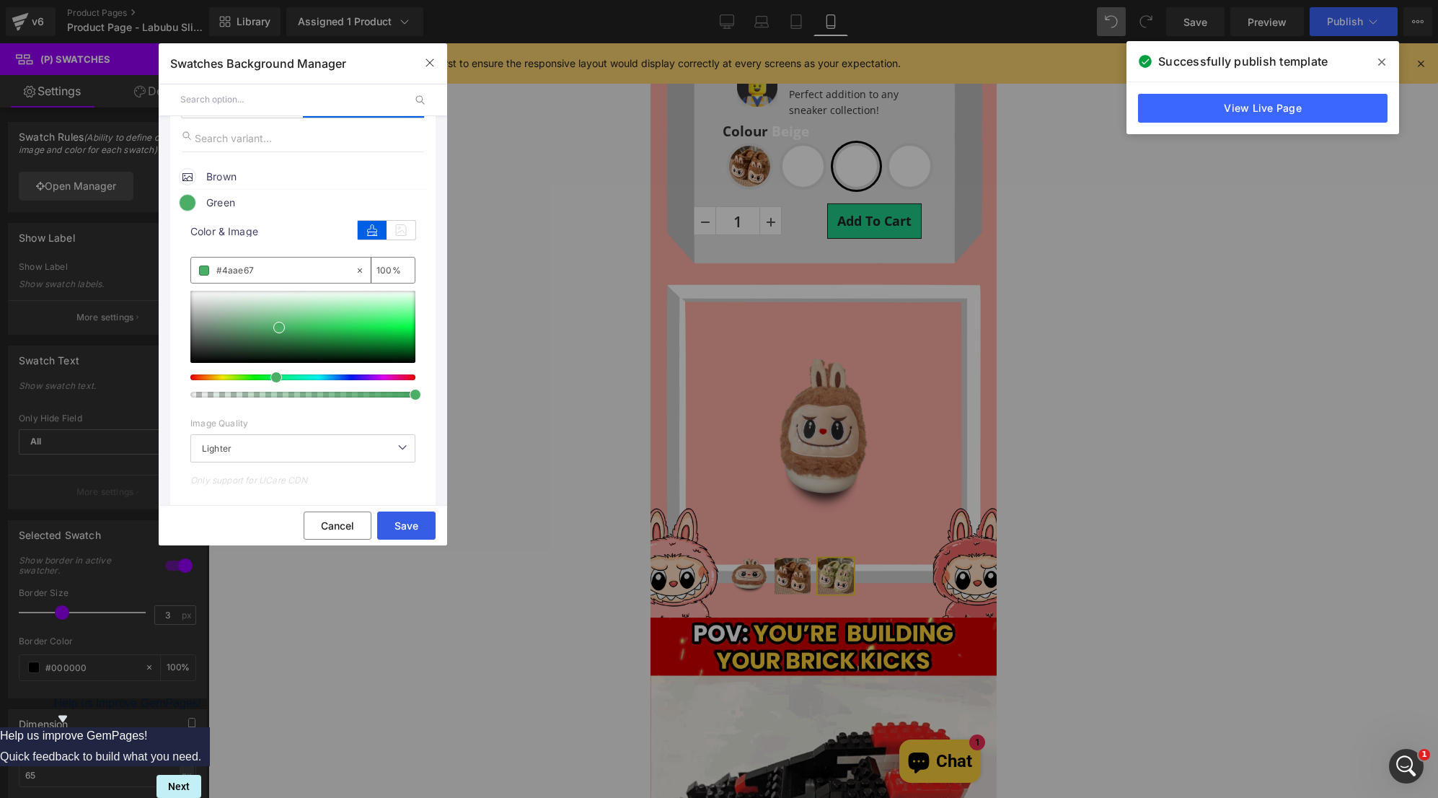
click at [397, 522] on button "Save" at bounding box center [406, 525] width 58 height 28
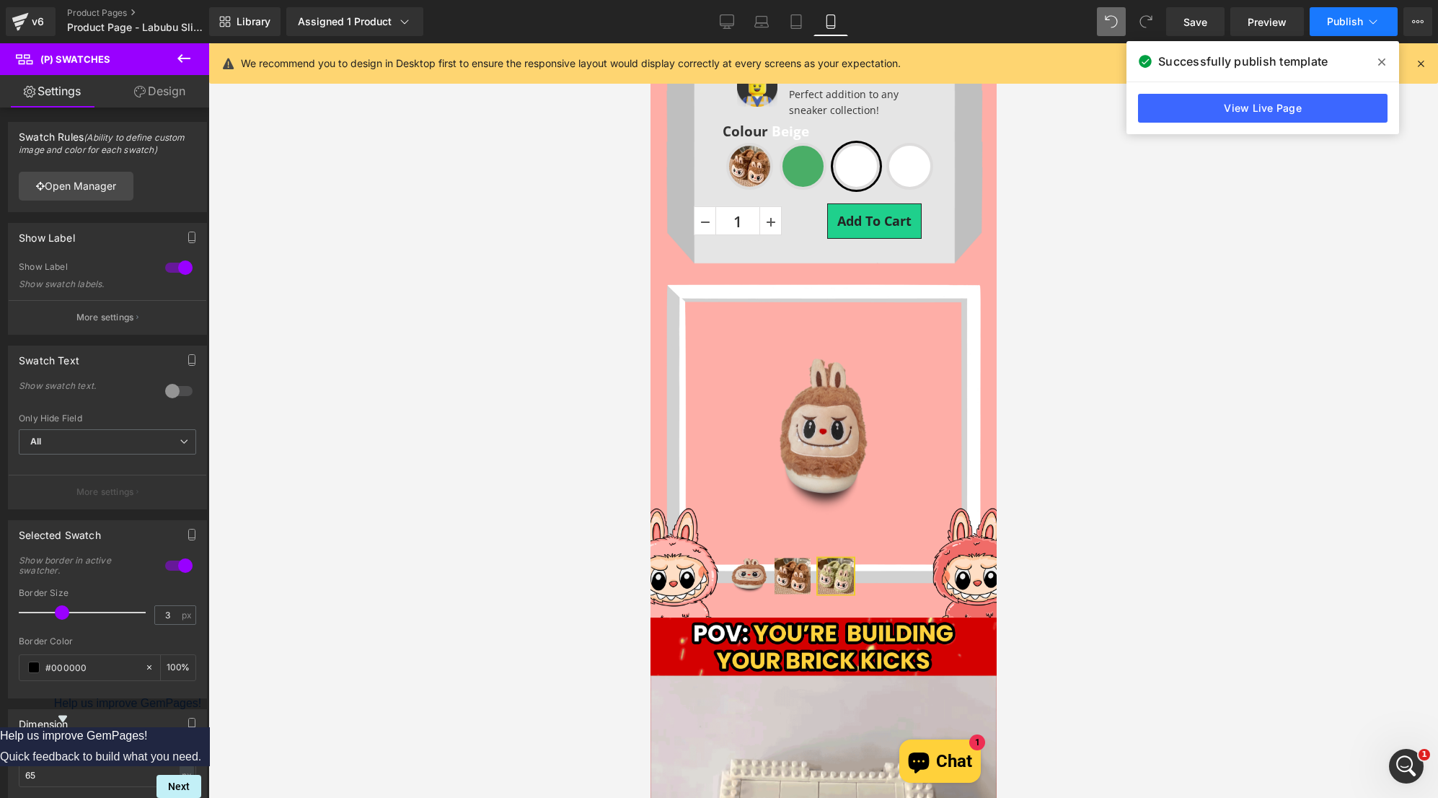
click at [1334, 26] on span "Publish" at bounding box center [1345, 22] width 36 height 12
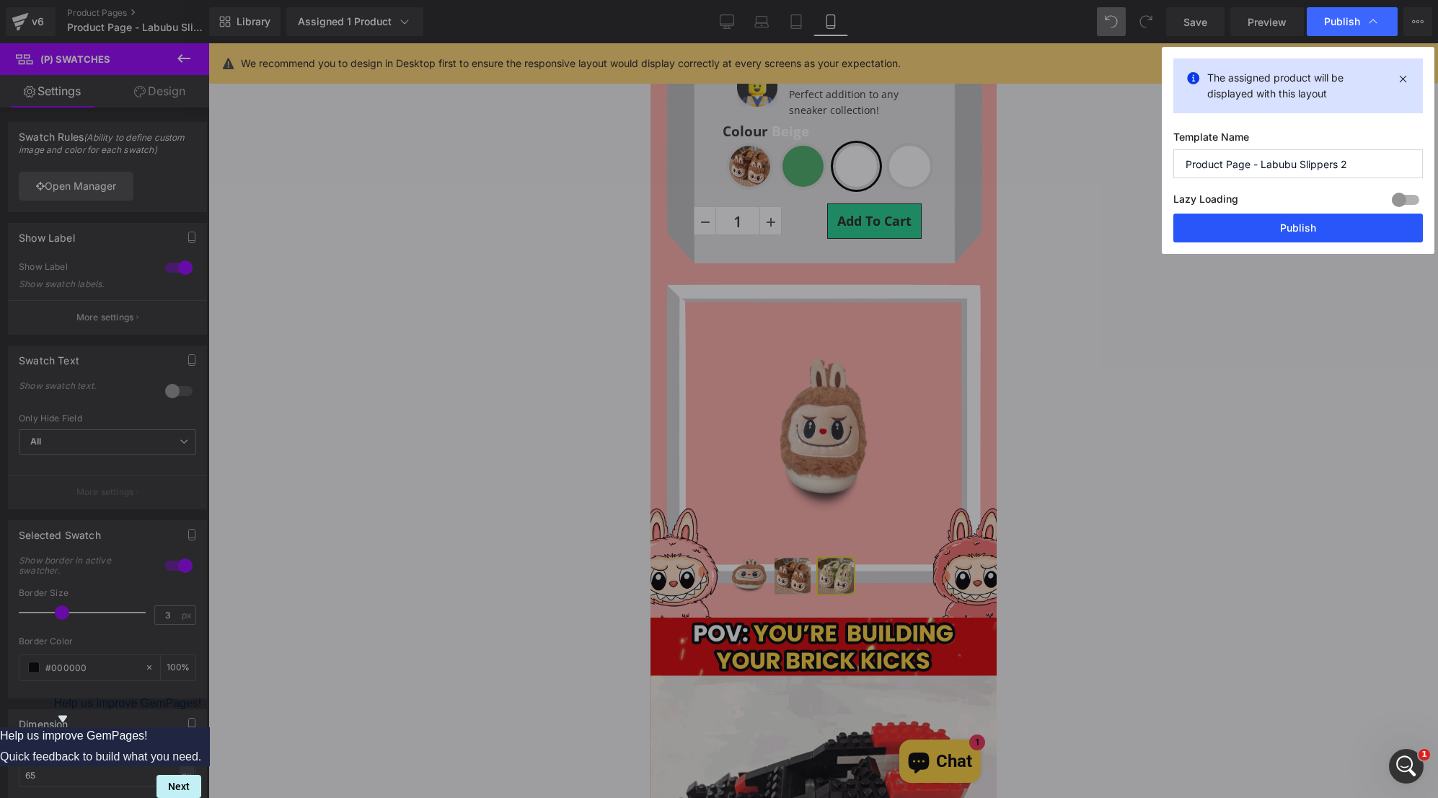
click at [1284, 223] on button "Publish" at bounding box center [1298, 227] width 250 height 29
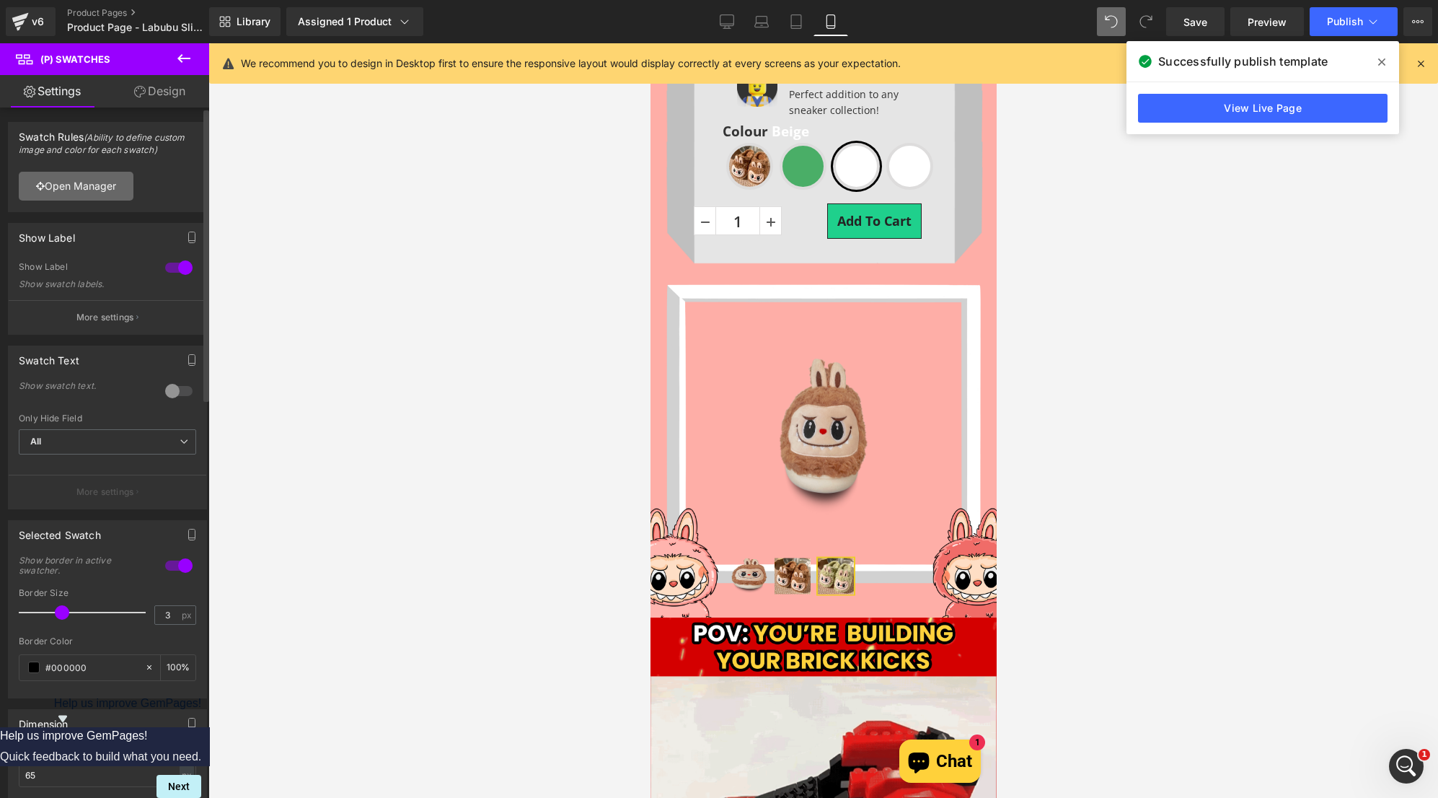
click at [97, 190] on link "Open Manager" at bounding box center [76, 186] width 115 height 29
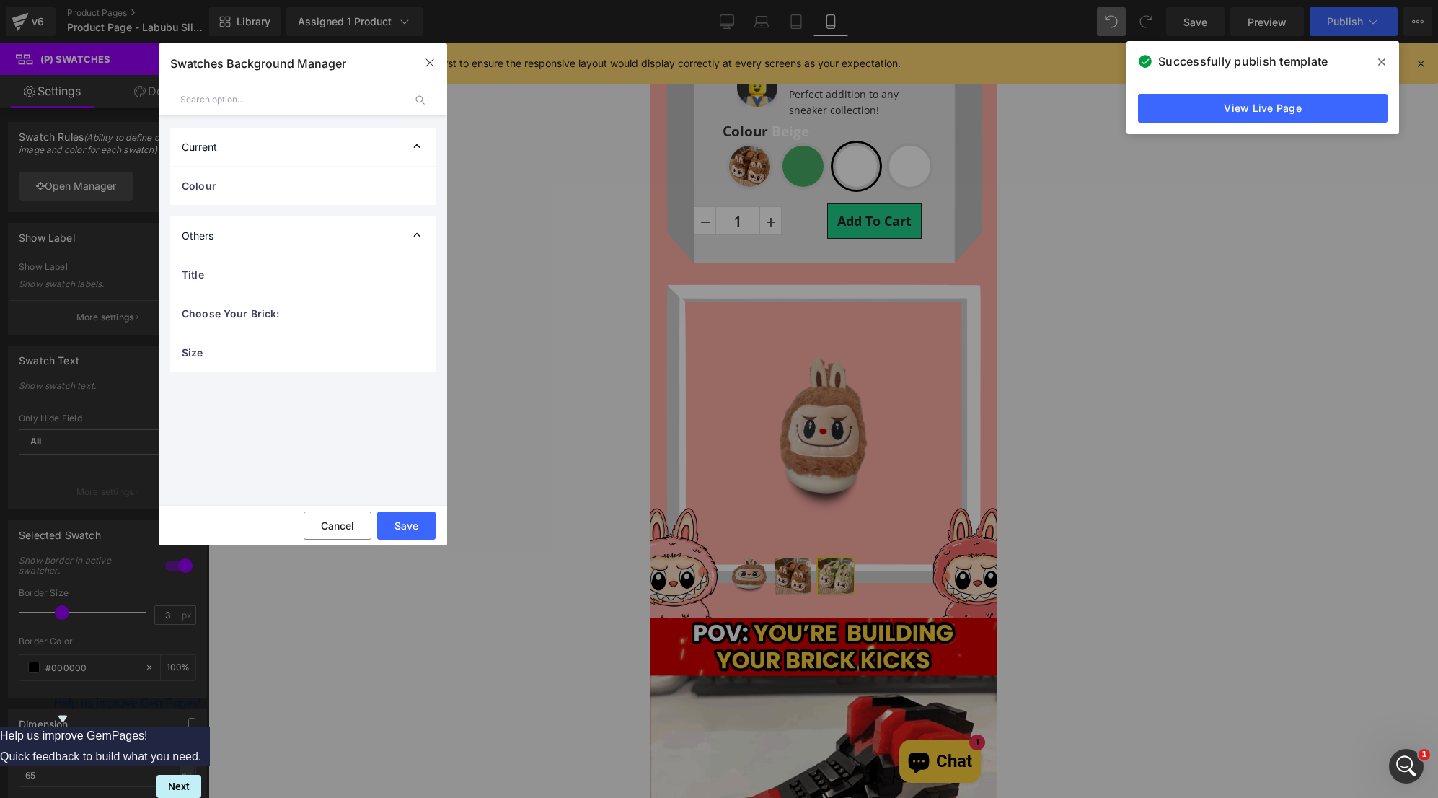
click at [330, 154] on div "Current" at bounding box center [302, 147] width 265 height 38
click at [311, 195] on div "Others" at bounding box center [302, 196] width 265 height 38
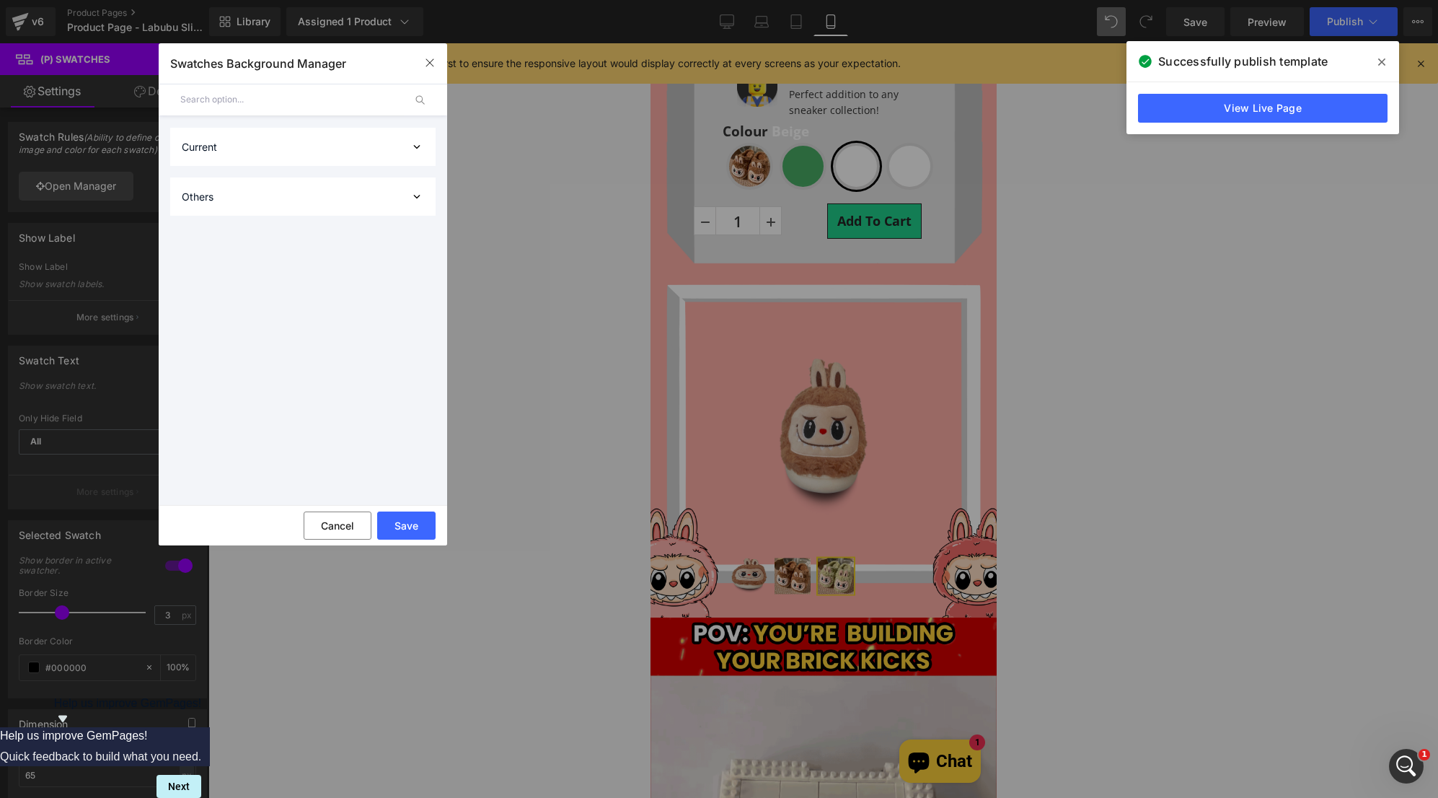
click at [323, 150] on div "Current" at bounding box center [302, 147] width 265 height 38
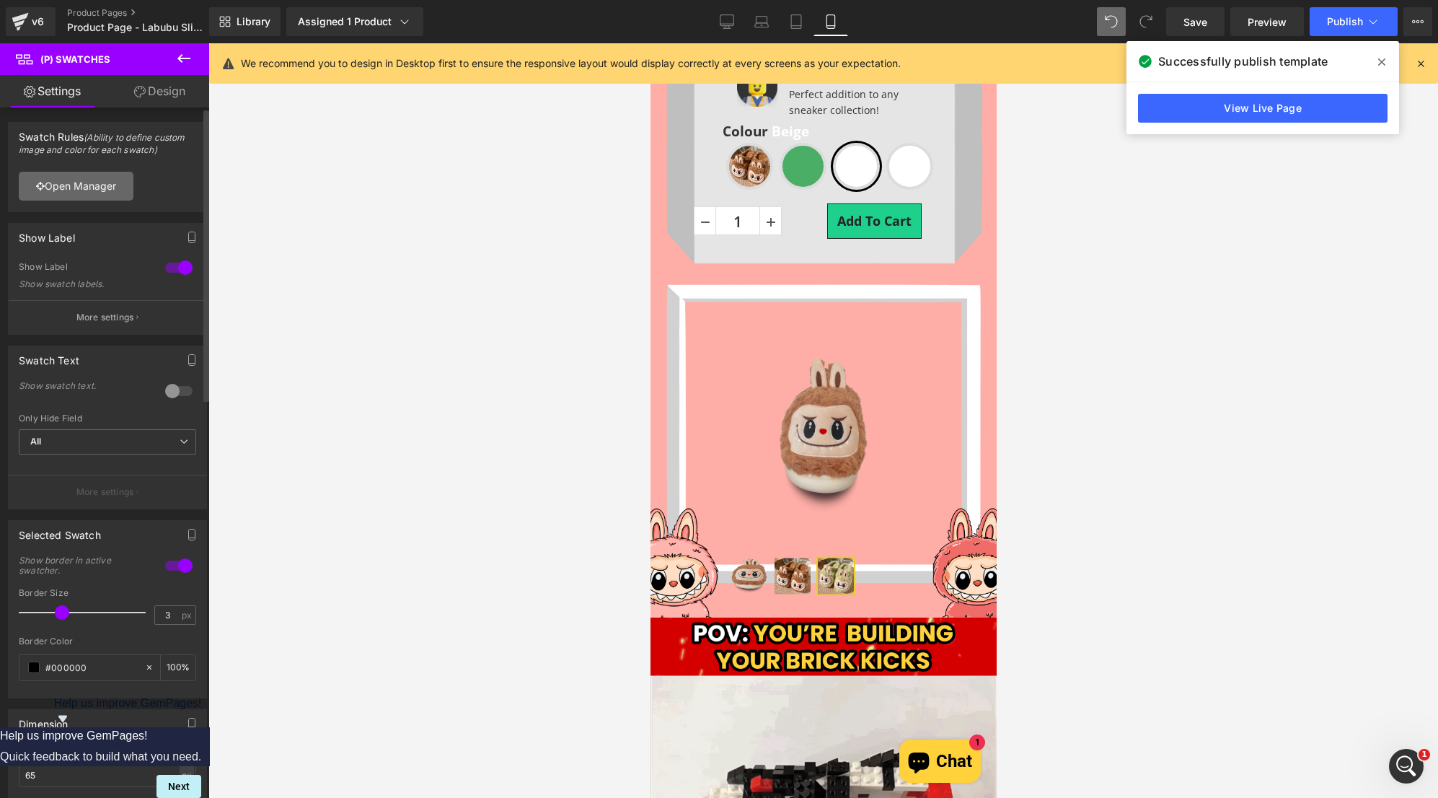
click at [107, 192] on link "Open Manager" at bounding box center [76, 186] width 115 height 29
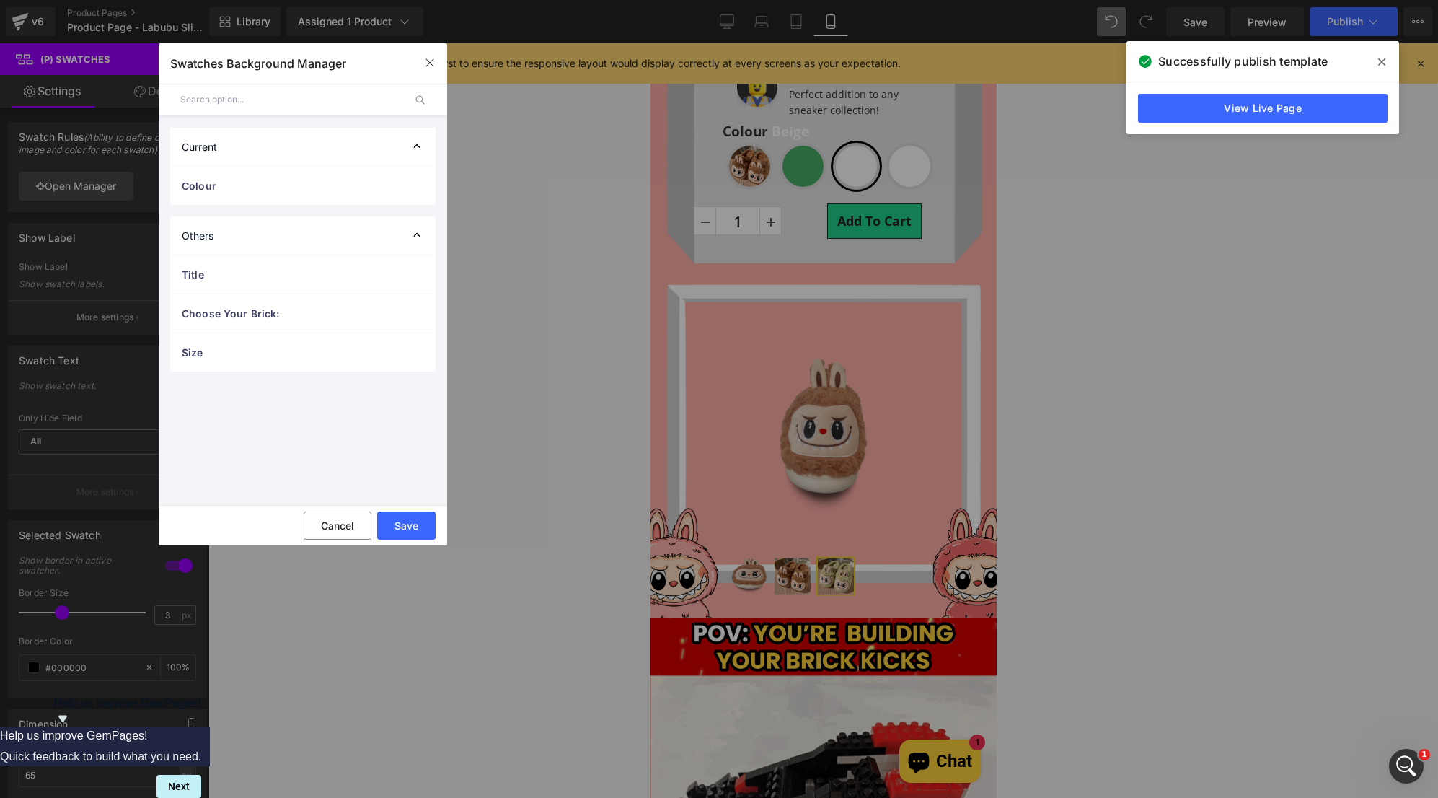
click at [327, 154] on div "Current" at bounding box center [302, 147] width 265 height 38
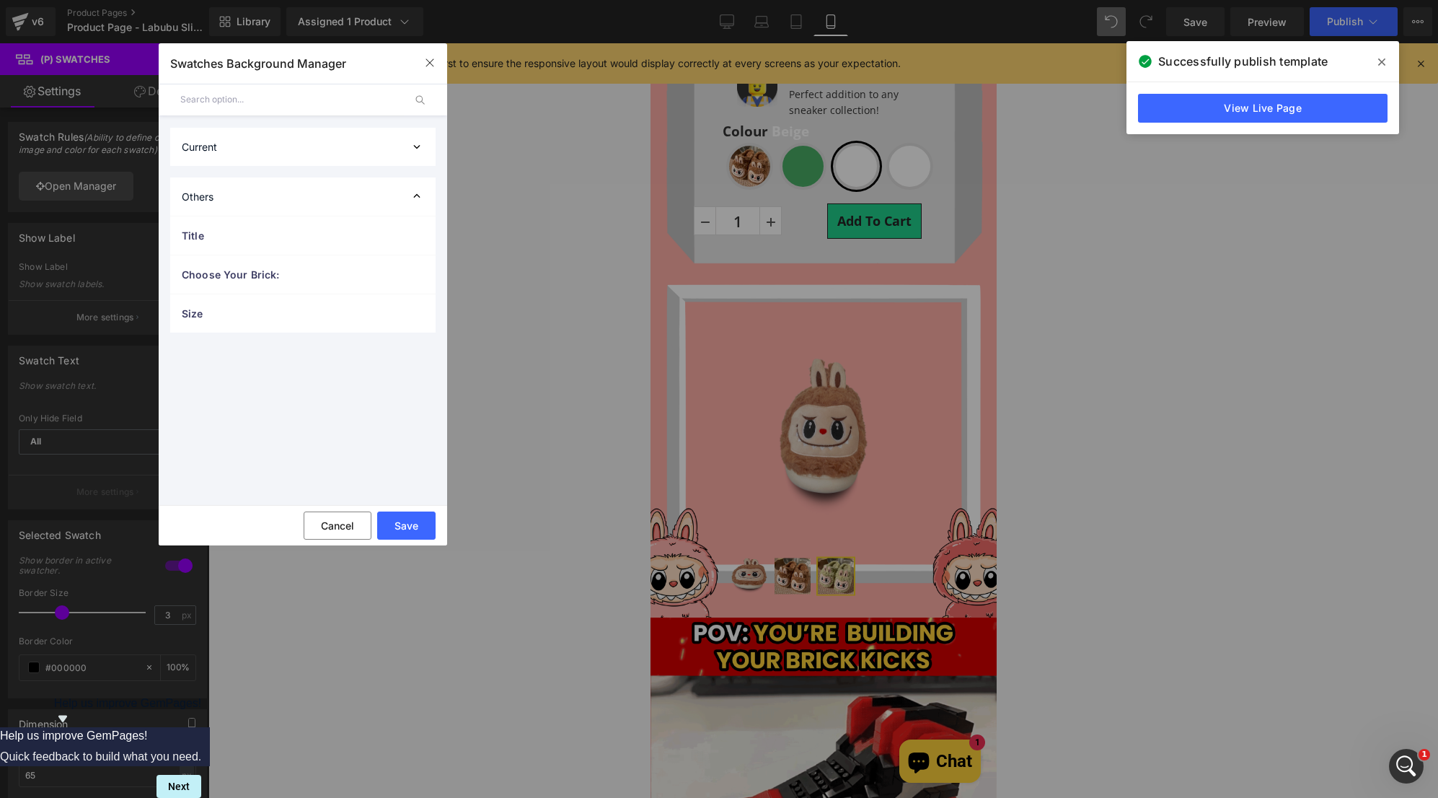
click at [327, 154] on div "Current" at bounding box center [302, 147] width 265 height 38
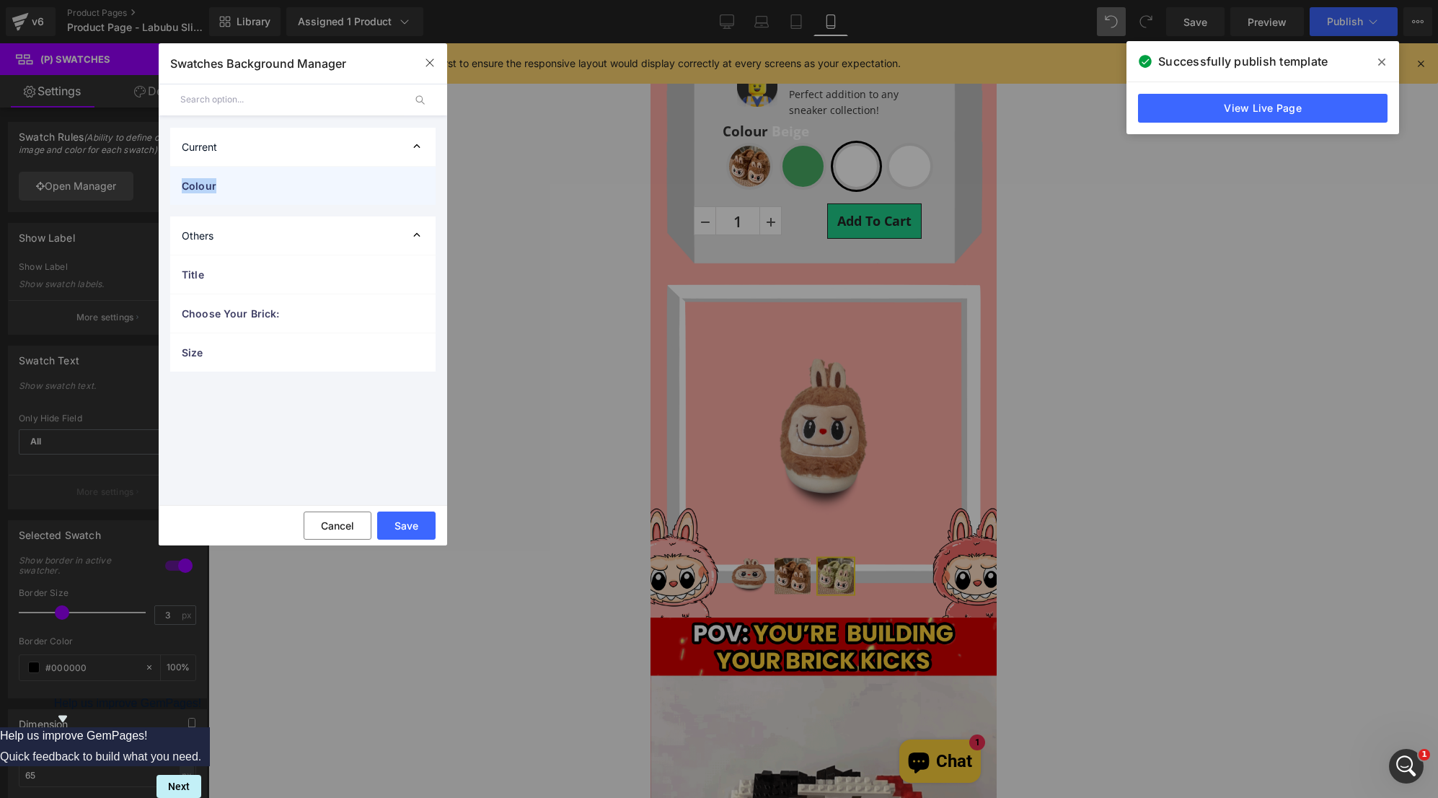
click at [316, 190] on span "Colour" at bounding box center [288, 185] width 213 height 15
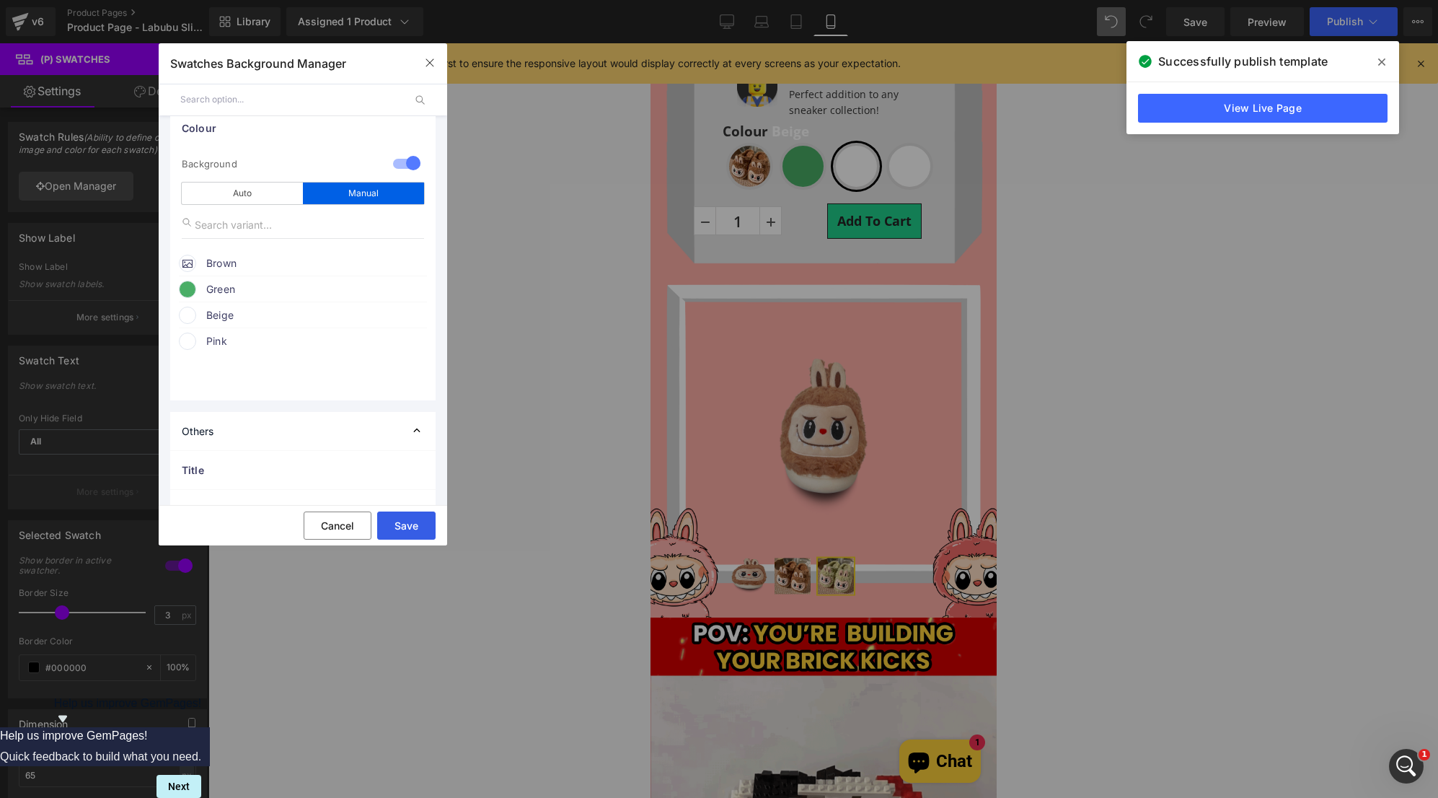
scroll to position [131, 0]
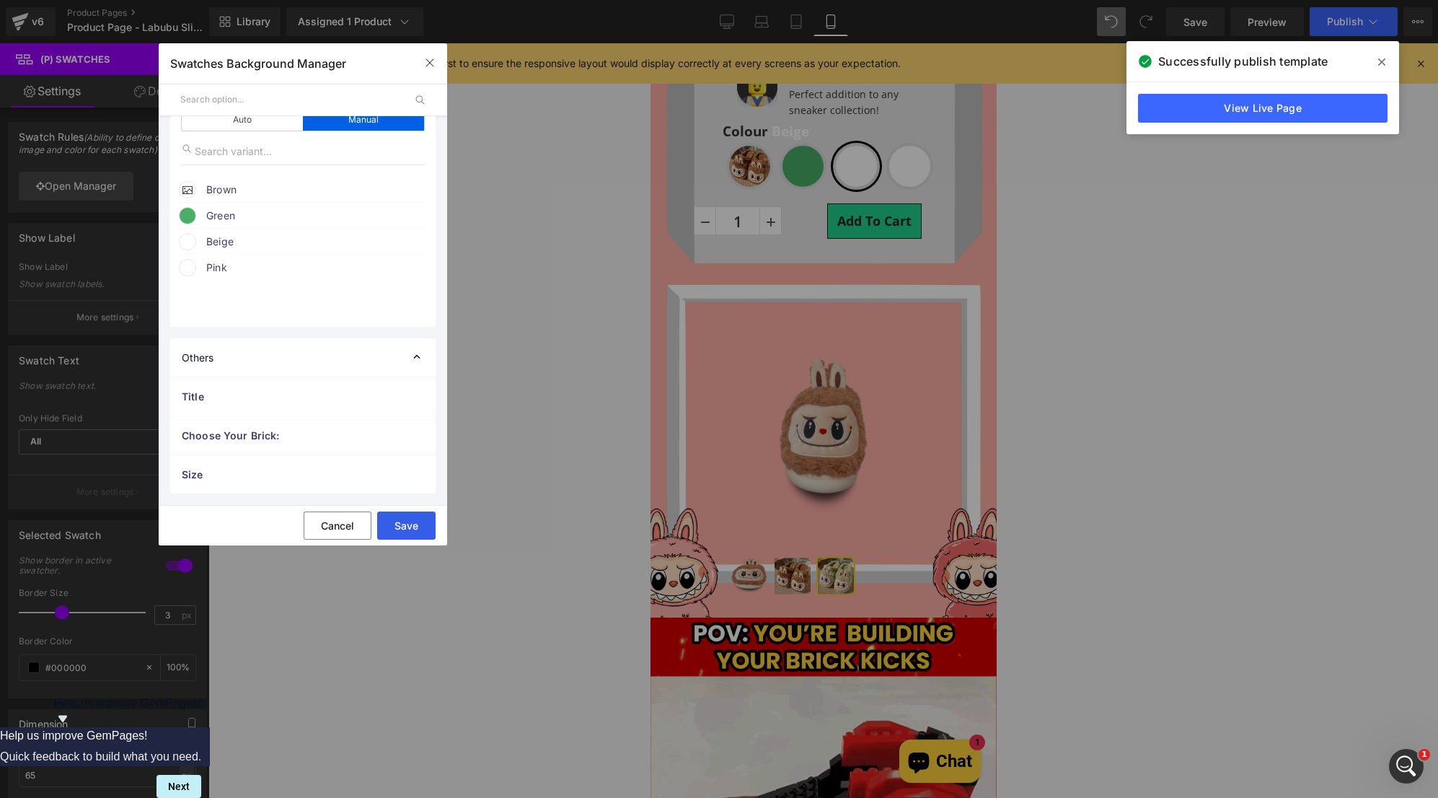
click at [405, 527] on button "Save" at bounding box center [406, 525] width 58 height 28
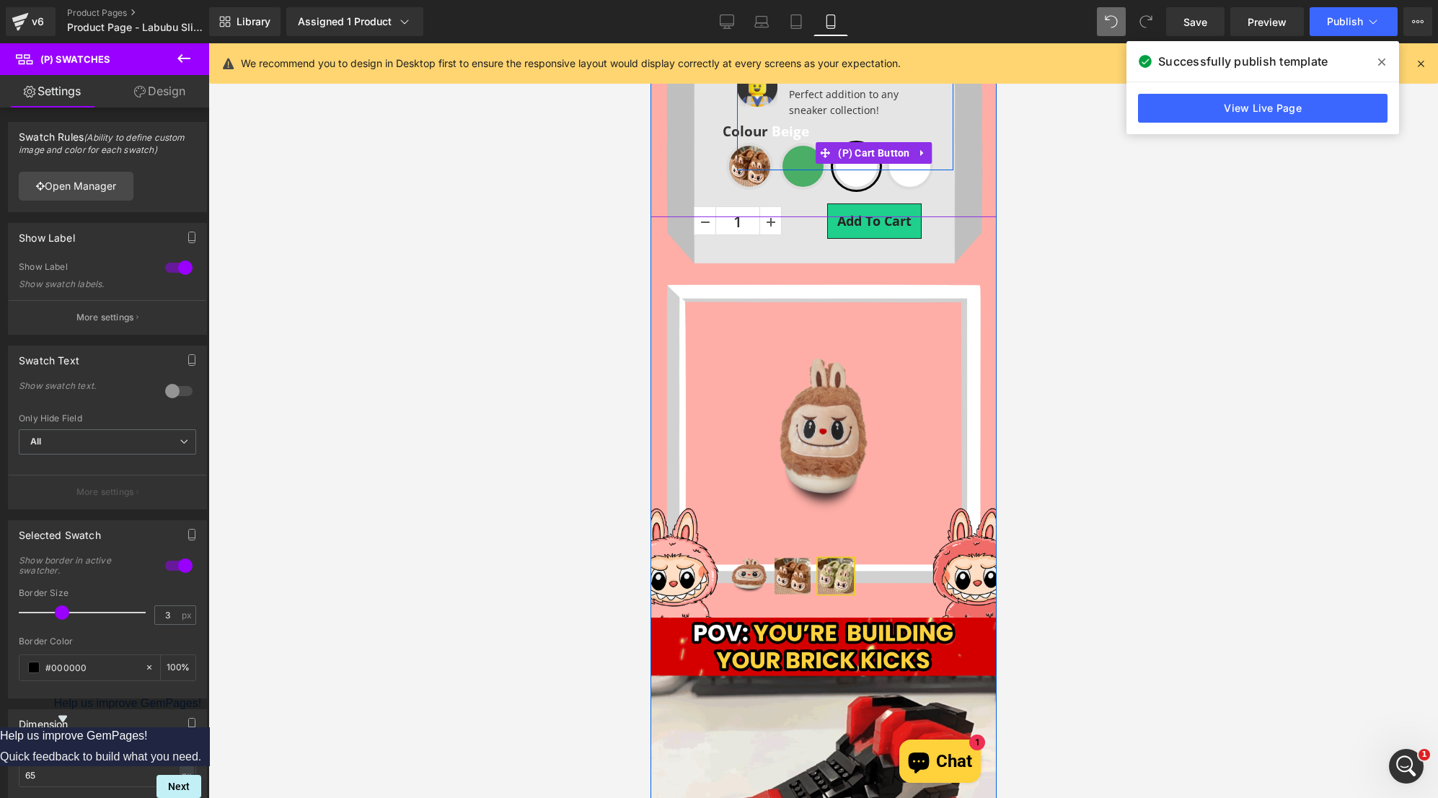
click at [804, 154] on div "Add To Cart" at bounding box center [844, 152] width 216 height 35
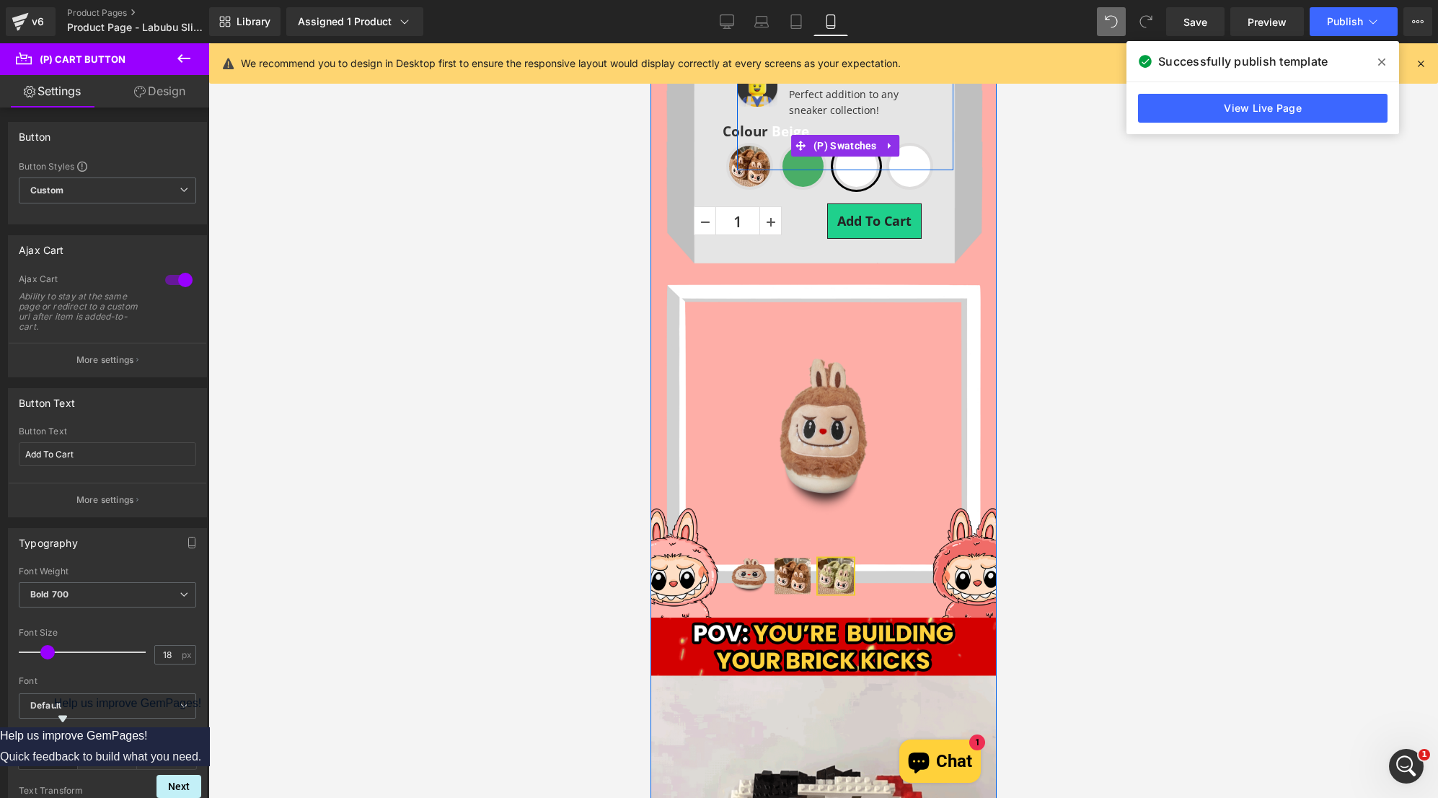
click at [803, 180] on span "Green" at bounding box center [802, 166] width 47 height 47
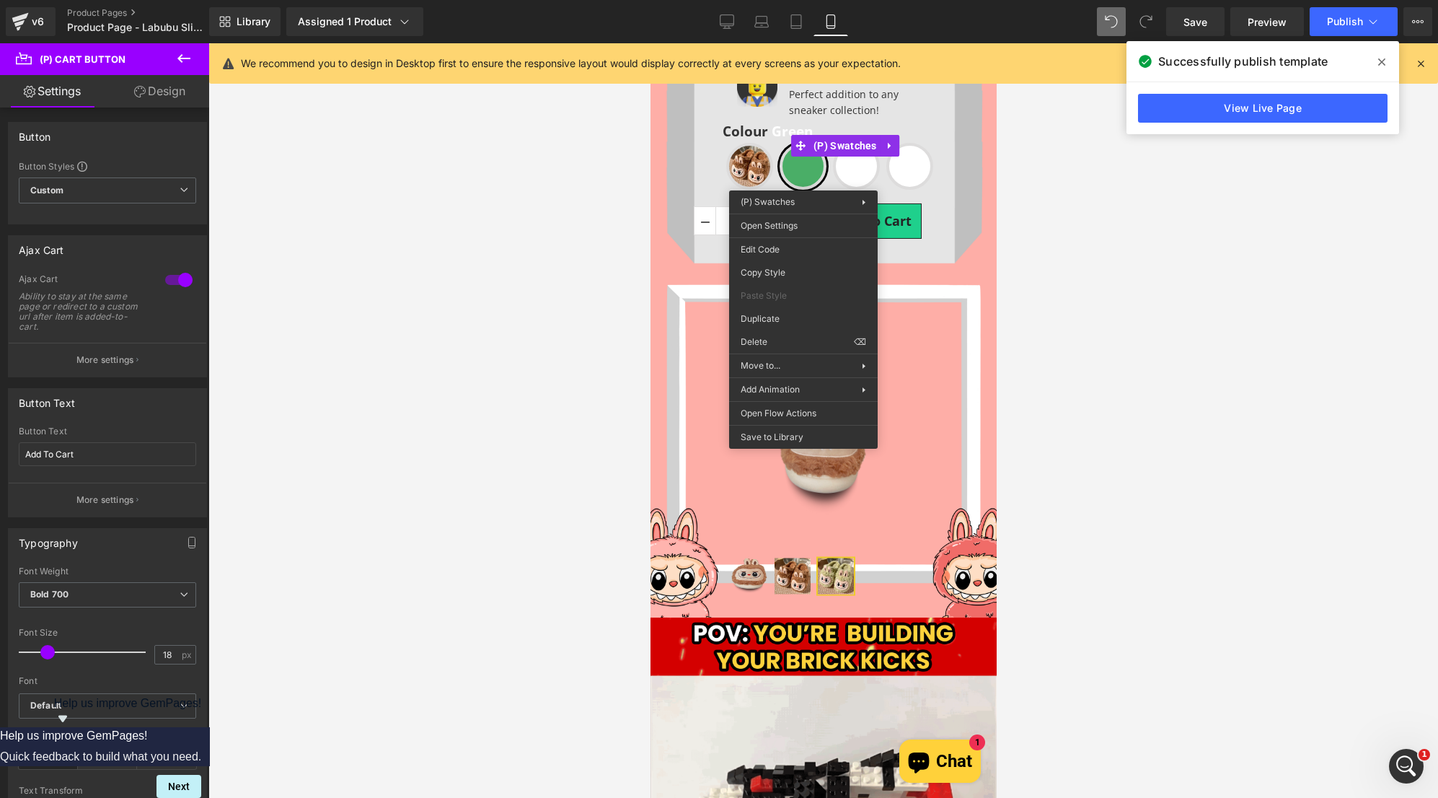
drag, startPoint x: 1182, startPoint y: 266, endPoint x: 935, endPoint y: 294, distance: 248.2
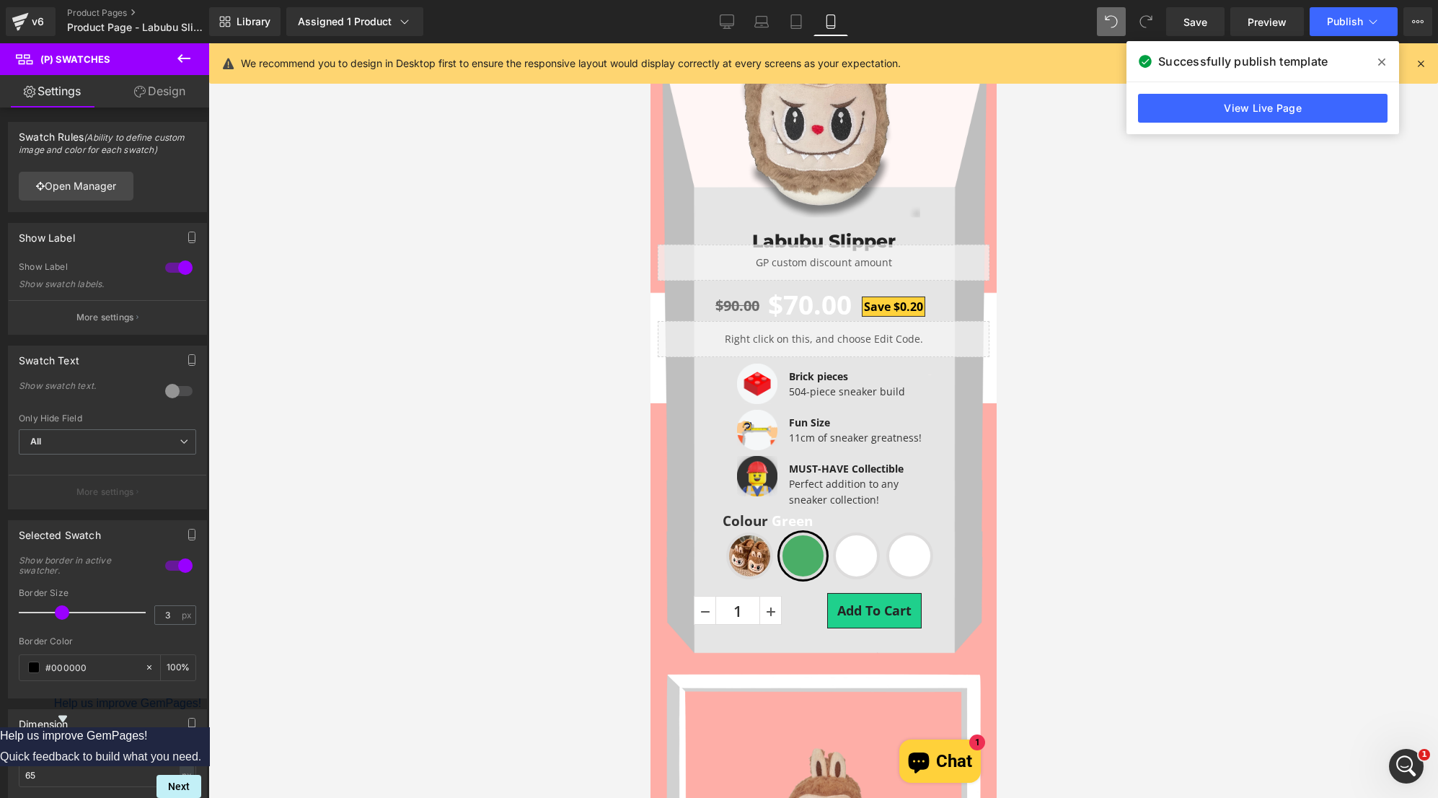
scroll to position [298, 0]
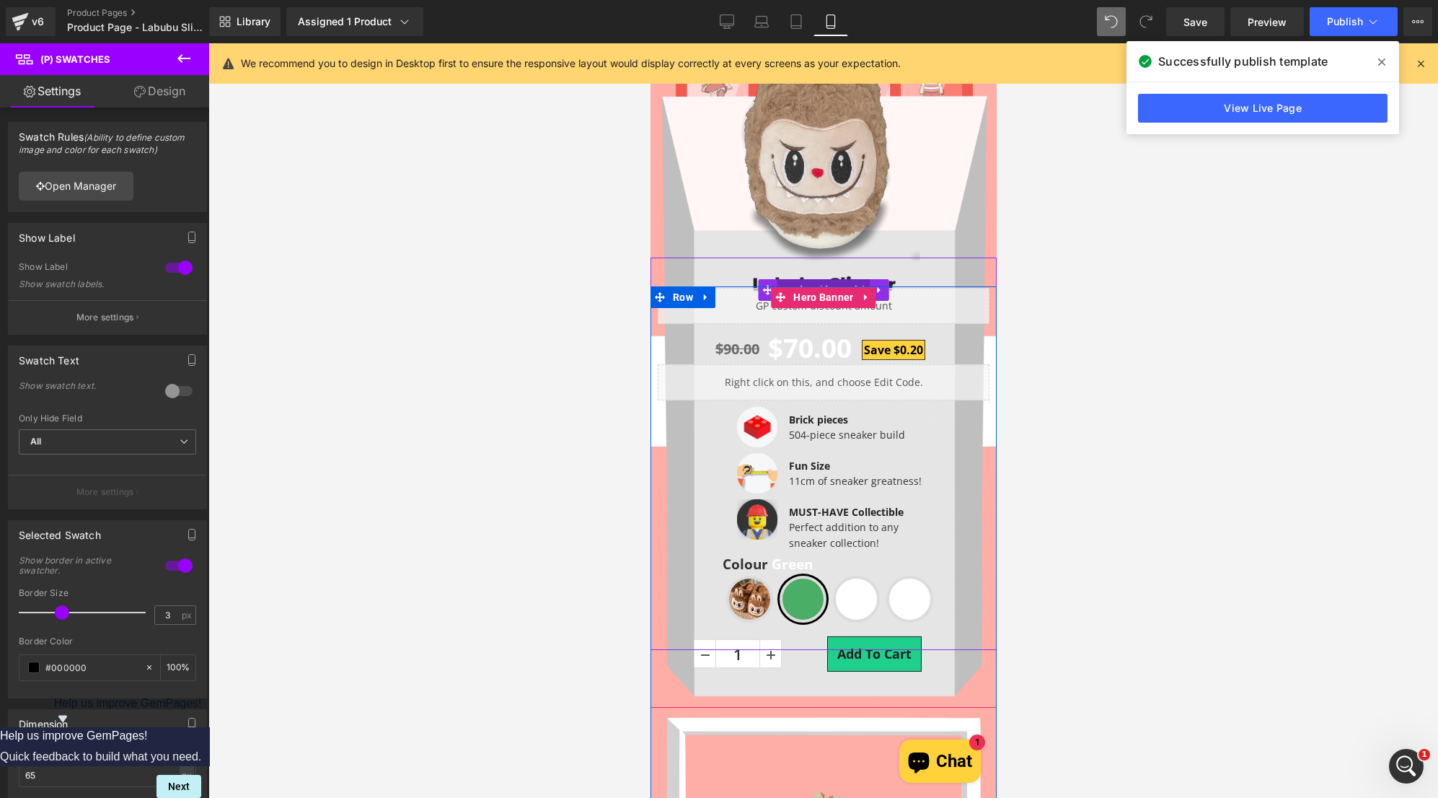
click at [818, 285] on span "Product" at bounding box center [823, 290] width 93 height 22
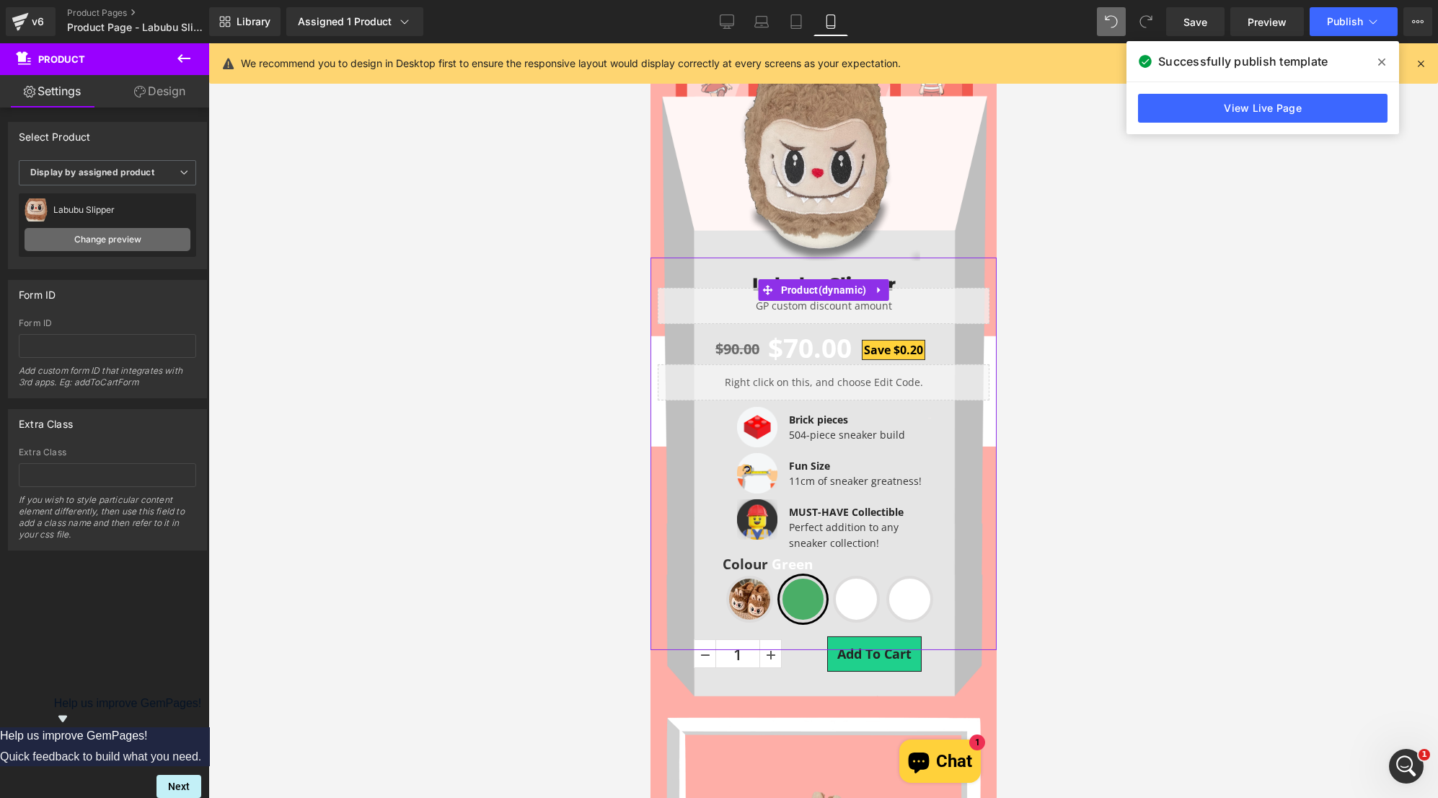
click at [138, 241] on link "Change preview" at bounding box center [108, 239] width 166 height 23
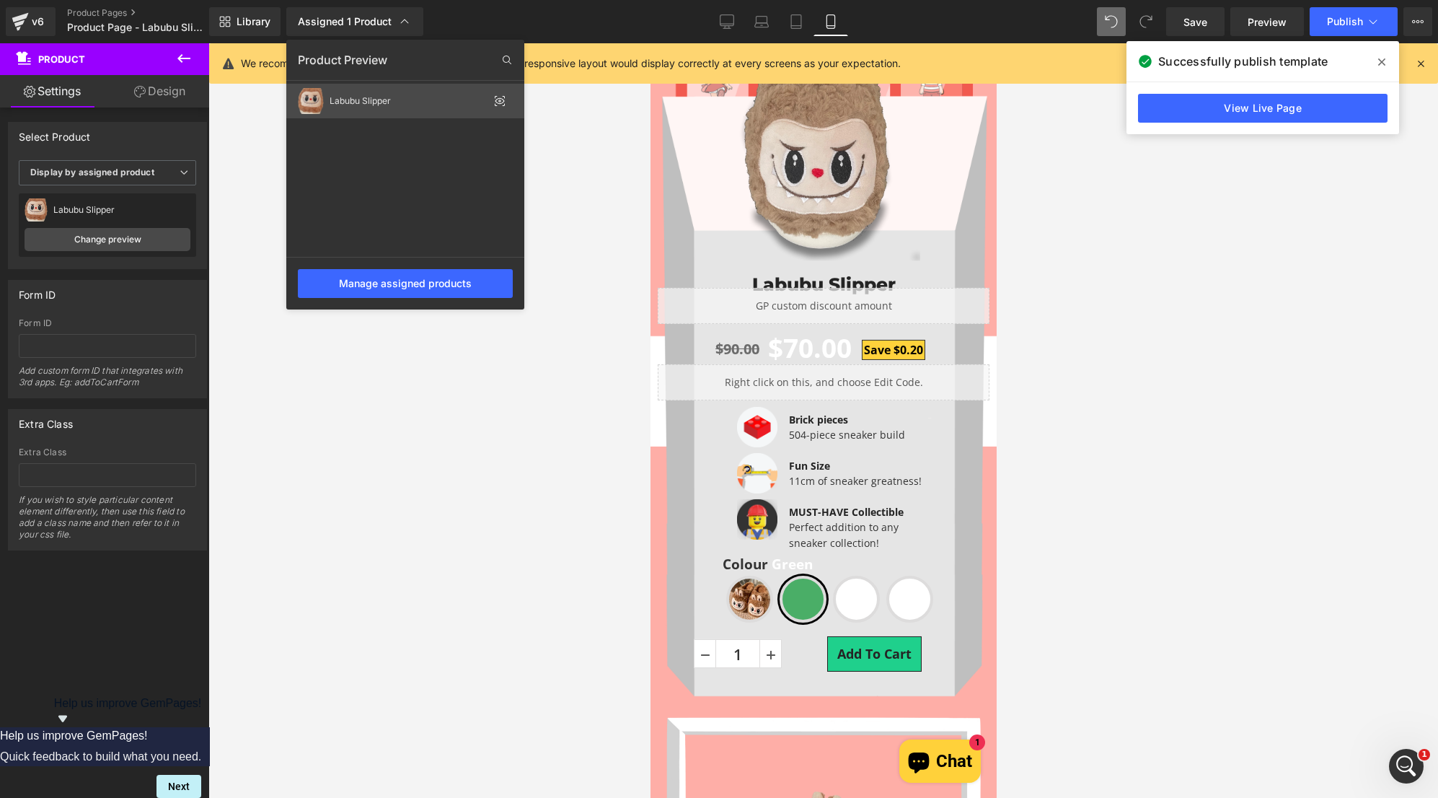
drag, startPoint x: 379, startPoint y: 98, endPoint x: 382, endPoint y: 121, distance: 23.3
click at [379, 98] on div "Labubu Slipper" at bounding box center [409, 101] width 159 height 10
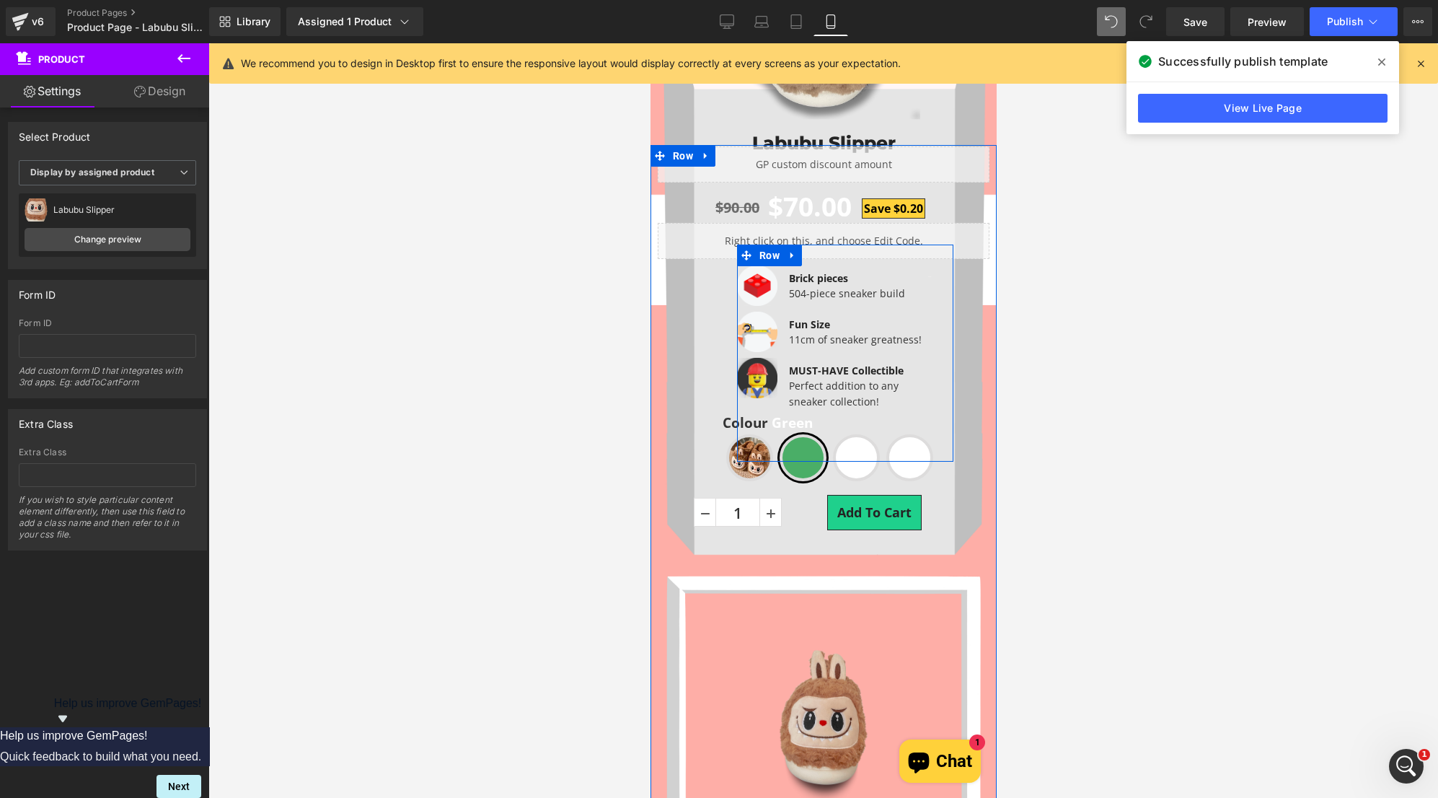
scroll to position [442, 0]
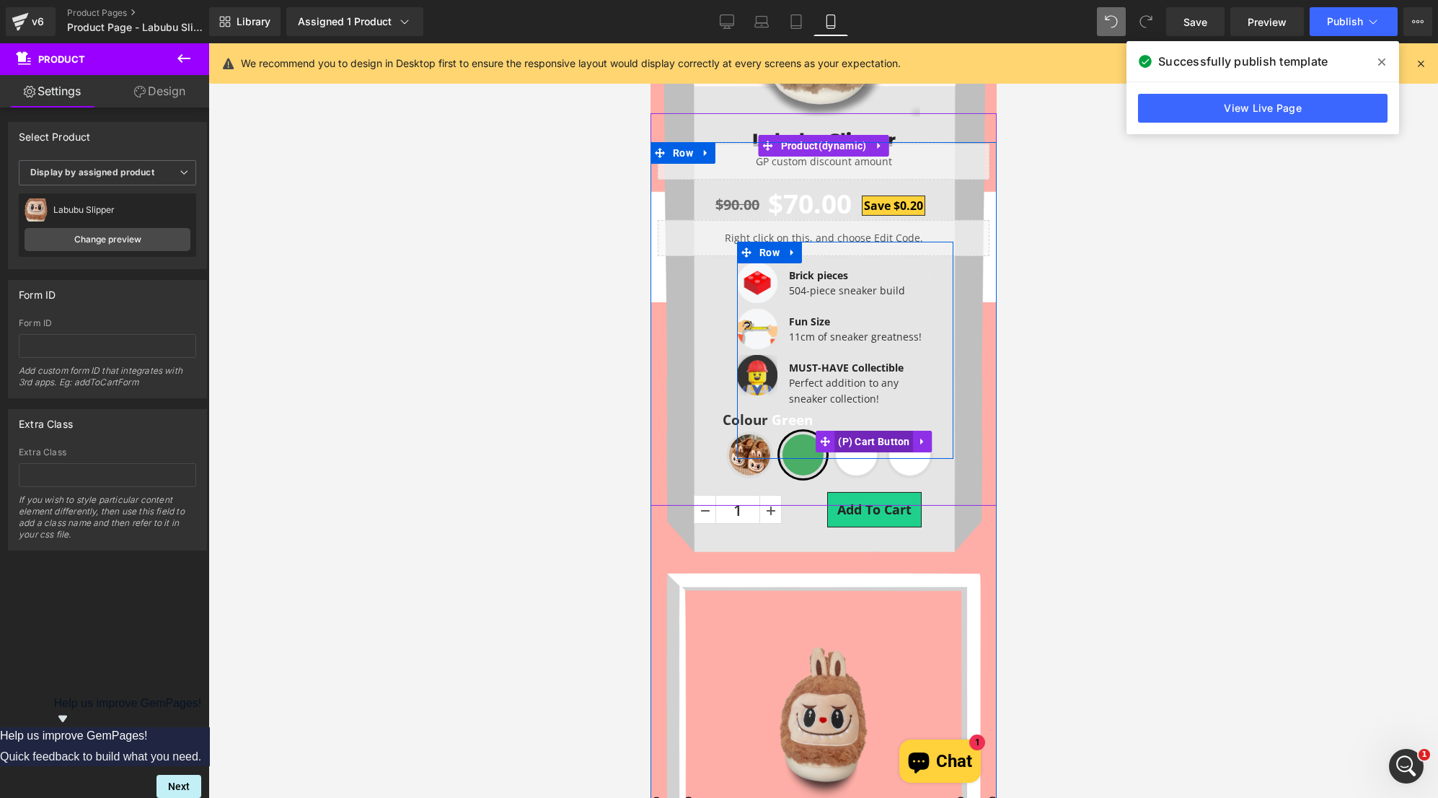
click at [837, 440] on span "(P) Cart Button" at bounding box center [873, 442] width 79 height 22
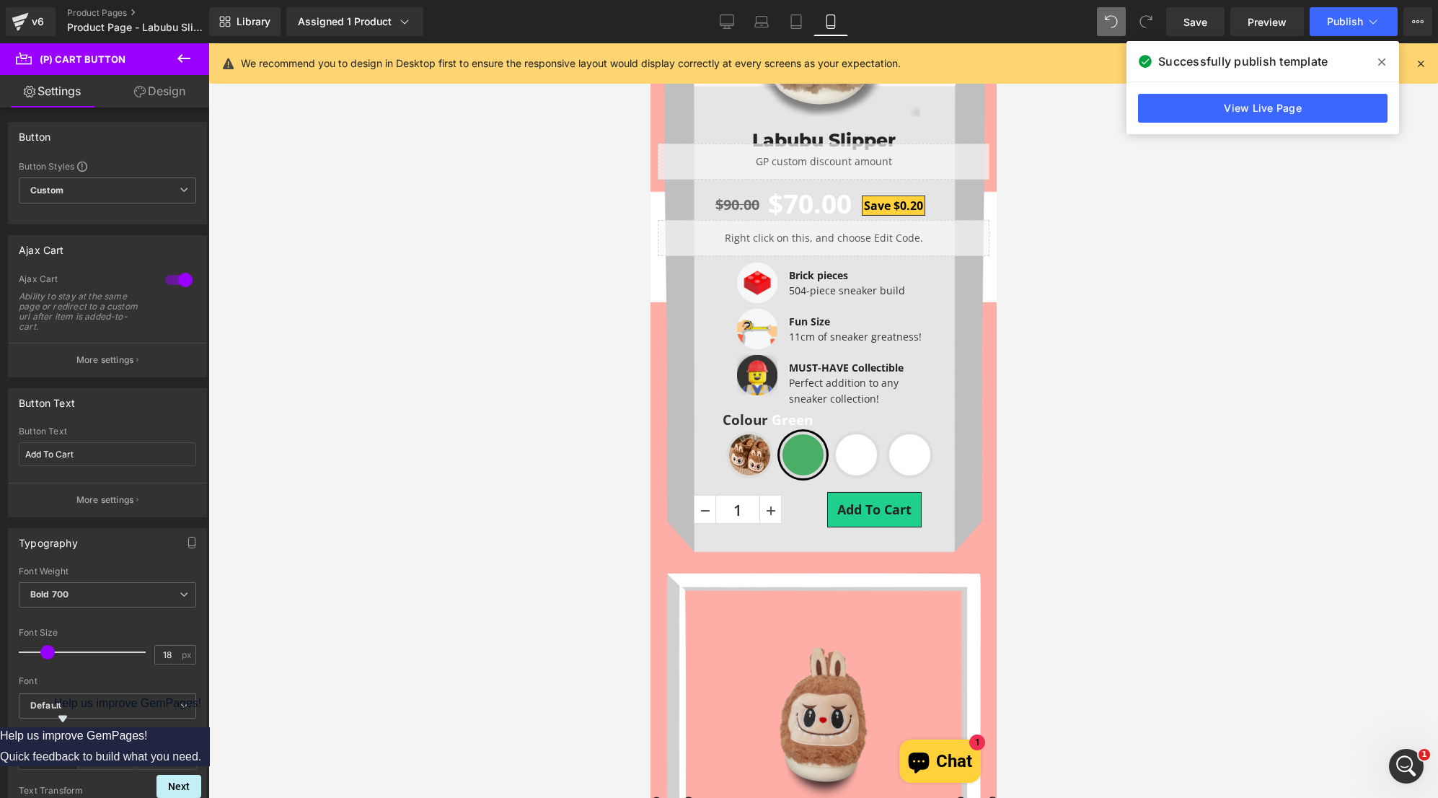
click at [143, 94] on icon at bounding box center [140, 92] width 12 height 12
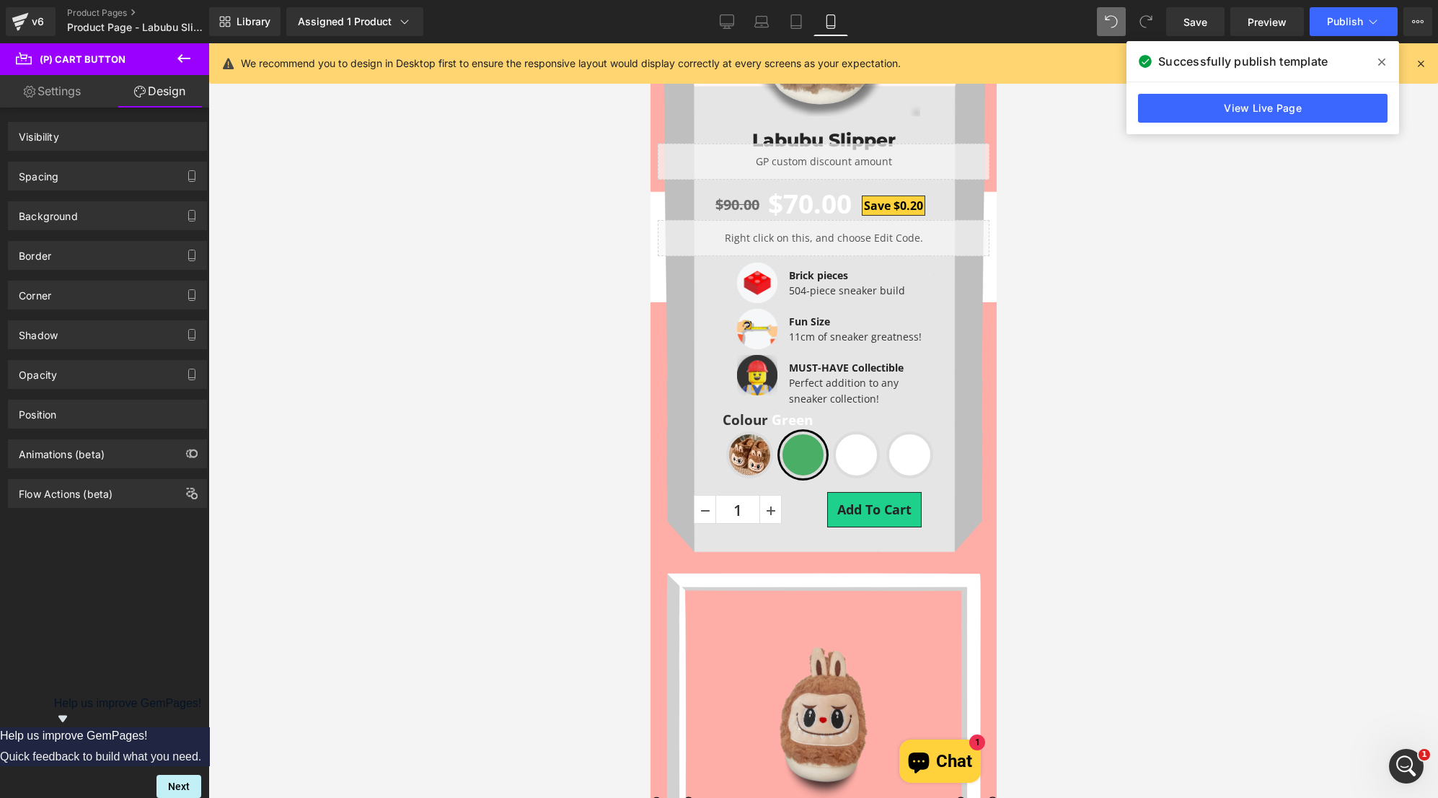
click at [47, 100] on link "Settings" at bounding box center [52, 91] width 105 height 32
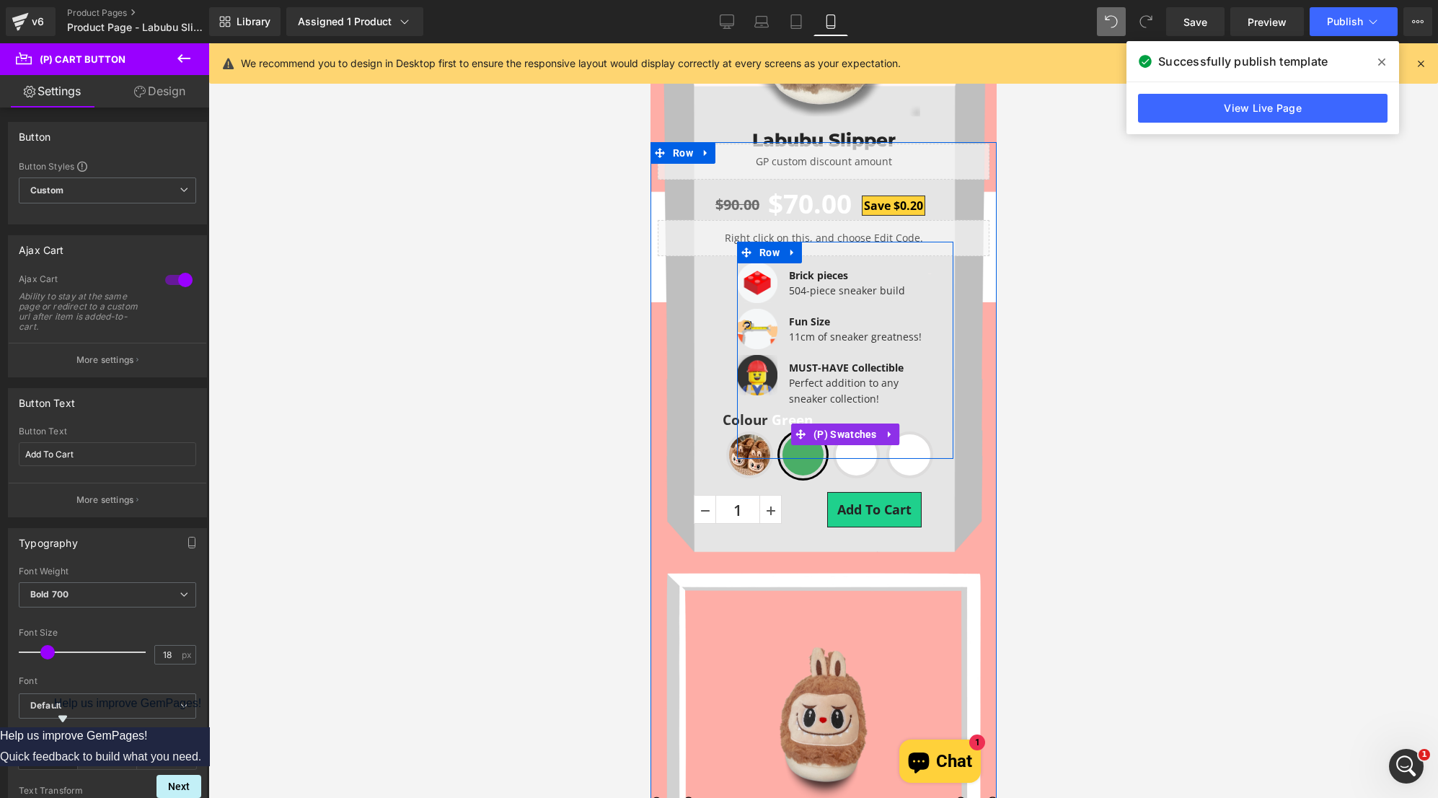
click at [837, 460] on span "Beige" at bounding box center [855, 454] width 47 height 47
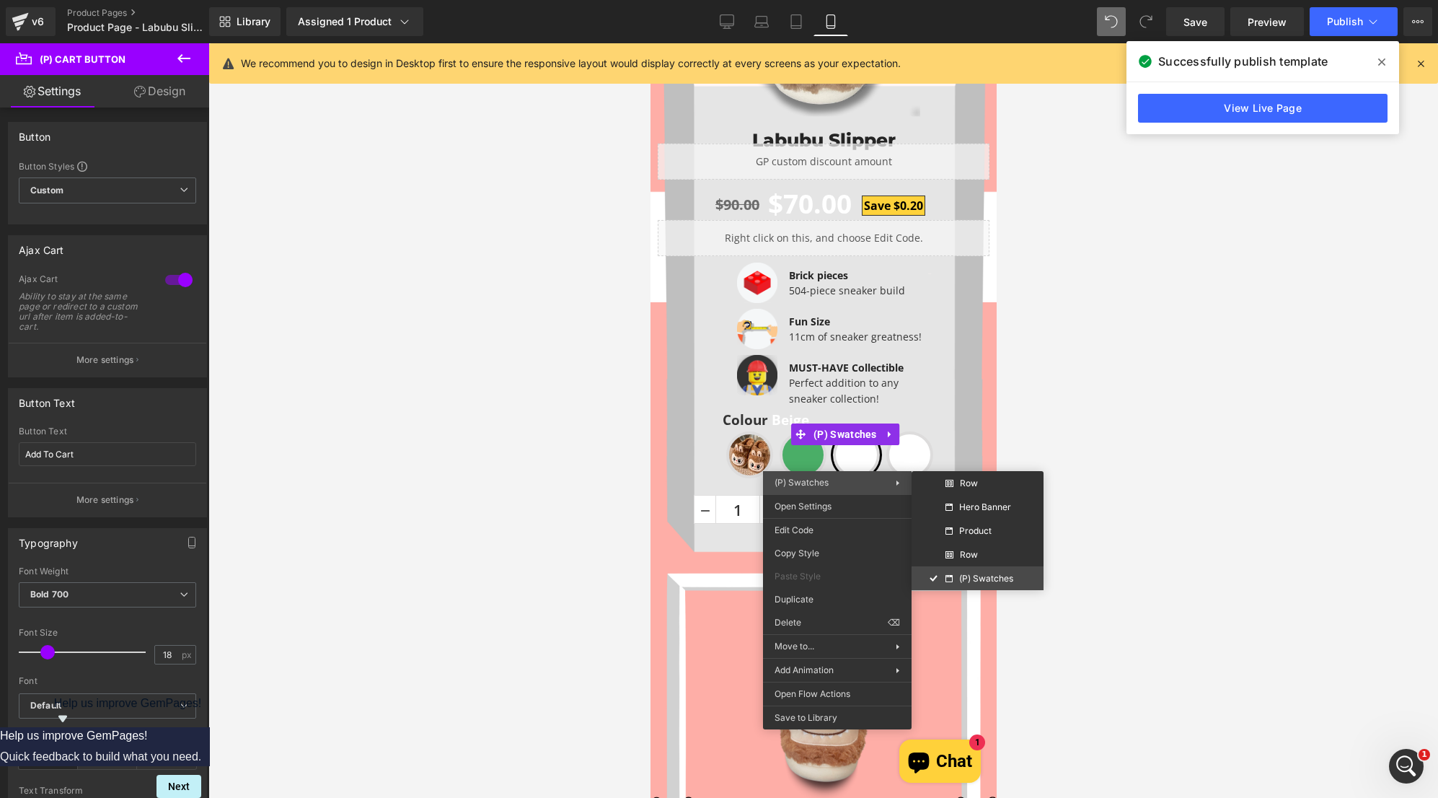
drag, startPoint x: 1643, startPoint y: 619, endPoint x: 1095, endPoint y: 438, distance: 576.5
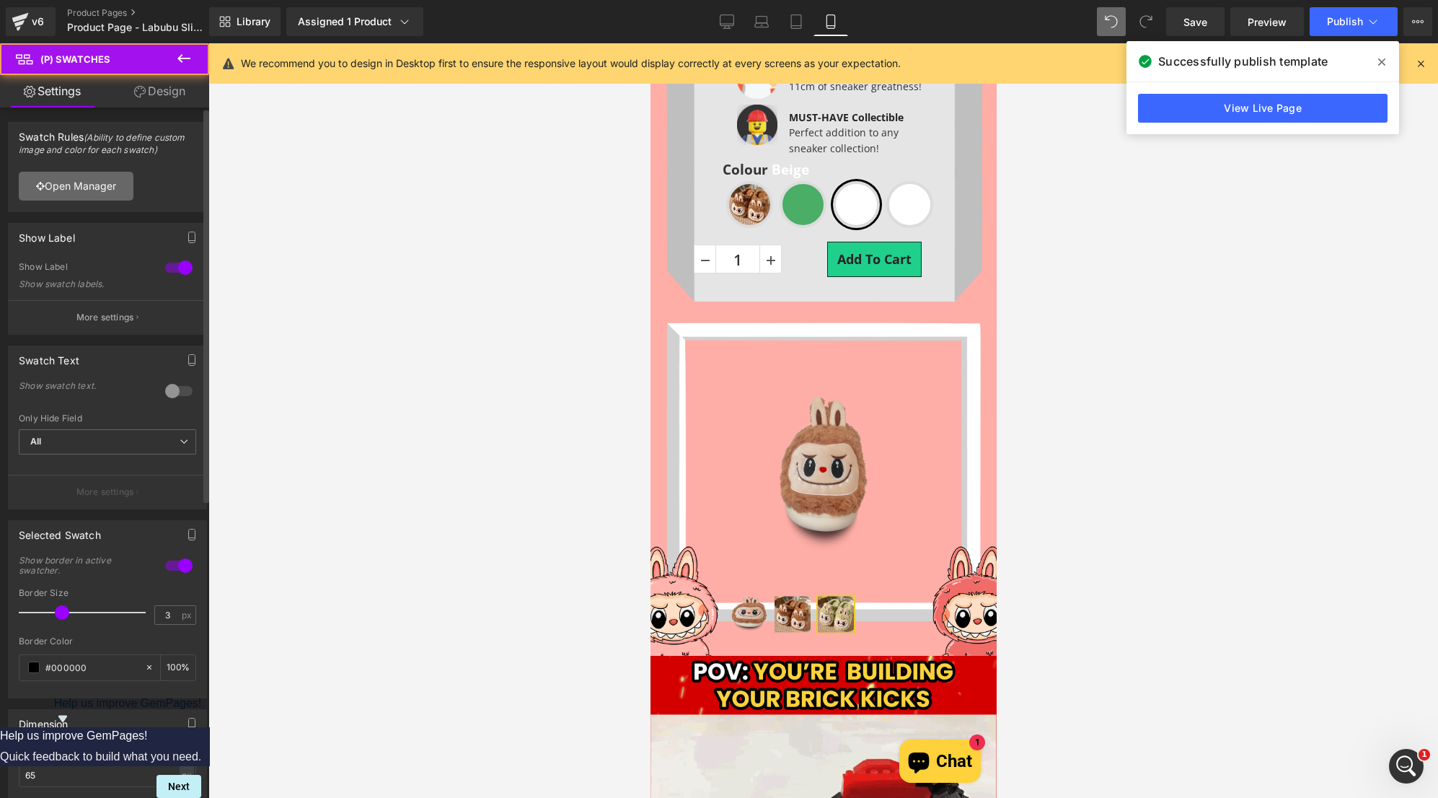
scroll to position [731, 0]
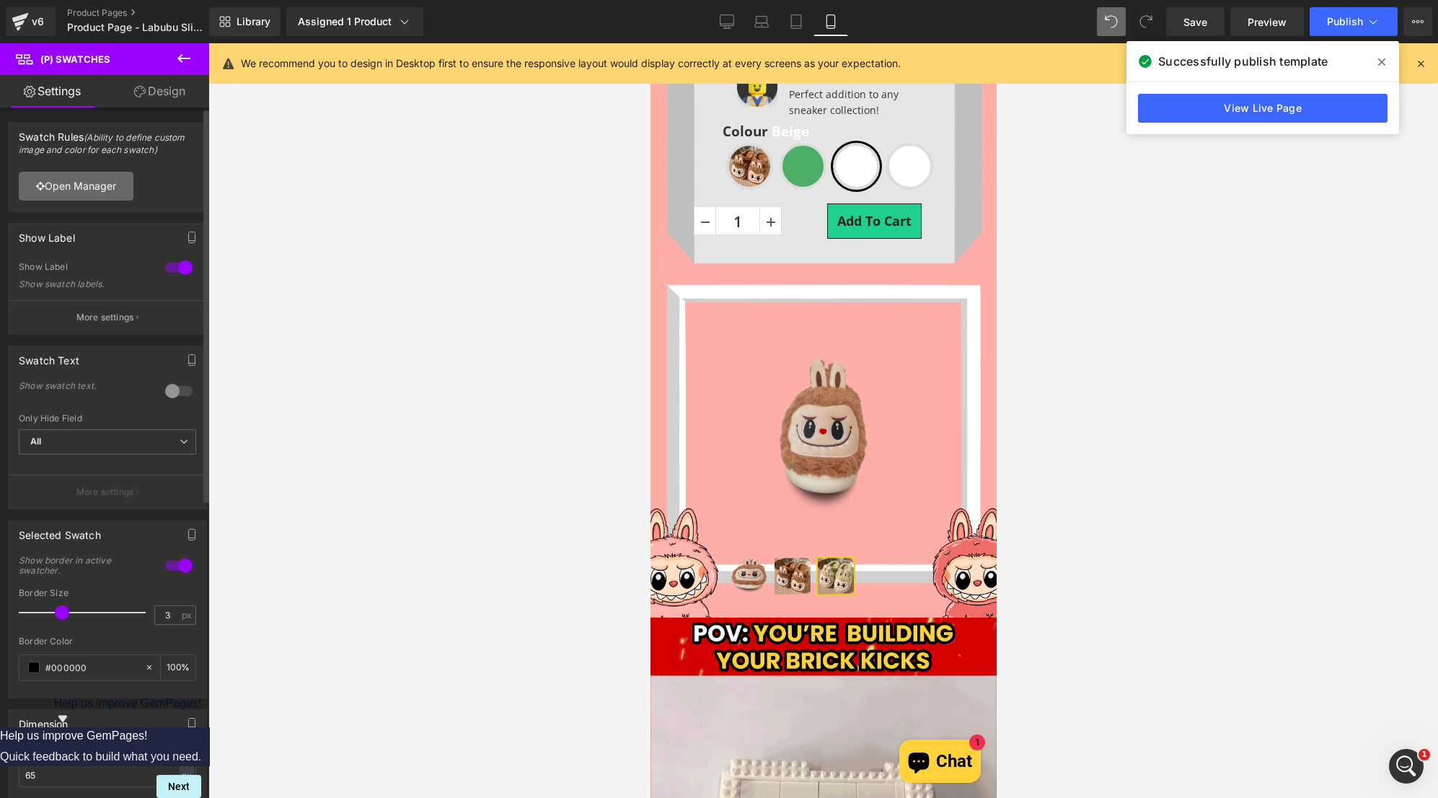
click at [95, 192] on link "Open Manager" at bounding box center [76, 186] width 115 height 29
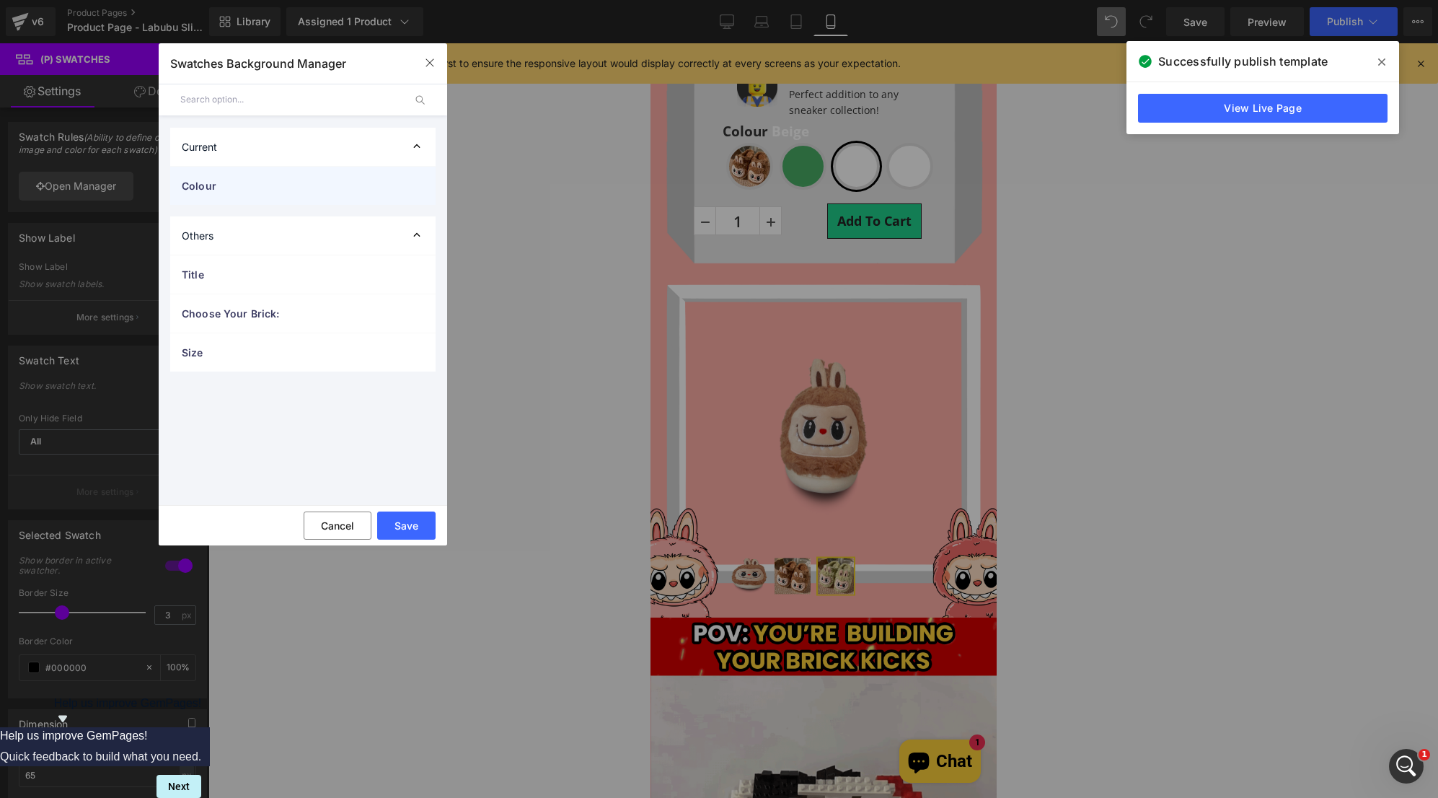
click at [308, 200] on div "Colour" at bounding box center [302, 186] width 265 height 38
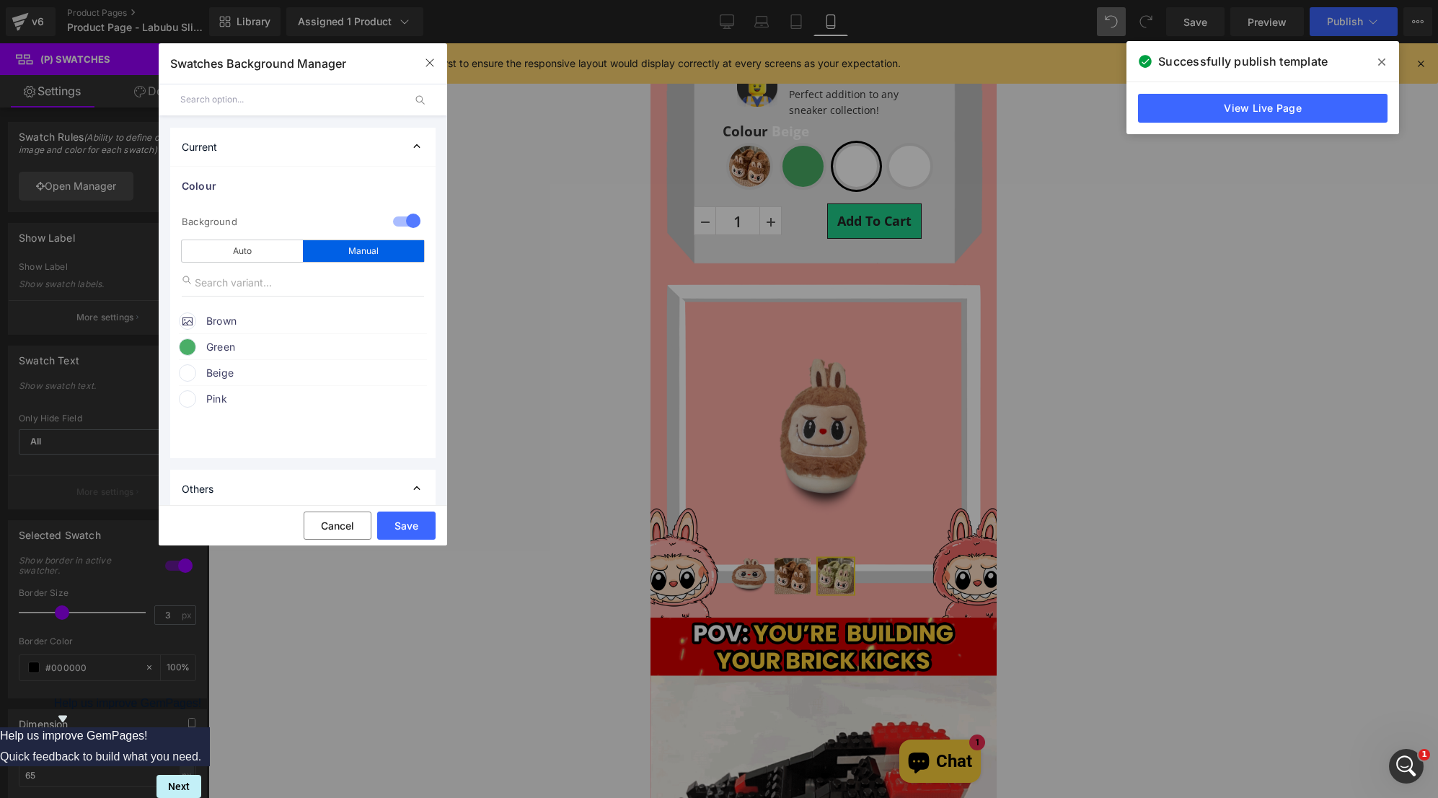
click at [186, 343] on span at bounding box center [187, 346] width 17 height 17
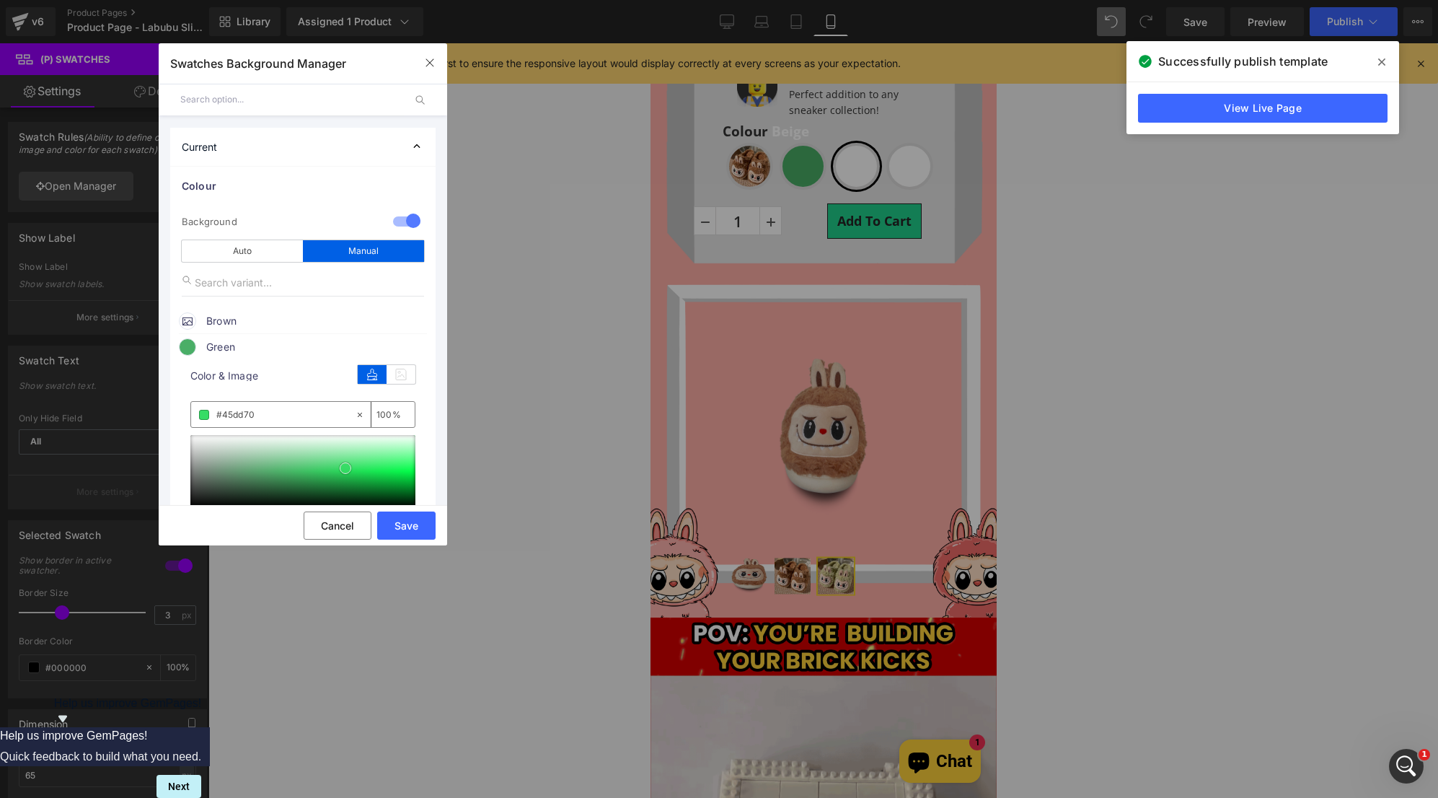
drag, startPoint x: 330, startPoint y: 459, endPoint x: 347, endPoint y: 470, distance: 20.4
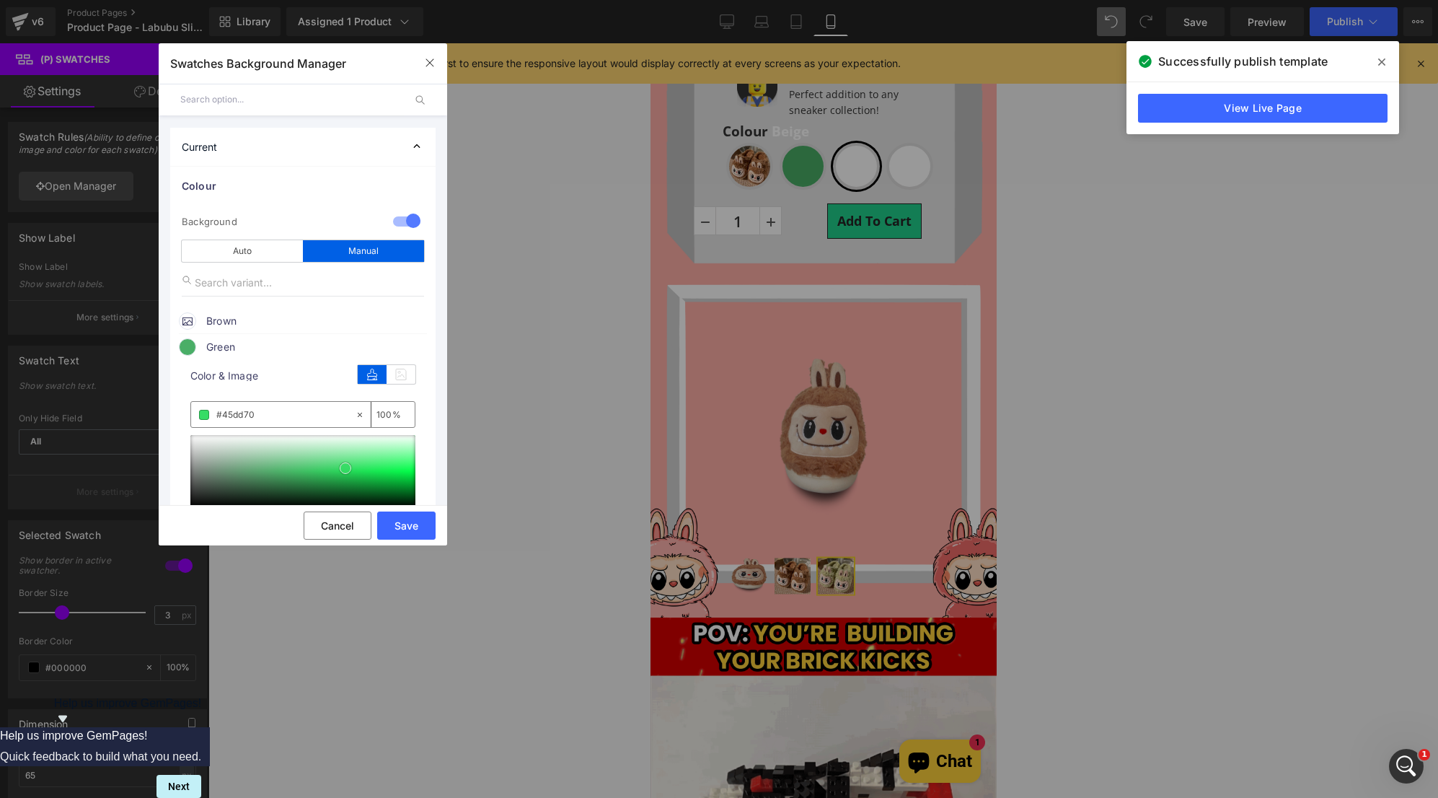
click at [352, 472] on div at bounding box center [302, 471] width 225 height 72
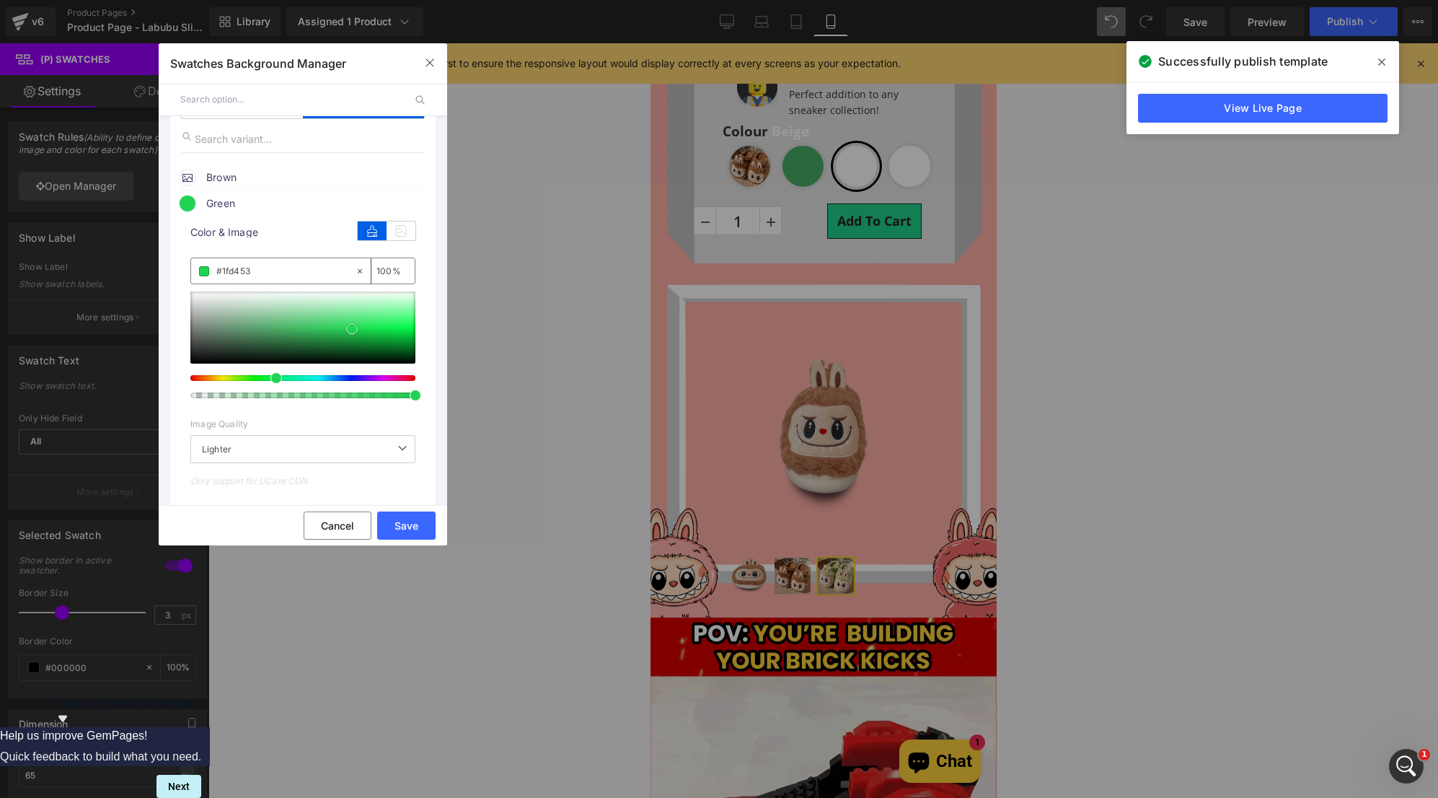
scroll to position [144, 0]
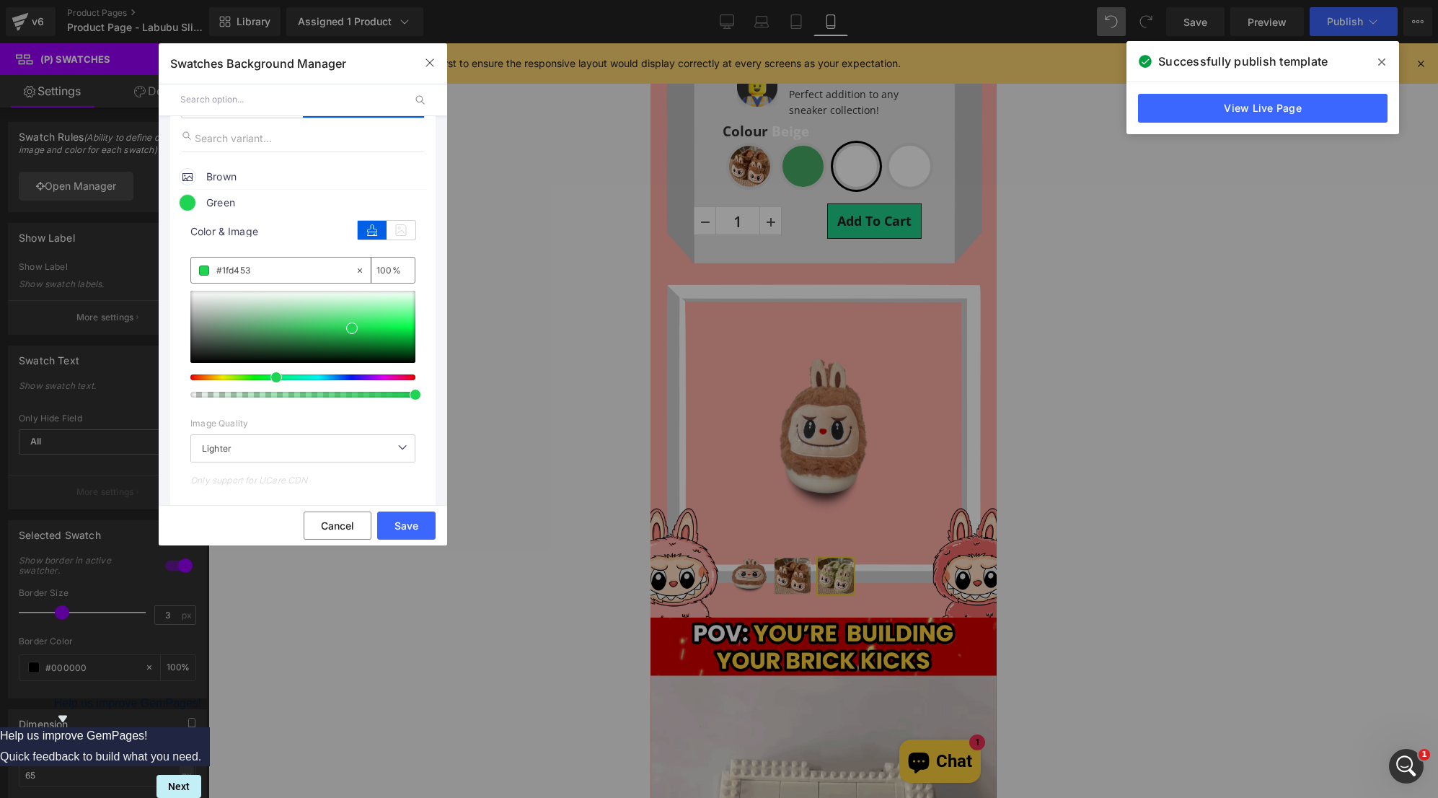
click at [226, 373] on div at bounding box center [302, 344] width 225 height 107
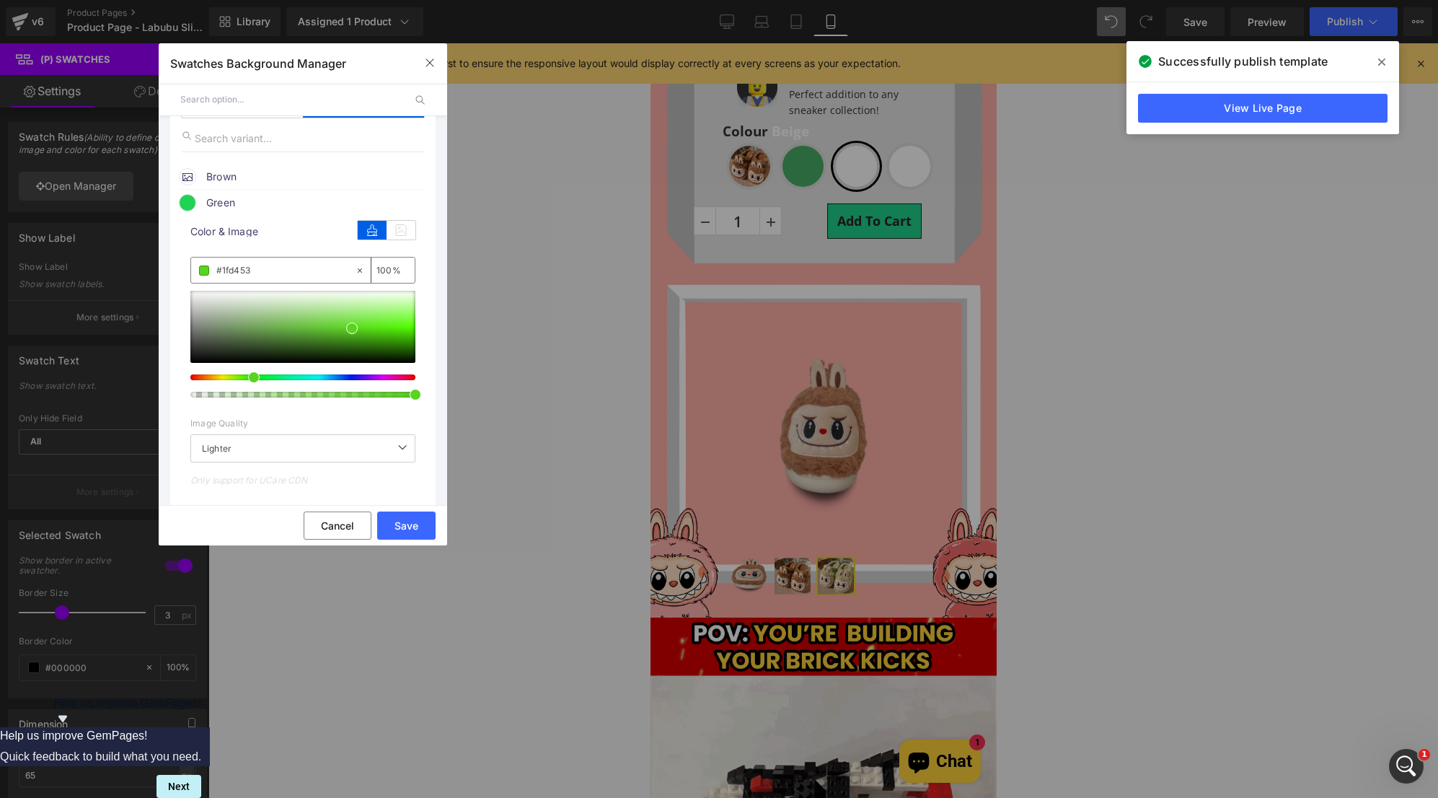
click at [246, 379] on div at bounding box center [297, 377] width 225 height 6
click at [238, 373] on div at bounding box center [302, 344] width 225 height 107
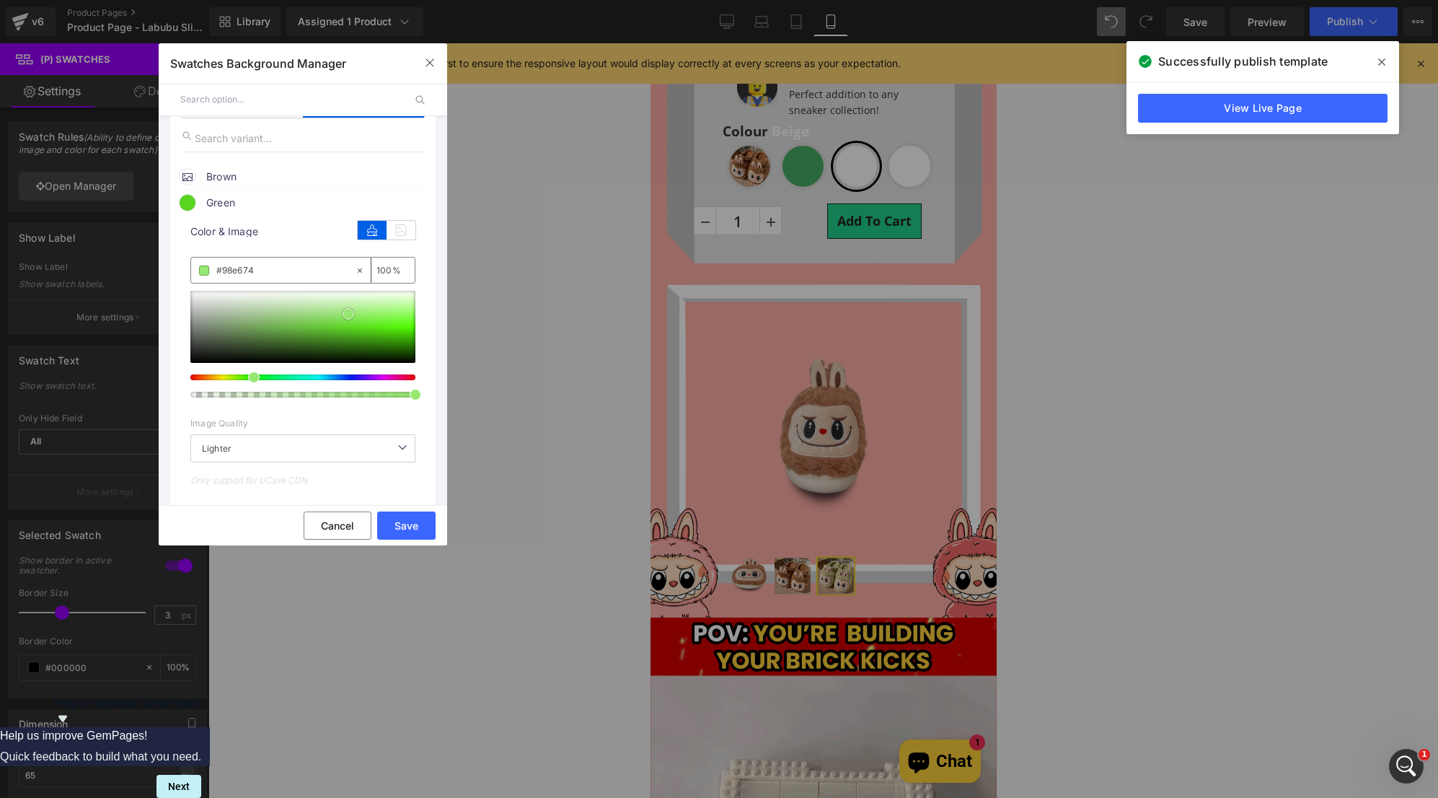
drag, startPoint x: 348, startPoint y: 314, endPoint x: 389, endPoint y: 312, distance: 40.4
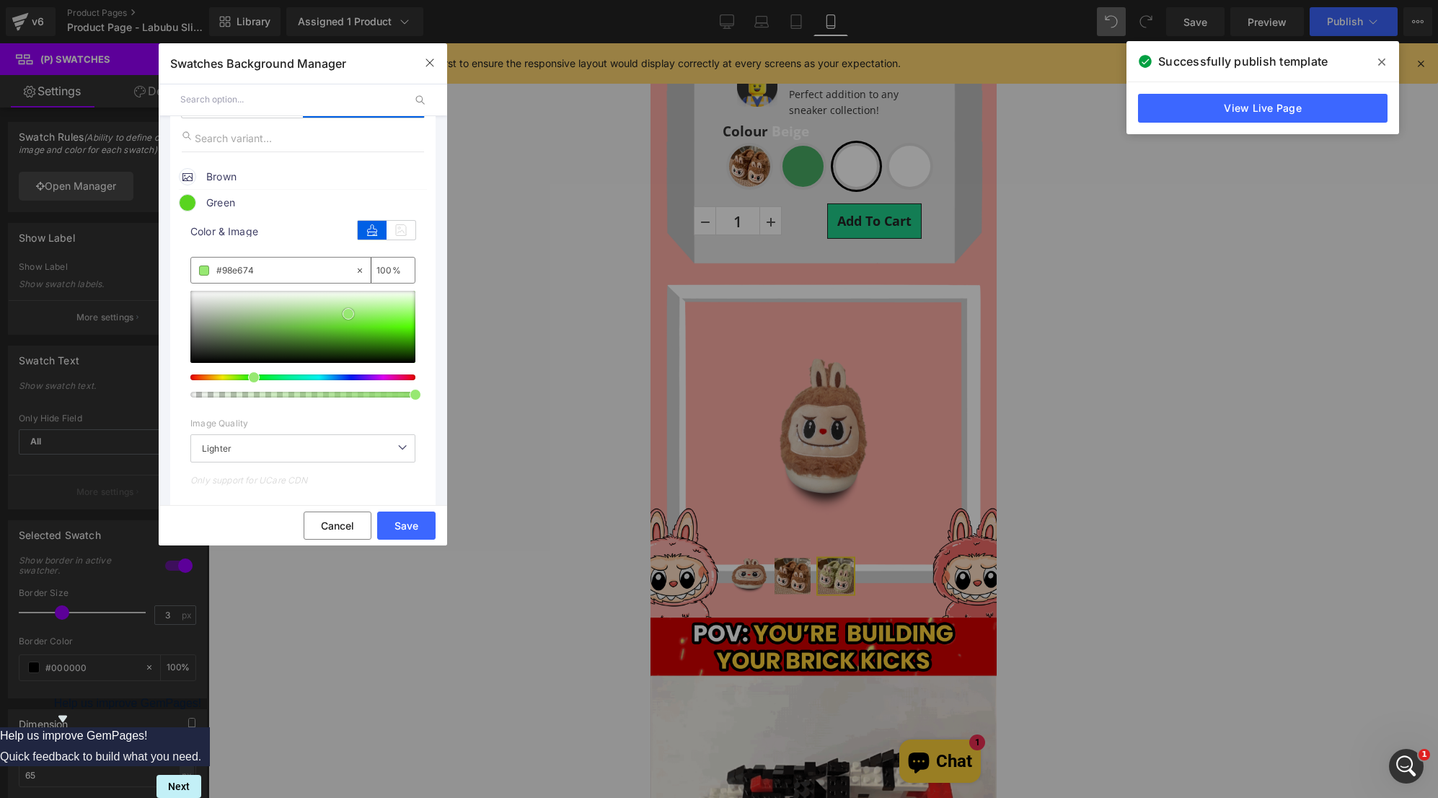
click at [388, 312] on div at bounding box center [302, 327] width 225 height 72
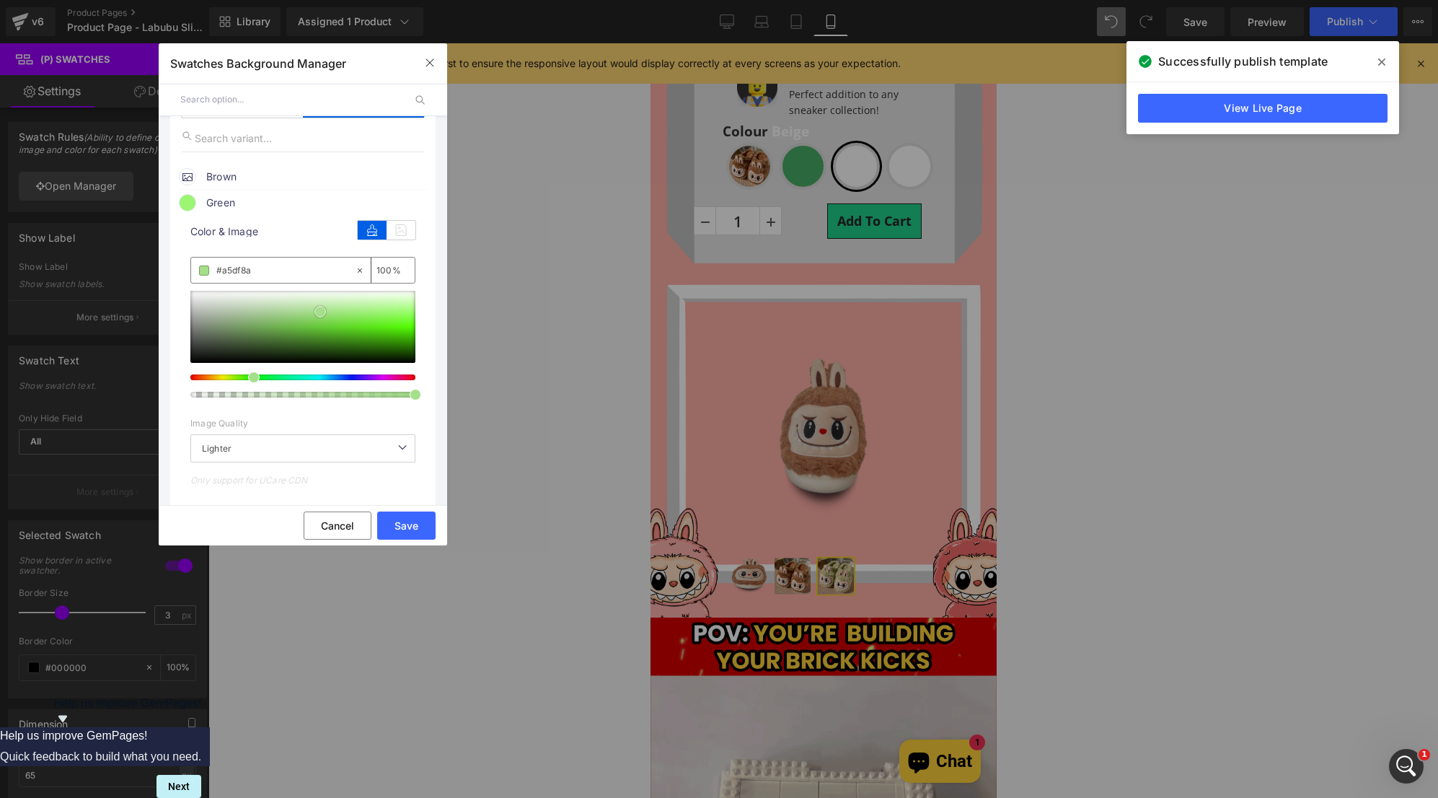
drag, startPoint x: 320, startPoint y: 312, endPoint x: 289, endPoint y: 326, distance: 34.2
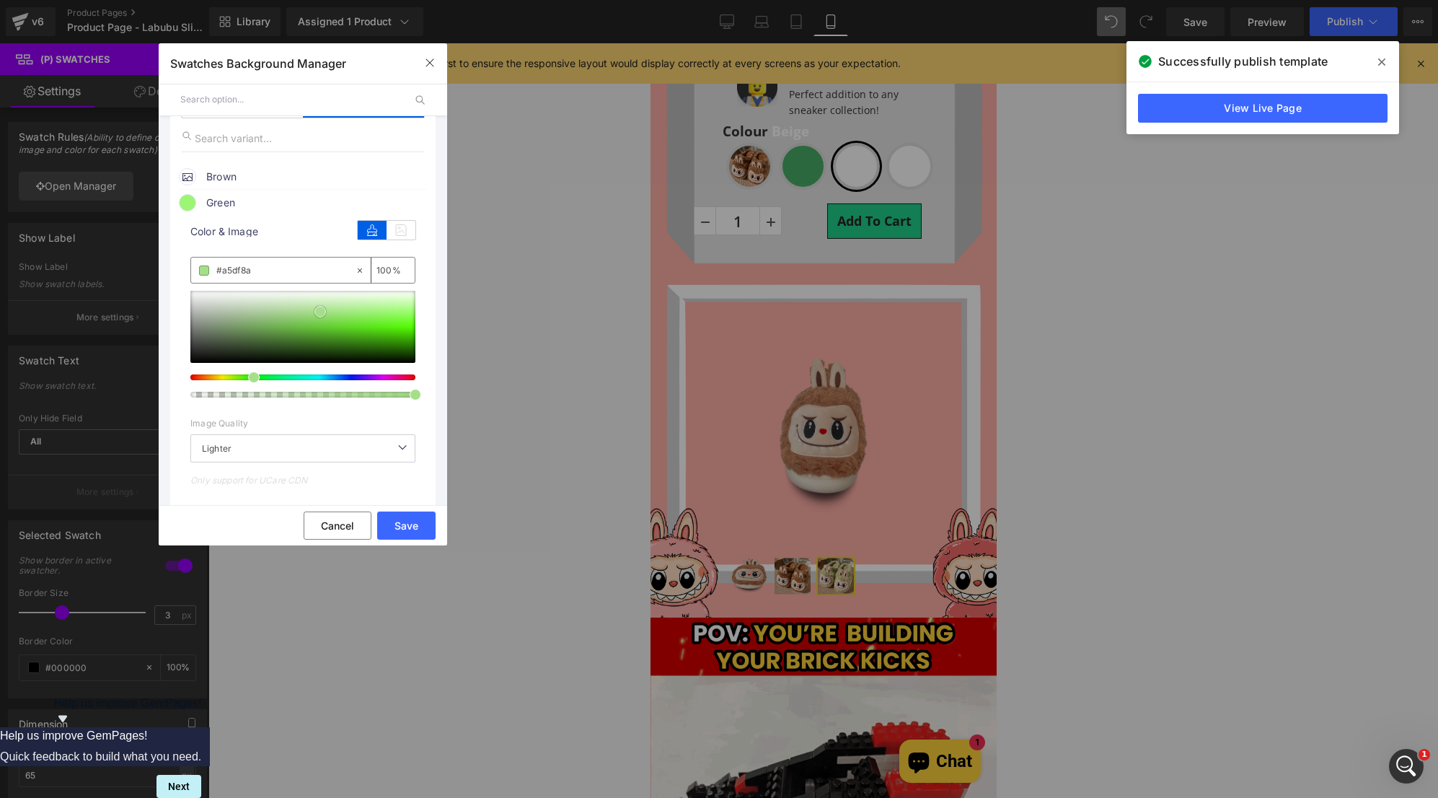
click at [289, 326] on div at bounding box center [302, 327] width 225 height 72
click at [412, 519] on button "Save" at bounding box center [406, 525] width 58 height 28
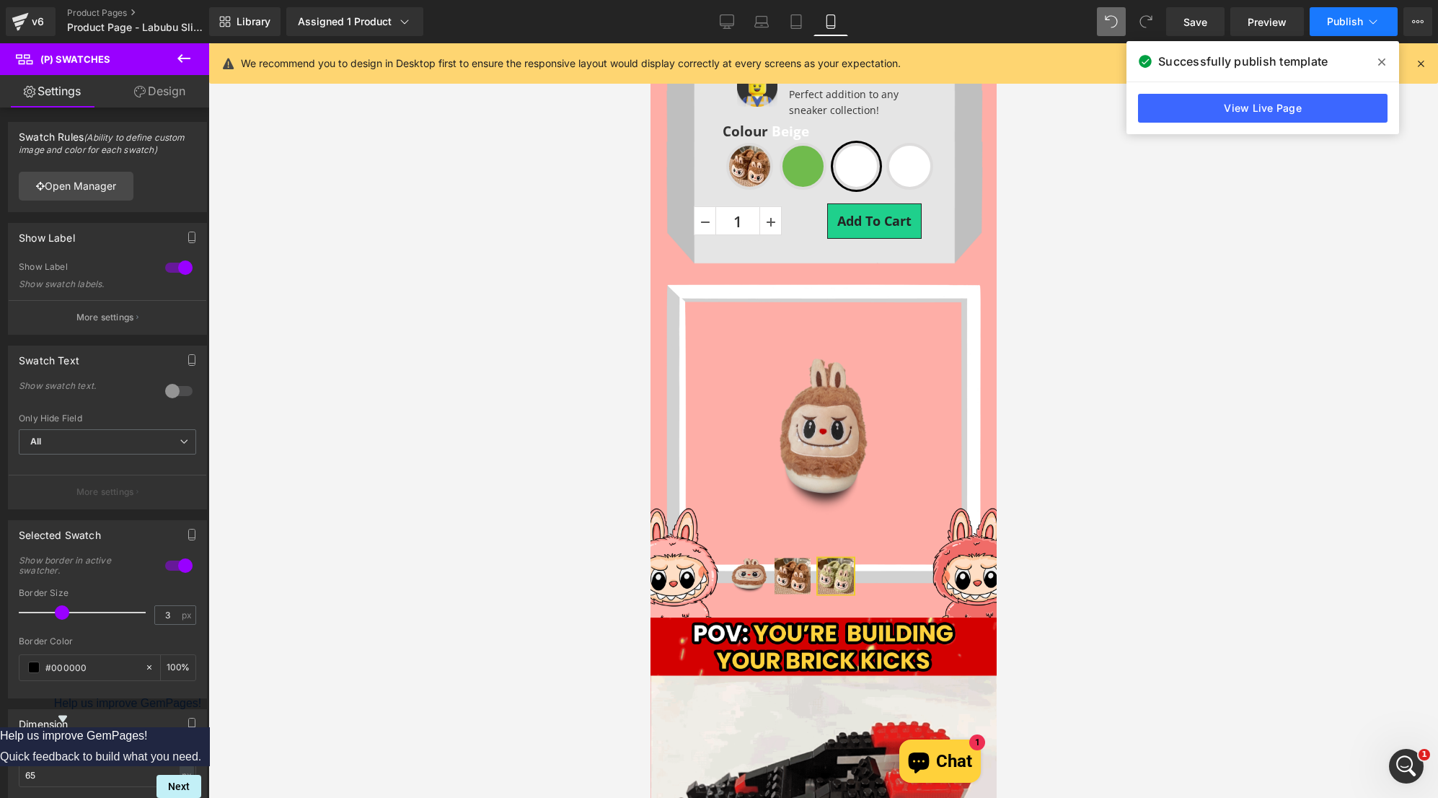
click at [1351, 27] on span "Publish" at bounding box center [1345, 22] width 36 height 12
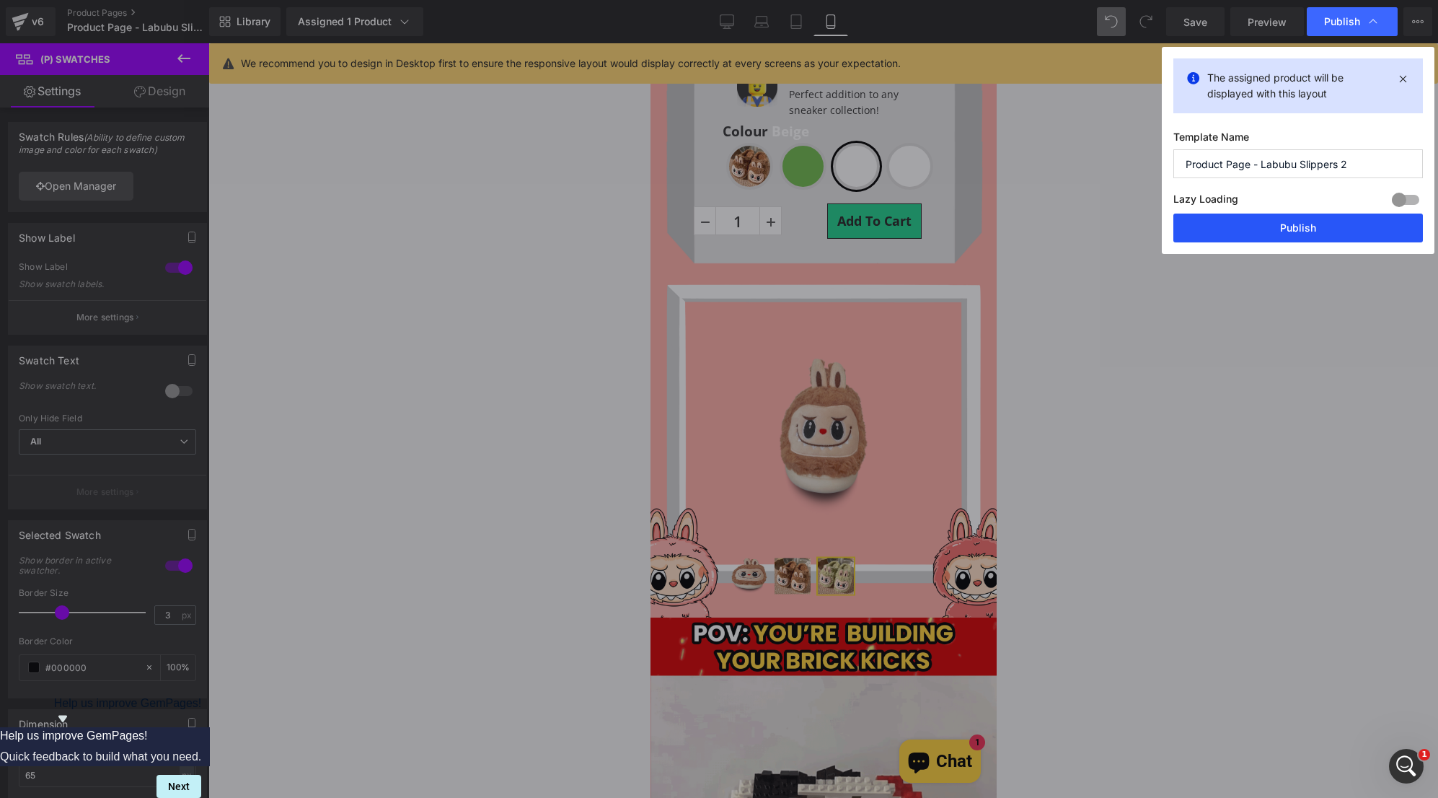
click at [1307, 233] on button "Publish" at bounding box center [1298, 227] width 250 height 29
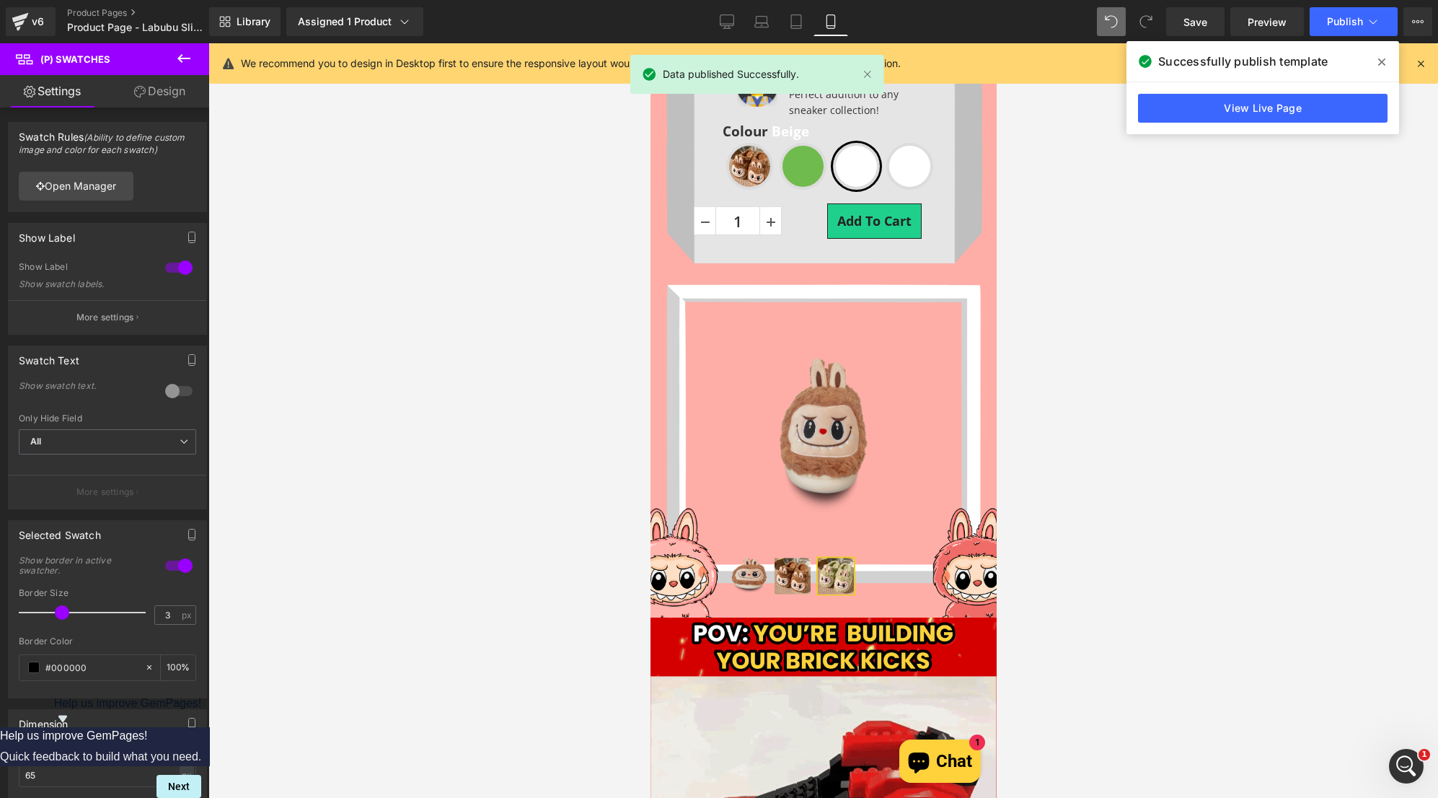
click at [597, 762] on div at bounding box center [823, 420] width 1230 height 754
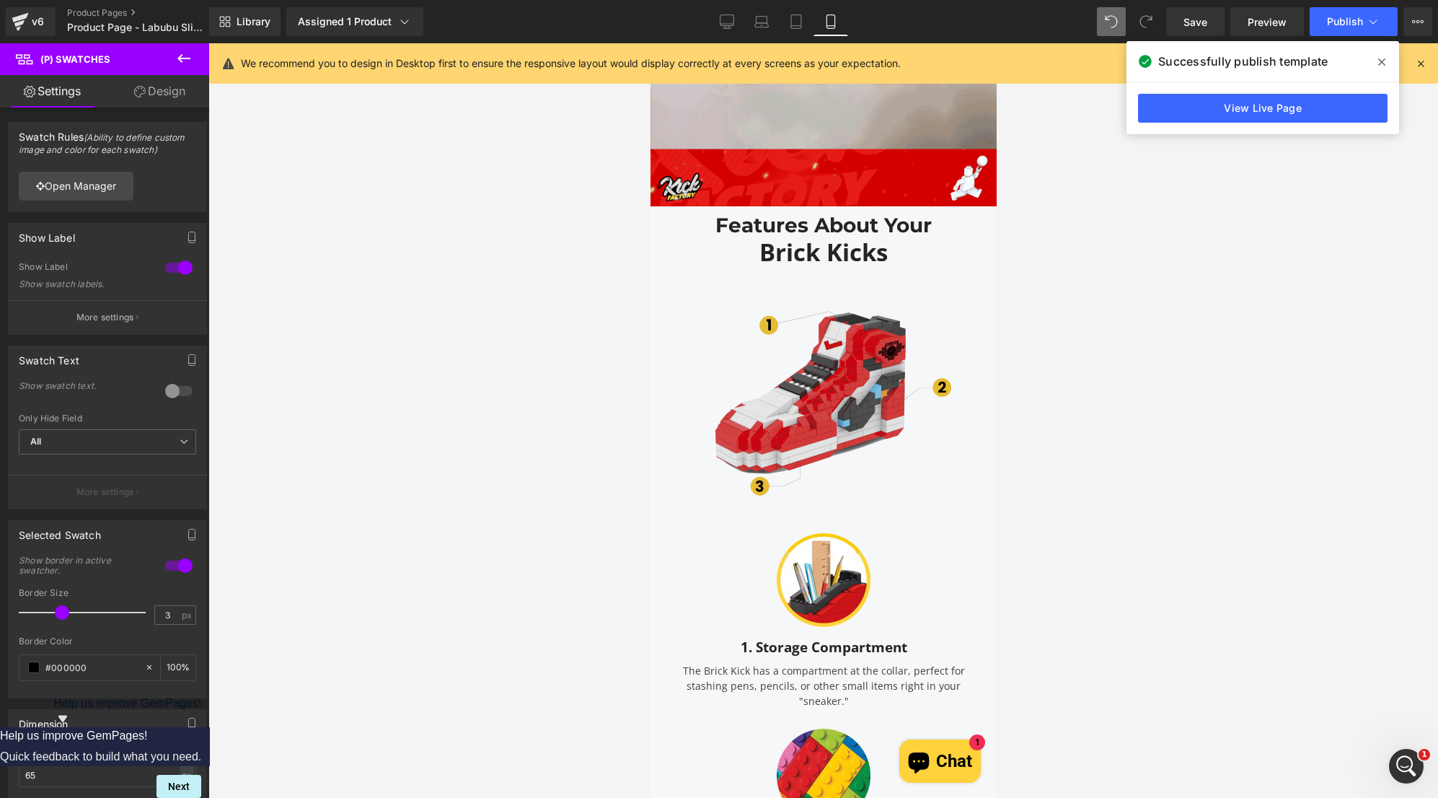
scroll to position [1524, 0]
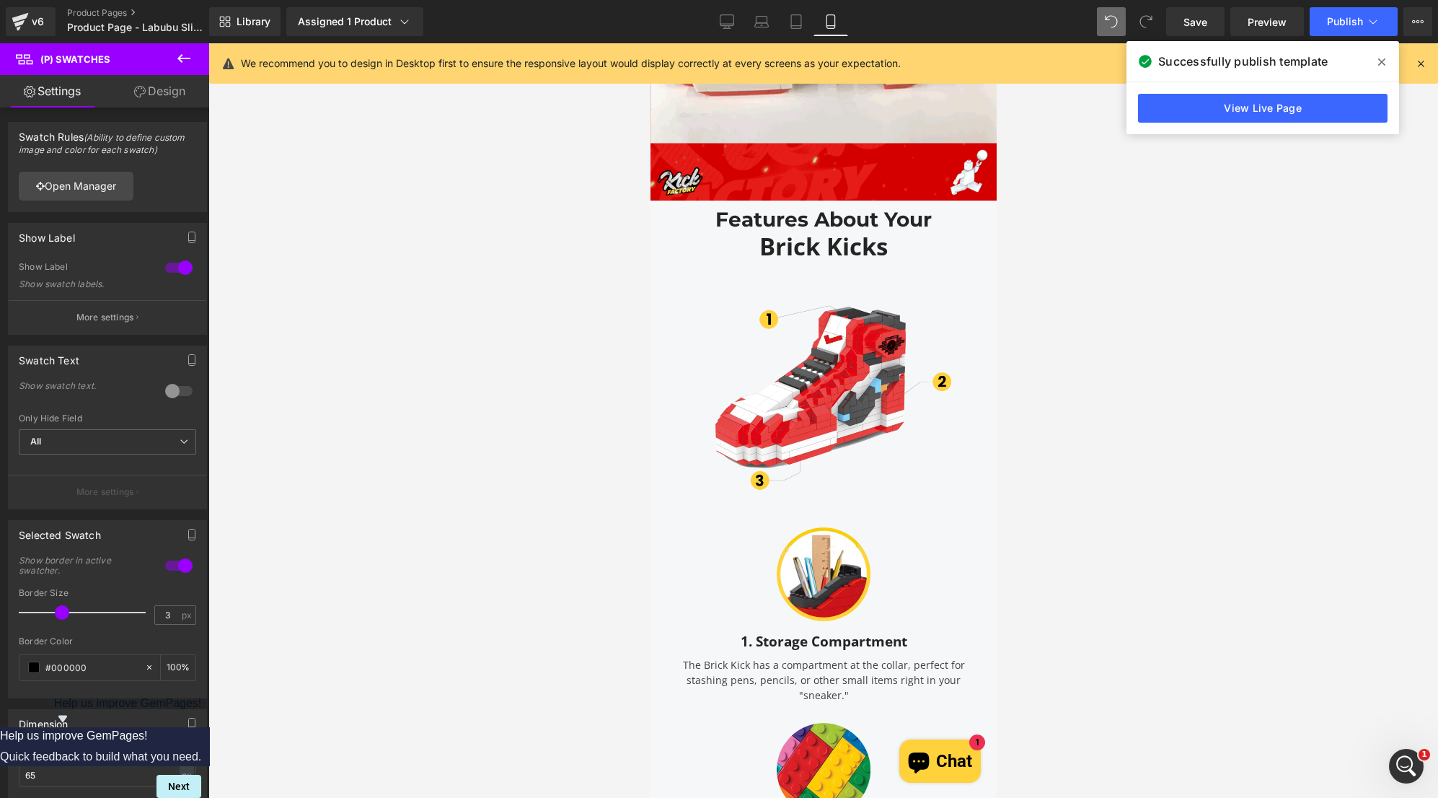
click at [1375, 450] on div at bounding box center [823, 420] width 1230 height 754
click at [1410, 751] on div "Open Intercom Messenger" at bounding box center [1404, 764] width 48 height 48
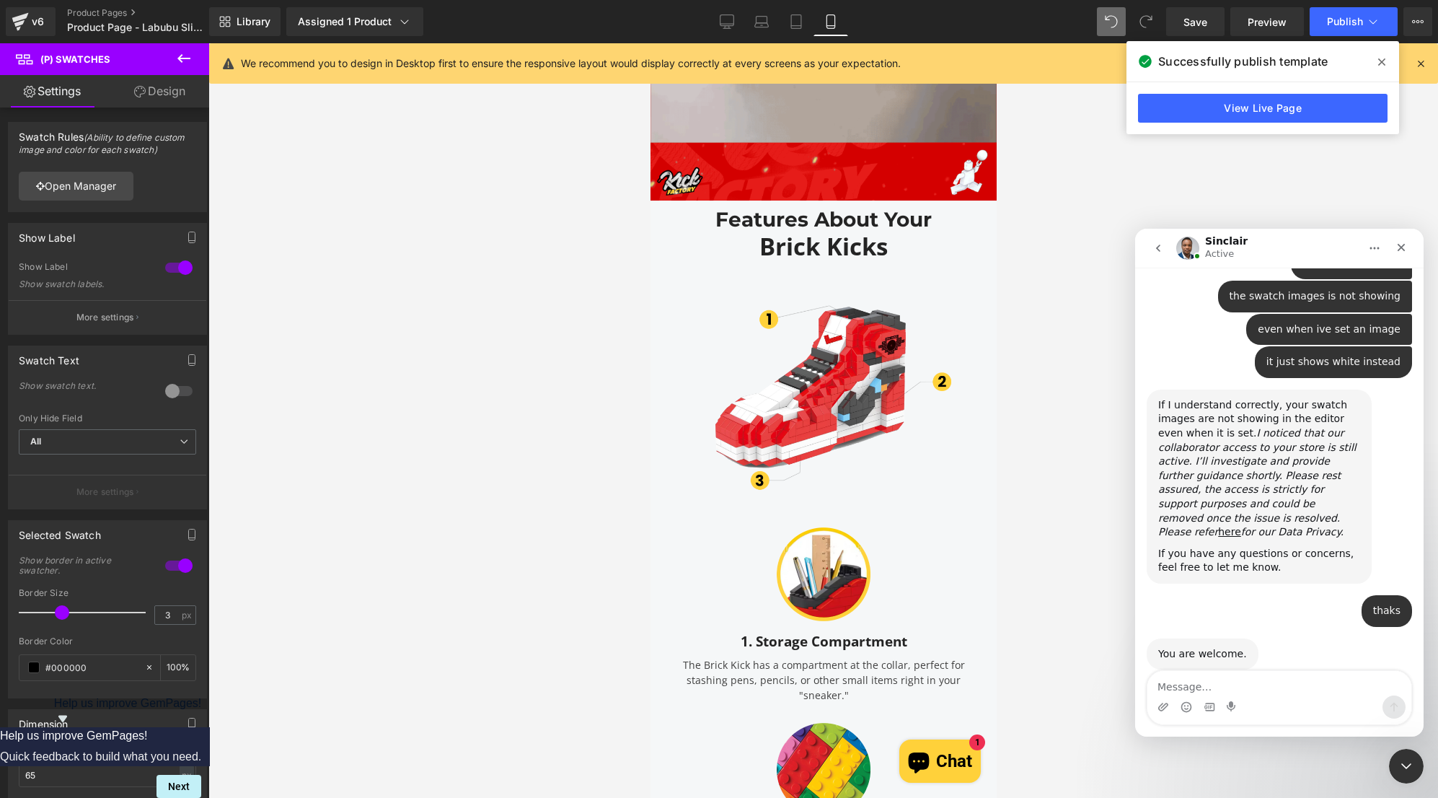
scroll to position [824, 0]
click at [1368, 637] on div "You are welcome. Sinclair • 19m ago" at bounding box center [1279, 668] width 265 height 63
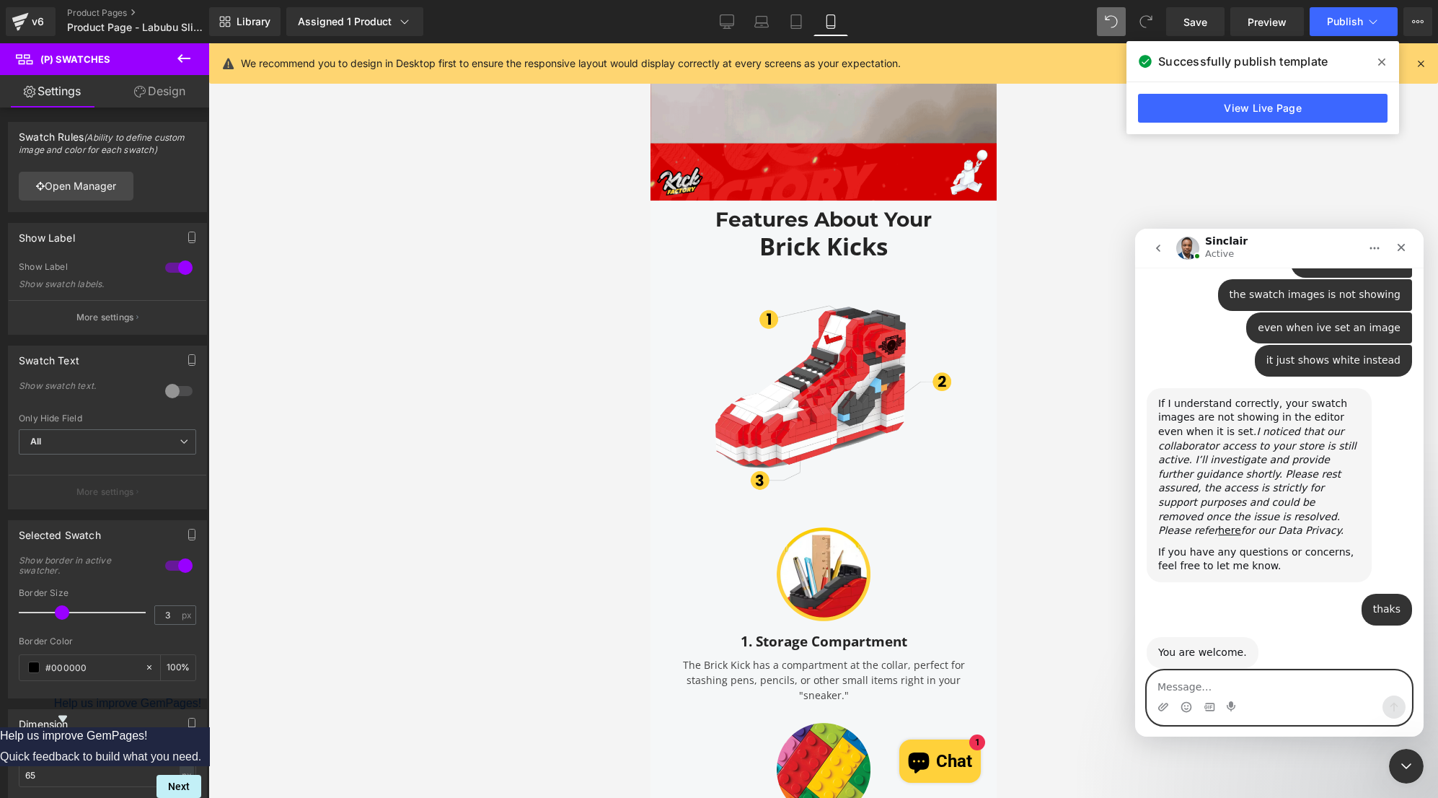
click at [1271, 694] on textarea "Message…" at bounding box center [1279, 683] width 264 height 25
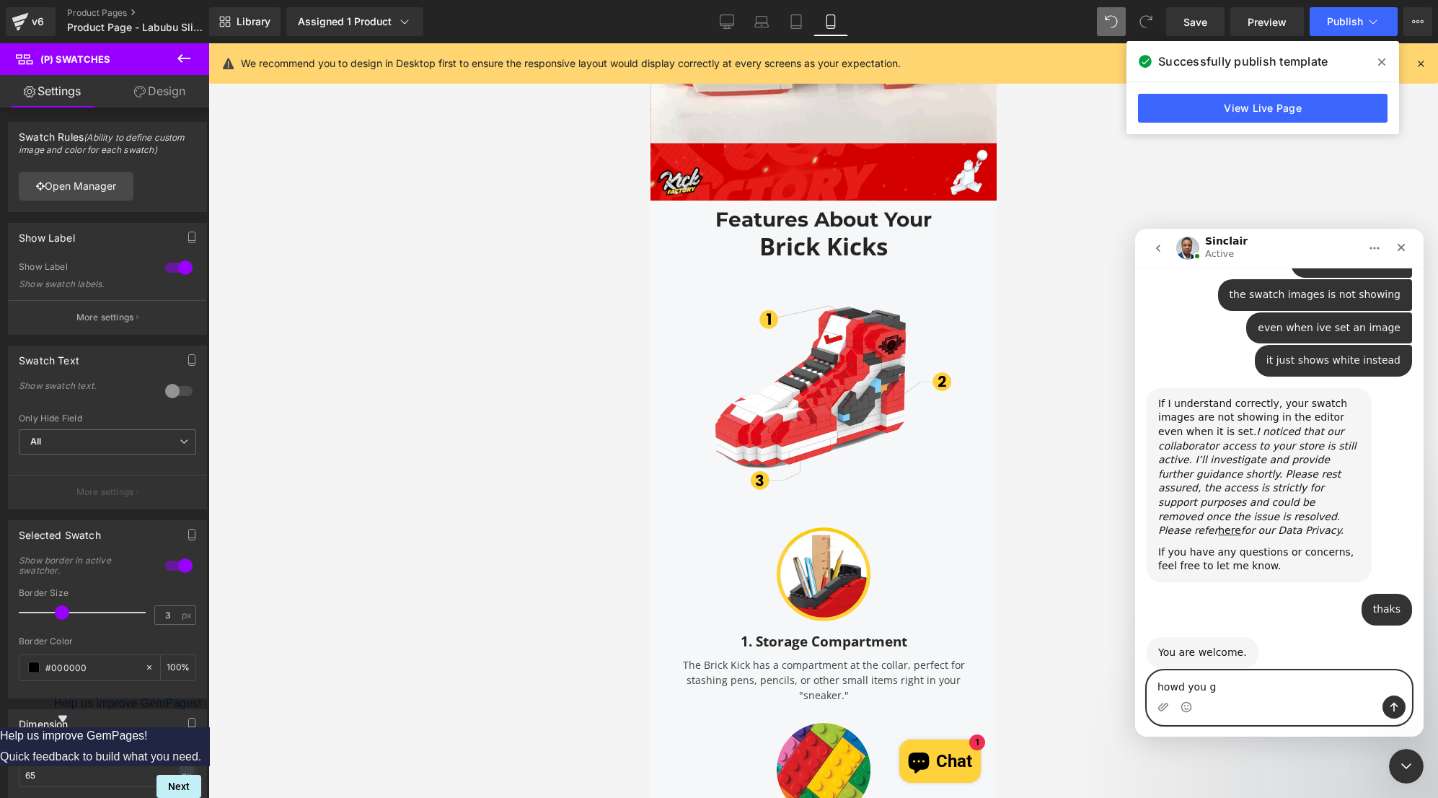
type textarea "howd you go"
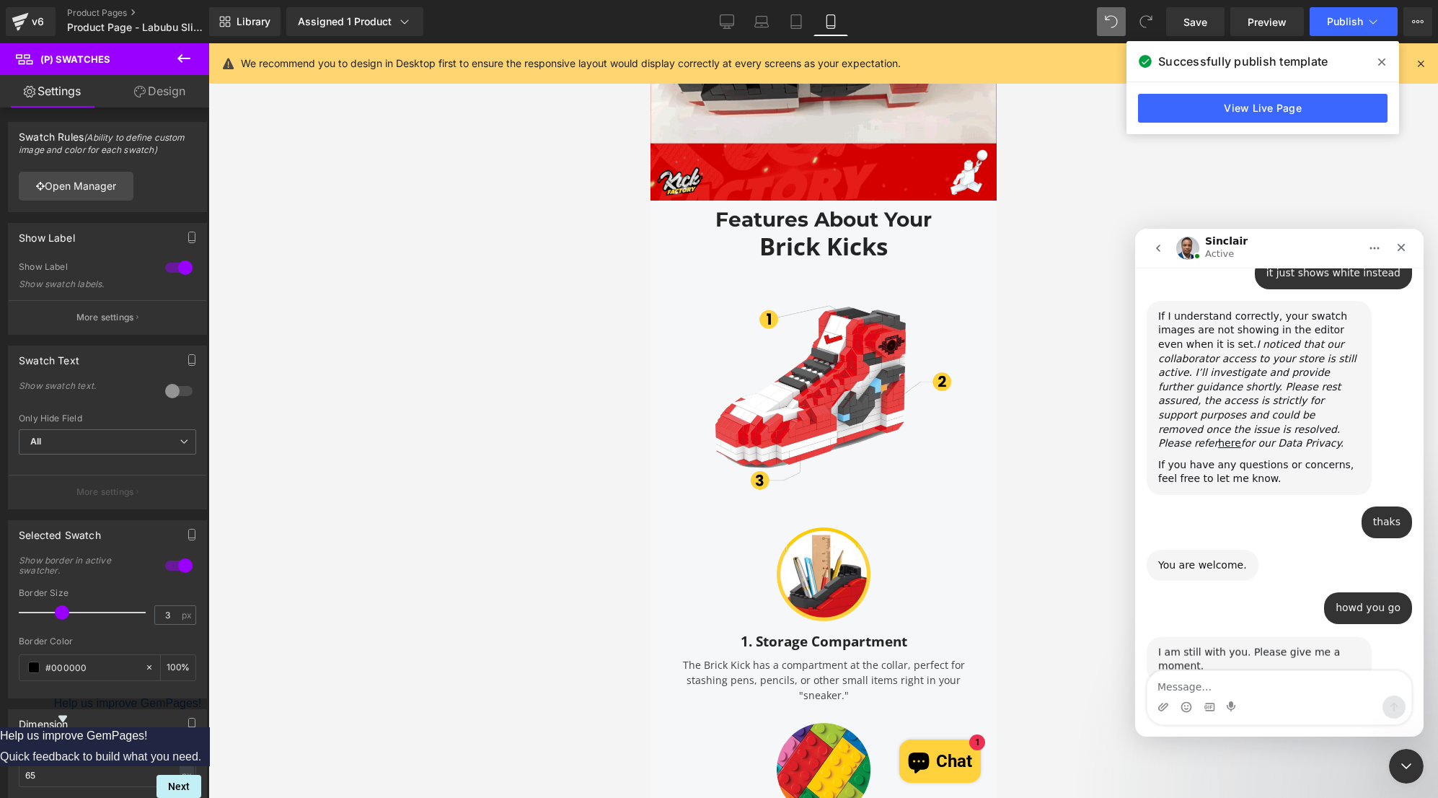
scroll to position [910, 0]
click at [1371, 640] on div "I am still with you. Please give me a moment. Sinclair • Just now" at bounding box center [1279, 675] width 265 height 77
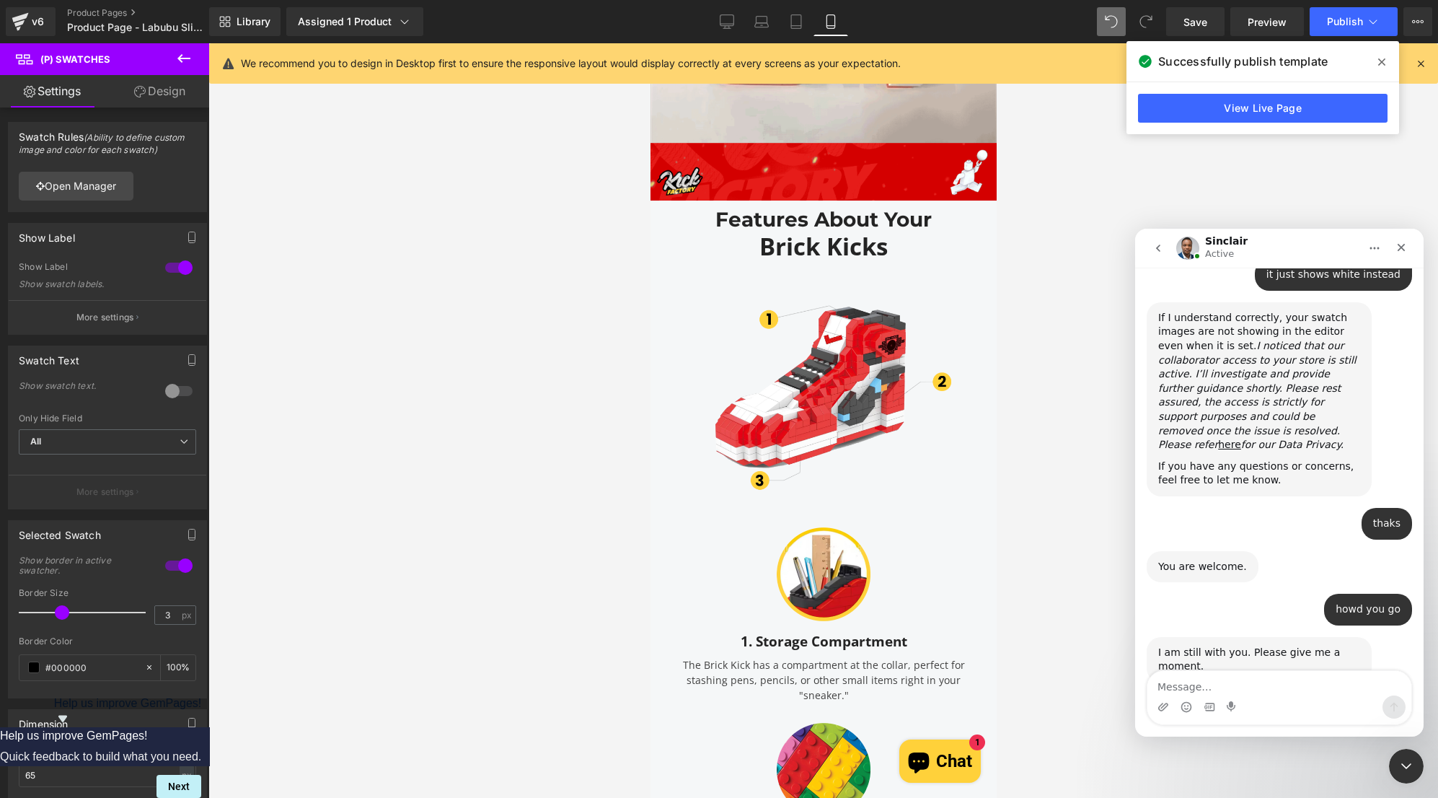
drag, startPoint x: 1342, startPoint y: 632, endPoint x: 1346, endPoint y: 659, distance: 27.0
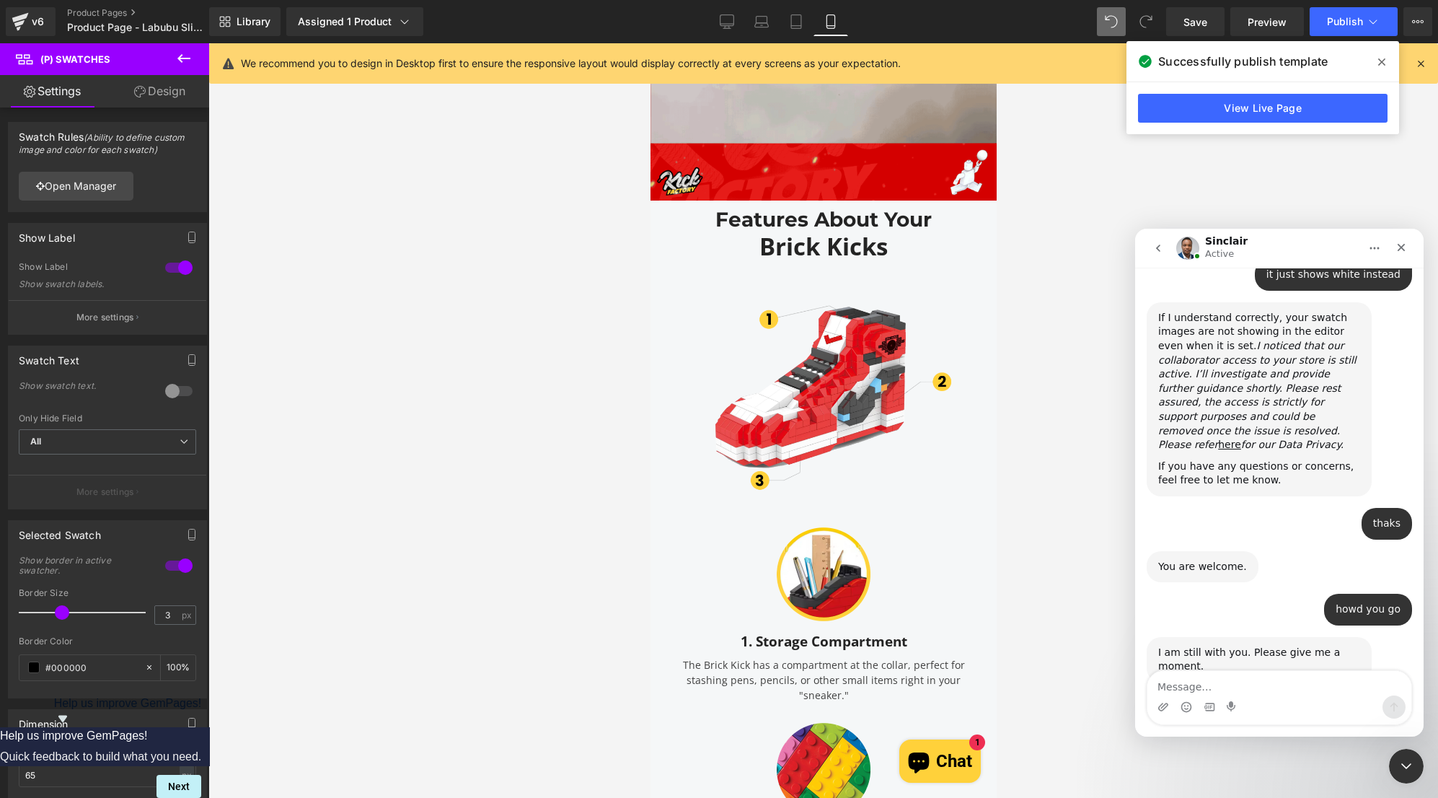
click at [1342, 637] on div "I am still with you. Please give me a moment. Sinclair • 7m ago" at bounding box center [1259, 659] width 225 height 45
click at [1353, 688] on textarea "Message…" at bounding box center [1279, 683] width 264 height 25
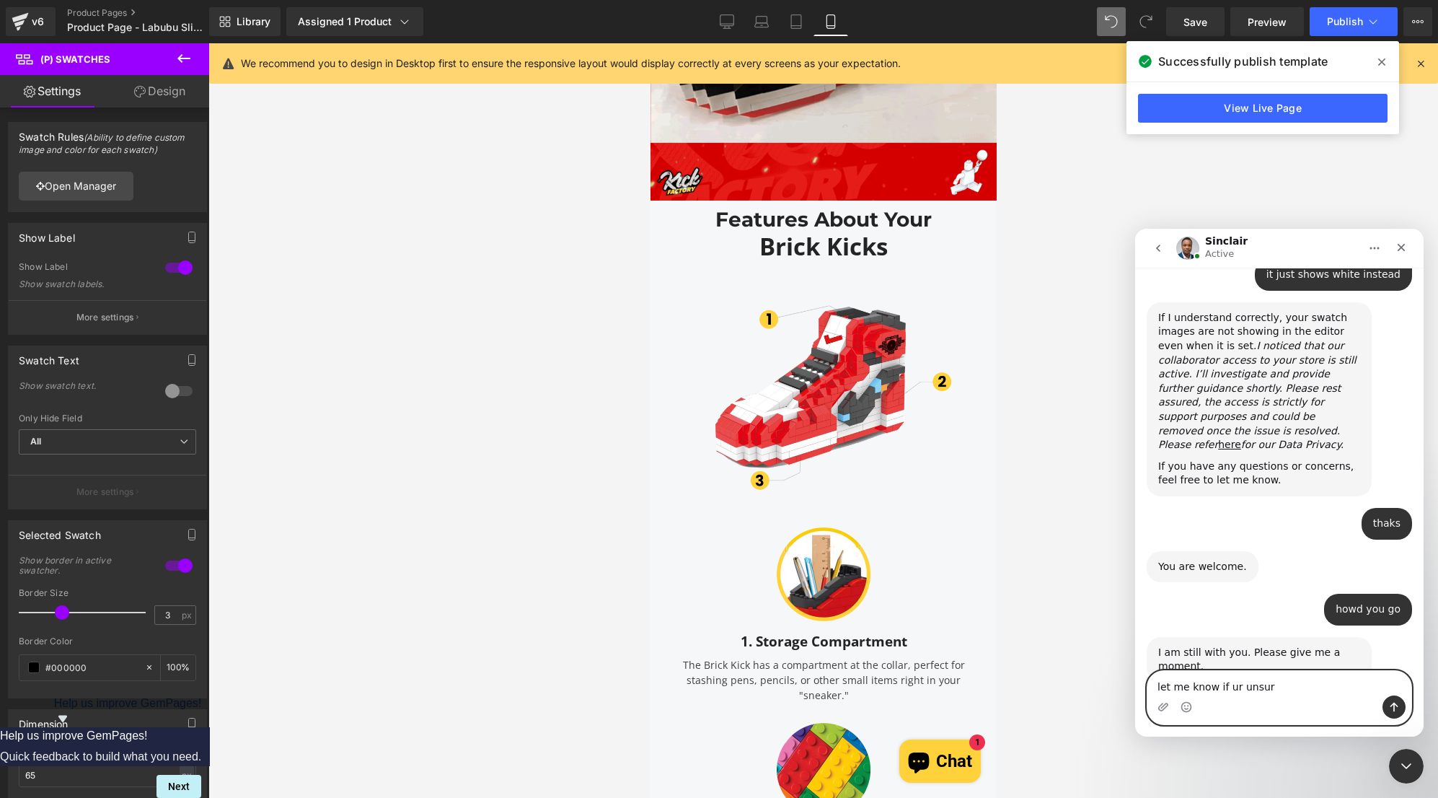
type textarea "let me know if ur unsure"
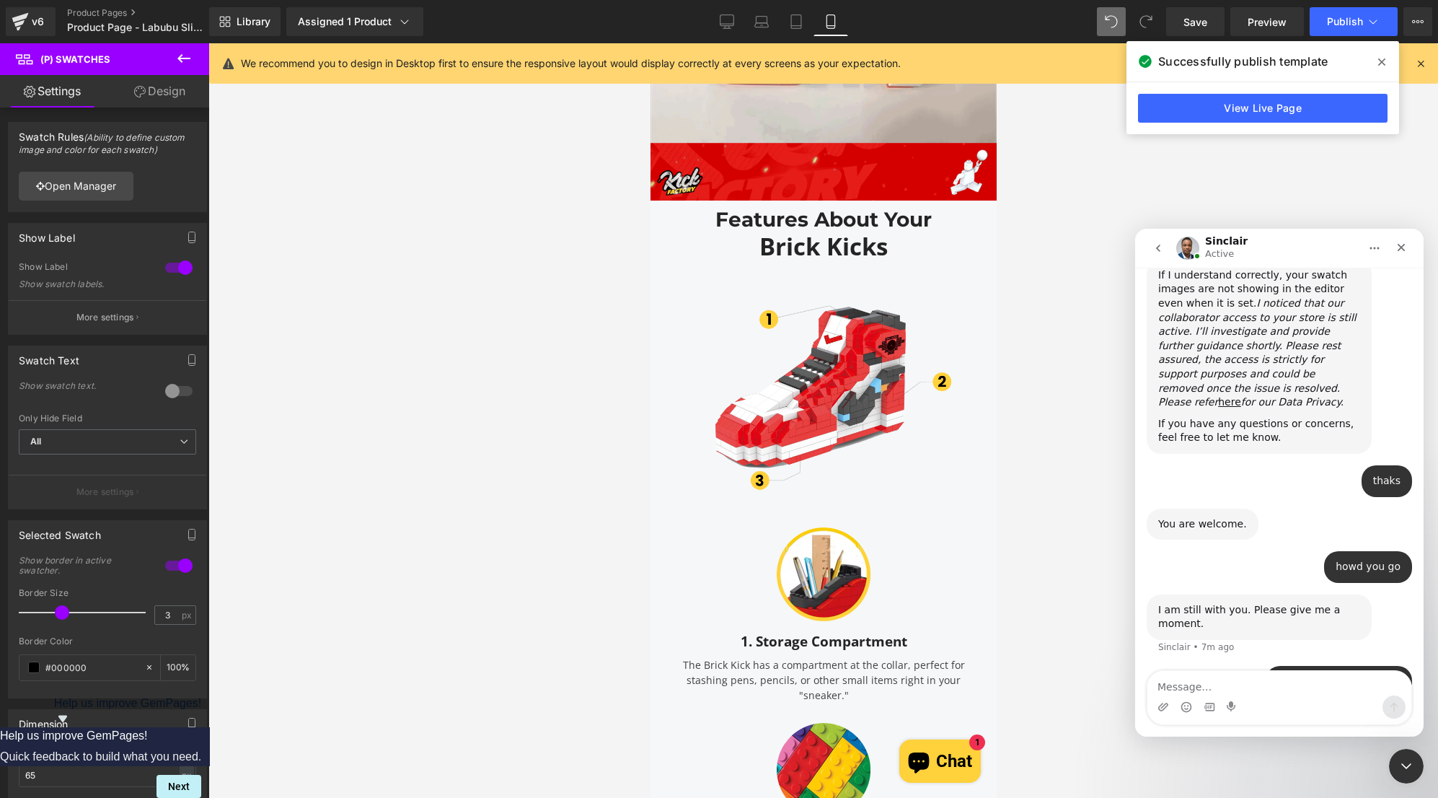
scroll to position [1008, 0]
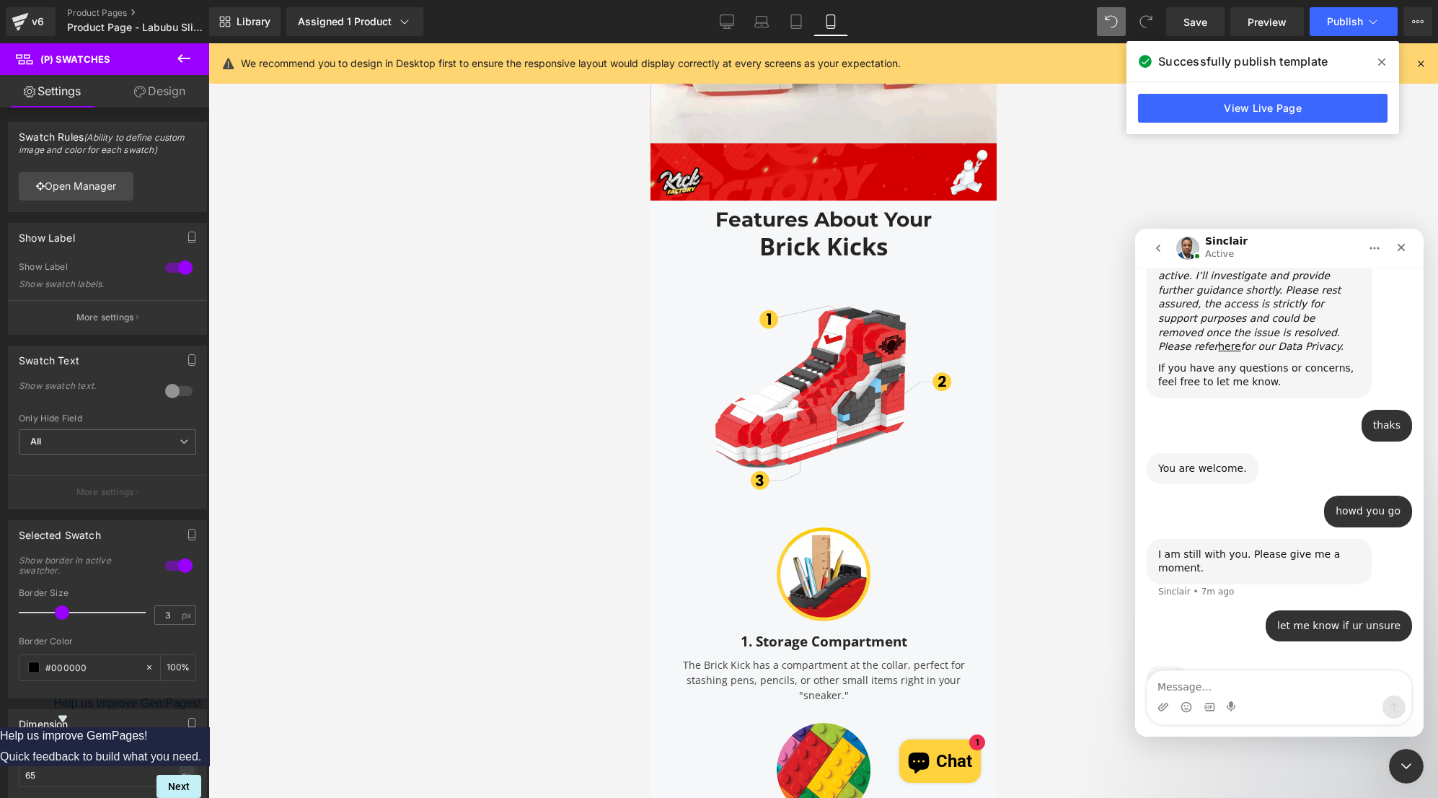
click at [1352, 658] on div "Typing" at bounding box center [1279, 686] width 265 height 56
click at [1375, 658] on div "Typing" at bounding box center [1279, 686] width 265 height 56
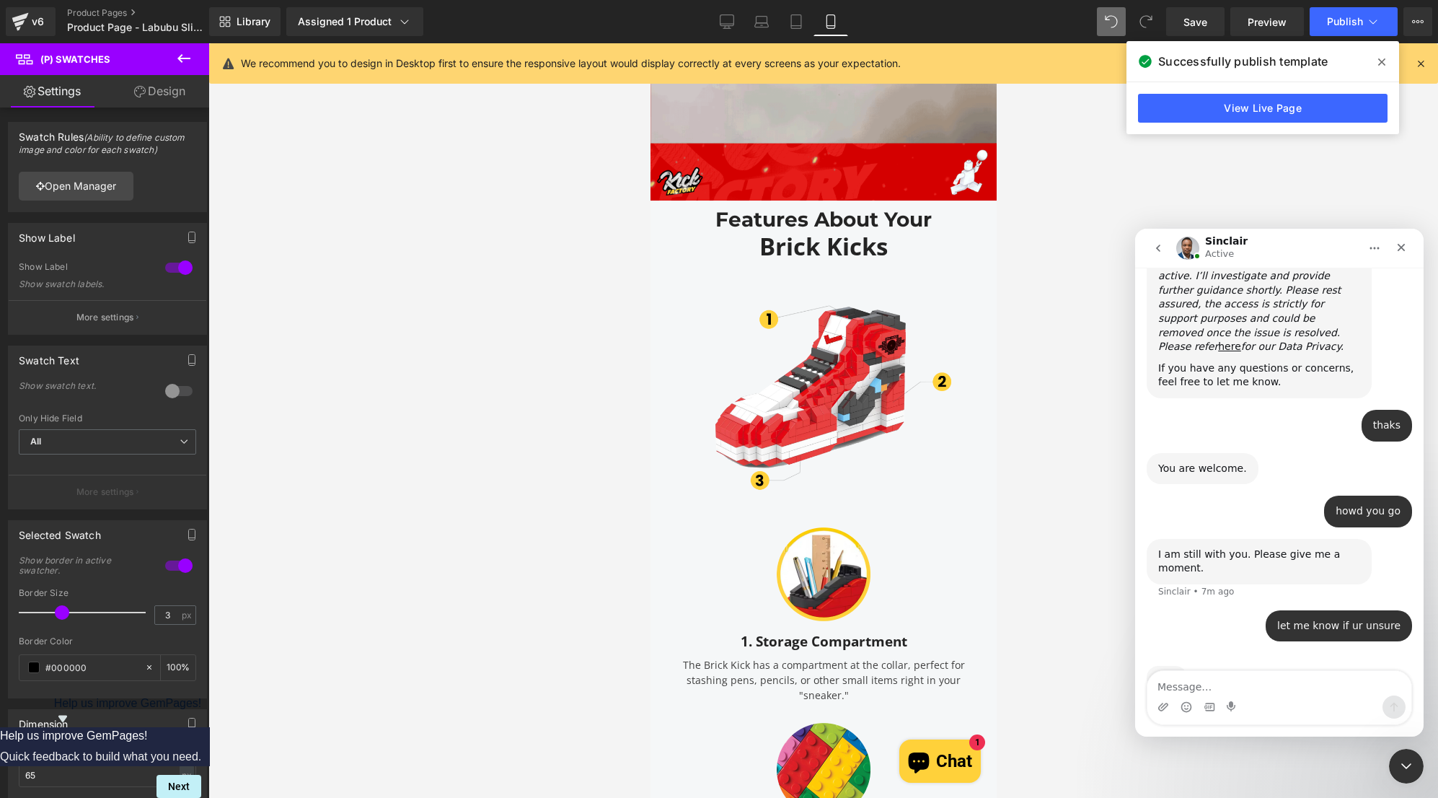
click at [1369, 610] on div "let me know if ur unsure Kick • Just now" at bounding box center [1339, 626] width 146 height 32
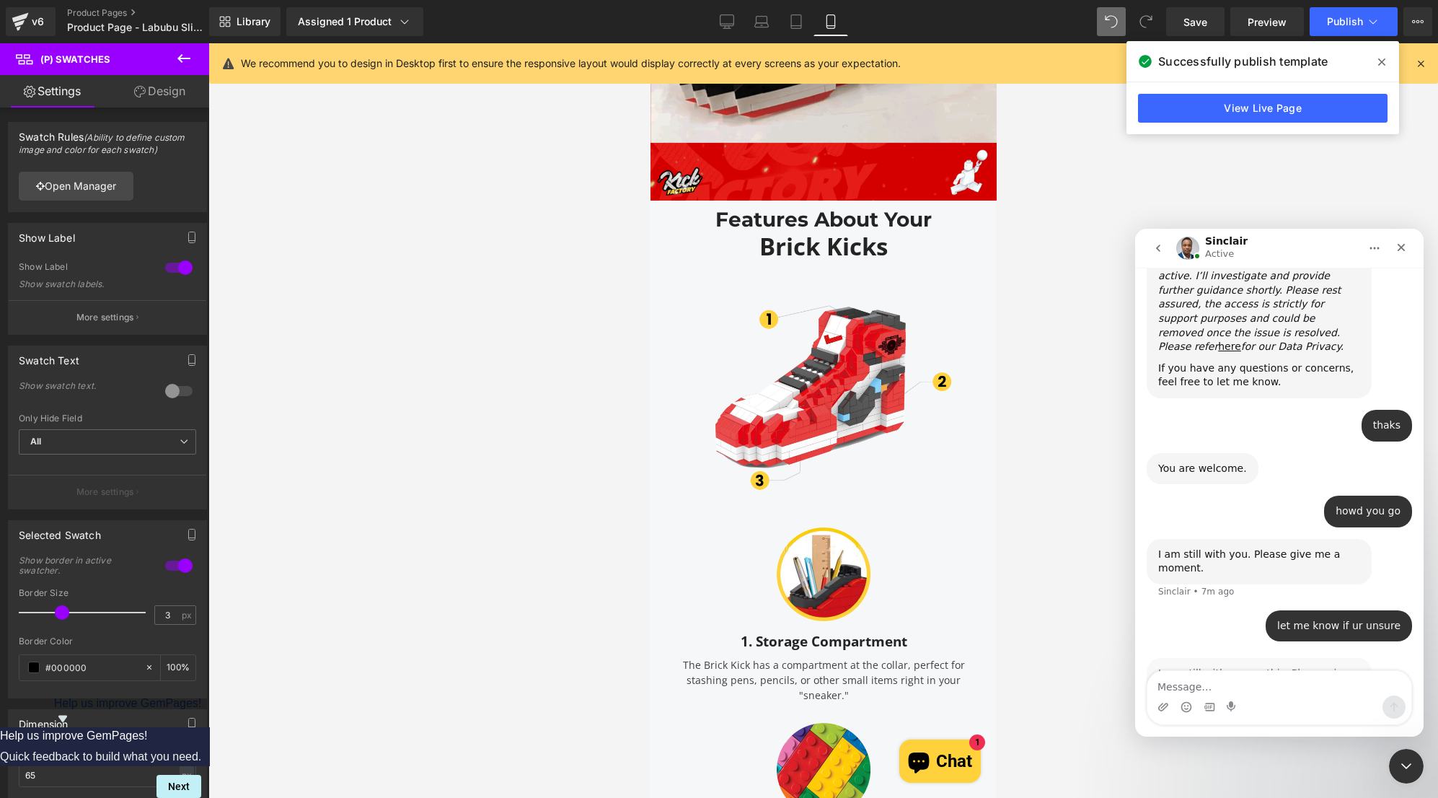
scroll to position [1024, 0]
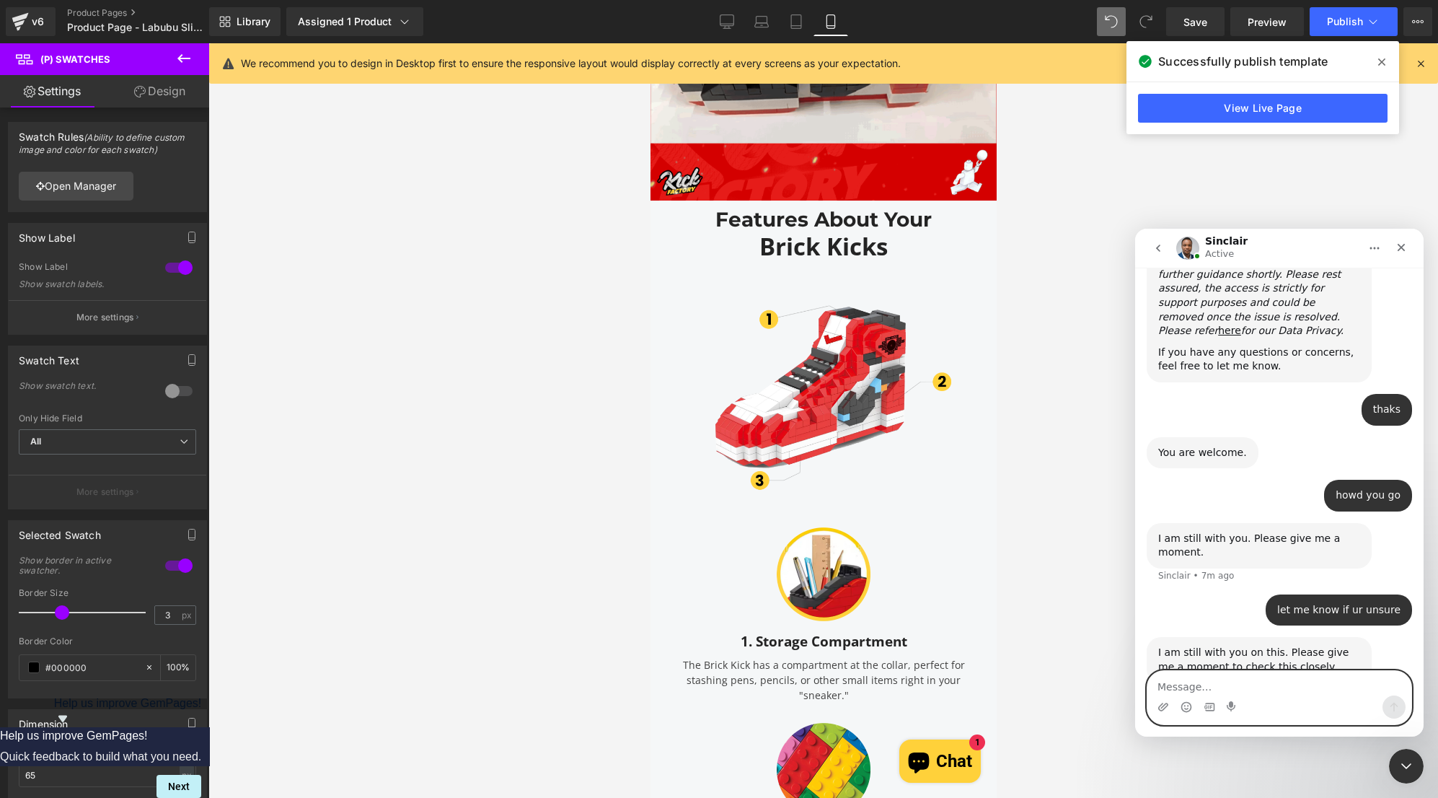
click at [1352, 676] on textarea "Message…" at bounding box center [1279, 683] width 264 height 25
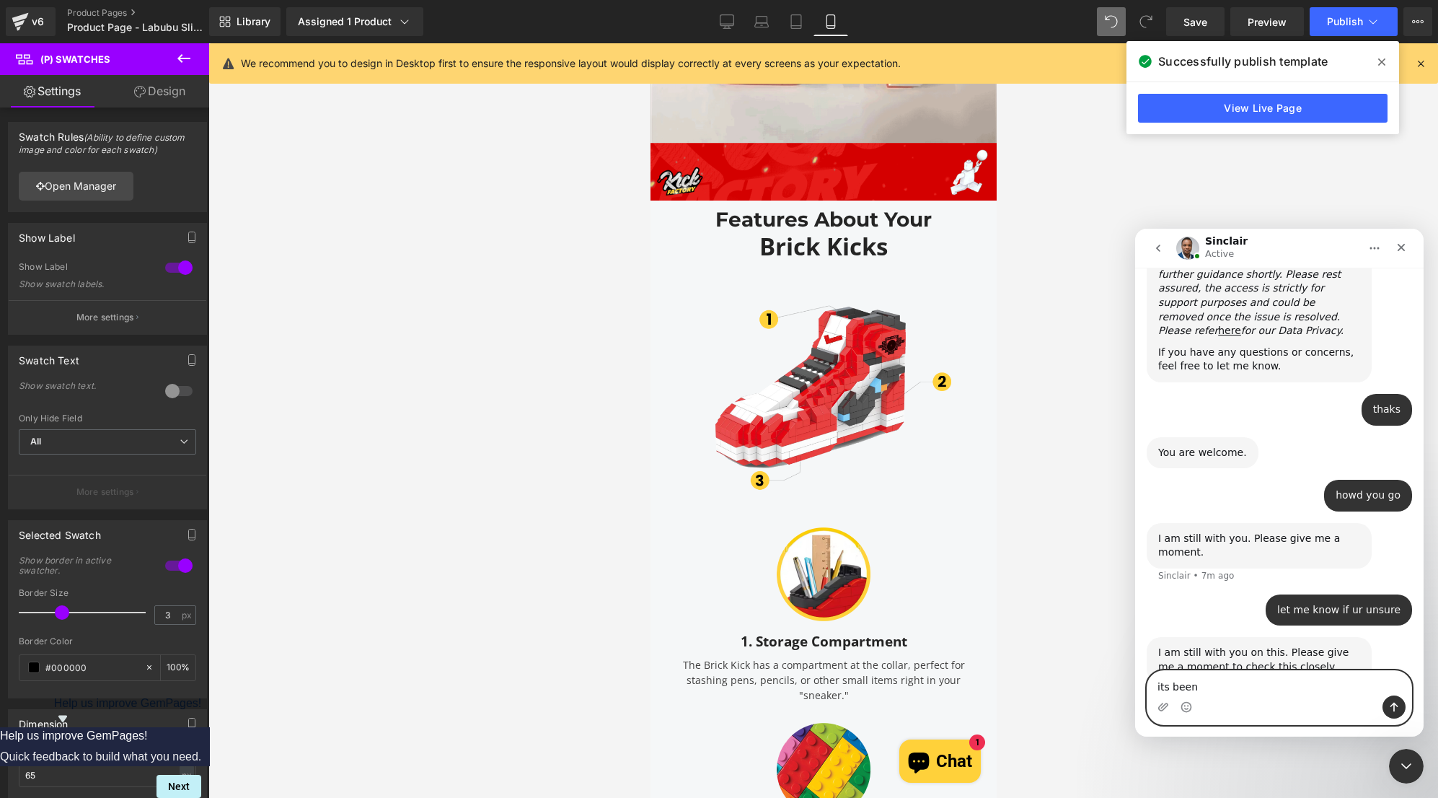
type textarea "its been"
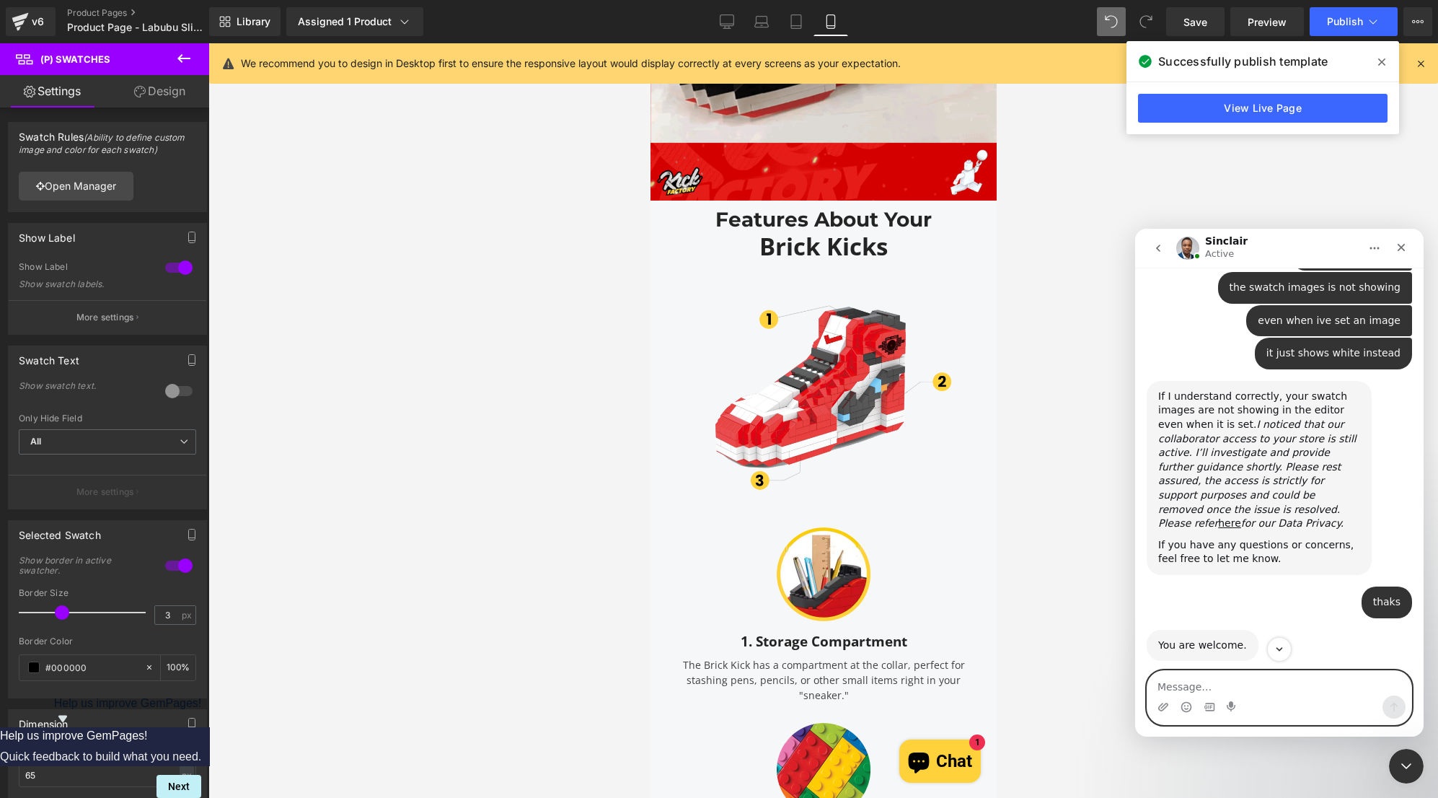
scroll to position [808, 0]
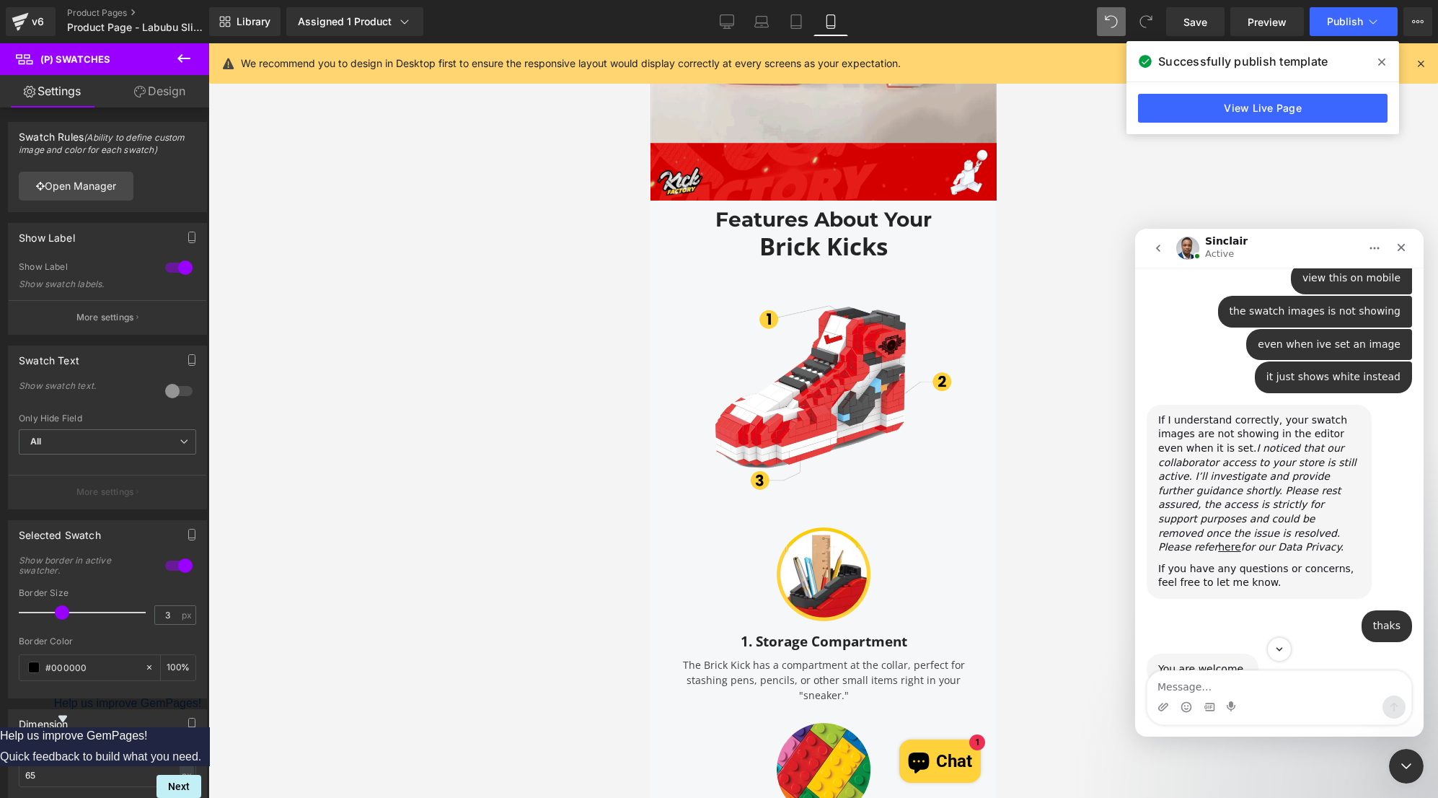
click at [1339, 444] on icon "I noticed that our collaborator access to your store is still active. I’ll inve…" at bounding box center [1257, 497] width 198 height 110
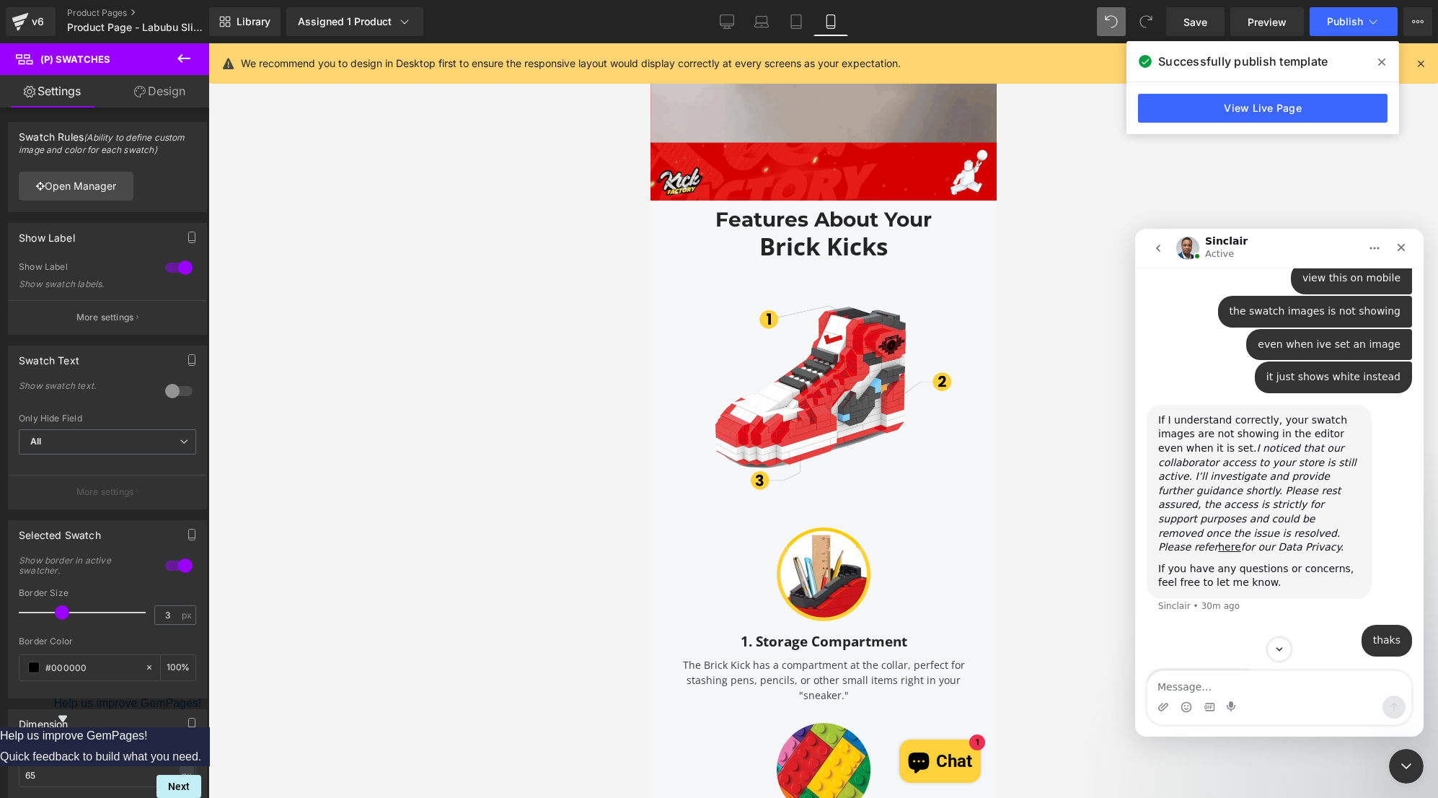
click at [1362, 472] on div "If I understand correctly, your swatch images are not showing in the editor eve…" at bounding box center [1259, 502] width 225 height 194
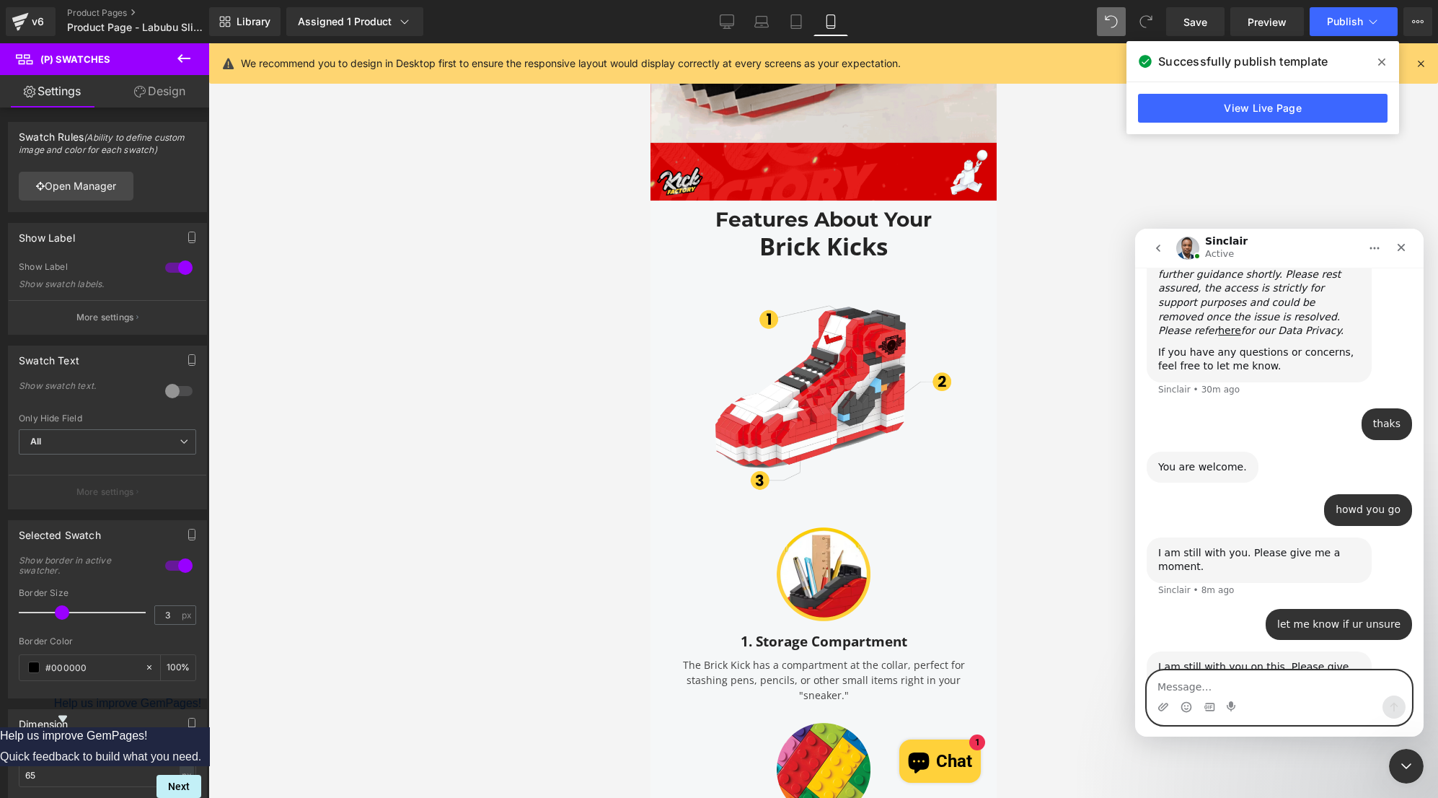
scroll to position [1038, 0]
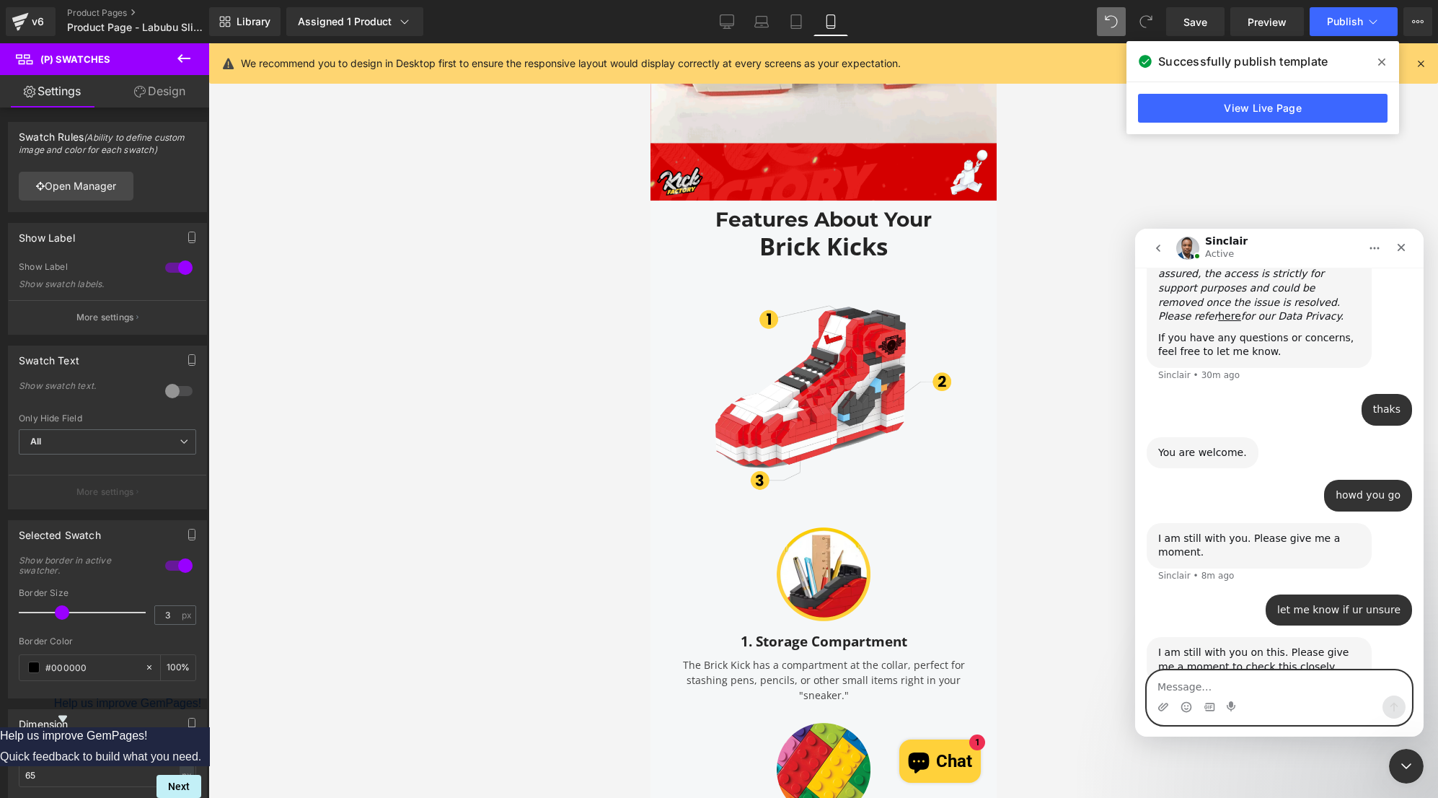
click at [1263, 693] on textarea "Message…" at bounding box center [1279, 683] width 264 height 25
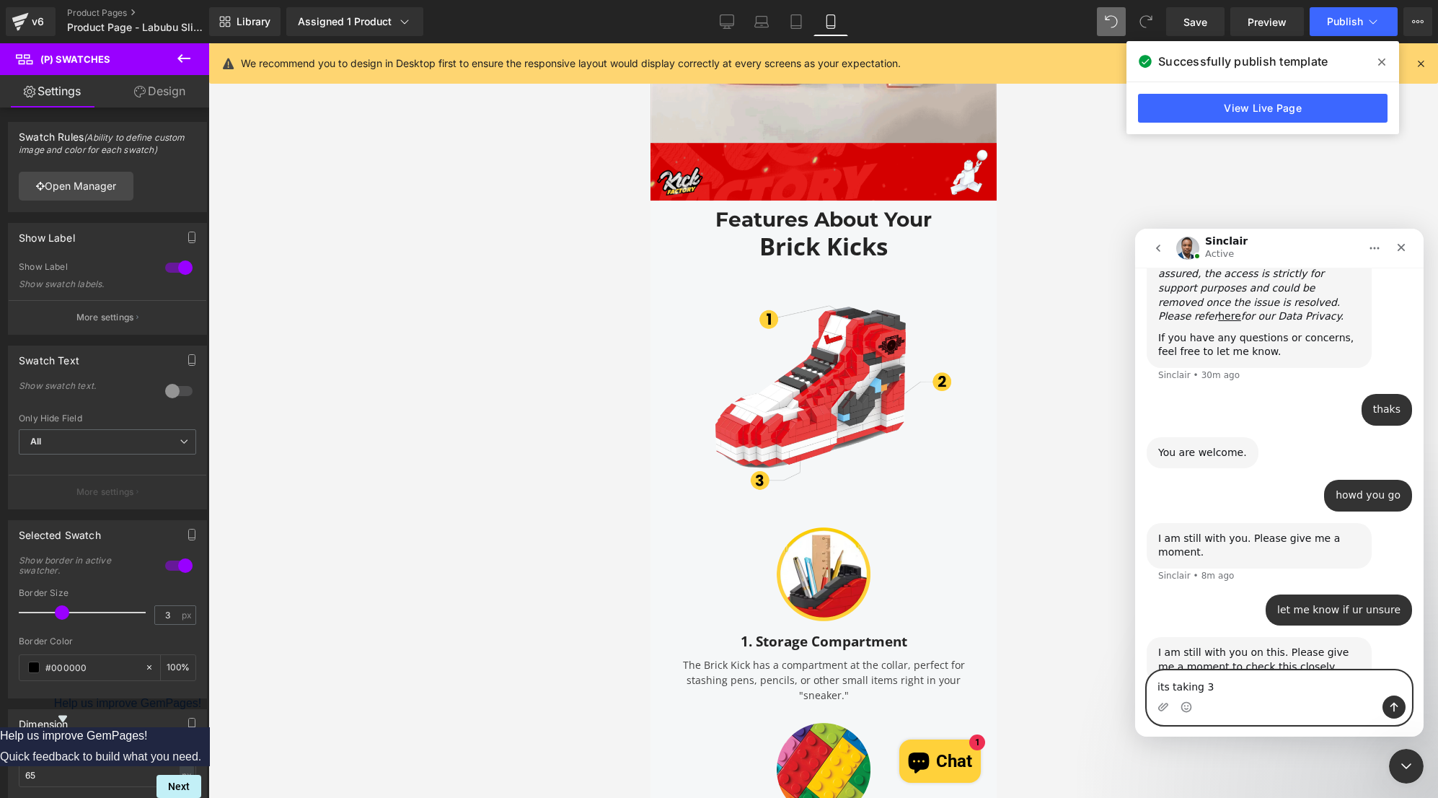
type textarea "its taking 3"
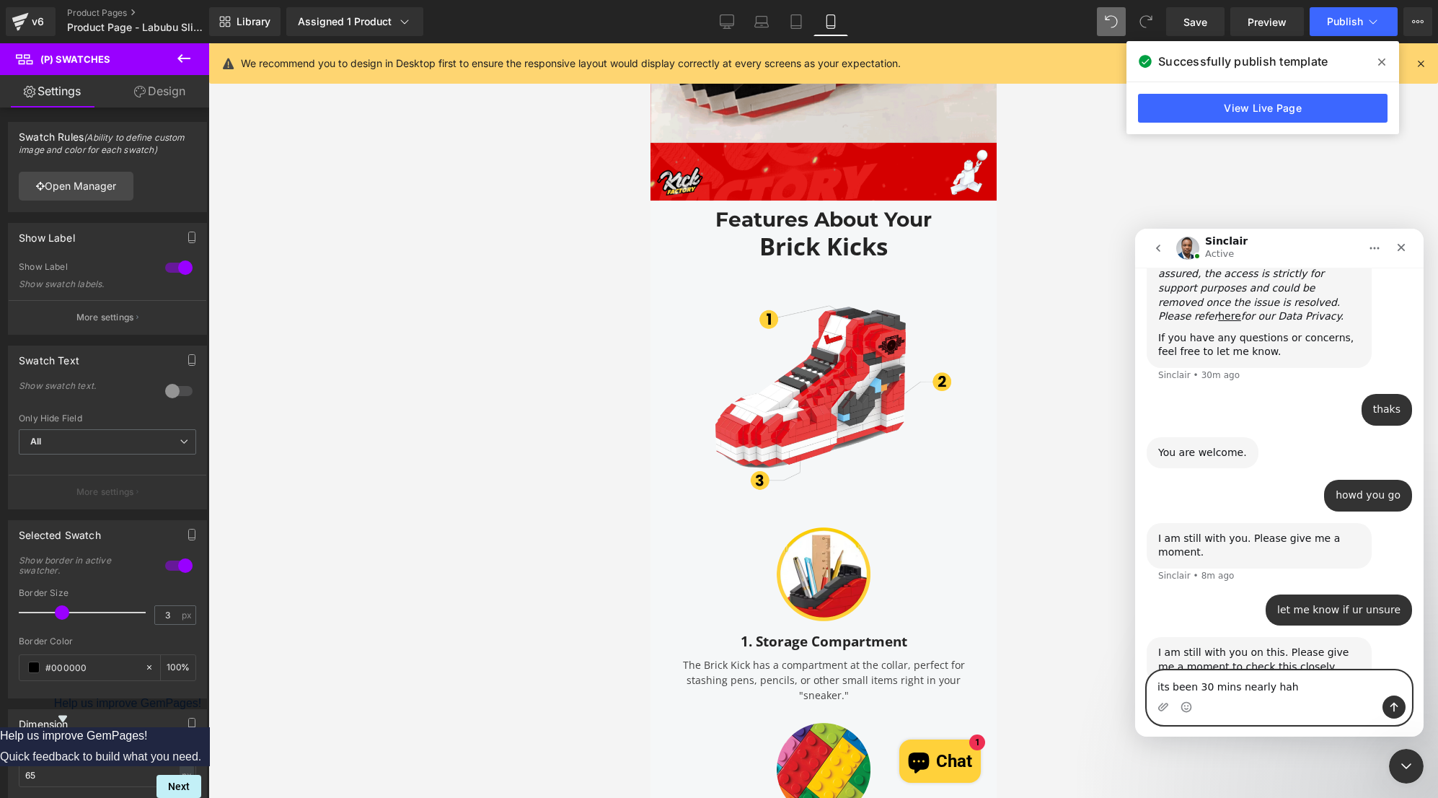
type textarea "its been 30 mins nearly haha"
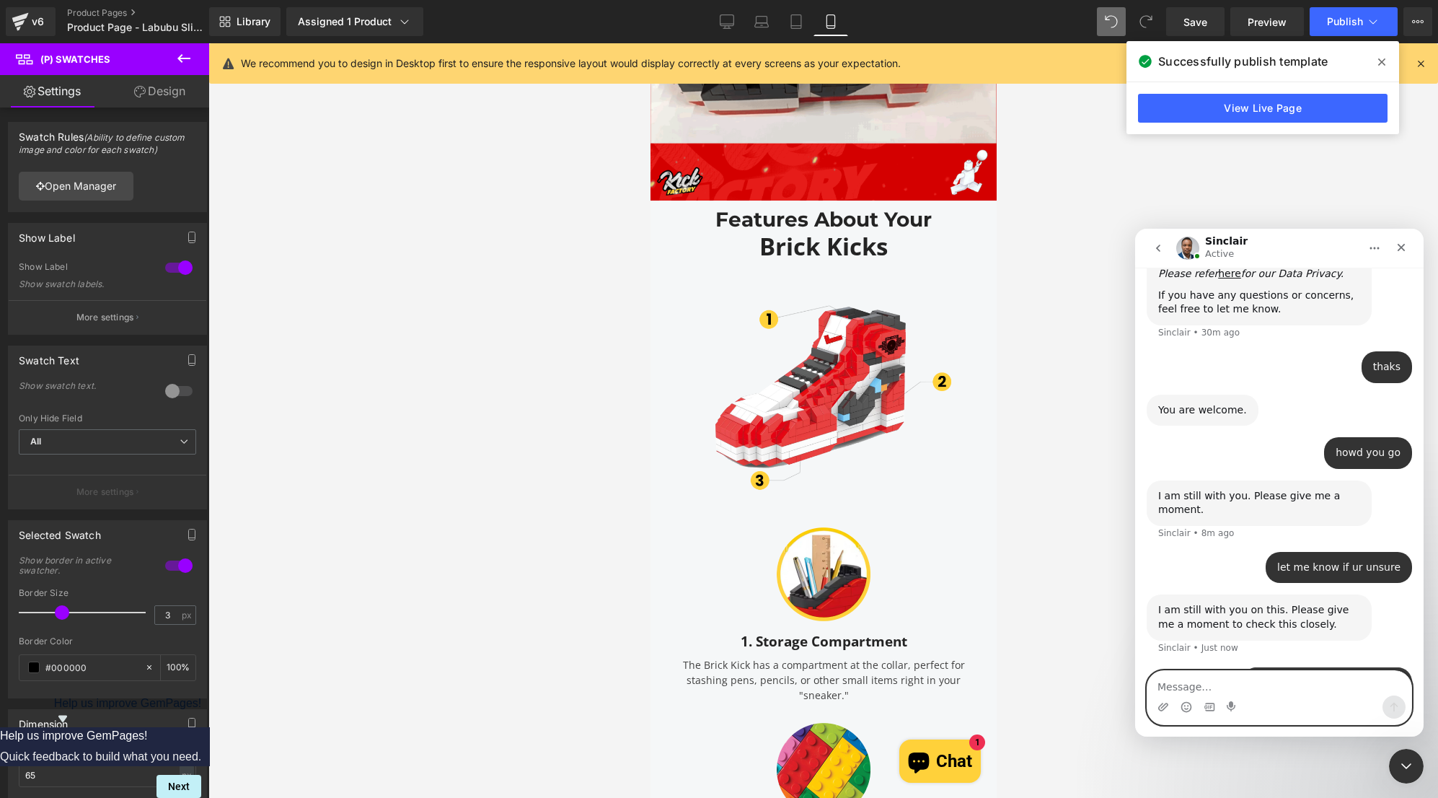
scroll to position [1082, 0]
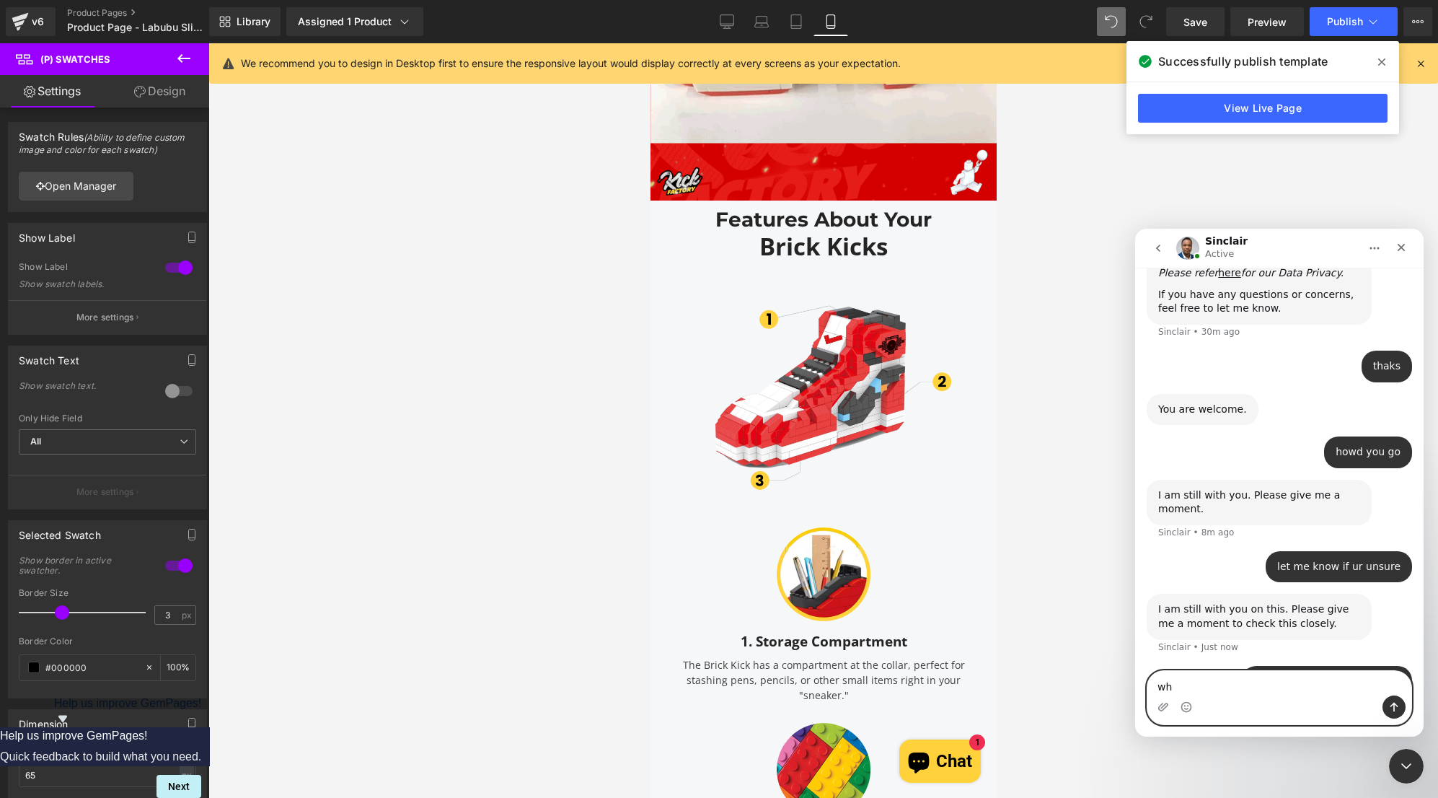
type textarea "w"
type textarea "do you neef"
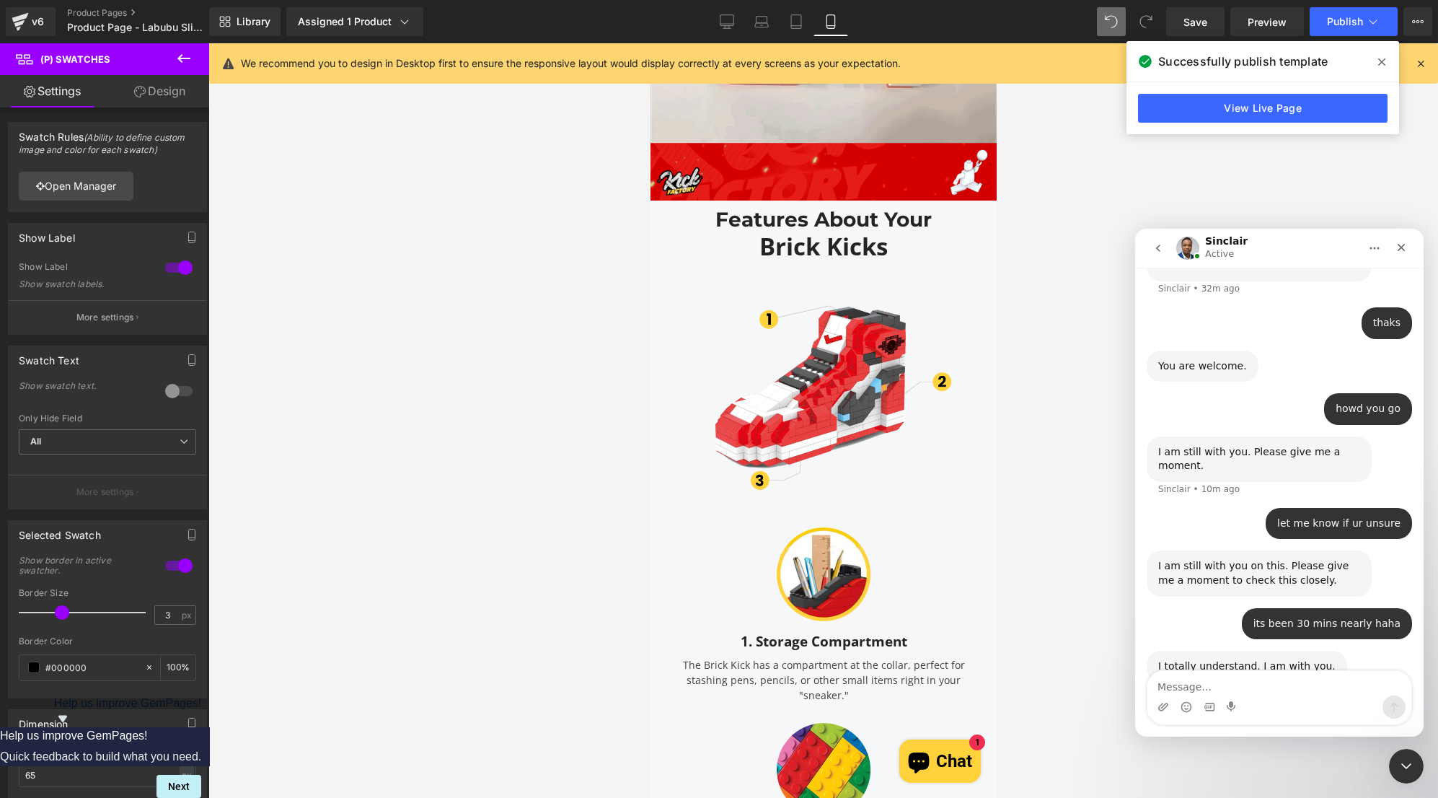
scroll to position [1125, 0]
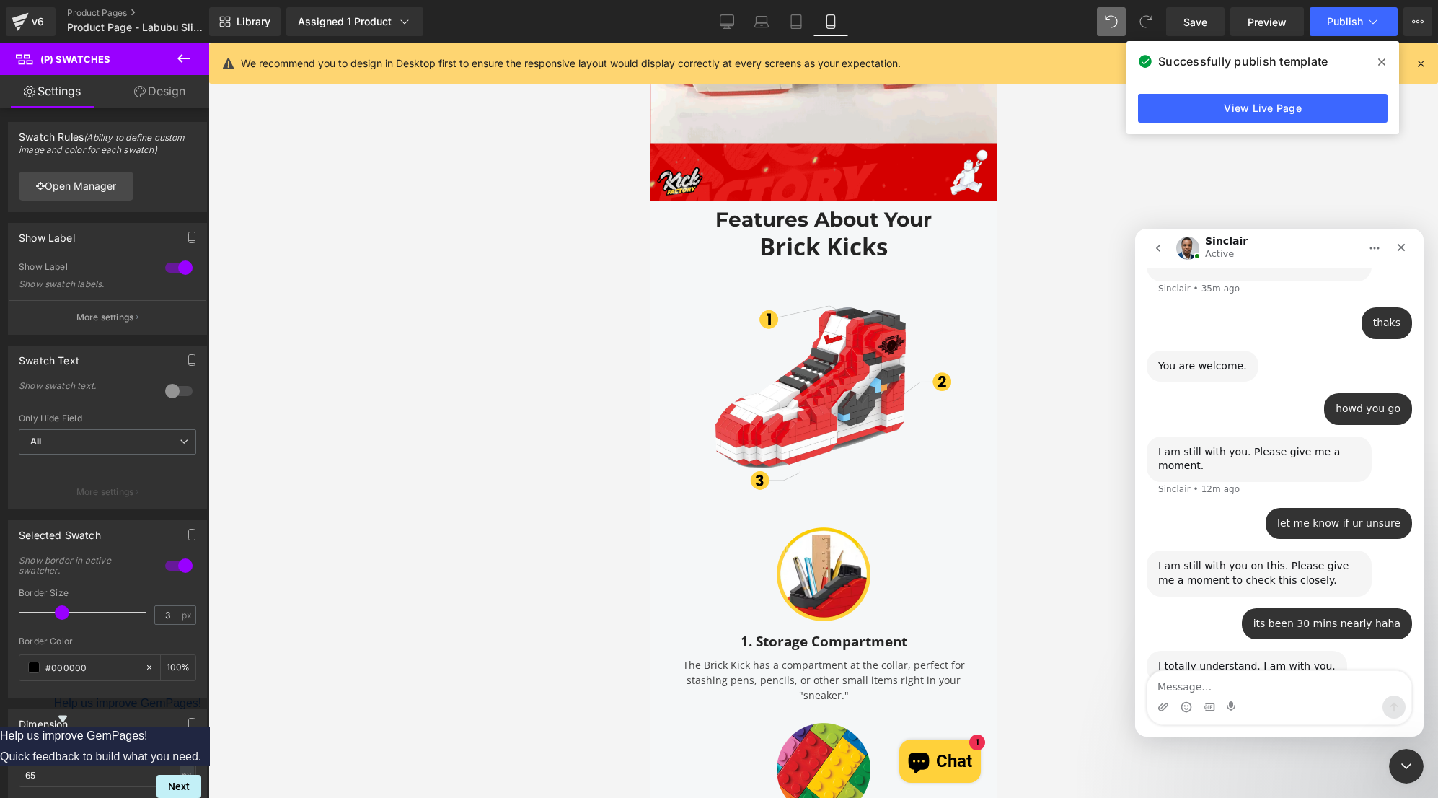
click at [1336, 651] on div "I totally understand. I am with you. Sinclair • 2m ago" at bounding box center [1279, 682] width 265 height 63
click at [1259, 697] on div "Intercom messenger" at bounding box center [1279, 706] width 264 height 23
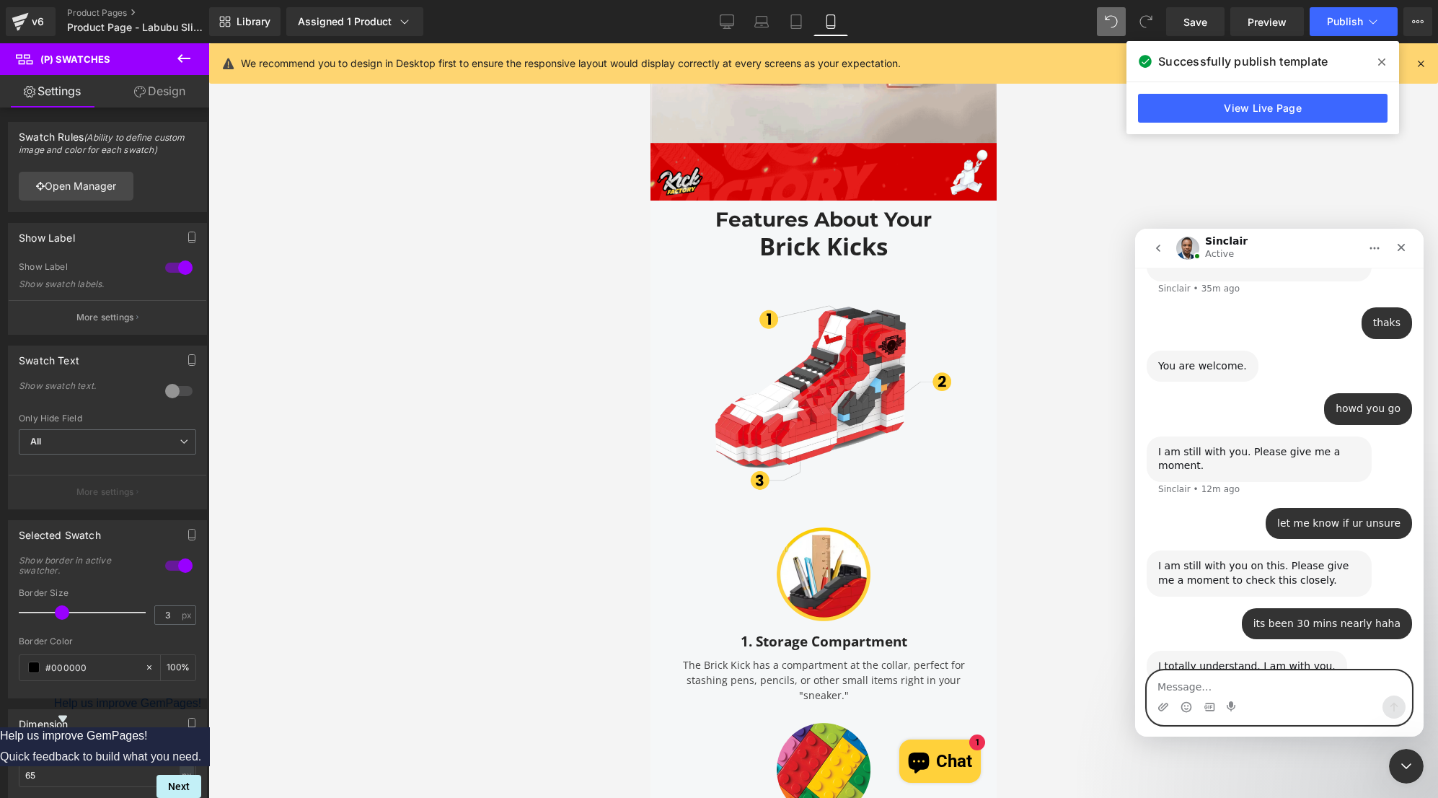
click at [1235, 689] on textarea "Message…" at bounding box center [1279, 683] width 264 height 25
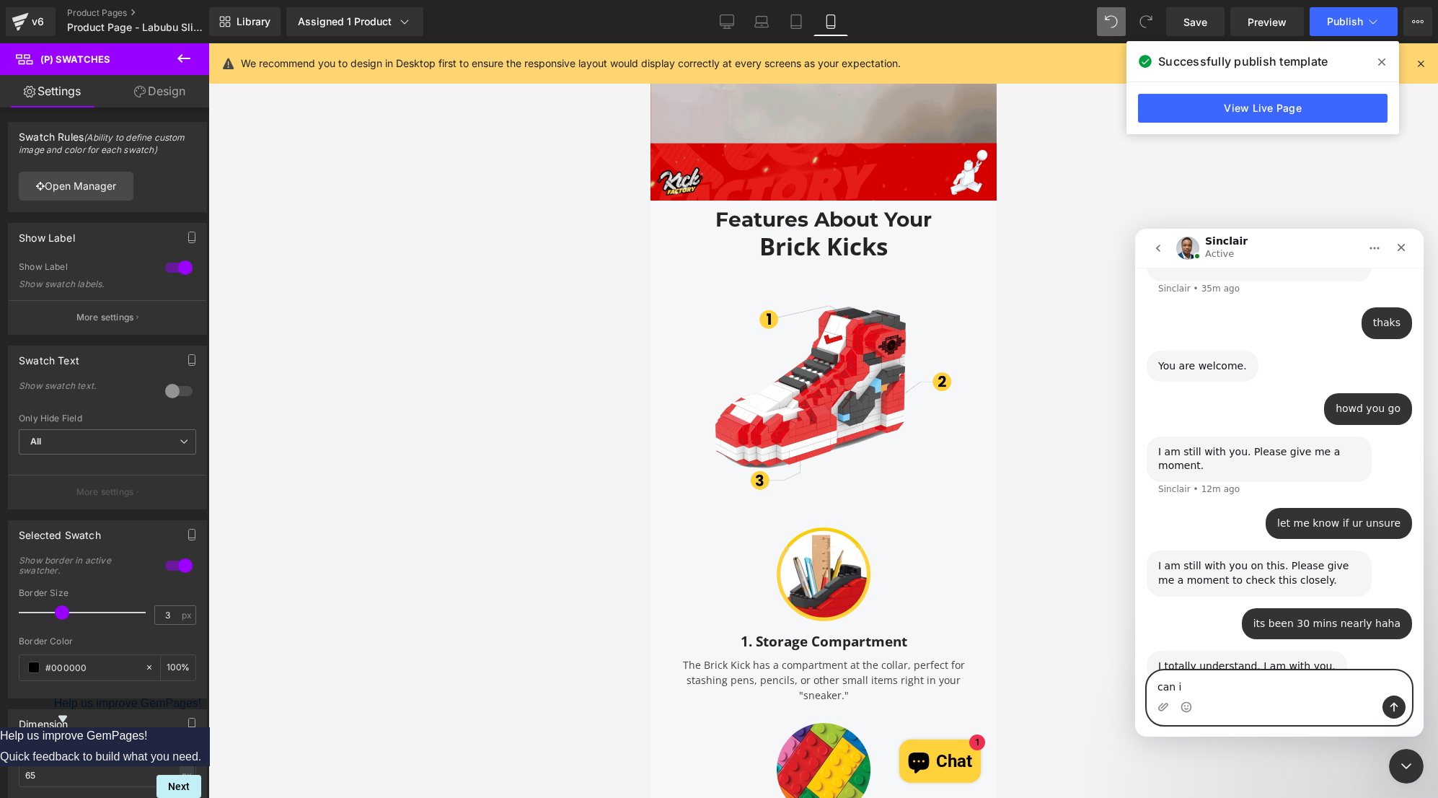
type textarea "can i"
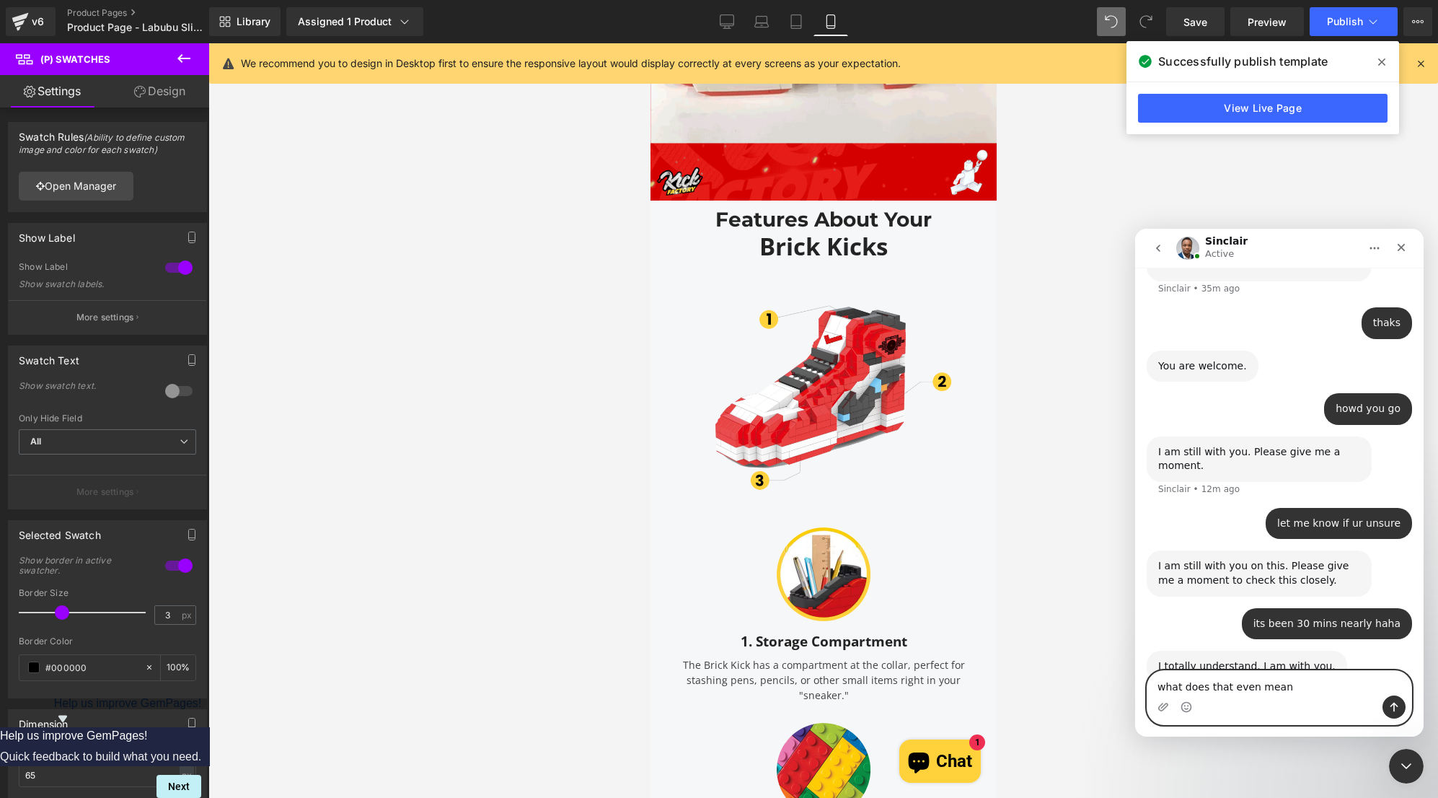
type textarea "what does that even mean"
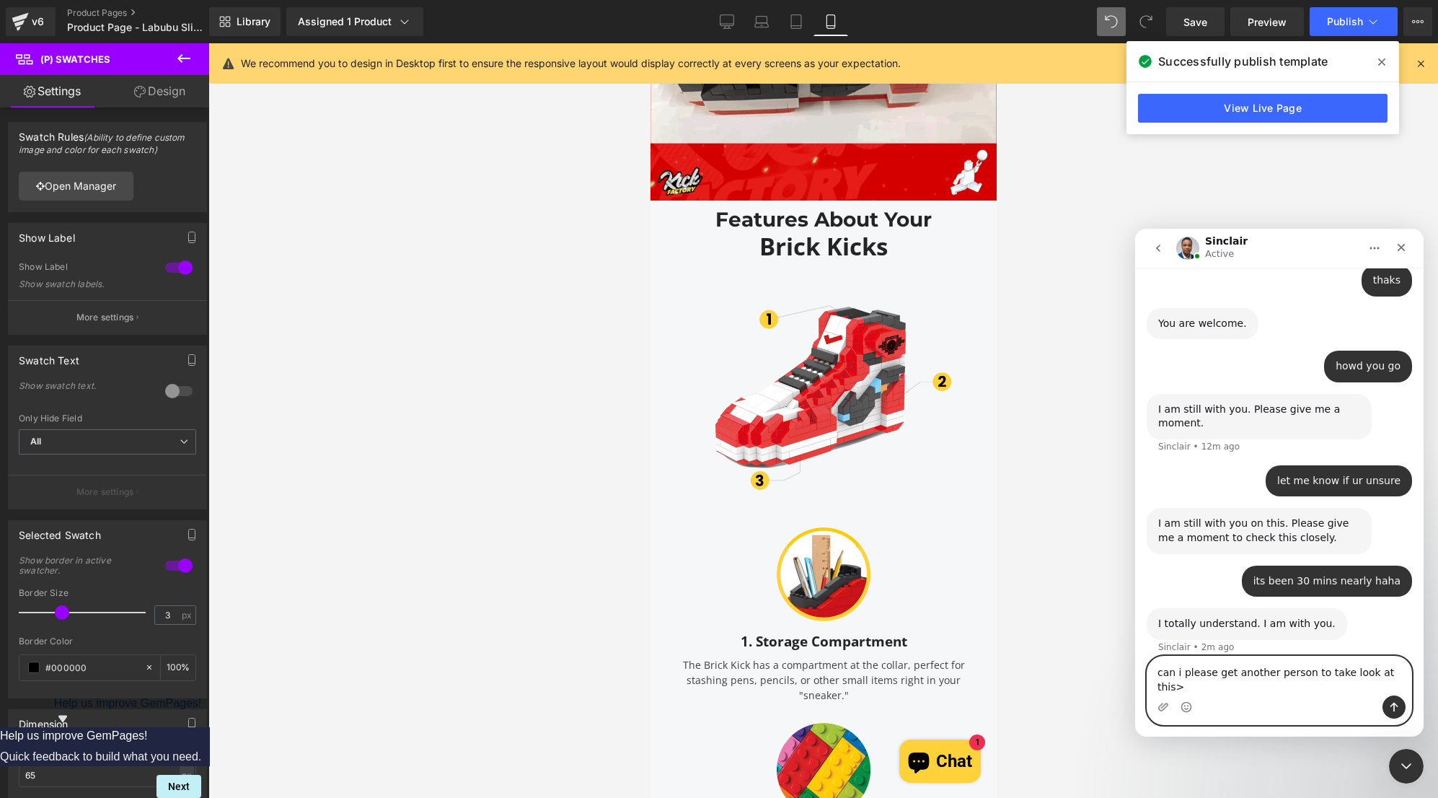
type textarea "can i please get another person to take look at this>/"
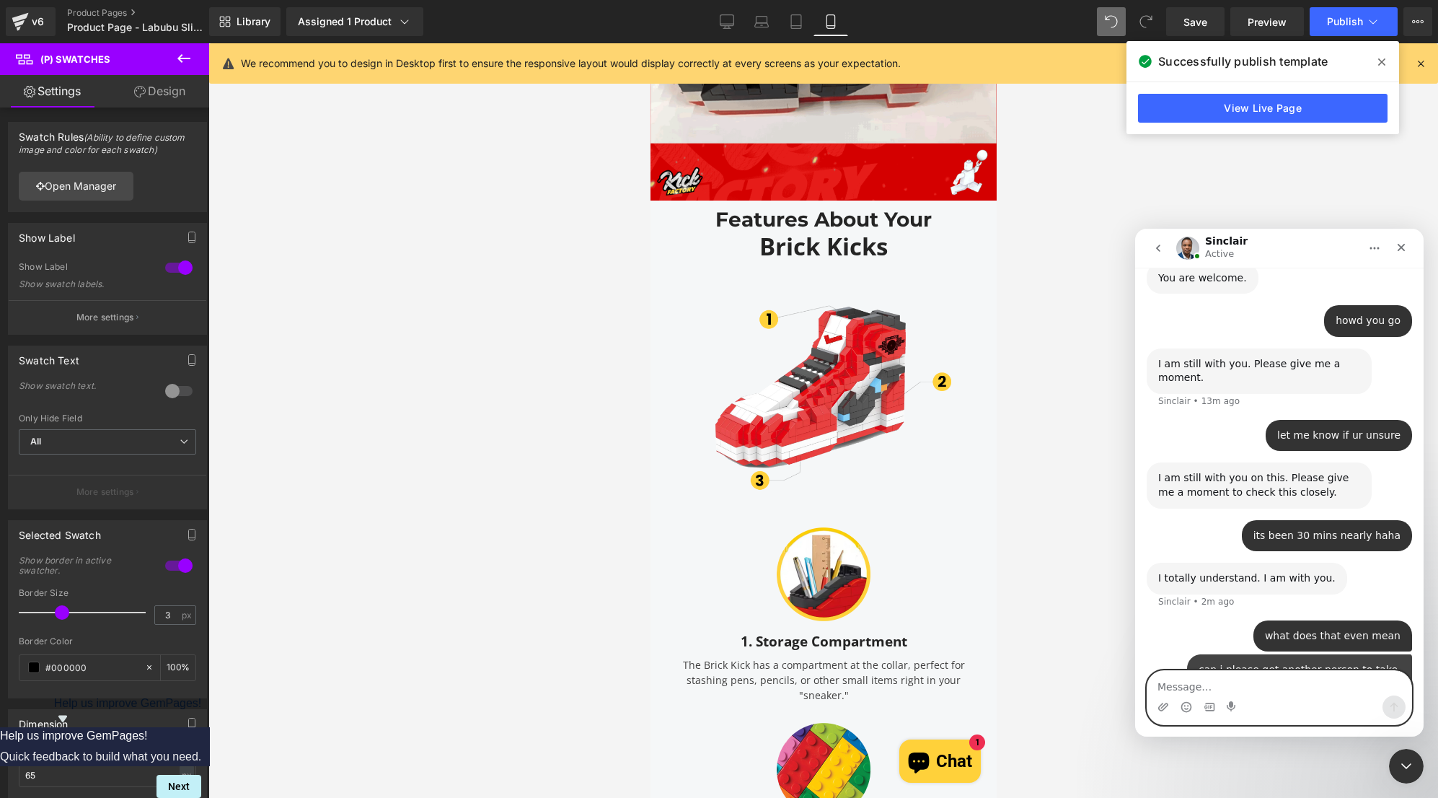
scroll to position [1214, 0]
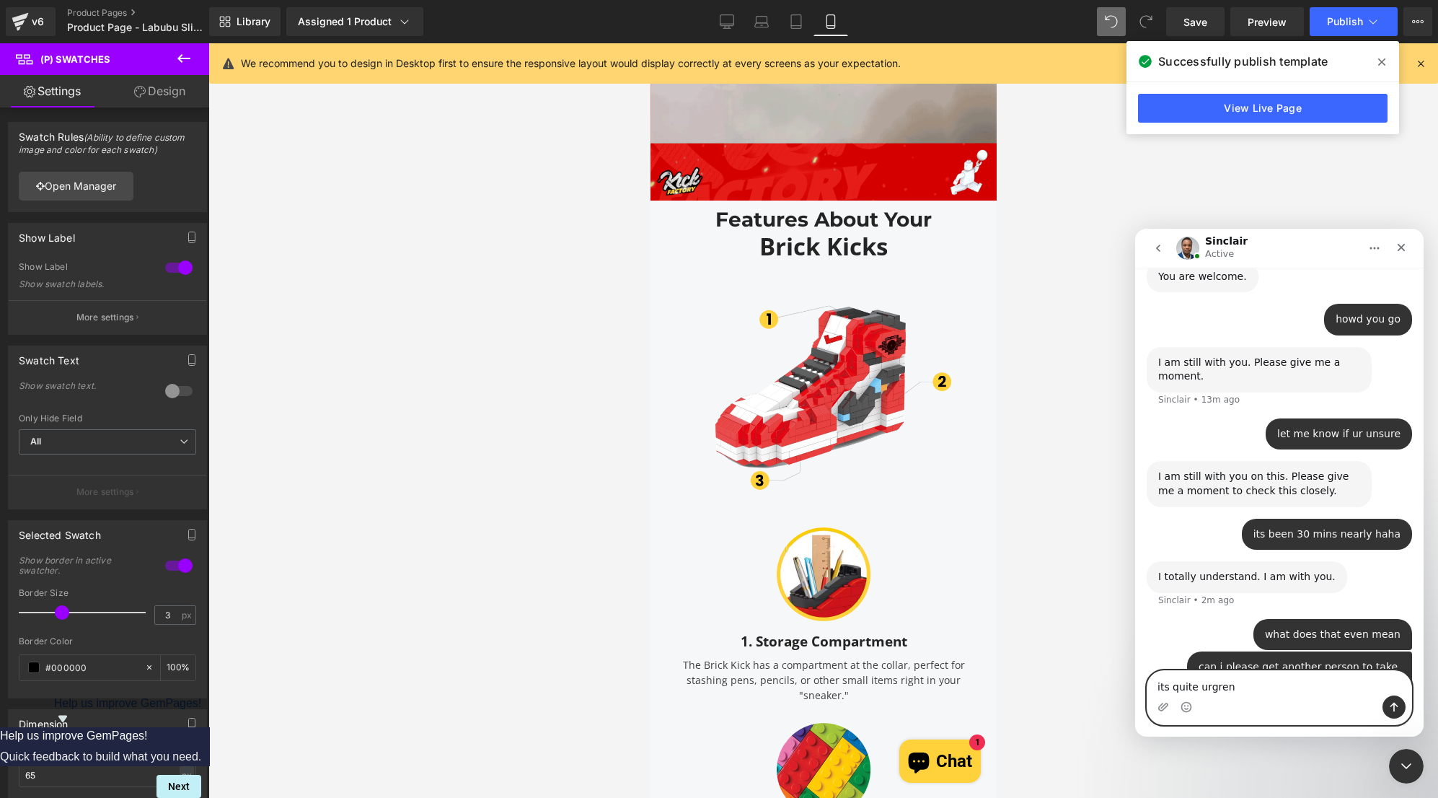
type textarea "its quite urgrent"
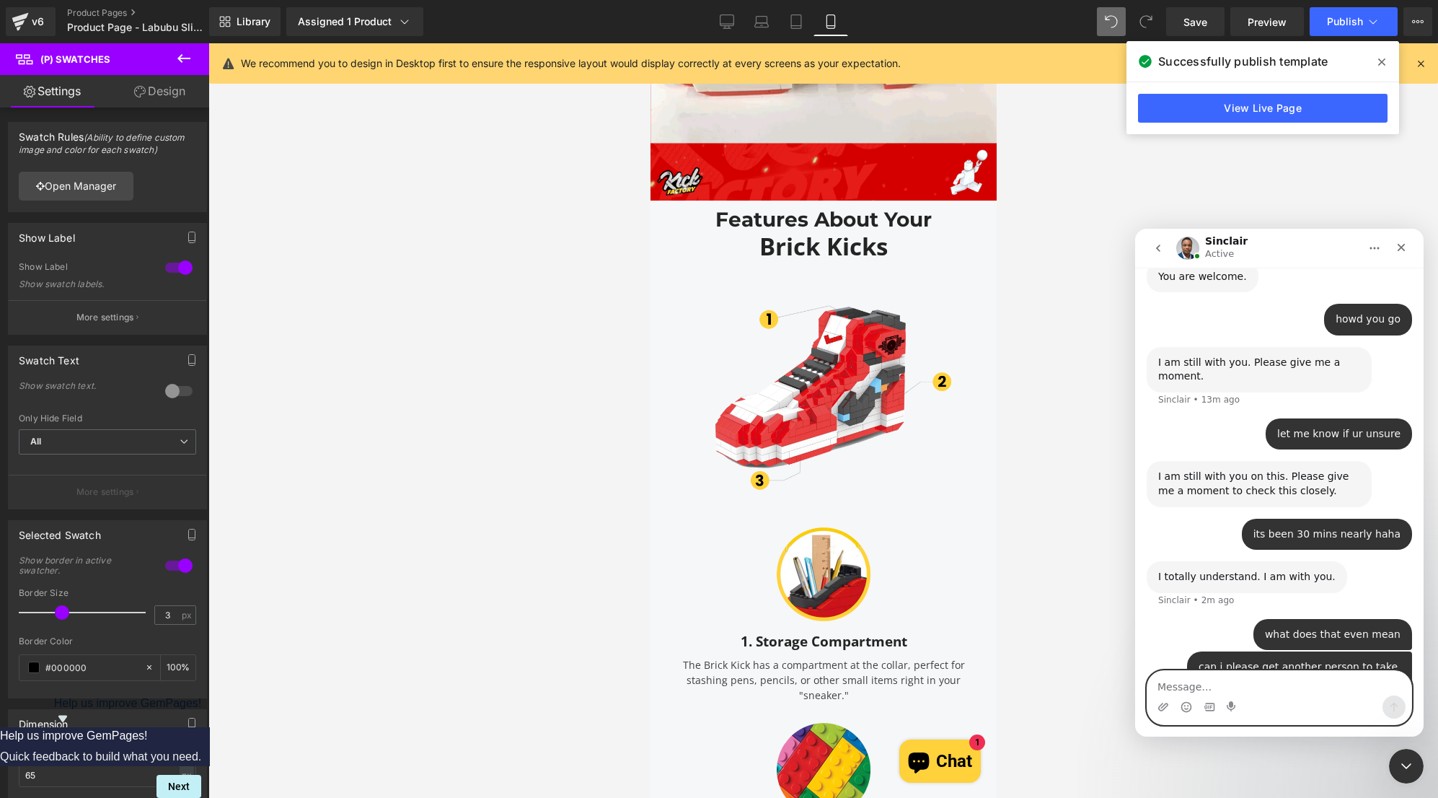
scroll to position [1248, 0]
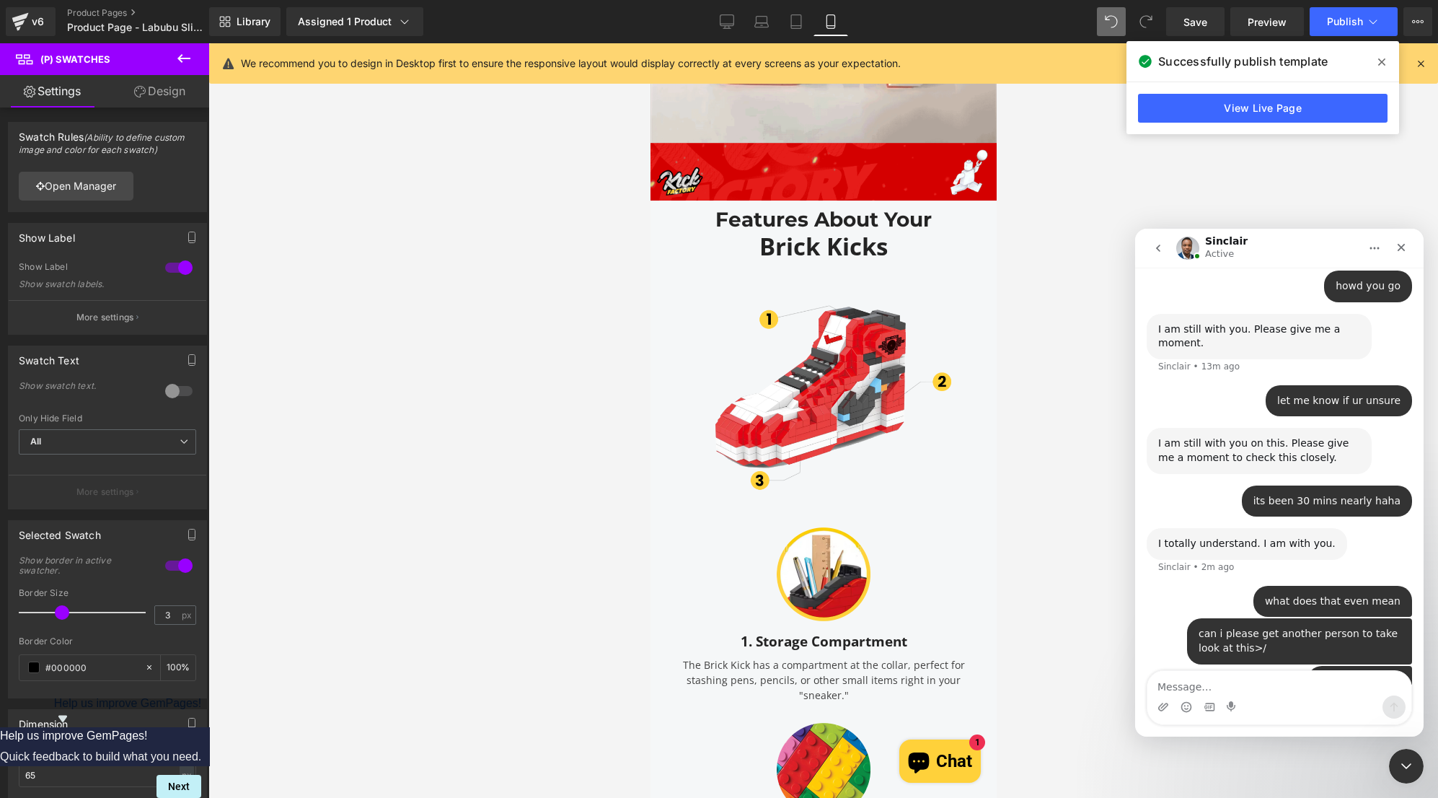
click at [1374, 254] on button "Home" at bounding box center [1374, 247] width 27 height 27
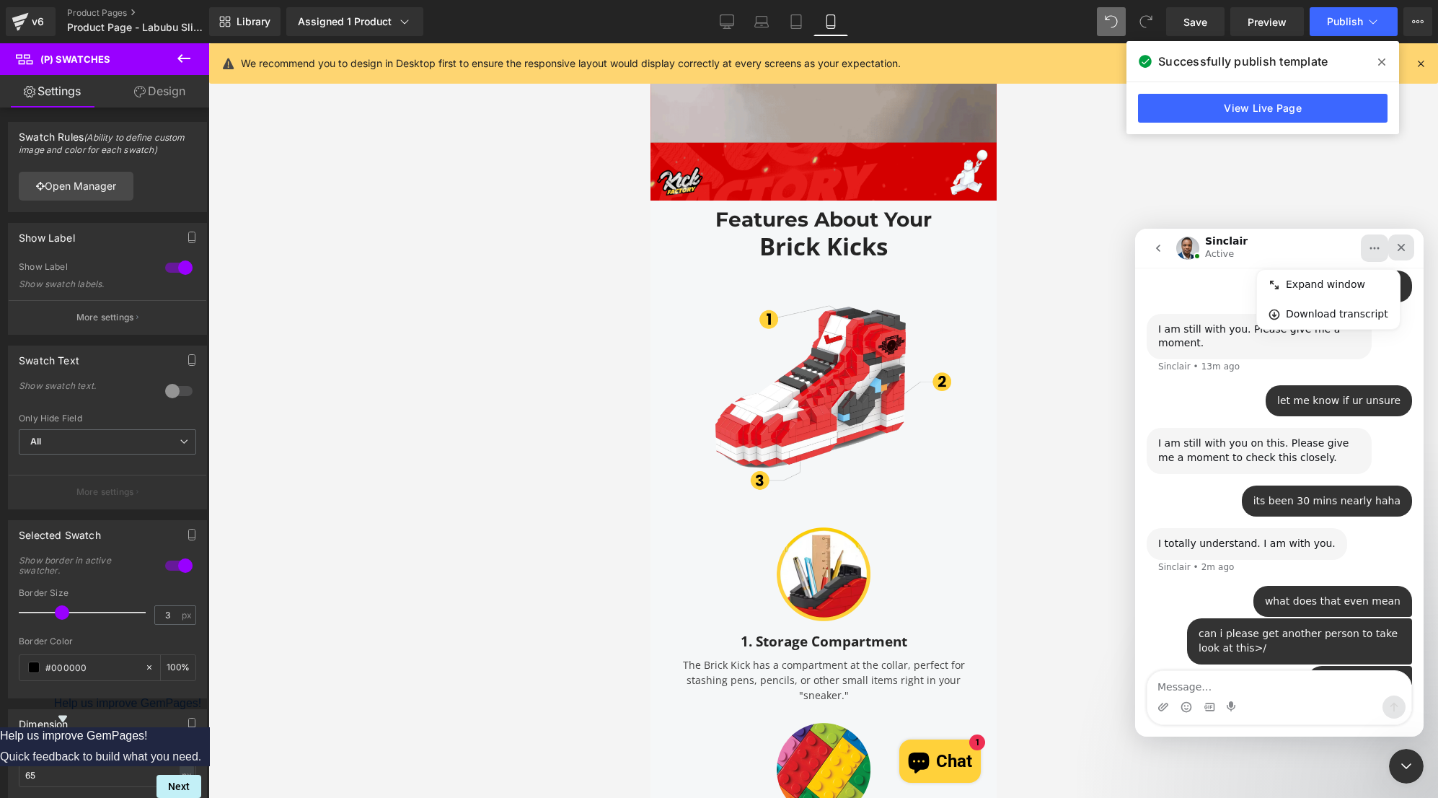
click at [1393, 252] on div "Close" at bounding box center [1401, 247] width 26 height 26
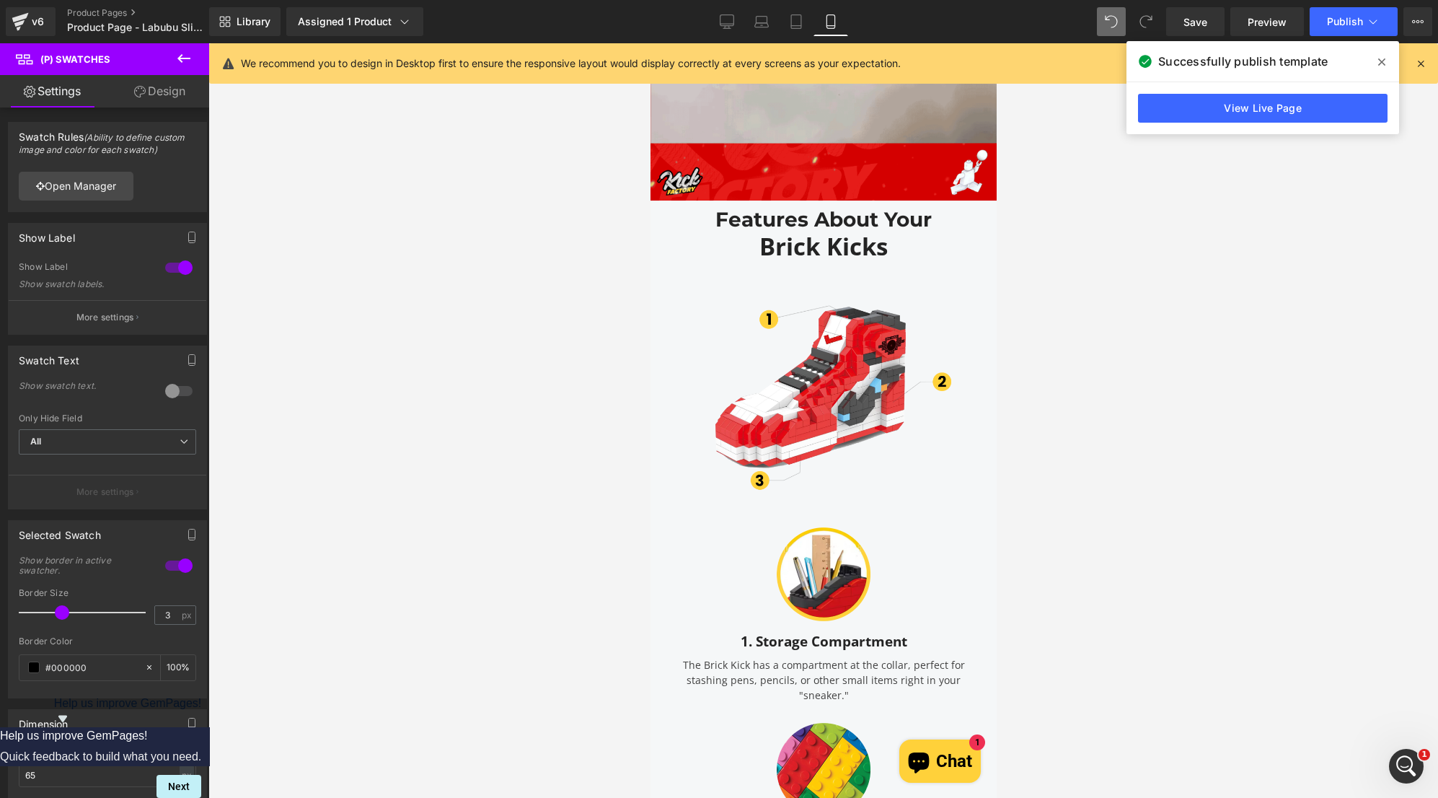
scroll to position [1303, 0]
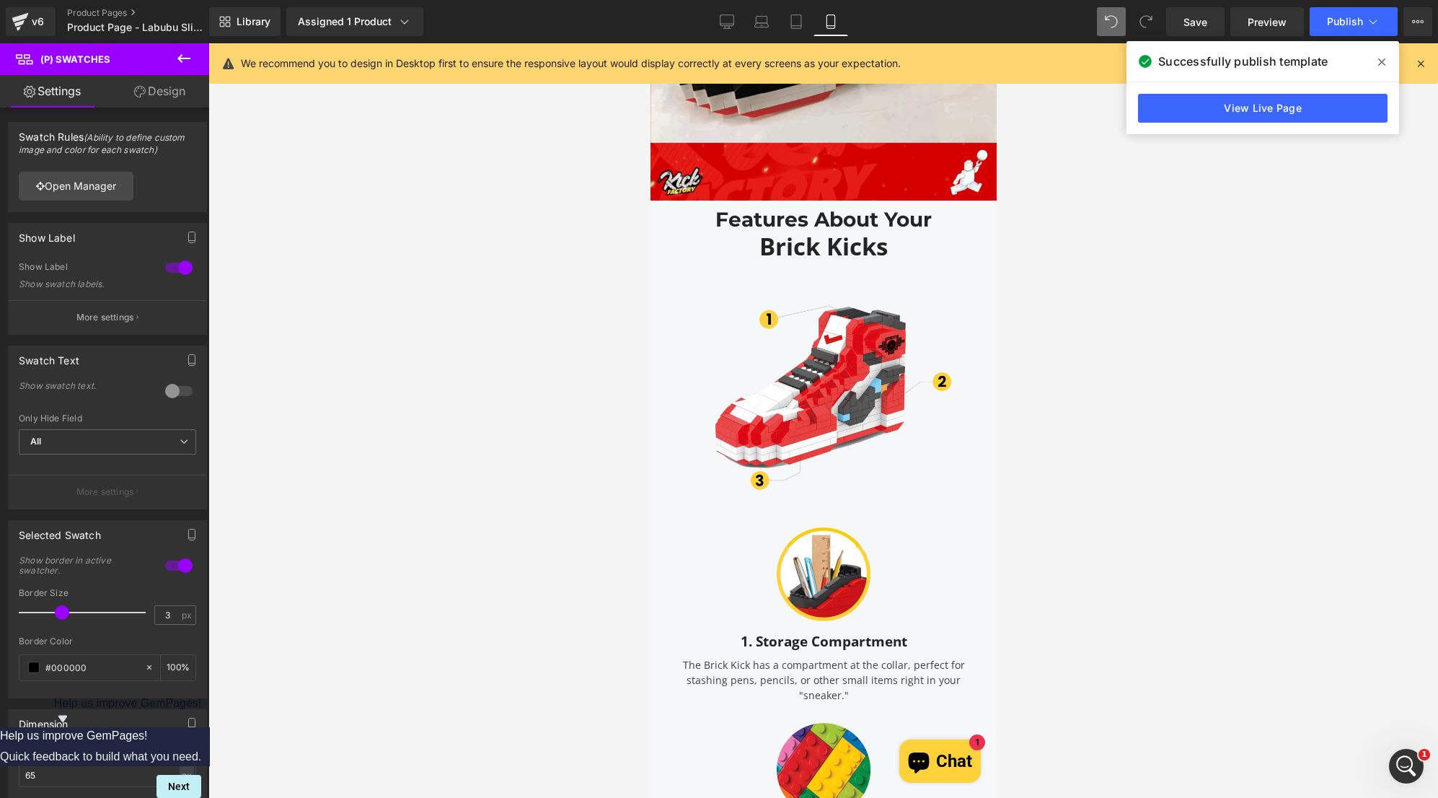
click at [1355, 691] on div at bounding box center [823, 420] width 1230 height 754
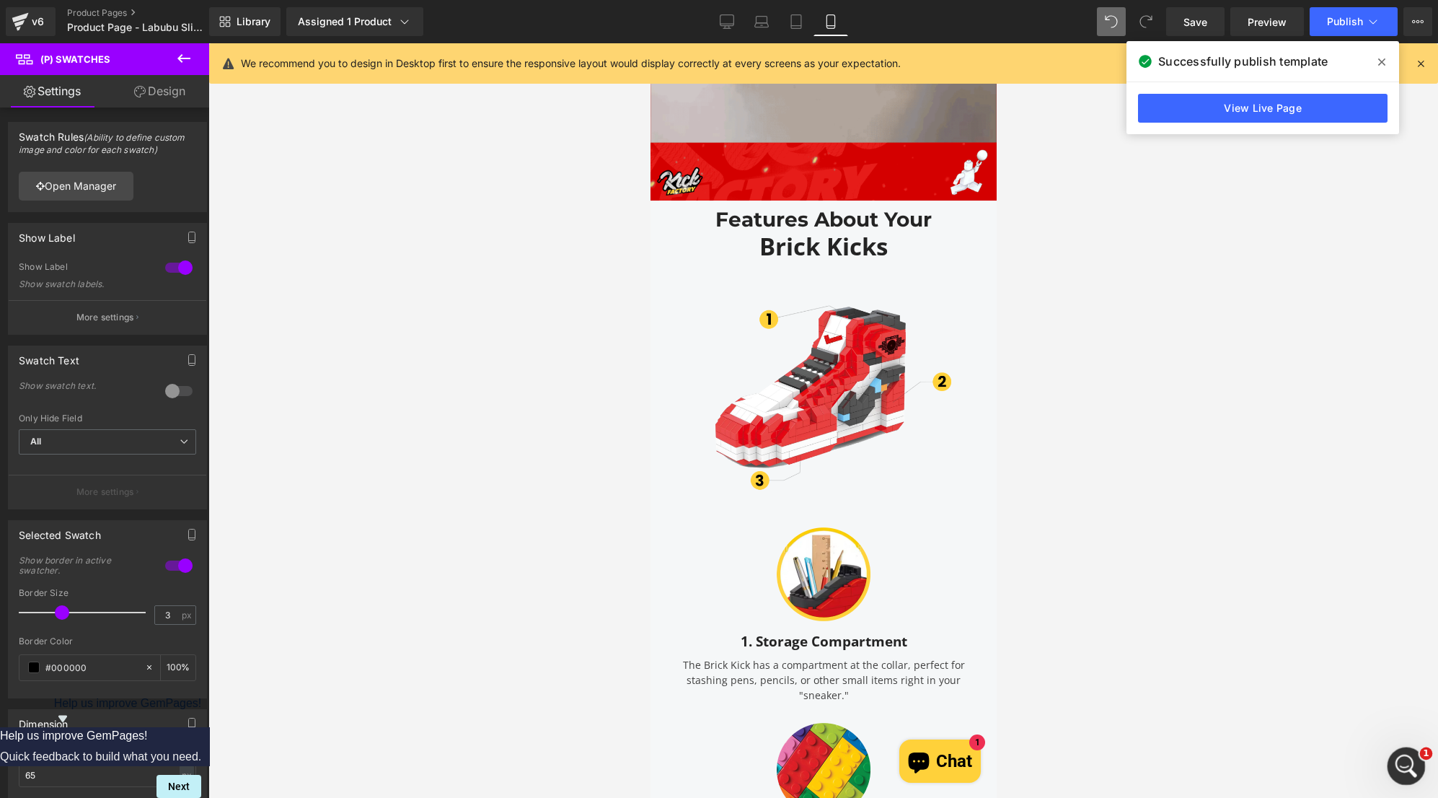
click at [1397, 753] on div "Open Intercom Messenger" at bounding box center [1404, 764] width 48 height 48
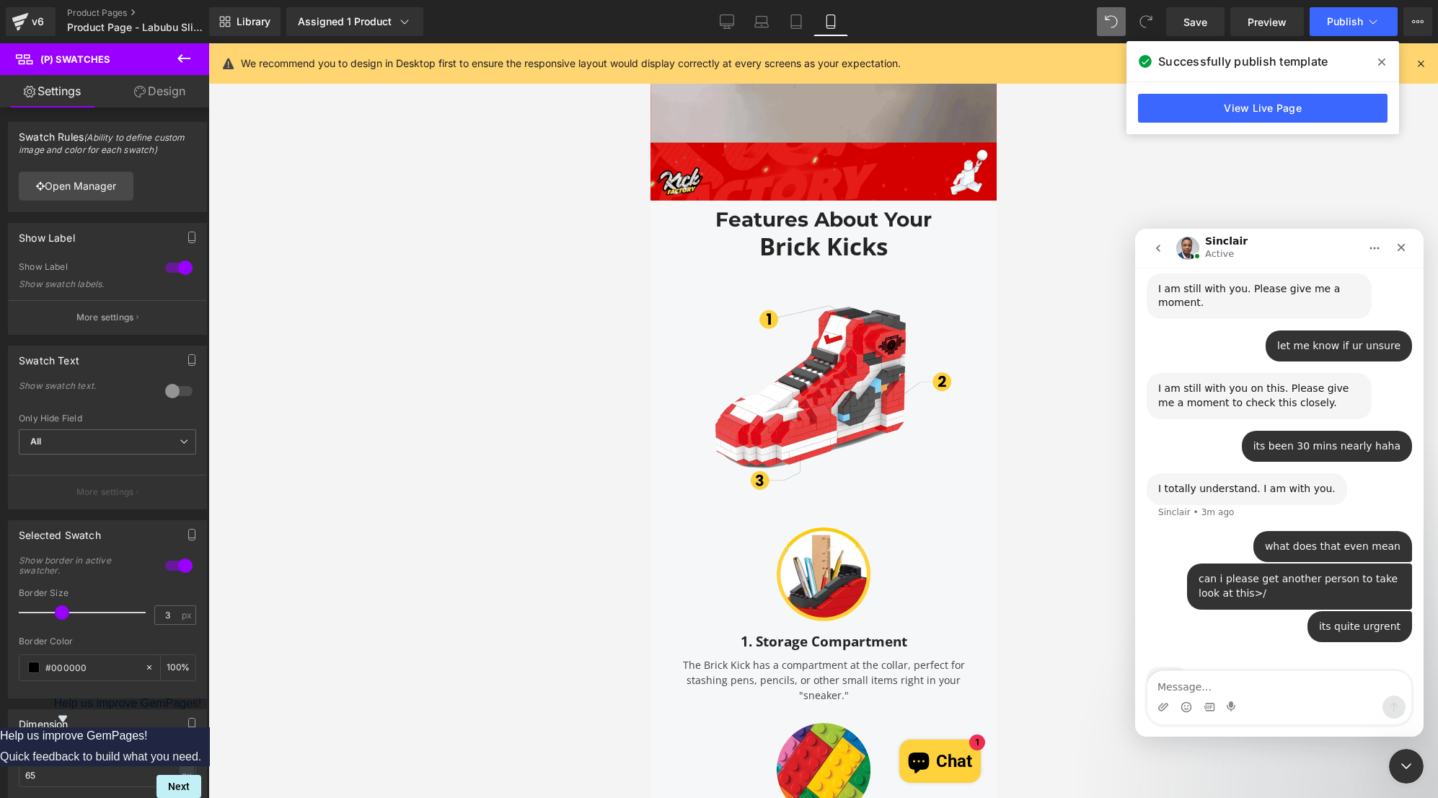
scroll to position [1274, 0]
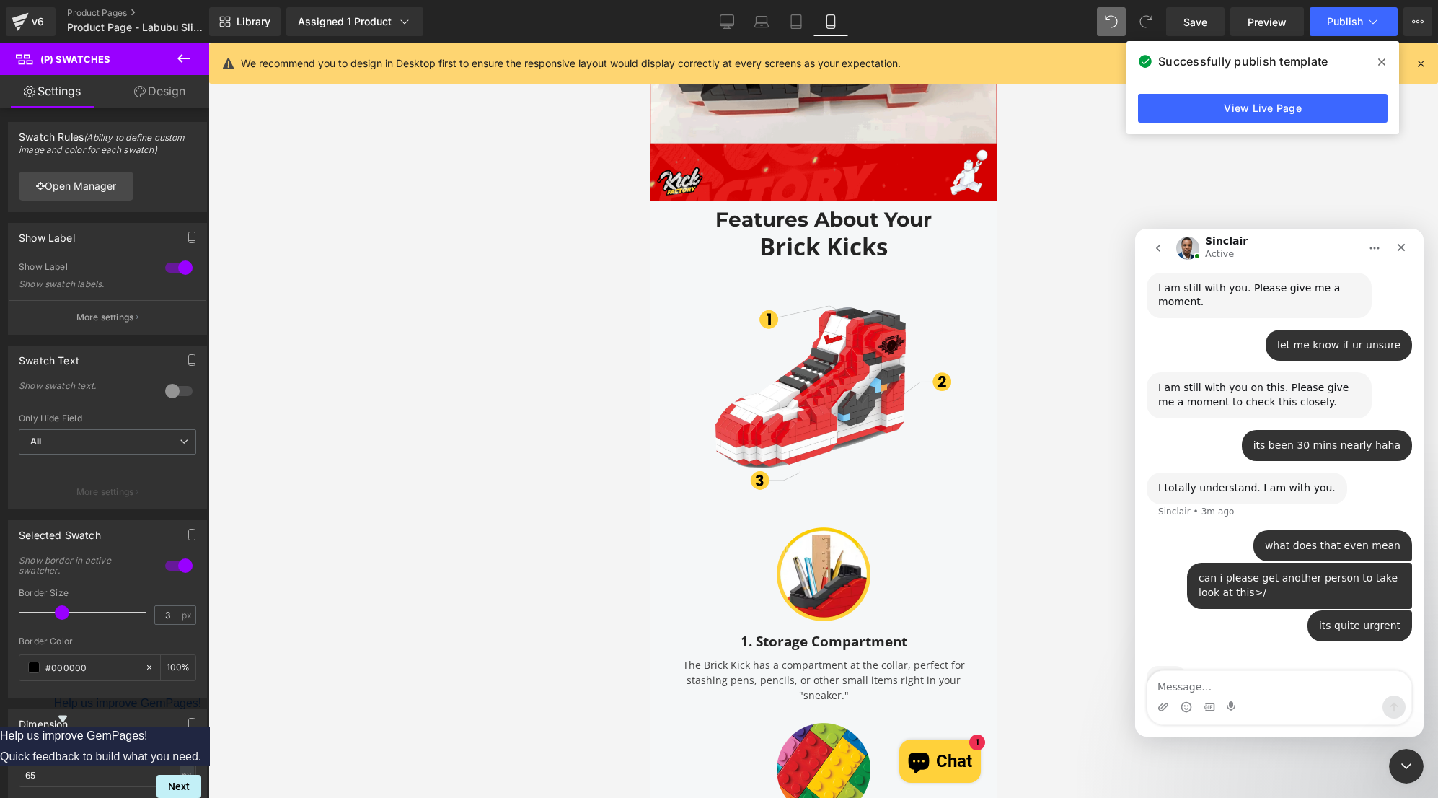
click at [1382, 430] on div "its been 30 mins nearly haha Kick • 4m ago" at bounding box center [1279, 451] width 265 height 43
click at [1191, 251] on img "Intercom messenger" at bounding box center [1187, 248] width 23 height 23
click at [1216, 239] on h1 "Sinclair" at bounding box center [1226, 241] width 43 height 11
click at [1374, 250] on icon "Home" at bounding box center [1375, 248] width 12 height 12
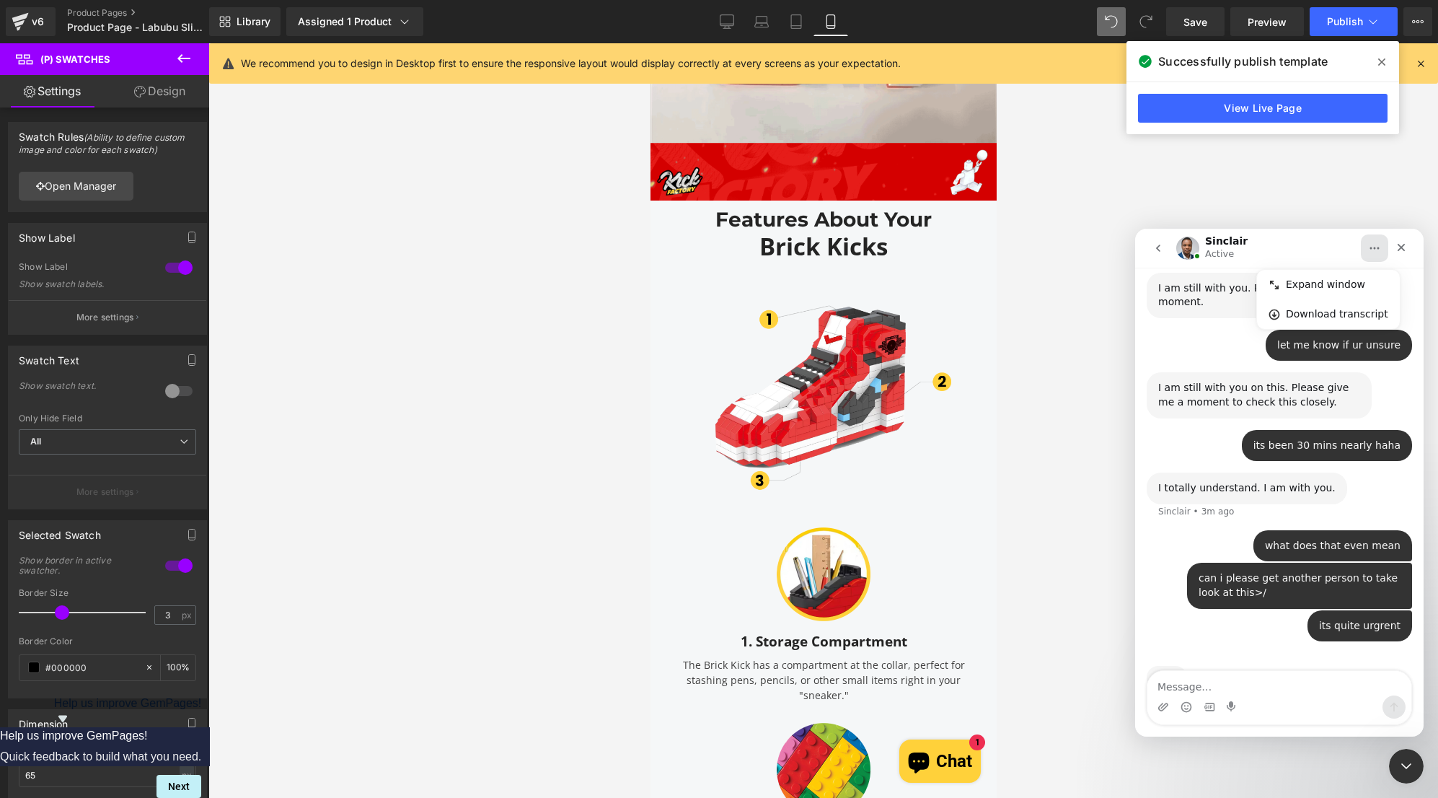
click at [1374, 250] on icon "Home" at bounding box center [1375, 248] width 12 height 12
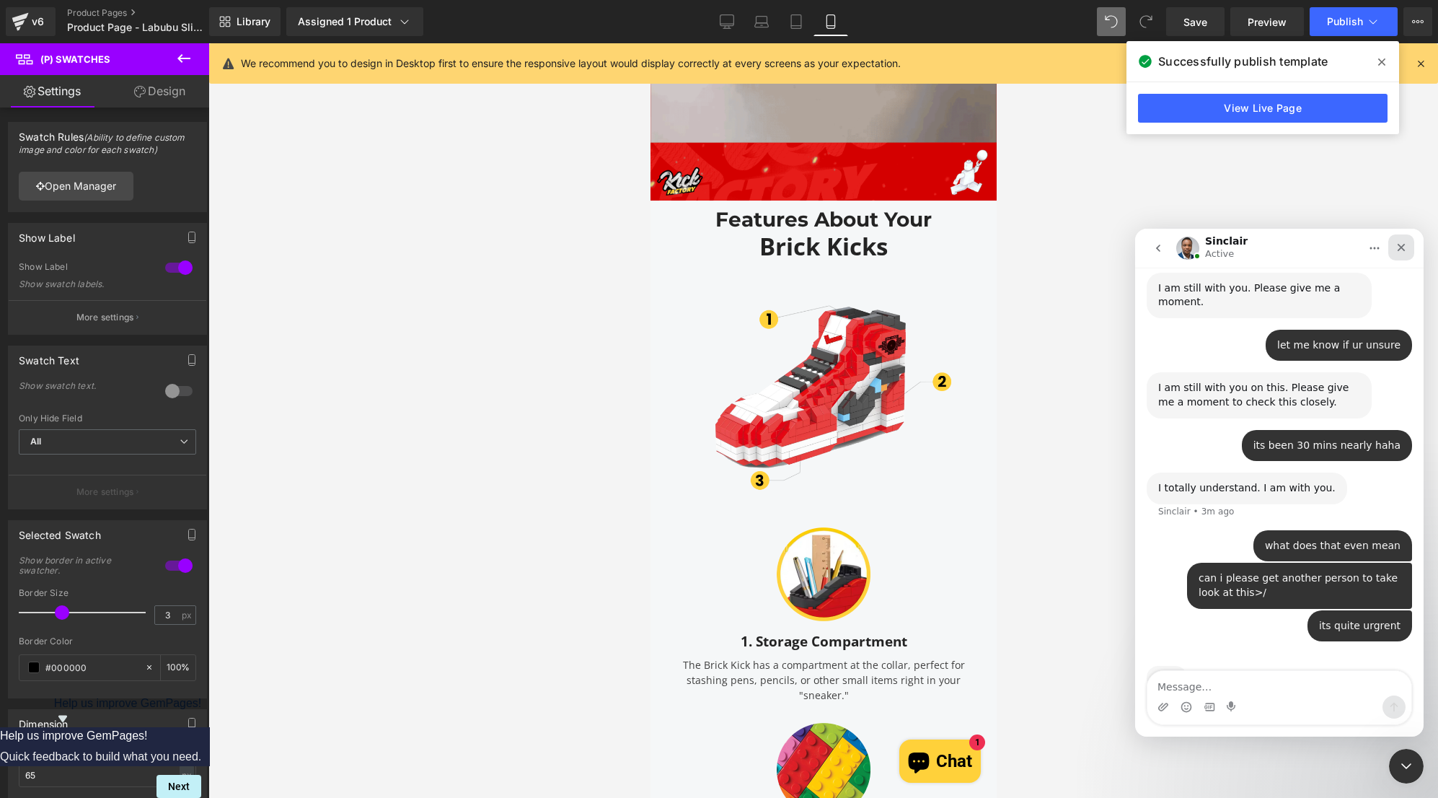
click at [1404, 245] on icon "Close" at bounding box center [1402, 248] width 8 height 8
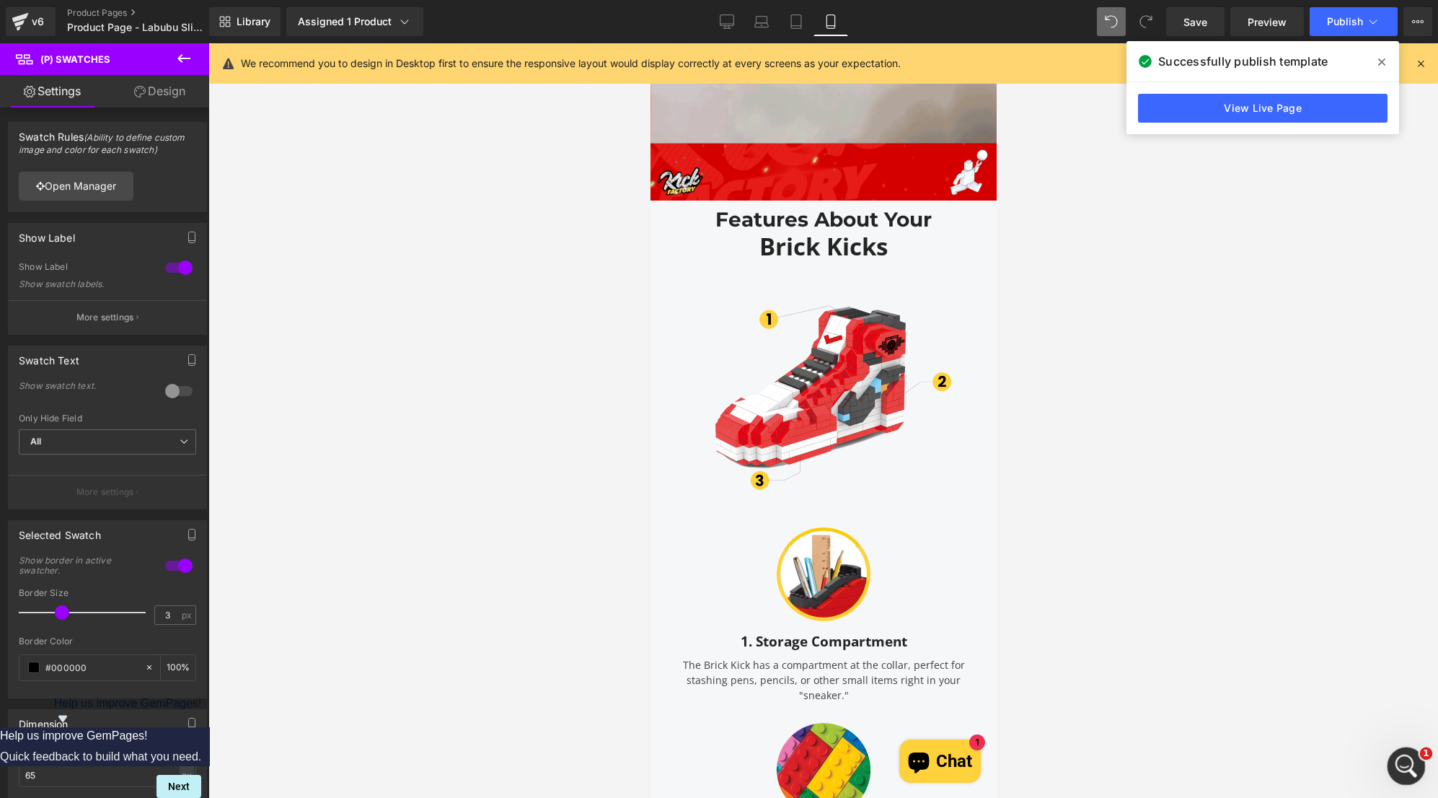
click at [1404, 754] on icon "Open Intercom Messenger" at bounding box center [1405, 764] width 24 height 24
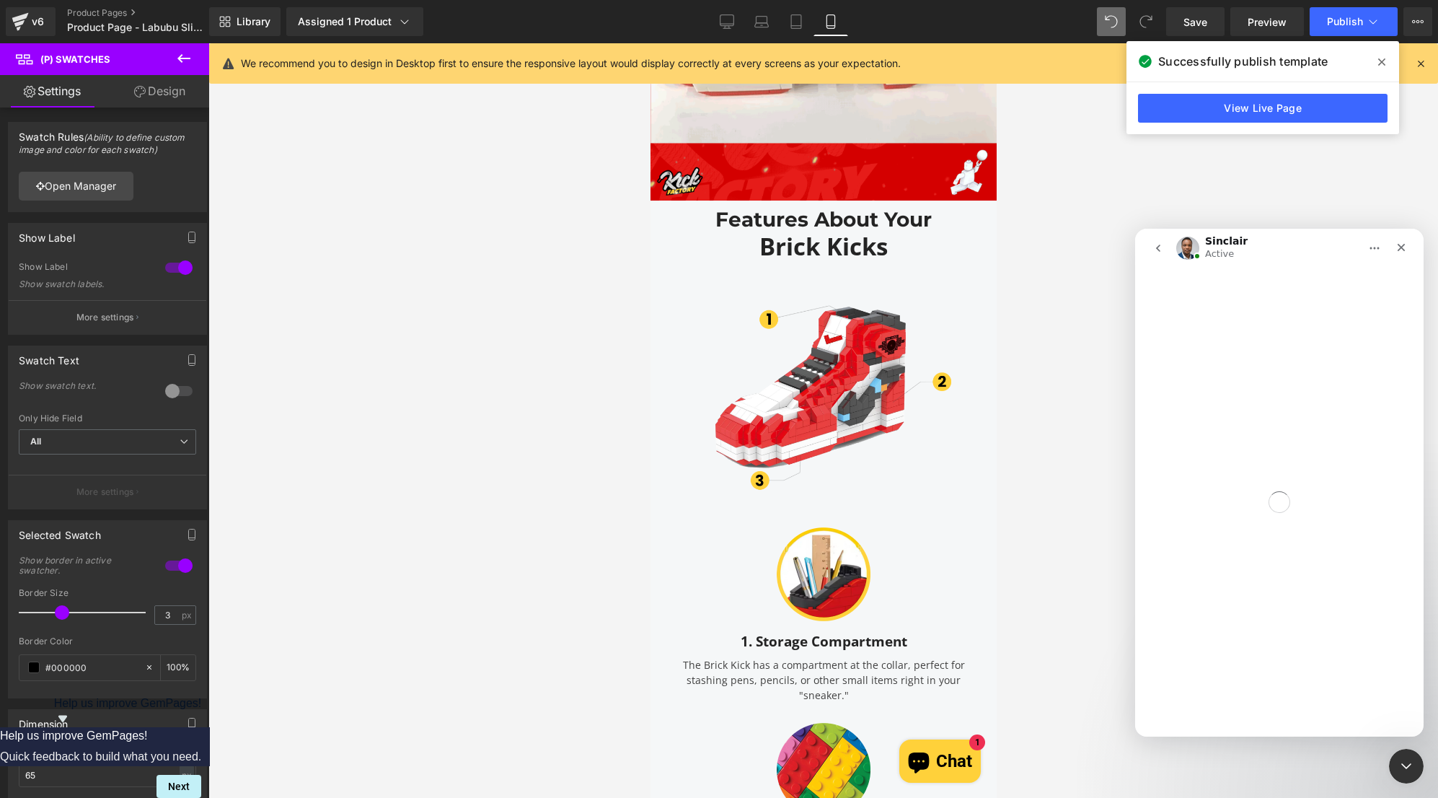
click at [1173, 250] on div "Intercom messenger" at bounding box center [1160, 247] width 30 height 27
click at [1155, 247] on icon "go back" at bounding box center [1158, 248] width 12 height 12
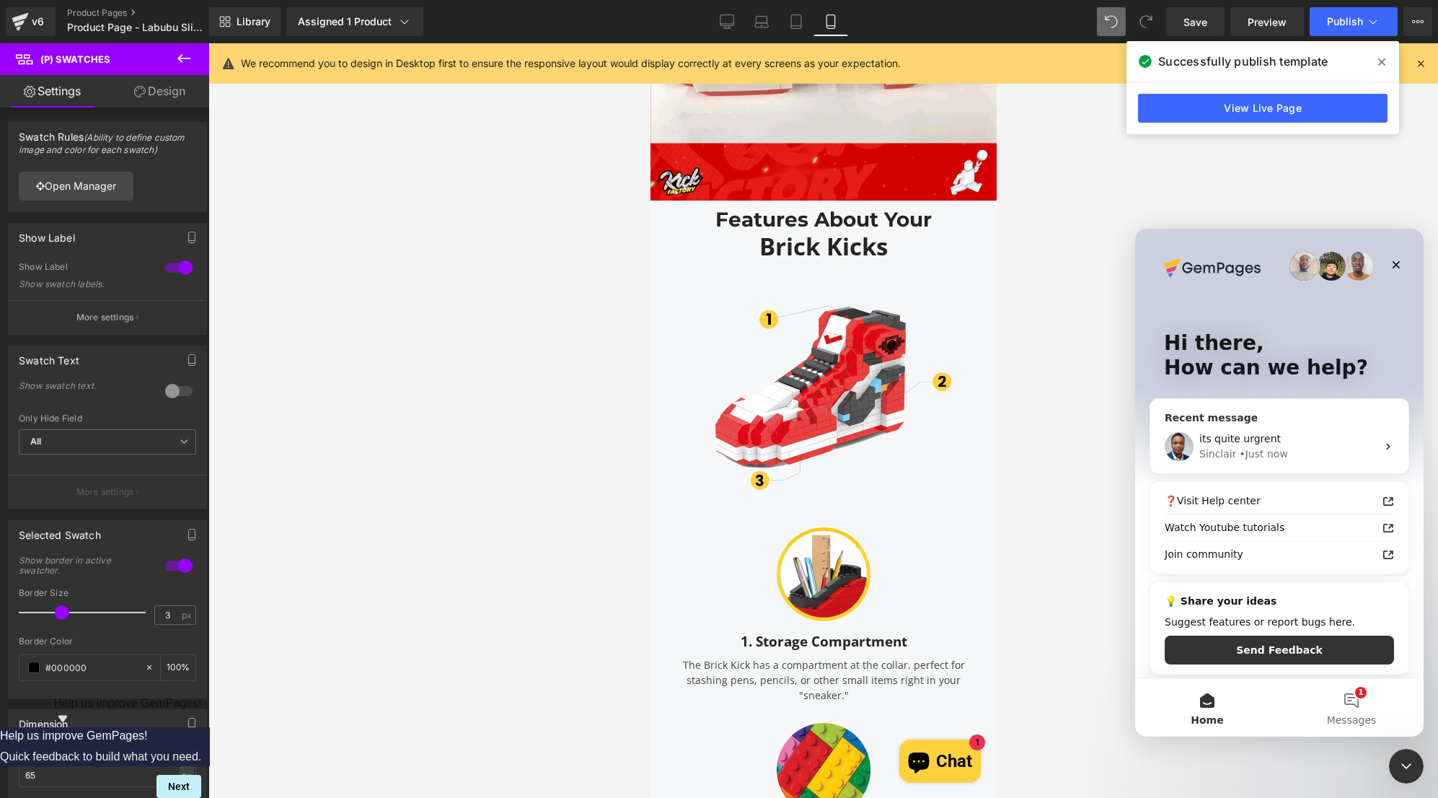
scroll to position [4, 0]
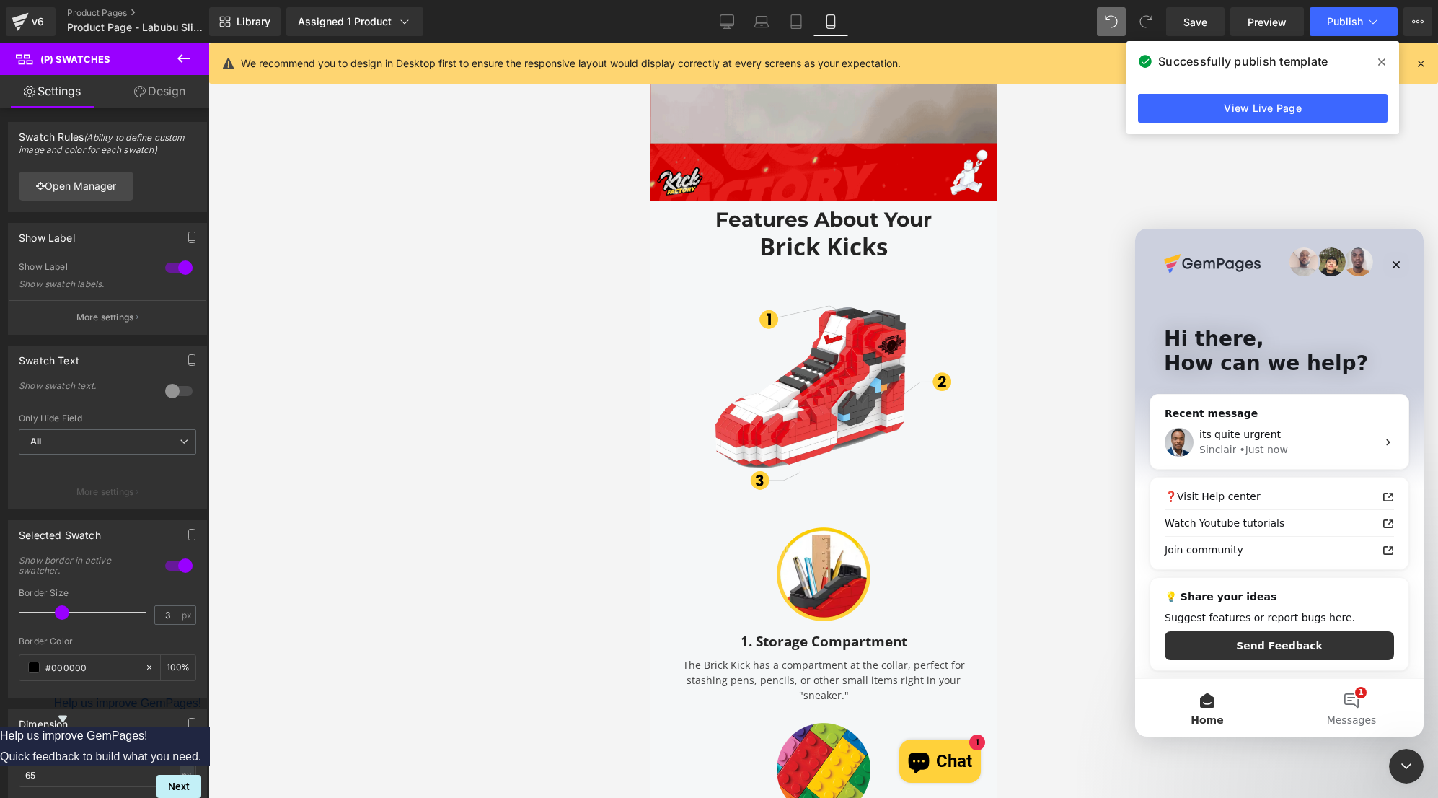
click at [1351, 260] on img "Intercom messenger" at bounding box center [1358, 261] width 29 height 29
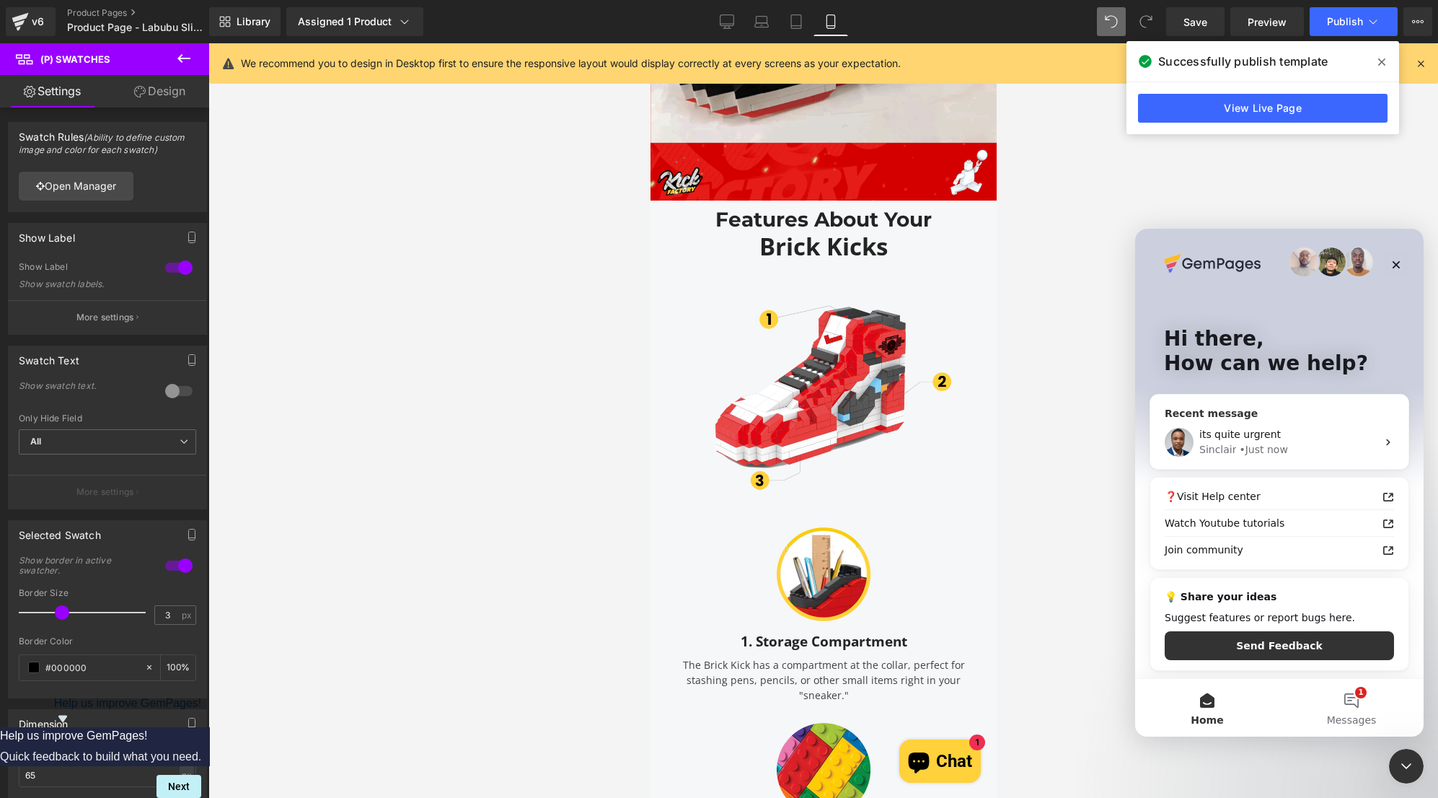
click at [1293, 440] on div "its quite urgrent" at bounding box center [1287, 434] width 177 height 15
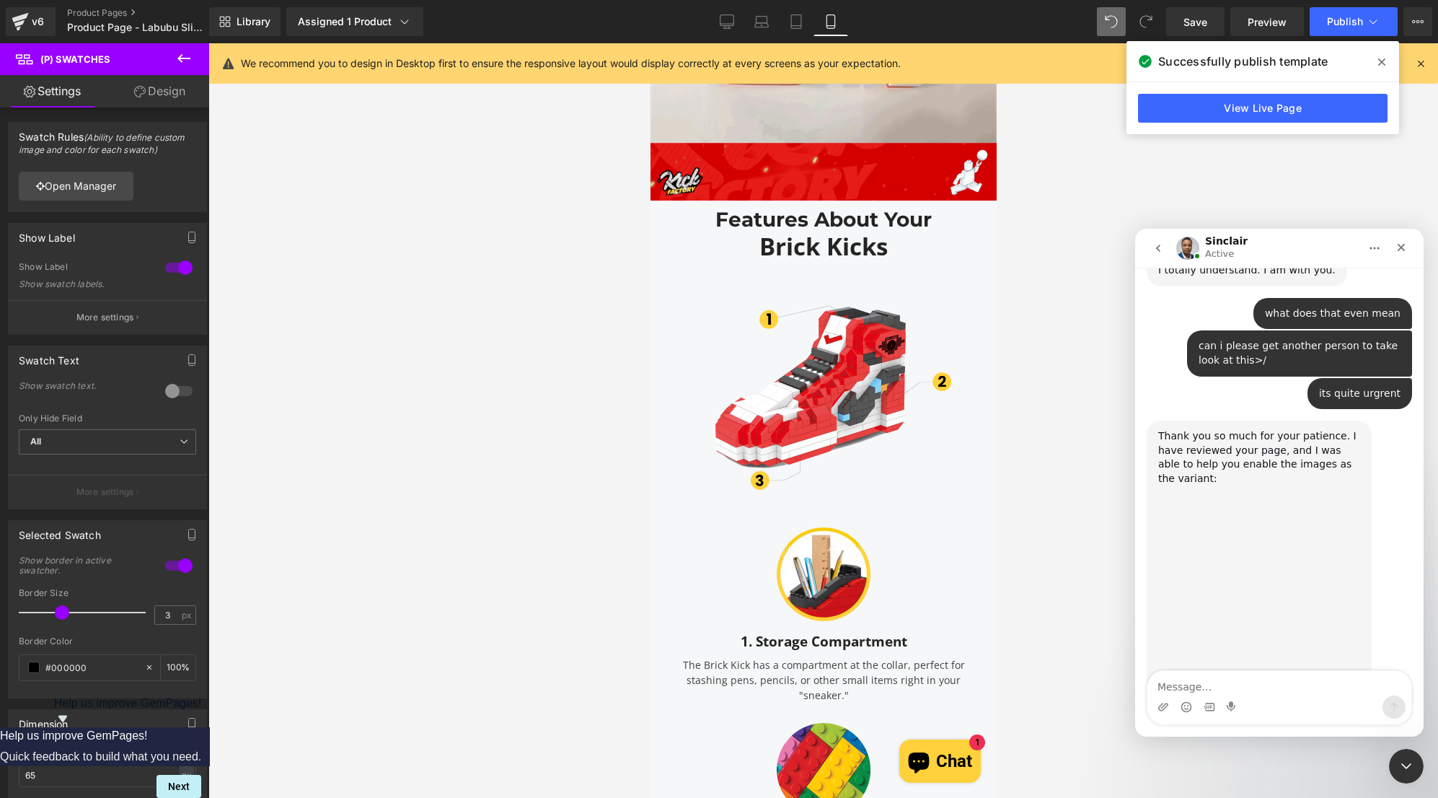
scroll to position [1571, 0]
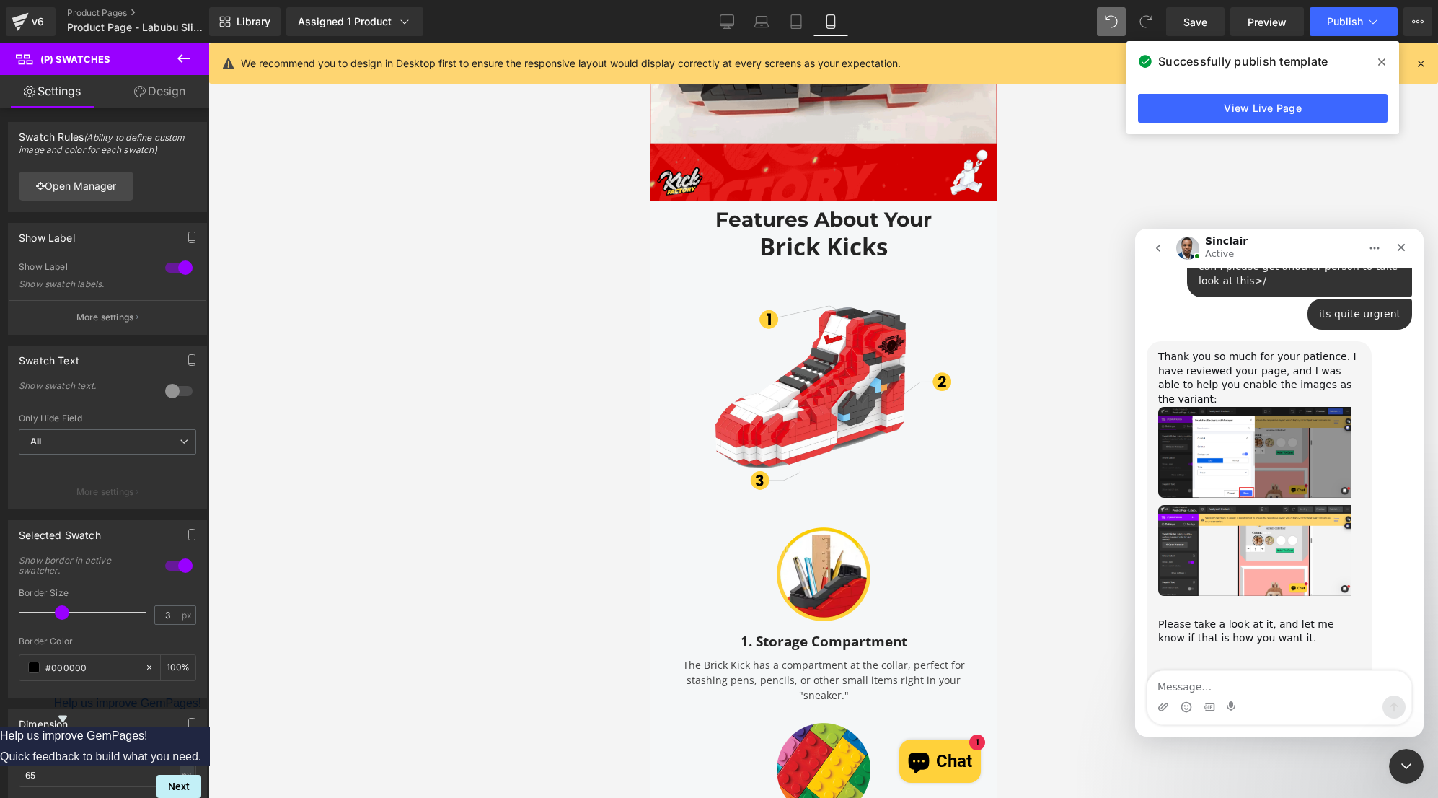
click at [1356, 603] on div "Please take a look at it, and let me know if that is how you want it. ​" at bounding box center [1259, 631] width 202 height 56
click at [1296, 505] on img "Sinclair says…" at bounding box center [1254, 550] width 193 height 91
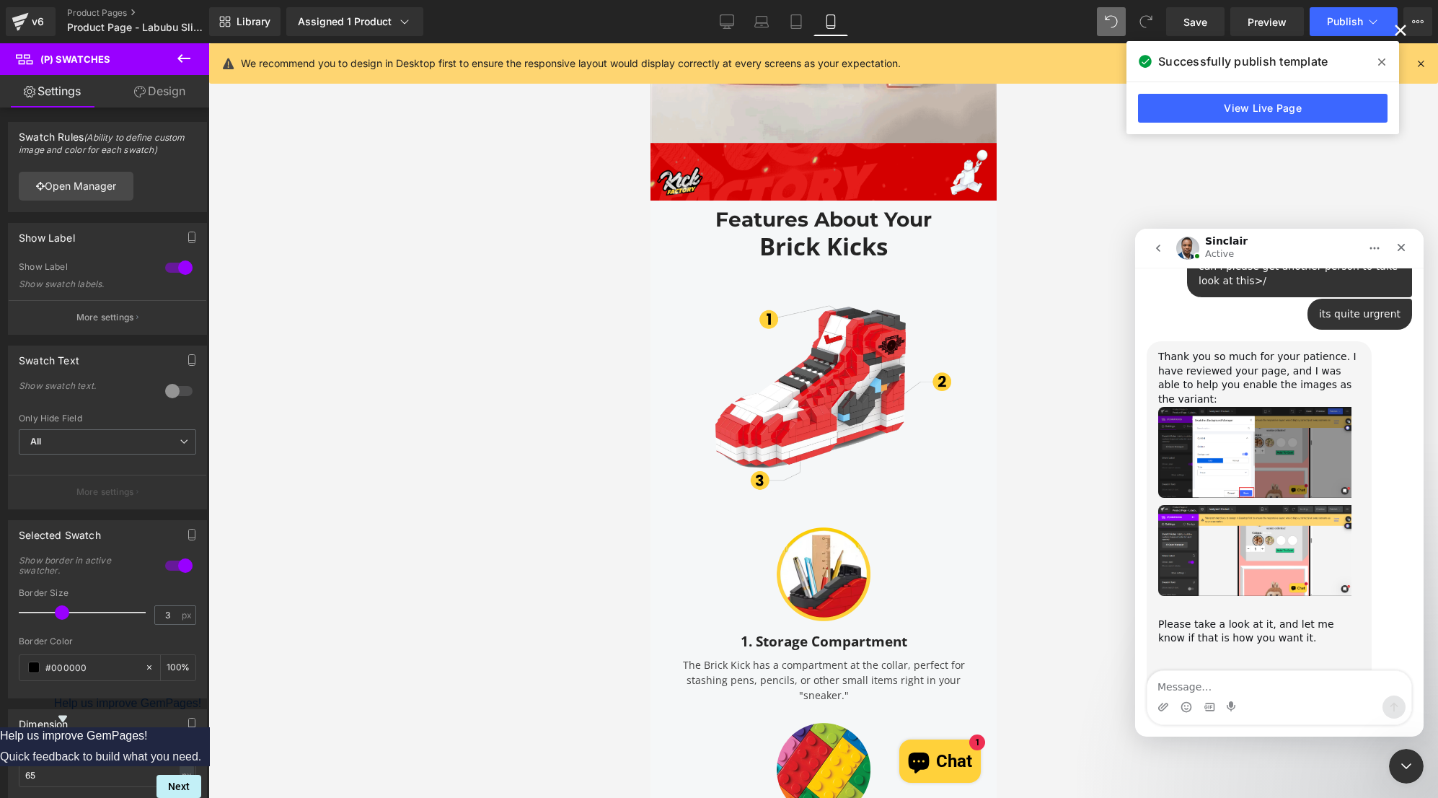
scroll to position [0, 0]
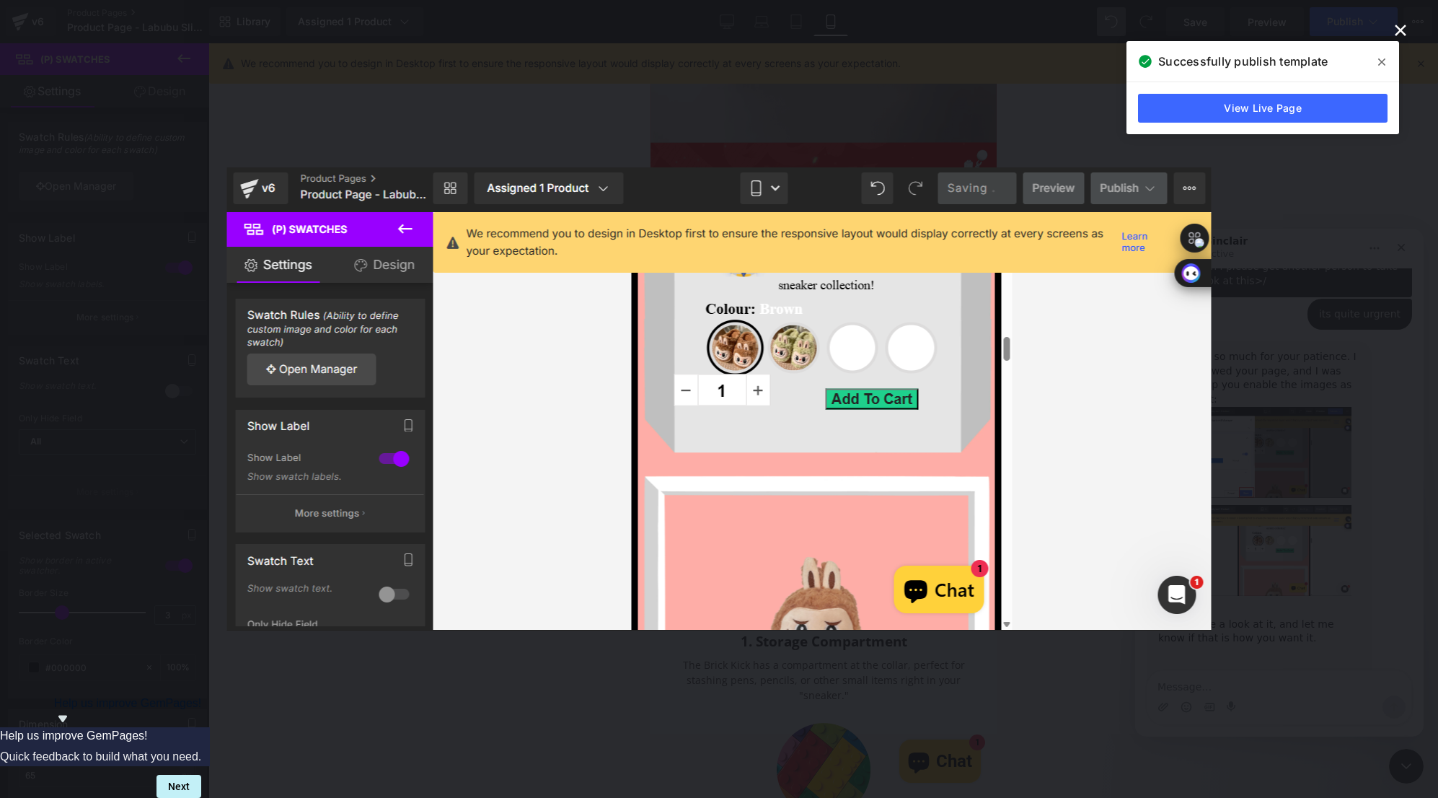
click at [1408, 25] on icon "Close" at bounding box center [1400, 30] width 17 height 17
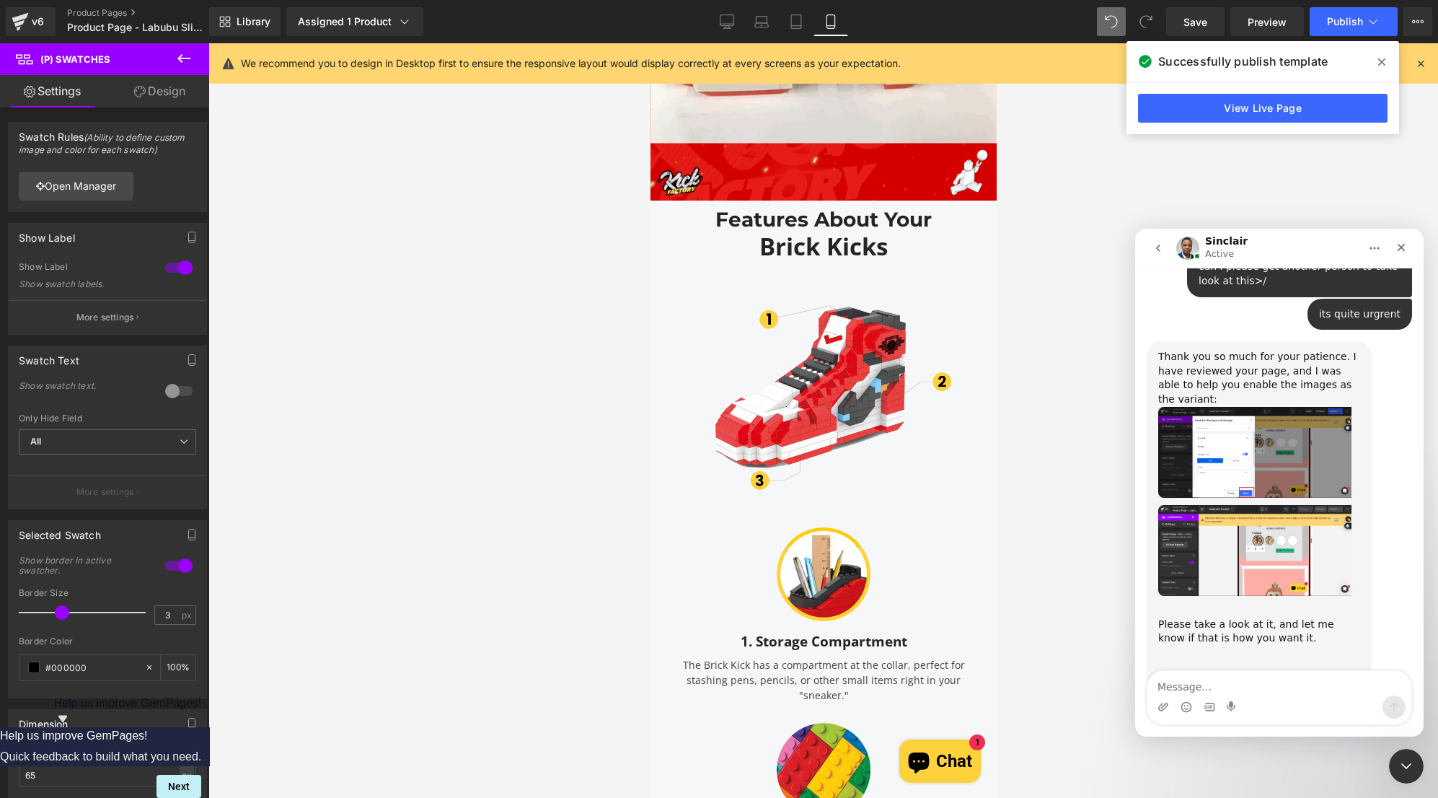
click at [1282, 505] on img "Sinclair says…" at bounding box center [1254, 550] width 193 height 91
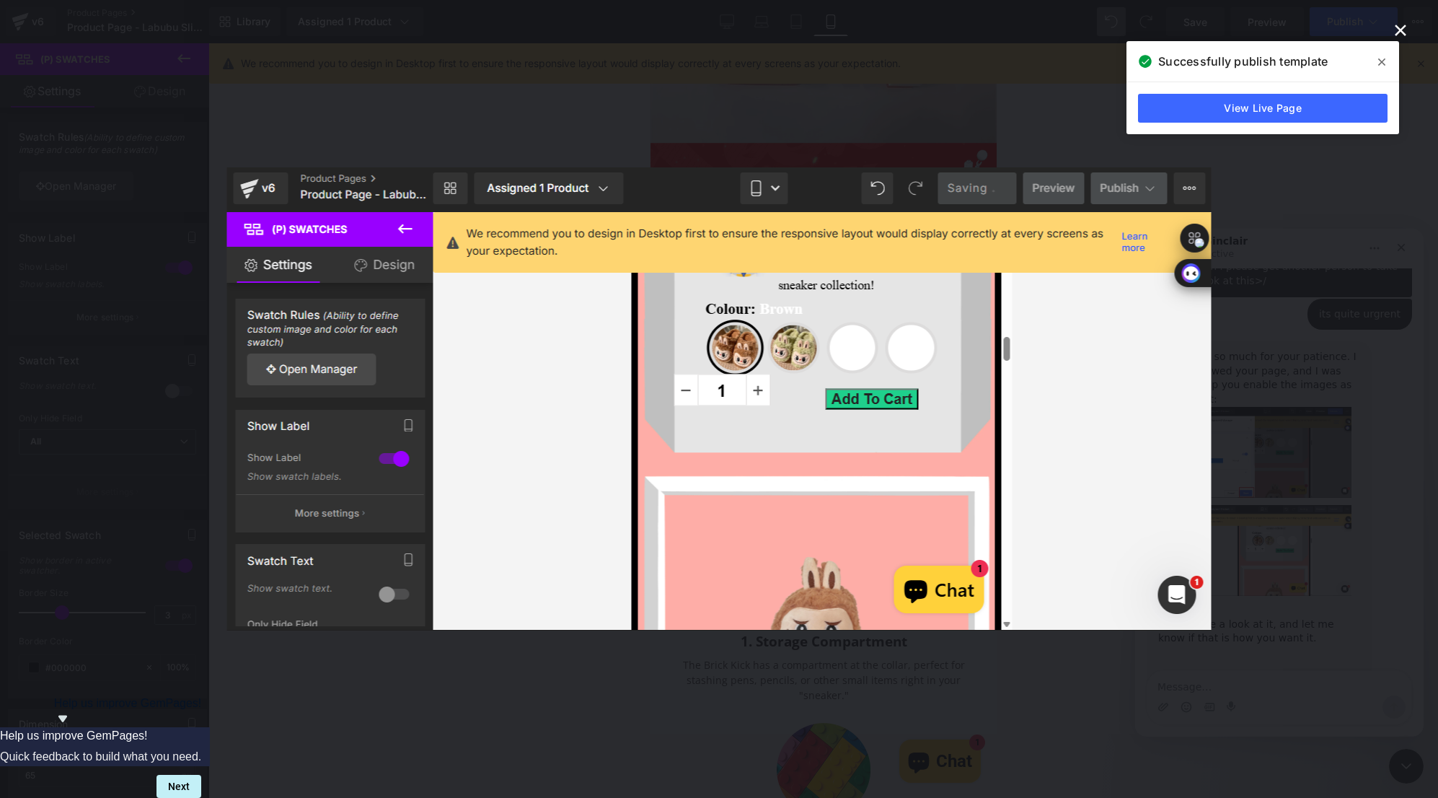
click at [1403, 30] on icon "Close" at bounding box center [1400, 30] width 17 height 17
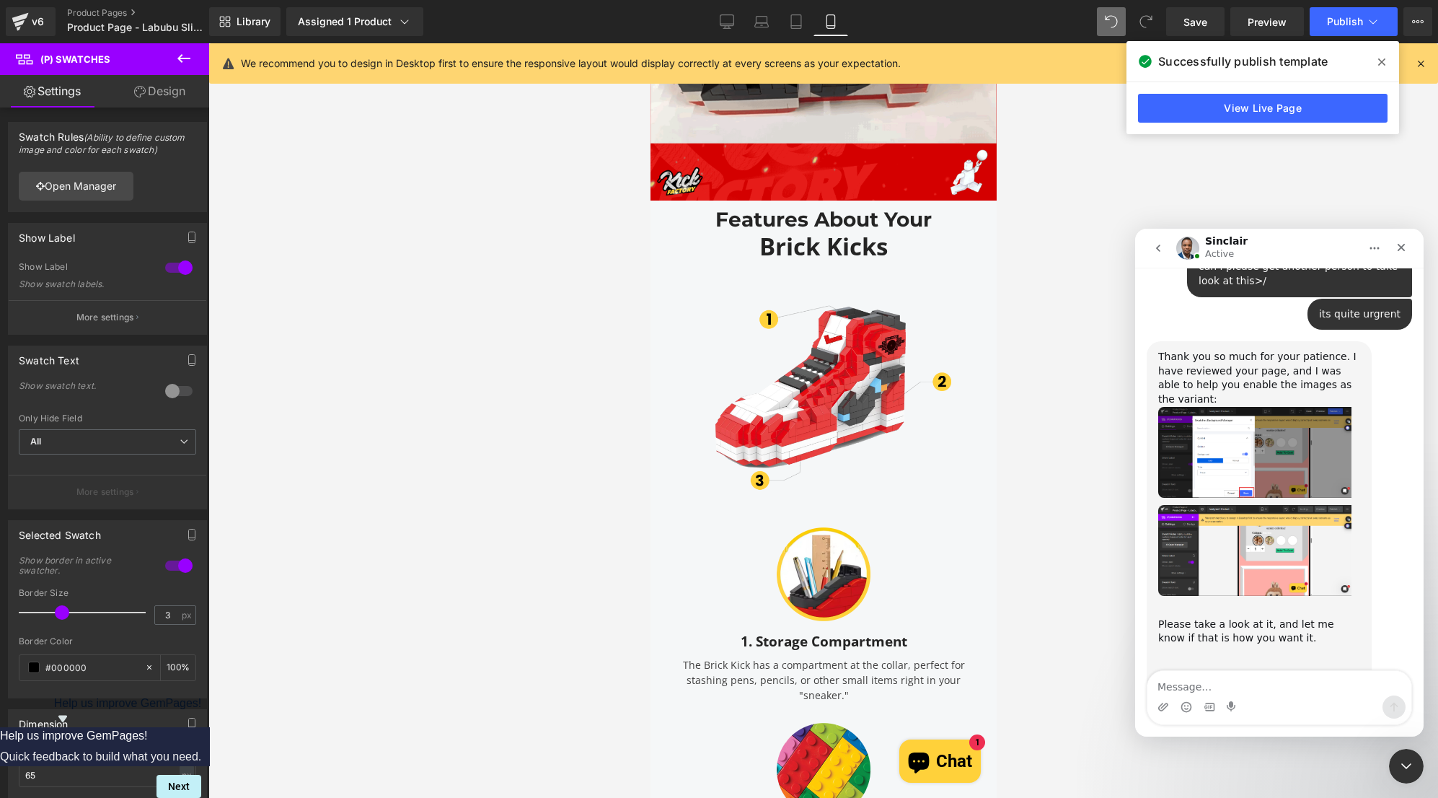
click at [1334, 409] on img "Sinclair says…" at bounding box center [1254, 452] width 193 height 91
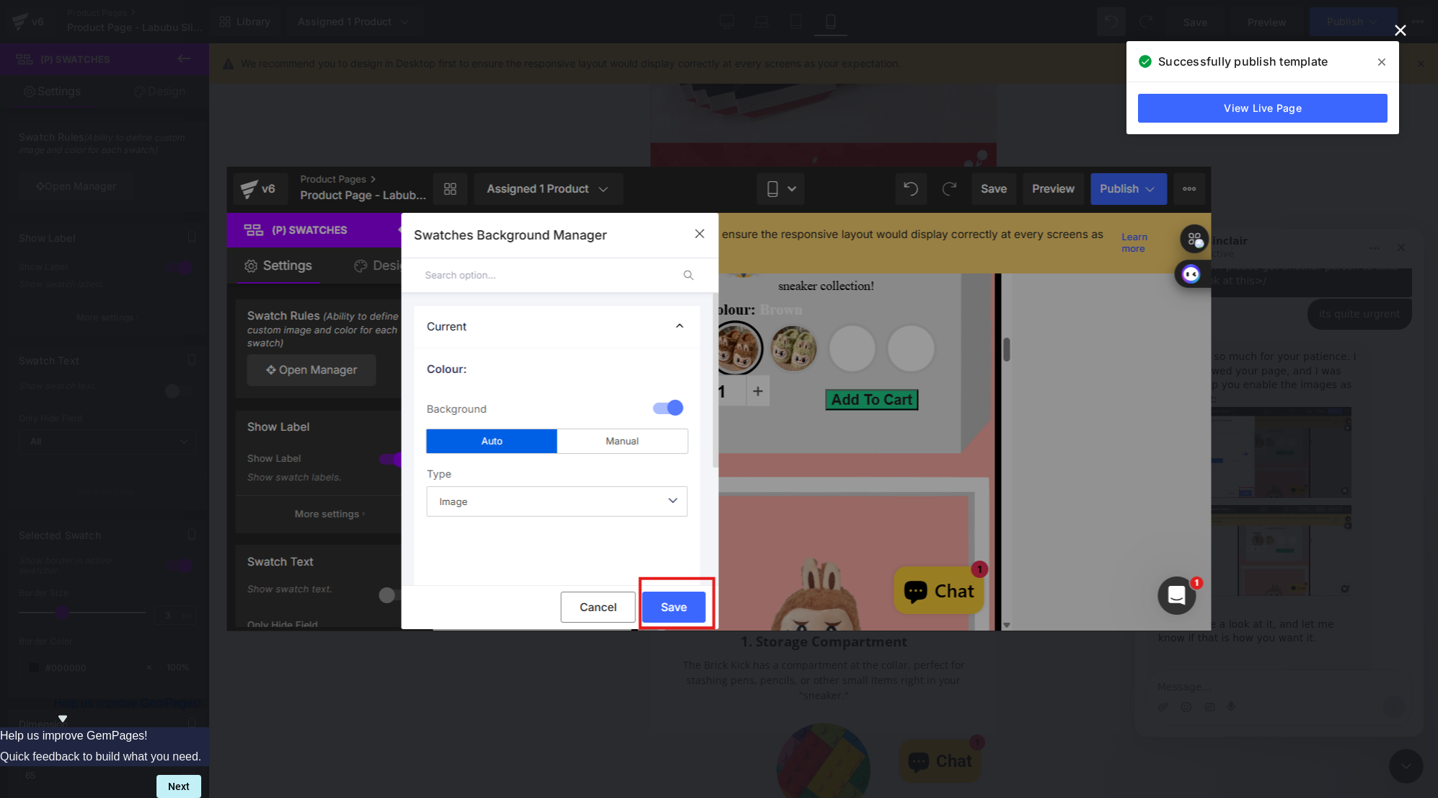
click at [1408, 26] on icon "Close" at bounding box center [1400, 30] width 17 height 17
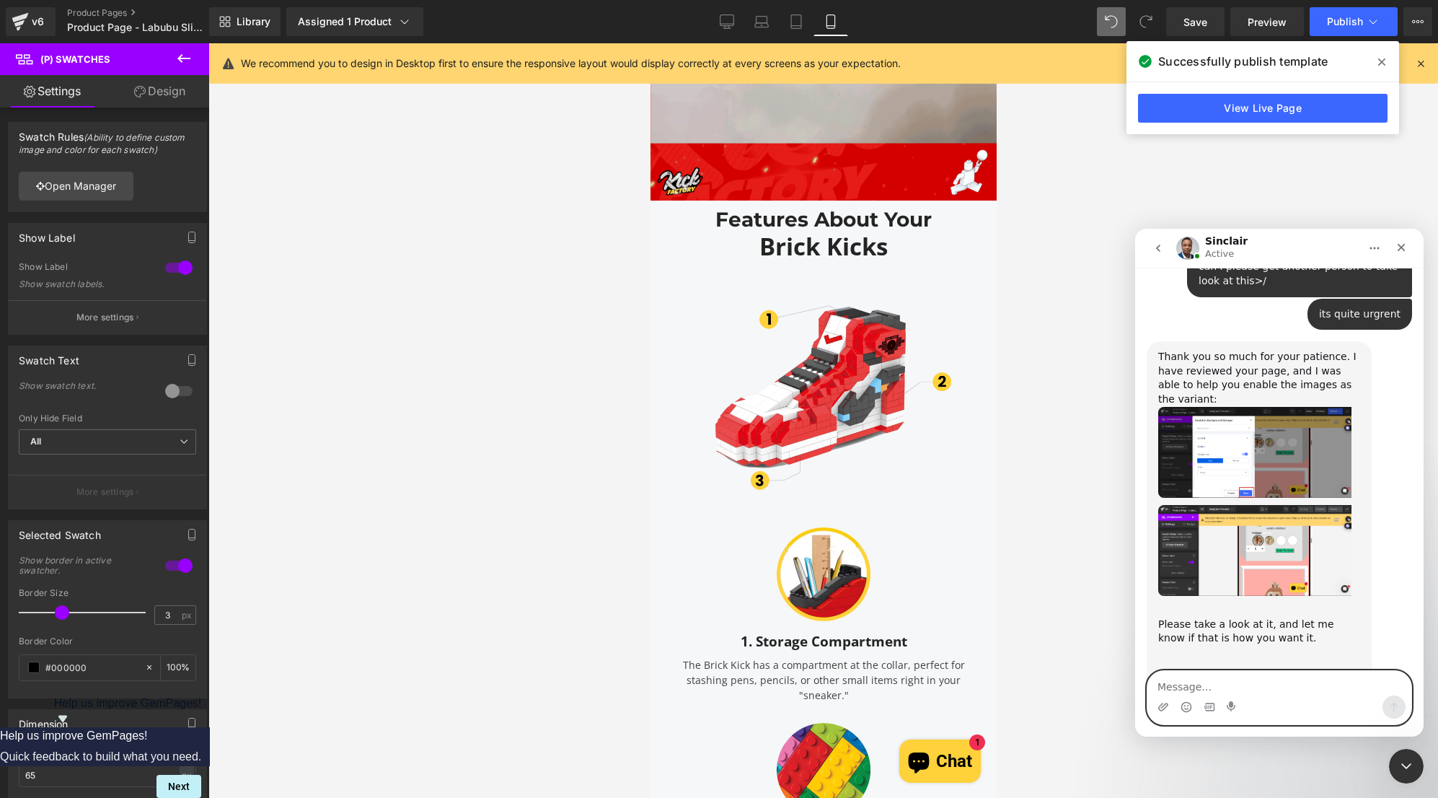
click at [1273, 682] on textarea "Message…" at bounding box center [1279, 683] width 264 height 25
type textarea "that doesnt look liek mypage"
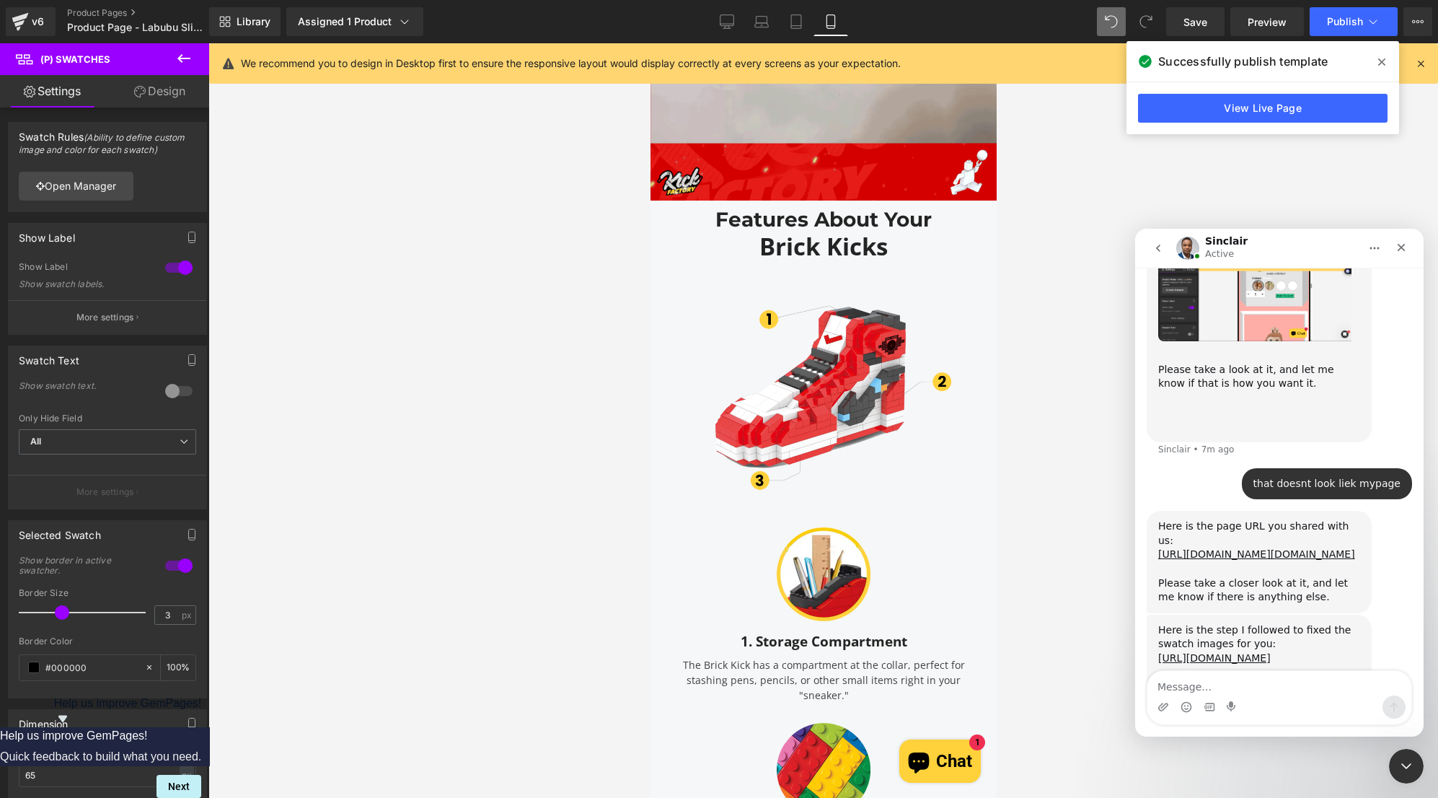
scroll to position [1902, 0]
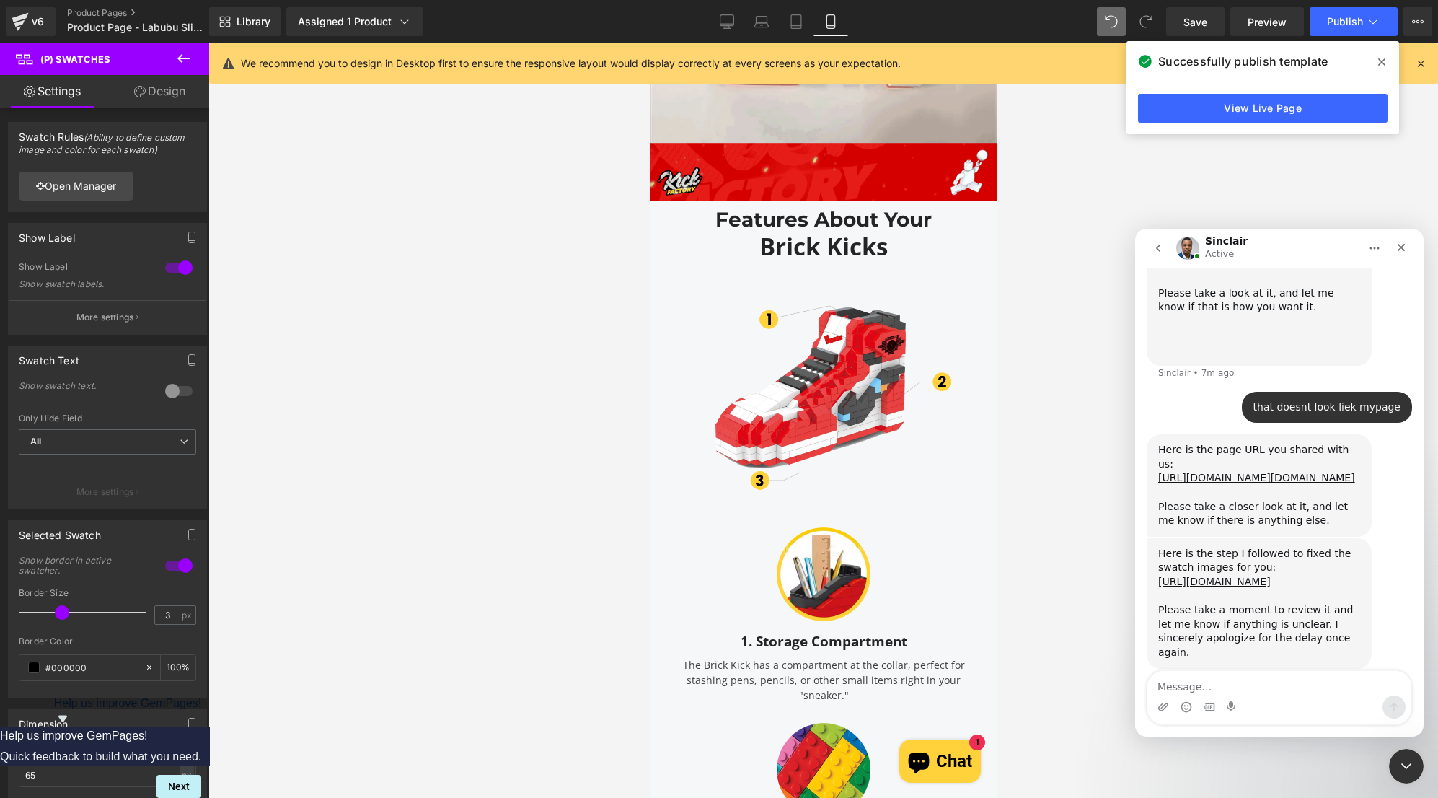
click at [1366, 562] on div "Here is the step I followed to fixed the swatch images for you: https://www.loo…" at bounding box center [1259, 603] width 225 height 131
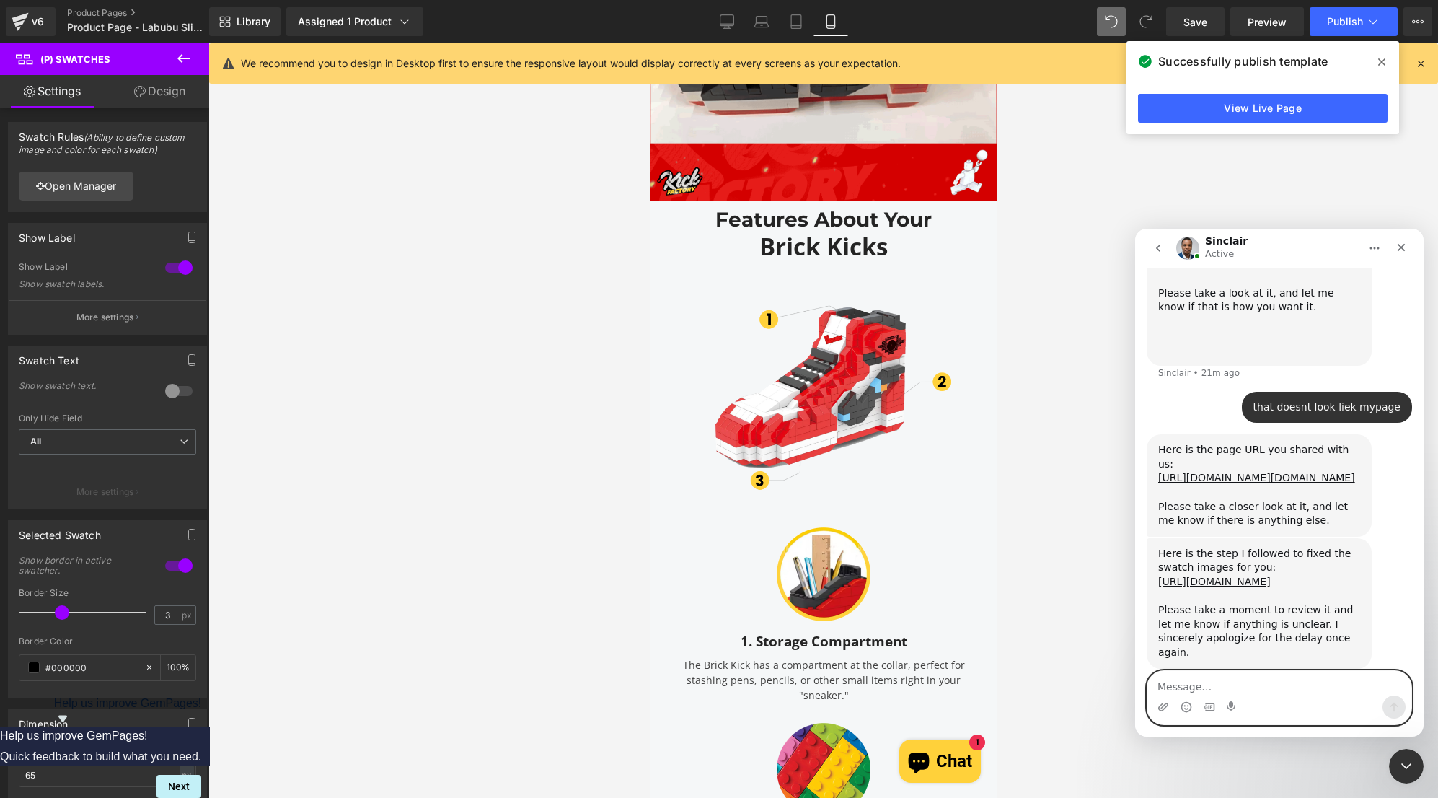
click at [1262, 687] on textarea "Message…" at bounding box center [1279, 683] width 264 height 25
click at [1223, 576] on link "https://www.loom.com/share/d41e94b7c76c46c09835f0009594bf65" at bounding box center [1214, 582] width 113 height 12
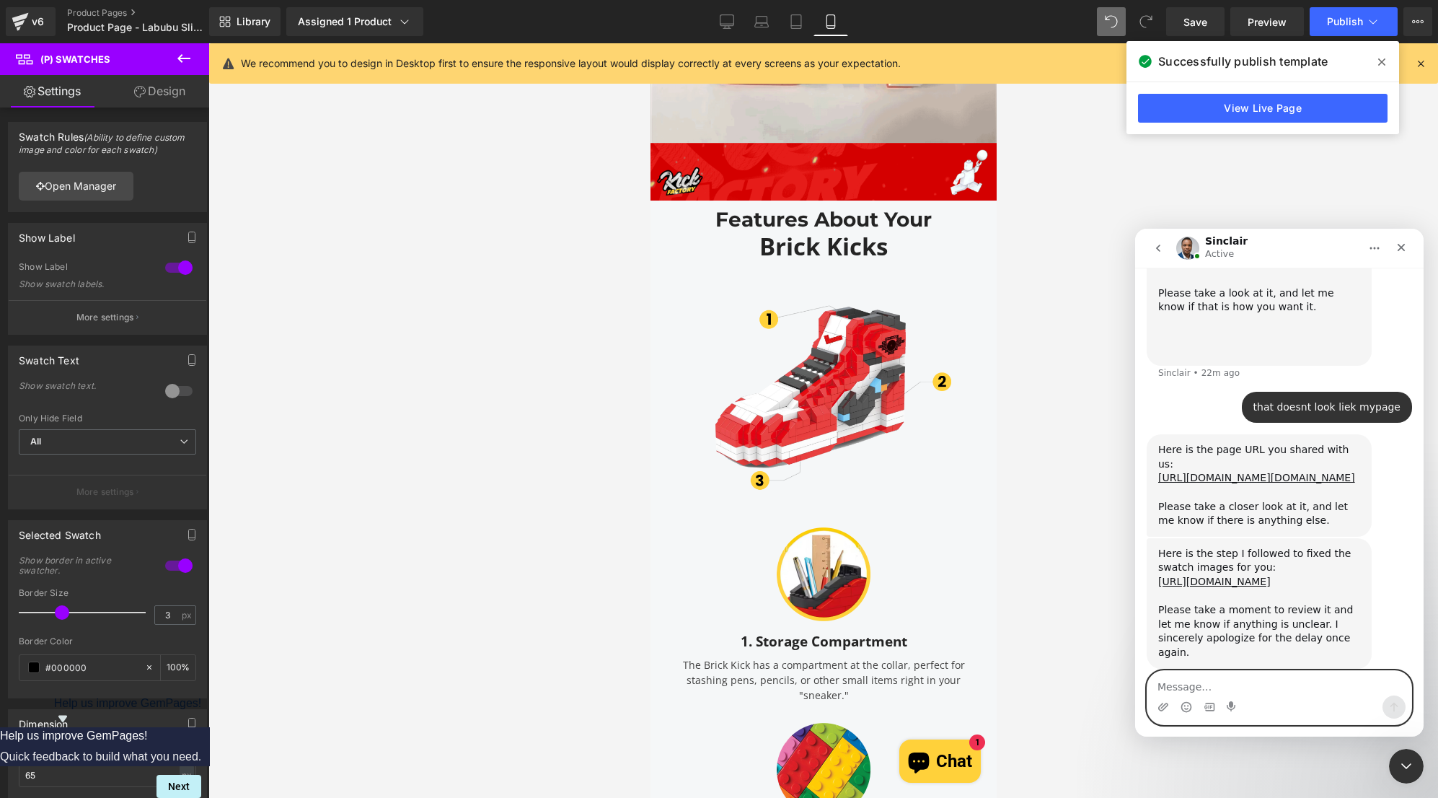
click at [1256, 684] on textarea "Message…" at bounding box center [1279, 683] width 264 height 25
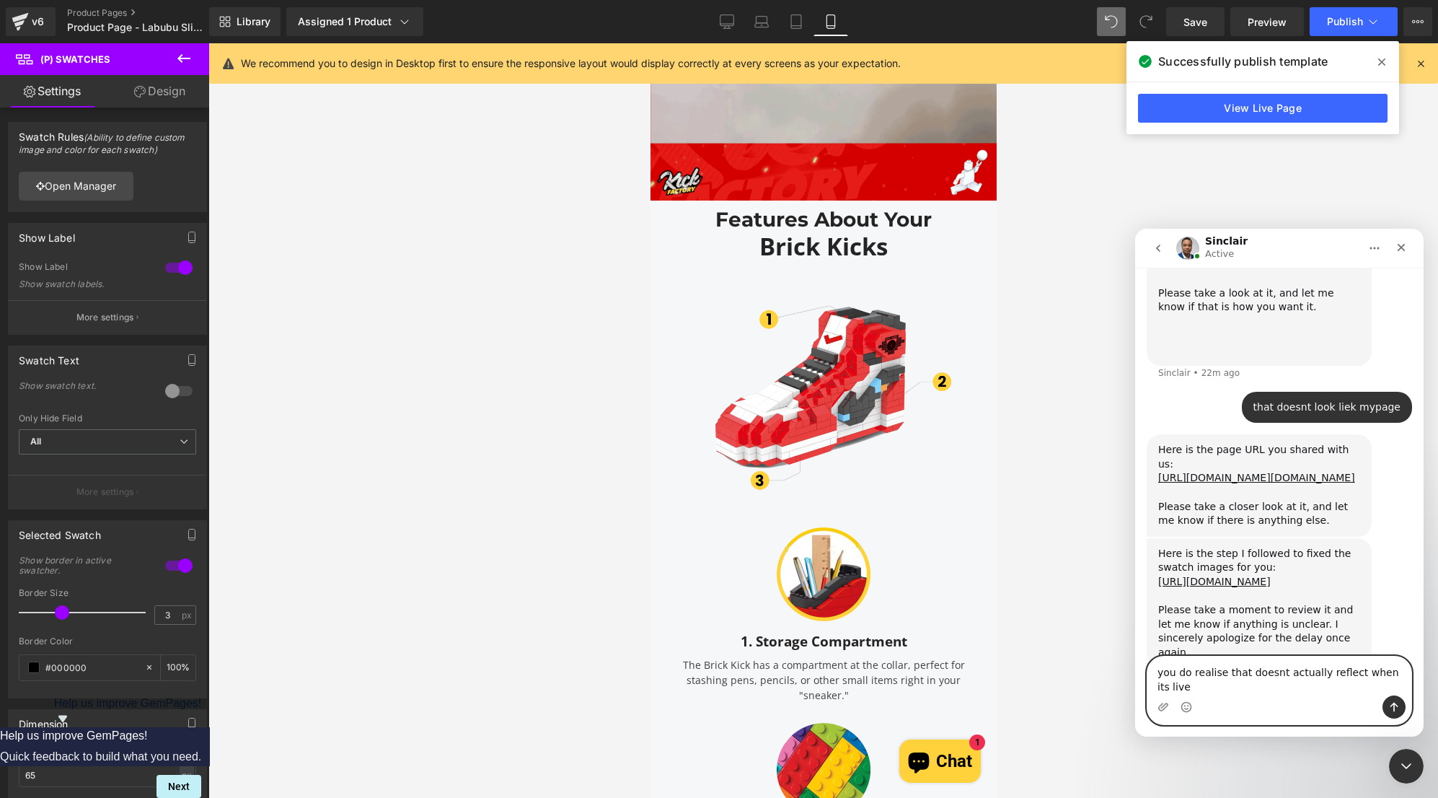
type textarea "you do realise that doesnt actually reflect when its live?"
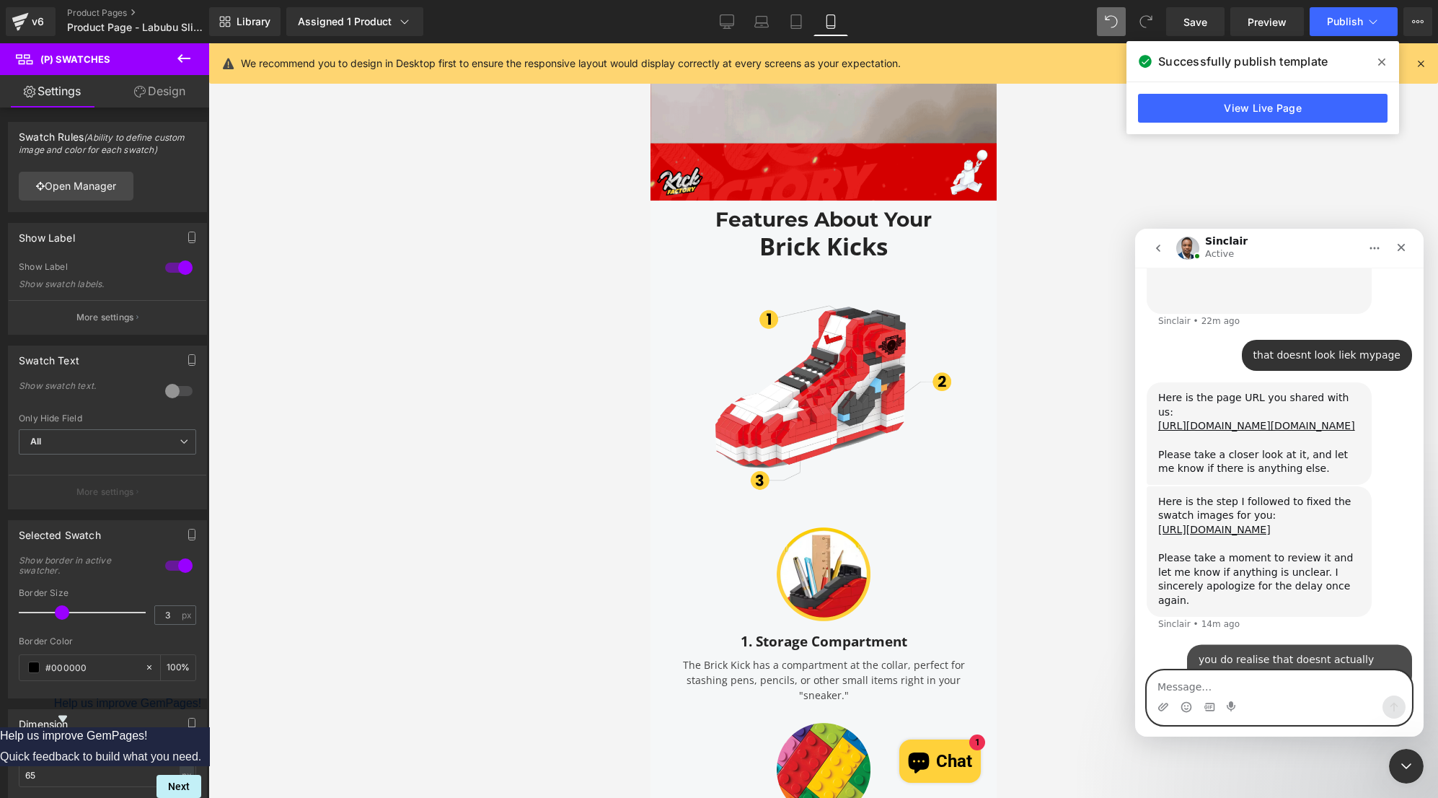
scroll to position [1959, 0]
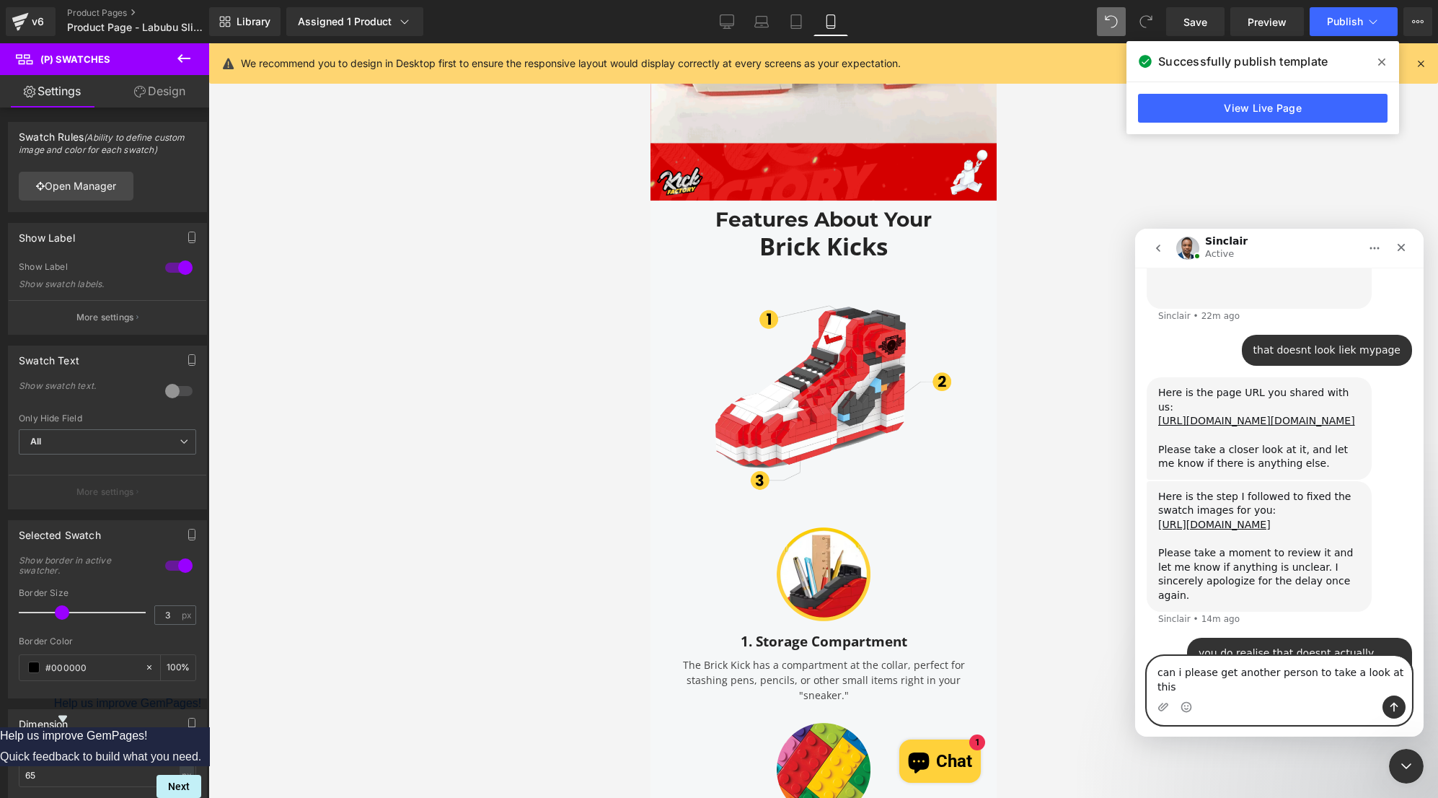
type textarea "can i please get another person to take a look at this?"
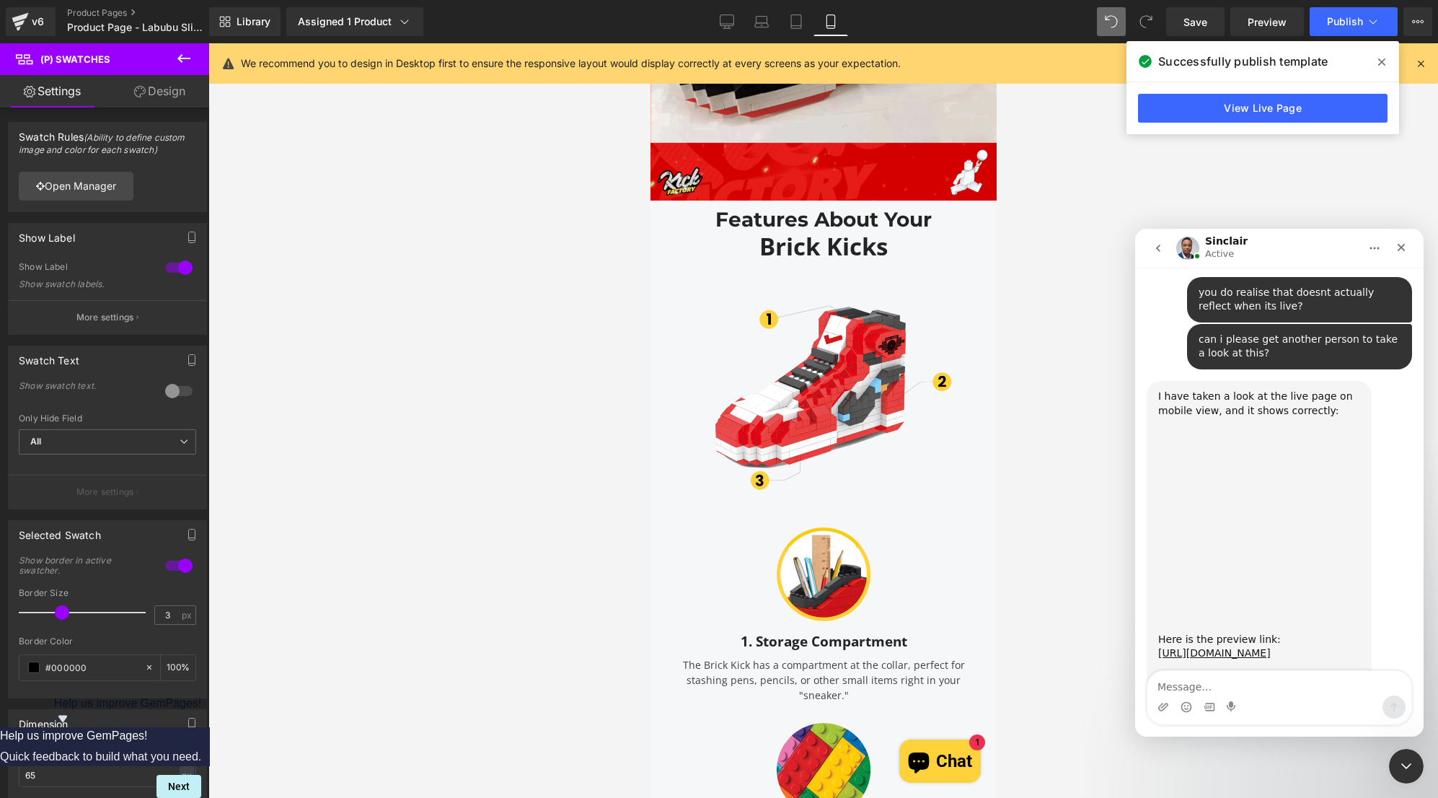
scroll to position [2377, 0]
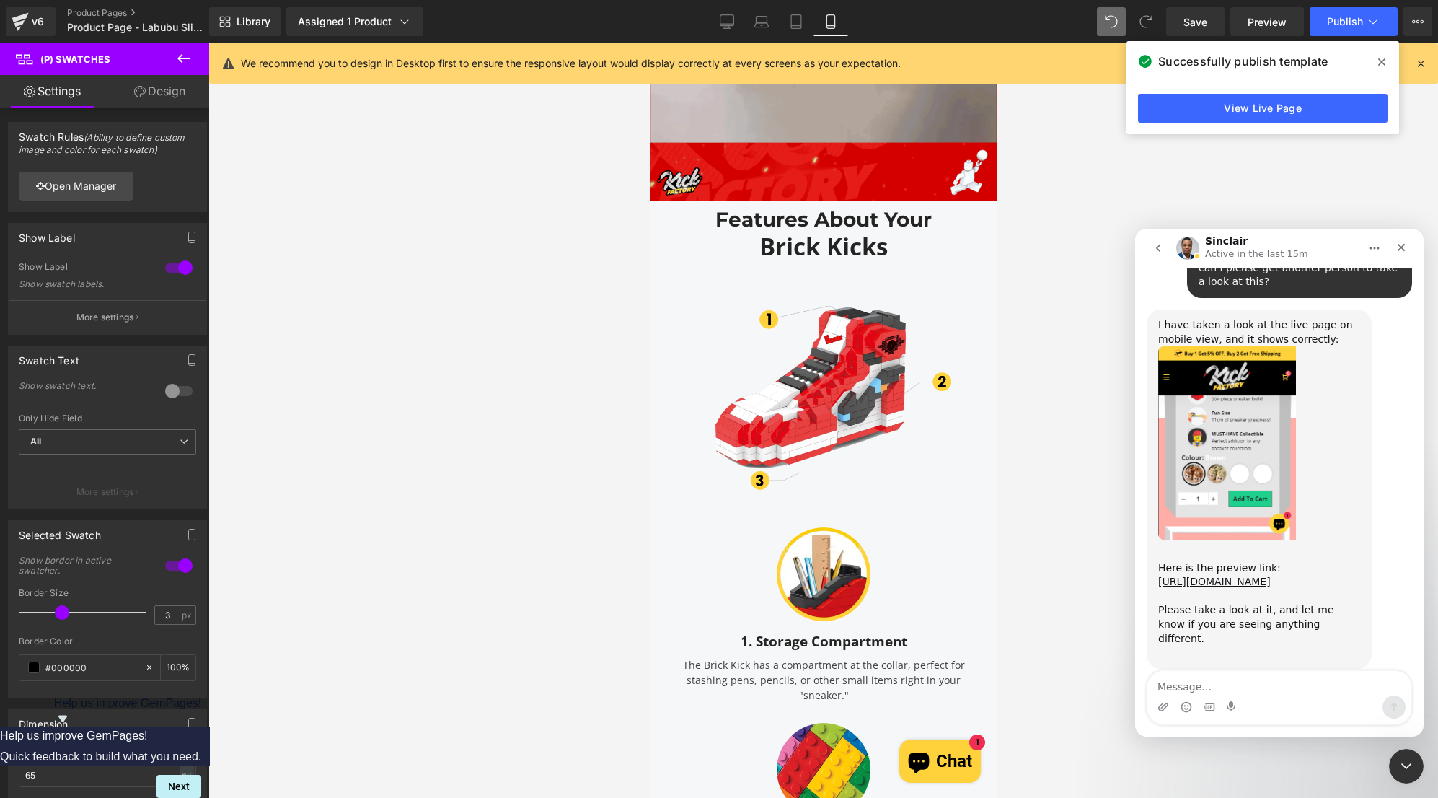
click at [1389, 648] on div "I have taken a look at the live page on mobile view, and it shows correctly: He…" at bounding box center [1279, 504] width 265 height 391
